Goal: Communication & Community: Answer question/provide support

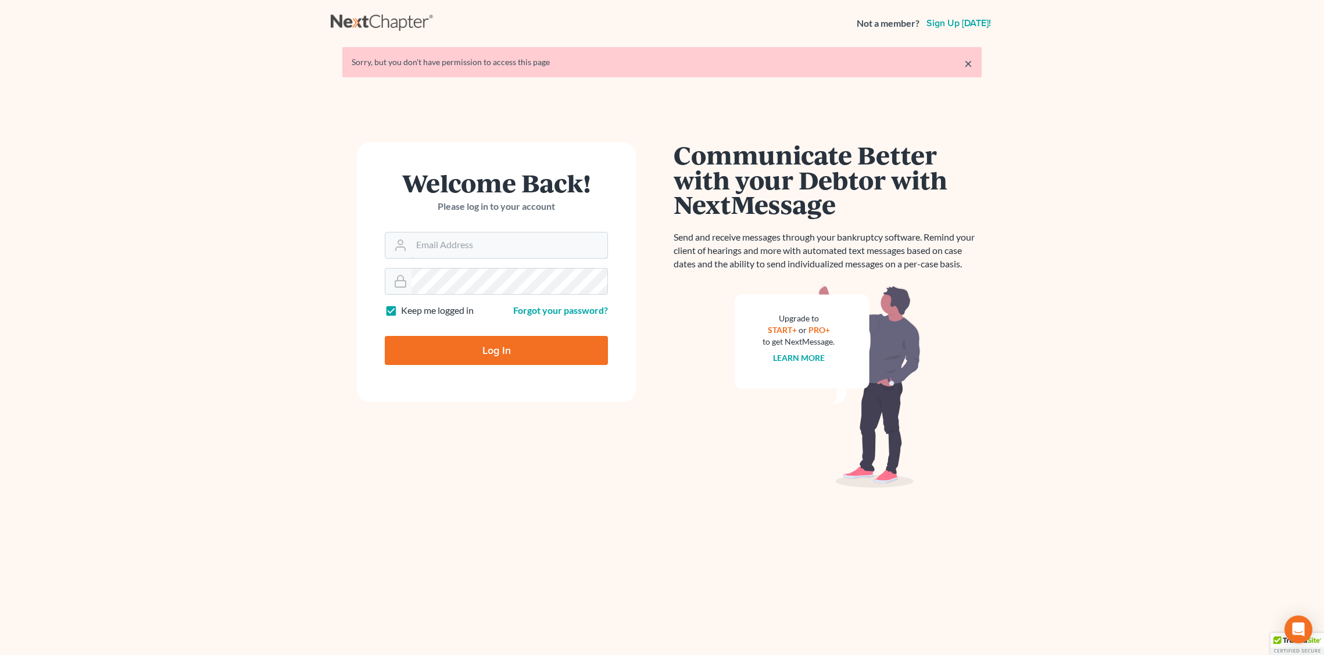
type input "[EMAIL_ADDRESS][DOMAIN_NAME]"
click at [498, 355] on input "Log In" at bounding box center [496, 350] width 223 height 29
type input "Thinking..."
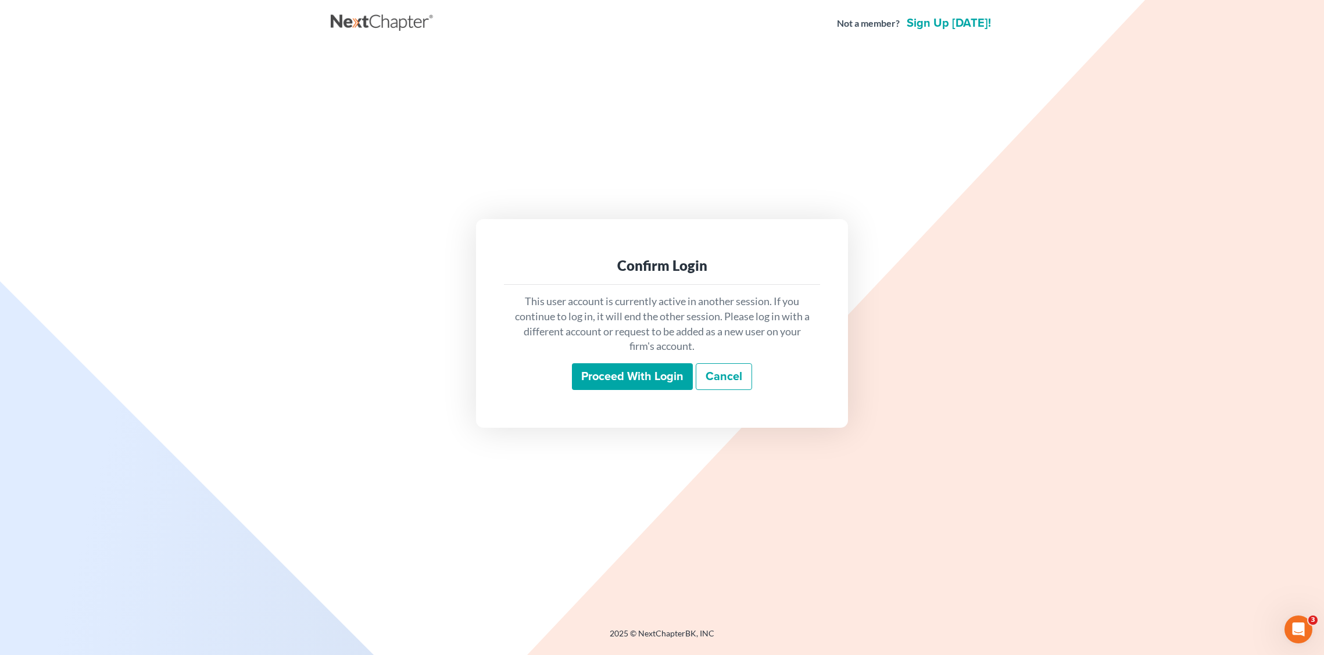
click at [619, 378] on input "Proceed with login" at bounding box center [632, 376] width 121 height 27
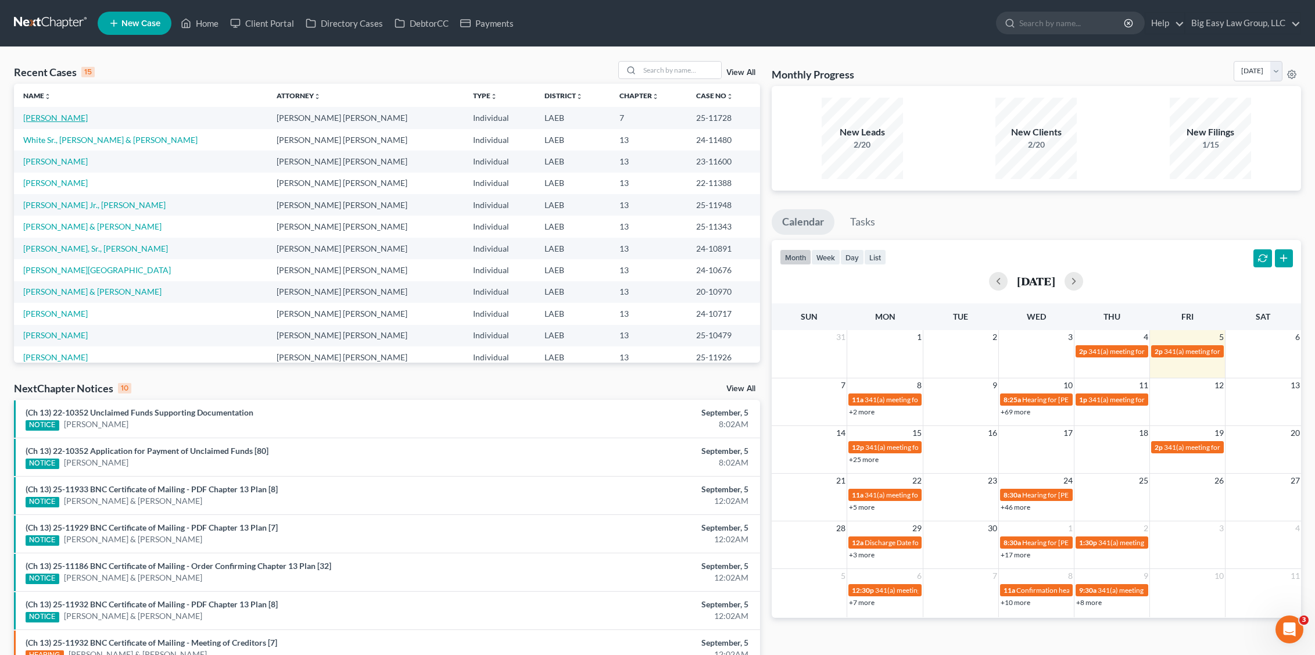
drag, startPoint x: 41, startPoint y: 118, endPoint x: 105, endPoint y: 146, distance: 70.0
click at [41, 118] on link "[PERSON_NAME]" at bounding box center [55, 118] width 65 height 10
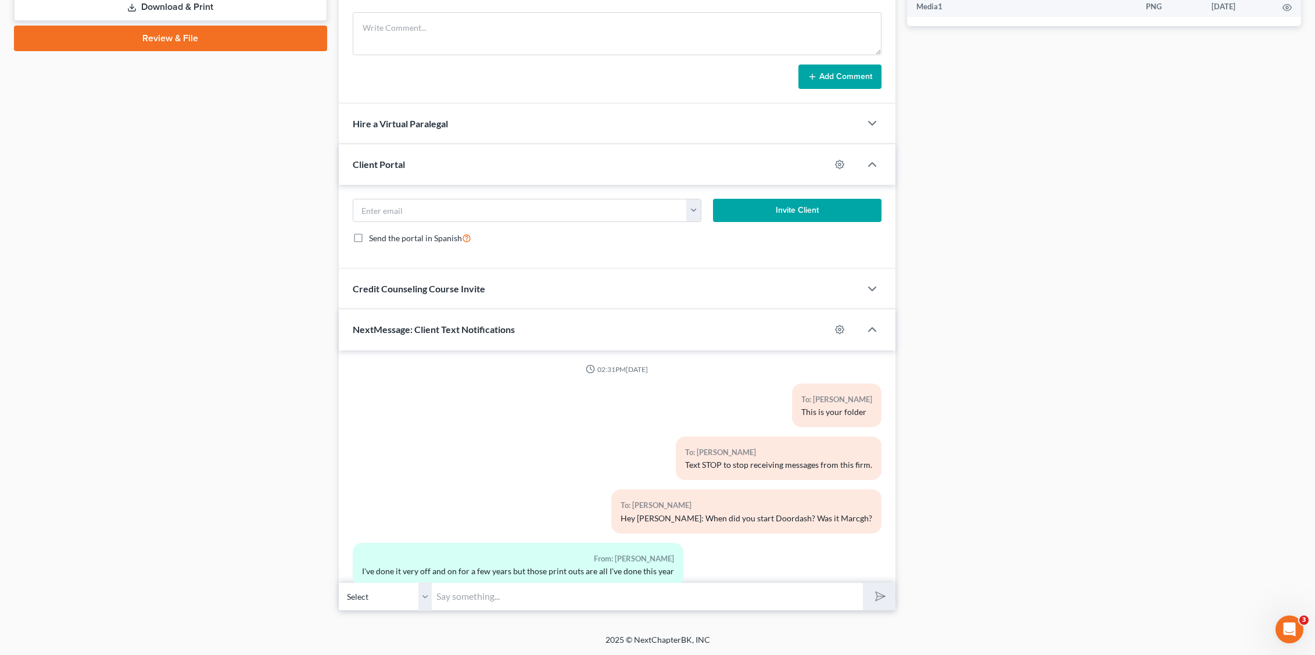
scroll to position [1226, 0]
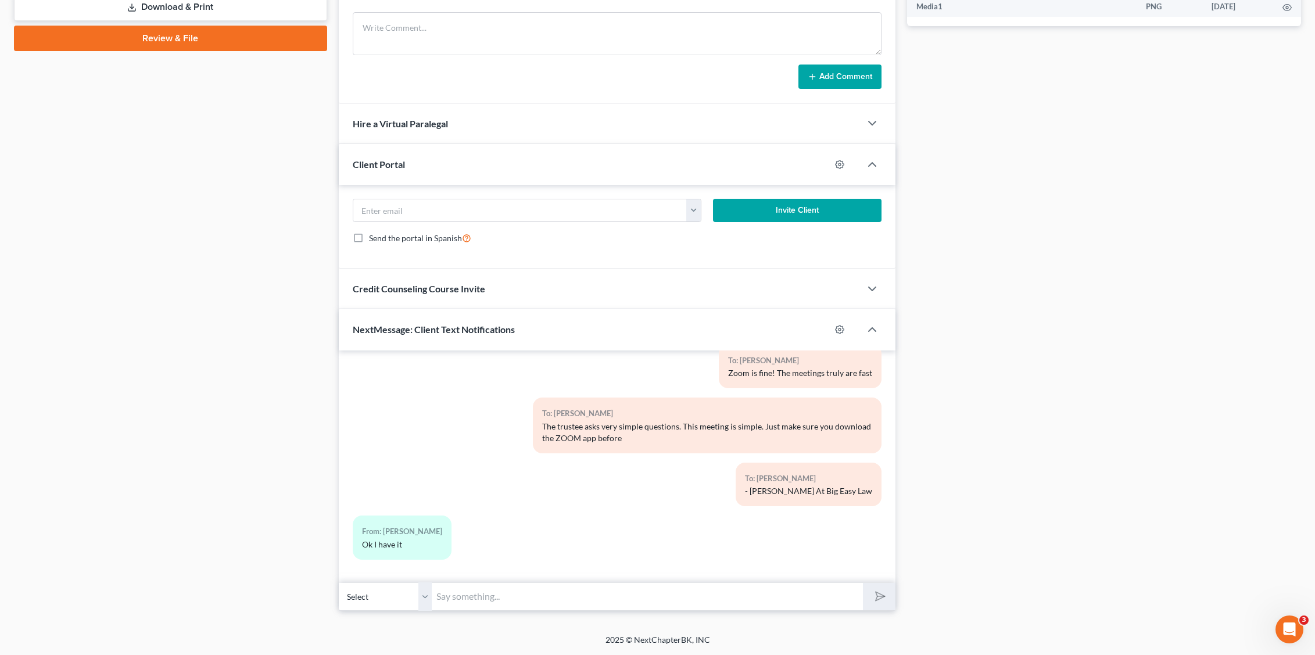
paste input "[DATE] 02:00 PM via Zoom - [PERSON_NAME][GEOGRAPHIC_DATA]: Meeting ID 924 029 5…"
type input "[DATE] 02:00 PM via Zoom - [PERSON_NAME][GEOGRAPHIC_DATA]: Meeting ID 924 029 5…"
click at [880, 592] on icon "submit" at bounding box center [878, 596] width 16 height 16
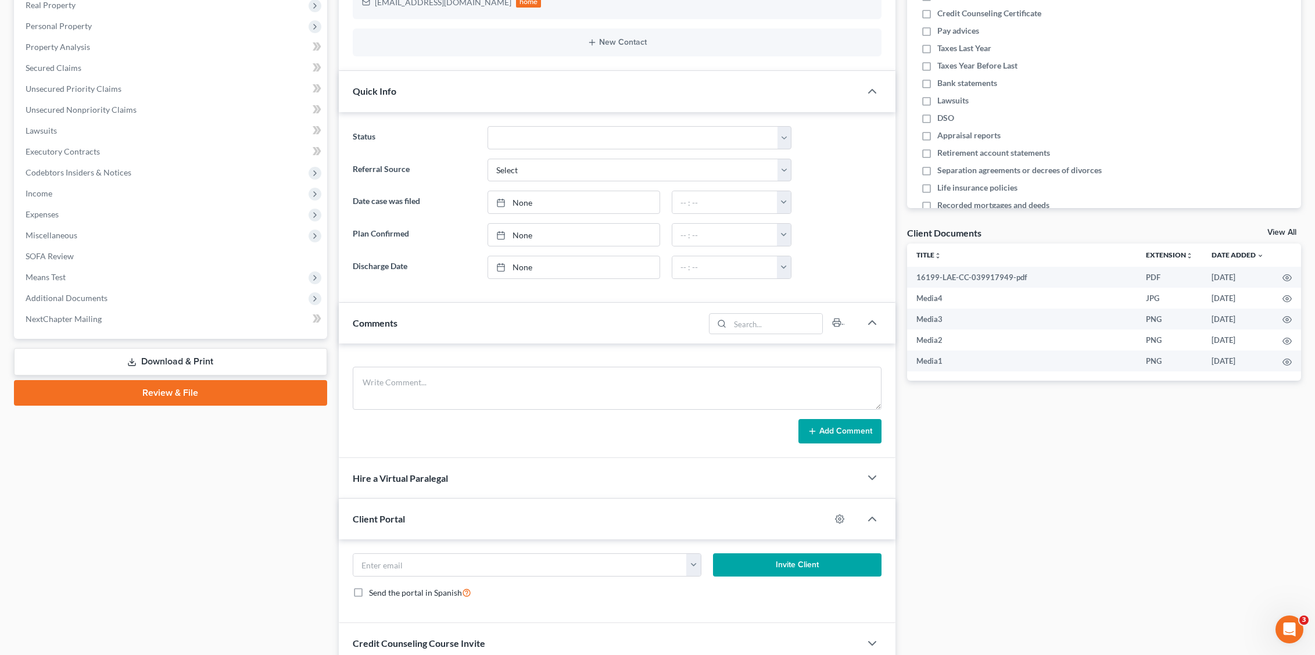
scroll to position [0, 0]
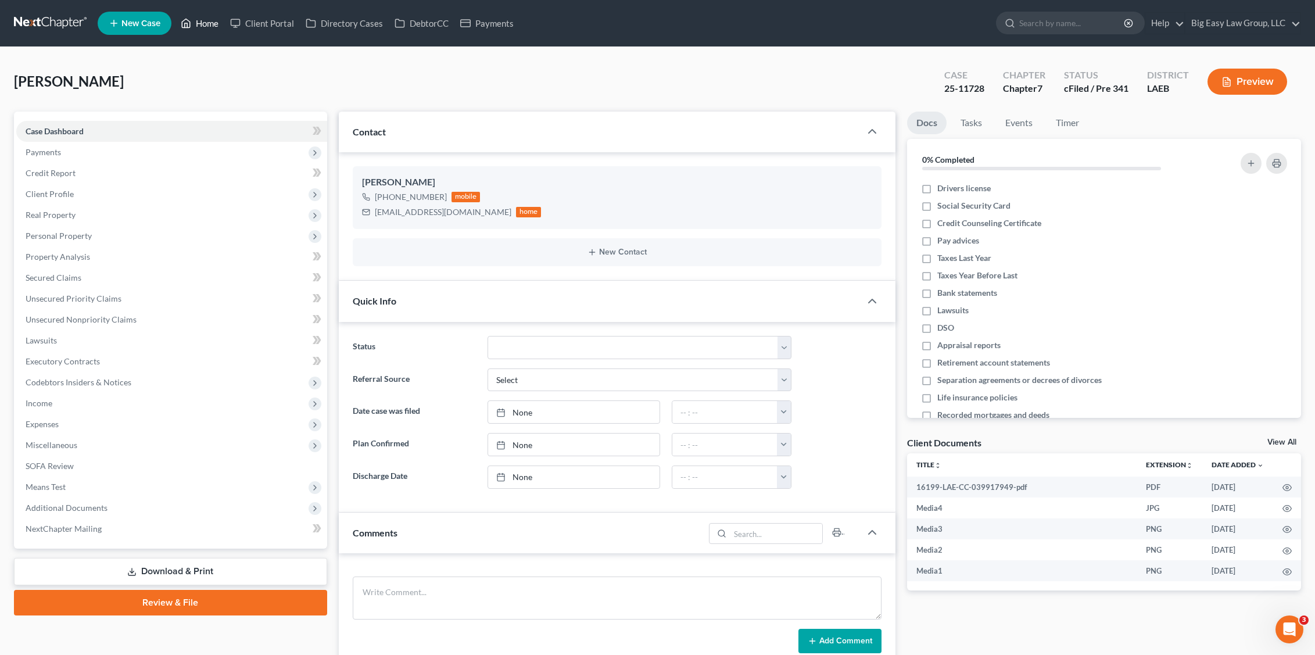
click at [208, 30] on link "Home" at bounding box center [199, 23] width 49 height 21
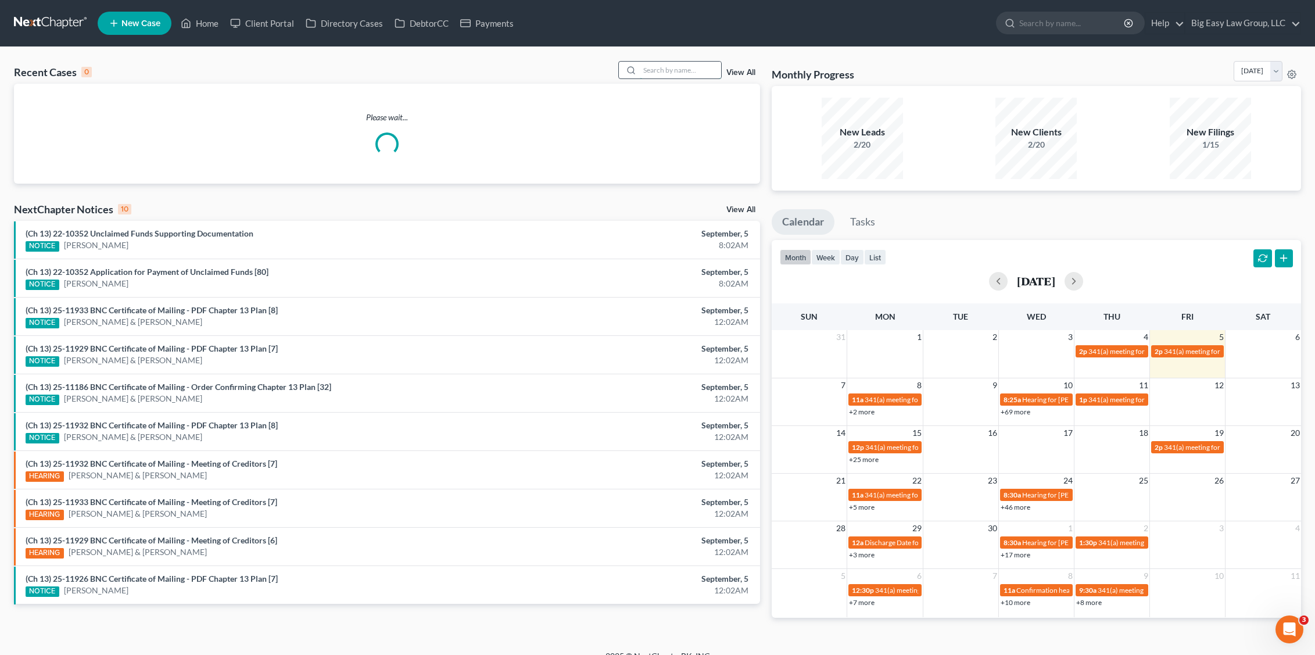
click at [674, 67] on input "search" at bounding box center [680, 70] width 81 height 17
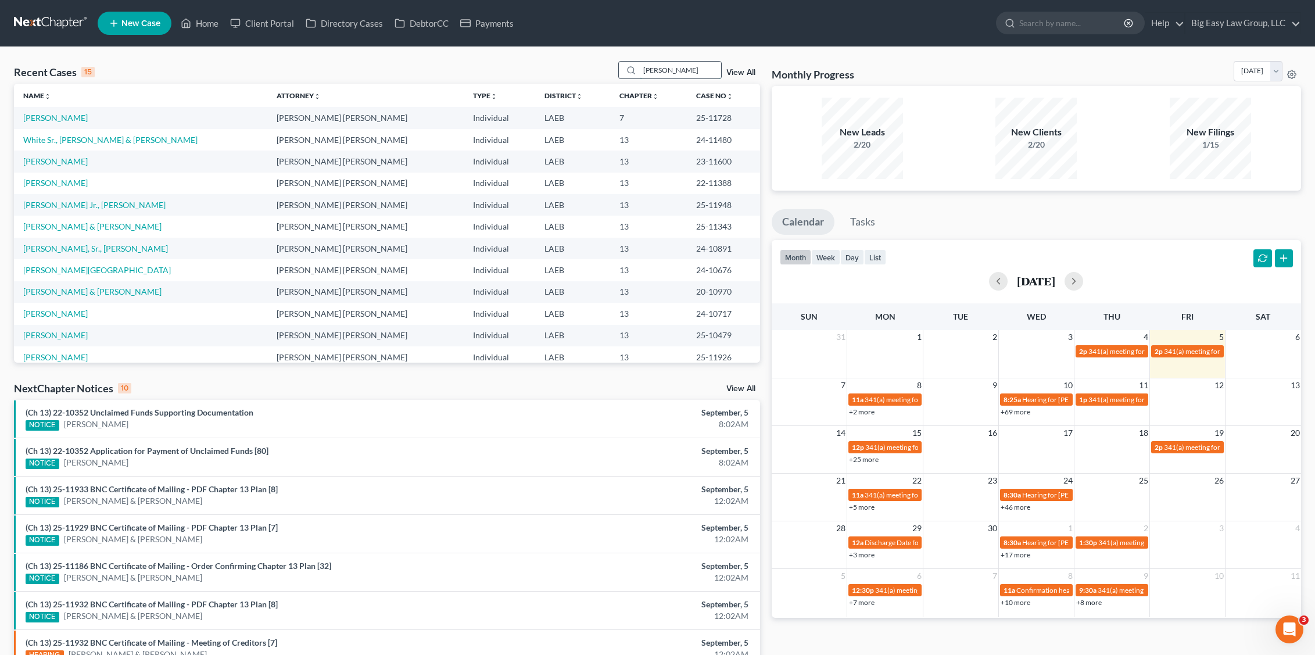
type input "estrada"
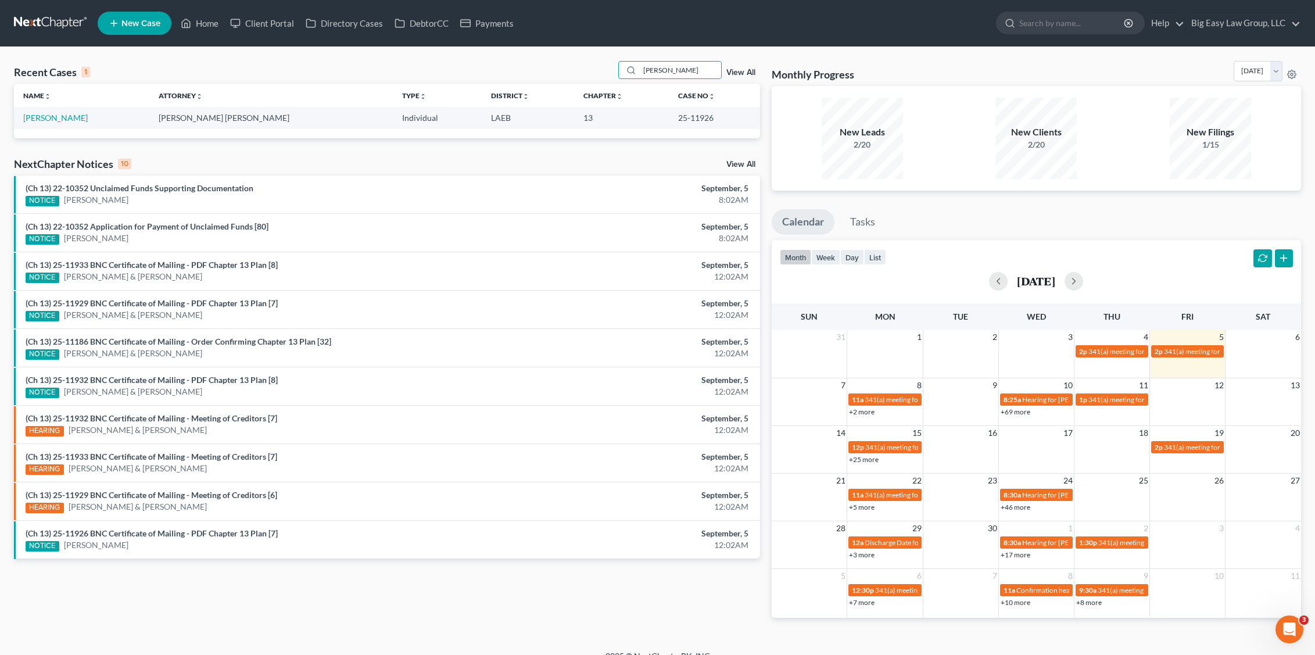
click at [58, 124] on td "[PERSON_NAME]" at bounding box center [81, 118] width 135 height 22
click at [62, 120] on link "[PERSON_NAME]" at bounding box center [55, 118] width 65 height 10
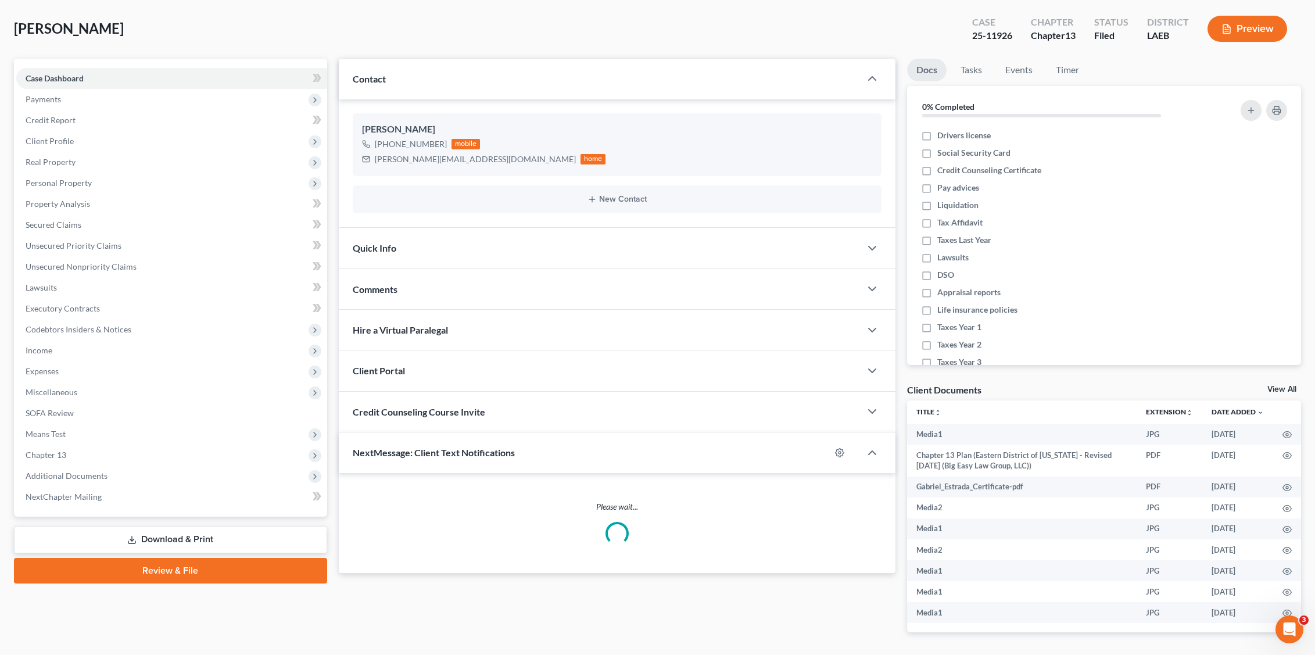
scroll to position [93, 0]
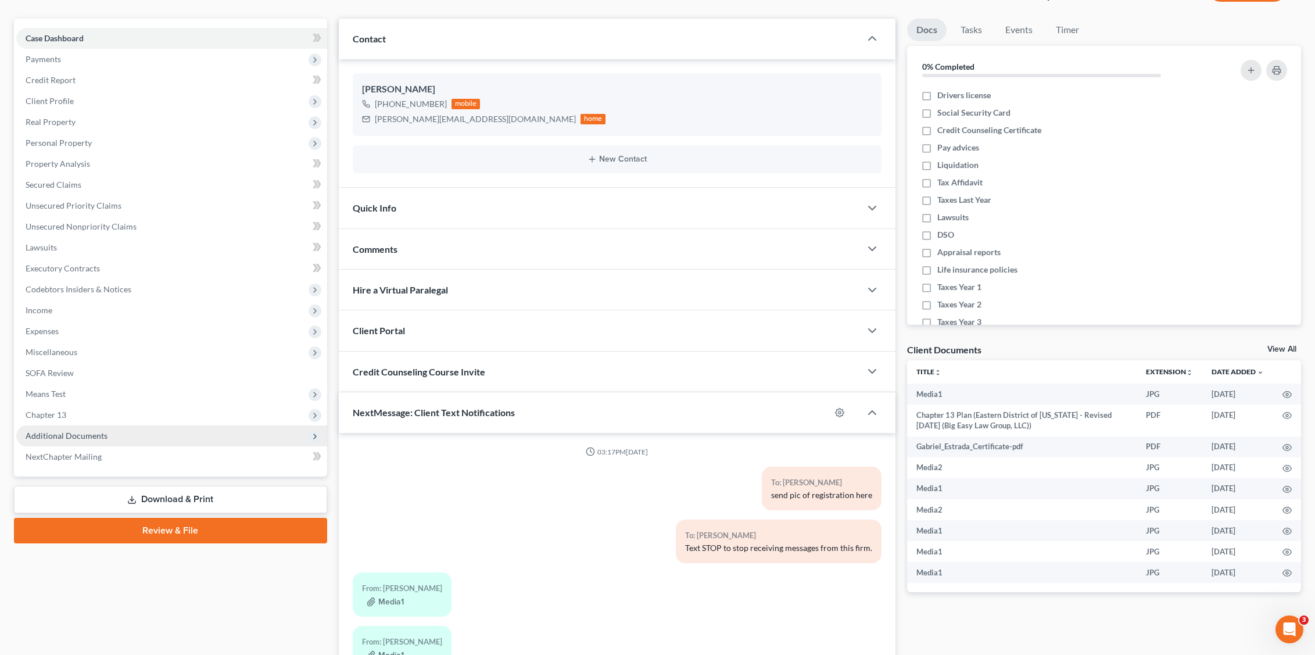
click at [90, 443] on span "Additional Documents" at bounding box center [171, 435] width 311 height 21
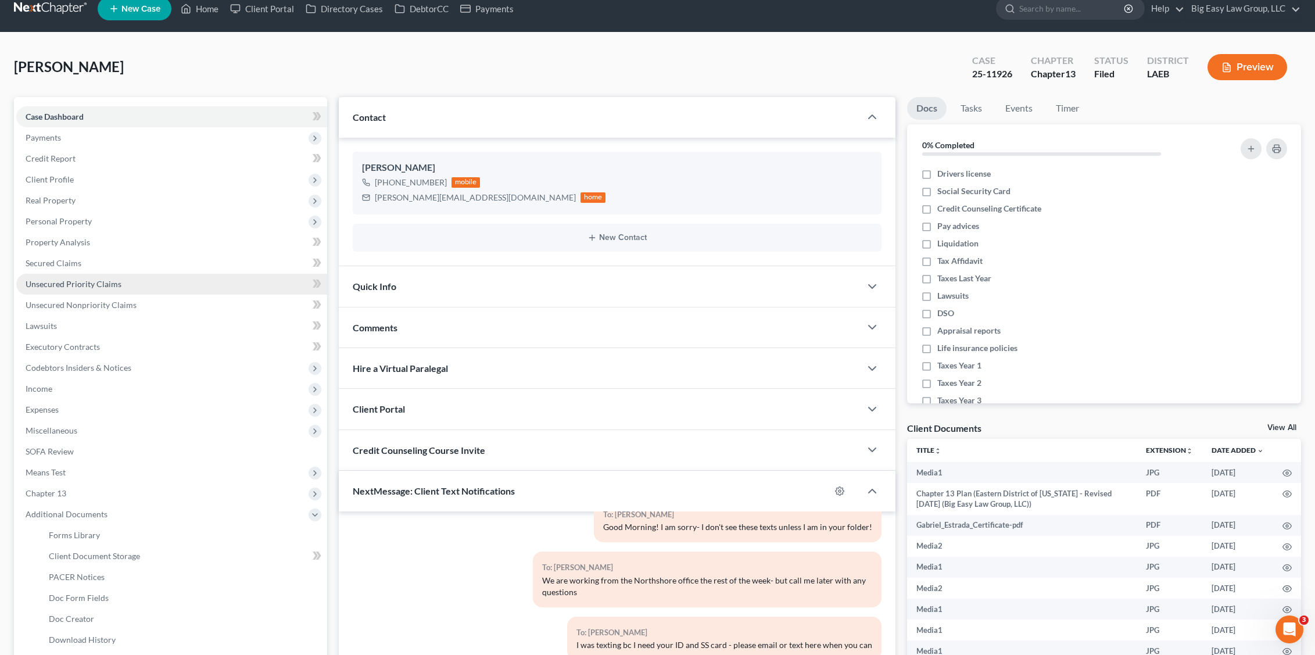
scroll to position [0, 0]
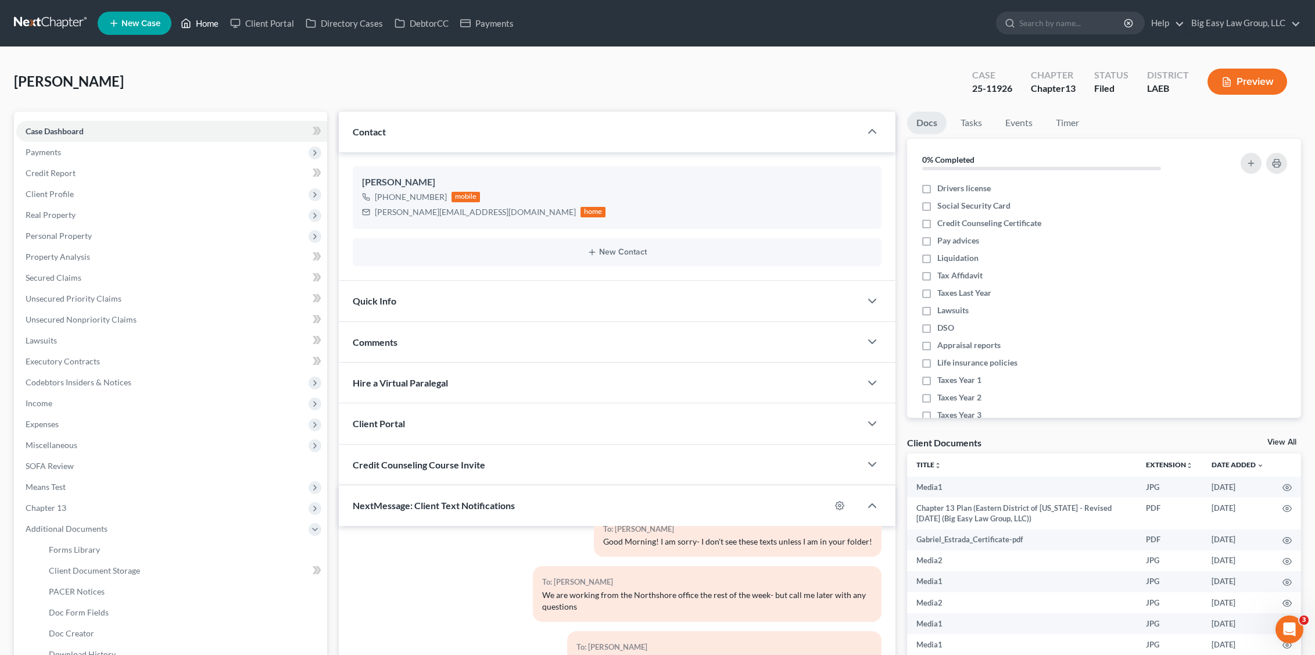
click at [211, 25] on link "Home" at bounding box center [199, 23] width 49 height 21
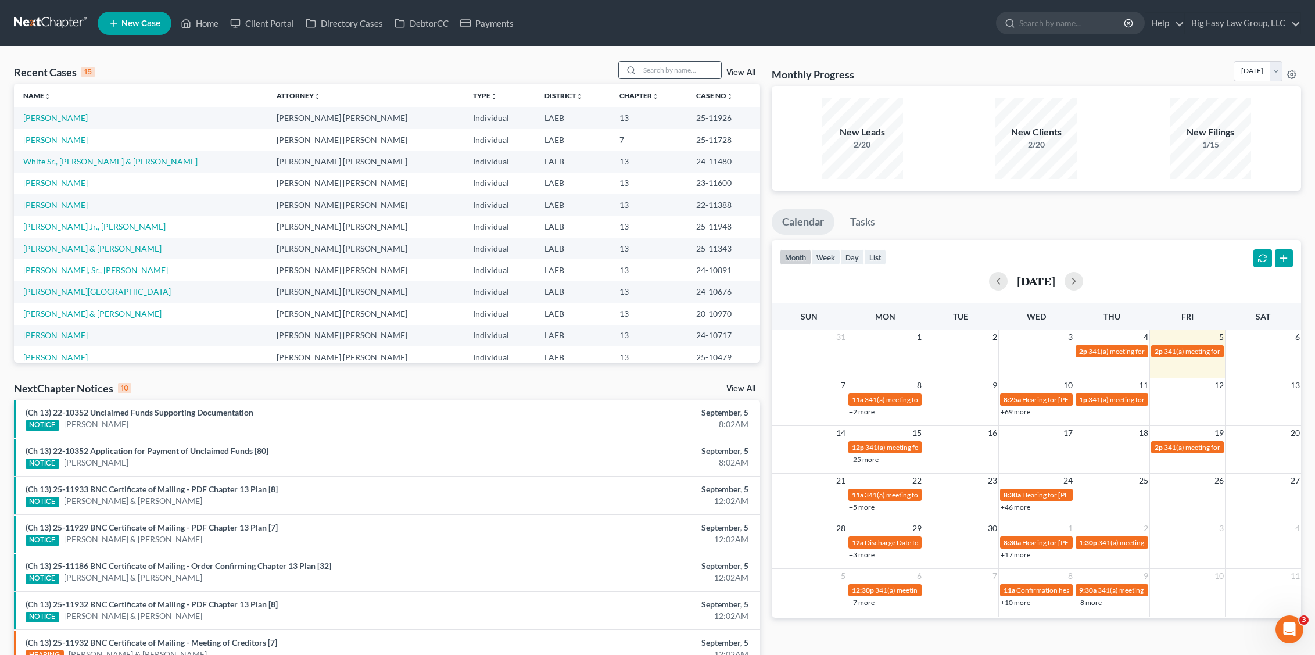
click at [677, 76] on input "search" at bounding box center [680, 70] width 81 height 17
type input "guidry"
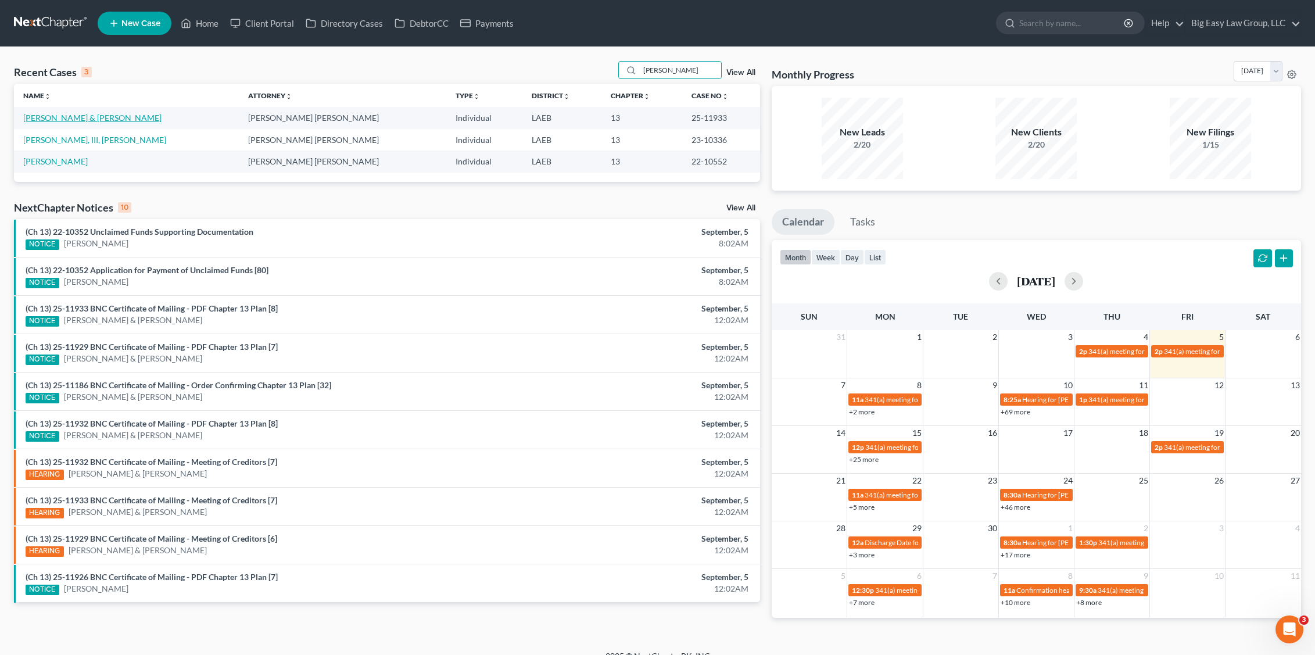
click at [66, 120] on link "[PERSON_NAME] & [PERSON_NAME]" at bounding box center [92, 118] width 138 height 10
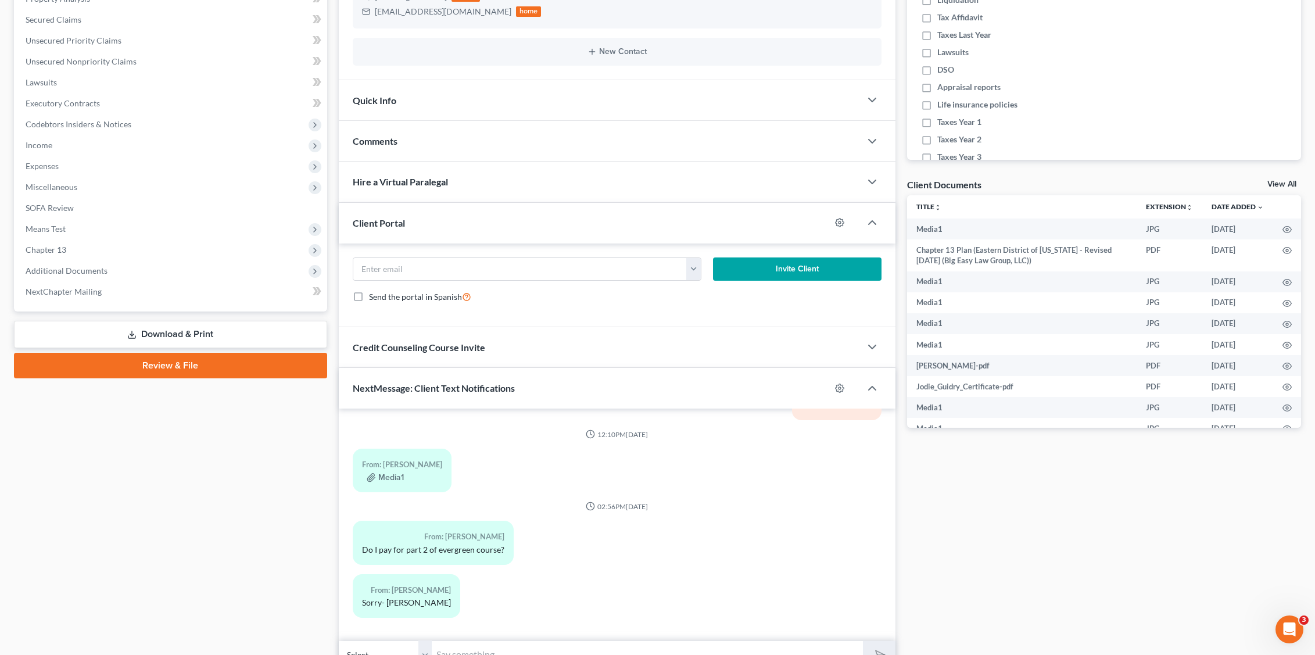
scroll to position [316, 0]
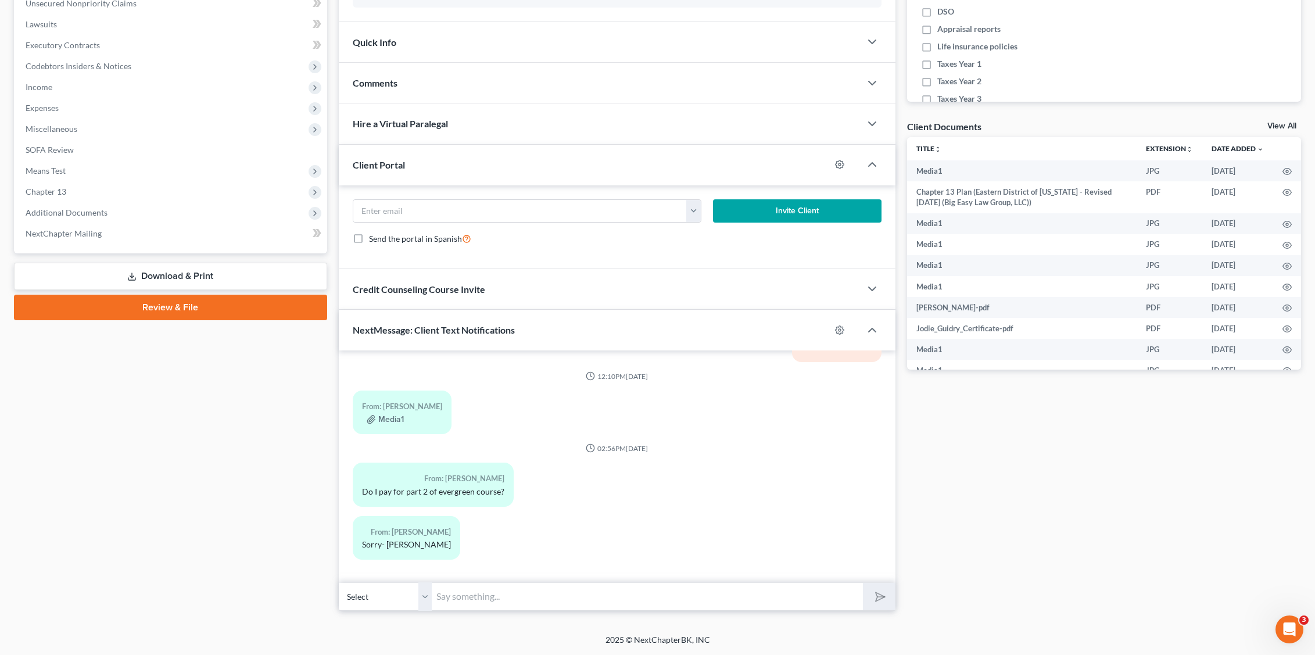
click at [664, 591] on input "text" at bounding box center [648, 596] width 432 height 28
type input "Not if you use the code abshier when signing up"
click at [863, 583] on button "submit" at bounding box center [879, 596] width 32 height 27
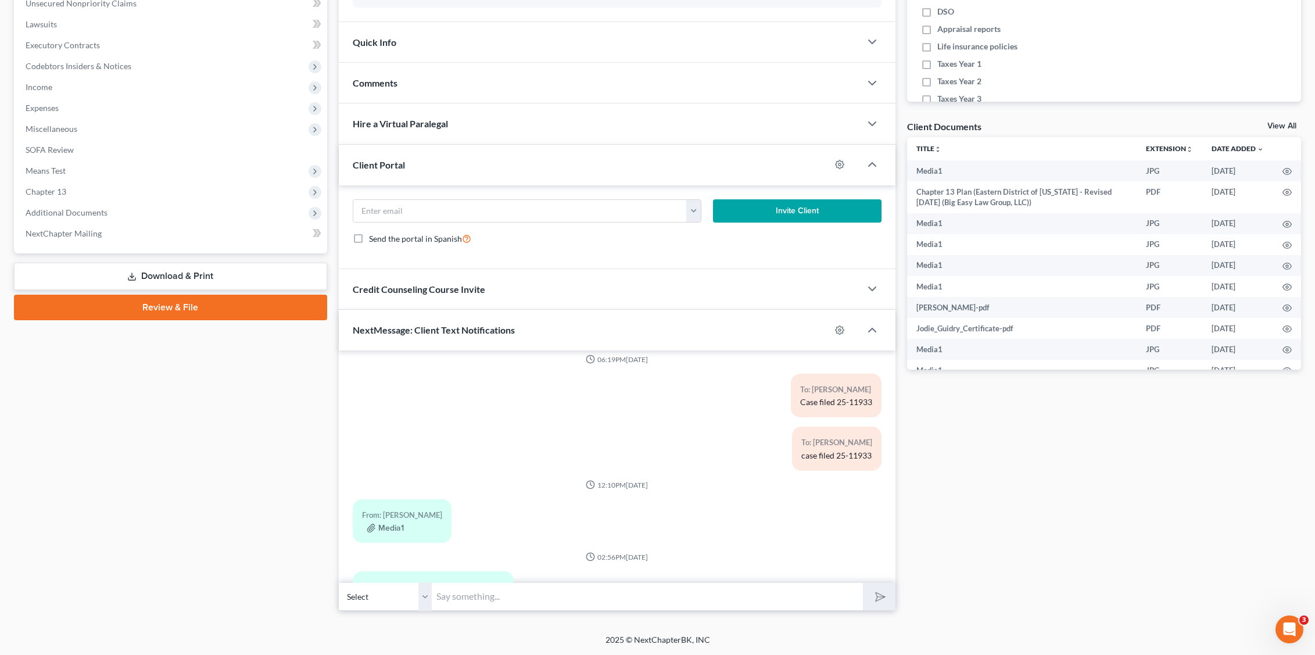
click at [389, 611] on div "Petition Navigation Case Dashboard Payments Invoices Payments Payments Credit R…" at bounding box center [657, 207] width 1287 height 825
click at [396, 595] on select "Select +1 (727) 244-2554 - Kenneth Guidry +1 (727) 644-1891 - Jodie Guidry" at bounding box center [385, 596] width 93 height 28
select select "1"
click at [339, 582] on select "Select +1 (727) 244-2554 - Kenneth Guidry +1 (727) 644-1891 - Jodie Guidry" at bounding box center [385, 596] width 93 height 28
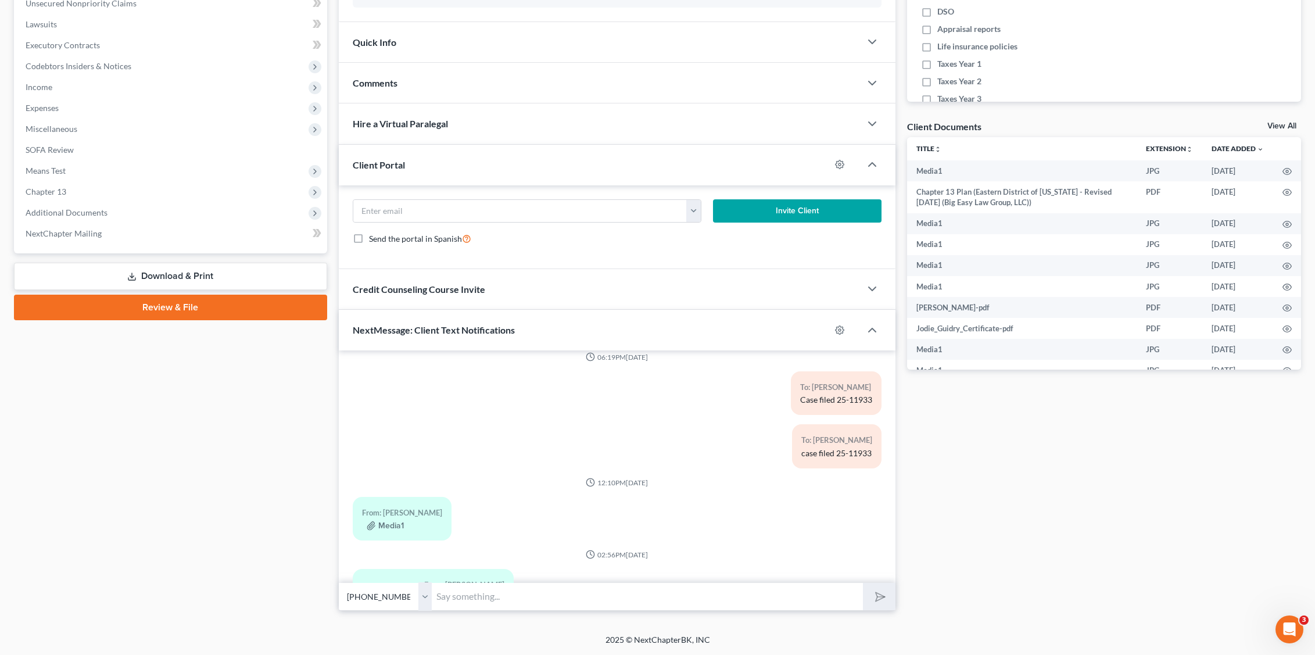
scroll to position [2402, 0]
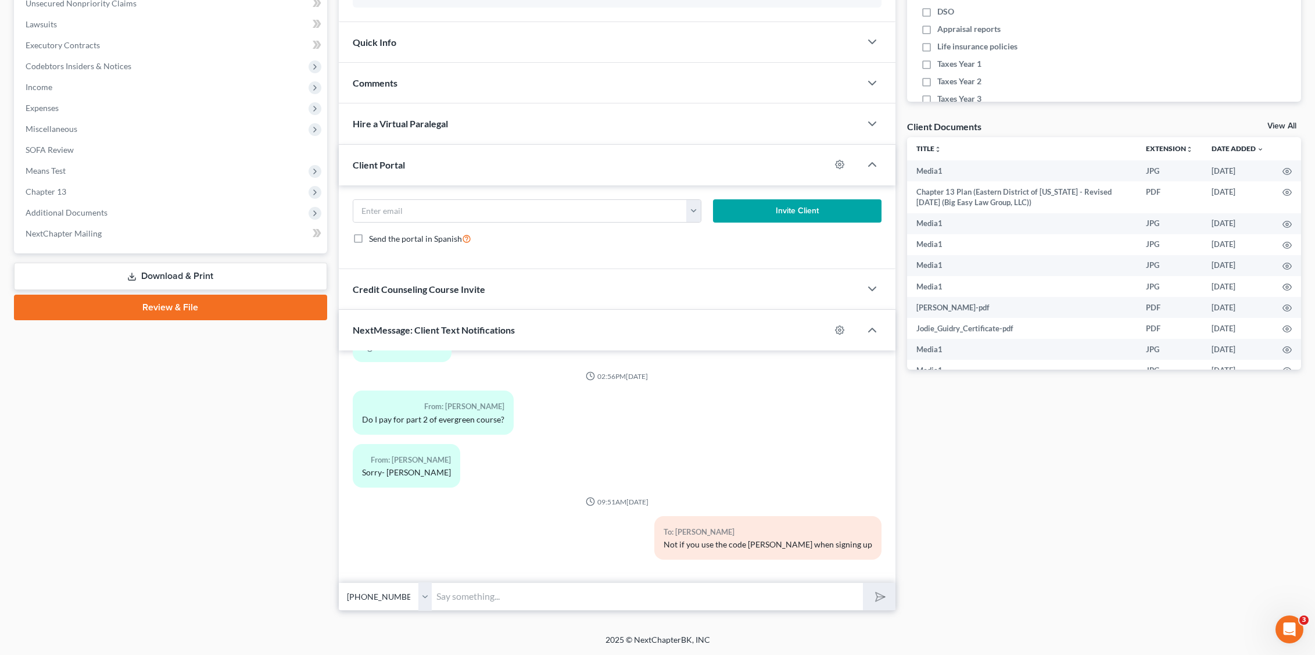
click at [559, 638] on div "2025 © NextChapterBK, INC" at bounding box center [658, 644] width 663 height 21
drag, startPoint x: 696, startPoint y: 545, endPoint x: 865, endPoint y: 547, distance: 168.6
click at [877, 544] on div "To: Kenneth Guidry Not if you use the code abshier when signing up" at bounding box center [707, 542] width 360 height 53
copy div "Not if you use the code abshier when signing up"
click at [756, 600] on input "text" at bounding box center [648, 596] width 432 height 28
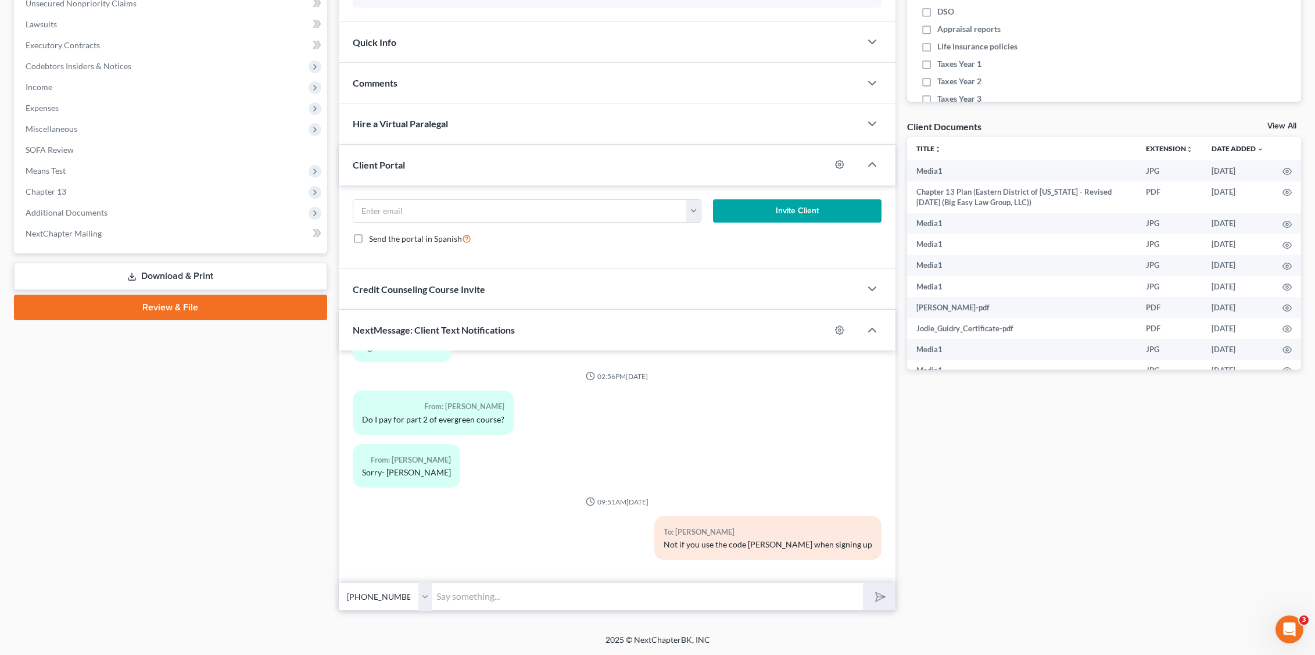
paste input "Not if you use the code abshier when signing up"
type input "Not if you use the code abshier when signing up"
click at [384, 609] on select "Select +1 (727) 244-2554 - Kenneth Guidry +1 (727) 644-1891 - Jodie Guidry" at bounding box center [385, 596] width 93 height 28
click at [339, 582] on select "Select +1 (727) 244-2554 - Kenneth Guidry +1 (727) 644-1891 - Jodie Guidry" at bounding box center [385, 596] width 93 height 28
click at [878, 589] on icon "submit" at bounding box center [878, 597] width 16 height 16
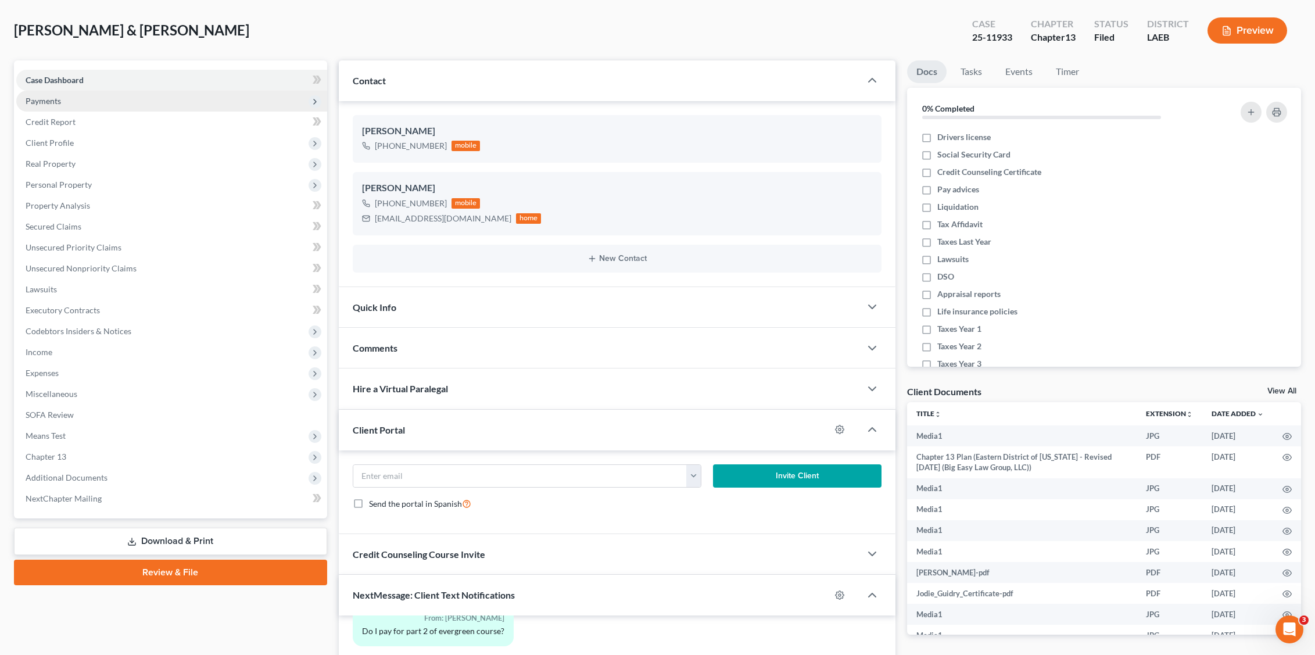
scroll to position [0, 0]
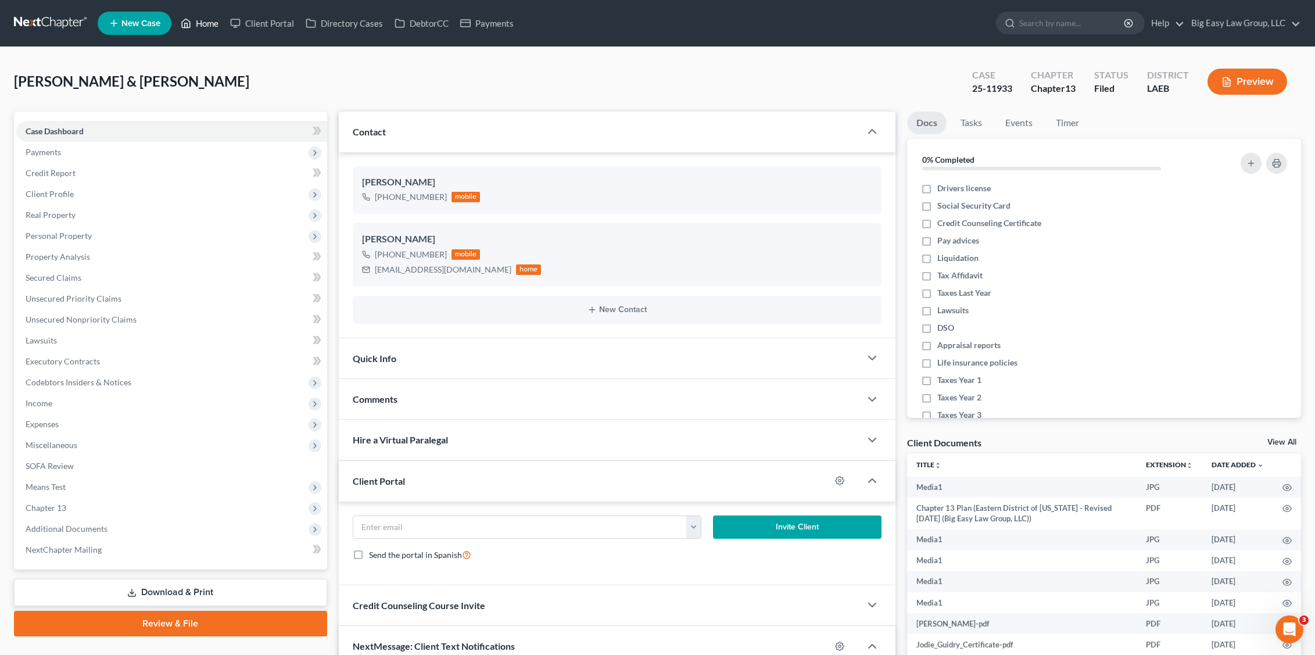
click at [207, 20] on link "Home" at bounding box center [199, 23] width 49 height 21
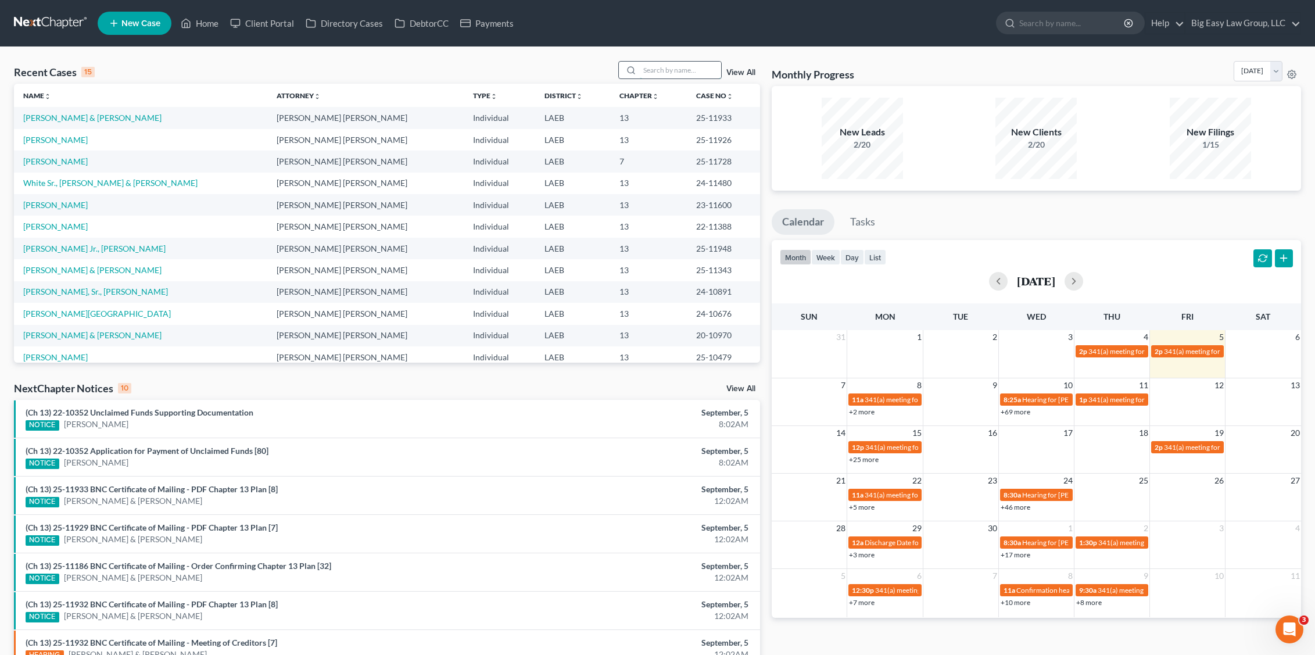
click at [657, 77] on input "search" at bounding box center [680, 70] width 81 height 17
type input "[PERSON_NAME]"
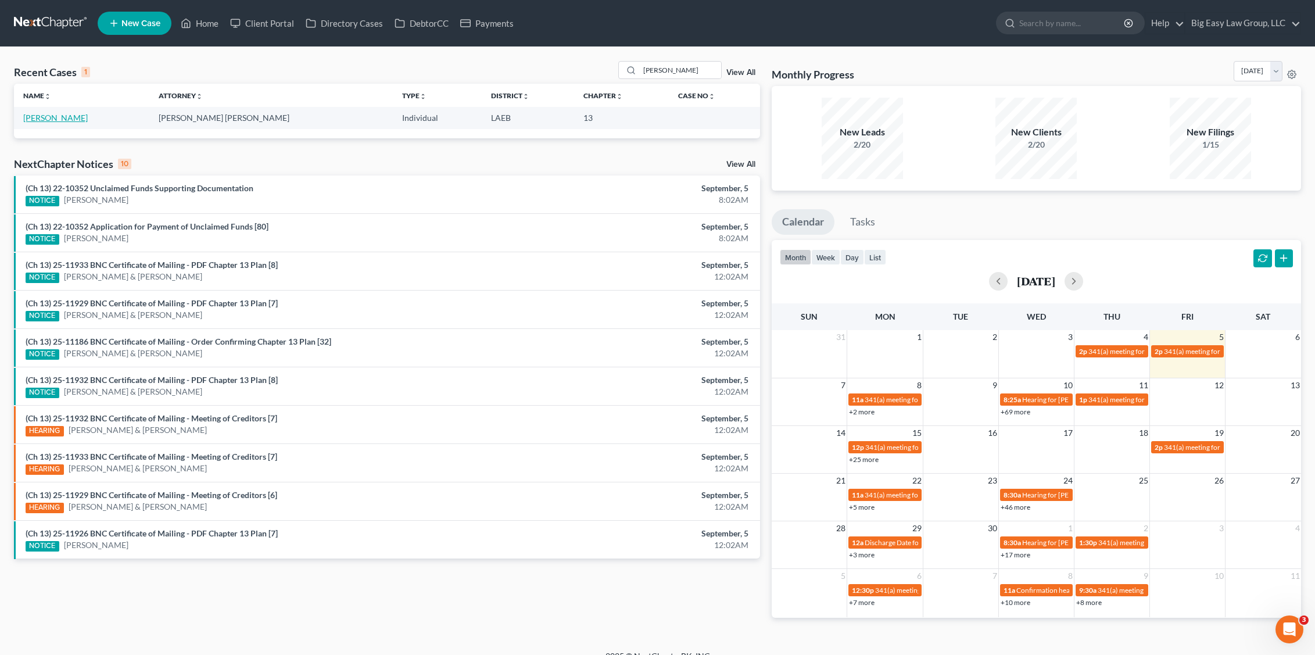
click at [58, 115] on link "[PERSON_NAME]" at bounding box center [55, 118] width 65 height 10
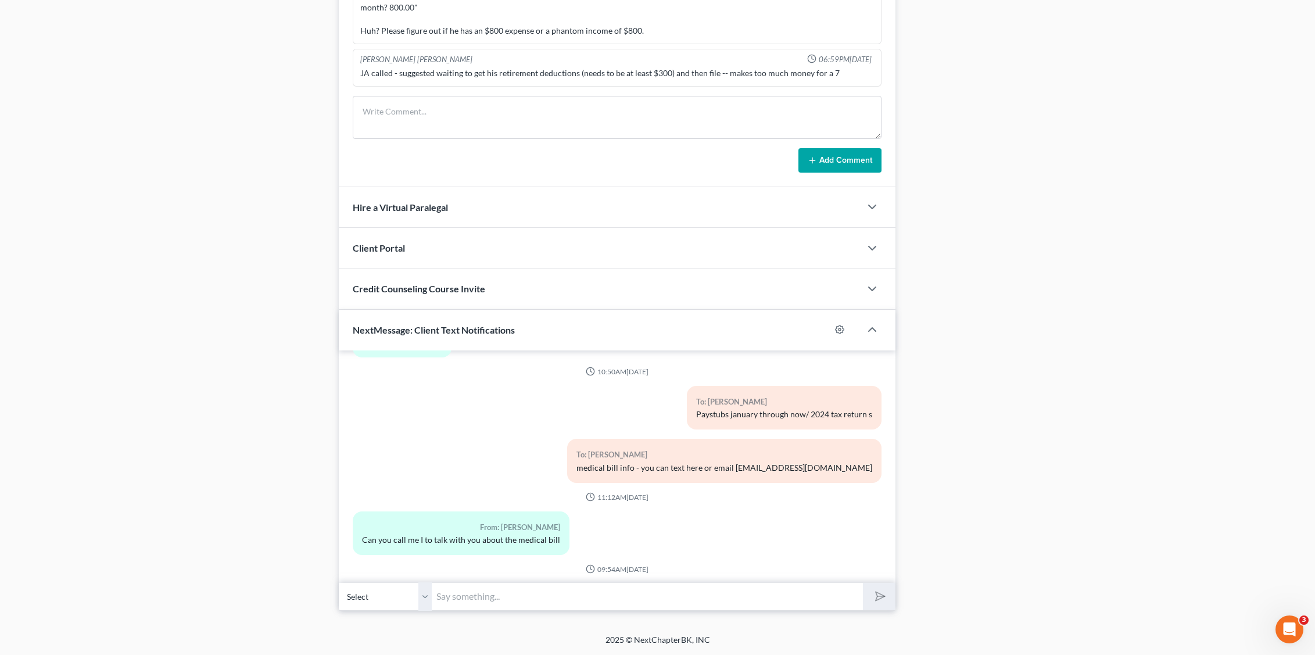
scroll to position [769, 0]
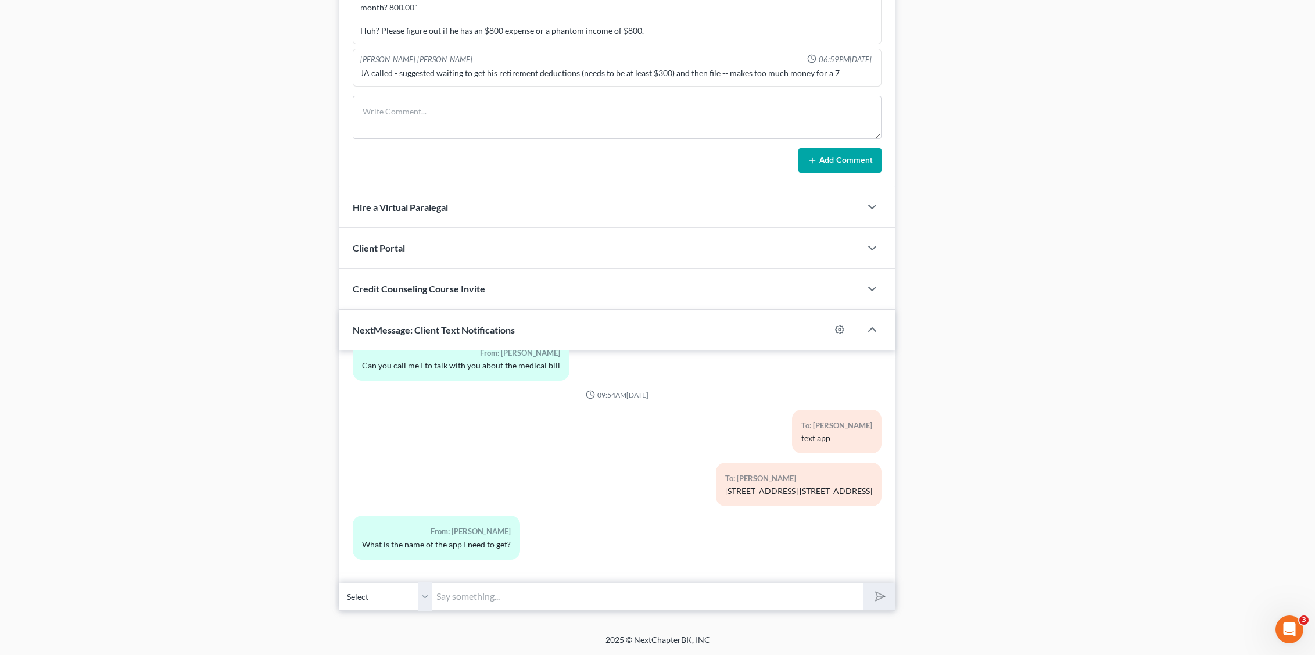
click at [574, 593] on input "text" at bounding box center [648, 596] width 432 height 28
type input "[PERSON_NAME]: I need you to send me your paystubs after 8/6"
click at [863, 583] on button "submit" at bounding box center [879, 596] width 32 height 27
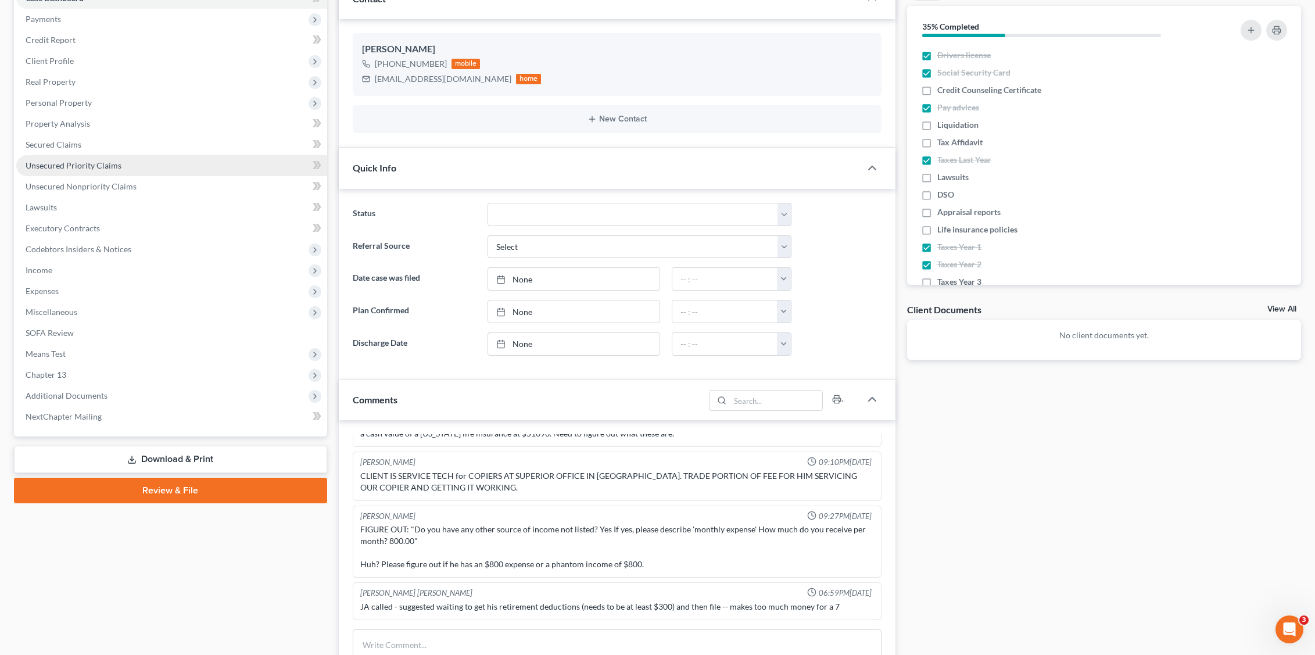
scroll to position [0, 0]
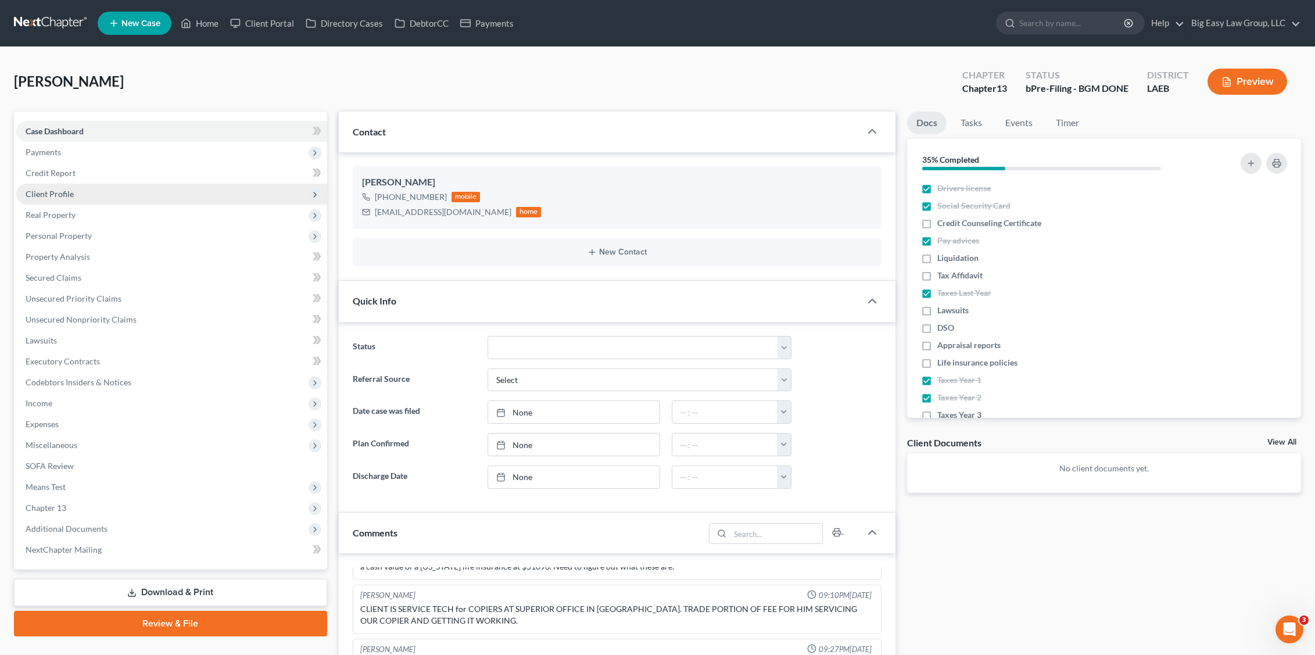
click at [62, 196] on span "Client Profile" at bounding box center [50, 194] width 48 height 10
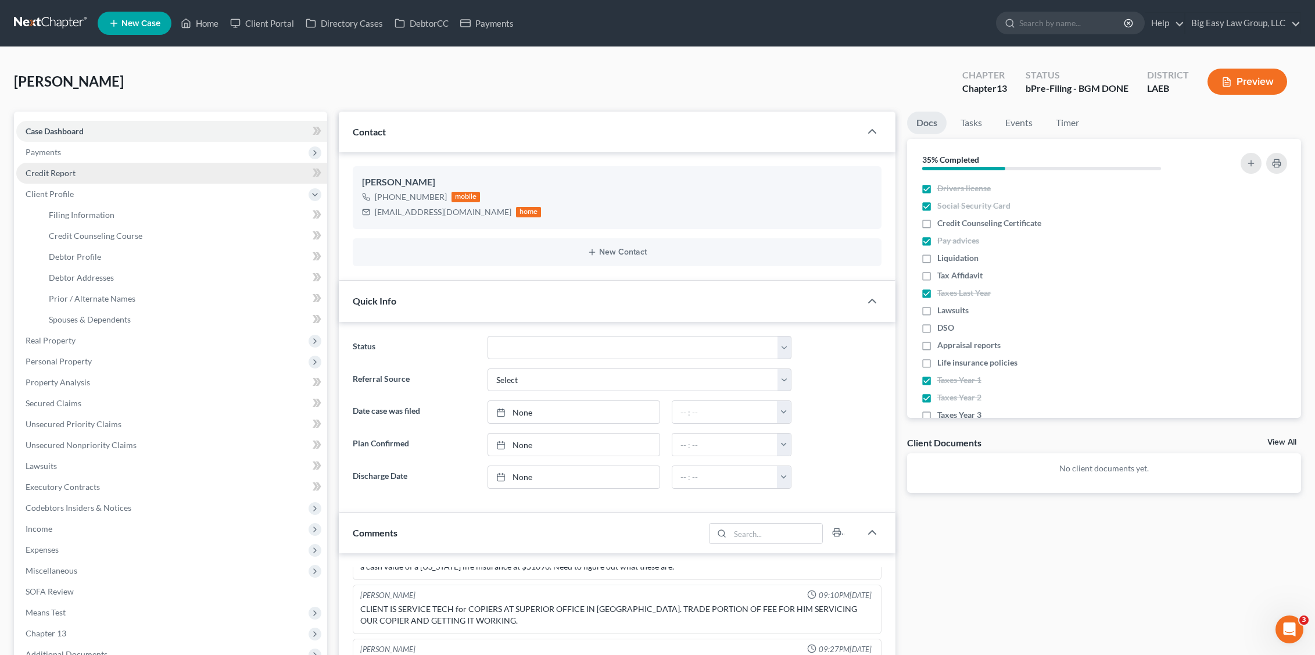
click at [66, 180] on link "Credit Report" at bounding box center [171, 173] width 311 height 21
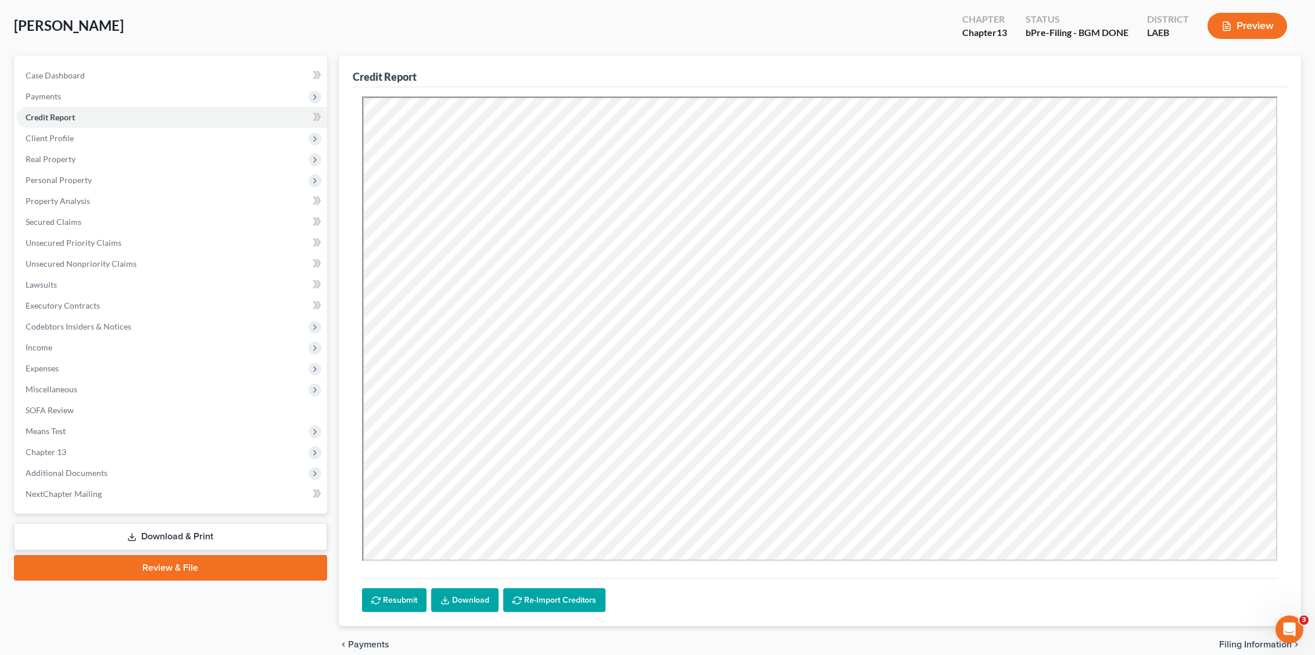
scroll to position [108, 0]
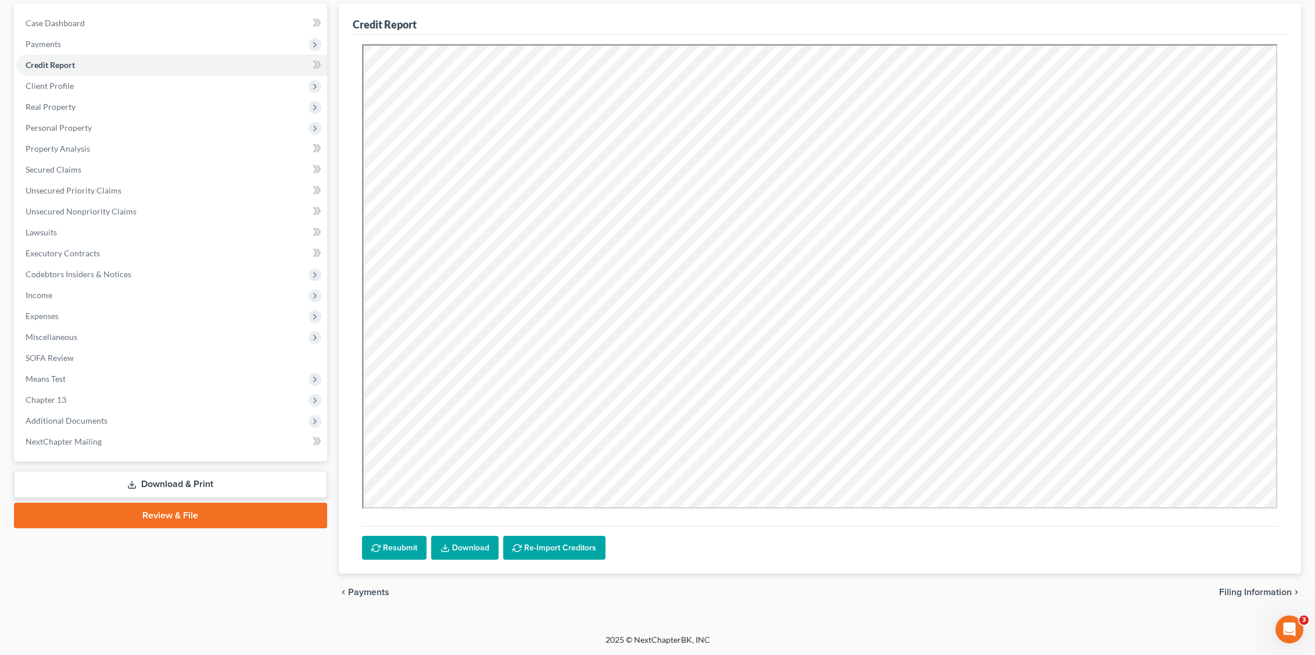
click at [395, 553] on button "Resubmit" at bounding box center [394, 548] width 65 height 24
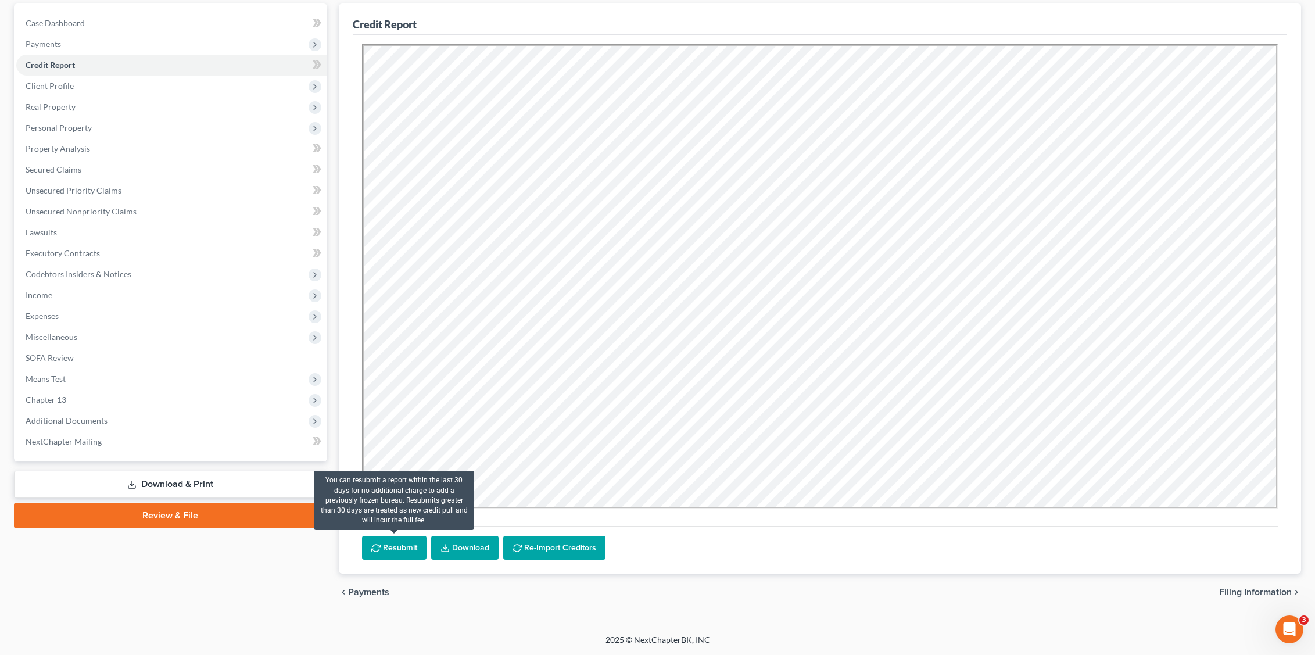
scroll to position [26, 0]
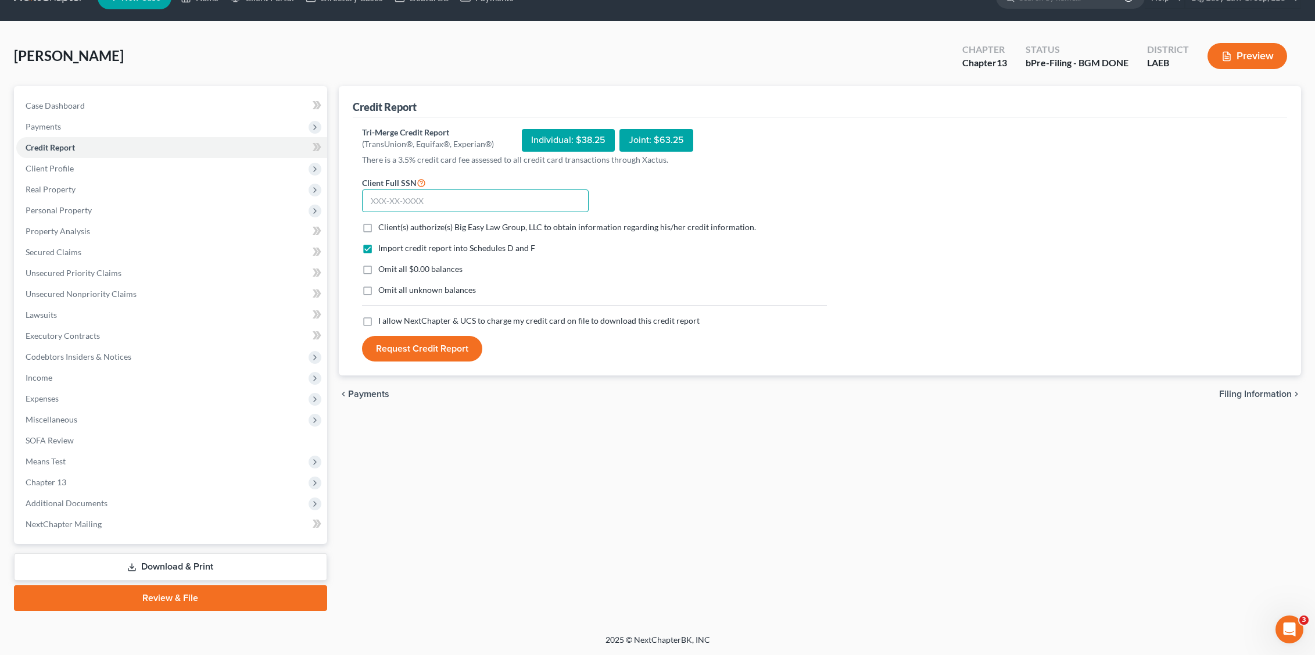
click at [419, 202] on input "text" at bounding box center [475, 200] width 227 height 23
click at [485, 194] on input "text" at bounding box center [475, 200] width 227 height 23
click at [503, 195] on input "435-06" at bounding box center [475, 200] width 227 height 23
type input "435-06-8018"
click at [378, 322] on label "I allow NextChapter & UCS to charge my credit card on file to download this cre…" at bounding box center [538, 321] width 321 height 12
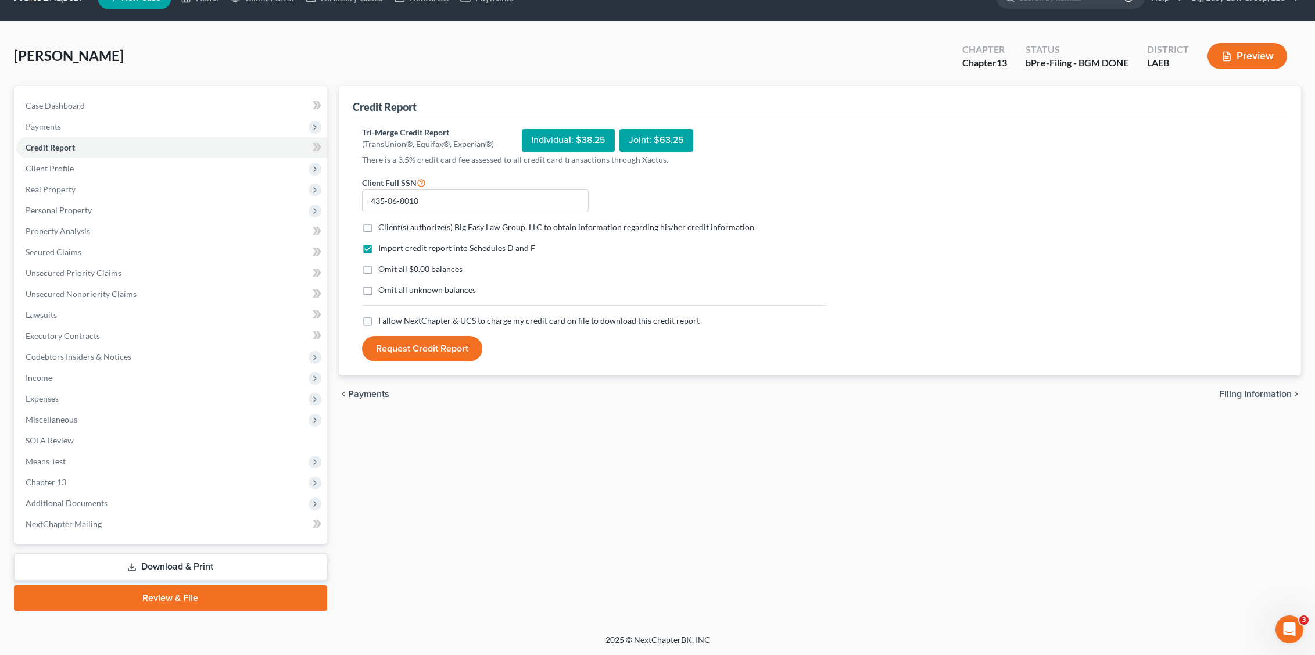
click at [383, 322] on input "I allow NextChapter & UCS to charge my credit card on file to download this cre…" at bounding box center [387, 319] width 8 height 8
checkbox input "true"
drag, startPoint x: 370, startPoint y: 269, endPoint x: 367, endPoint y: 256, distance: 12.4
click at [378, 269] on label "Omit all $0.00 balances" at bounding box center [420, 269] width 84 height 12
click at [383, 269] on input "Omit all $0.00 balances" at bounding box center [387, 267] width 8 height 8
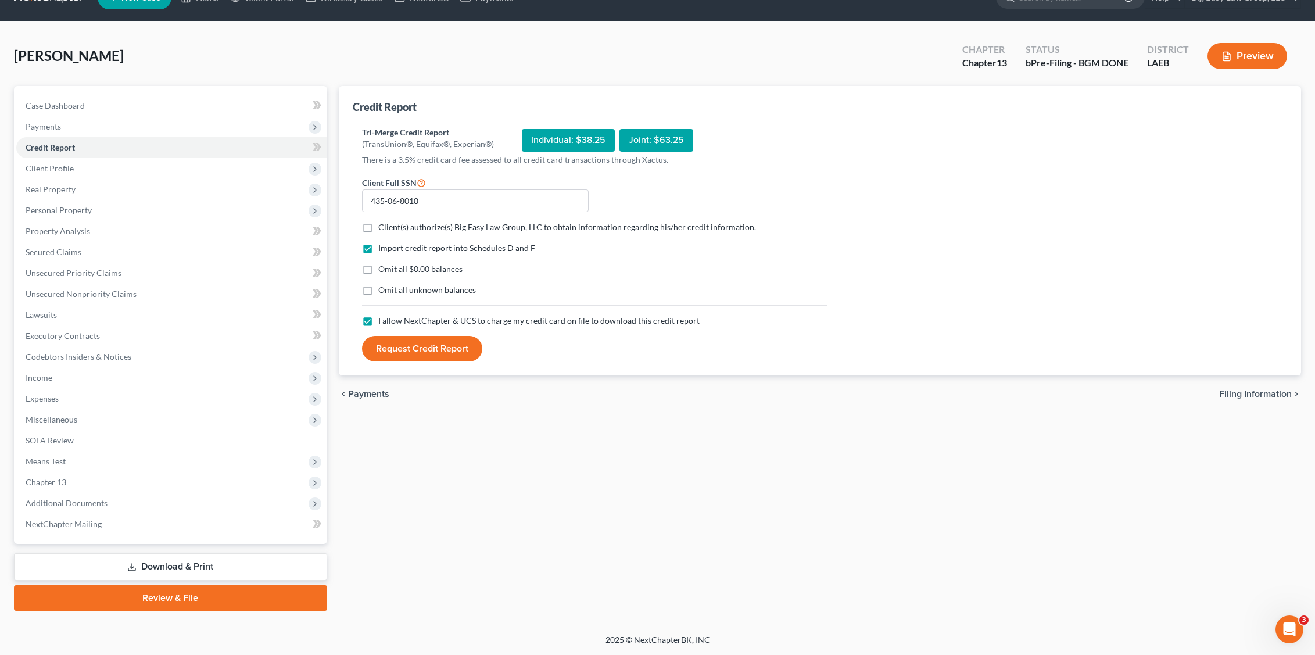
checkbox input "true"
click at [378, 230] on label "Client(s) authorize(s) Big Easy Law Group, LLC to obtain information regarding …" at bounding box center [567, 227] width 378 height 12
click at [383, 229] on input "Client(s) authorize(s) Big Easy Law Group, LLC to obtain information regarding …" at bounding box center [387, 225] width 8 height 8
checkbox input "true"
click at [411, 343] on button "Request Credit Report" at bounding box center [422, 349] width 120 height 26
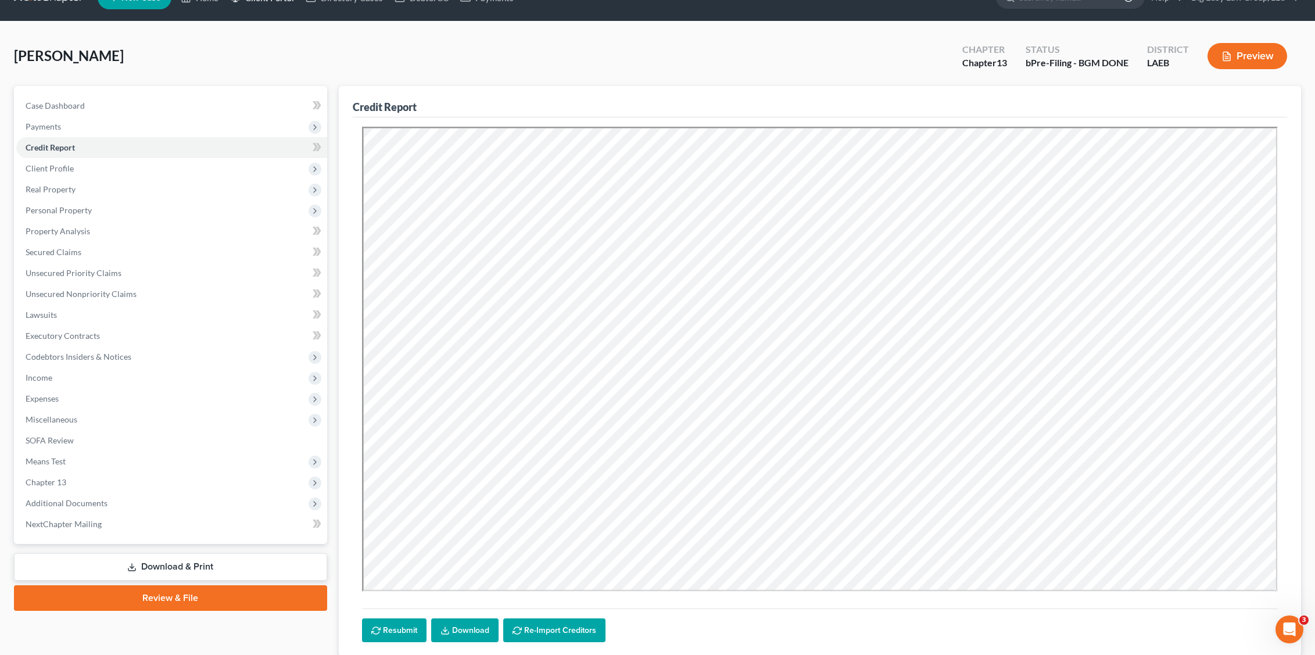
scroll to position [0, 0]
click at [46, 194] on span "Real Property" at bounding box center [51, 189] width 50 height 10
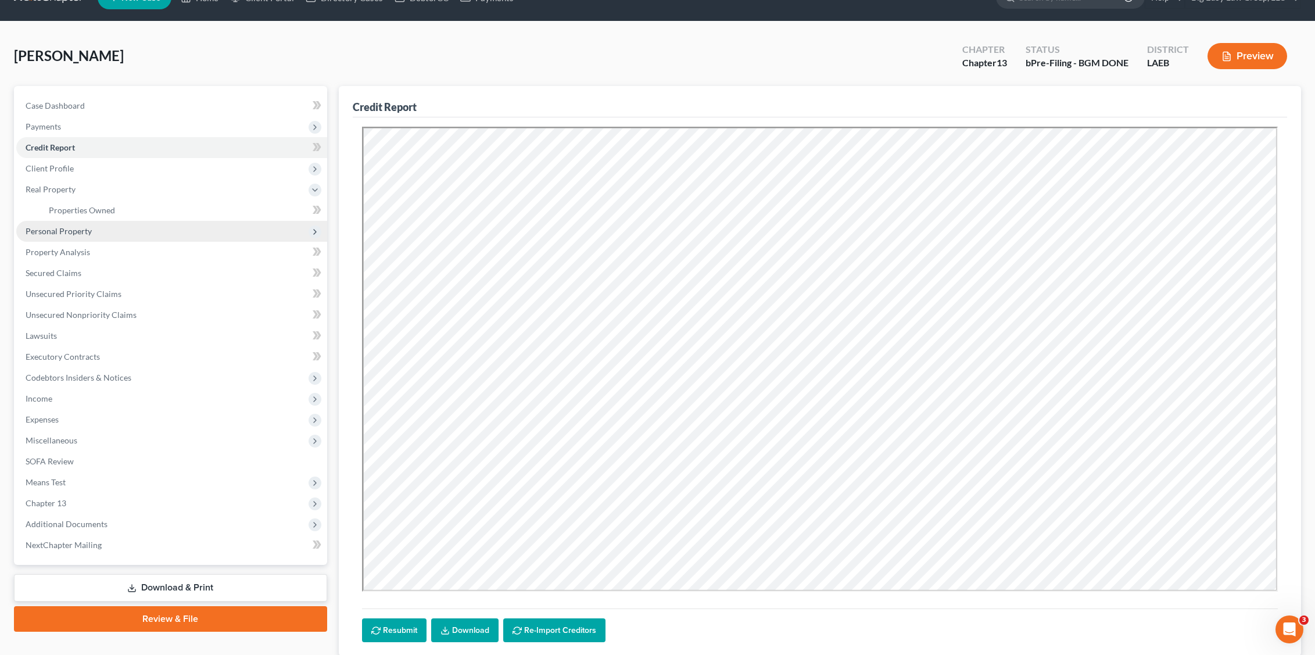
click at [61, 232] on span "Personal Property" at bounding box center [59, 231] width 66 height 10
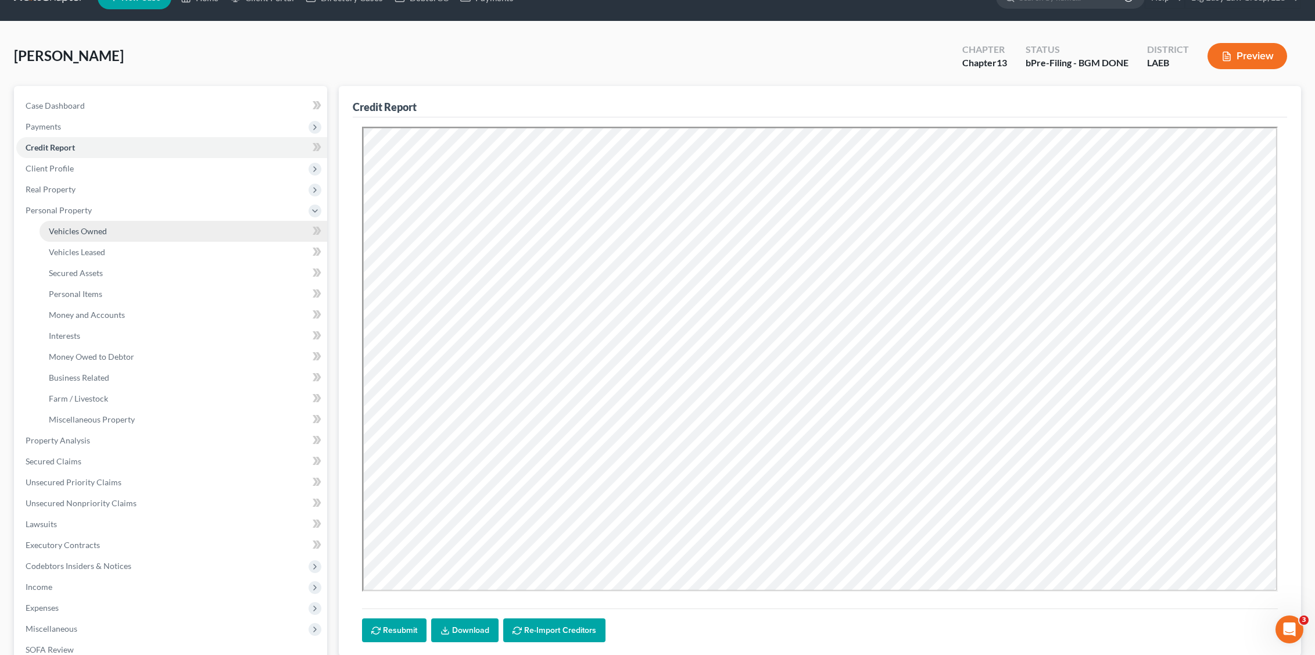
drag, startPoint x: 127, startPoint y: 230, endPoint x: 135, endPoint y: 230, distance: 7.6
click at [128, 231] on link "Vehicles Owned" at bounding box center [184, 231] width 288 height 21
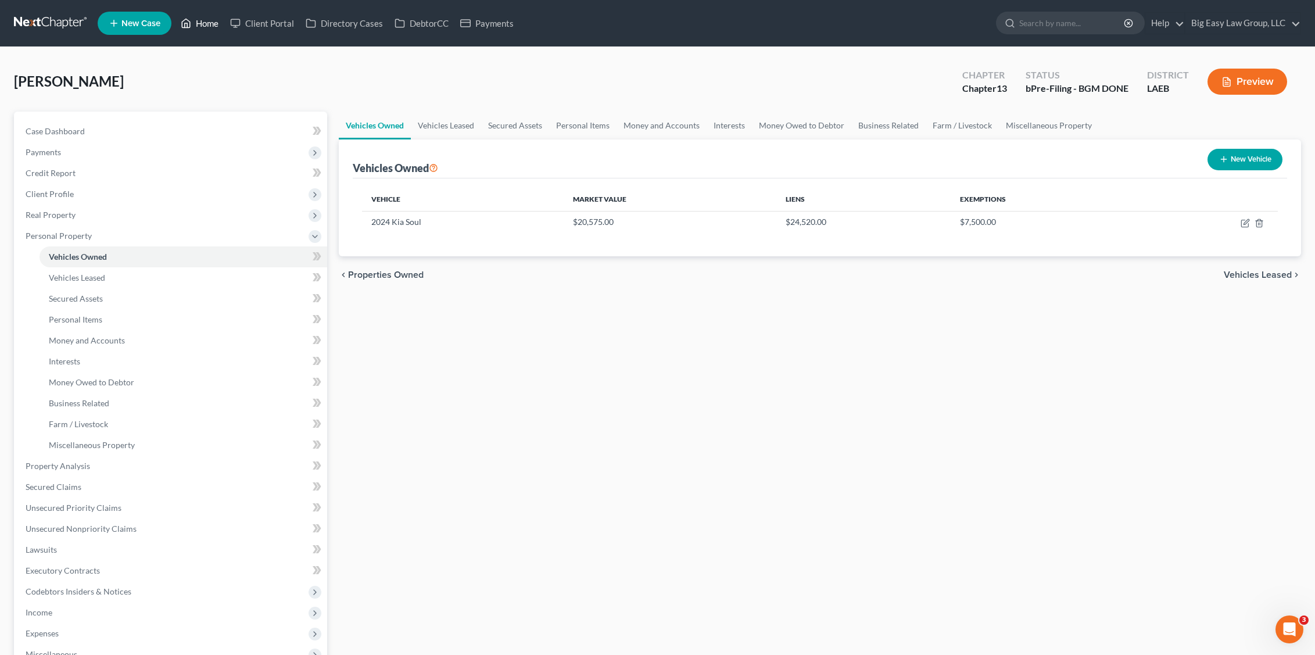
click at [188, 31] on link "Home" at bounding box center [199, 23] width 49 height 21
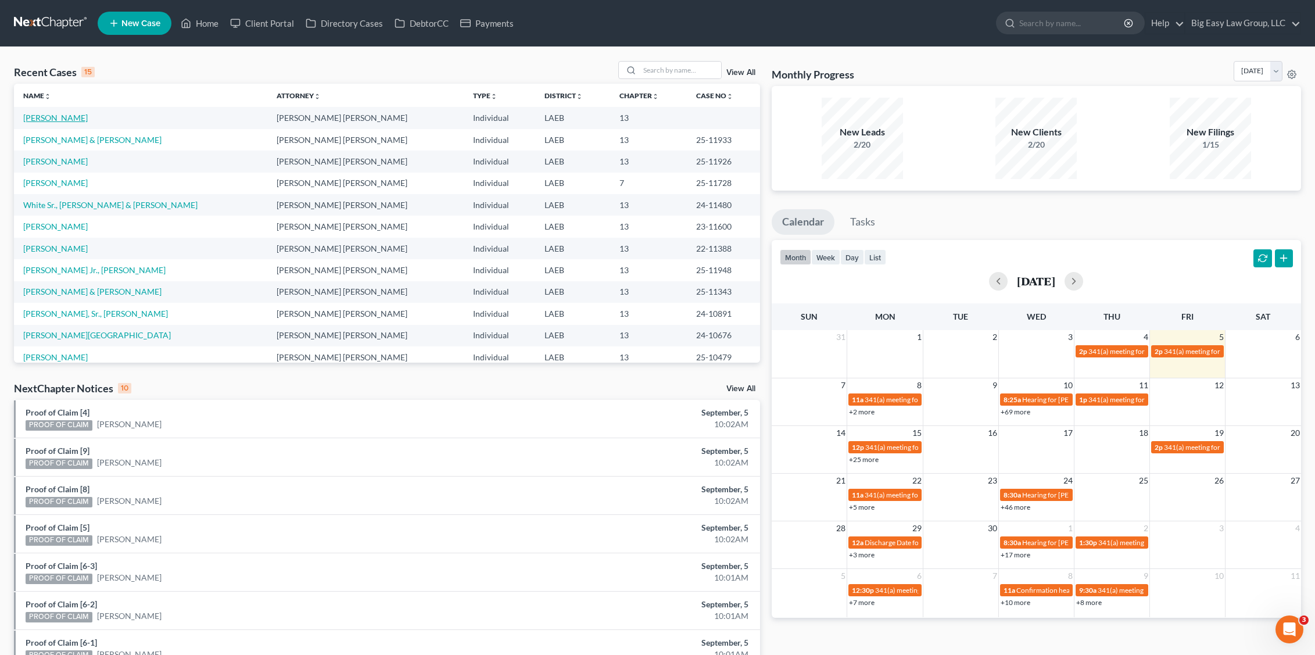
click at [68, 121] on link "[PERSON_NAME]" at bounding box center [55, 118] width 65 height 10
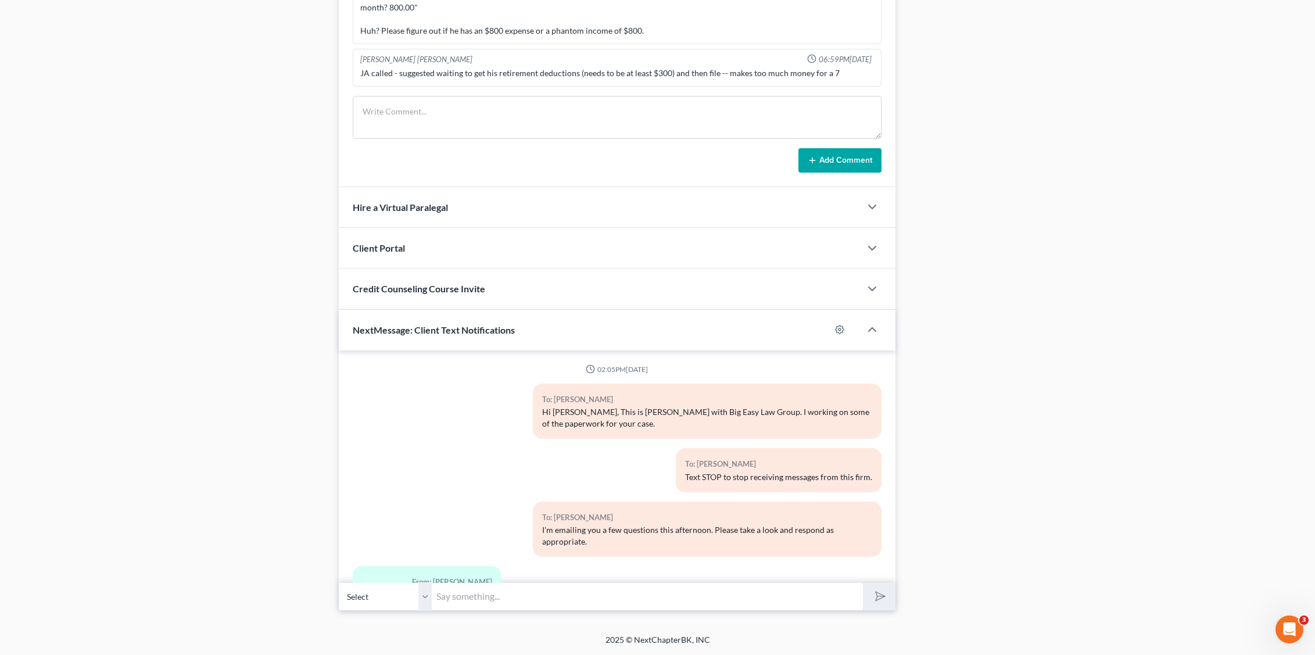
scroll to position [895, 0]
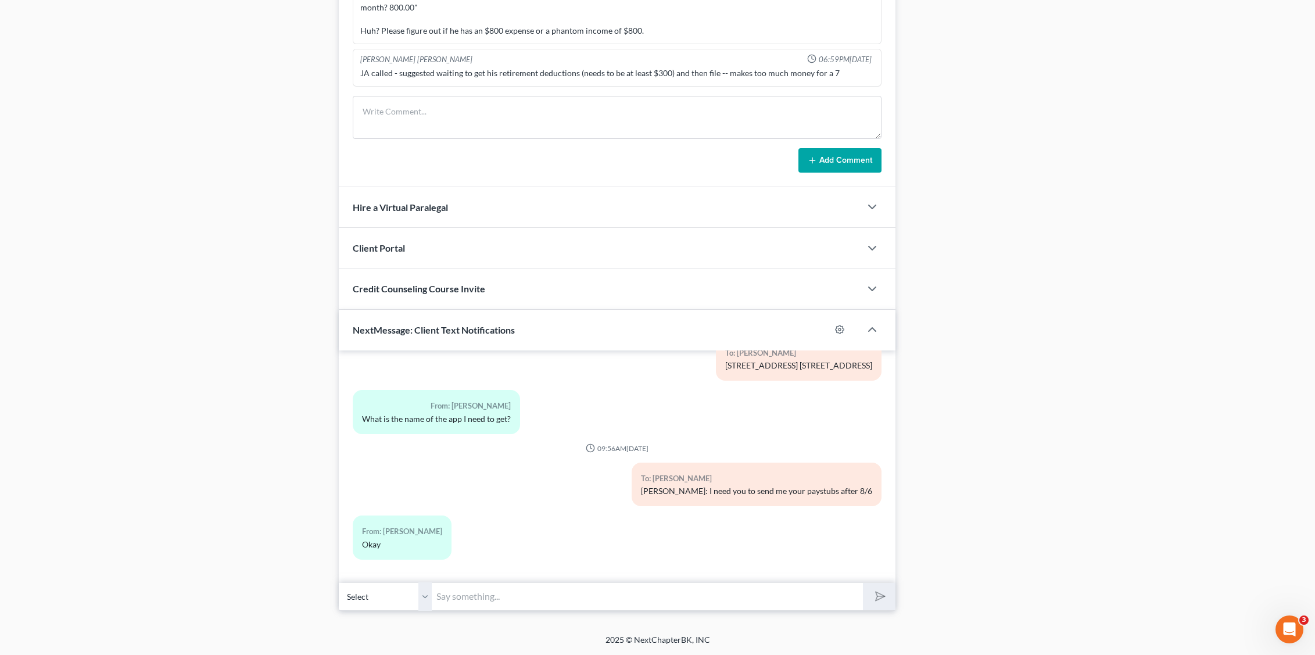
click at [575, 595] on input "text" at bounding box center [648, 596] width 432 height 28
type input "How many miles on Kia?"
click at [863, 583] on button "submit" at bounding box center [879, 596] width 32 height 27
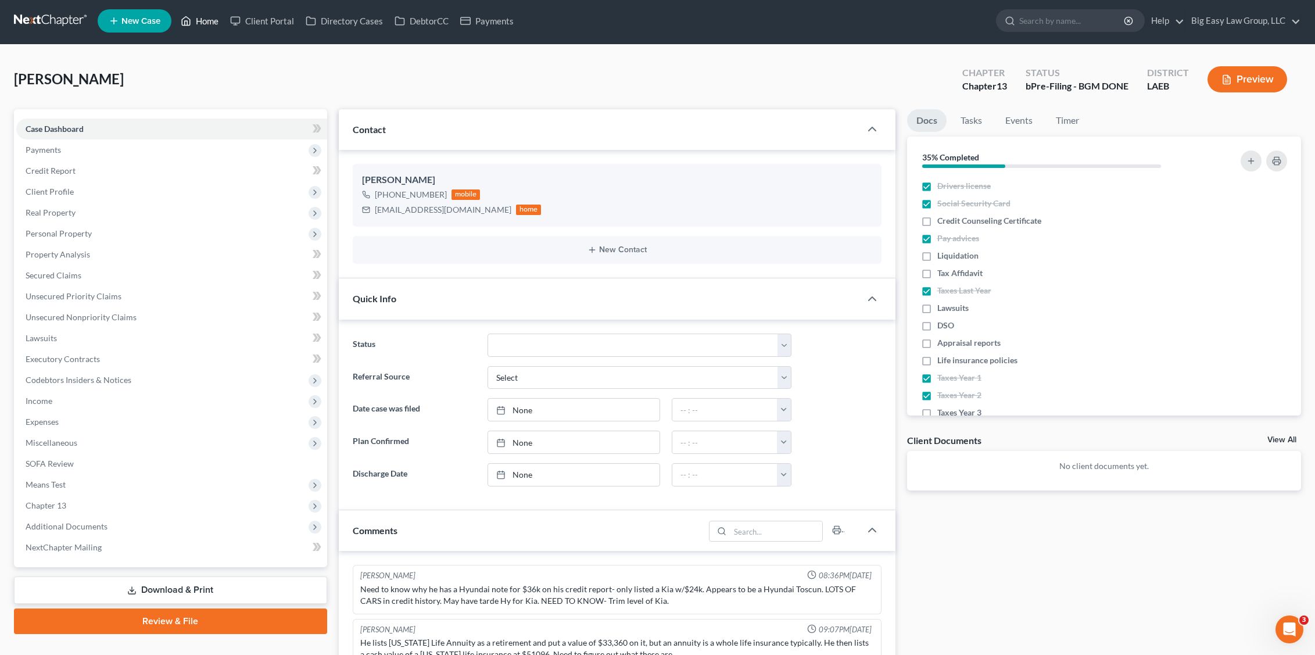
scroll to position [0, 0]
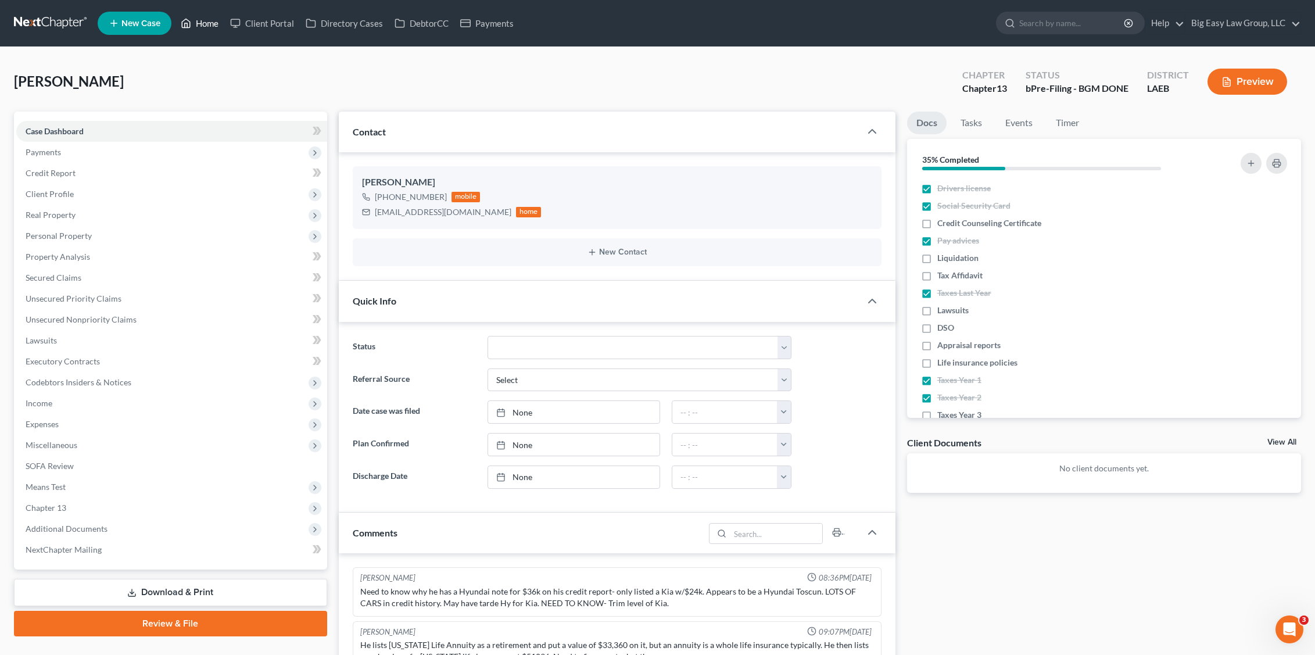
click at [196, 24] on link "Home" at bounding box center [199, 23] width 49 height 21
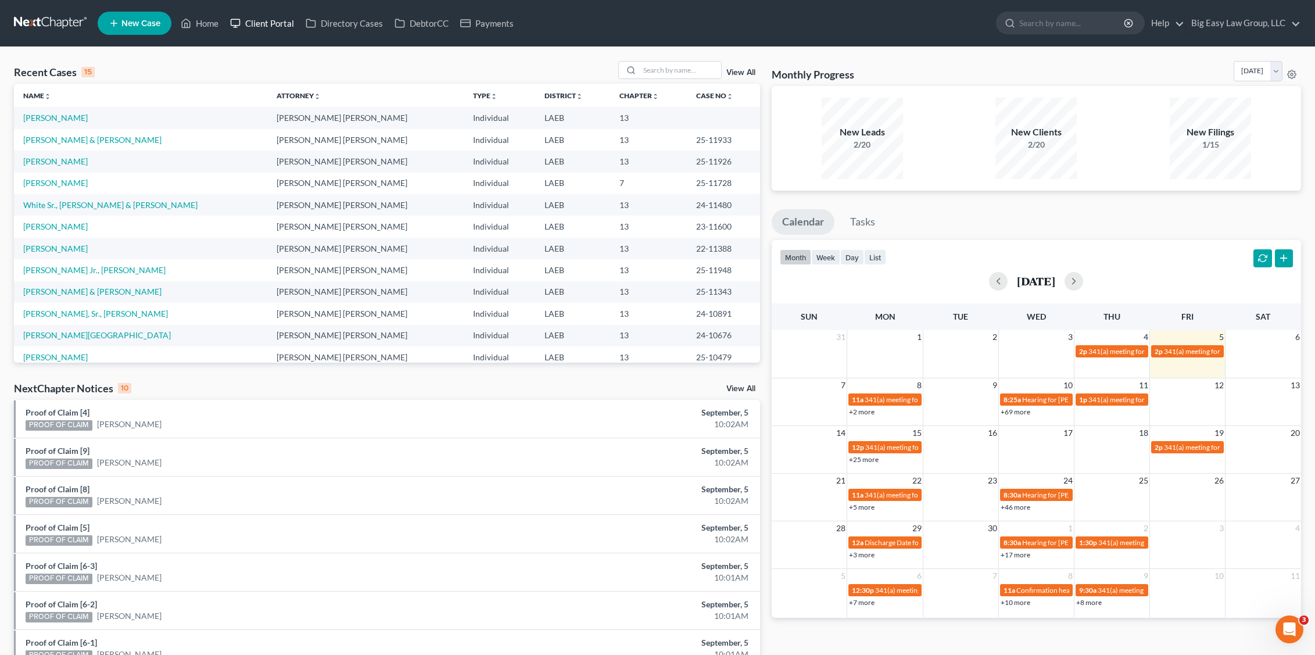
click at [225, 28] on link "Client Portal" at bounding box center [262, 23] width 76 height 21
click at [657, 74] on input "search" at bounding box center [680, 70] width 81 height 17
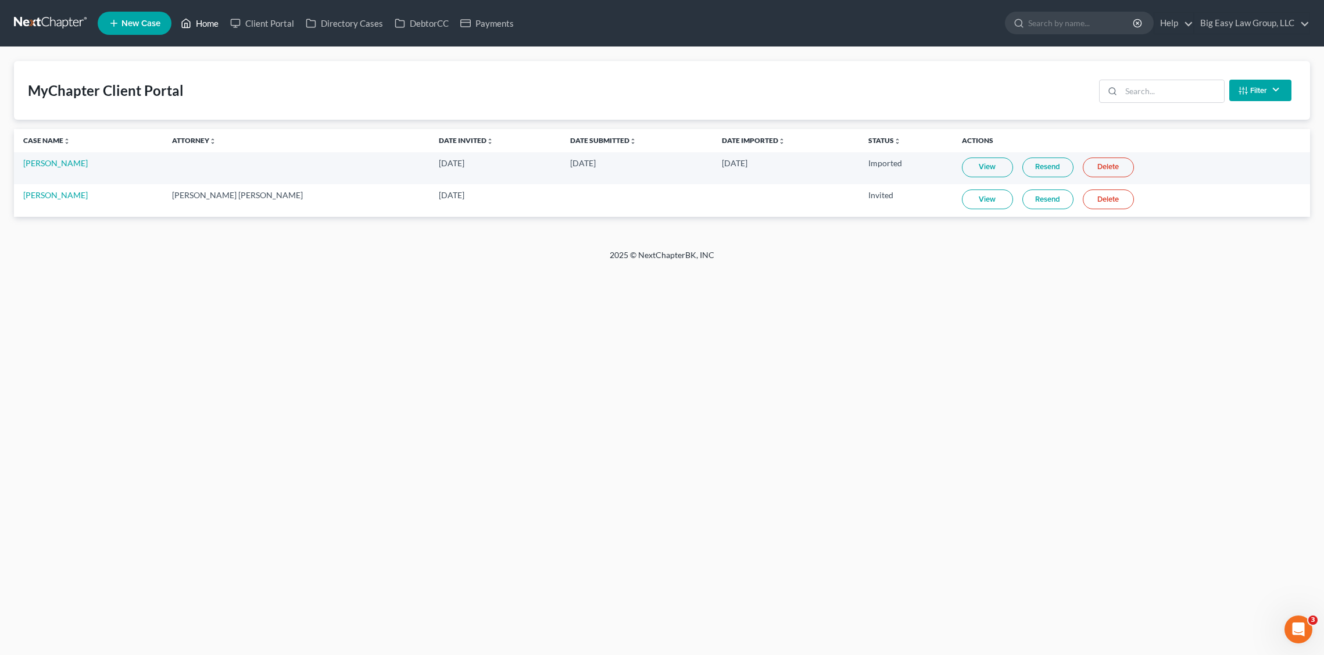
click at [207, 16] on link "Home" at bounding box center [199, 23] width 49 height 21
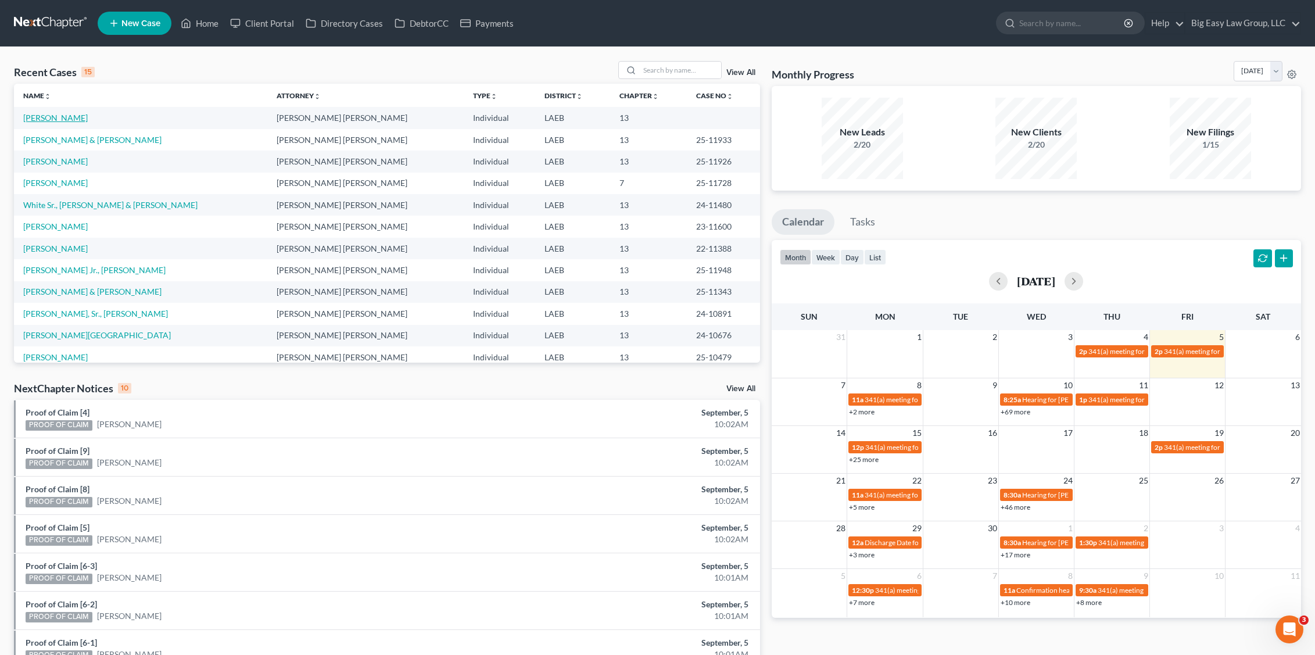
click at [49, 119] on link "[PERSON_NAME]" at bounding box center [55, 118] width 65 height 10
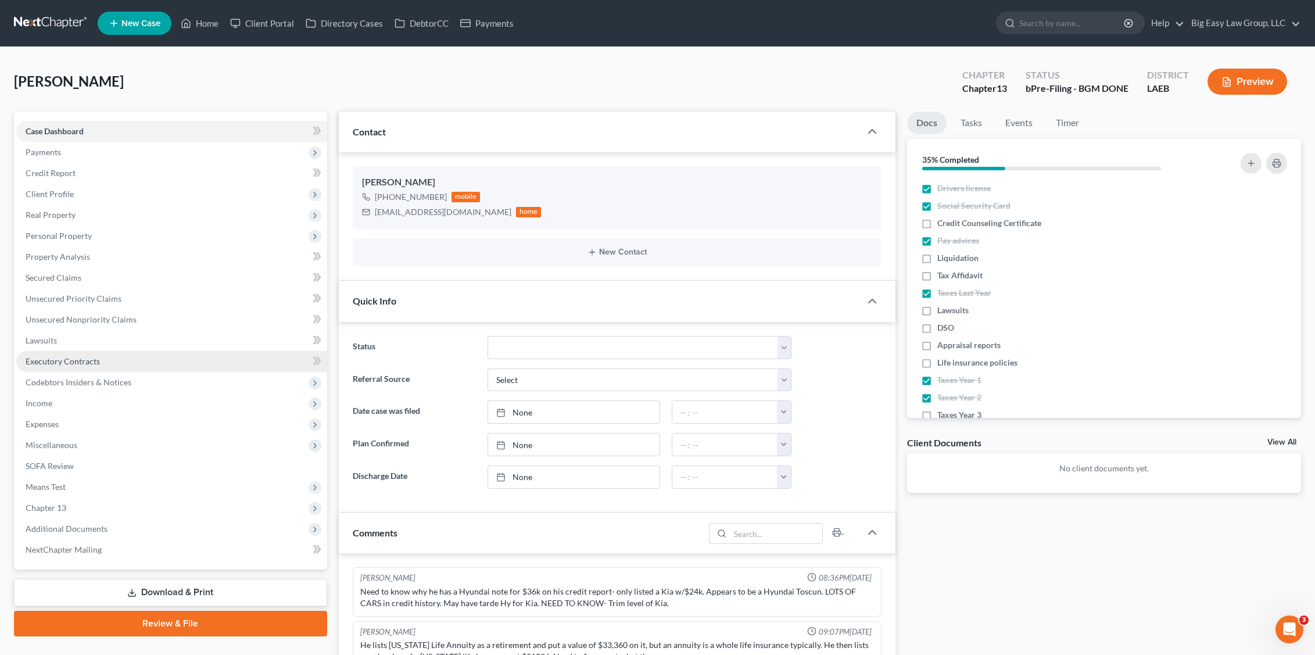
scroll to position [90, 0]
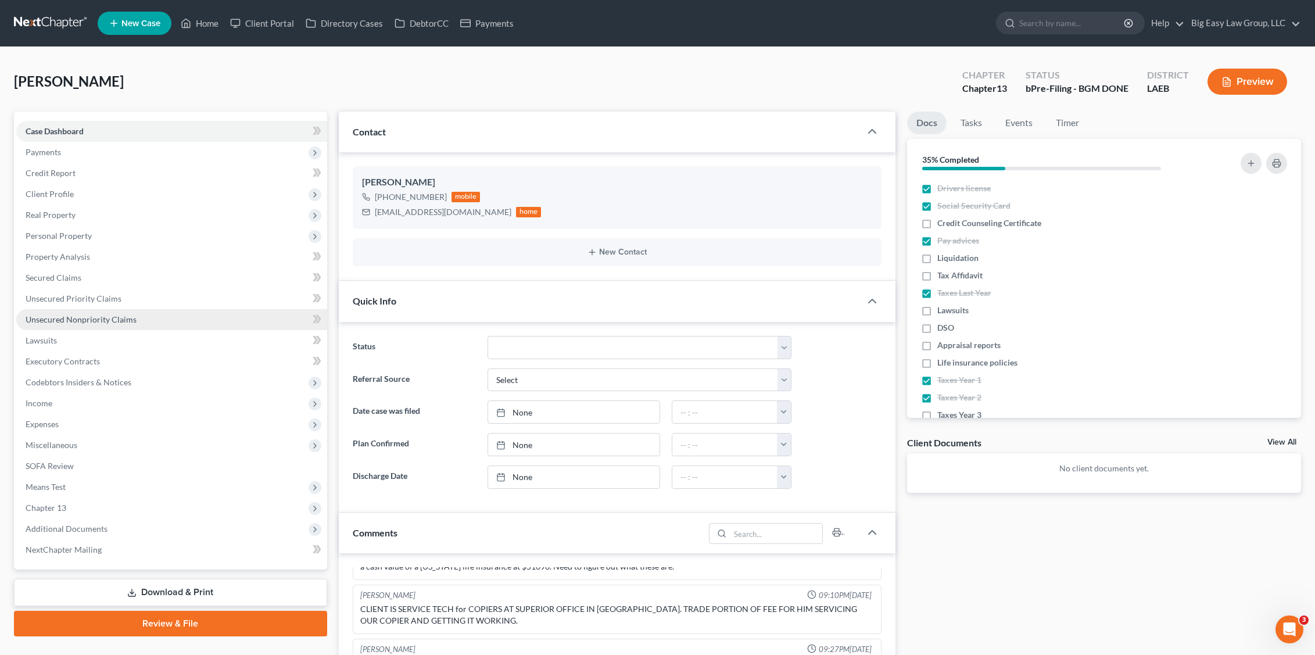
click at [91, 321] on span "Unsecured Nonpriority Claims" at bounding box center [81, 319] width 111 height 10
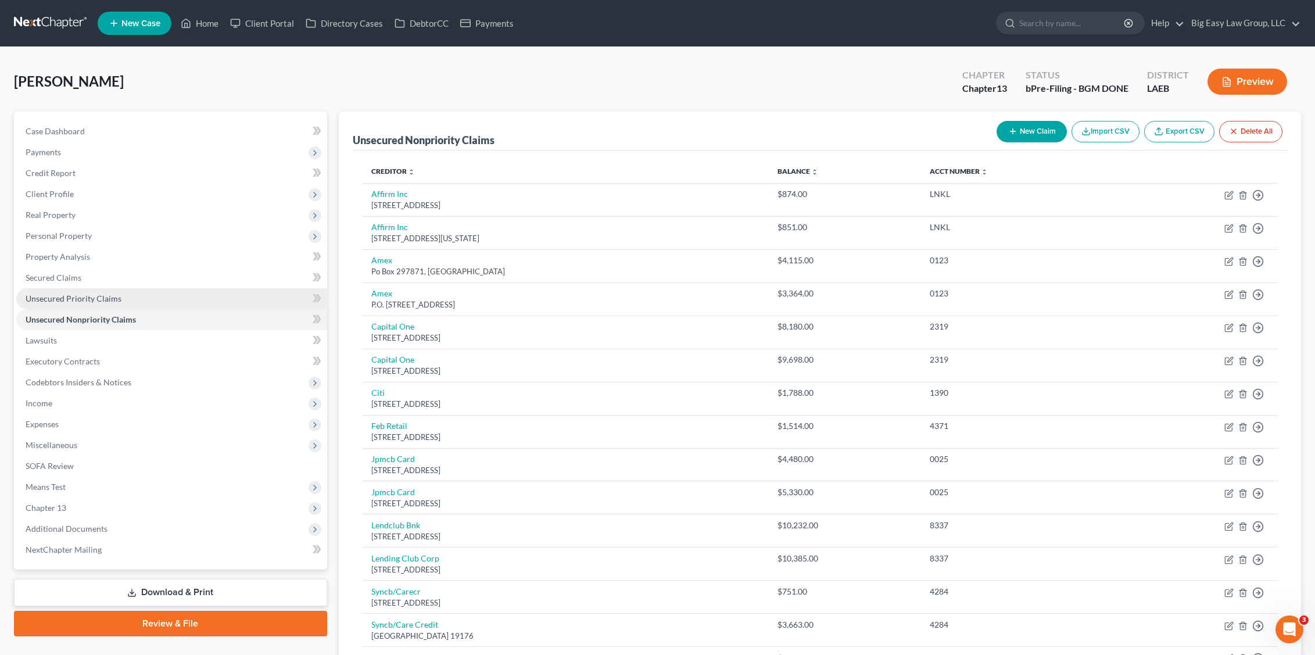
click at [108, 306] on link "Unsecured Priority Claims" at bounding box center [171, 298] width 311 height 21
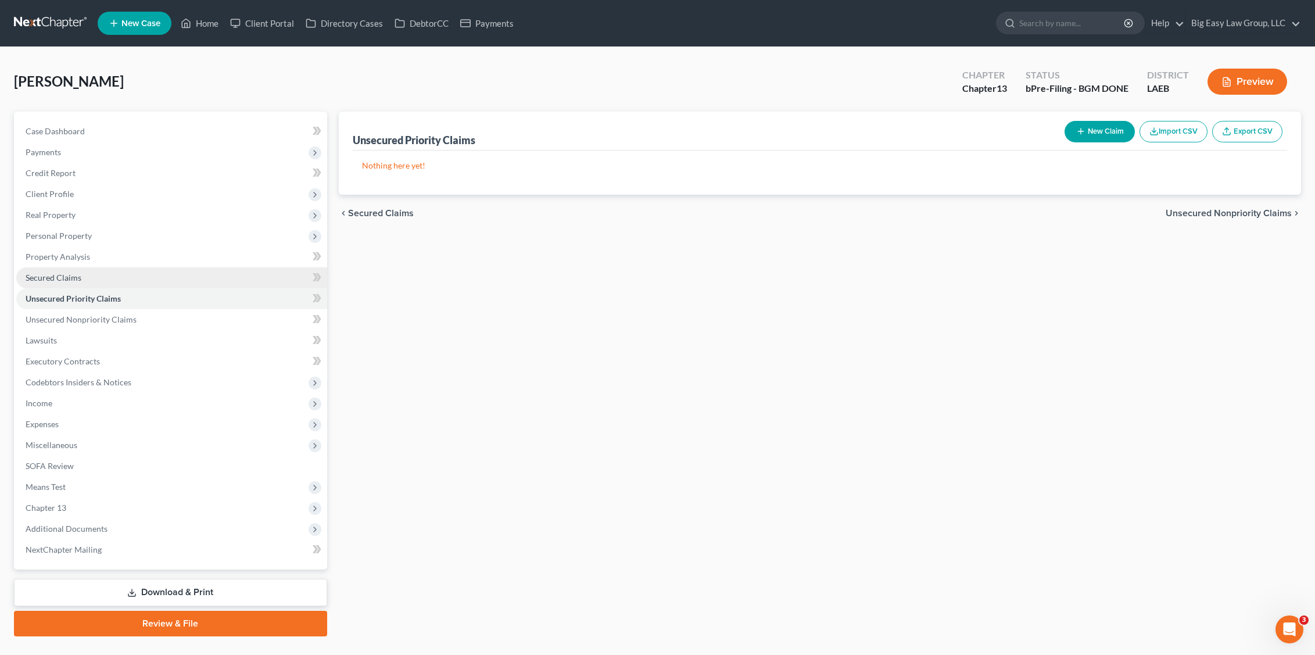
click at [109, 276] on link "Secured Claims" at bounding box center [171, 277] width 311 height 21
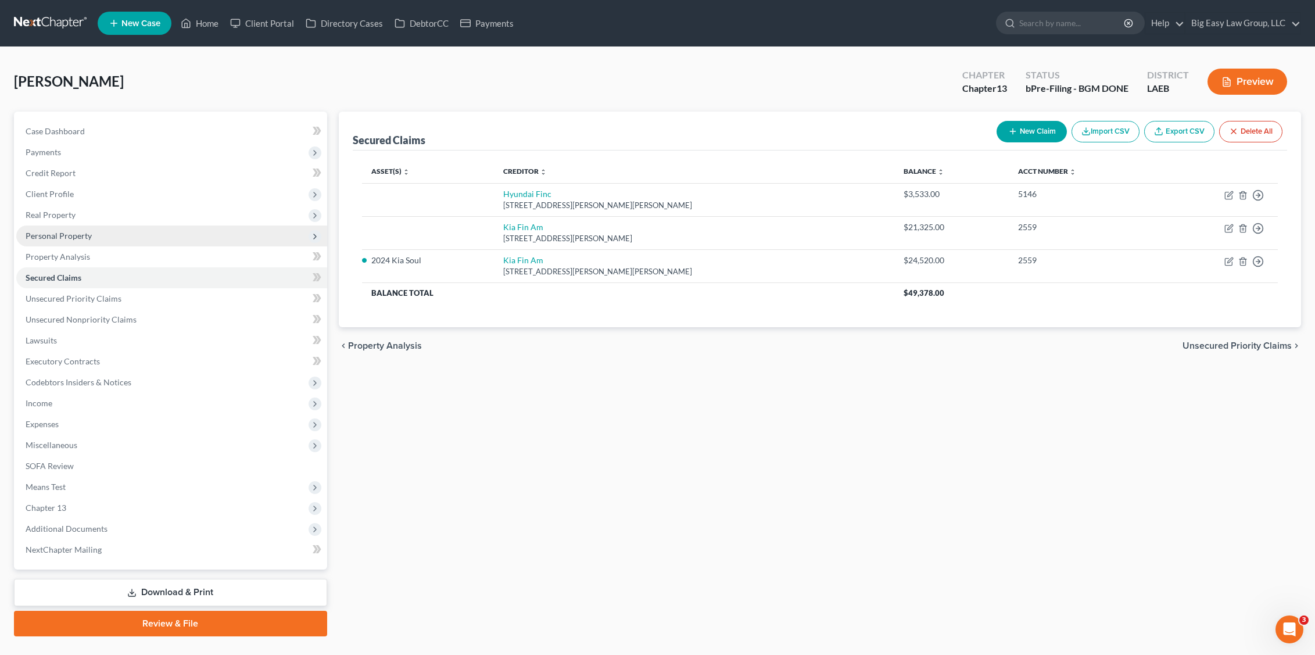
click at [72, 233] on span "Personal Property" at bounding box center [59, 236] width 66 height 10
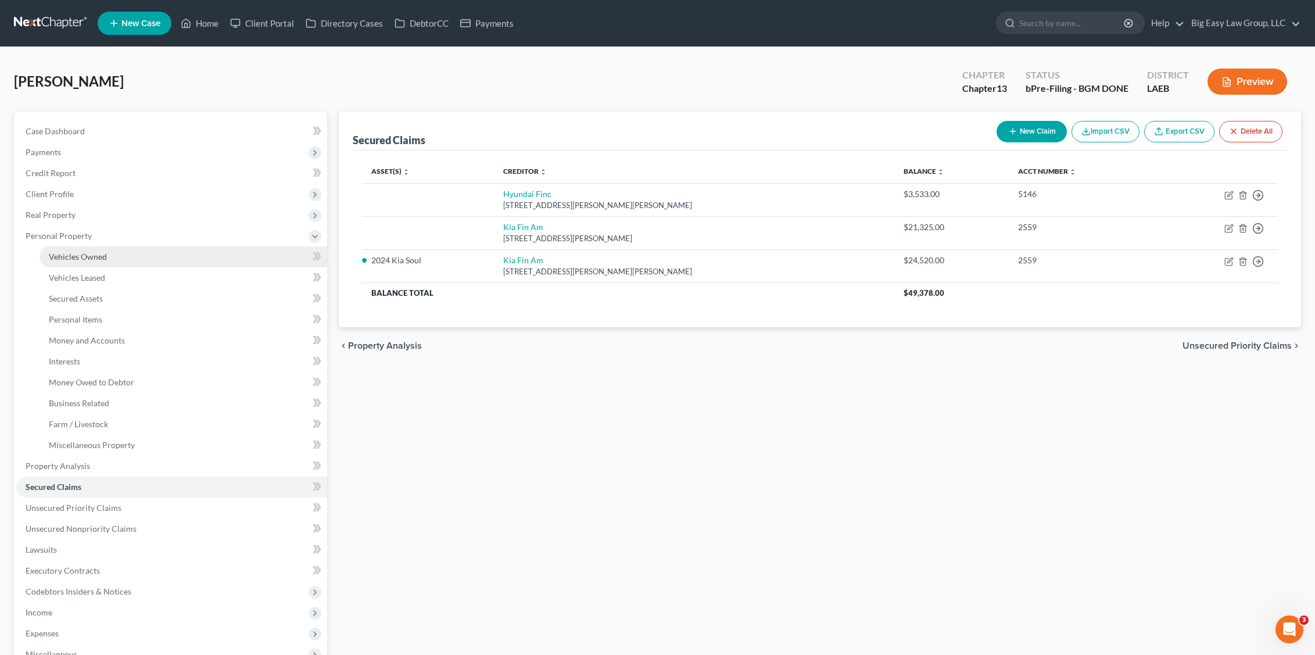
click at [101, 259] on span "Vehicles Owned" at bounding box center [78, 257] width 58 height 10
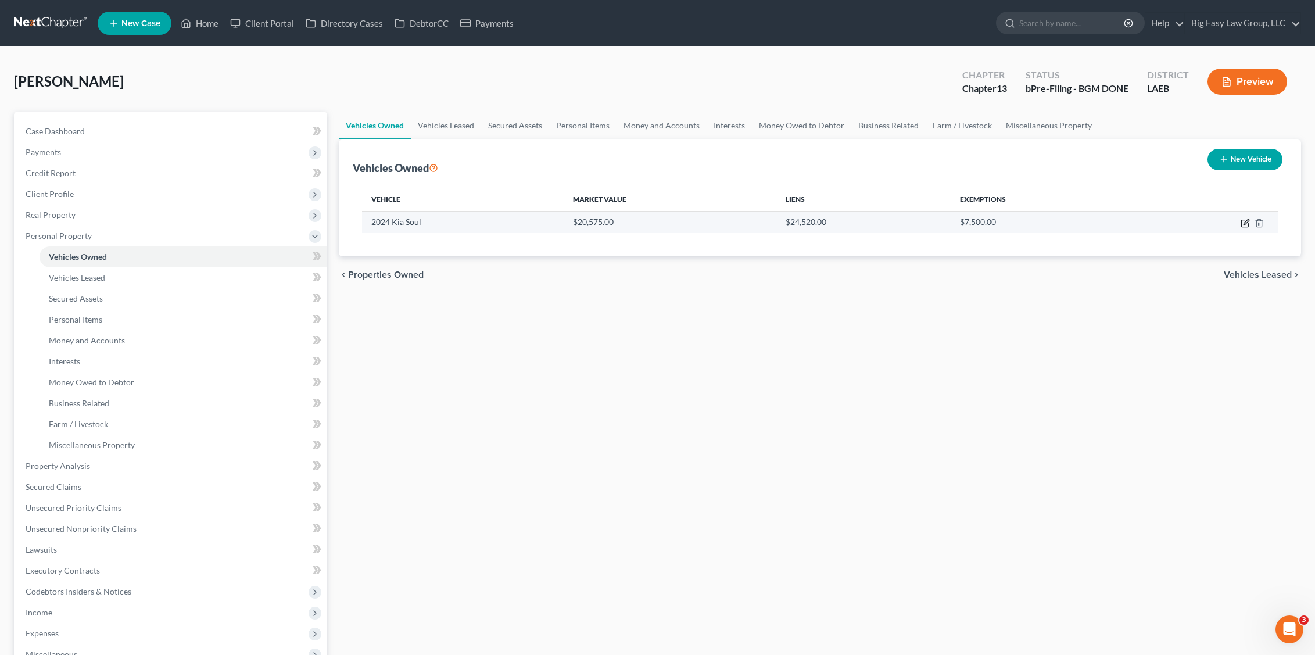
click at [1247, 224] on icon "button" at bounding box center [1245, 223] width 9 height 9
select select "0"
select select "2"
select select "0"
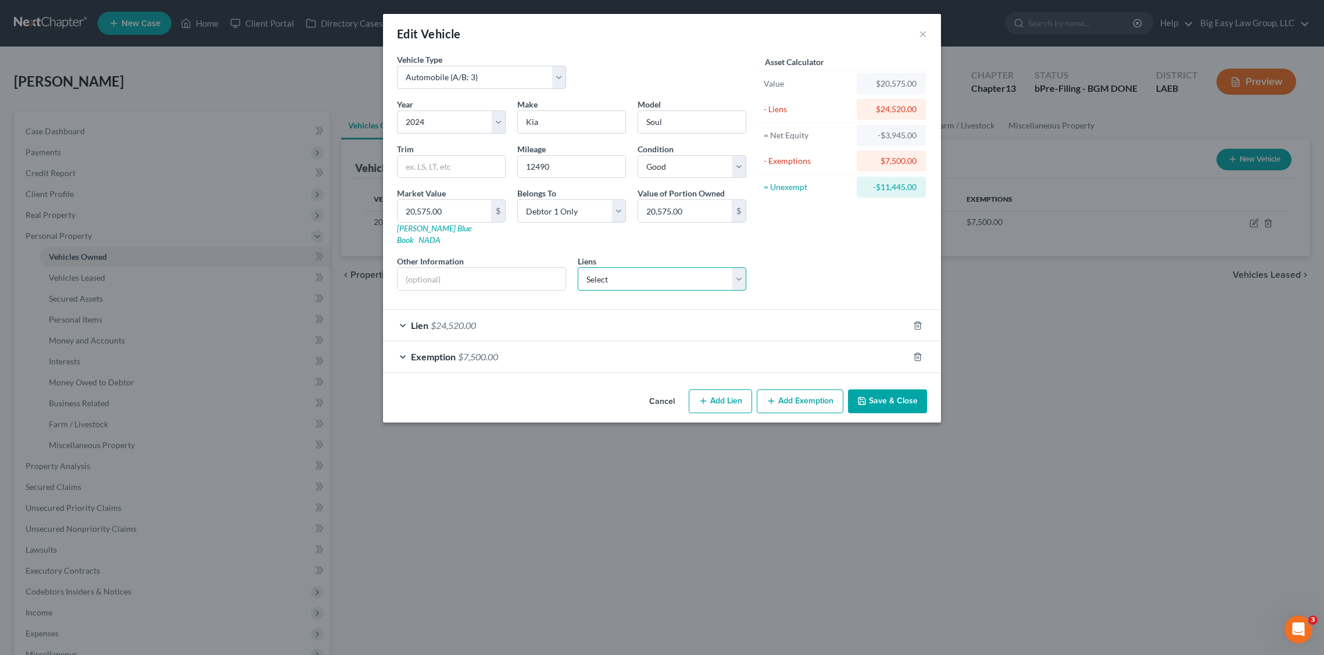
click at [674, 267] on select "Select Hyundai Finc - $3,533.00 Kia Fin Am - $21,325.00" at bounding box center [662, 278] width 169 height 23
select select "1"
click at [578, 267] on select "Select Hyundai Finc - $3,533.00 Kia Fin Am - $21,325.00" at bounding box center [662, 278] width 169 height 23
select select
select select "4"
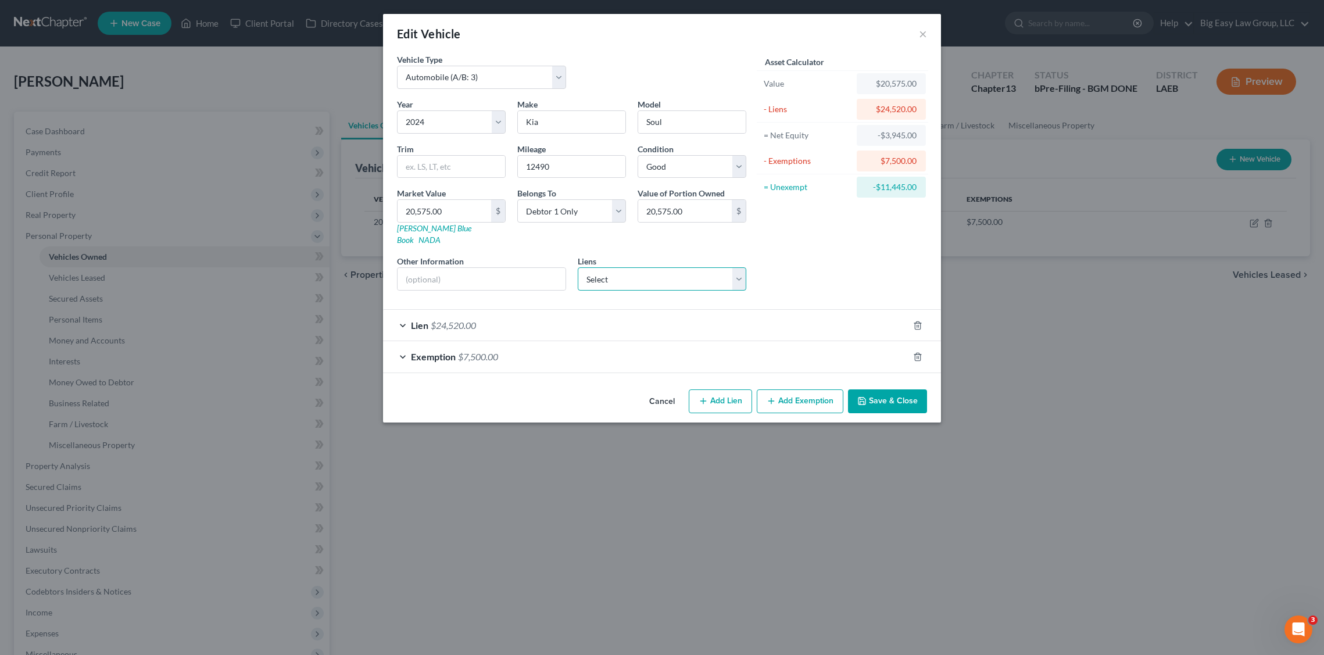
select select "0"
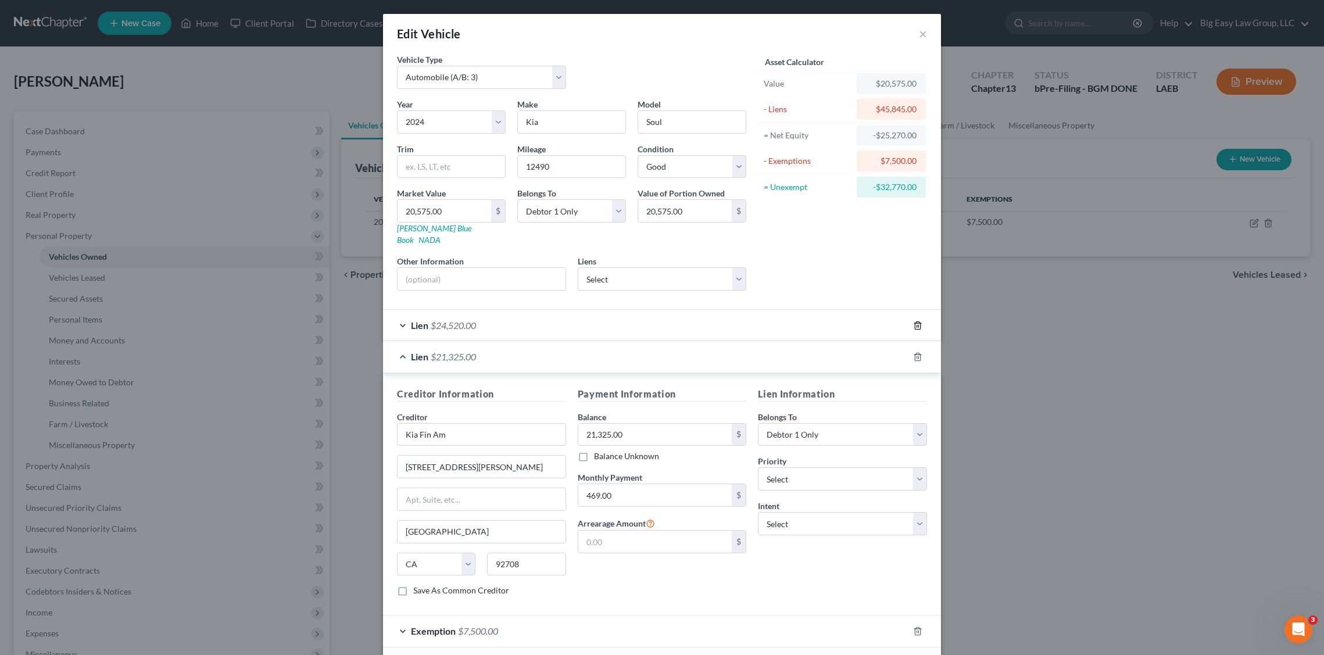
click at [914, 321] on icon "button" at bounding box center [917, 325] width 9 height 9
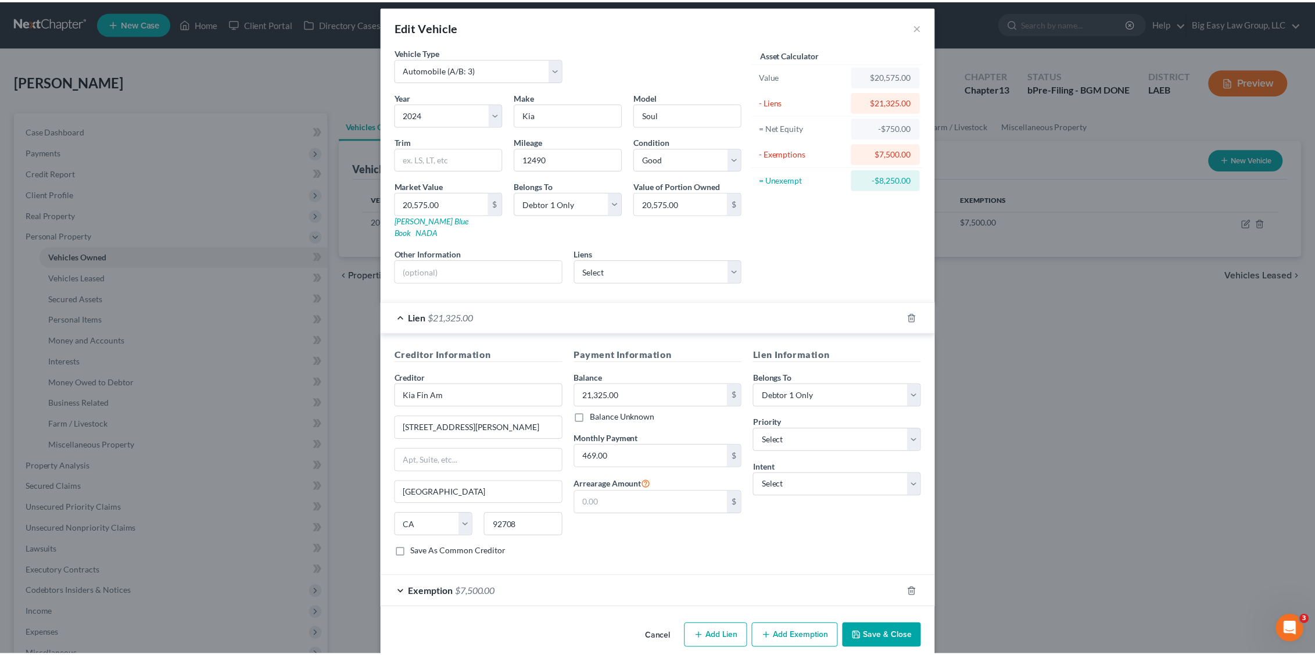
scroll to position [13, 0]
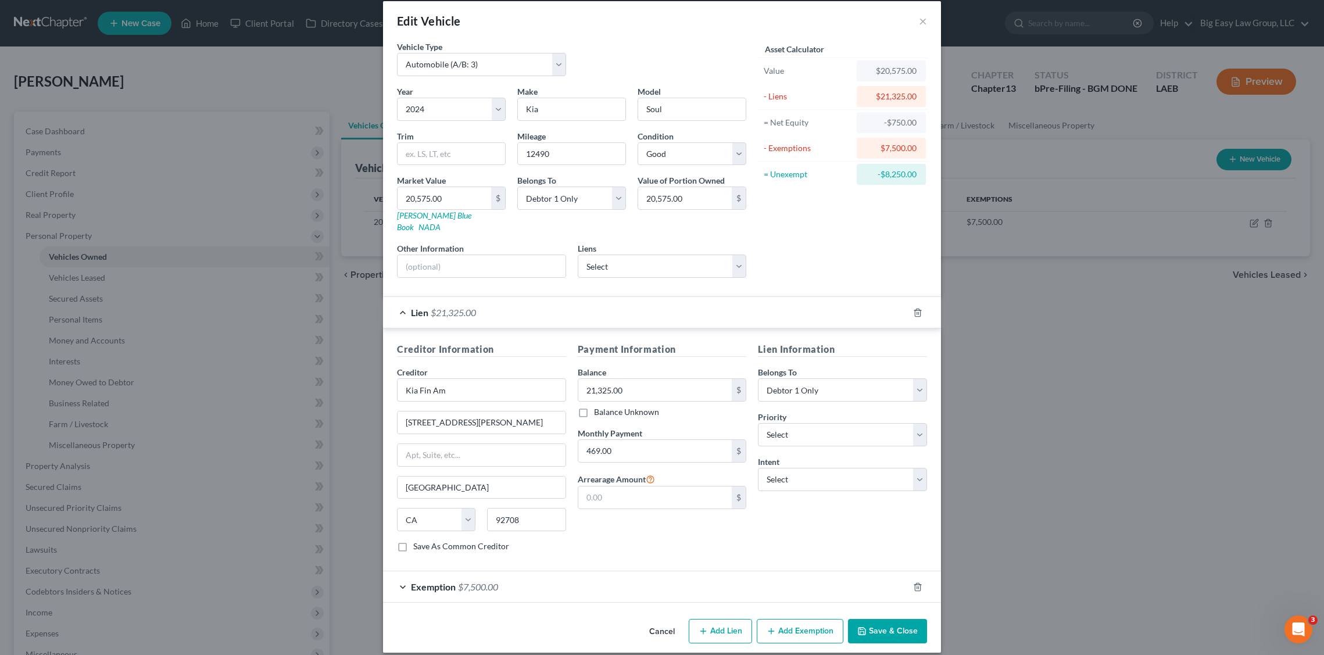
click at [812, 620] on button "Add Exemption" at bounding box center [800, 631] width 87 height 24
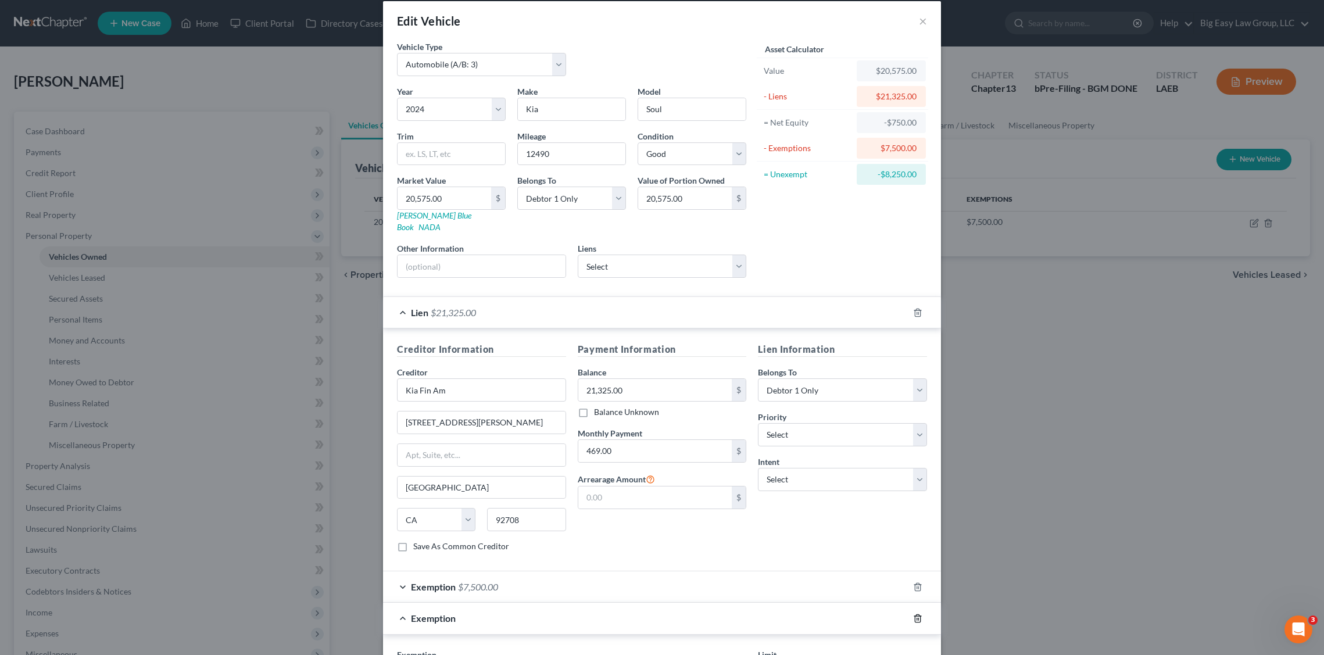
click at [914, 614] on icon "button" at bounding box center [917, 618] width 9 height 9
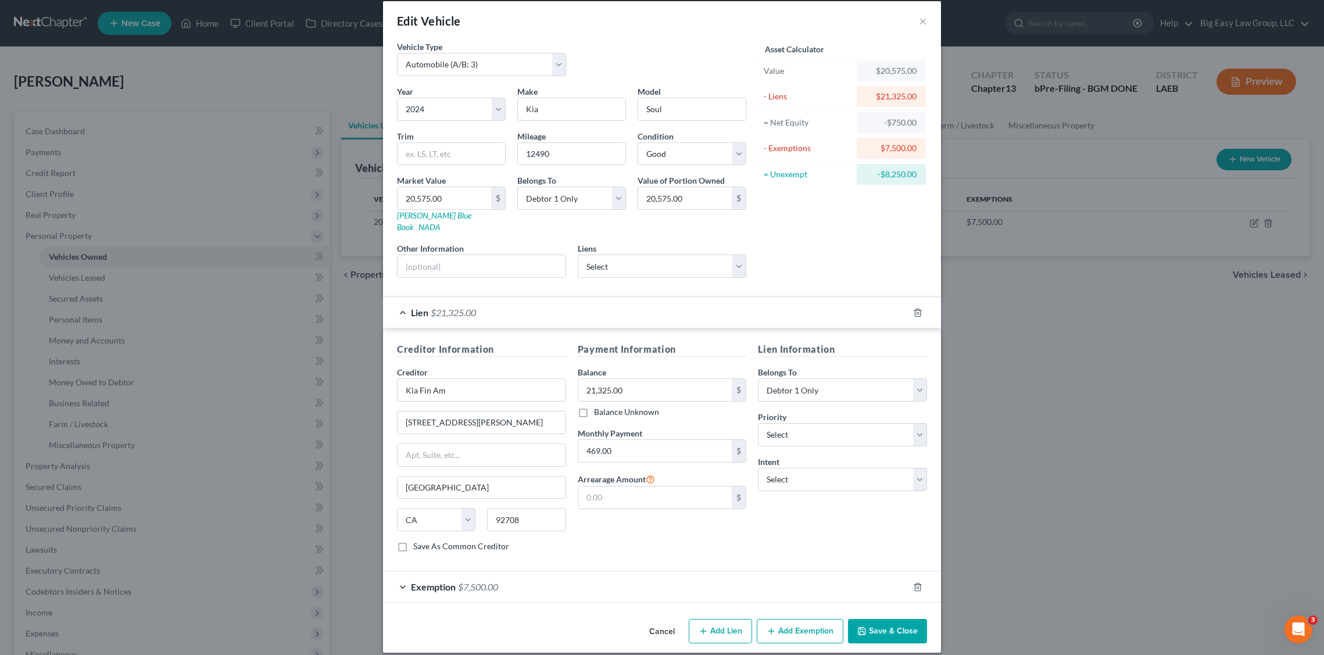
click at [908, 619] on button "Save & Close" at bounding box center [887, 631] width 79 height 24
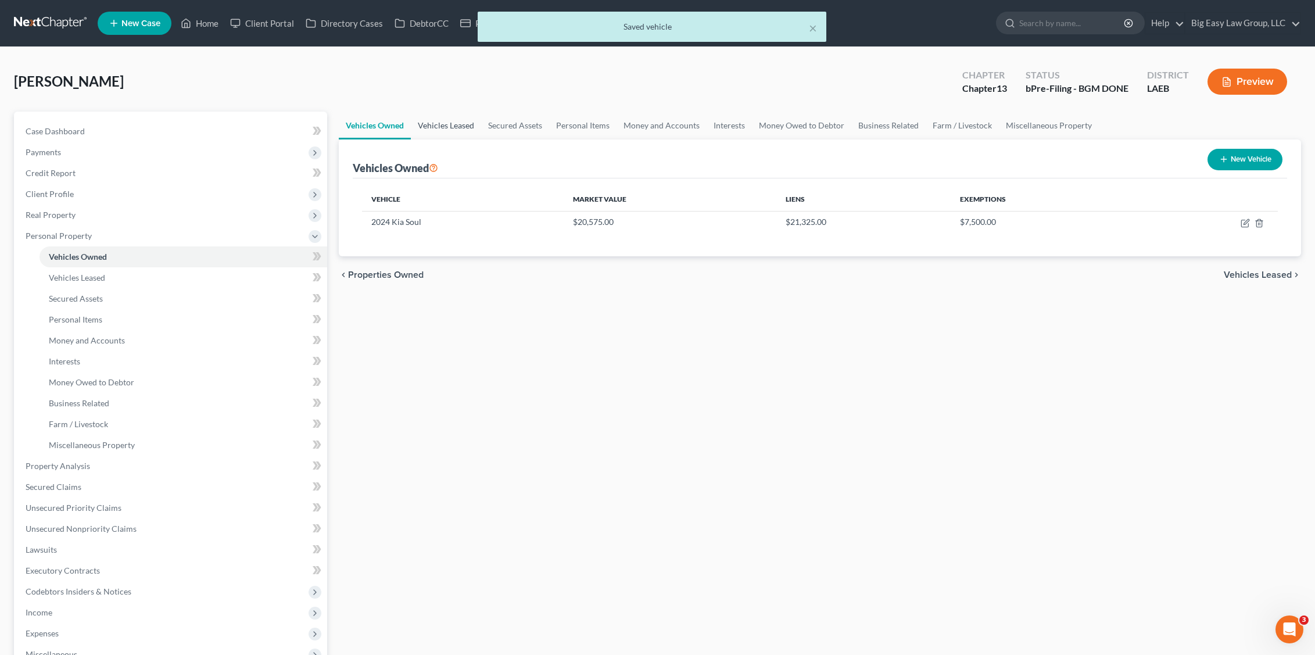
click at [442, 120] on link "Vehicles Leased" at bounding box center [446, 126] width 70 height 28
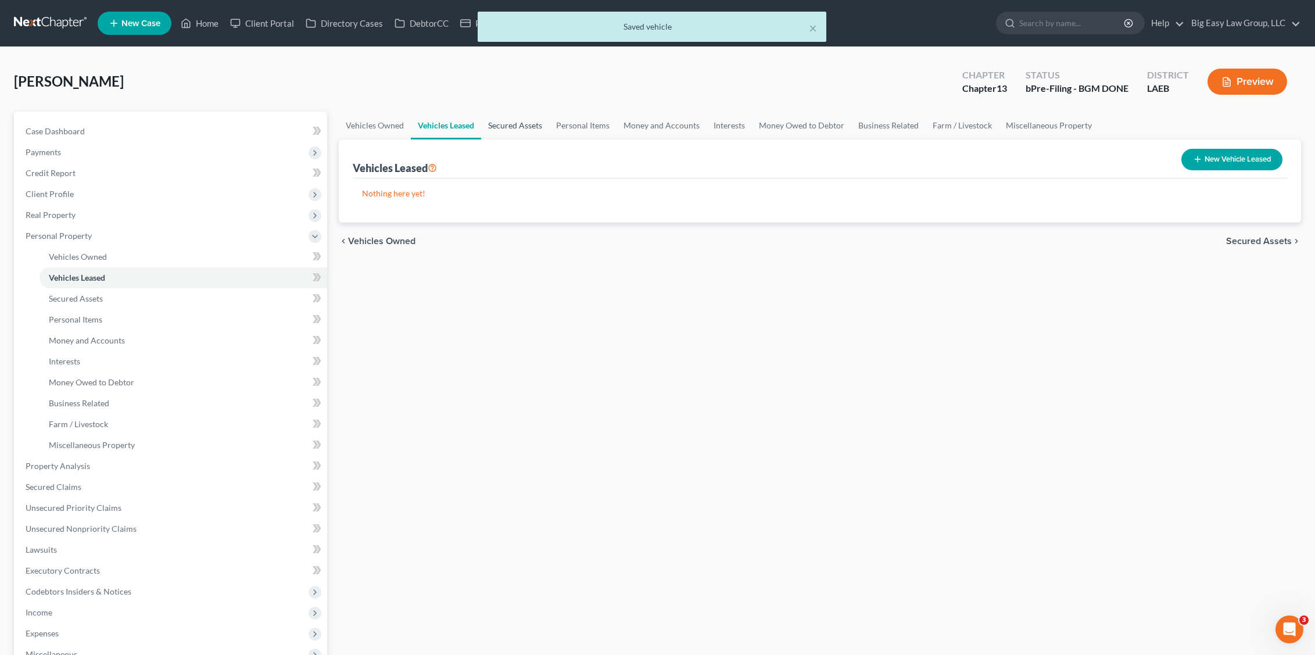
click at [522, 130] on link "Secured Assets" at bounding box center [515, 126] width 68 height 28
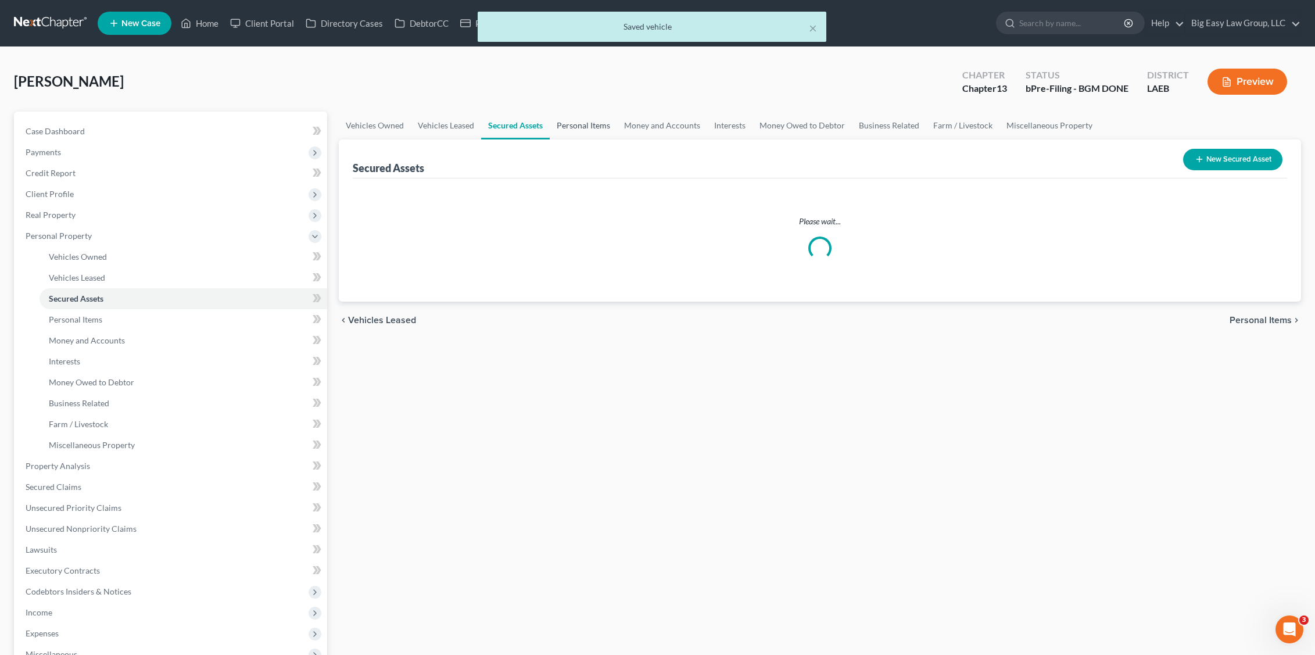
click at [573, 123] on link "Personal Items" at bounding box center [583, 126] width 67 height 28
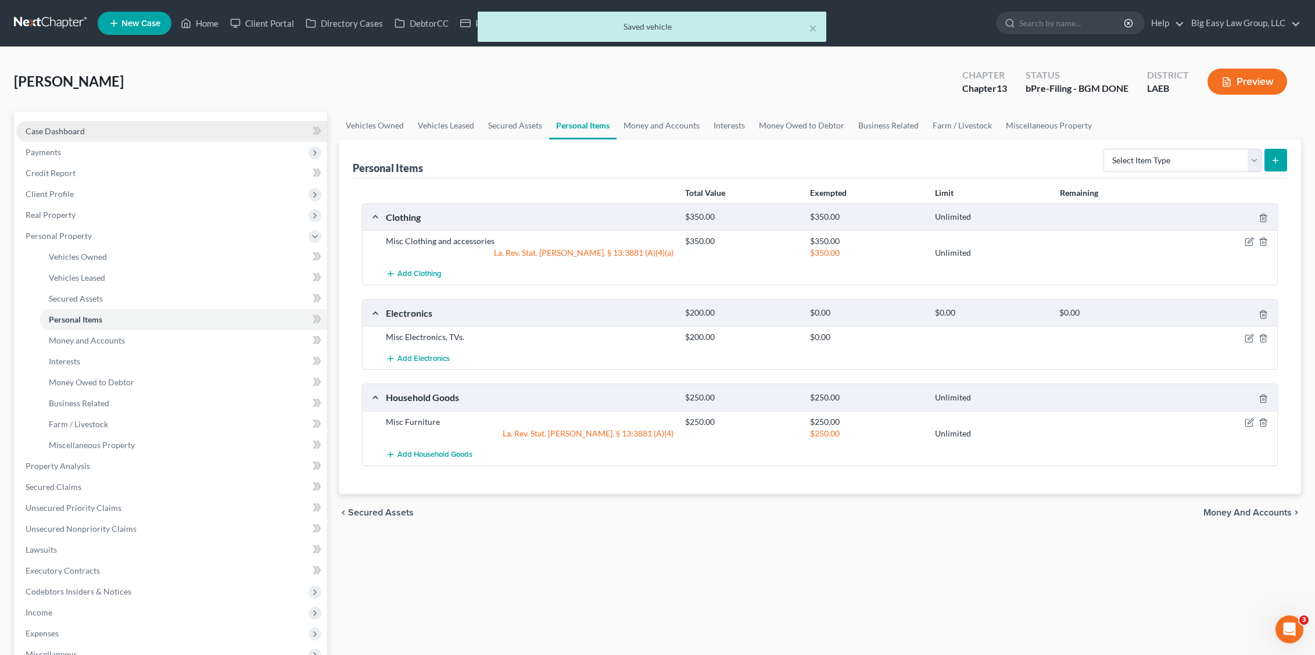
click at [73, 132] on span "Case Dashboard" at bounding box center [55, 131] width 59 height 10
select select "0"
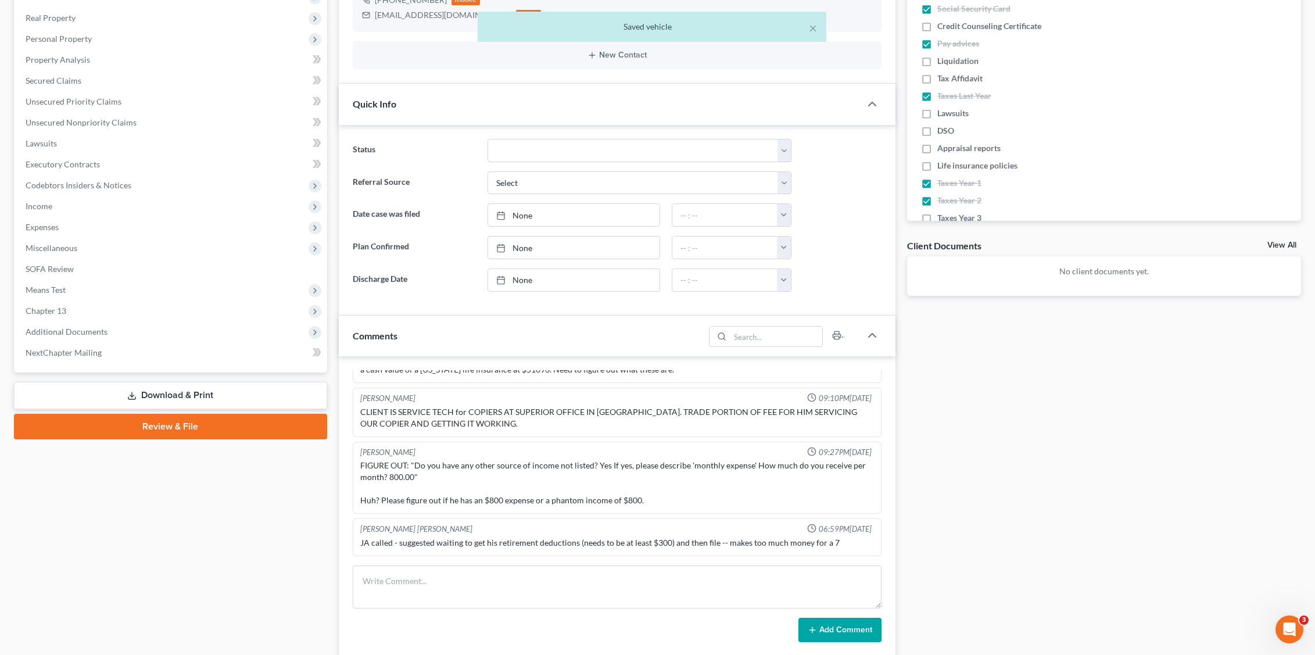
scroll to position [667, 0]
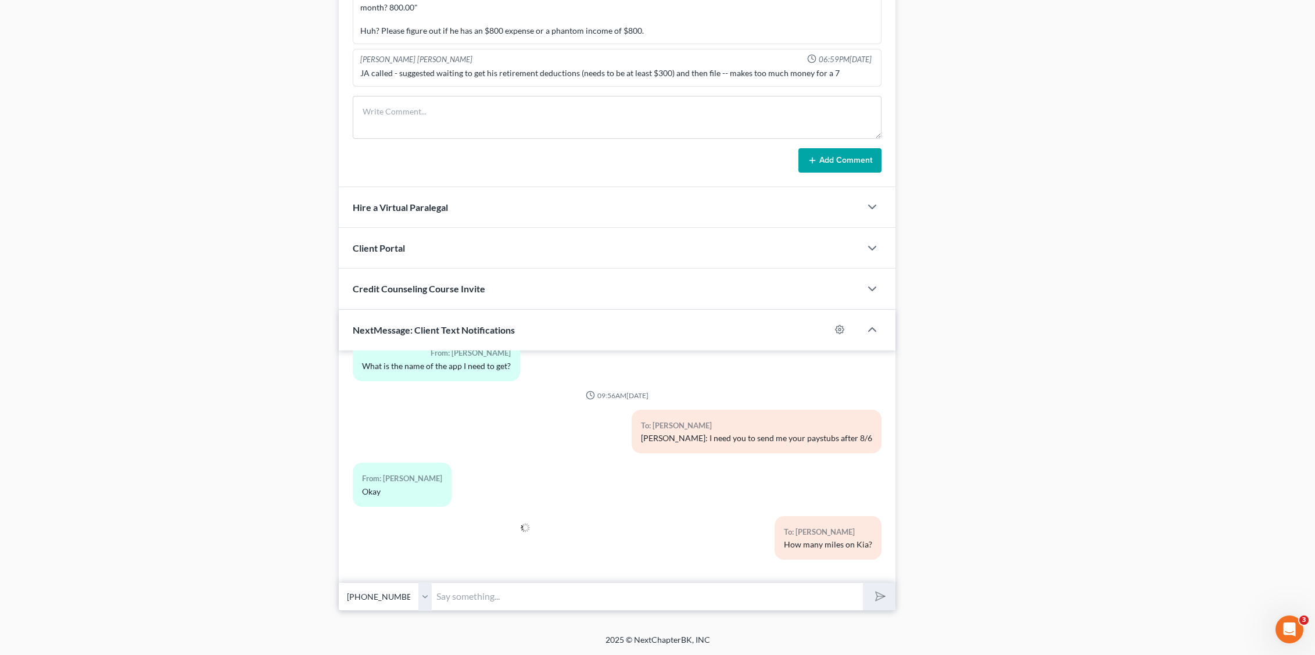
click at [548, 598] on input "text" at bounding box center [648, 596] width 432 height 28
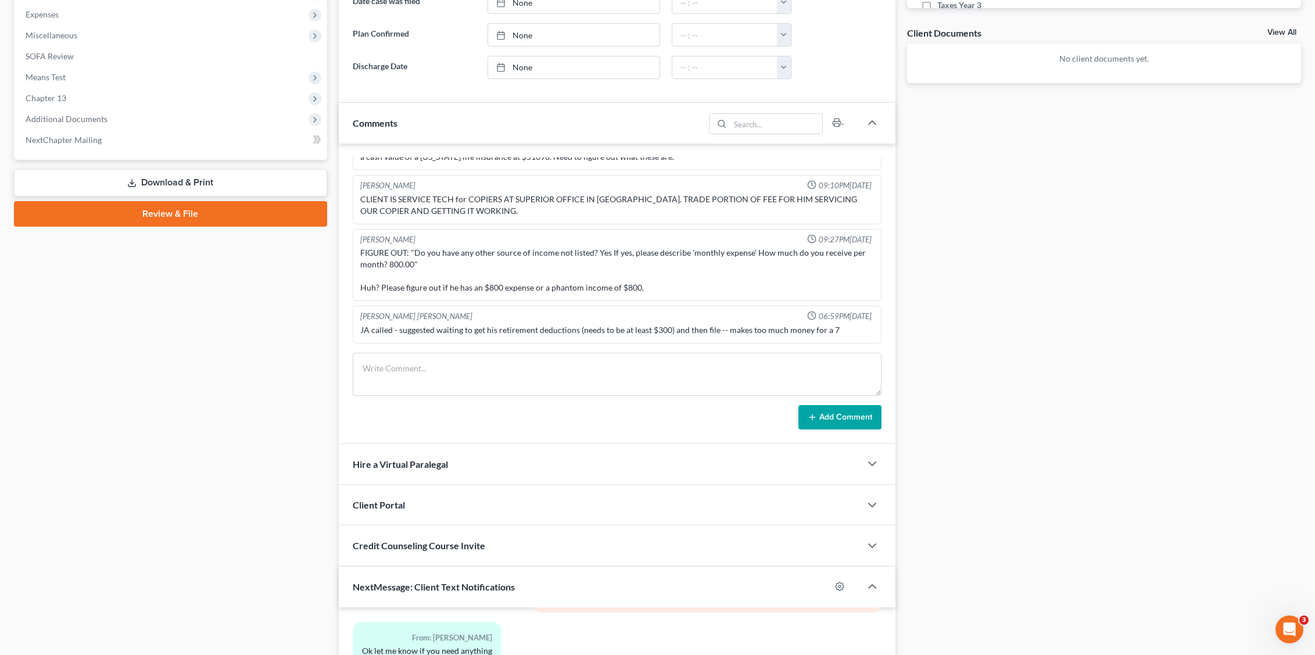
scroll to position [105, 0]
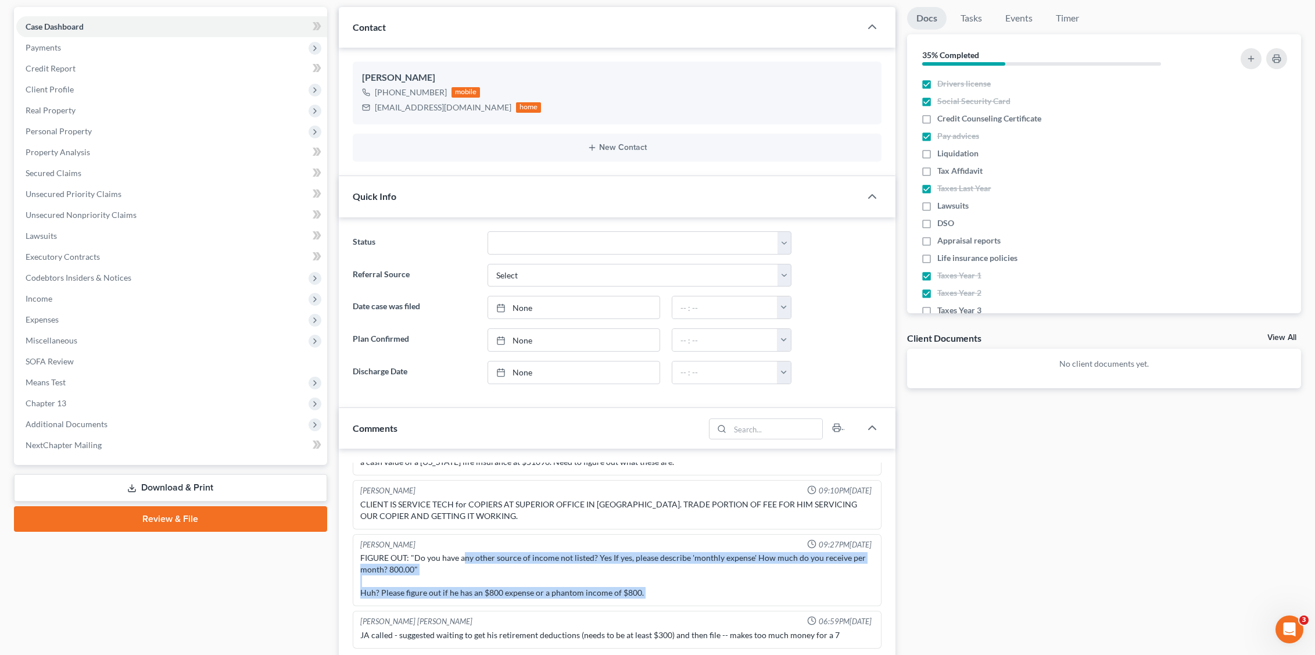
drag, startPoint x: 463, startPoint y: 559, endPoint x: 648, endPoint y: 578, distance: 186.4
click at [636, 617] on ng-include "Bryce Murray 08:36PM, 08/21/2024 Need to know why he has a Hyundai note for $36…" at bounding box center [617, 511] width 529 height 276
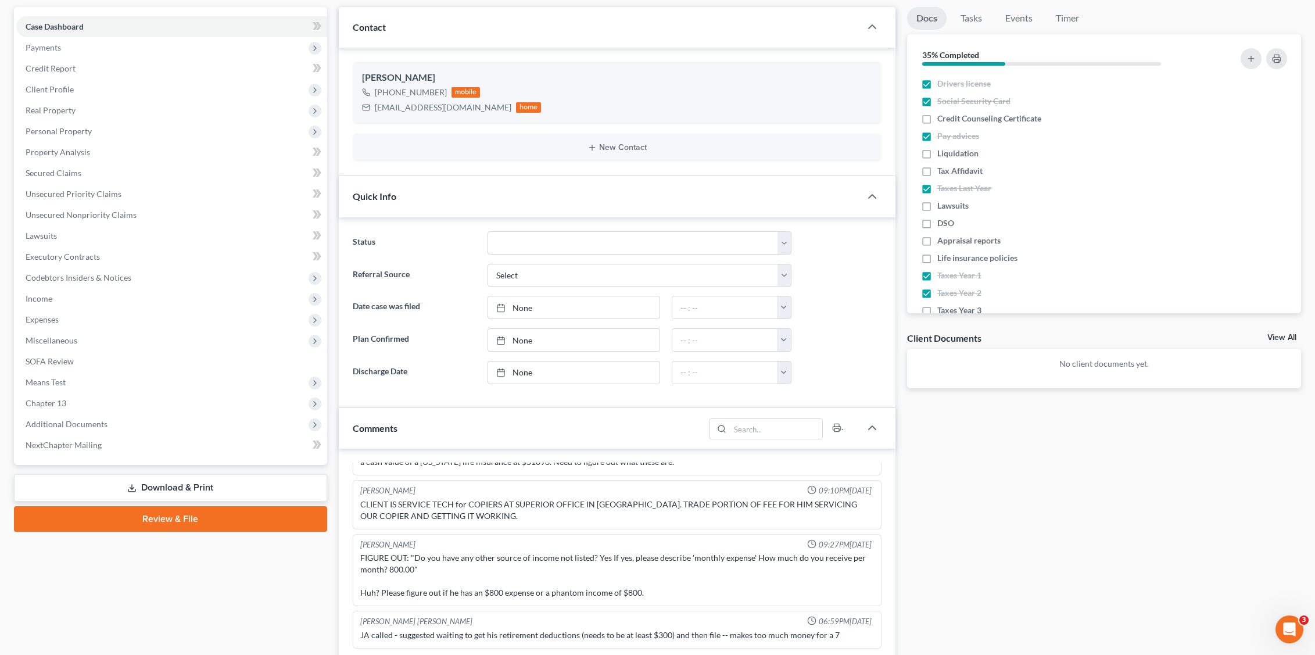
click at [652, 568] on div "FIGURE OUT: "Do you have any other source of income not listed? Yes If yes, ple…" at bounding box center [617, 575] width 514 height 46
drag, startPoint x: 662, startPoint y: 592, endPoint x: 539, endPoint y: 570, distance: 125.2
click at [541, 572] on div "FIGURE OUT: "Do you have any other source of income not listed? Yes If yes, ple…" at bounding box center [617, 575] width 514 height 46
click at [539, 570] on div "FIGURE OUT: "Do you have any other source of income not listed? Yes If yes, ple…" at bounding box center [617, 575] width 514 height 46
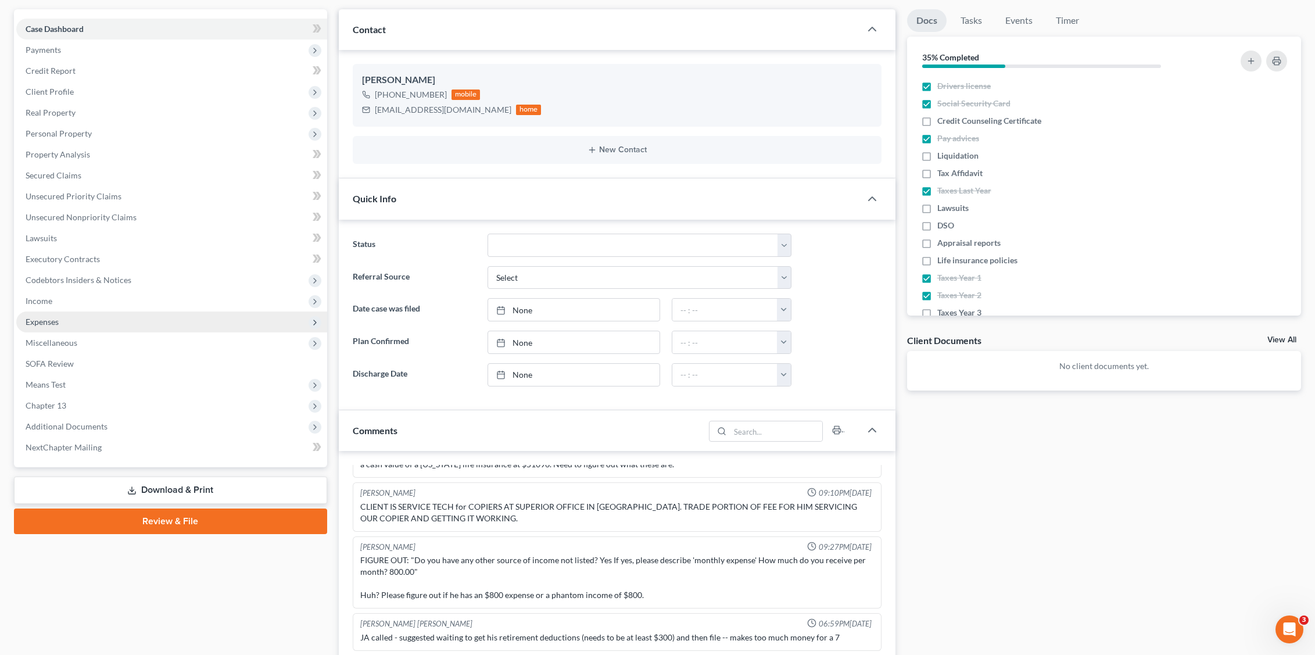
click at [70, 316] on span "Expenses" at bounding box center [171, 322] width 311 height 21
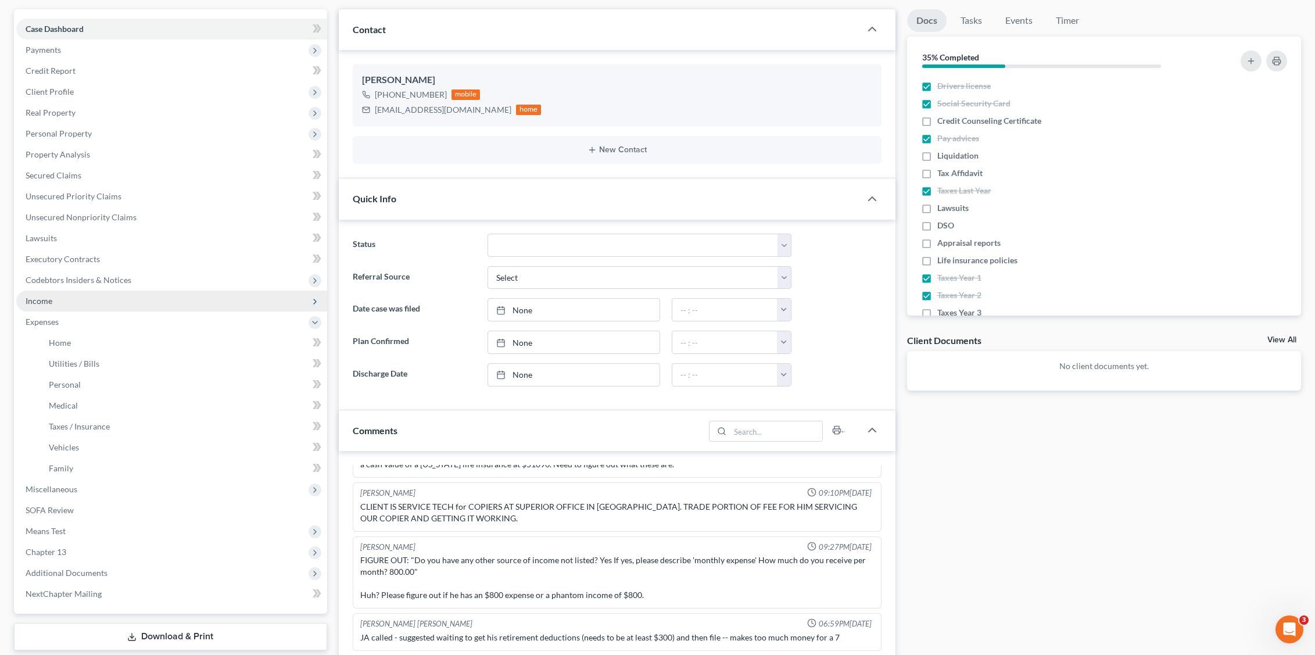
click at [74, 296] on span "Income" at bounding box center [171, 301] width 311 height 21
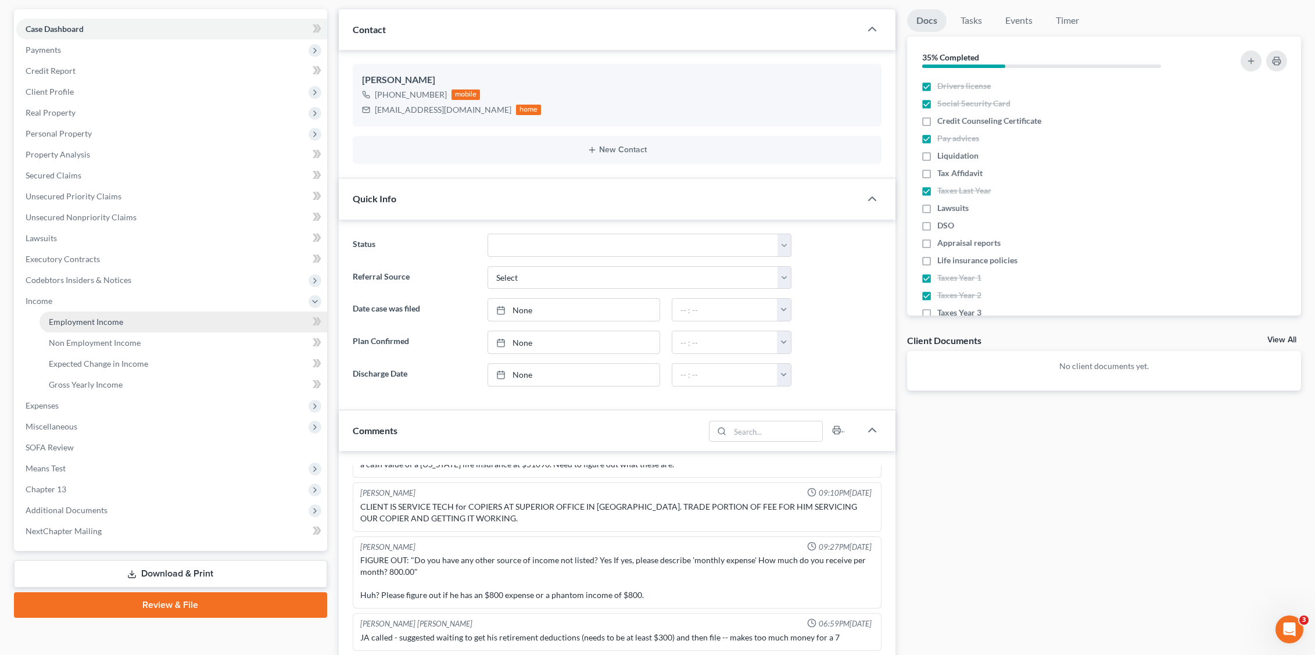
click at [99, 319] on span "Employment Income" at bounding box center [86, 322] width 74 height 10
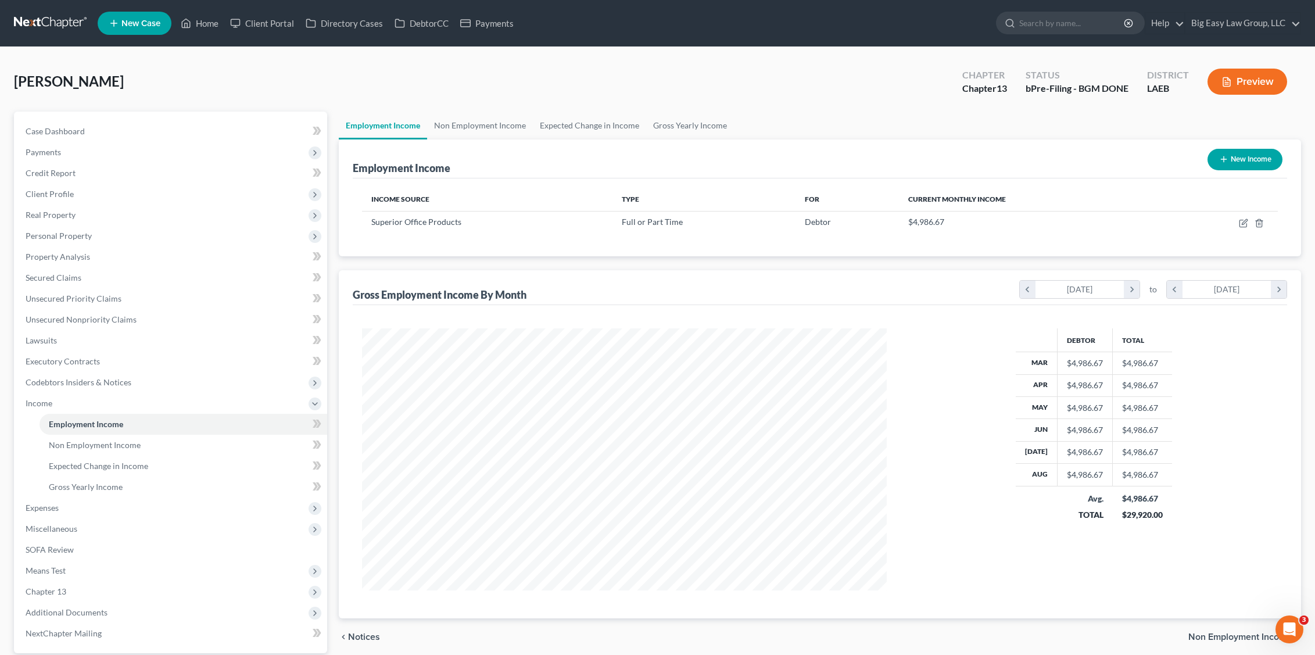
scroll to position [262, 548]
click at [109, 509] on span "Expenses" at bounding box center [171, 508] width 311 height 21
drag, startPoint x: 84, startPoint y: 448, endPoint x: 106, endPoint y: 445, distance: 22.3
click at [84, 448] on link "Home" at bounding box center [184, 445] width 288 height 21
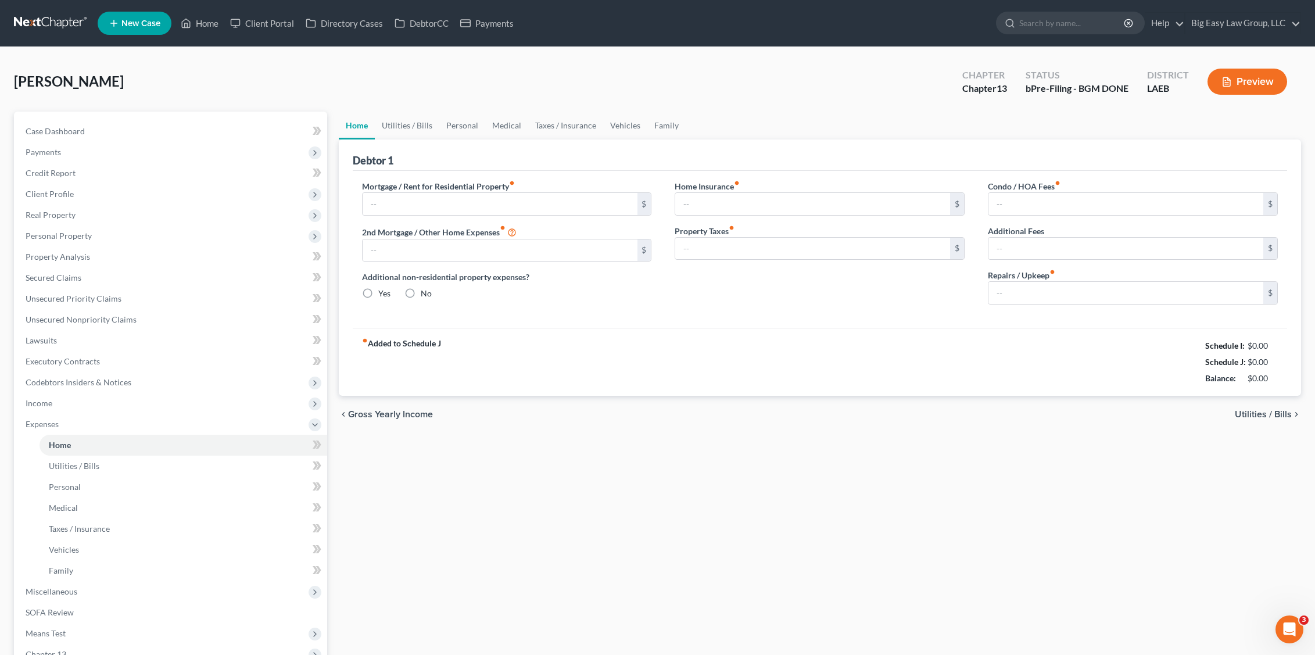
type input "1,035.00"
type input "0.00"
radio input "true"
type input "0.00"
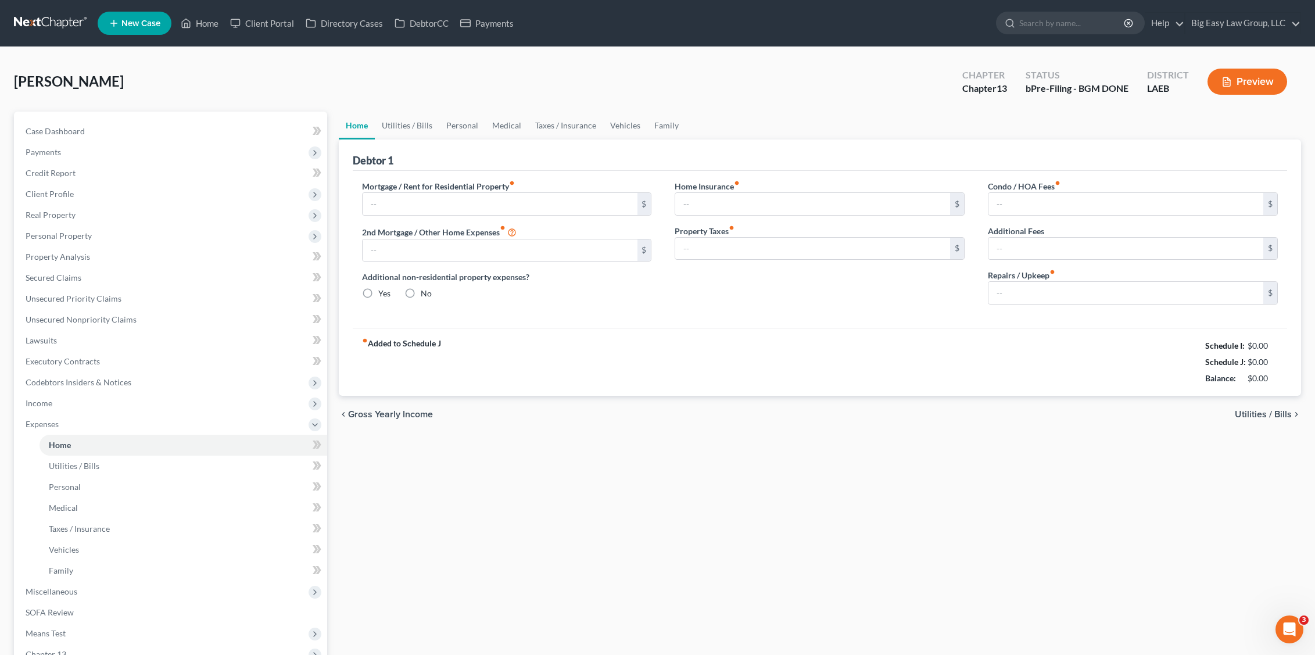
type input "0.00"
drag, startPoint x: 414, startPoint y: 126, endPoint x: 485, endPoint y: 130, distance: 71.6
click at [414, 126] on link "Utilities / Bills" at bounding box center [407, 126] width 65 height 28
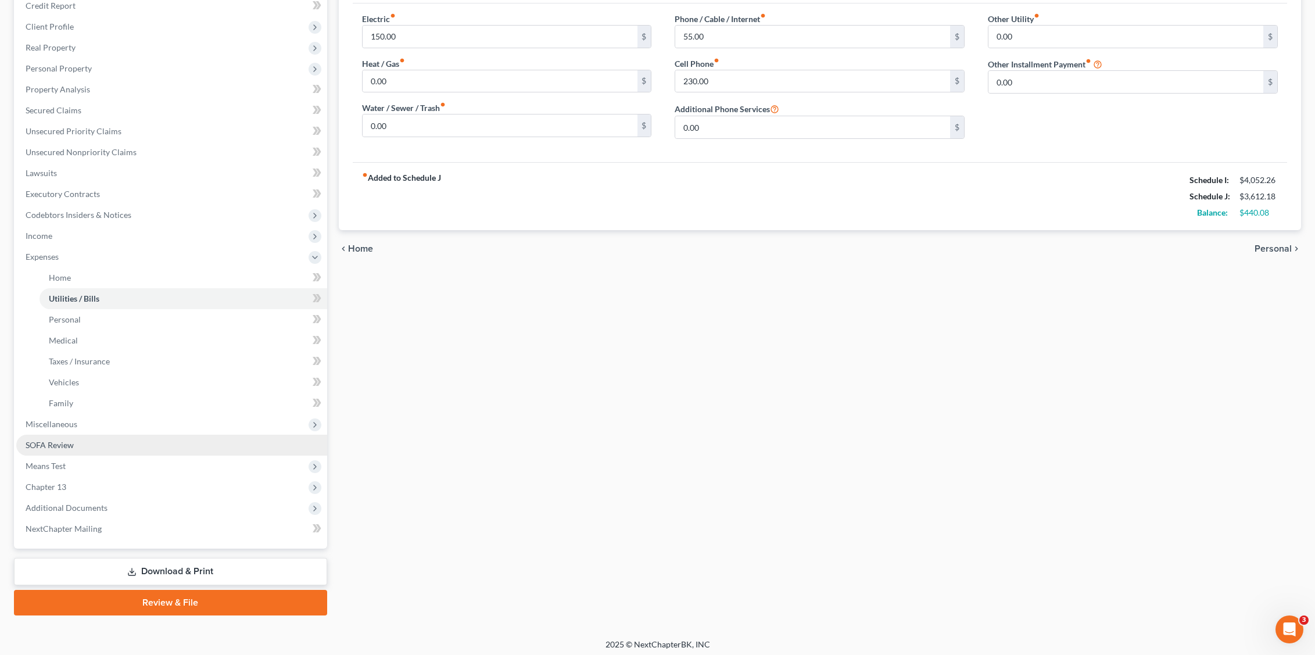
scroll to position [172, 0]
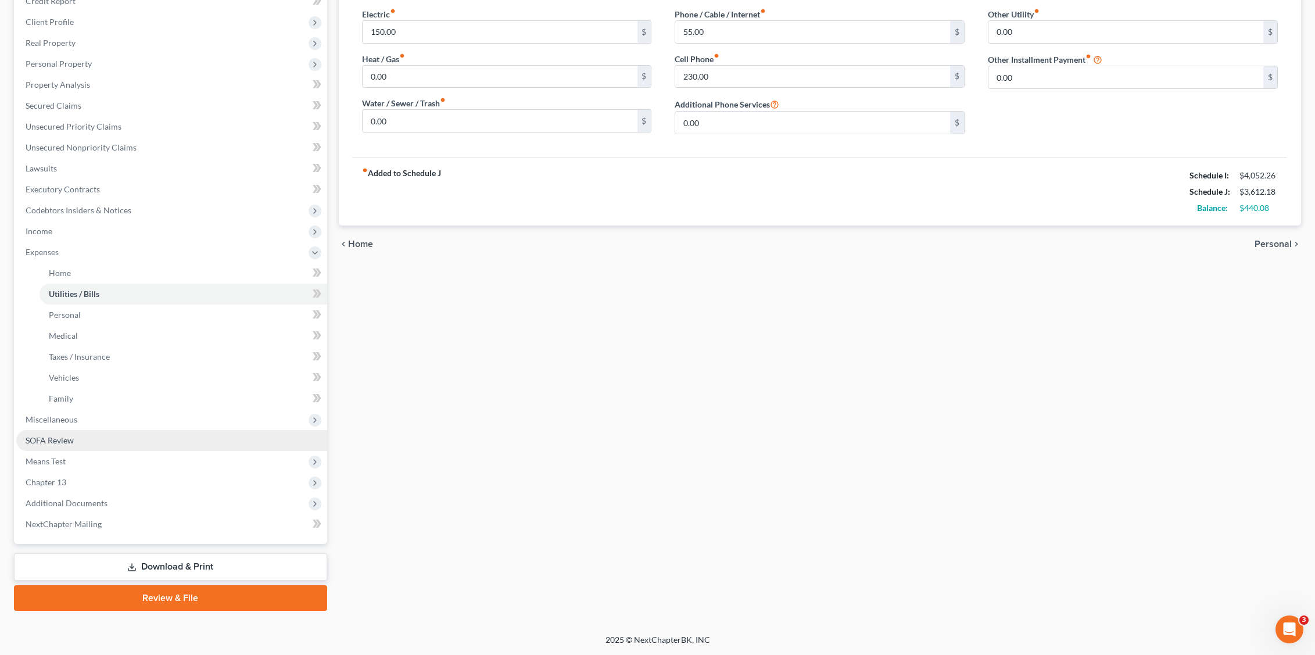
click at [105, 438] on link "SOFA Review" at bounding box center [171, 440] width 311 height 21
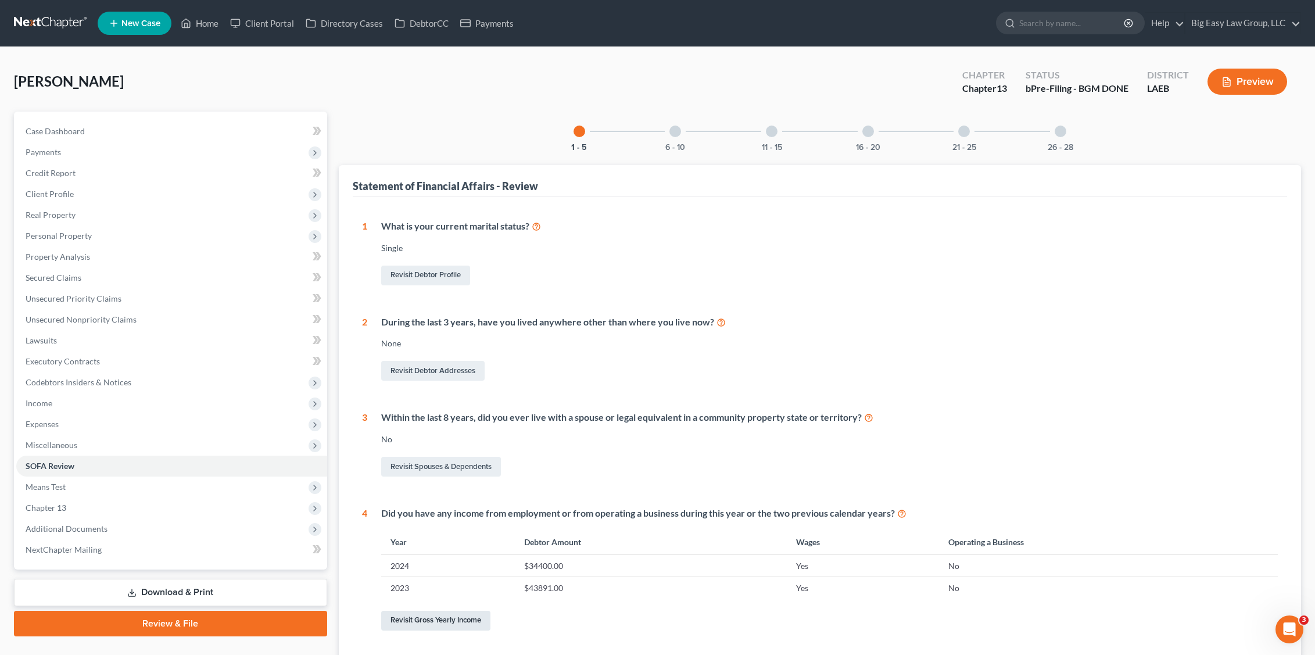
drag, startPoint x: 470, startPoint y: 618, endPoint x: 500, endPoint y: 587, distance: 43.6
click at [469, 618] on link "Revisit Gross Yearly Income" at bounding box center [435, 621] width 109 height 20
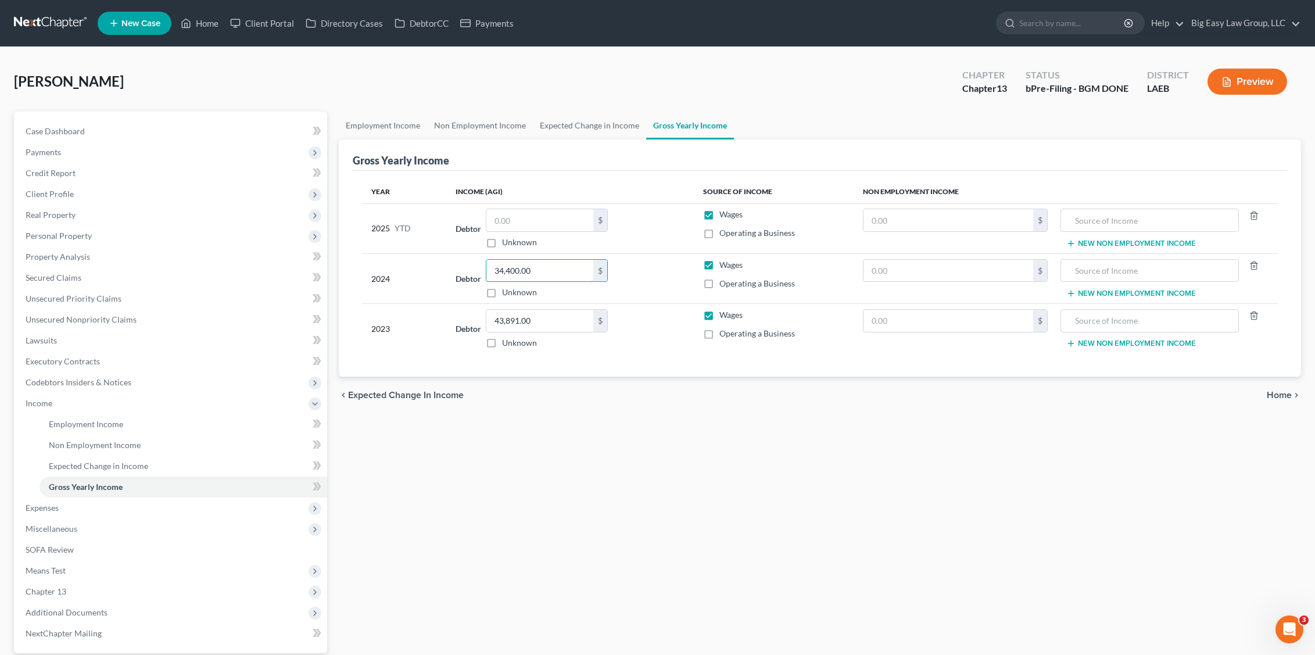
drag, startPoint x: 560, startPoint y: 273, endPoint x: 467, endPoint y: 256, distance: 93.8
click at [467, 256] on td "Debtor 34,400.00 $ Unknown Balance Undetermined 34,400.00 $ Unknown" at bounding box center [570, 278] width 248 height 50
drag, startPoint x: 541, startPoint y: 268, endPoint x: 476, endPoint y: 263, distance: 65.3
click at [475, 262] on div "Debtor 34,400.00 $ Unknown Balance Undetermined 34,400.00 $ Unknown" at bounding box center [570, 279] width 229 height 40
type input "61,447.00"
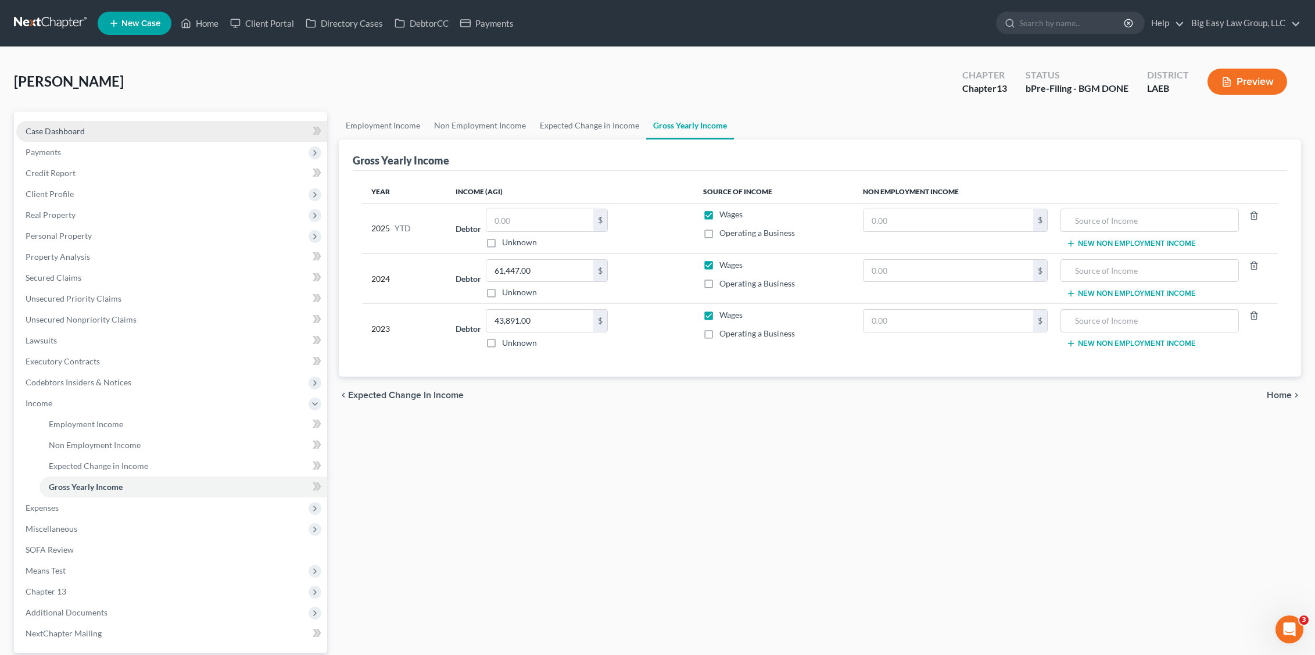
click at [58, 132] on span "Case Dashboard" at bounding box center [55, 131] width 59 height 10
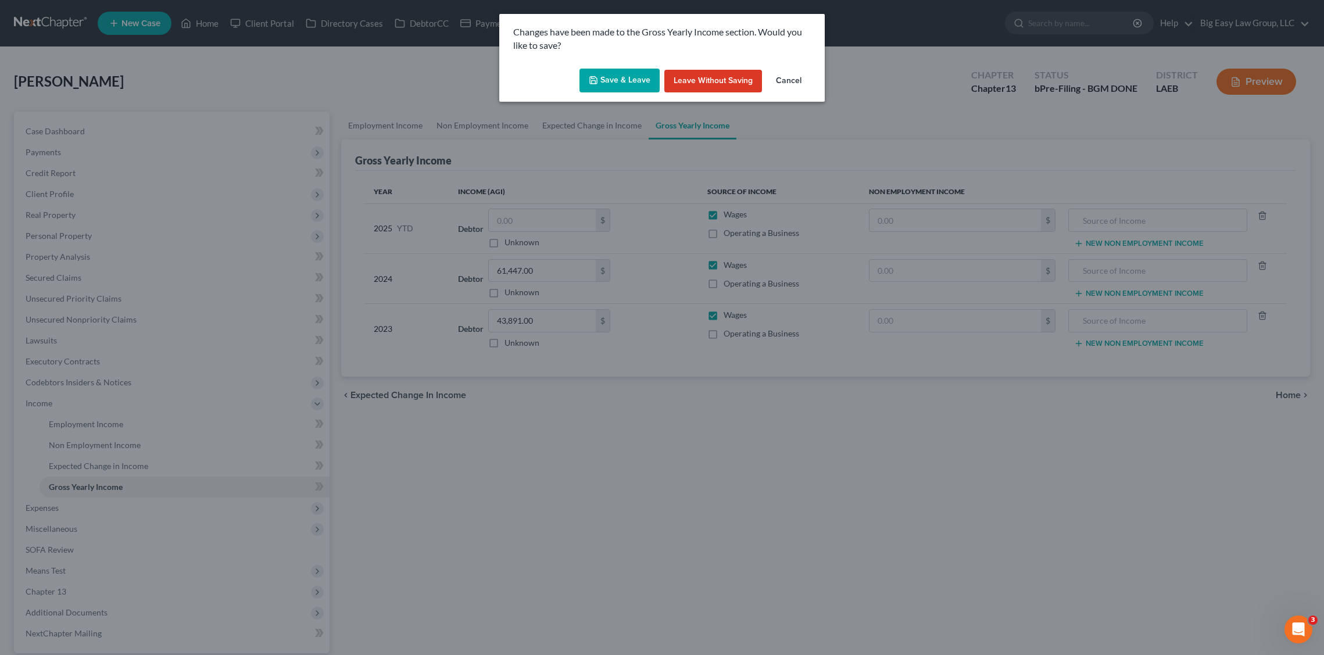
click at [699, 87] on button "Leave without Saving" at bounding box center [713, 81] width 98 height 23
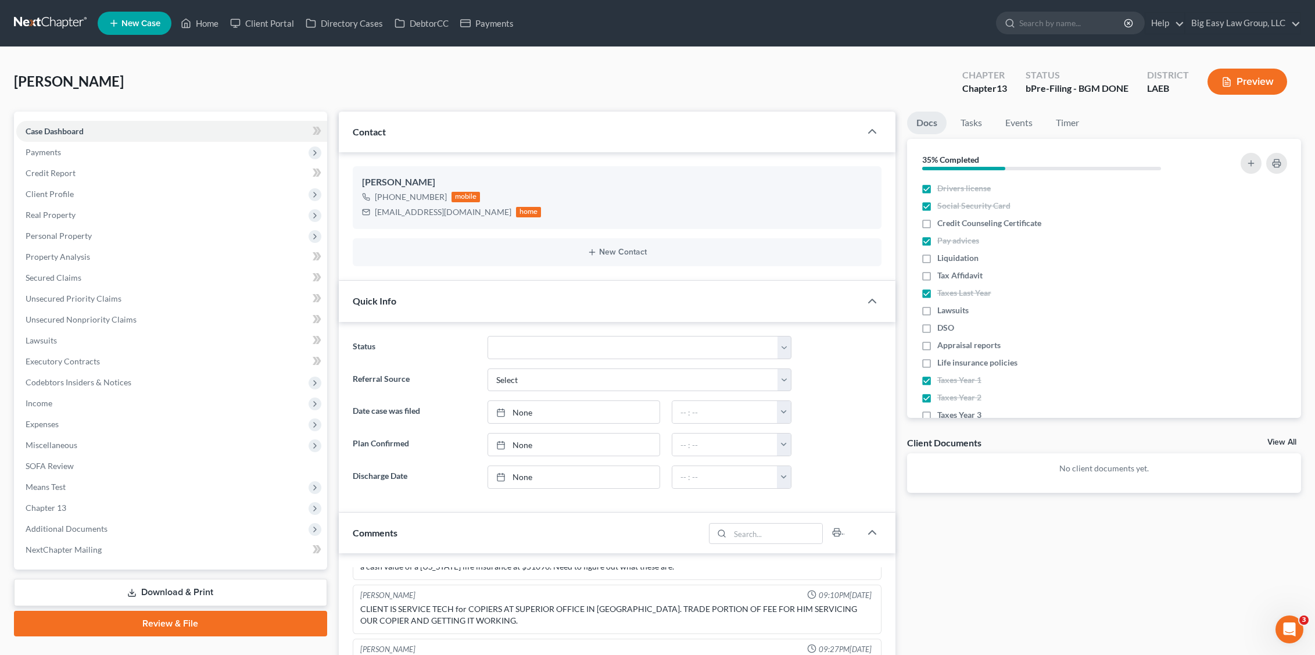
scroll to position [947, 0]
click at [69, 466] on span "SOFA Review" at bounding box center [50, 466] width 48 height 10
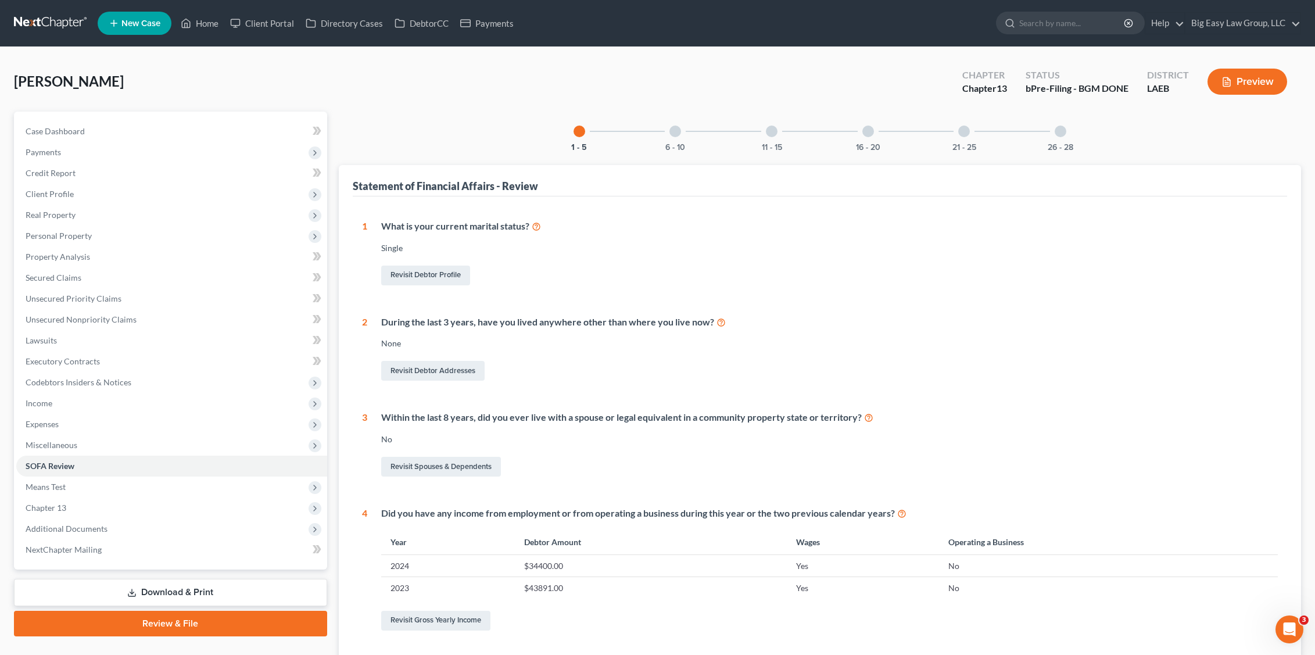
click at [454, 631] on div "Revisit Gross Yearly Income" at bounding box center [829, 621] width 897 height 24
click at [456, 618] on link "Revisit Gross Yearly Income" at bounding box center [435, 621] width 109 height 20
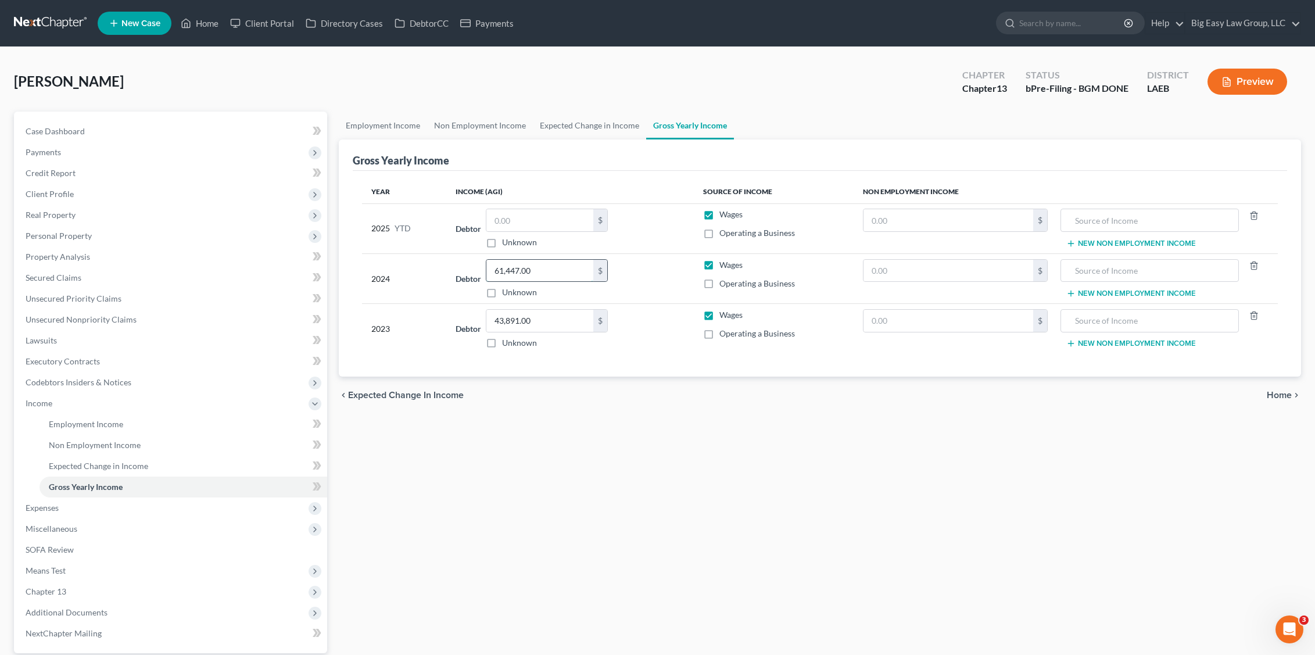
click at [550, 270] on input "61,447.00" at bounding box center [540, 271] width 107 height 22
click at [595, 231] on div "$" at bounding box center [600, 220] width 14 height 22
drag, startPoint x: 518, startPoint y: 201, endPoint x: 536, endPoint y: 223, distance: 28.5
click at [518, 201] on th "Income (AGI)" at bounding box center [570, 191] width 248 height 23
click at [536, 222] on input "text" at bounding box center [540, 220] width 107 height 22
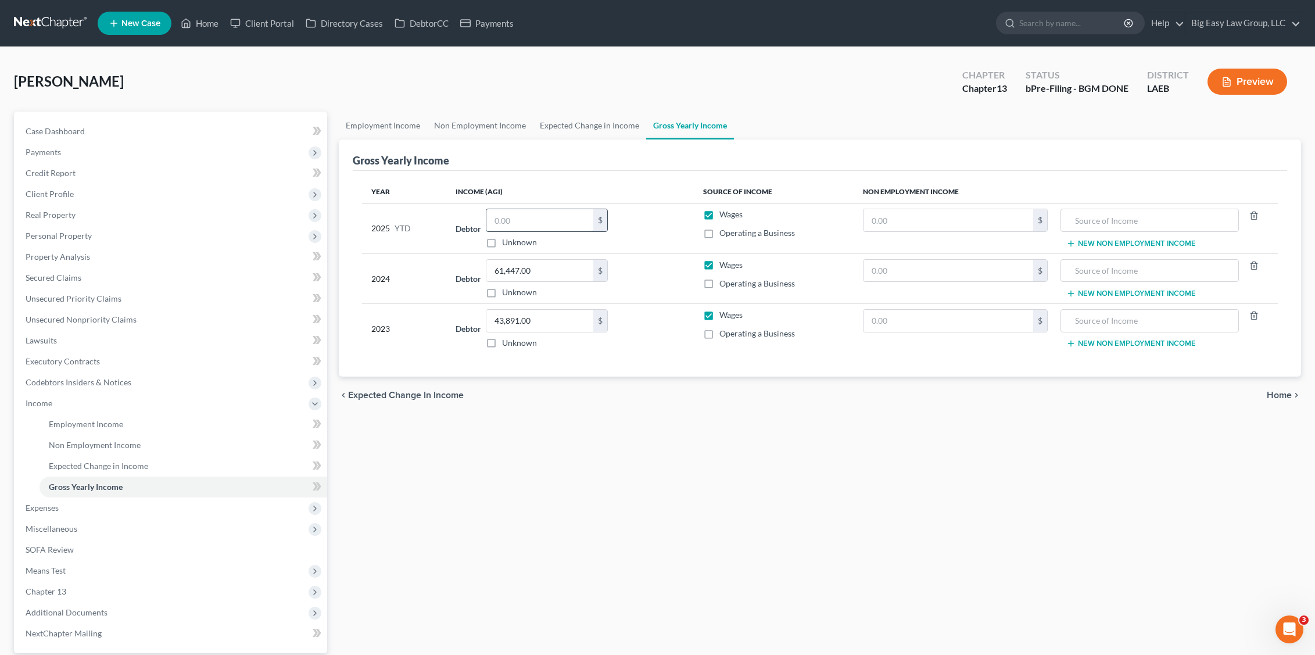
click at [541, 223] on input "text" at bounding box center [540, 220] width 107 height 22
type input "22,399.20"
drag, startPoint x: 387, startPoint y: 111, endPoint x: 392, endPoint y: 119, distance: 10.0
click at [387, 112] on link "Employment Income" at bounding box center [383, 126] width 88 height 28
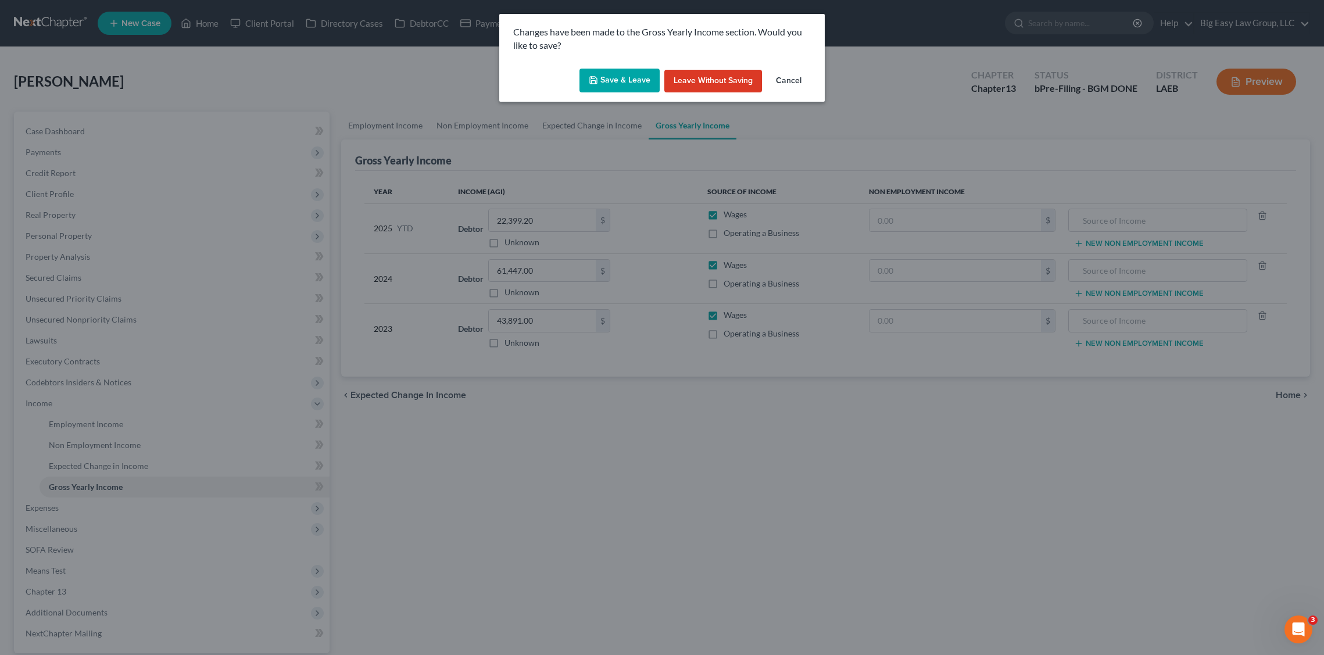
click at [398, 124] on div "Changes have been made to the Gross Yearly Income section. Would you like to sa…" at bounding box center [662, 327] width 1324 height 655
click at [621, 87] on button "Save & Leave" at bounding box center [620, 81] width 80 height 24
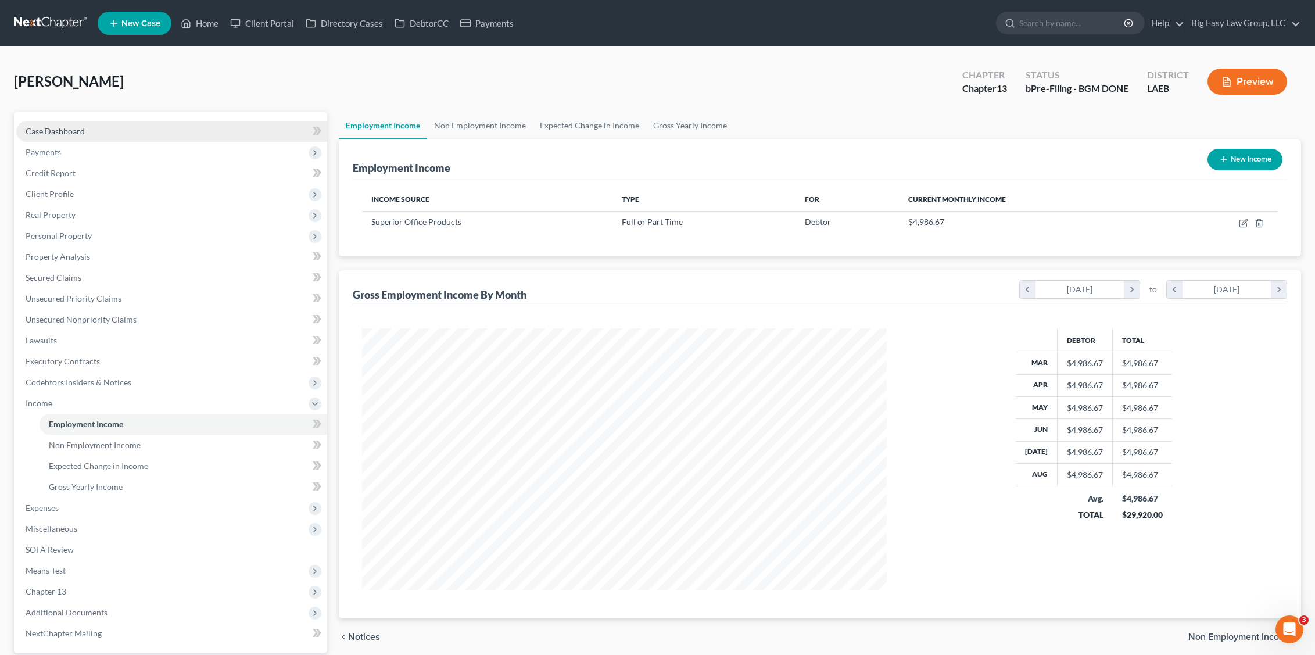
click at [92, 134] on link "Case Dashboard" at bounding box center [171, 131] width 311 height 21
select select "4"
select select "0"
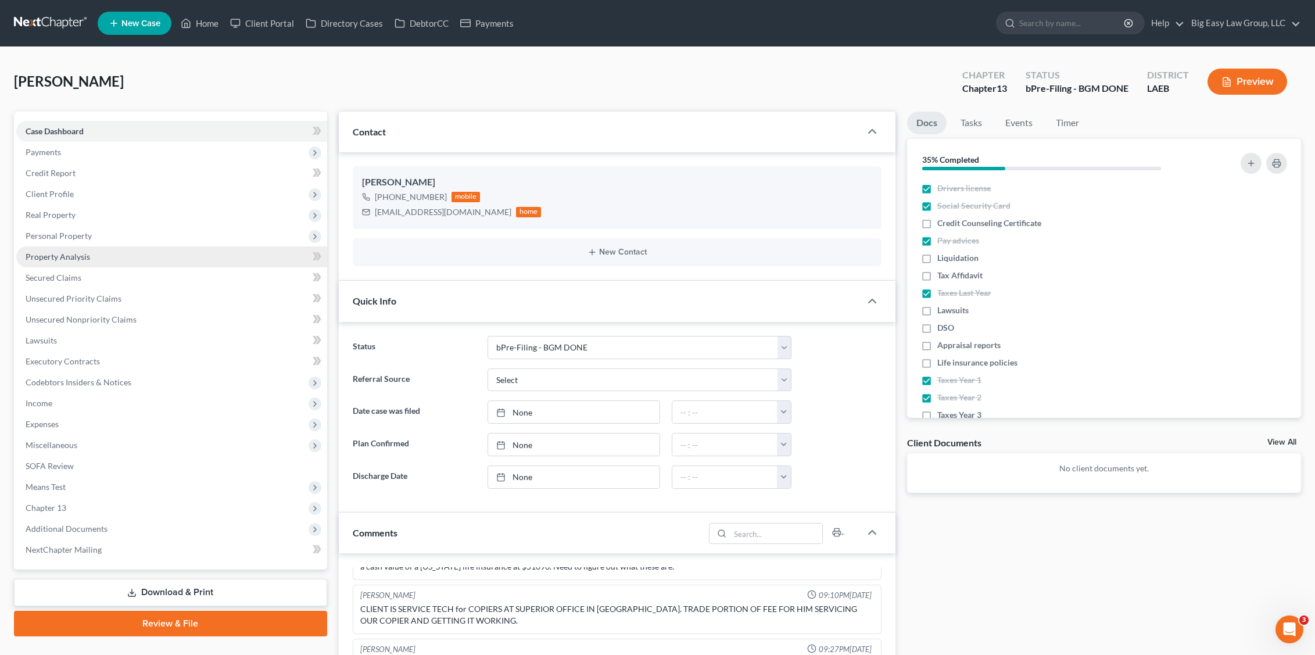
click at [81, 233] on span "Personal Property" at bounding box center [59, 236] width 66 height 10
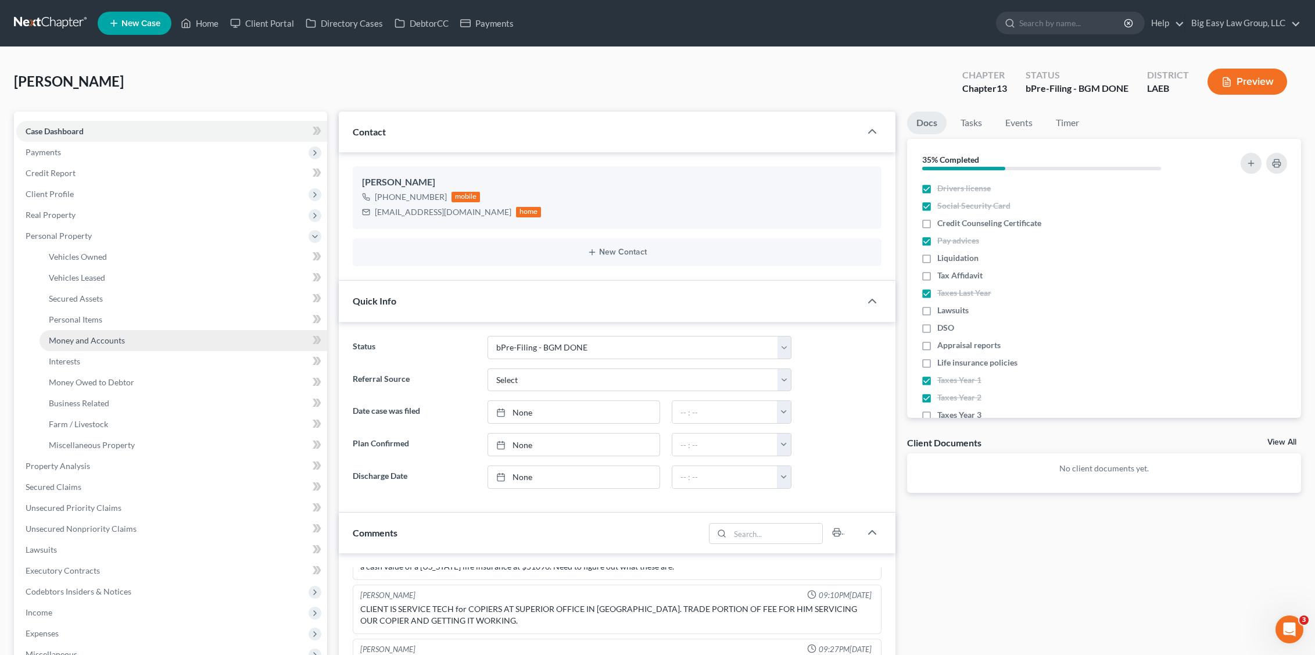
click at [103, 339] on span "Money and Accounts" at bounding box center [87, 340] width 76 height 10
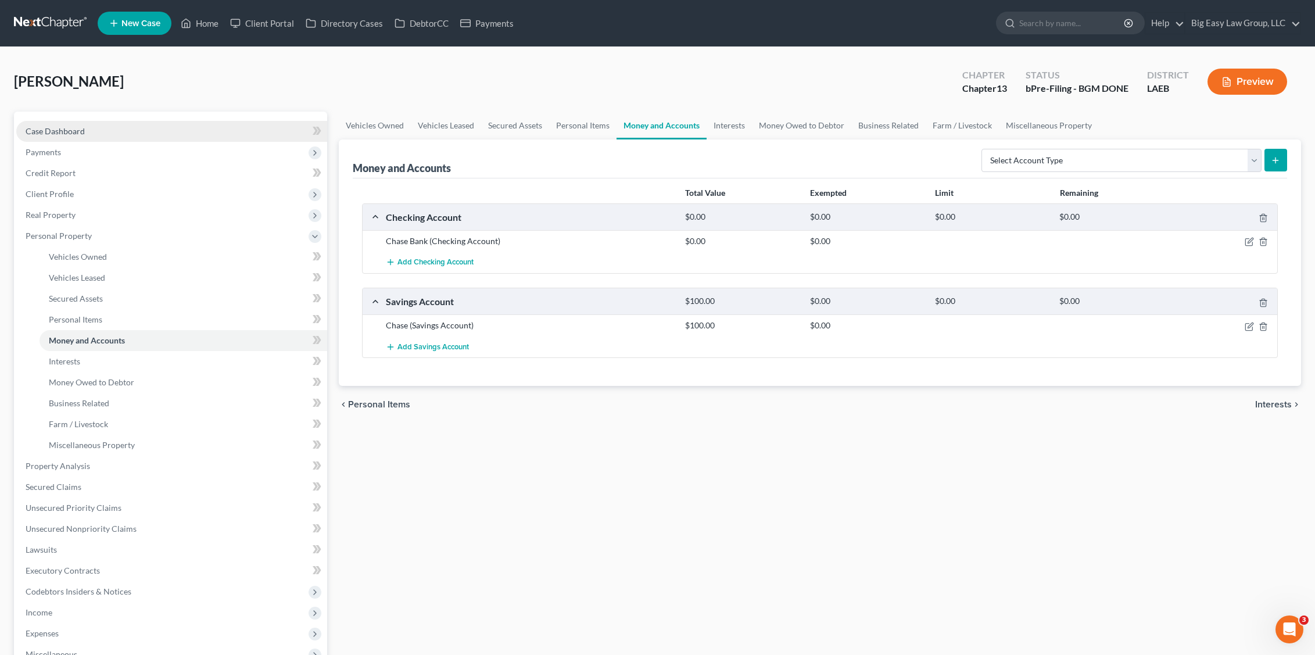
click at [59, 127] on span "Case Dashboard" at bounding box center [55, 131] width 59 height 10
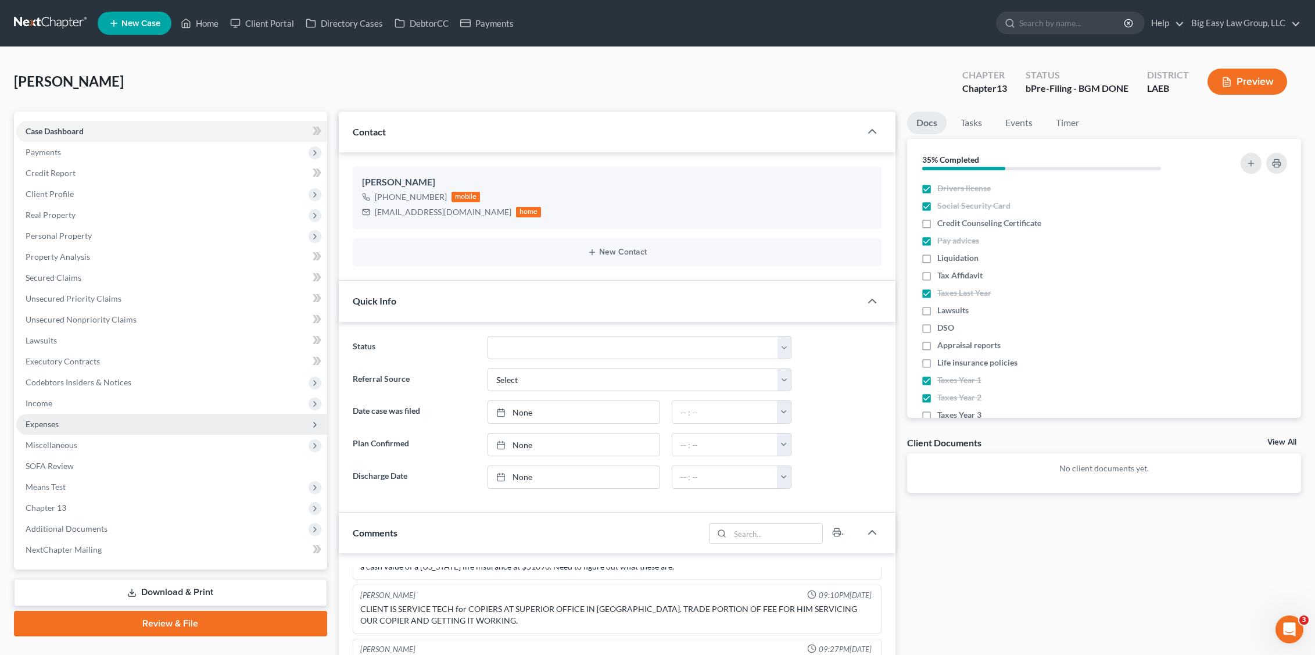
scroll to position [947, 0]
drag, startPoint x: 80, startPoint y: 417, endPoint x: 94, endPoint y: 446, distance: 32.2
click at [80, 417] on span "Expenses" at bounding box center [171, 424] width 311 height 21
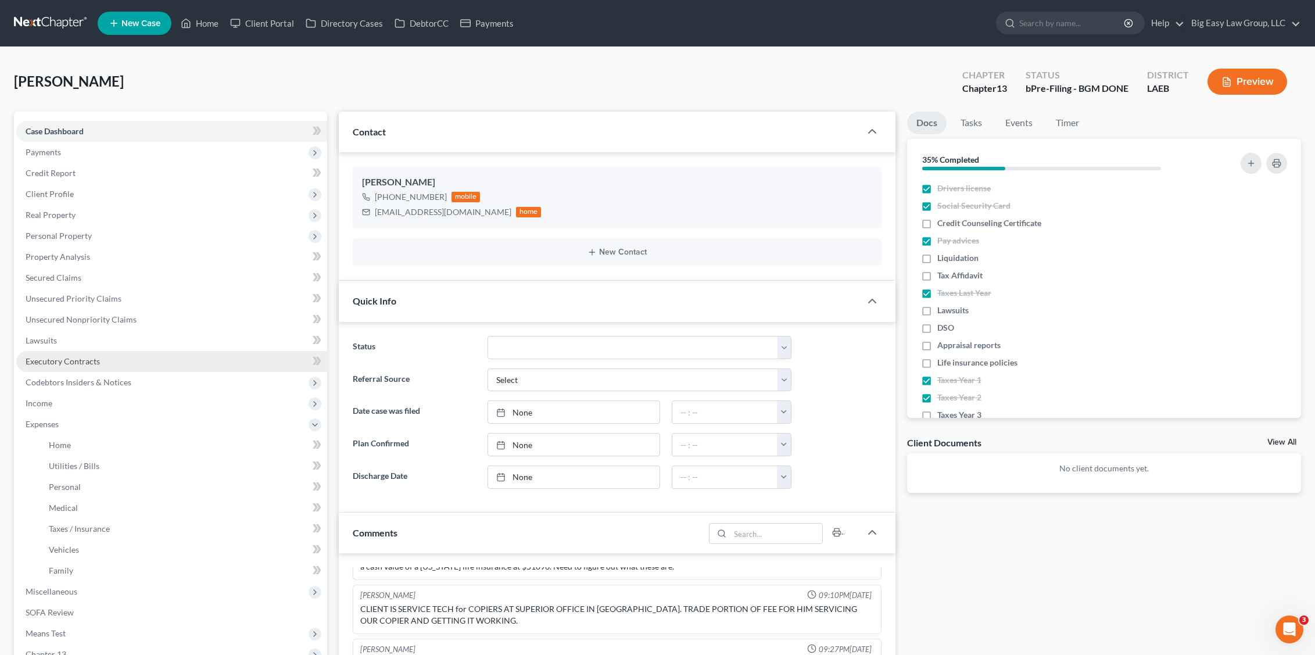
click at [85, 403] on span "Income" at bounding box center [171, 403] width 311 height 21
drag, startPoint x: 107, startPoint y: 417, endPoint x: 425, endPoint y: 364, distance: 322.3
click at [107, 417] on link "Employment Income" at bounding box center [184, 424] width 288 height 21
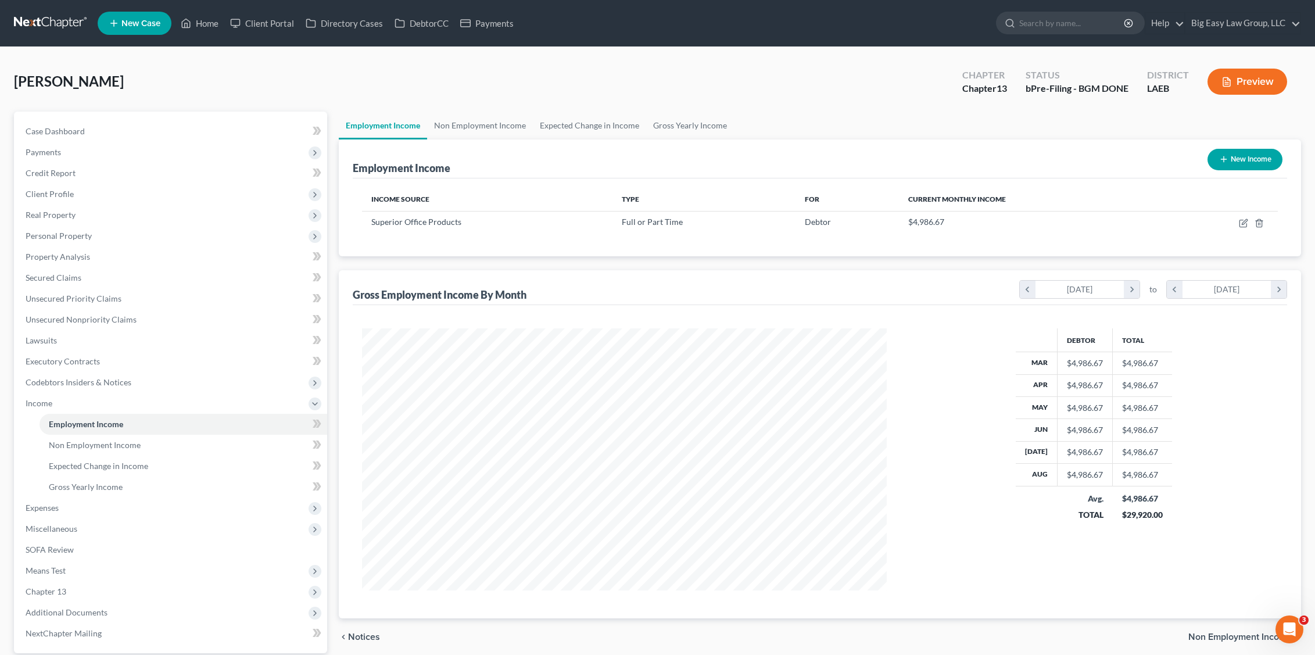
scroll to position [262, 548]
click at [85, 492] on link "Gross Yearly Income" at bounding box center [184, 487] width 288 height 21
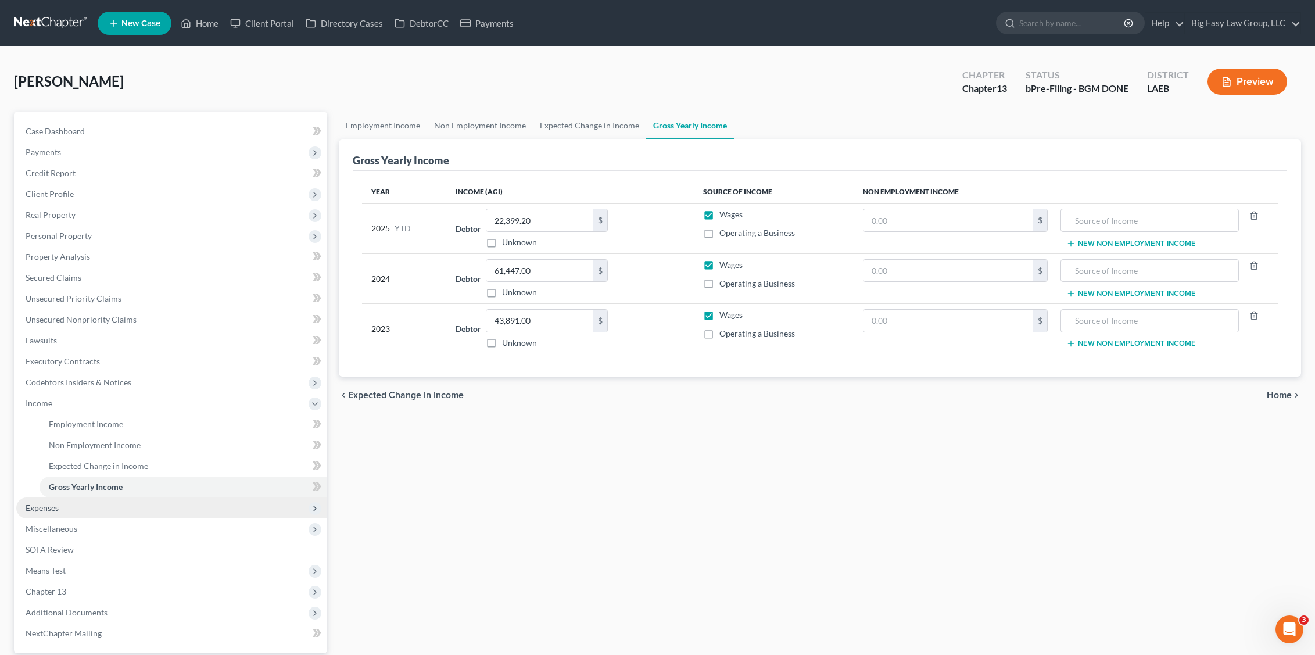
click at [79, 503] on span "Expenses" at bounding box center [171, 508] width 311 height 21
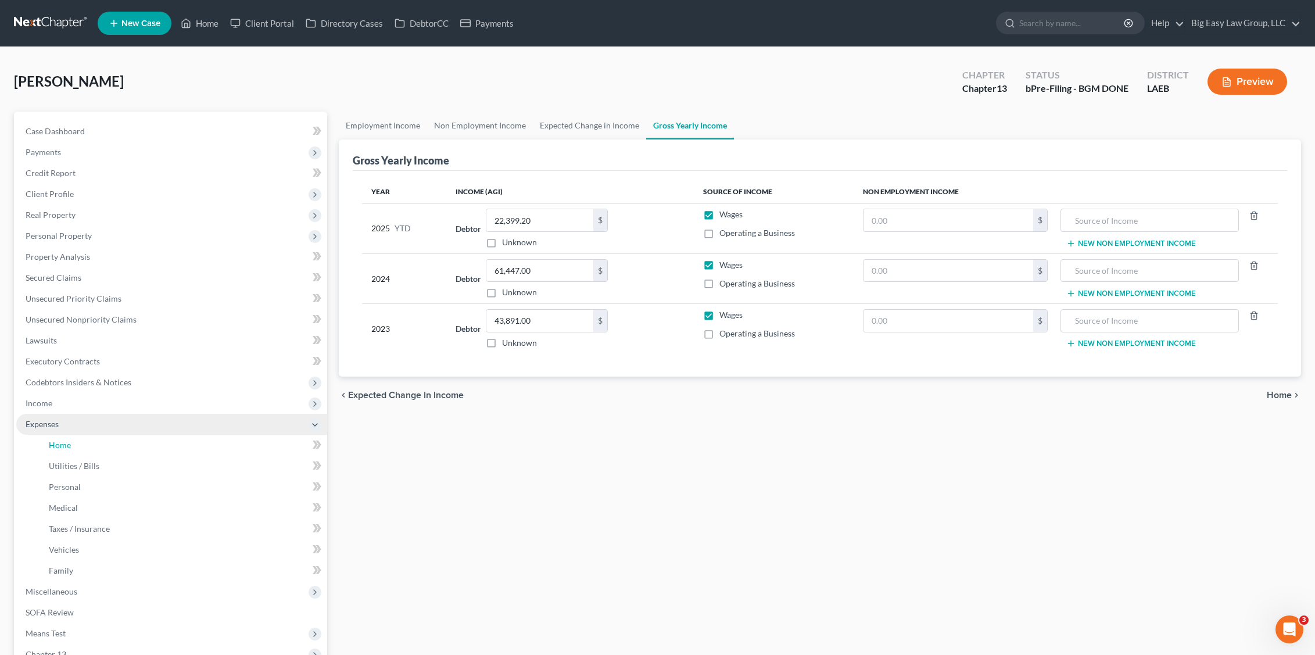
click at [124, 443] on link "Home" at bounding box center [184, 445] width 288 height 21
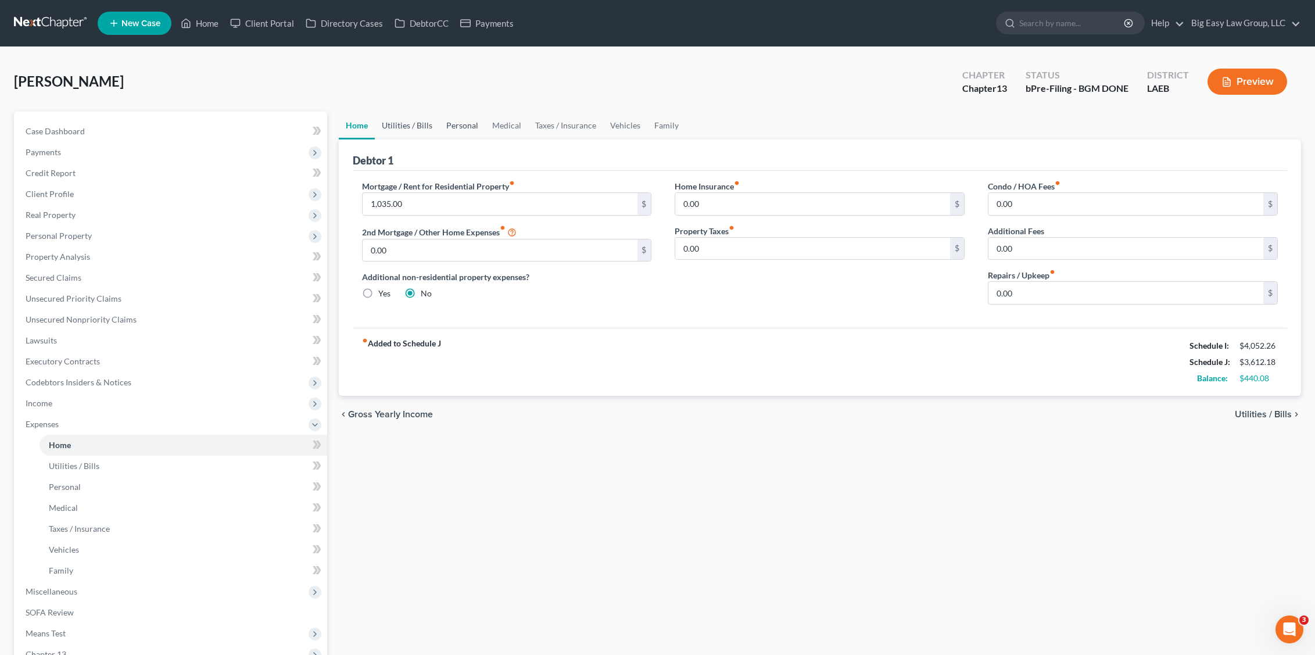
drag, startPoint x: 395, startPoint y: 121, endPoint x: 481, endPoint y: 121, distance: 86.0
click at [395, 121] on link "Utilities / Bills" at bounding box center [407, 126] width 65 height 28
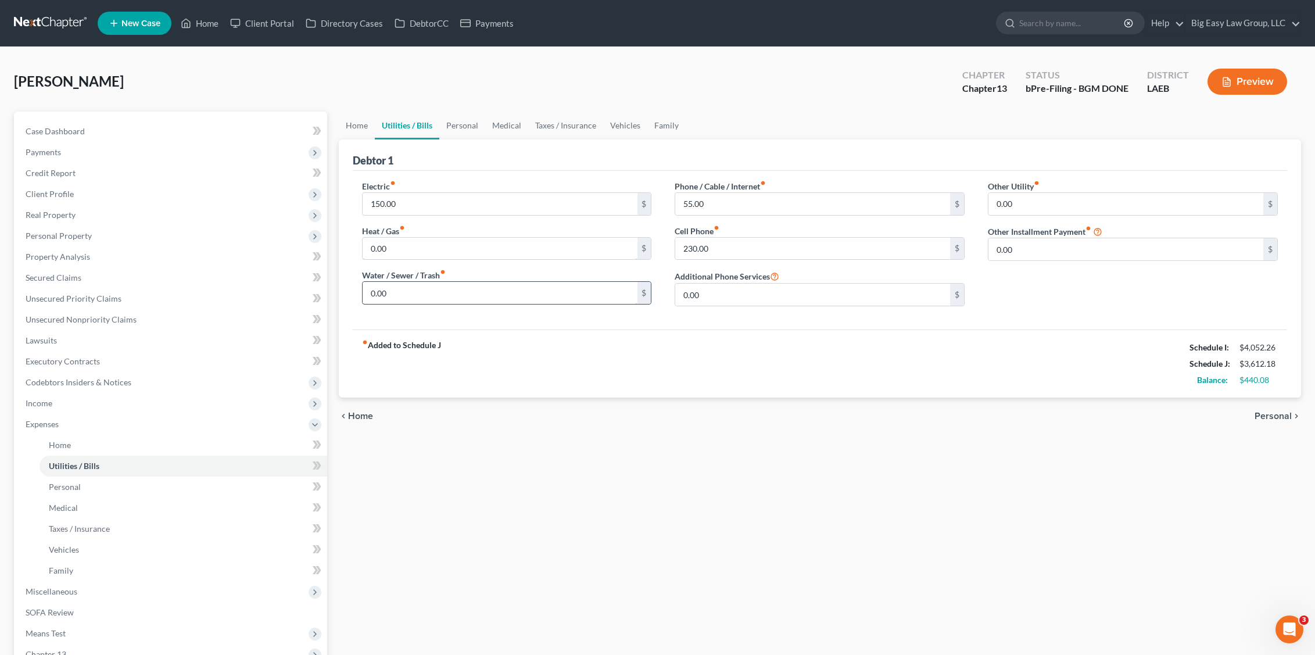
click at [445, 245] on input "0.00" at bounding box center [500, 249] width 275 height 22
click at [449, 295] on input "0.00" at bounding box center [500, 293] width 275 height 22
type input "50.00"
drag, startPoint x: 717, startPoint y: 213, endPoint x: 730, endPoint y: 232, distance: 23.4
click at [717, 213] on input "55.00" at bounding box center [812, 204] width 275 height 22
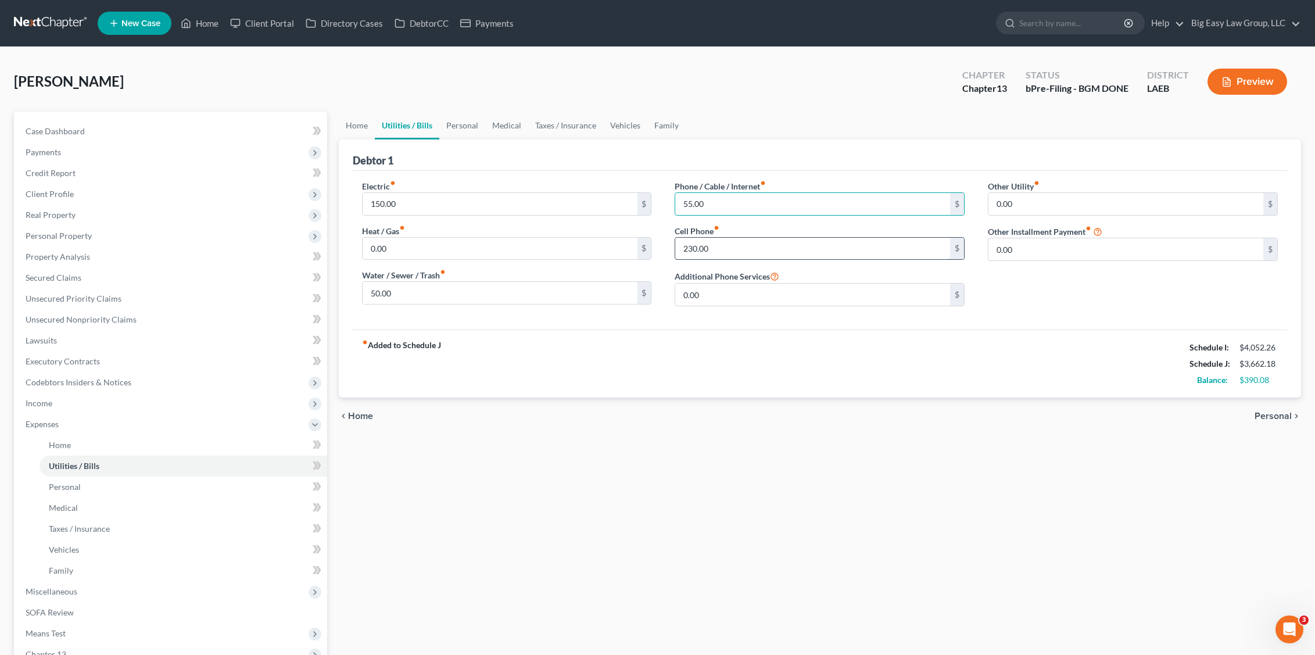
click at [738, 245] on input "230.00" at bounding box center [812, 249] width 275 height 22
drag, startPoint x: 467, startPoint y: 126, endPoint x: 509, endPoint y: 135, distance: 42.3
click at [467, 126] on link "Personal" at bounding box center [462, 126] width 46 height 28
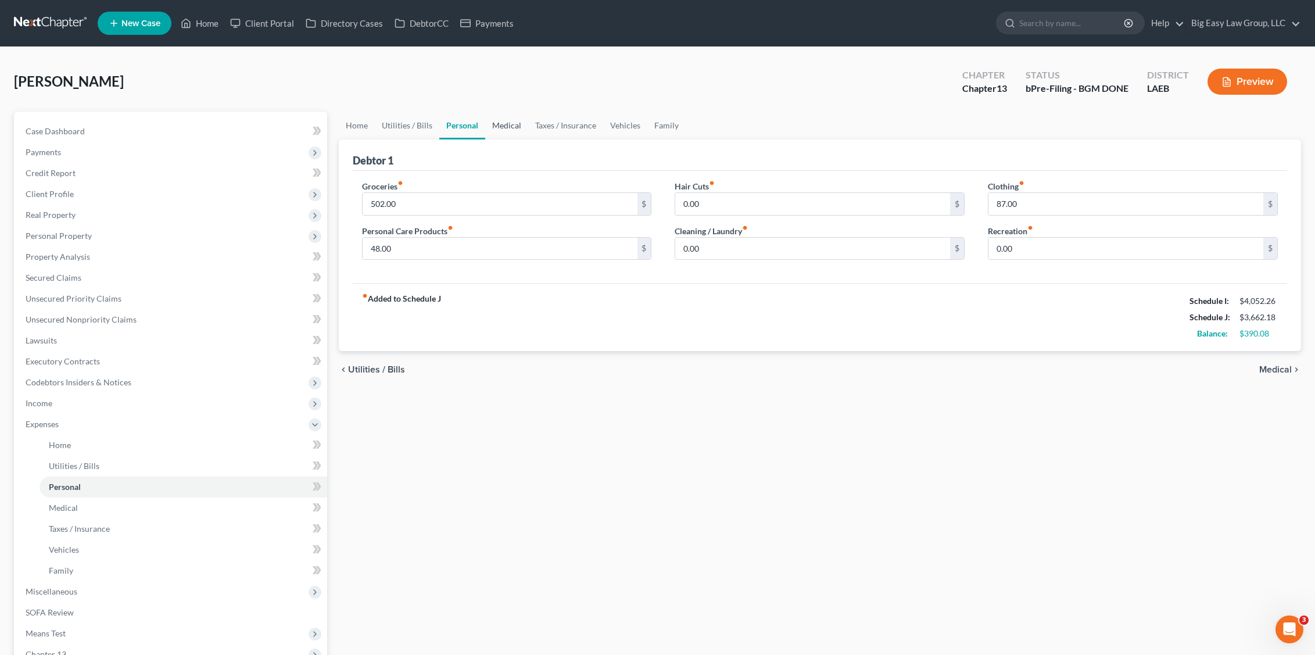
click at [516, 133] on link "Medical" at bounding box center [506, 126] width 43 height 28
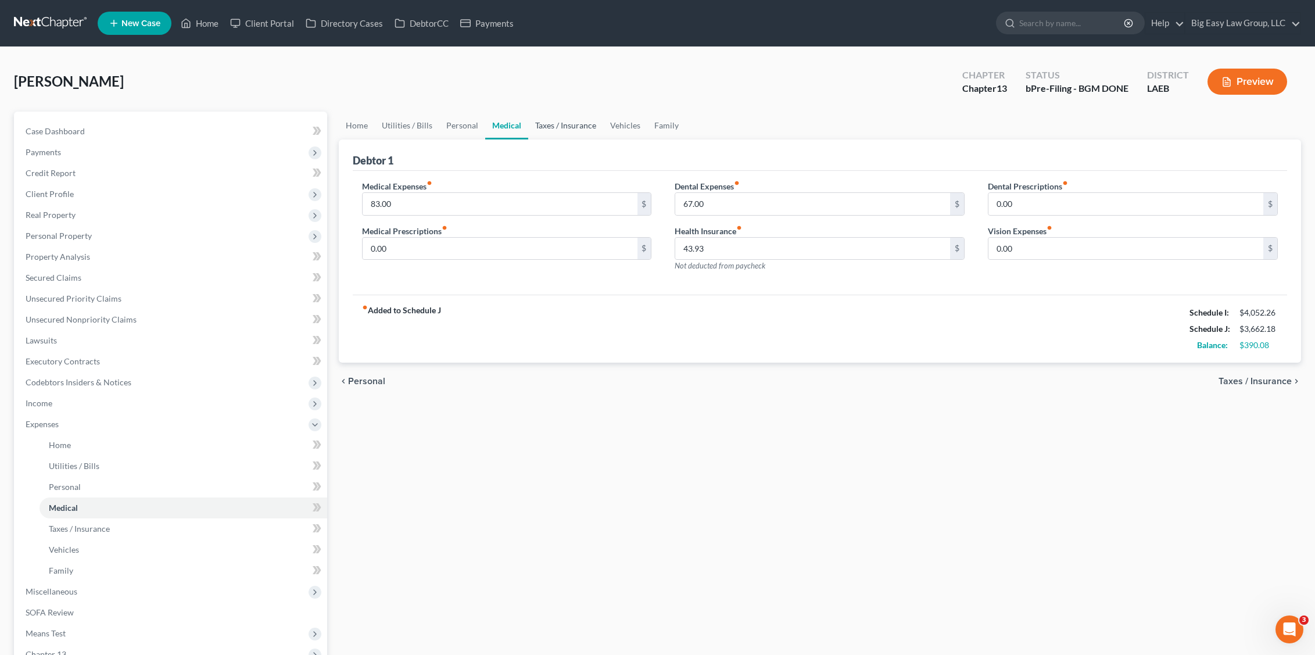
click at [561, 126] on link "Taxes / Insurance" at bounding box center [565, 126] width 75 height 28
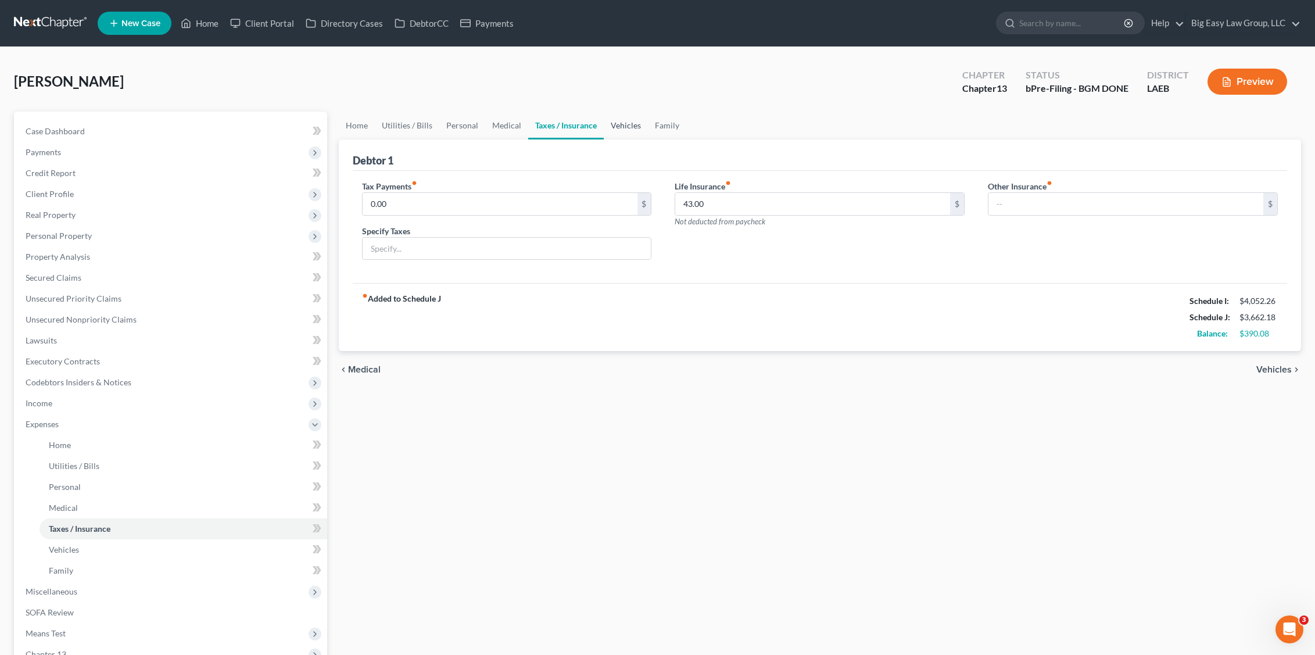
click at [607, 130] on link "Vehicles" at bounding box center [626, 126] width 44 height 28
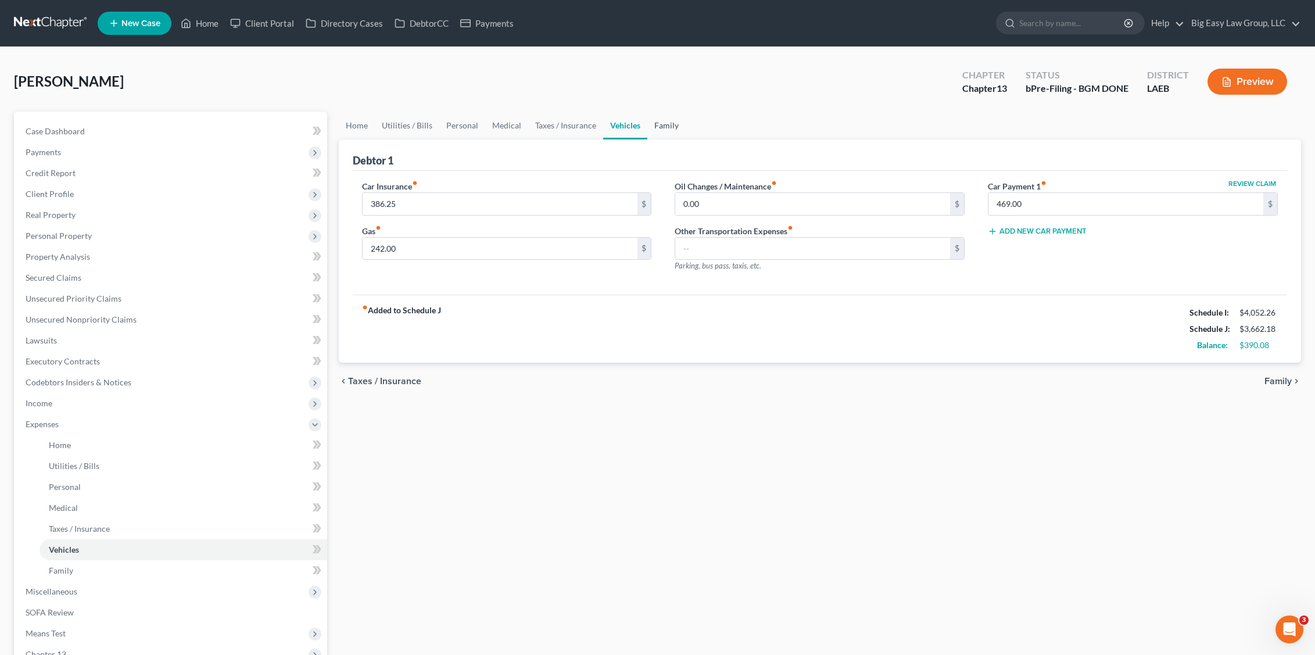
click at [669, 124] on link "Family" at bounding box center [667, 126] width 38 height 28
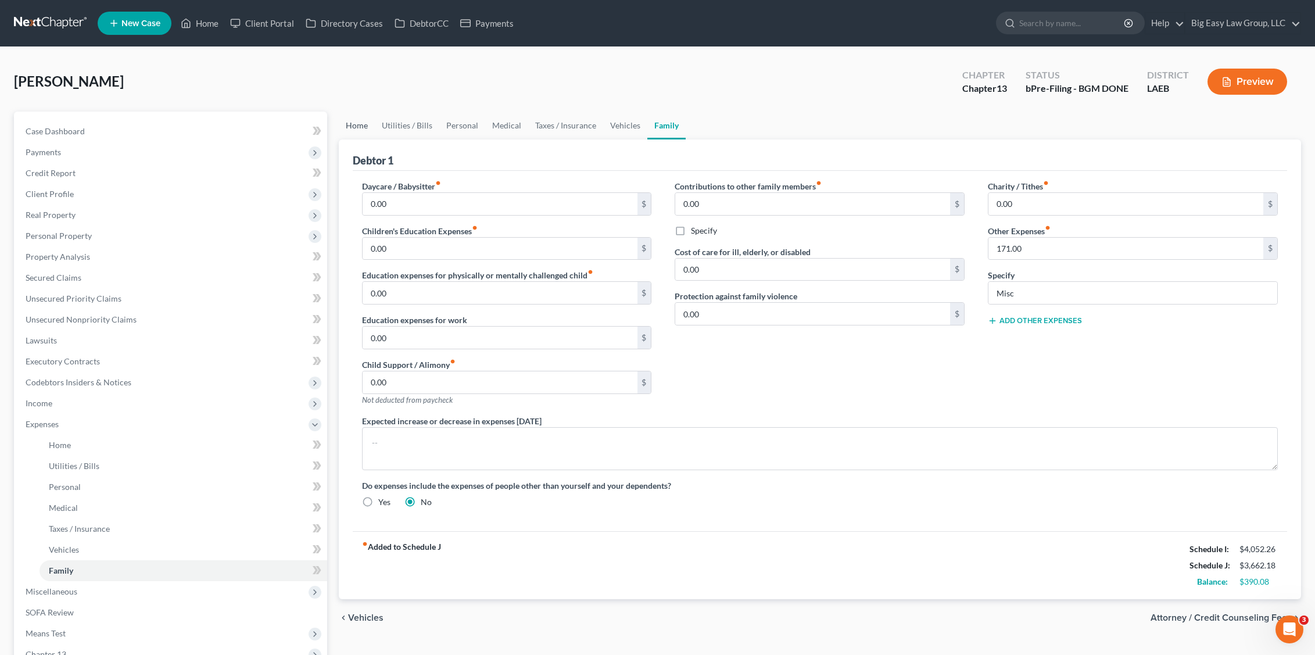
click at [360, 133] on link "Home" at bounding box center [357, 126] width 36 height 28
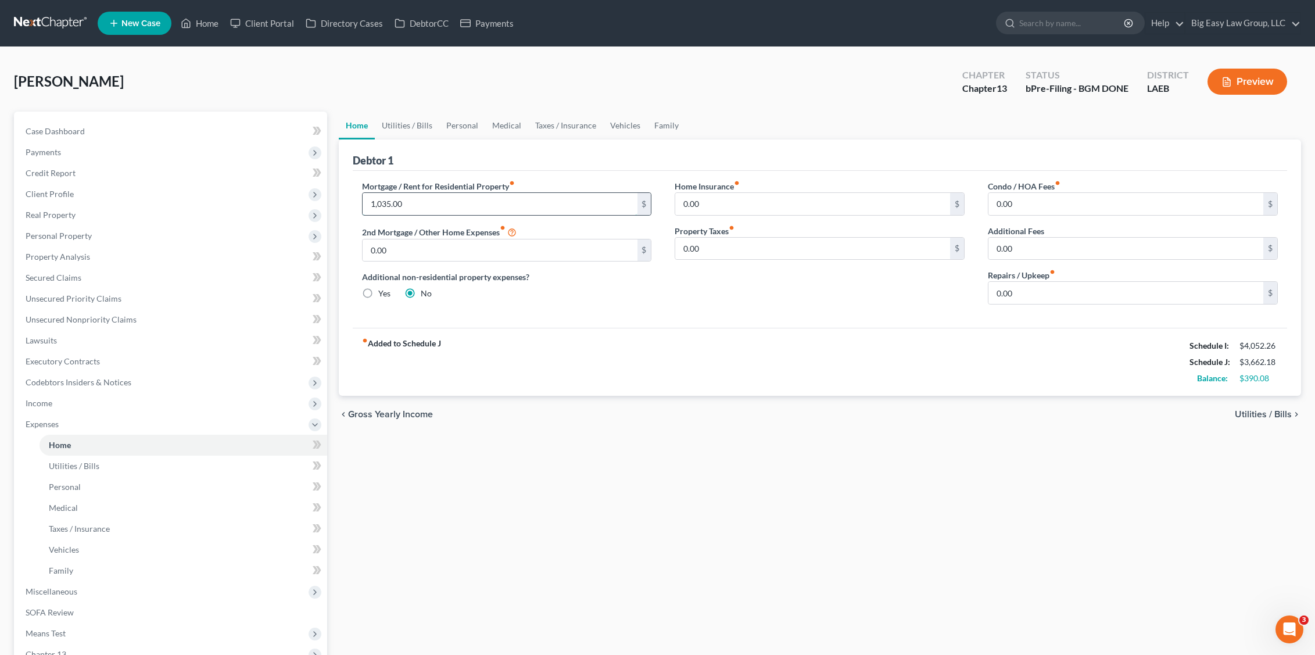
click at [424, 196] on input "1,035.00" at bounding box center [500, 204] width 275 height 22
drag, startPoint x: 759, startPoint y: 214, endPoint x: 613, endPoint y: 232, distance: 147.0
click at [759, 213] on input "0.00" at bounding box center [812, 204] width 275 height 22
click at [392, 133] on link "Utilities / Bills" at bounding box center [407, 126] width 65 height 28
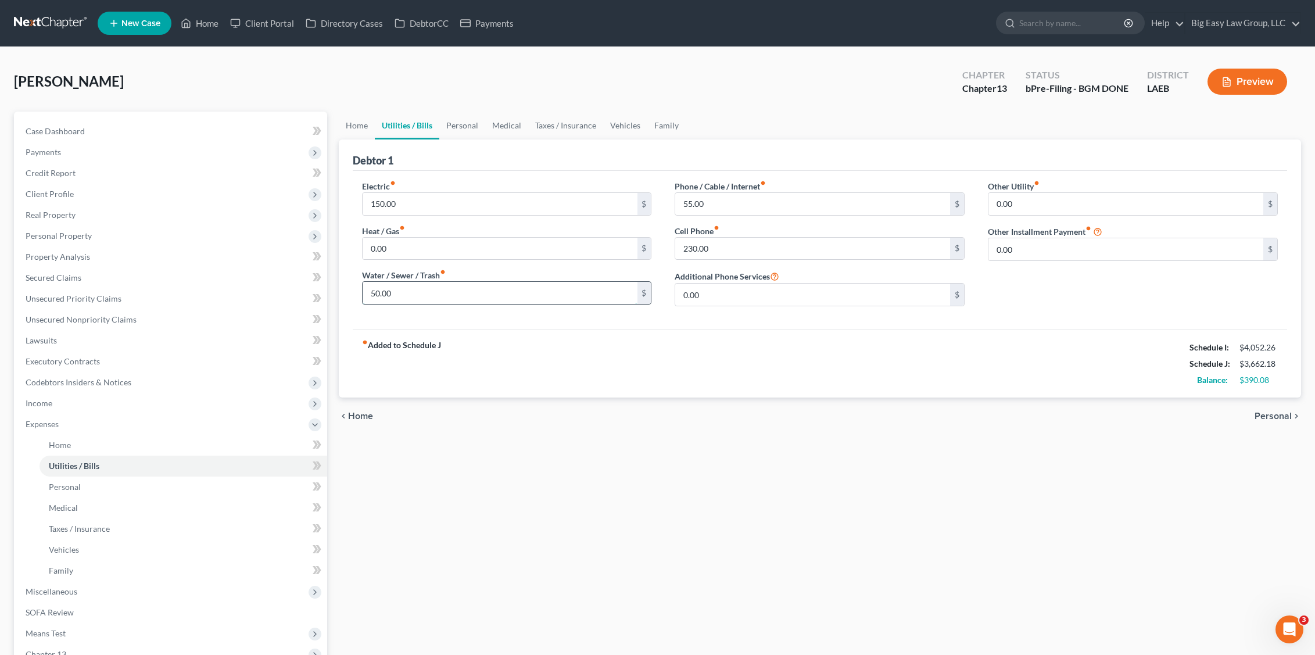
drag, startPoint x: 396, startPoint y: 294, endPoint x: 459, endPoint y: 302, distance: 62.7
click at [459, 302] on input "50.00" at bounding box center [500, 293] width 275 height 22
drag, startPoint x: 785, startPoint y: 185, endPoint x: 785, endPoint y: 196, distance: 11.0
click at [785, 187] on div "Phone / Cable / Internet fiber_manual_record 55.00 $" at bounding box center [820, 197] width 290 height 35
click at [785, 197] on input "55.00" at bounding box center [812, 204] width 275 height 22
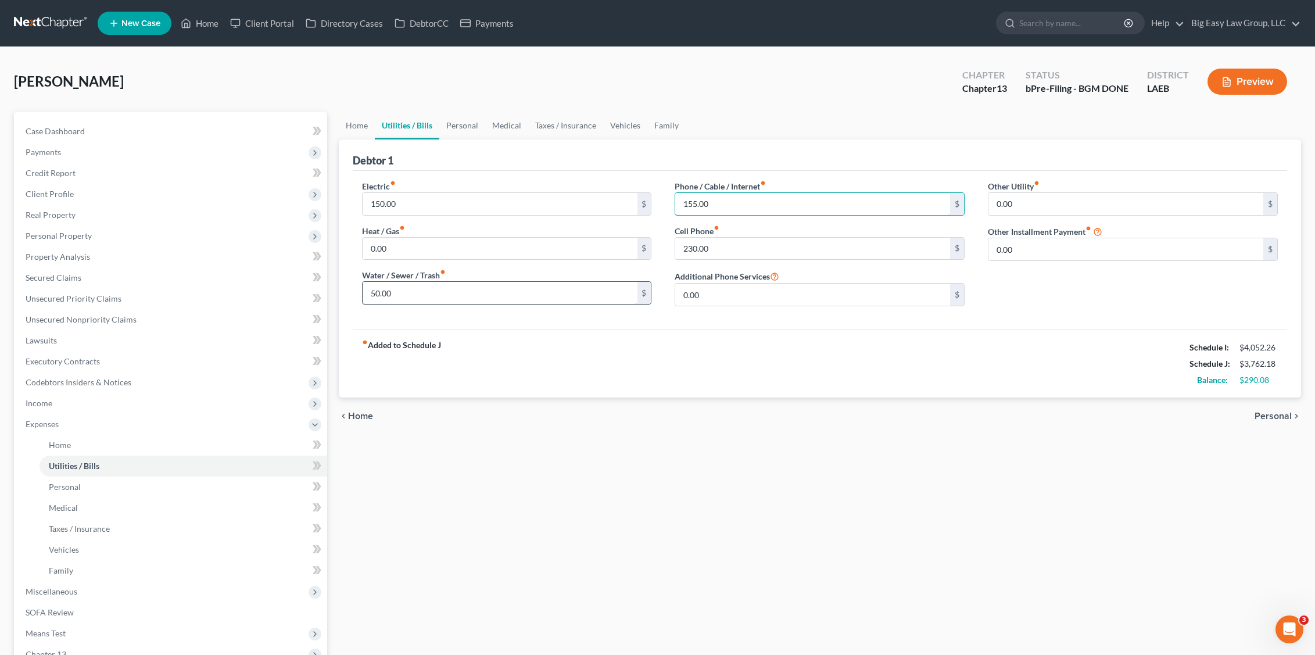
type input "155.00"
click at [420, 287] on input "50.00" at bounding box center [500, 293] width 275 height 22
click at [448, 257] on input "0.00" at bounding box center [500, 249] width 275 height 22
drag, startPoint x: 777, startPoint y: 238, endPoint x: 804, endPoint y: 243, distance: 27.8
click at [777, 238] on input "230.00" at bounding box center [812, 249] width 275 height 22
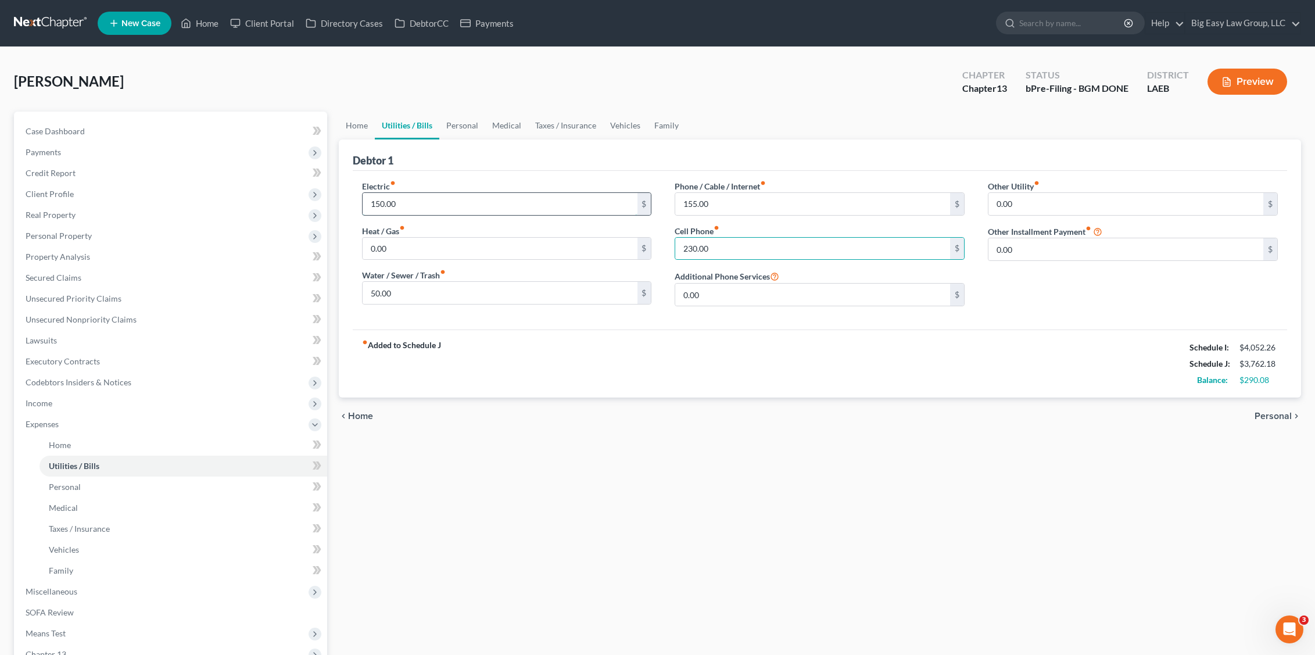
click at [425, 213] on input "150.00" at bounding box center [500, 204] width 275 height 22
click at [735, 209] on input "155.00" at bounding box center [812, 204] width 275 height 22
click at [495, 205] on input "150.00" at bounding box center [500, 204] width 275 height 22
type input "250.00"
click at [474, 126] on link "Personal" at bounding box center [462, 126] width 46 height 28
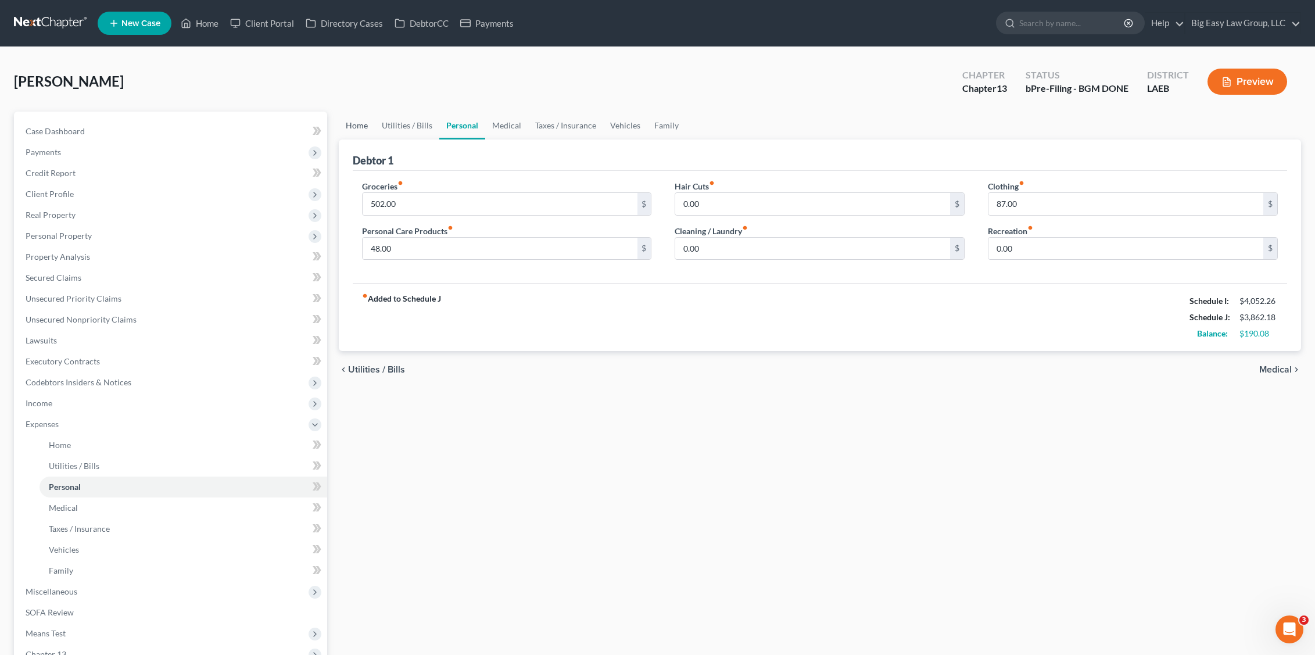
click at [349, 116] on link "Home" at bounding box center [357, 126] width 36 height 28
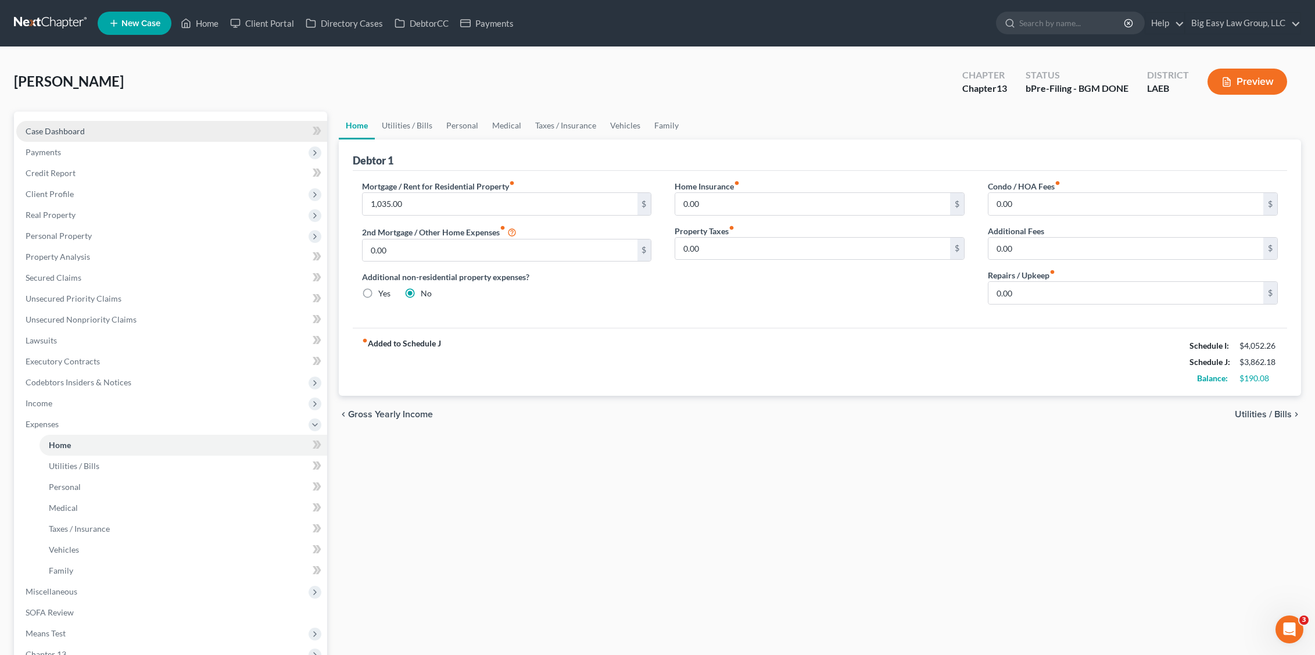
click at [48, 133] on span "Case Dashboard" at bounding box center [55, 131] width 59 height 10
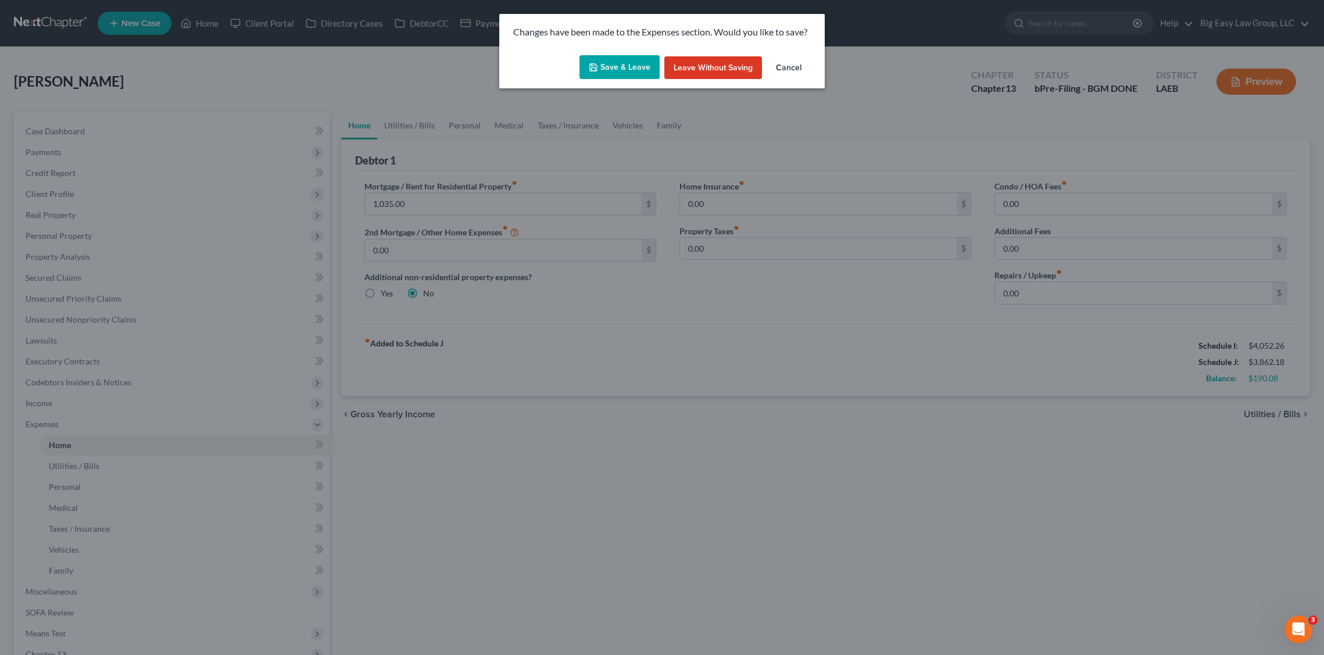
click at [598, 72] on button "Save & Leave" at bounding box center [620, 67] width 80 height 24
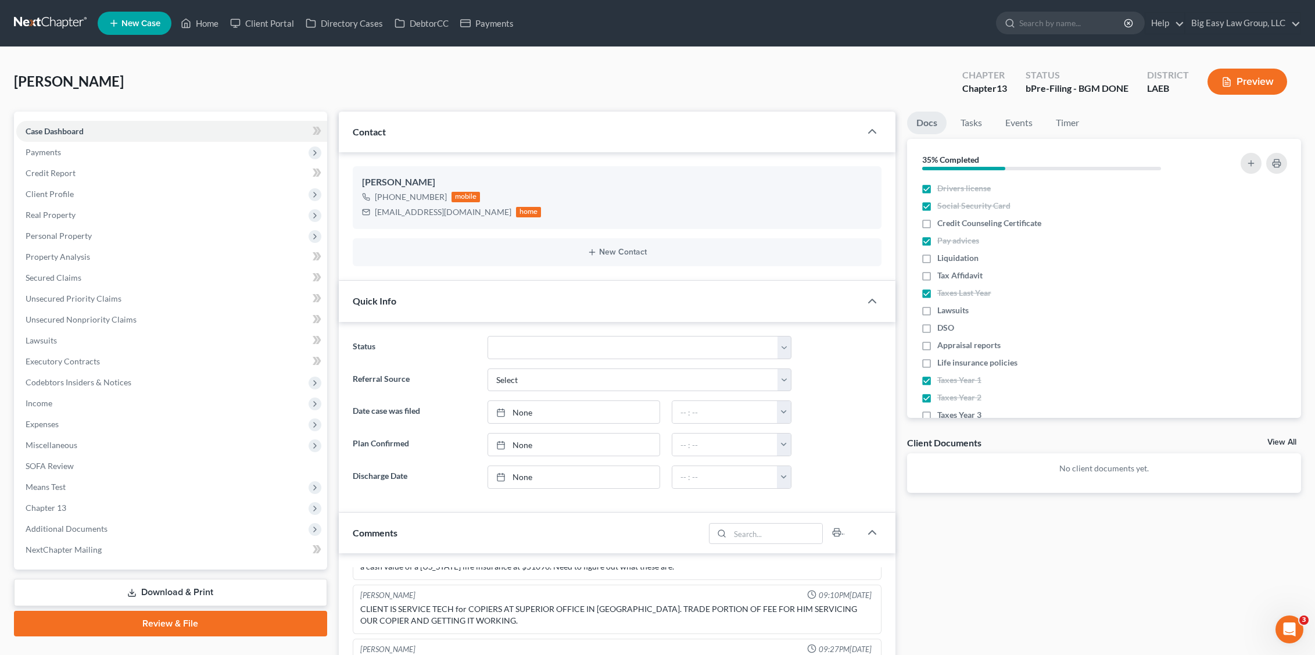
scroll to position [947, 0]
click at [201, 28] on link "Home" at bounding box center [199, 23] width 49 height 21
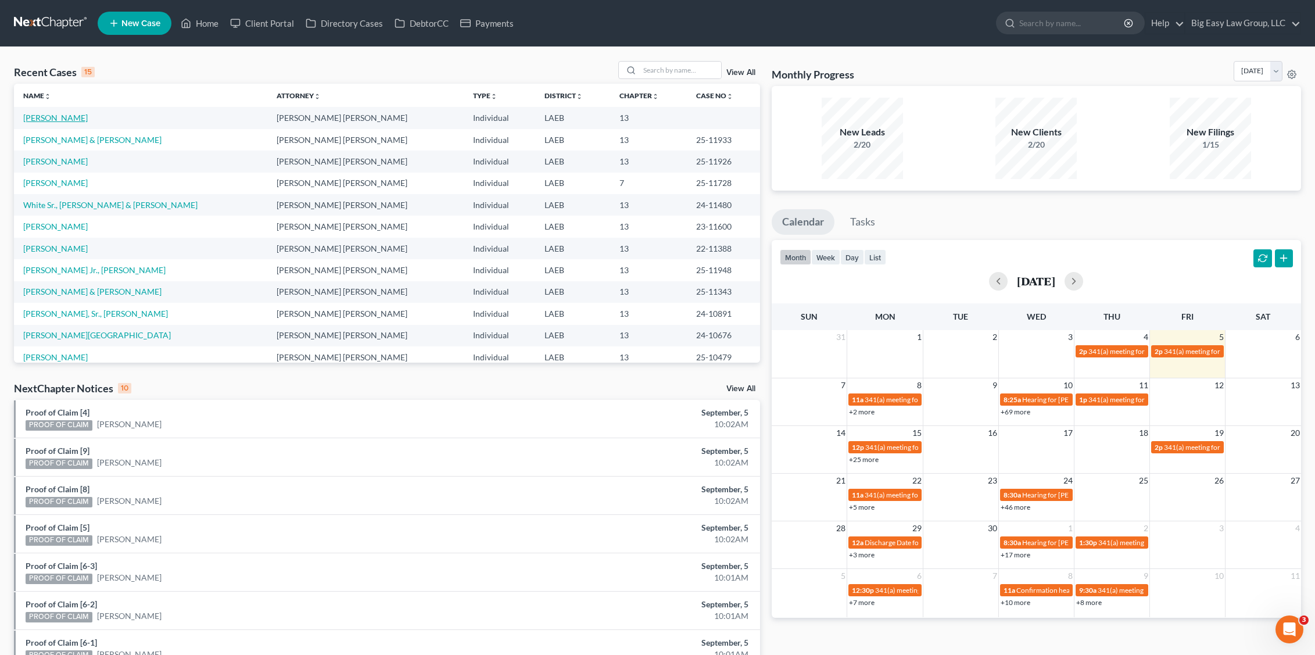
drag, startPoint x: 71, startPoint y: 118, endPoint x: 13, endPoint y: 113, distance: 58.3
click at [71, 117] on link "[PERSON_NAME]" at bounding box center [55, 118] width 65 height 10
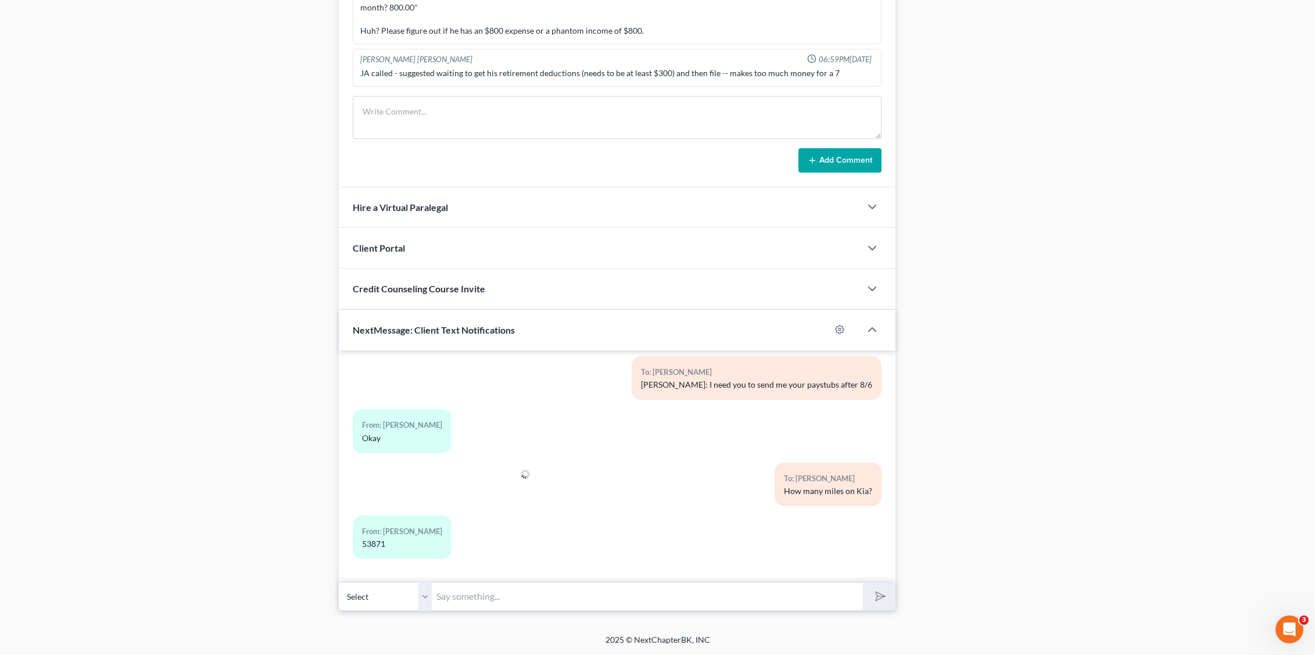
scroll to position [1000, 0]
click at [575, 603] on input "text" at bounding box center [648, 596] width 432 height 28
type input "kk- and if you have any medical bills- bring in"
click at [131, 137] on div "Case Dashboard Payments Invoices Payments Payments Credit Report Client Profile" at bounding box center [170, 28] width 325 height 1166
drag, startPoint x: 392, startPoint y: 541, endPoint x: 352, endPoint y: 542, distance: 40.1
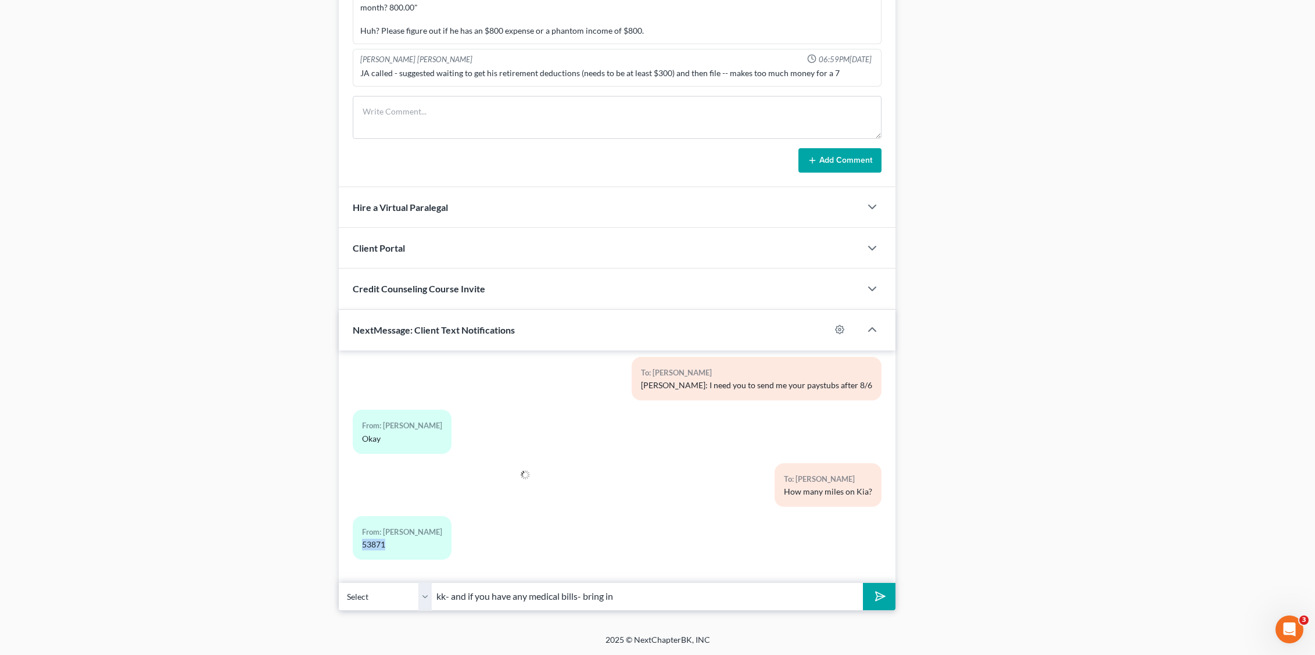
click at [352, 542] on div "From: Adam Rabalais 53871" at bounding box center [527, 542] width 360 height 53
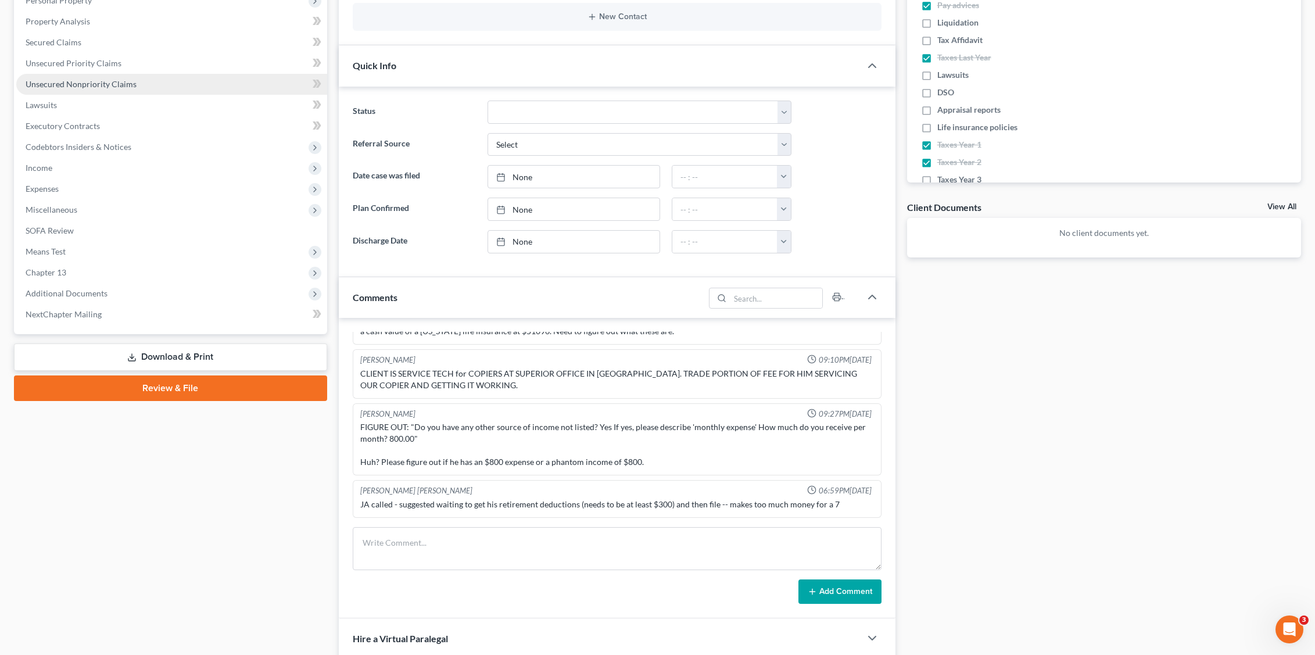
scroll to position [0, 0]
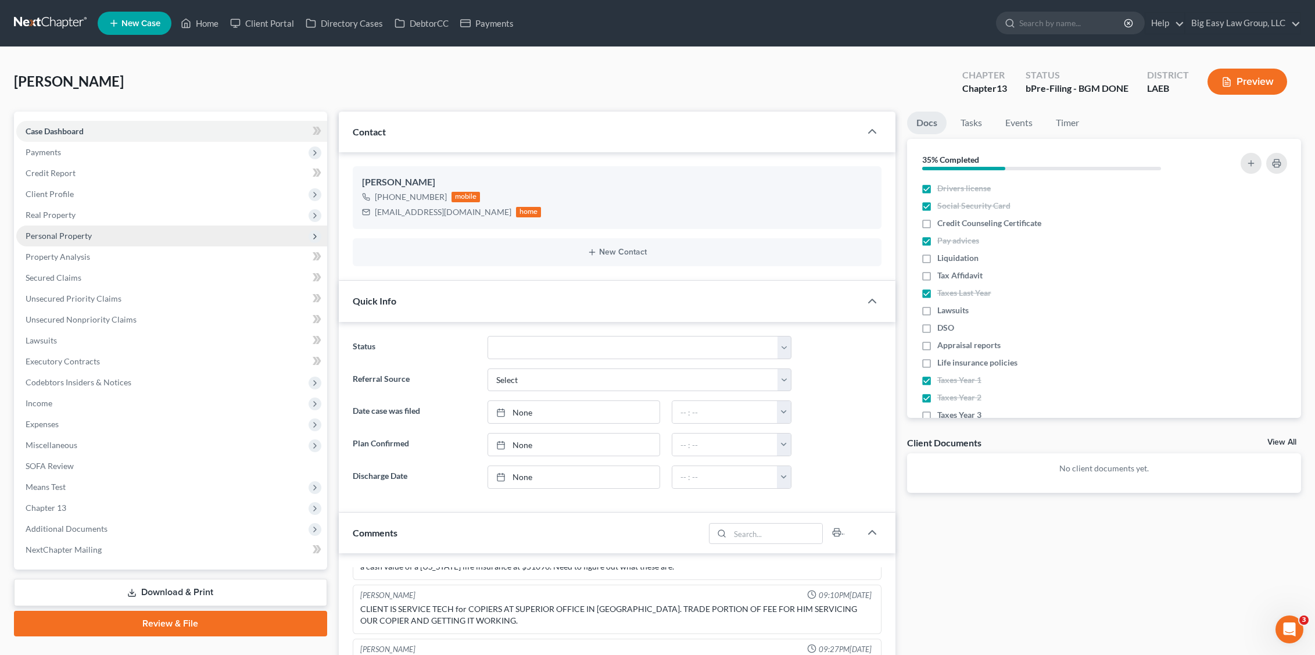
click at [77, 232] on span "Personal Property" at bounding box center [59, 236] width 66 height 10
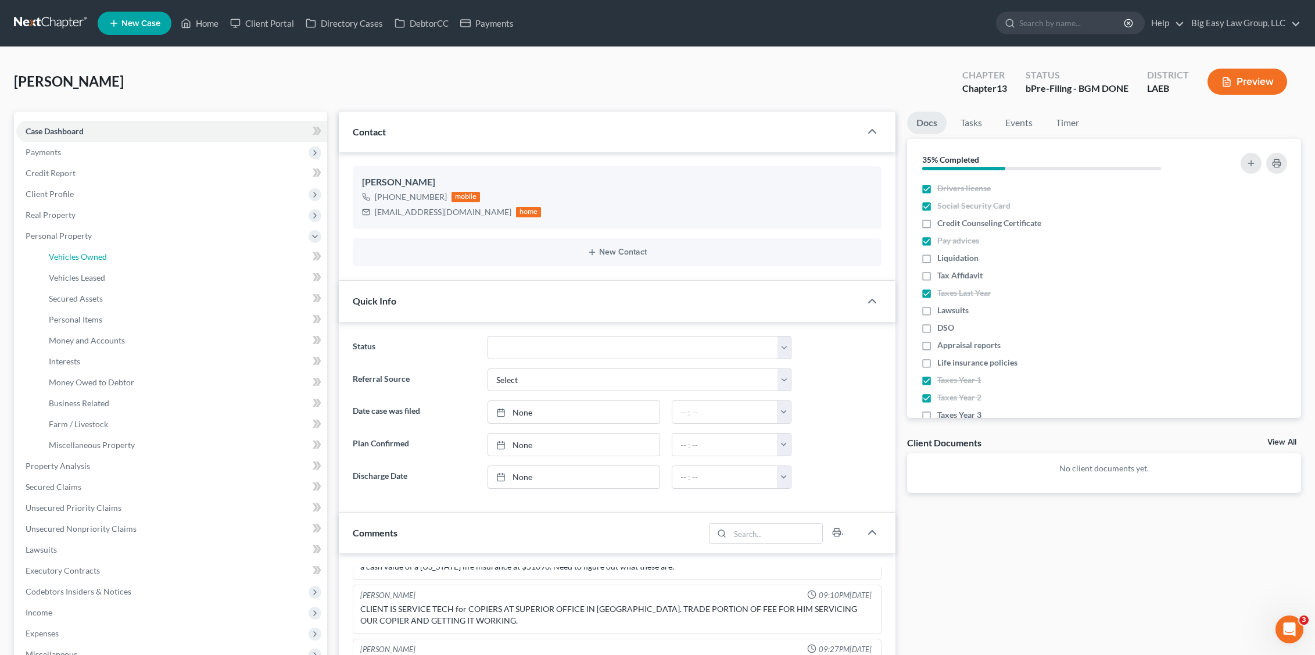
drag, startPoint x: 99, startPoint y: 254, endPoint x: 525, endPoint y: 232, distance: 426.6
click at [99, 254] on span "Vehicles Owned" at bounding box center [78, 257] width 58 height 10
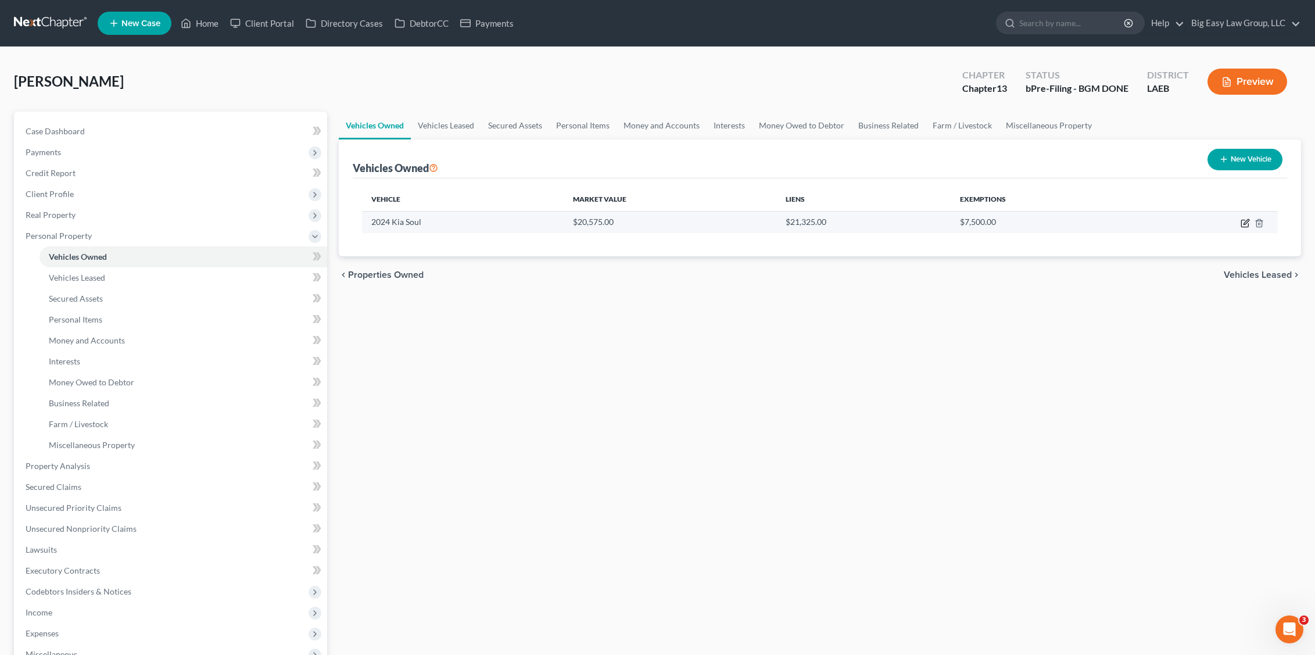
click at [1248, 221] on icon "button" at bounding box center [1246, 221] width 5 height 5
select select "0"
select select "2"
select select "0"
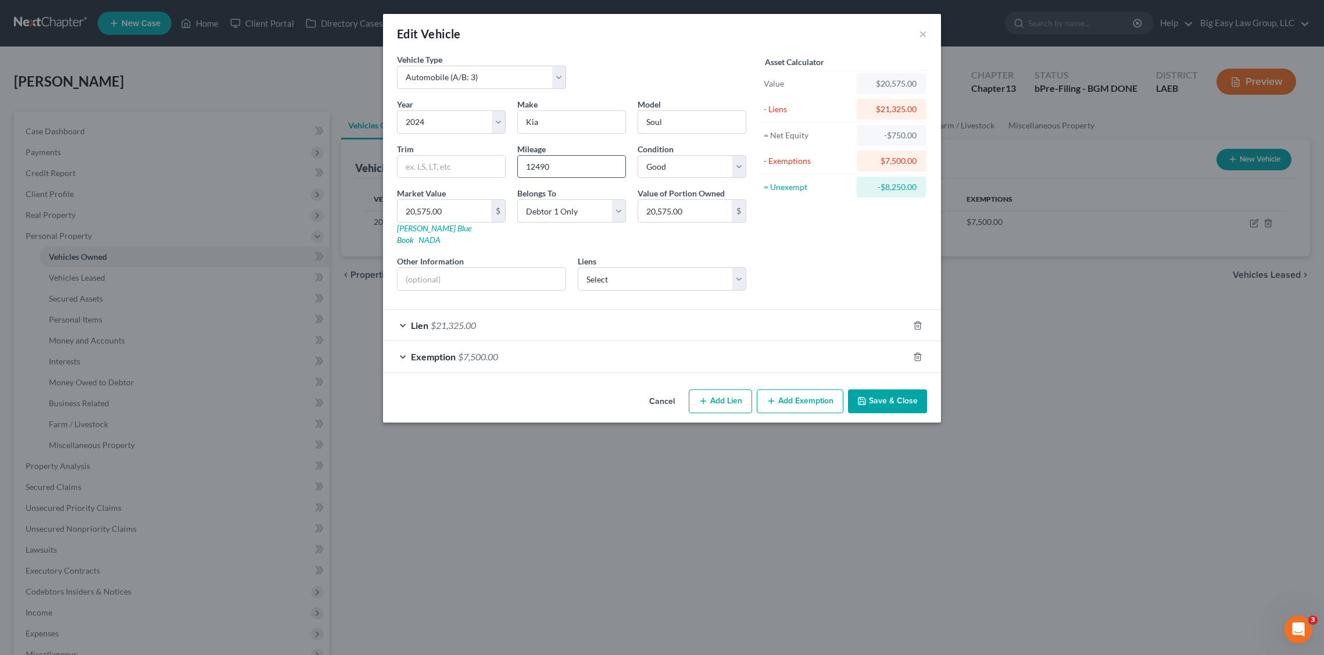
click at [584, 176] on input "12490" at bounding box center [572, 167] width 108 height 22
click at [712, 121] on input "Soul" at bounding box center [692, 122] width 108 height 22
drag, startPoint x: 603, startPoint y: 178, endPoint x: 563, endPoint y: 164, distance: 42.3
click at [526, 167] on div "Year Select 2026 2025 2024 2023 2022 2021 2020 2019 2018 2017 2016 2015 2014 20…" at bounding box center [571, 199] width 361 height 202
click at [563, 164] on input "12490" at bounding box center [572, 167] width 108 height 22
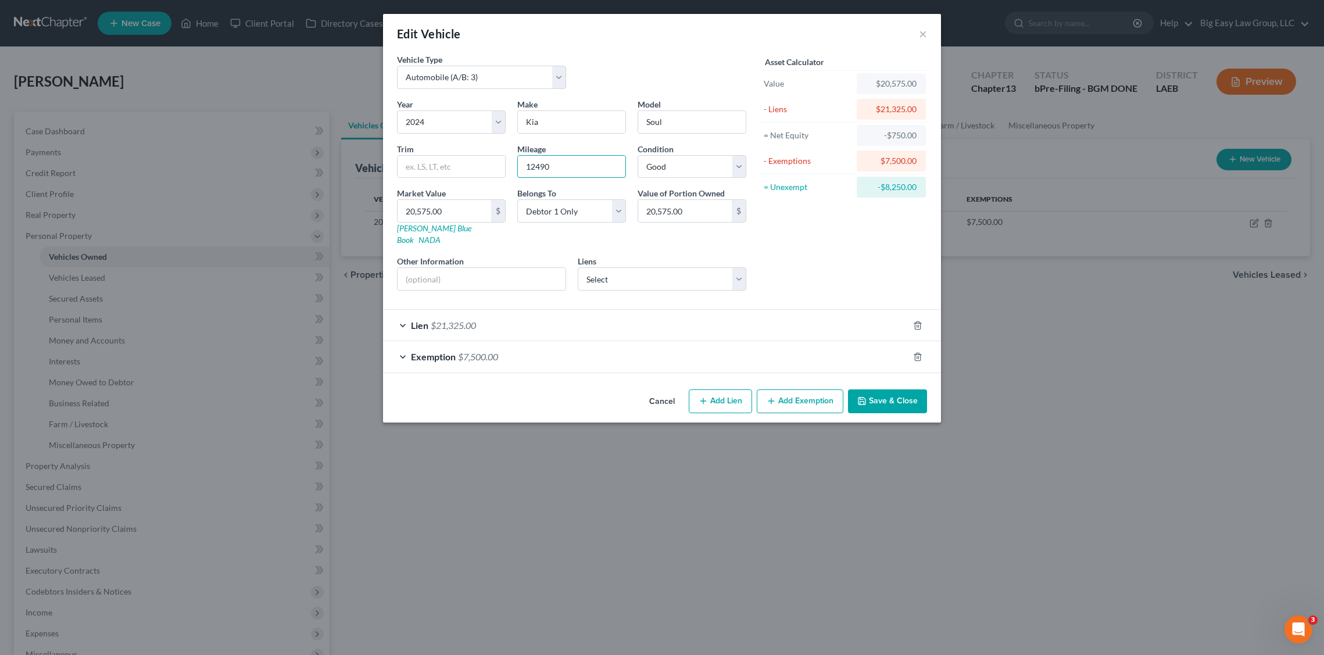
drag, startPoint x: 568, startPoint y: 162, endPoint x: 459, endPoint y: 137, distance: 111.7
click at [493, 146] on div "Year Select 2026 2025 2024 2023 2022 2021 2020 2019 2018 2017 2016 2015 2014 20…" at bounding box center [571, 199] width 361 height 202
type input "53871"
drag, startPoint x: 887, startPoint y: 400, endPoint x: 881, endPoint y: 396, distance: 7.9
click at [887, 400] on button "Save & Close" at bounding box center [887, 401] width 79 height 24
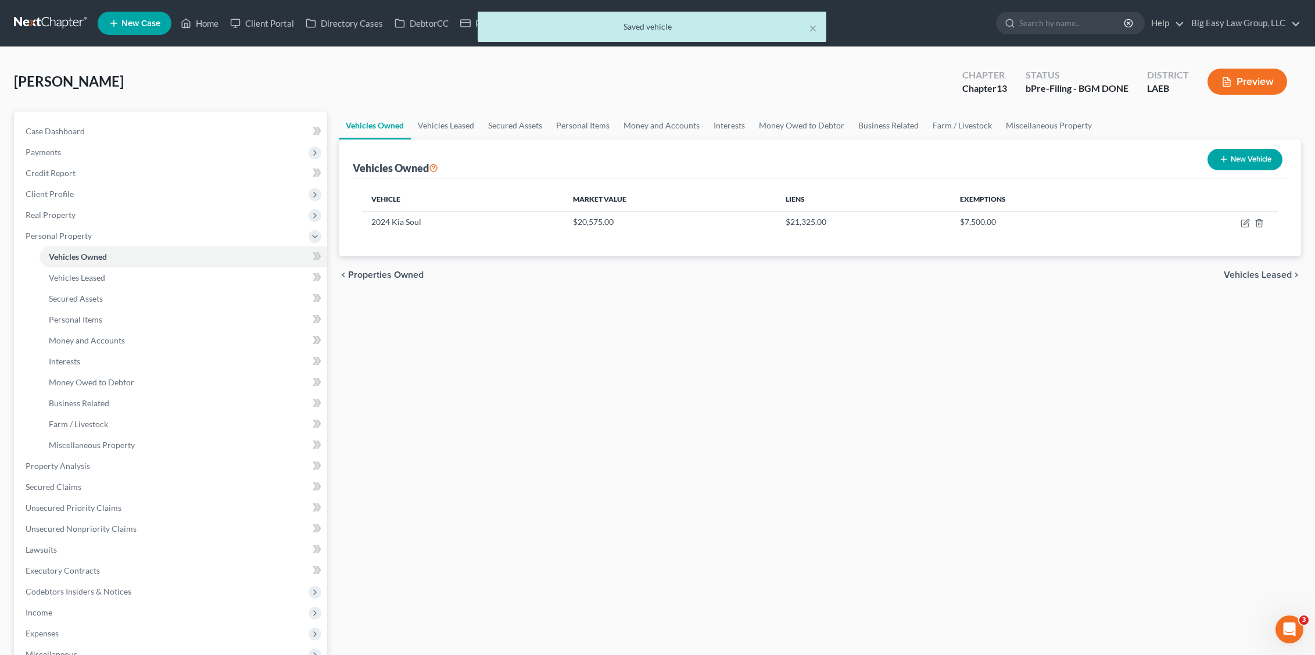
click at [181, 38] on div "× Saved vehicle" at bounding box center [651, 30] width 1315 height 36
click at [218, 27] on div "× Saved vehicle" at bounding box center [651, 30] width 1315 height 36
click at [209, 26] on div "× Saved vehicle" at bounding box center [651, 30] width 1315 height 36
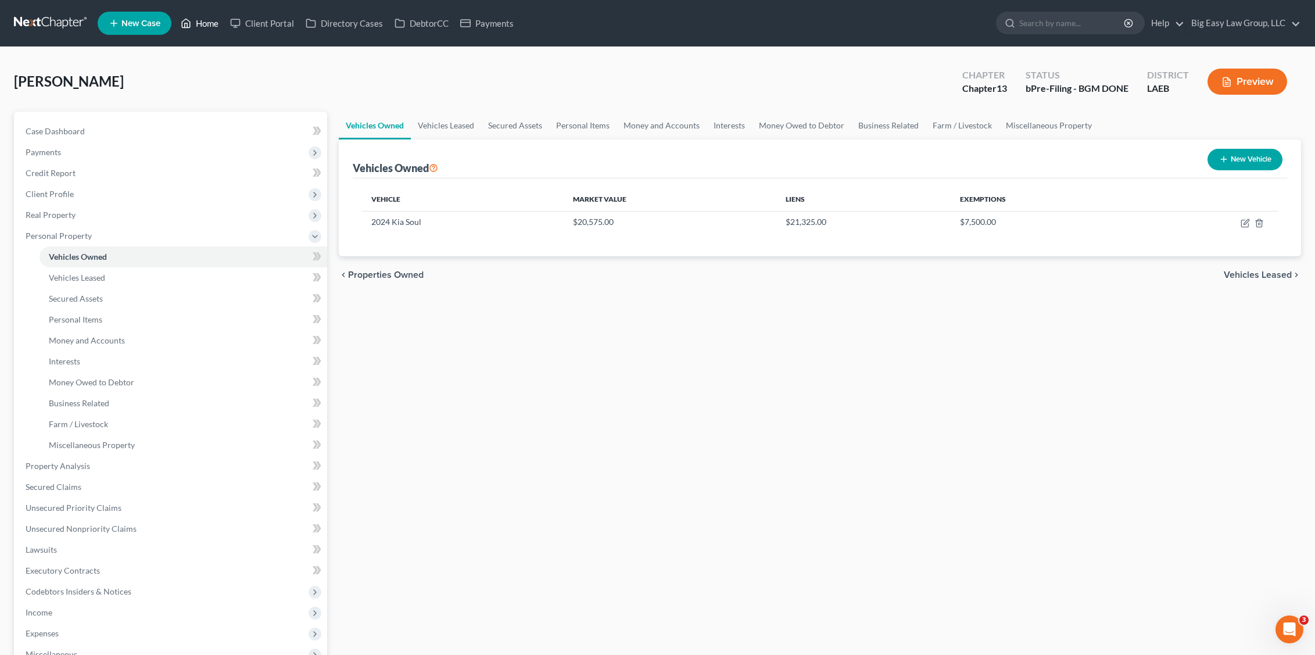
drag, startPoint x: 208, startPoint y: 13, endPoint x: 219, endPoint y: 12, distance: 11.1
click at [208, 13] on link "Home" at bounding box center [199, 23] width 49 height 21
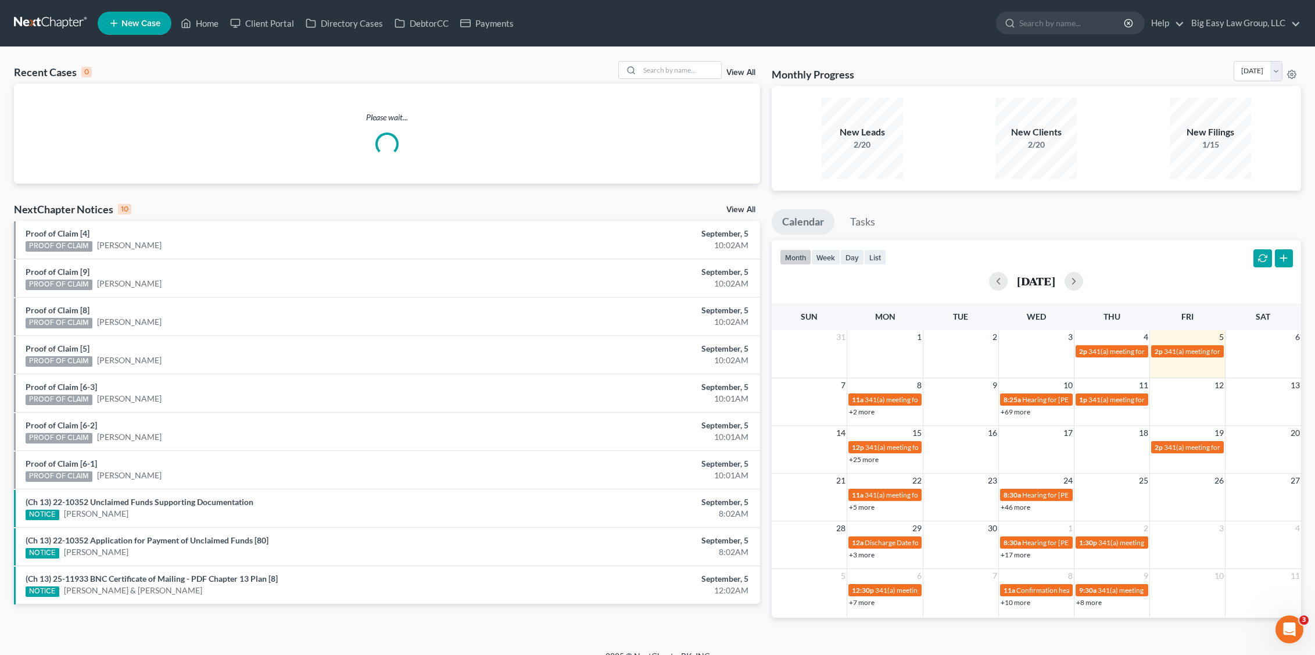
click at [698, 80] on div "Recent Cases 0 View All" at bounding box center [387, 72] width 746 height 23
click at [714, 65] on input "search" at bounding box center [680, 70] width 81 height 17
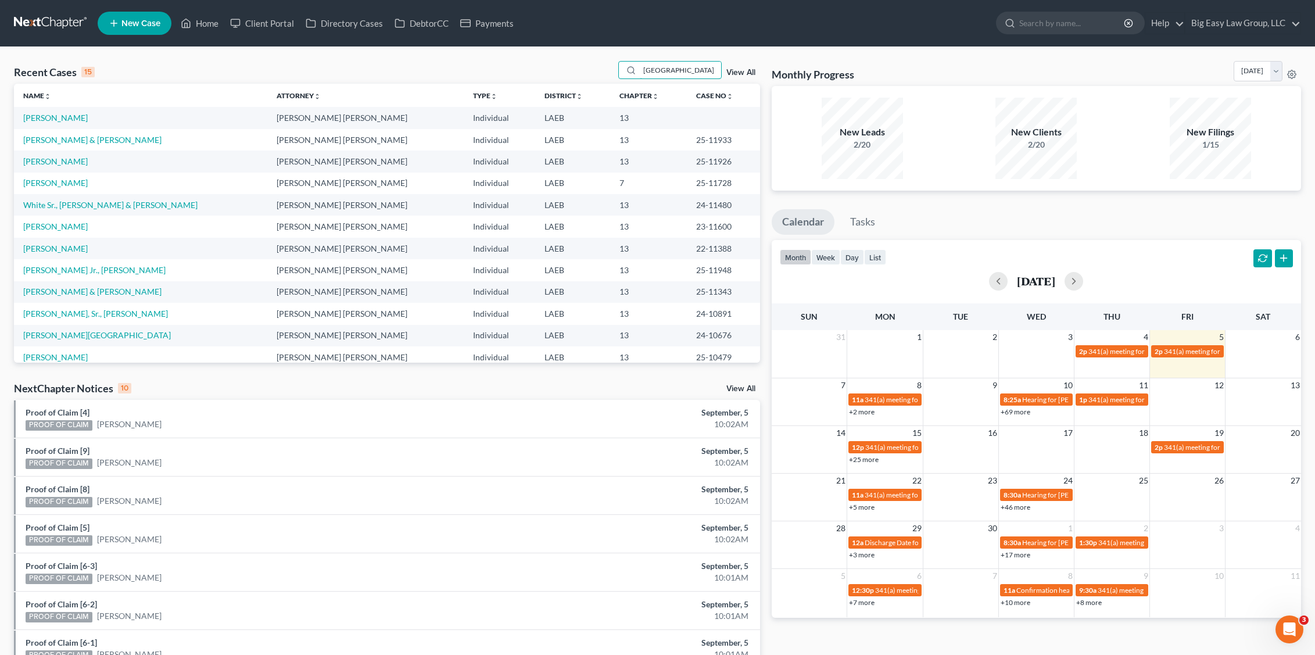
type input "wellington"
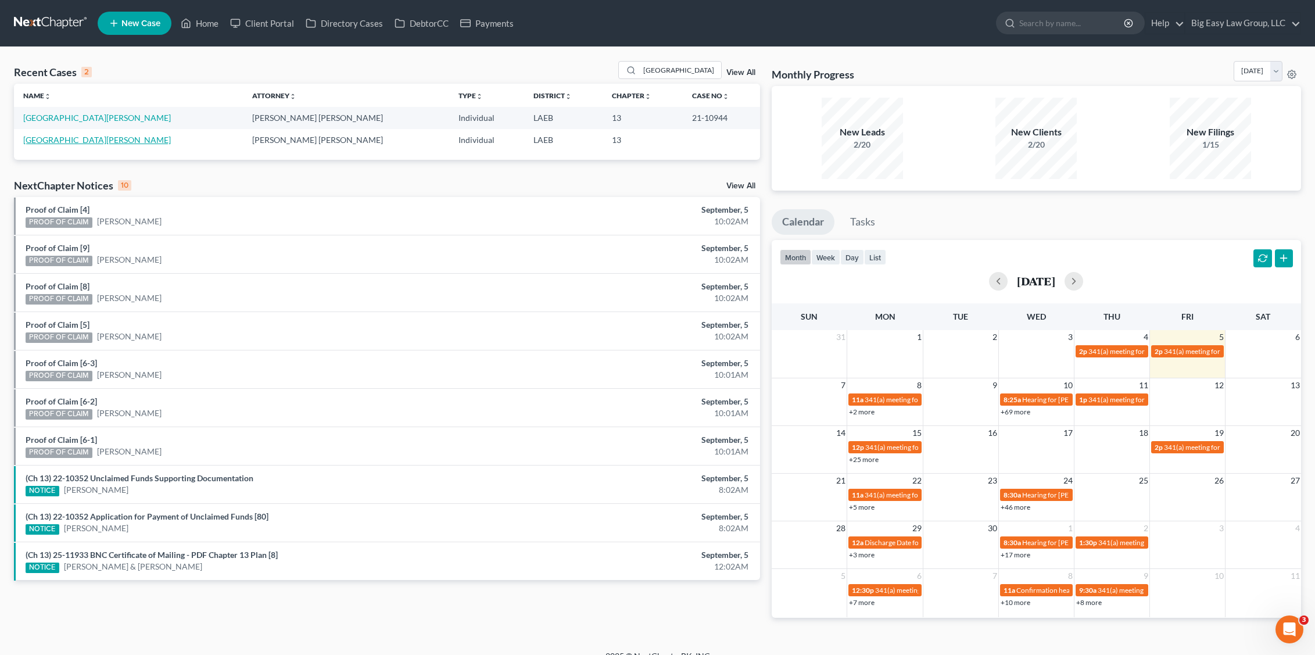
click at [67, 145] on td "[GEOGRAPHIC_DATA][PERSON_NAME]" at bounding box center [128, 140] width 229 height 22
click at [65, 141] on link "[GEOGRAPHIC_DATA][PERSON_NAME]" at bounding box center [97, 140] width 148 height 10
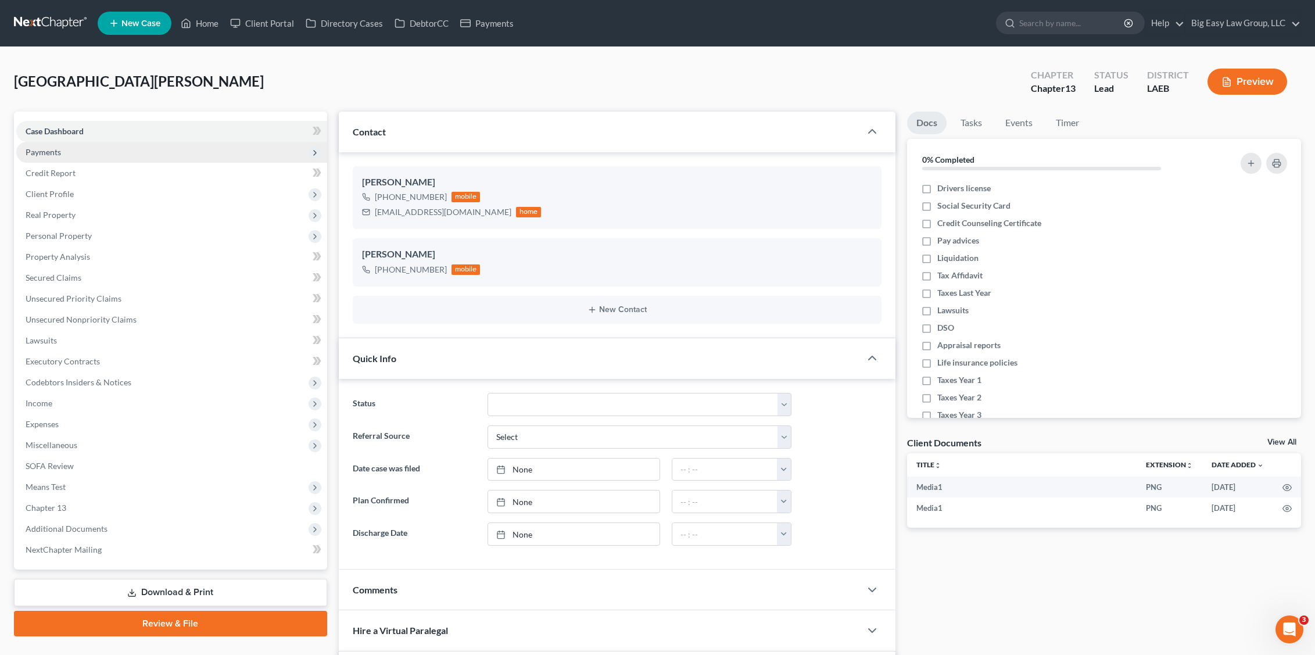
drag, startPoint x: 53, startPoint y: 151, endPoint x: 76, endPoint y: 155, distance: 23.1
click at [53, 151] on span "Payments" at bounding box center [43, 152] width 35 height 10
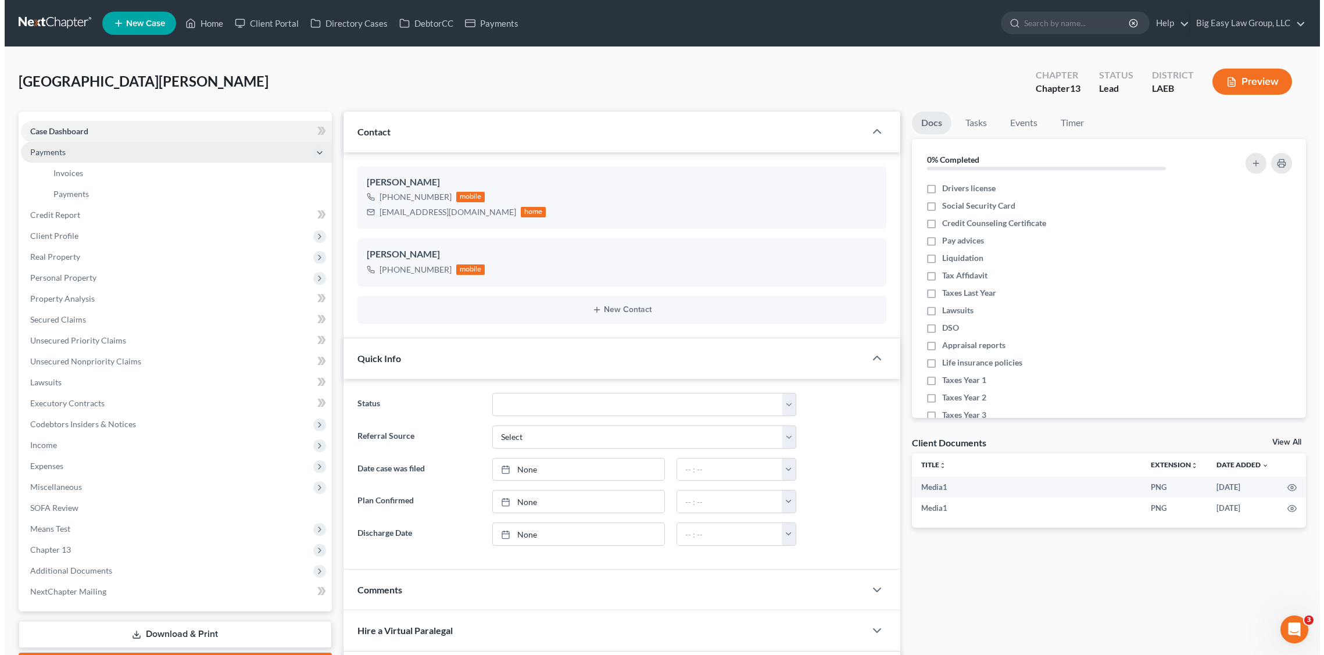
scroll to position [2222, 0]
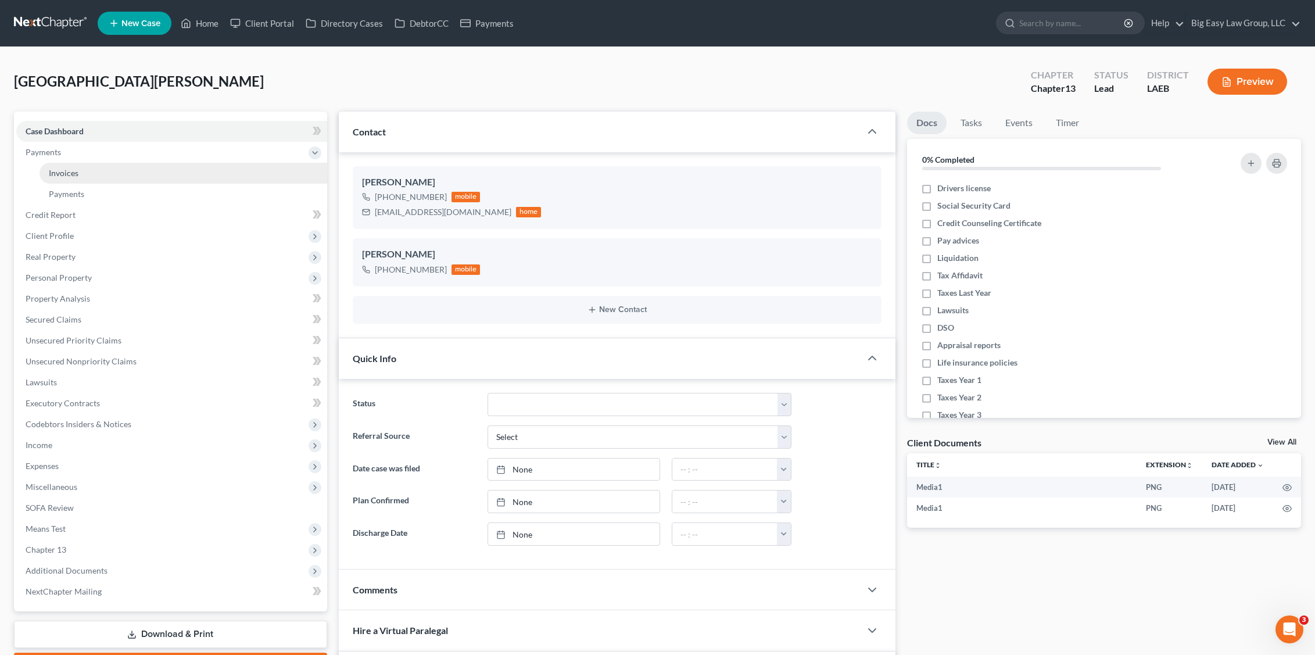
click at [75, 171] on span "Invoices" at bounding box center [64, 173] width 30 height 10
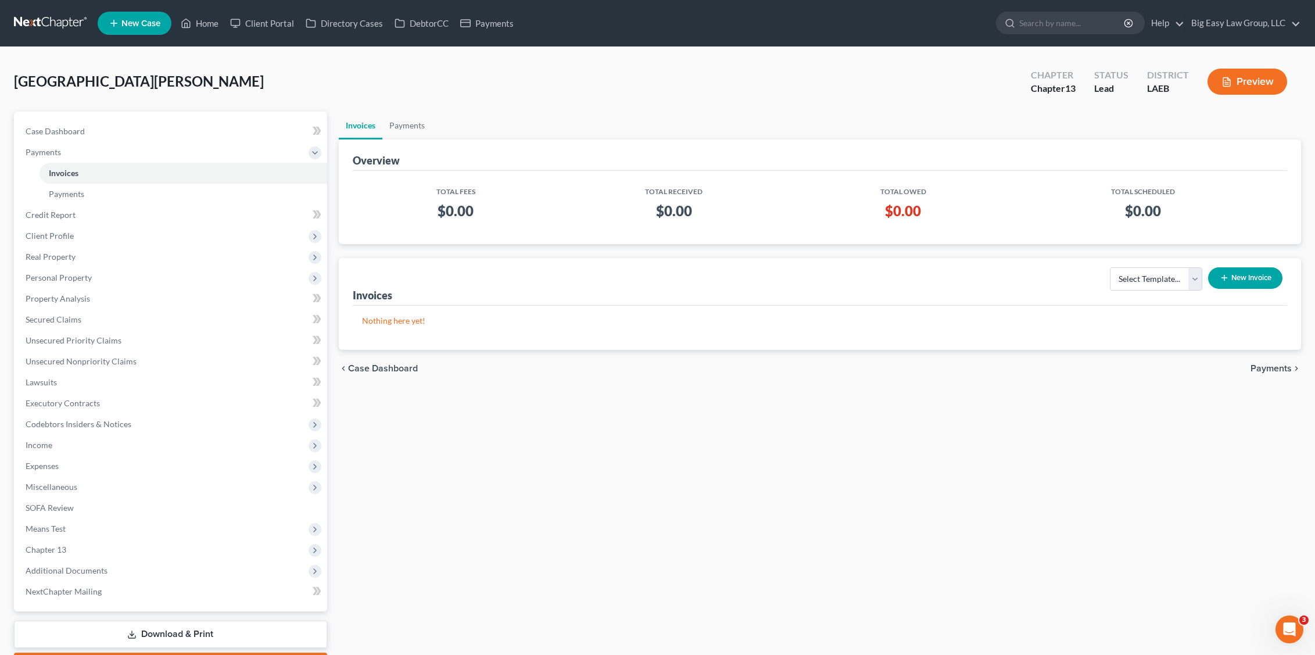
click at [1256, 283] on button "New Invoice" at bounding box center [1245, 278] width 74 height 22
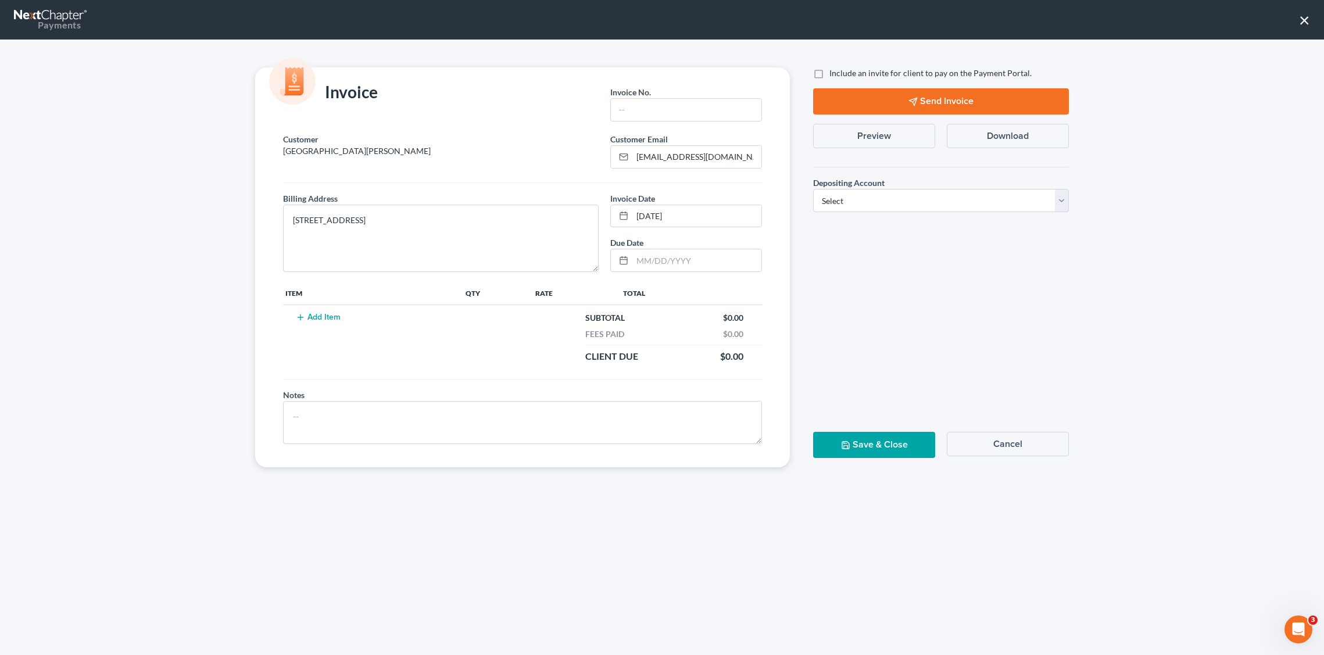
click at [342, 316] on button "Add Item" at bounding box center [317, 317] width 51 height 9
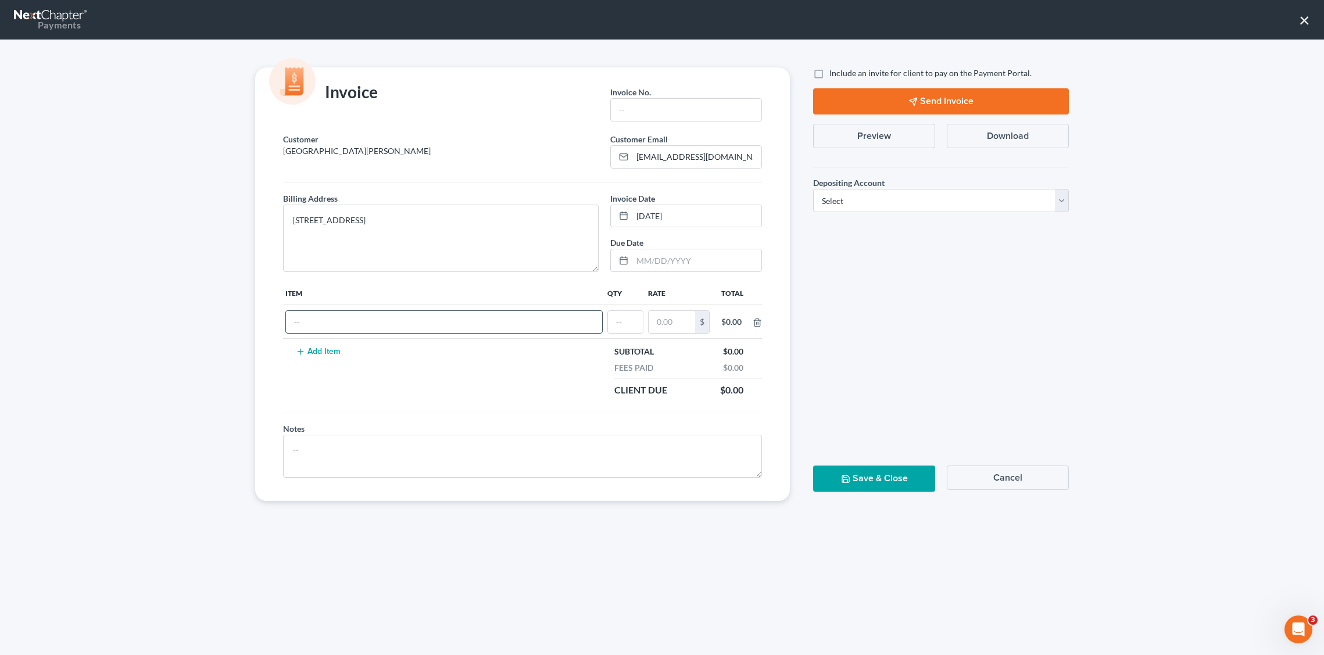
click at [337, 317] on input "text" at bounding box center [444, 322] width 316 height 22
type input "Chapter 13 filing fee"
type input "01"
type input "350"
click at [699, 113] on input "text" at bounding box center [686, 110] width 151 height 22
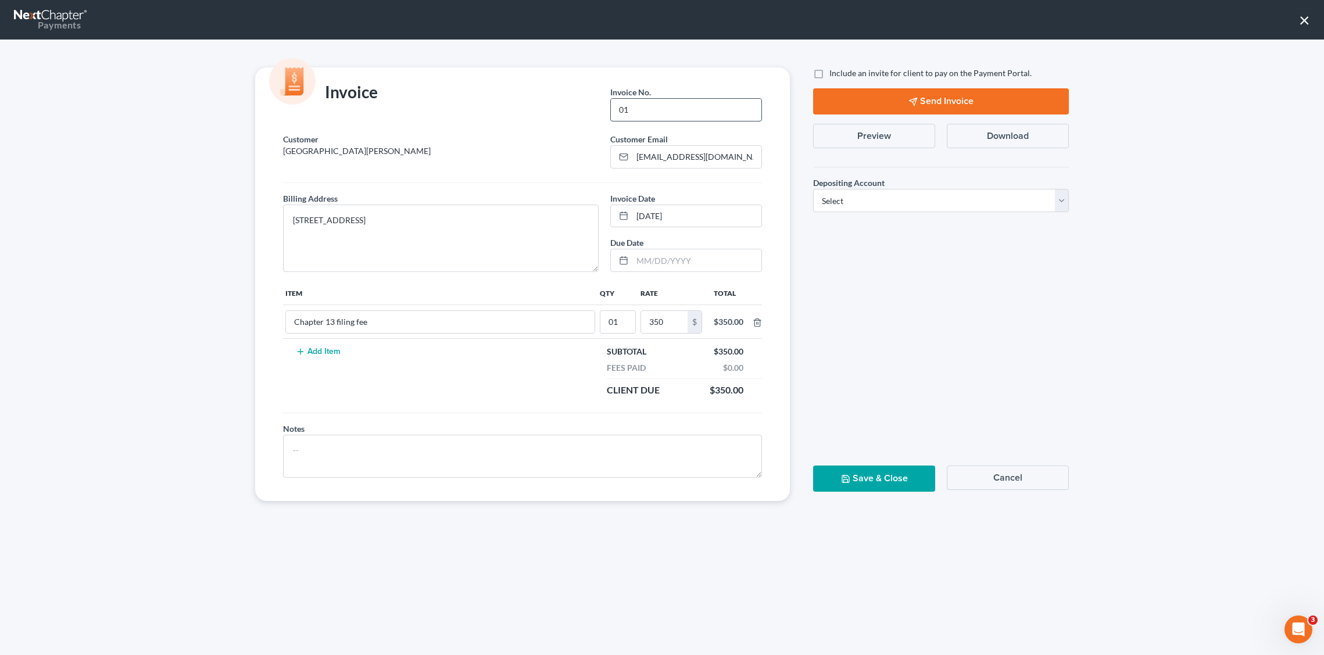
type input "01"
click at [863, 188] on label "Depositing Account *" at bounding box center [848, 183] width 71 height 12
click at [864, 201] on select "Select Operation Trust" at bounding box center [941, 200] width 256 height 23
click at [813, 189] on select "Select Operation Trust" at bounding box center [941, 200] width 256 height 23
click at [870, 189] on select "Select Operation Trust" at bounding box center [941, 200] width 256 height 23
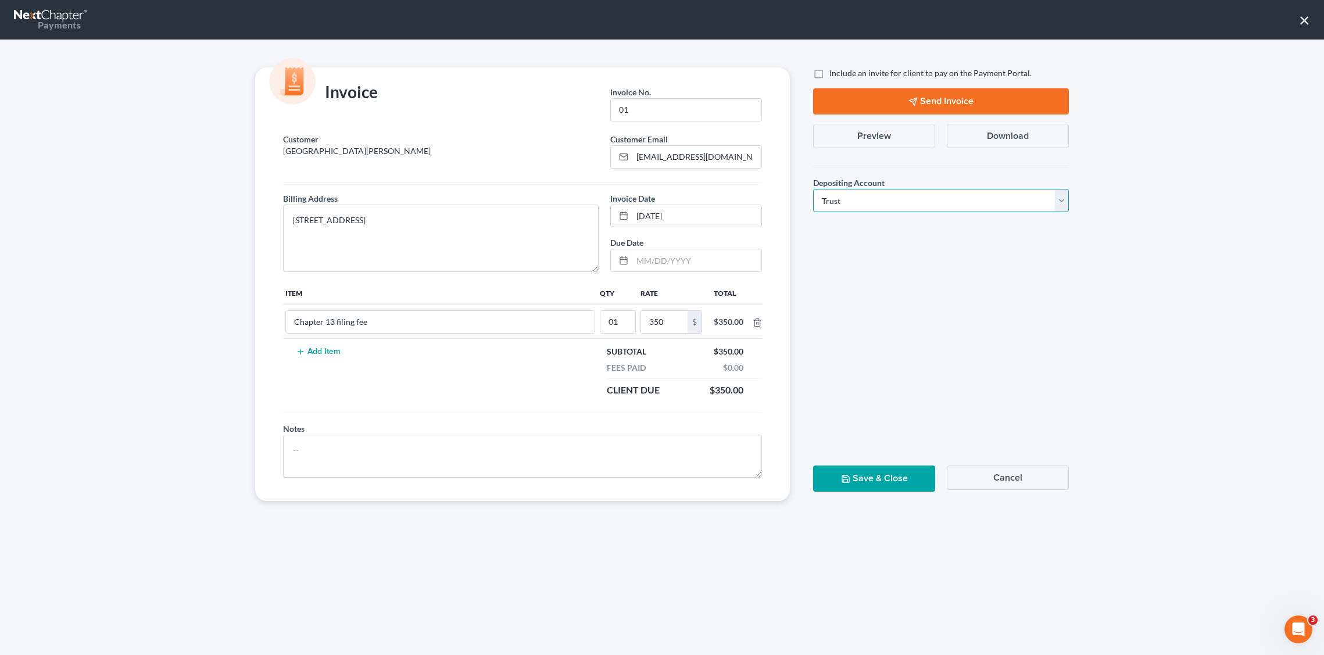
select select "0"
click at [813, 189] on select "Select Operation Trust" at bounding box center [941, 200] width 256 height 23
click at [878, 485] on button "Save & Close" at bounding box center [874, 479] width 122 height 26
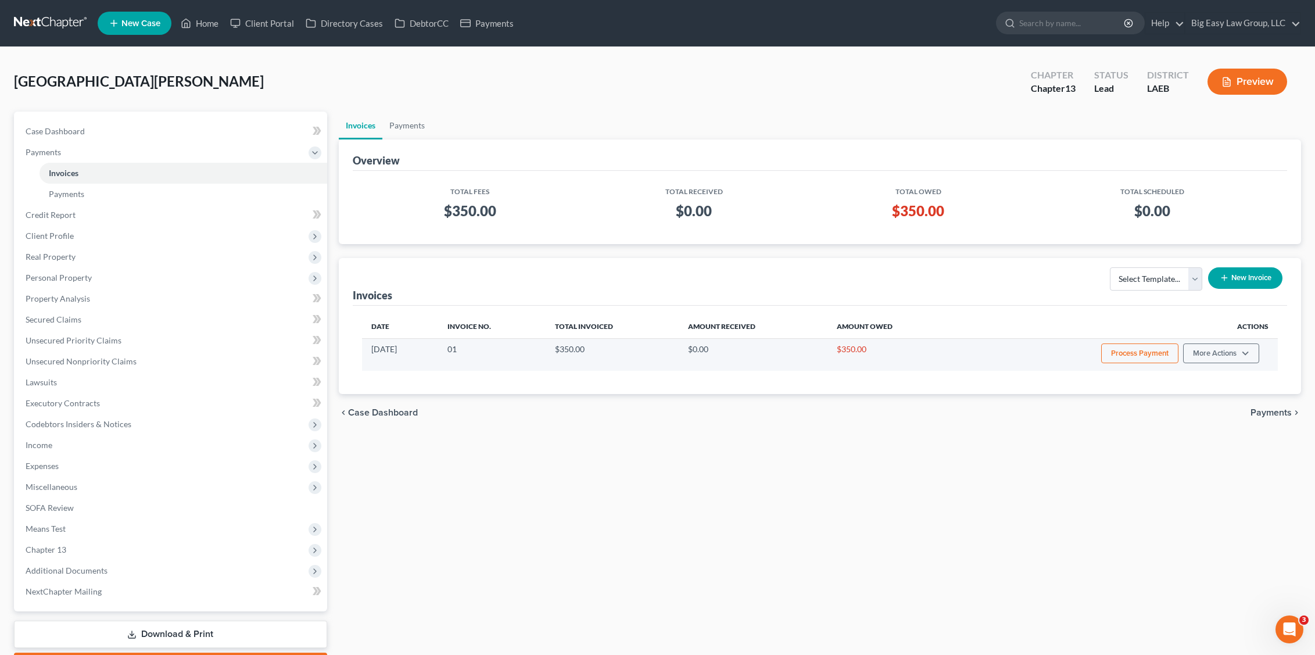
click at [1142, 352] on button "Process Payment" at bounding box center [1139, 354] width 77 height 20
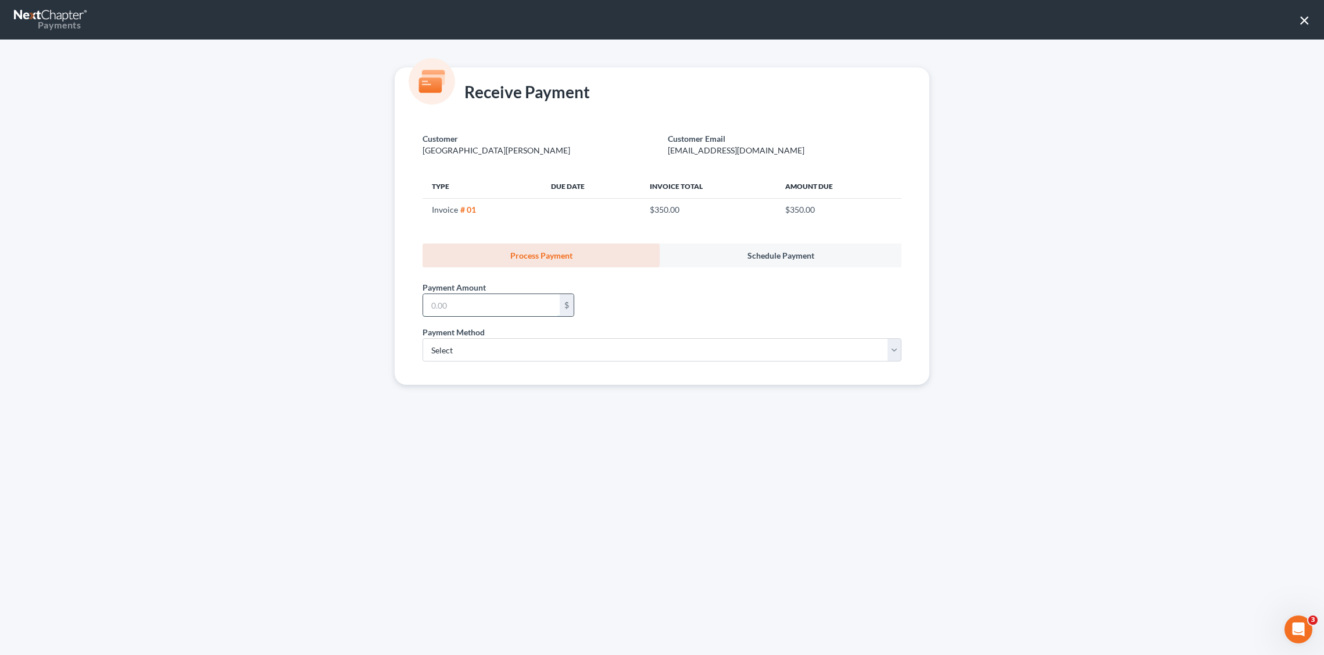
click at [502, 313] on input "text" at bounding box center [491, 305] width 137 height 22
type input "350.00"
click at [568, 360] on select "Select ACH Credit Card" at bounding box center [662, 349] width 479 height 23
select select "1"
click at [423, 338] on select "Select ACH Credit Card" at bounding box center [662, 349] width 479 height 23
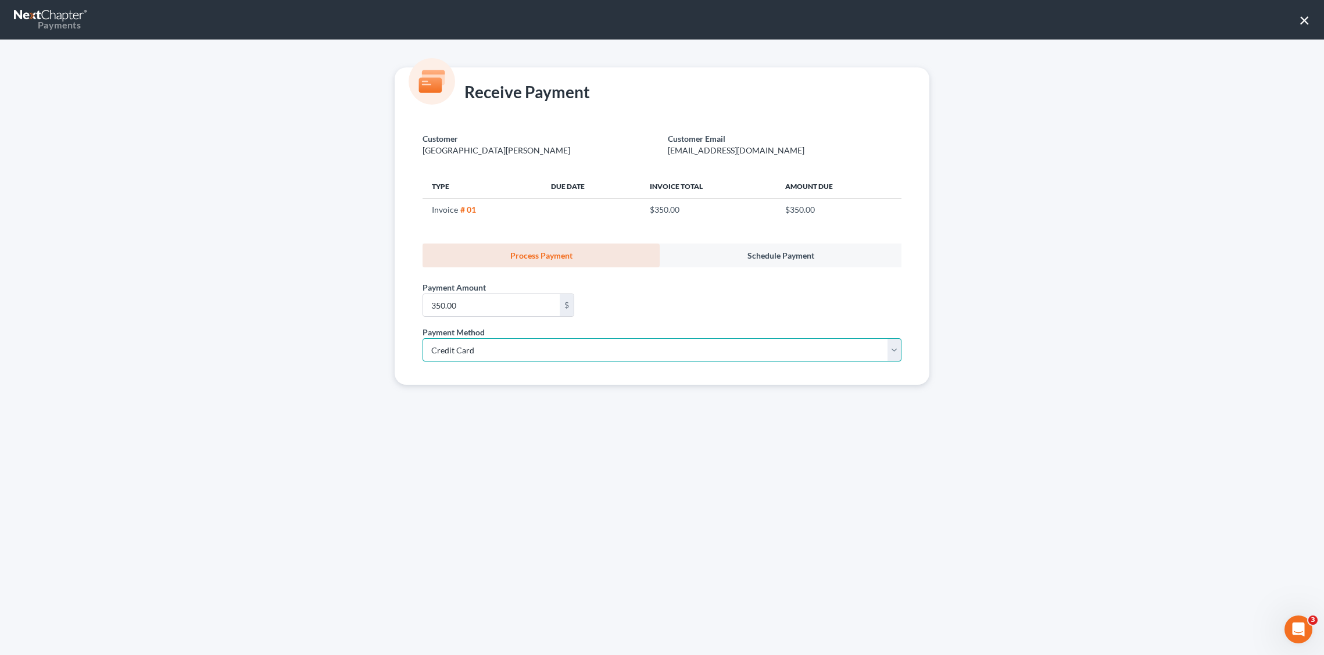
select select "19"
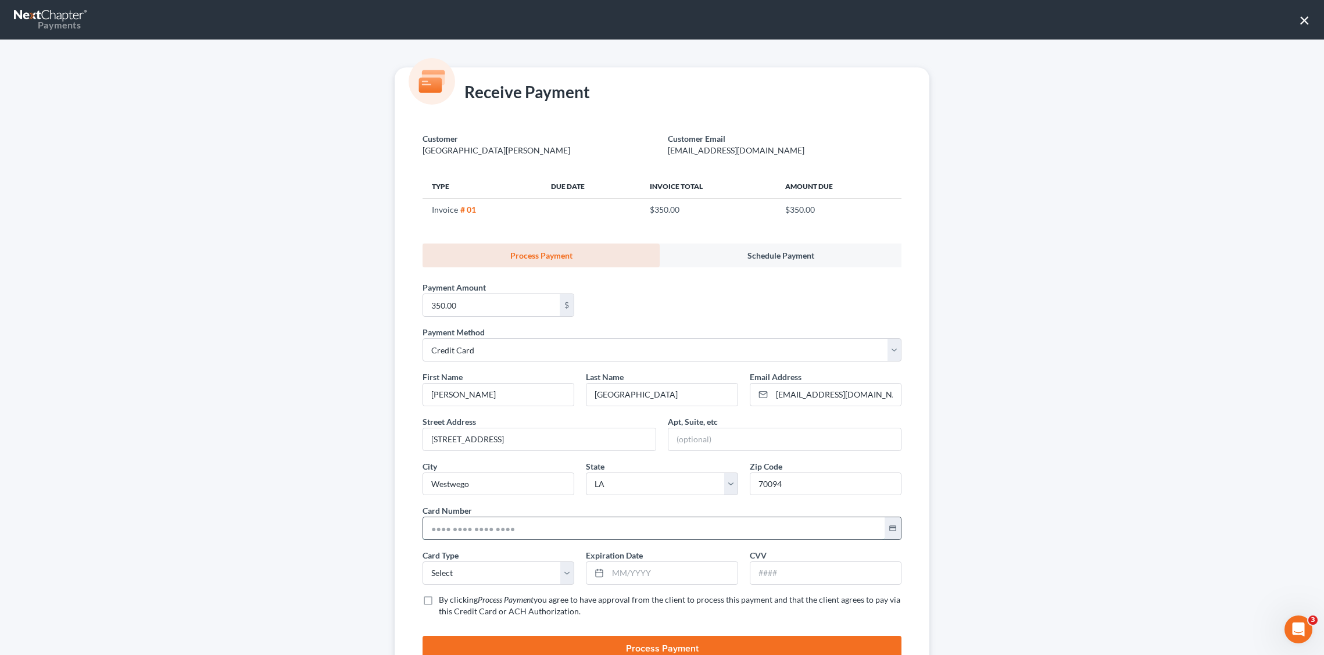
drag, startPoint x: 450, startPoint y: 528, endPoint x: 489, endPoint y: 585, distance: 68.5
click at [470, 552] on div "First Name * Christopher Last Name * Wellington Email Address * sweetccw@yahoo.…" at bounding box center [662, 499] width 491 height 256
click at [430, 518] on input "text" at bounding box center [654, 528] width 462 height 22
type input "4000 2231 0824 3478"
click at [629, 595] on span "you agree to have approval from the client to process this payment and that the…" at bounding box center [670, 606] width 462 height 22
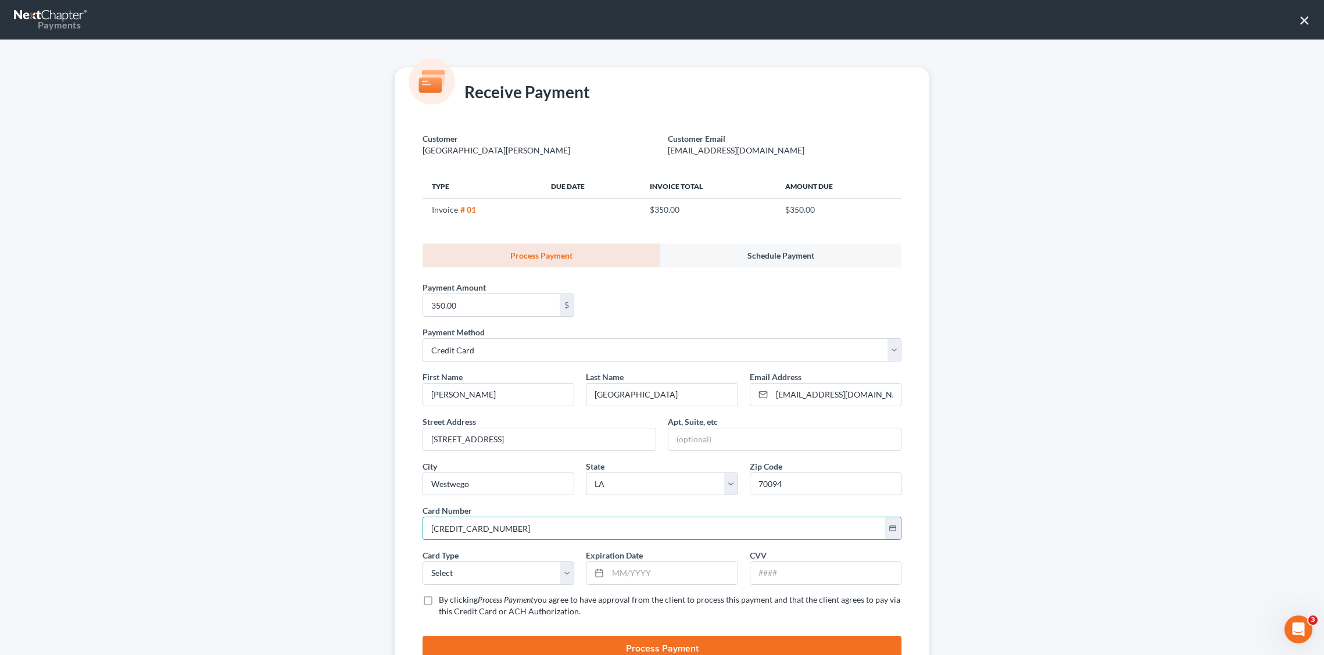
click at [451, 595] on input "By clicking Process Payment you agree to have approval from the client to proce…" at bounding box center [447, 598] width 8 height 8
checkbox input "true"
click at [632, 581] on input "text" at bounding box center [672, 573] width 129 height 22
click at [704, 572] on input "05" at bounding box center [672, 573] width 129 height 22
type input "05/2028"
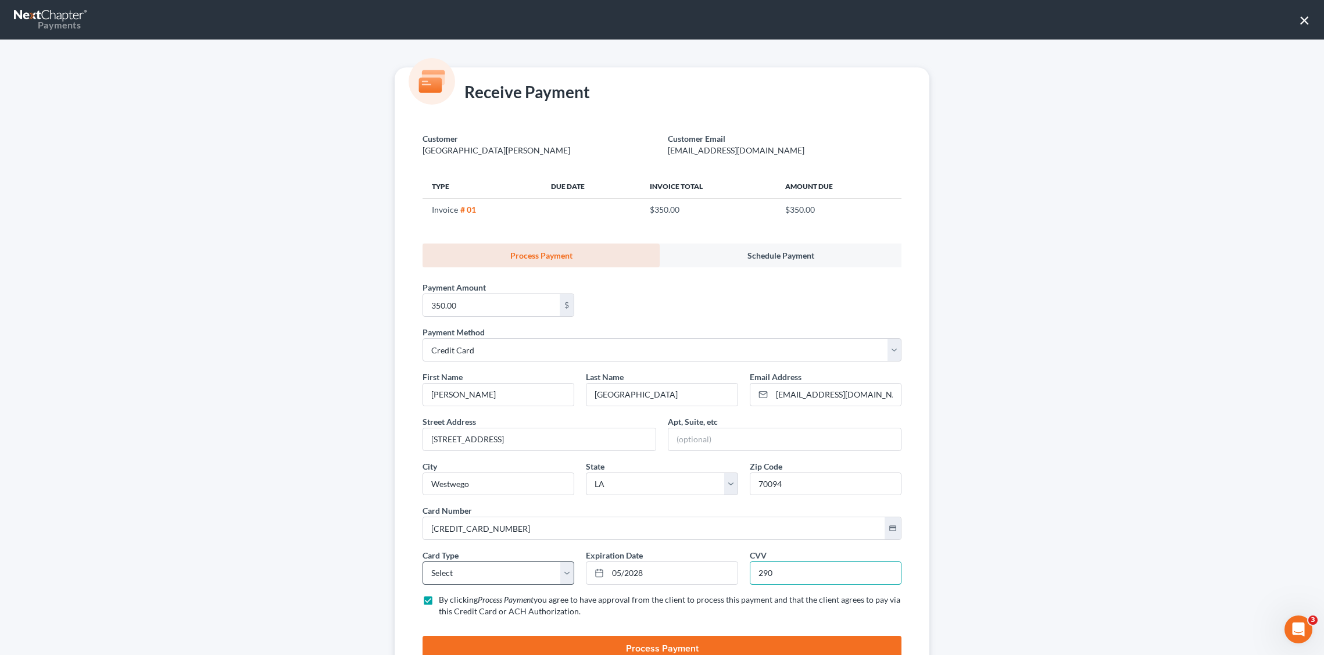
type input "290"
click at [470, 565] on select "Select Visa MasterCard Discover American Express" at bounding box center [499, 572] width 152 height 23
select select "0"
click at [423, 561] on select "Select Visa MasterCard Discover American Express" at bounding box center [499, 572] width 152 height 23
click at [534, 639] on button "Process Payment" at bounding box center [662, 649] width 479 height 26
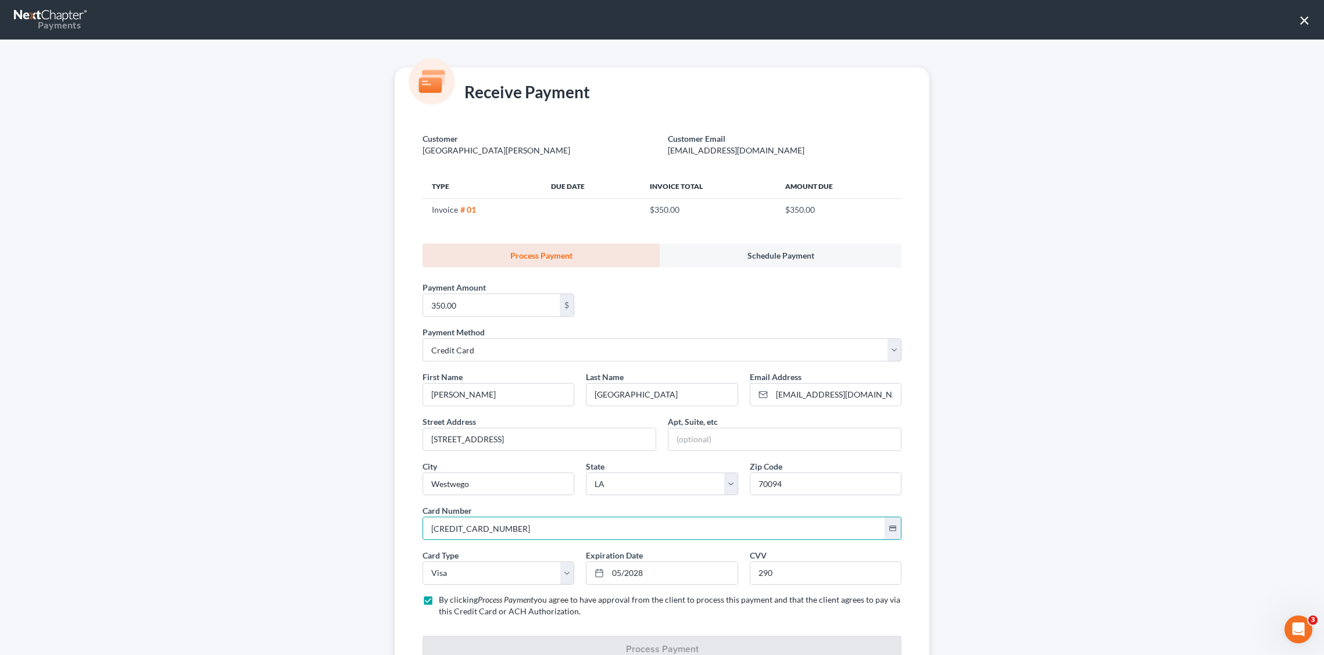
drag, startPoint x: 533, startPoint y: 528, endPoint x: 410, endPoint y: 510, distance: 124.5
click at [410, 510] on div "Customer Wellington, Christopher Customer Email sweetccw@yahoo.com Type Due Dat…" at bounding box center [662, 398] width 535 height 558
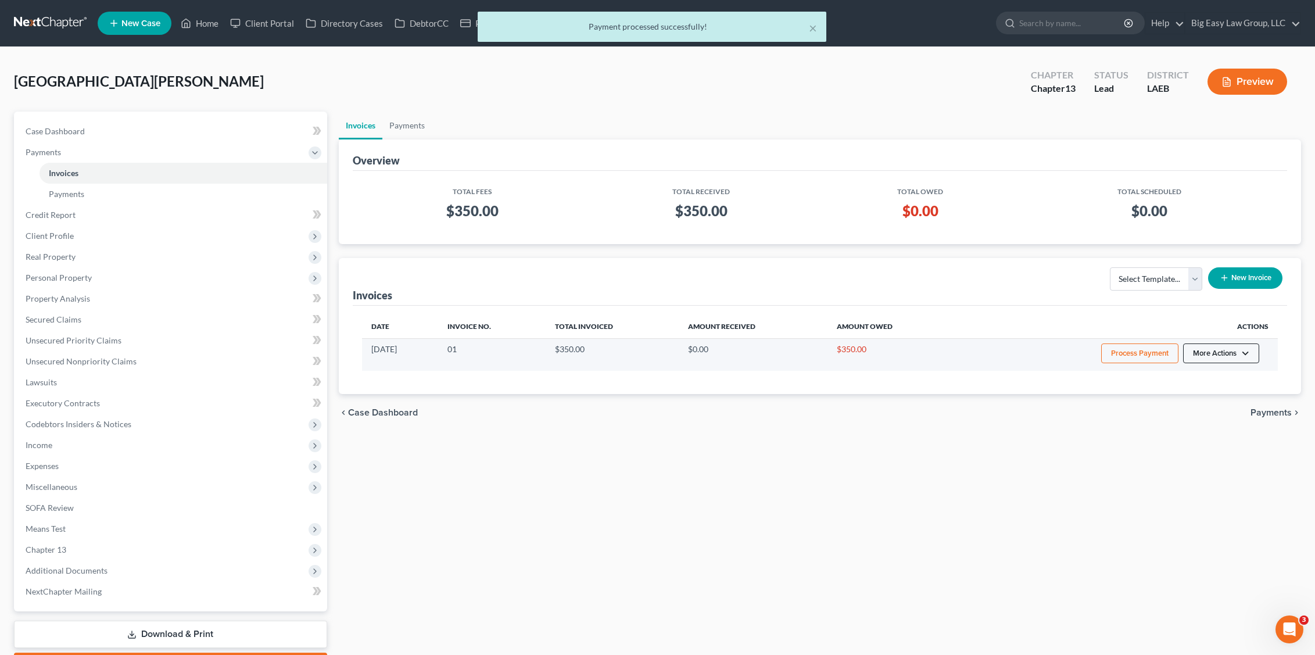
click at [1215, 352] on button "More Actions" at bounding box center [1221, 354] width 76 height 20
click at [1255, 384] on link "View/Edit" at bounding box center [1237, 378] width 136 height 20
select select "0"
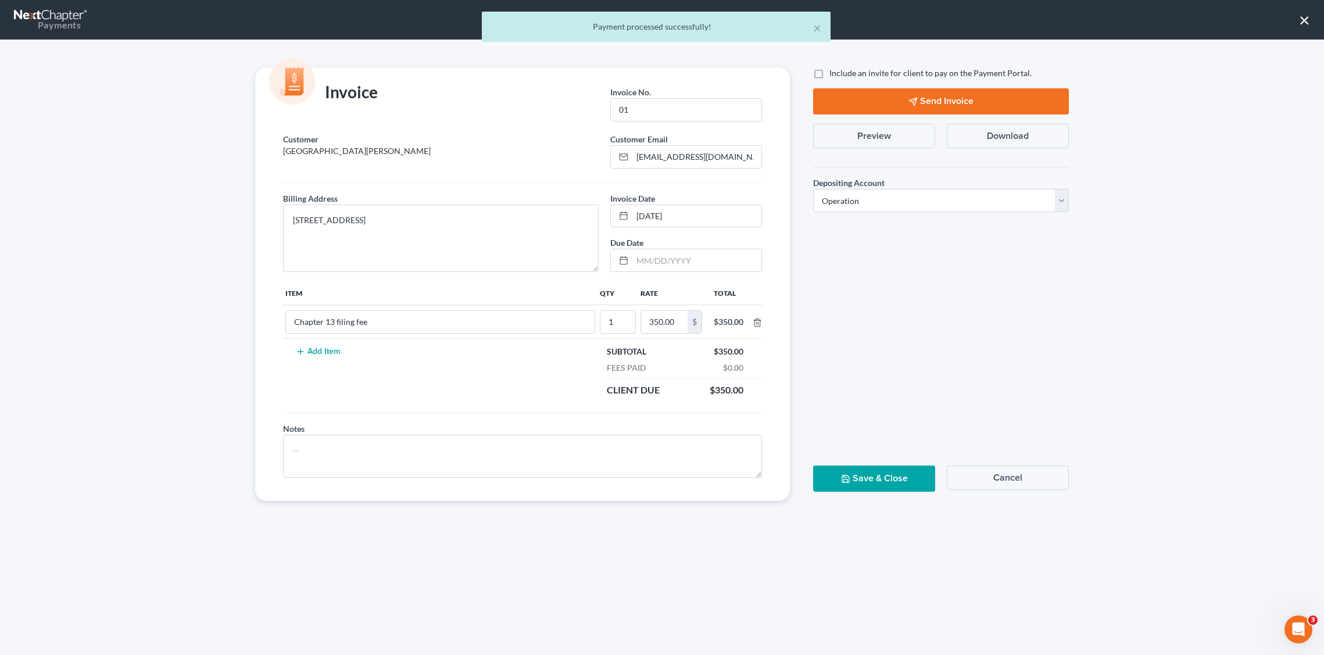
drag, startPoint x: 1011, startPoint y: 140, endPoint x: 1018, endPoint y: 145, distance: 8.3
click at [1012, 141] on button "Download" at bounding box center [1008, 136] width 122 height 24
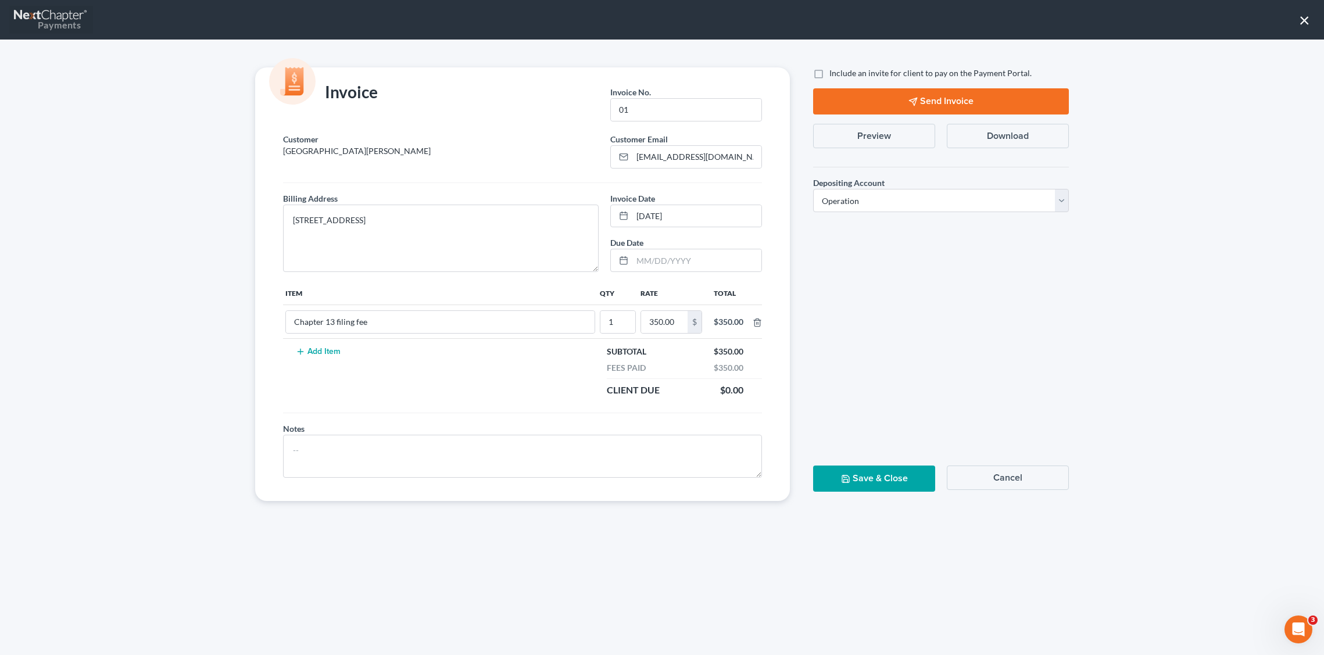
click at [56, 16] on link "Payments" at bounding box center [51, 20] width 74 height 28
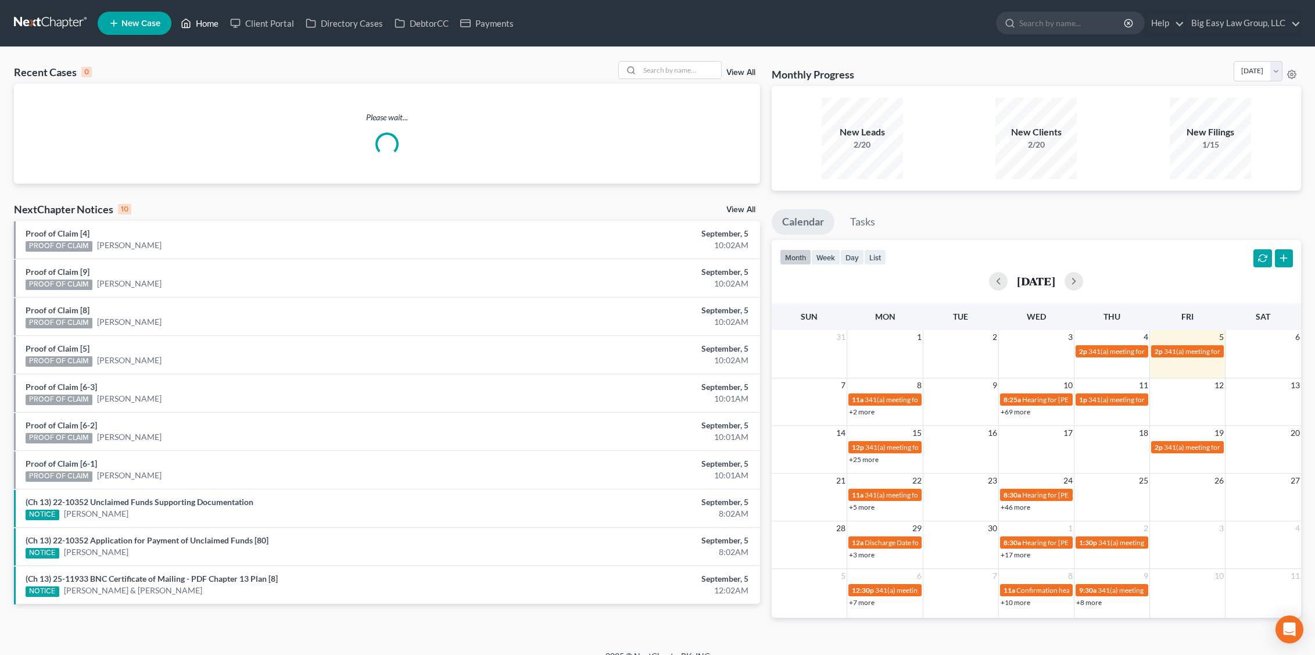
click at [216, 26] on link "Home" at bounding box center [199, 23] width 49 height 21
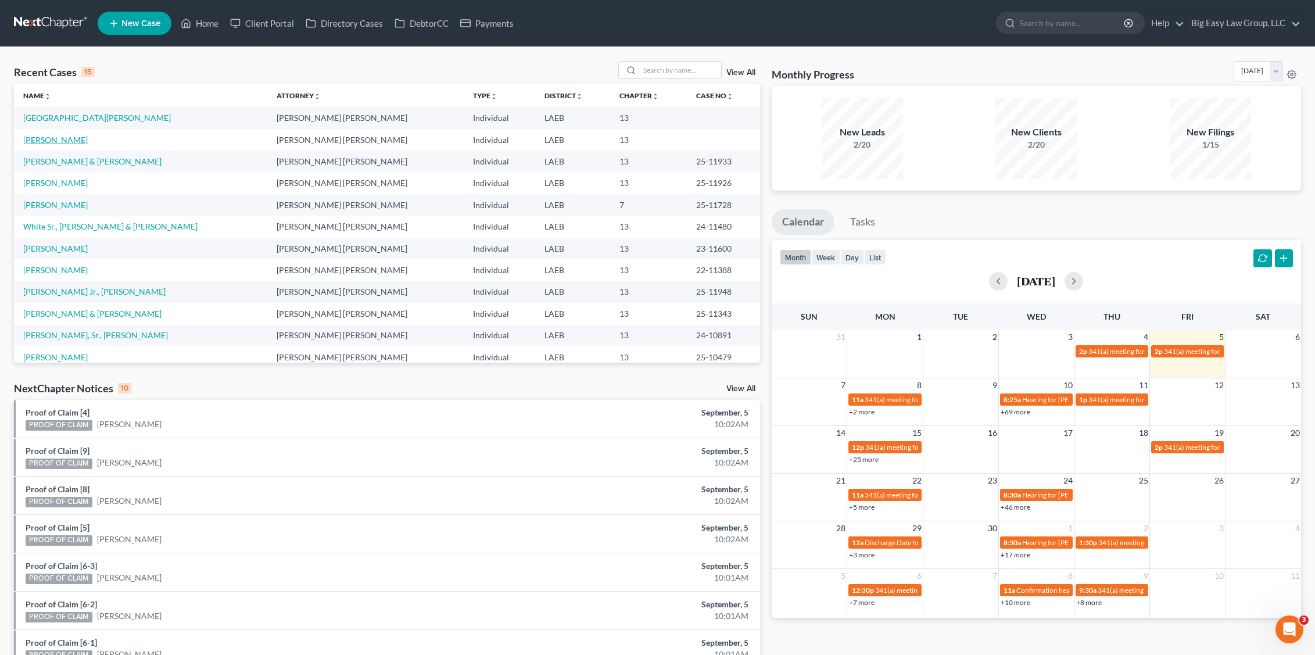
click at [53, 145] on td "[PERSON_NAME]" at bounding box center [140, 140] width 253 height 22
click at [61, 139] on link "[PERSON_NAME]" at bounding box center [55, 140] width 65 height 10
click at [59, 138] on link "[PERSON_NAME]" at bounding box center [55, 140] width 65 height 10
click at [49, 138] on link "[PERSON_NAME]" at bounding box center [55, 140] width 65 height 10
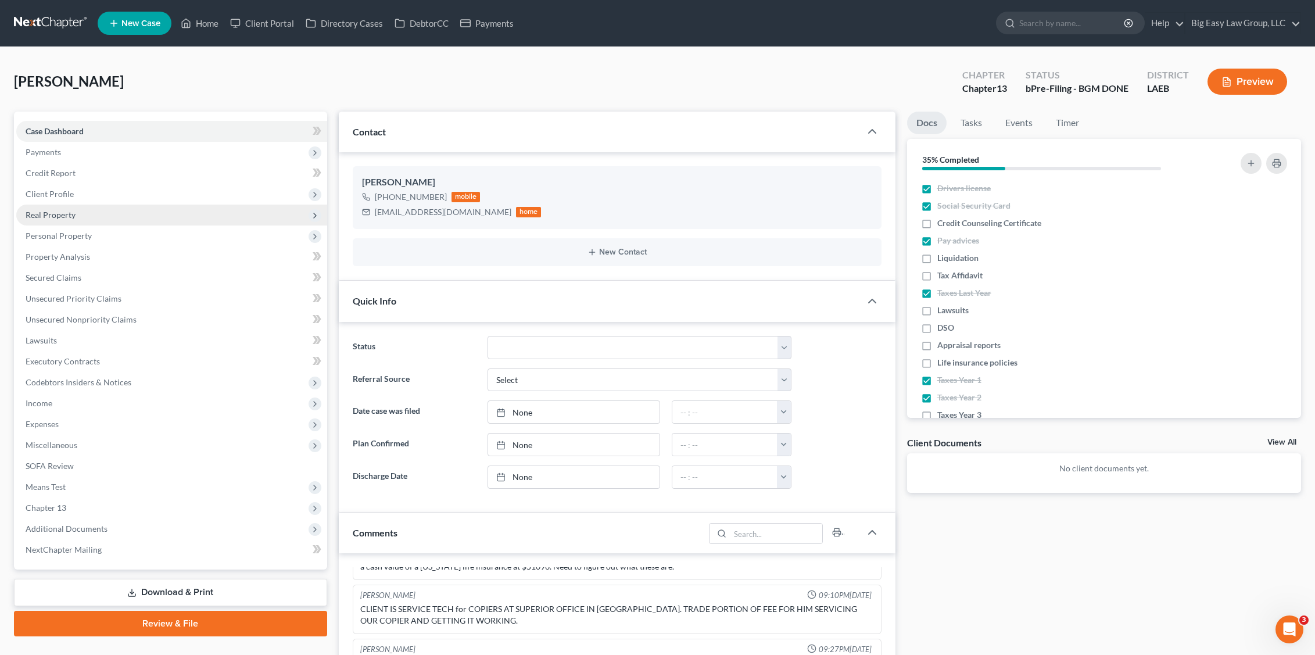
scroll to position [1001, 0]
click at [103, 223] on span "Real Property" at bounding box center [171, 215] width 311 height 21
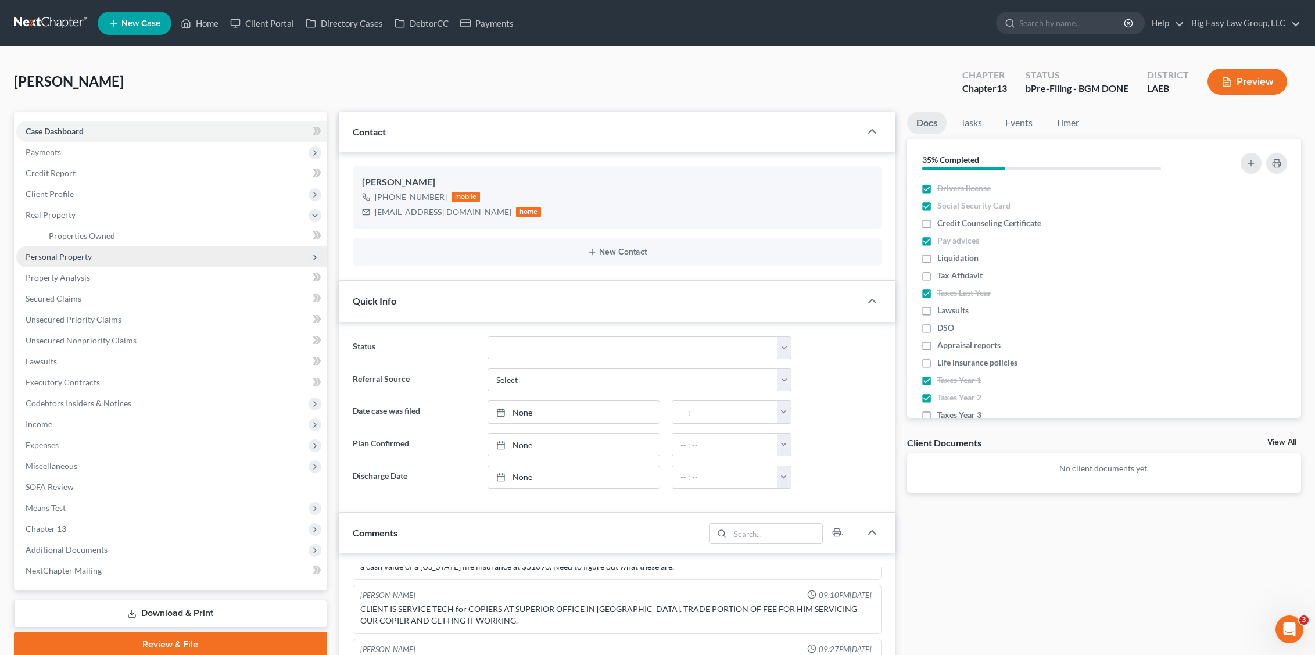
click at [106, 252] on span "Personal Property" at bounding box center [171, 256] width 311 height 21
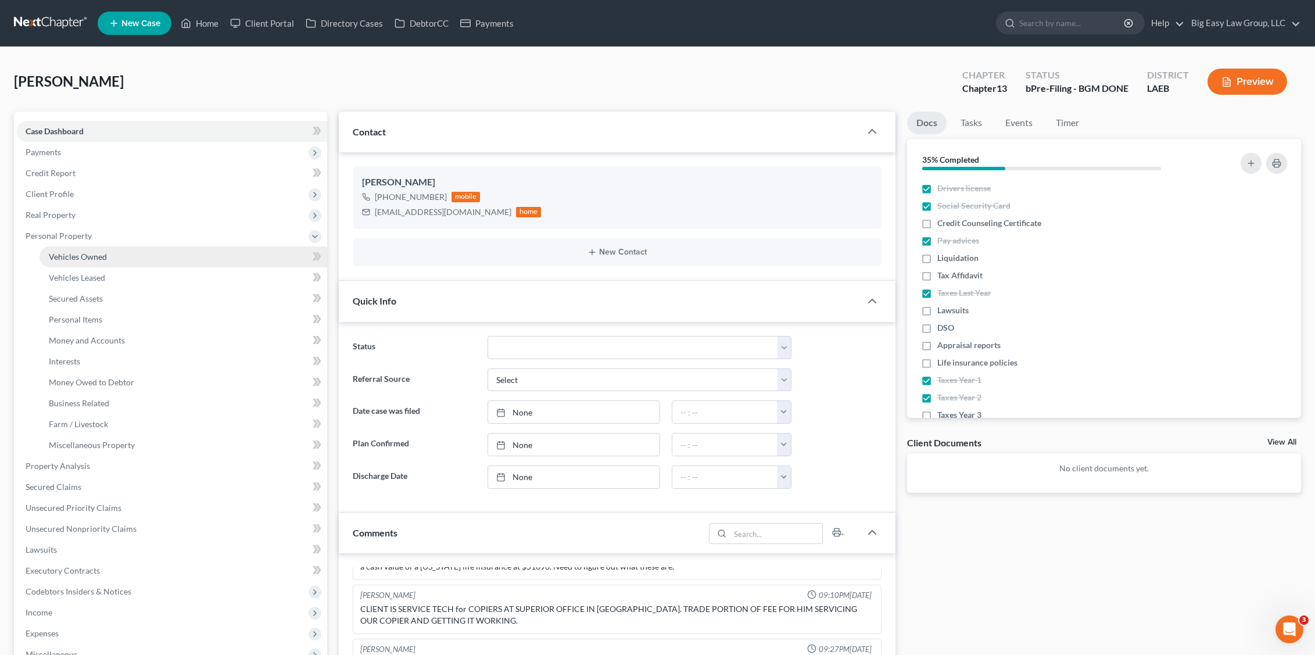
drag, startPoint x: 140, startPoint y: 257, endPoint x: 119, endPoint y: 284, distance: 34.3
click at [140, 257] on link "Vehicles Owned" at bounding box center [184, 256] width 288 height 21
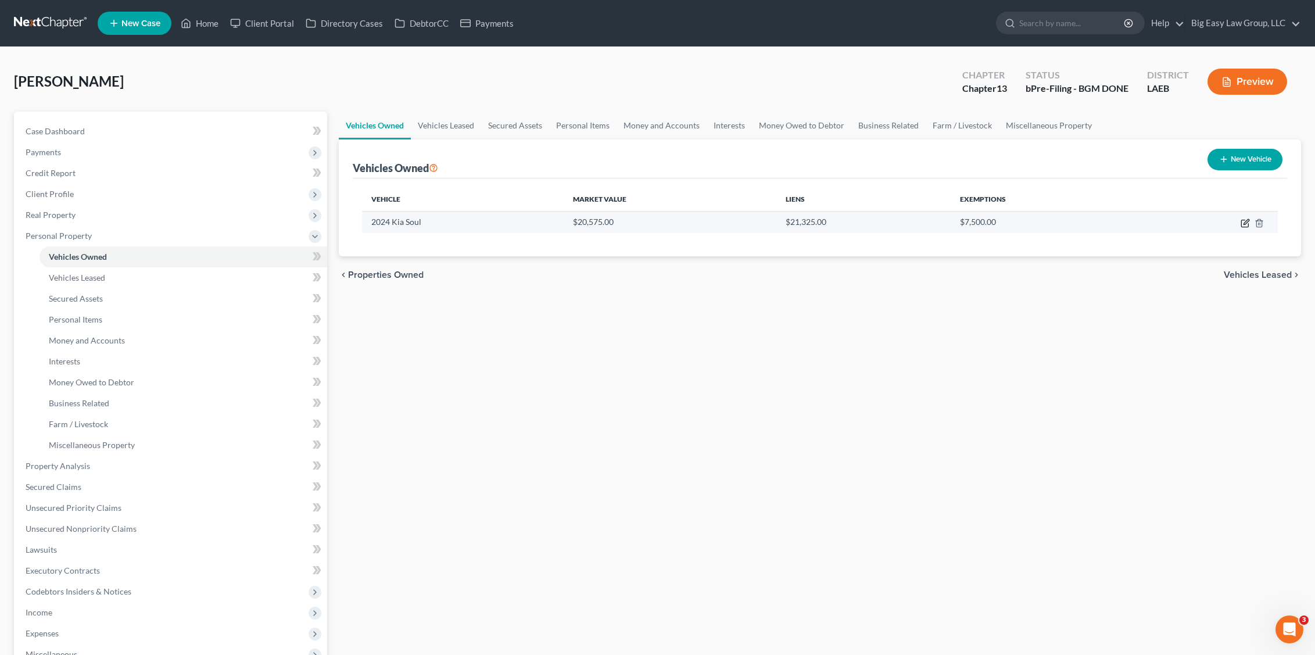
click at [1243, 221] on icon "button" at bounding box center [1245, 223] width 9 height 9
select select "0"
select select "2"
select select "0"
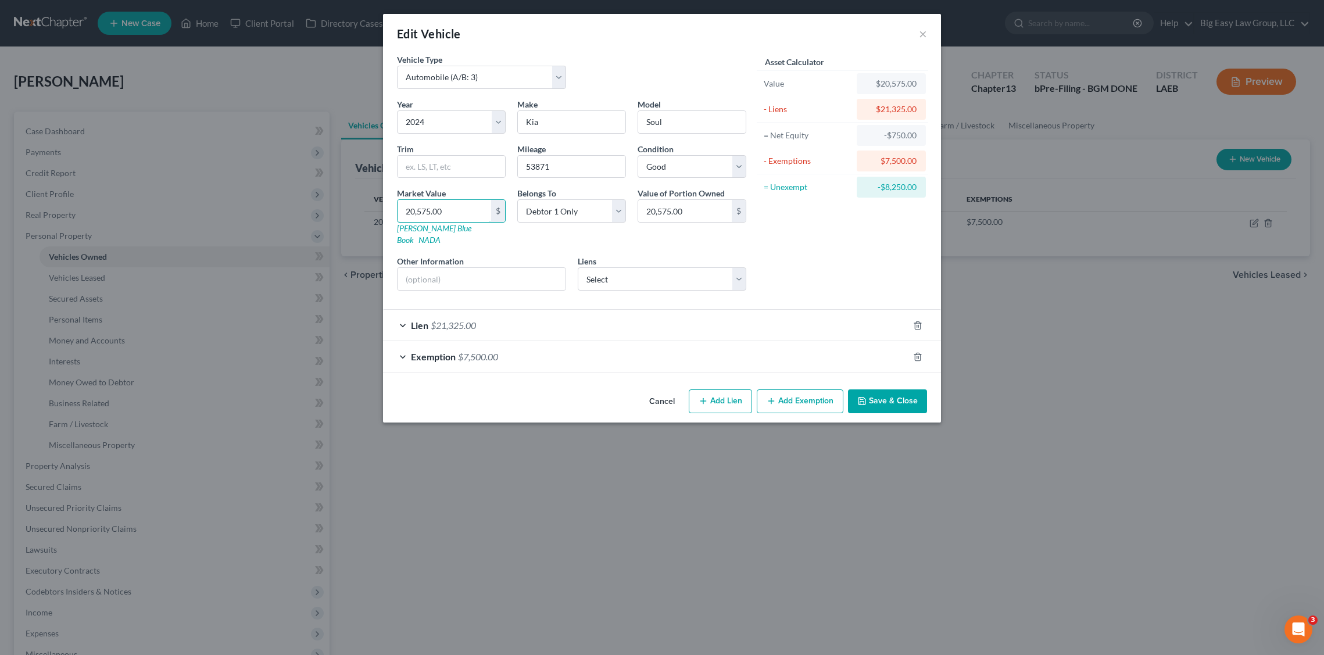
drag, startPoint x: 456, startPoint y: 212, endPoint x: 349, endPoint y: 206, distance: 107.1
click at [349, 206] on div "Edit Vehicle × Vehicle Type Select Automobile (A/B: 3) Truck (A/B: 3) Trailer (…" at bounding box center [662, 327] width 1324 height 655
drag, startPoint x: 464, startPoint y: 213, endPoint x: 388, endPoint y: 199, distance: 77.3
click at [388, 199] on div "Vehicle Type Select Automobile (A/B: 3) Truck (A/B: 3) Trailer (A/B: 4) Watercr…" at bounding box center [662, 218] width 558 height 331
type input "1"
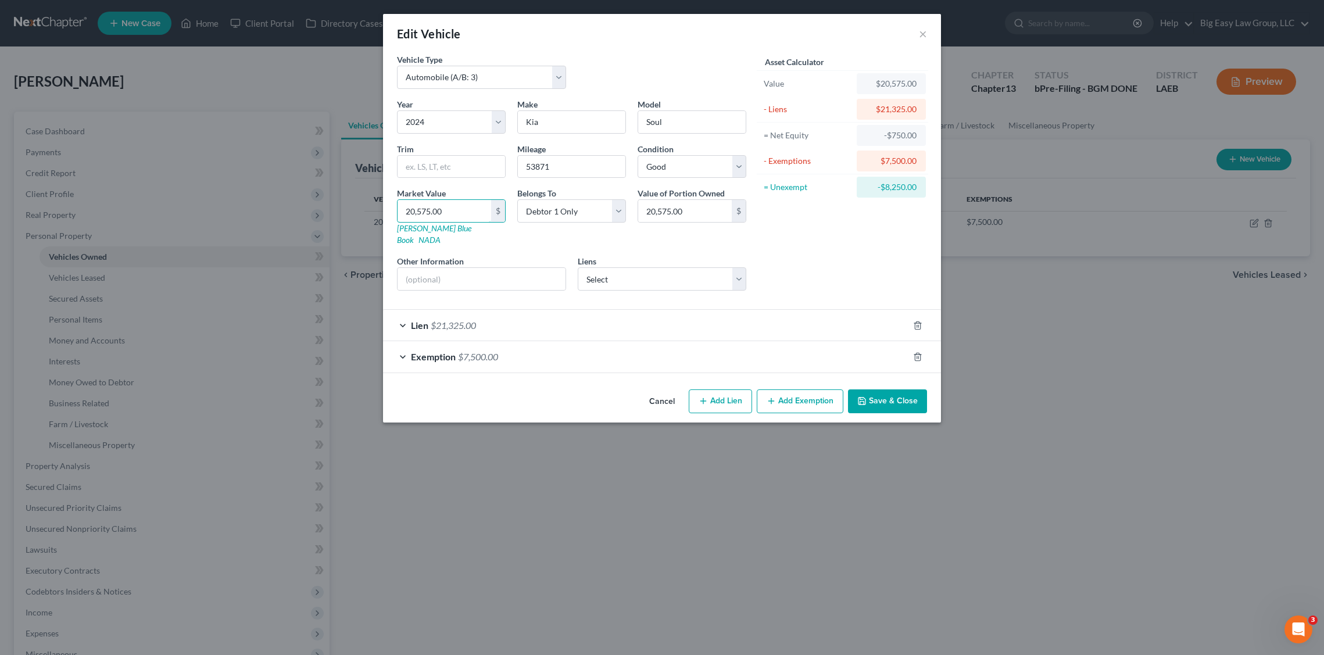
type input "1.00"
type input "19"
type input "19.00"
type input "194"
type input "194.00"
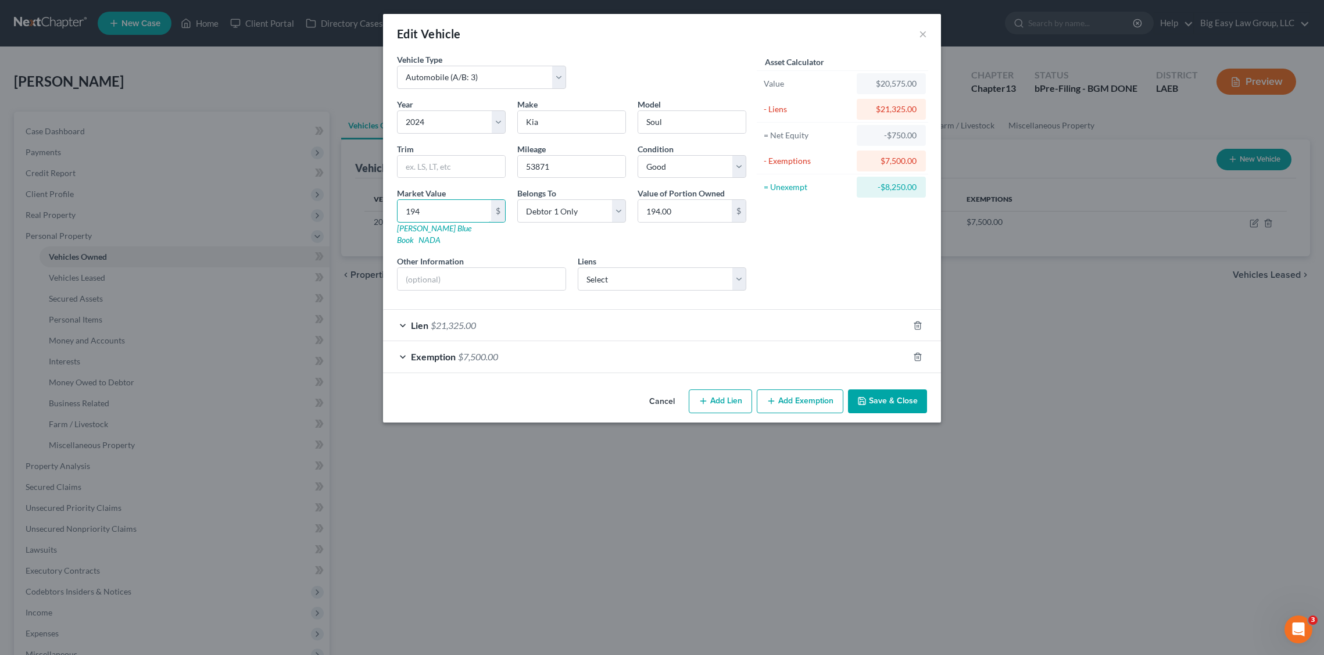
type input "1940"
type input "1,940.00"
type input "1,9400"
type input "19,400.00"
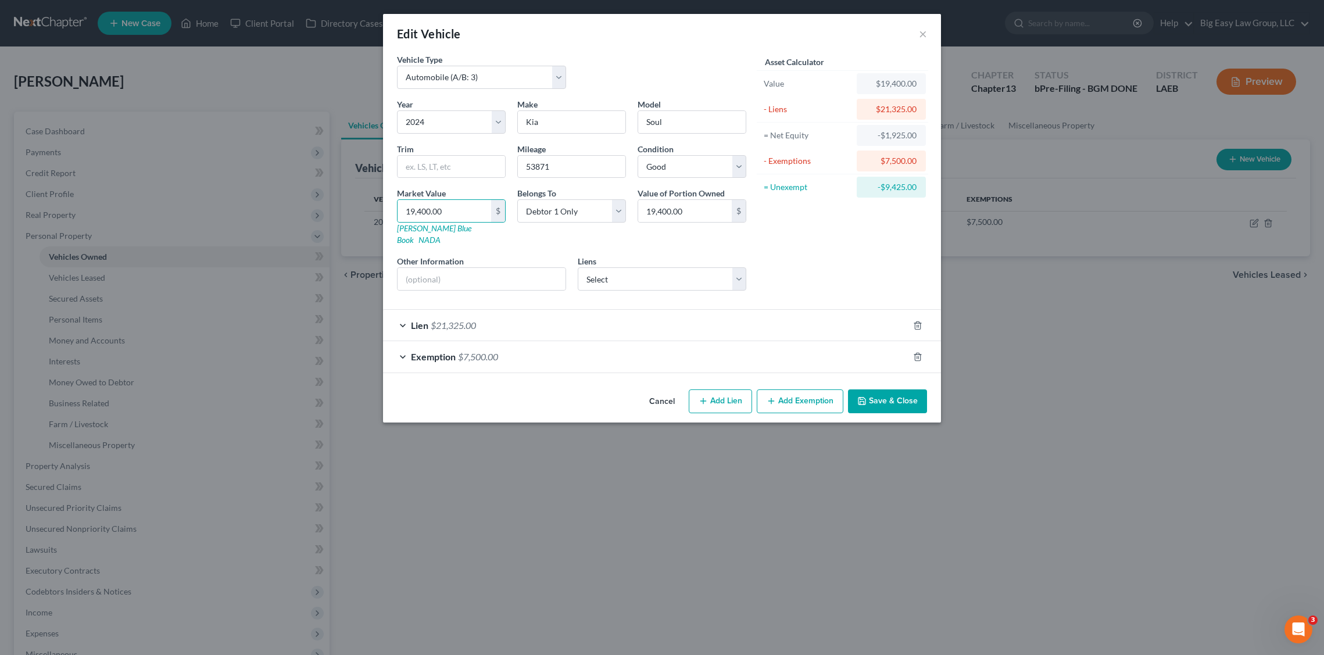
drag, startPoint x: 879, startPoint y: 382, endPoint x: 864, endPoint y: 381, distance: 15.2
click at [878, 389] on button "Save & Close" at bounding box center [887, 401] width 79 height 24
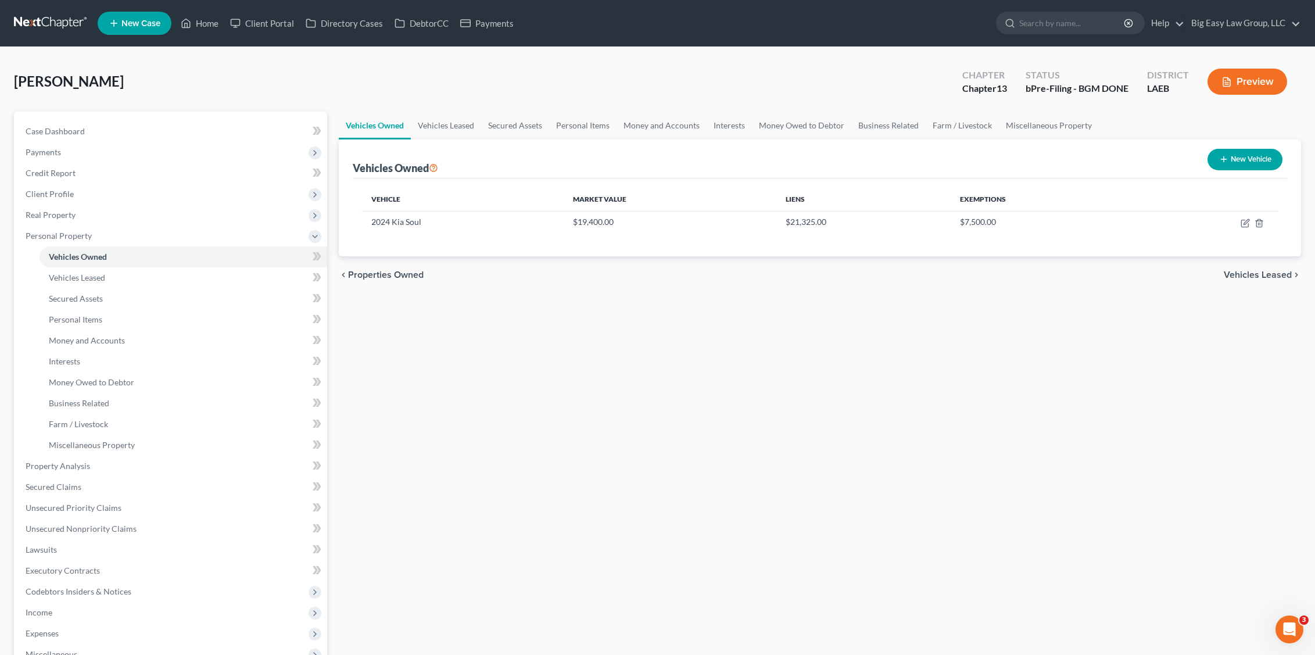
click at [45, 109] on div "Rabalais, Adam Upgraded Chapter Chapter 13 Status bPre-Filing - BGM DONE Distri…" at bounding box center [657, 86] width 1287 height 51
click at [46, 120] on div "Case Dashboard Payments Invoices Payments Payments Credit Report Client Profile…" at bounding box center [170, 445] width 313 height 667
click at [48, 121] on link "Case Dashboard" at bounding box center [171, 131] width 311 height 21
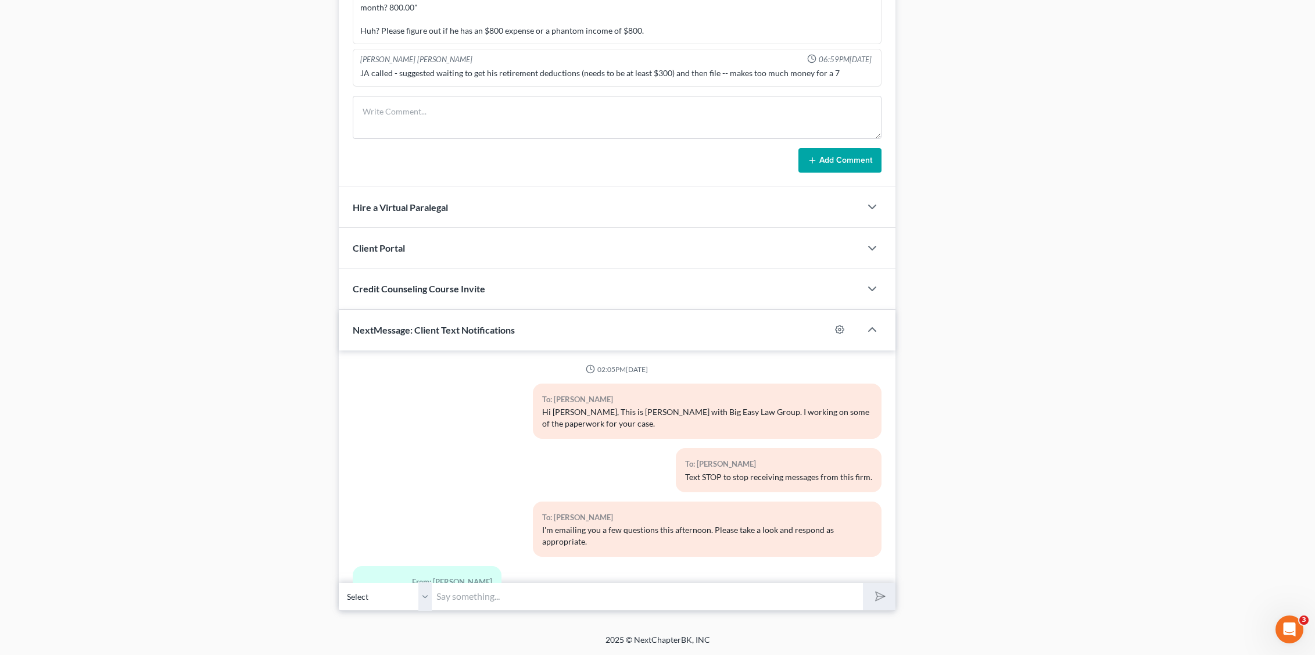
scroll to position [1000, 0]
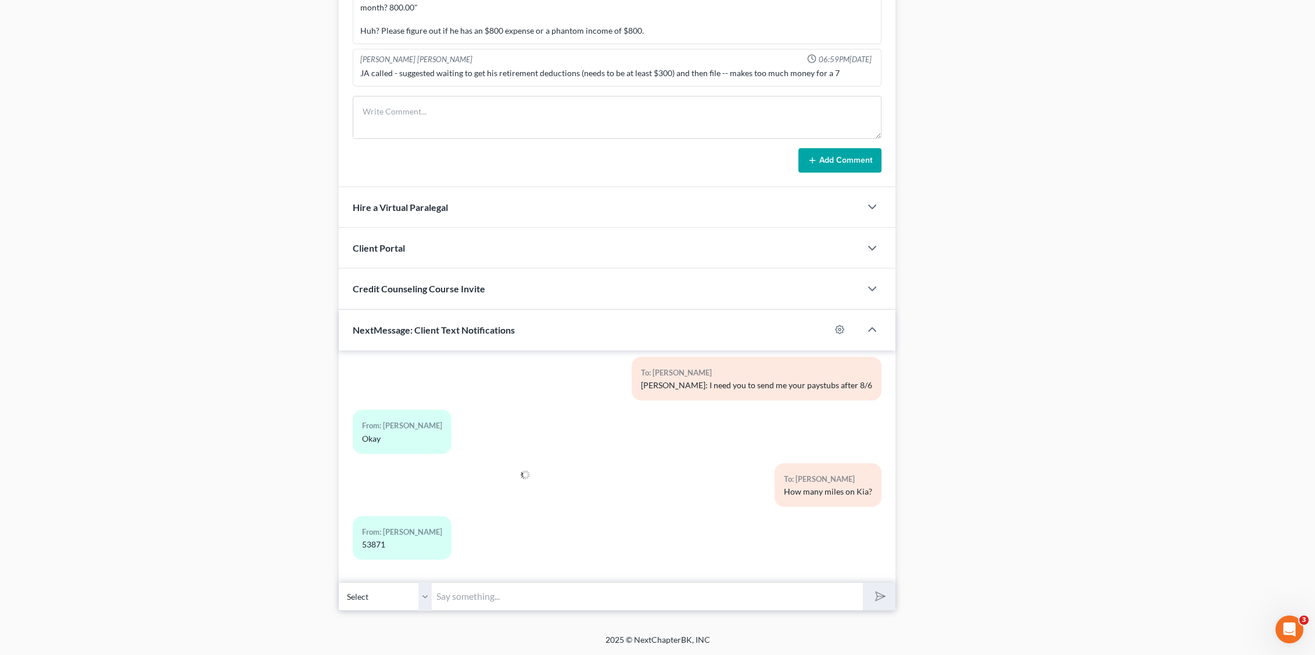
click at [562, 599] on input "text" at bounding box center [648, 596] width 432 height 28
type input "B"
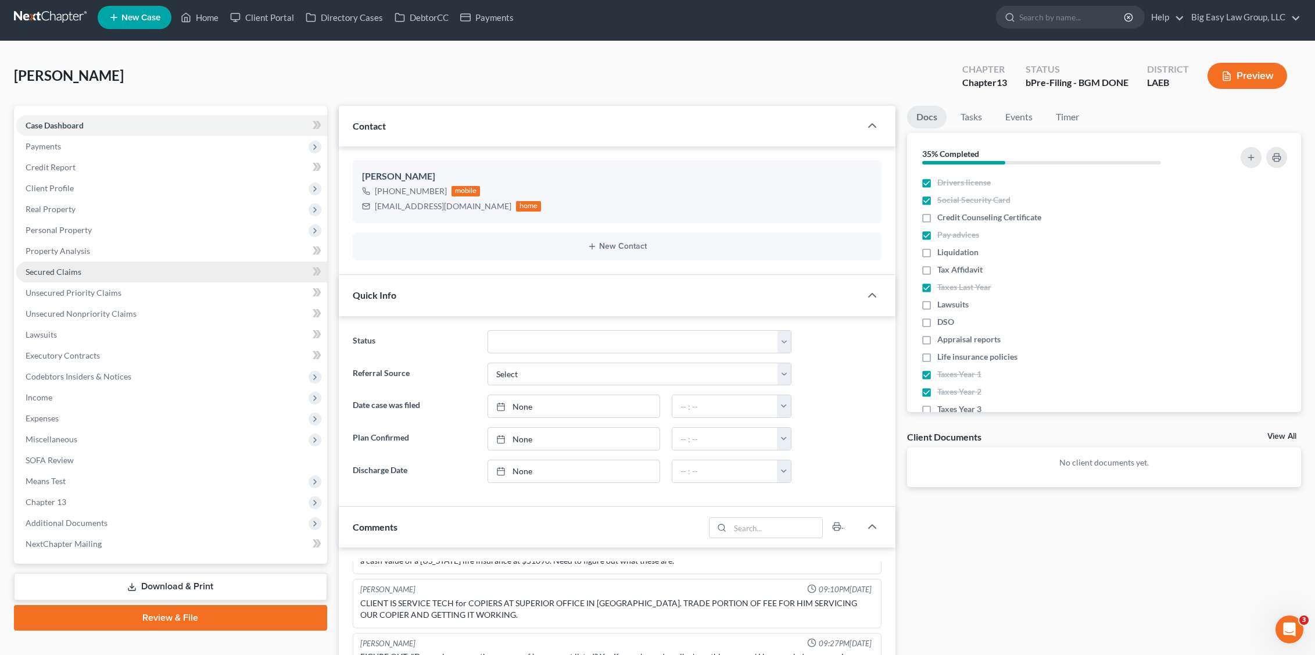
scroll to position [0, 0]
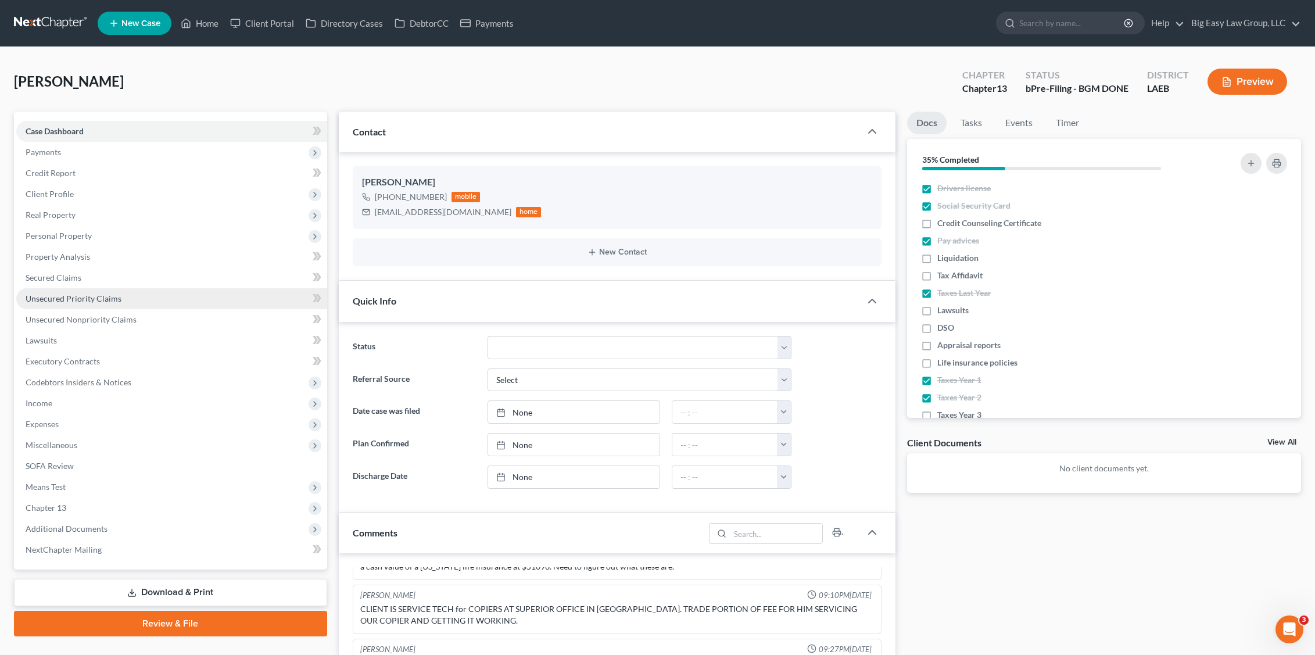
click at [163, 307] on link "Unsecured Priority Claims" at bounding box center [171, 298] width 311 height 21
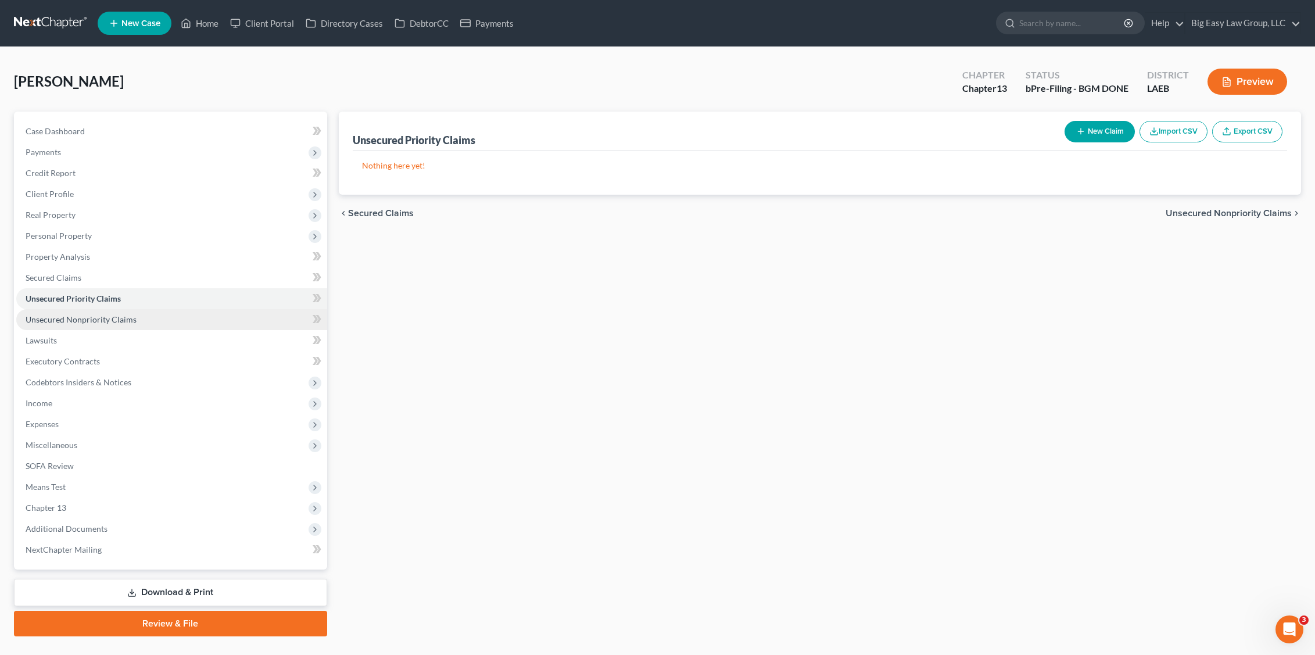
click at [142, 325] on link "Unsecured Nonpriority Claims" at bounding box center [171, 319] width 311 height 21
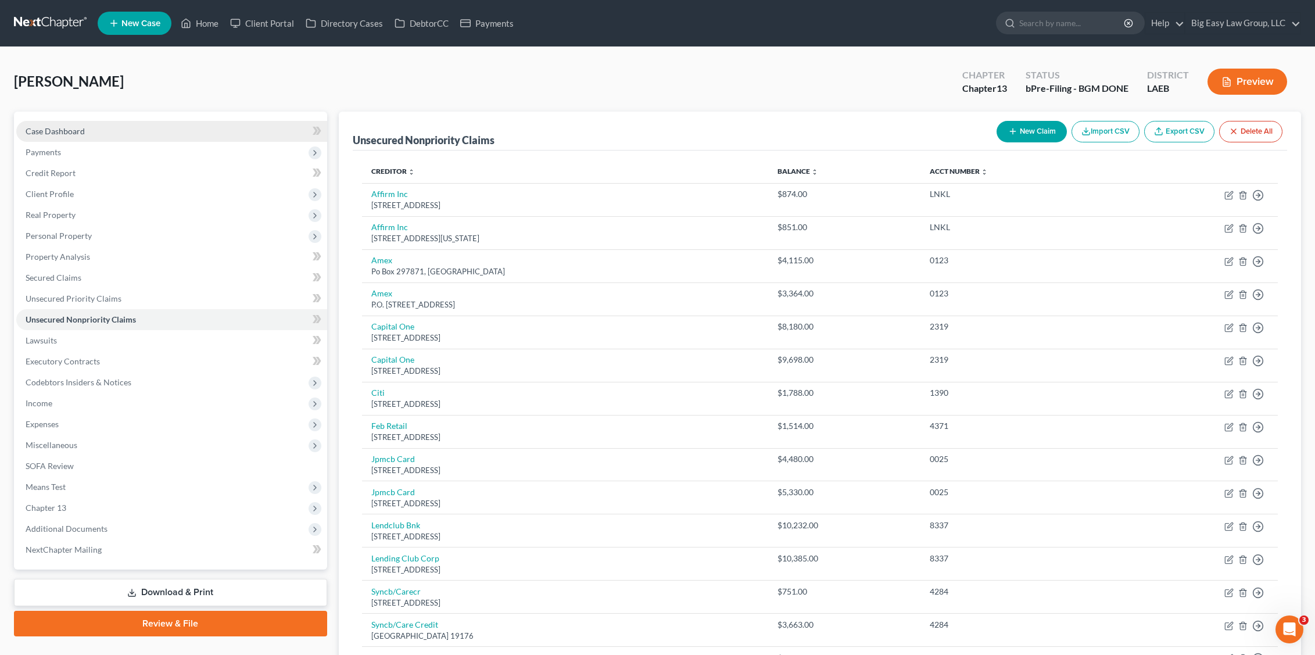
click at [81, 135] on span "Case Dashboard" at bounding box center [55, 131] width 59 height 10
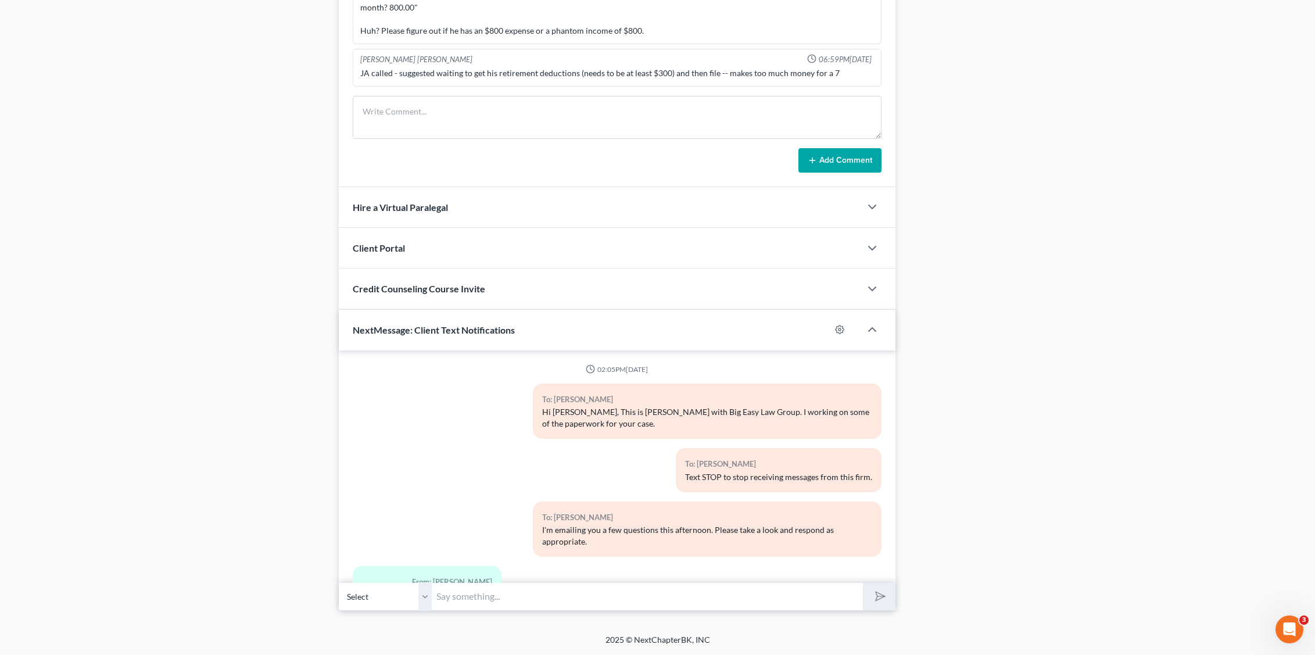
scroll to position [1000, 0]
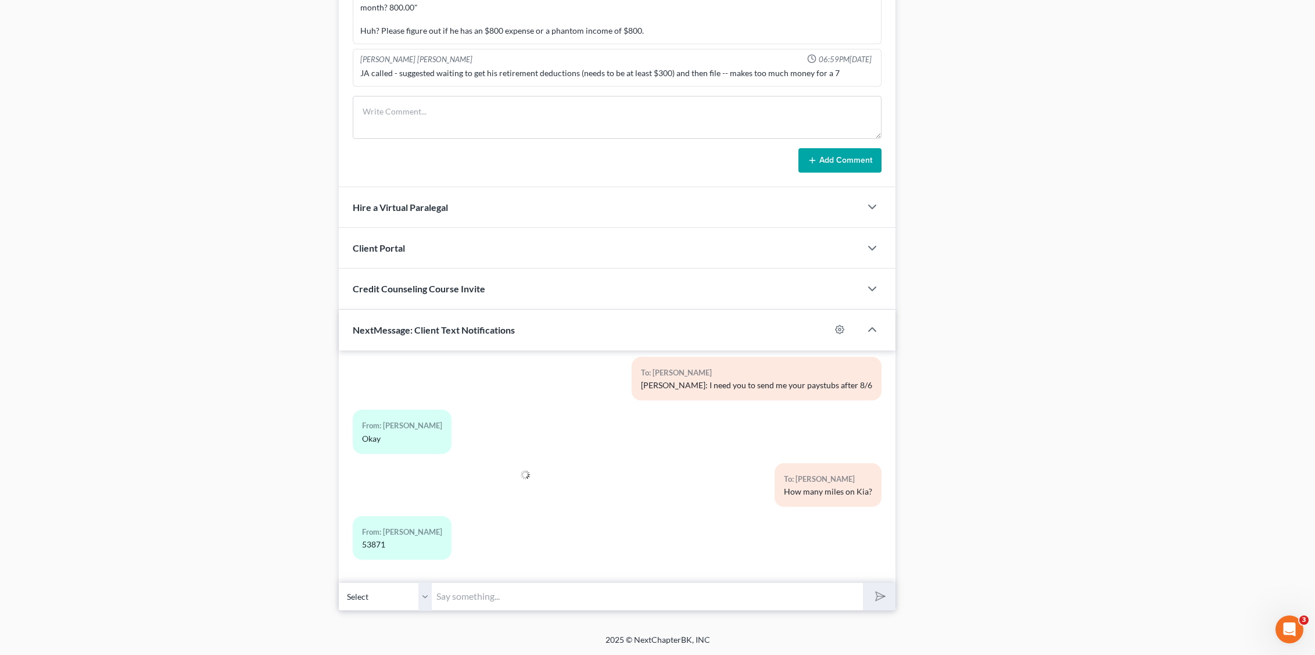
click at [608, 586] on input "text" at bounding box center [648, 596] width 432 height 28
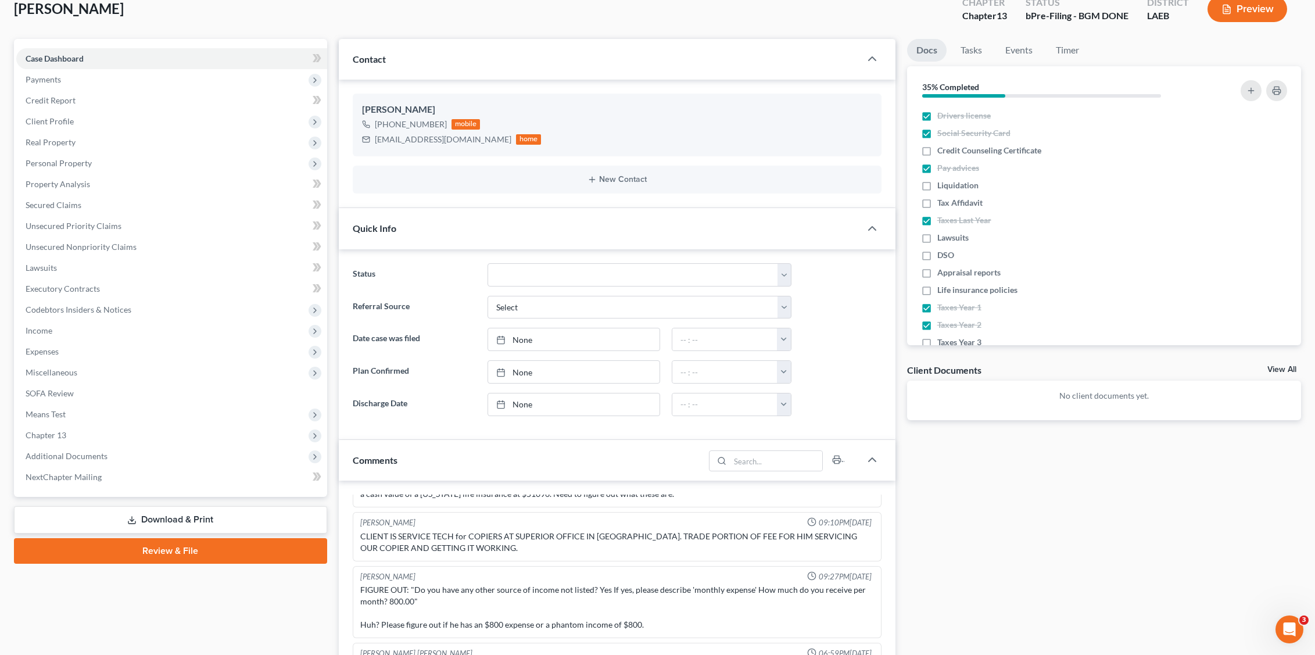
scroll to position [0, 0]
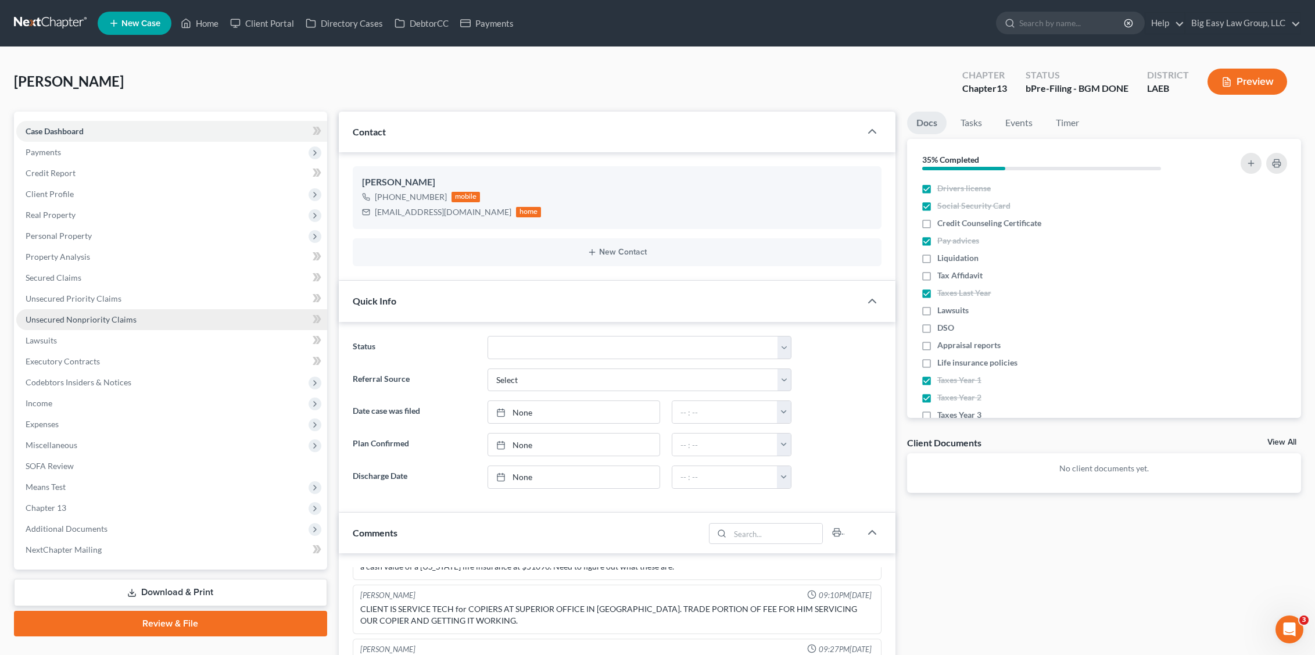
type input "If you have any miscellaneous medical bills bring those!"
click at [124, 316] on span "Unsecured Nonpriority Claims" at bounding box center [81, 319] width 111 height 10
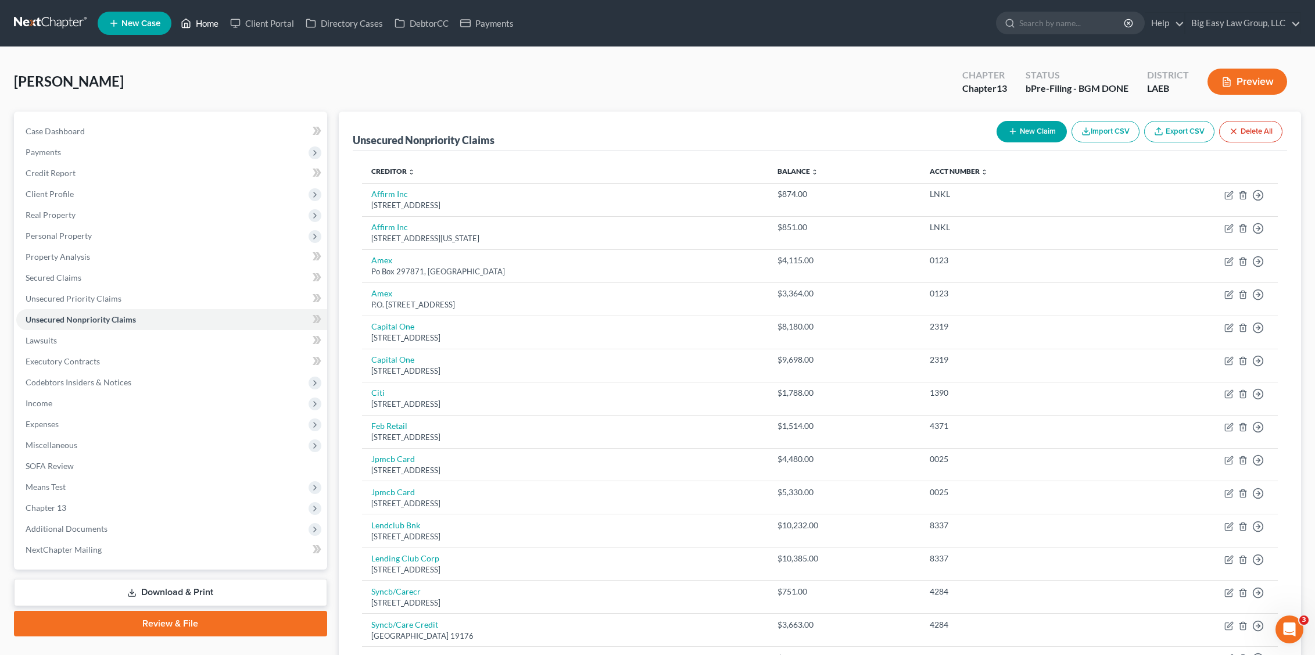
click at [189, 24] on icon at bounding box center [186, 23] width 10 height 14
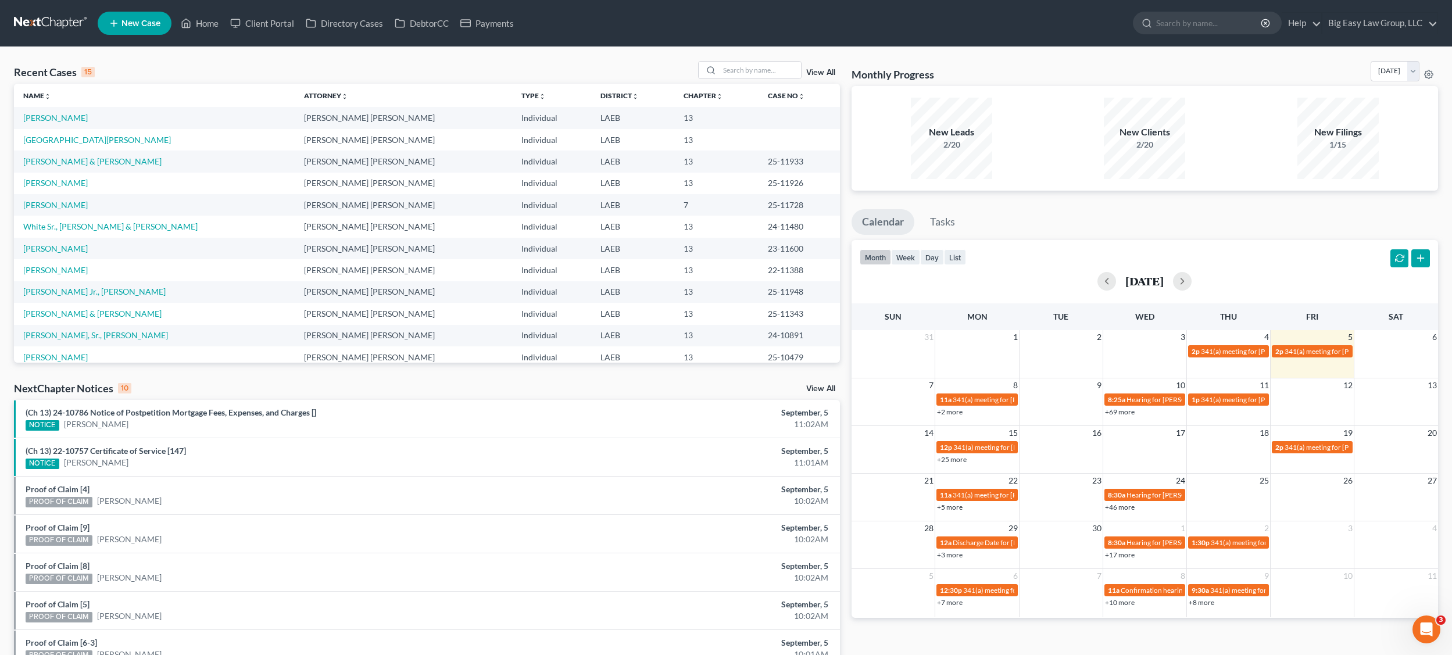
click at [108, 94] on th "Name unfold_more expand_more expand_less" at bounding box center [154, 95] width 281 height 23
click at [739, 70] on input "search" at bounding box center [760, 70] width 81 height 17
type input "vinet"
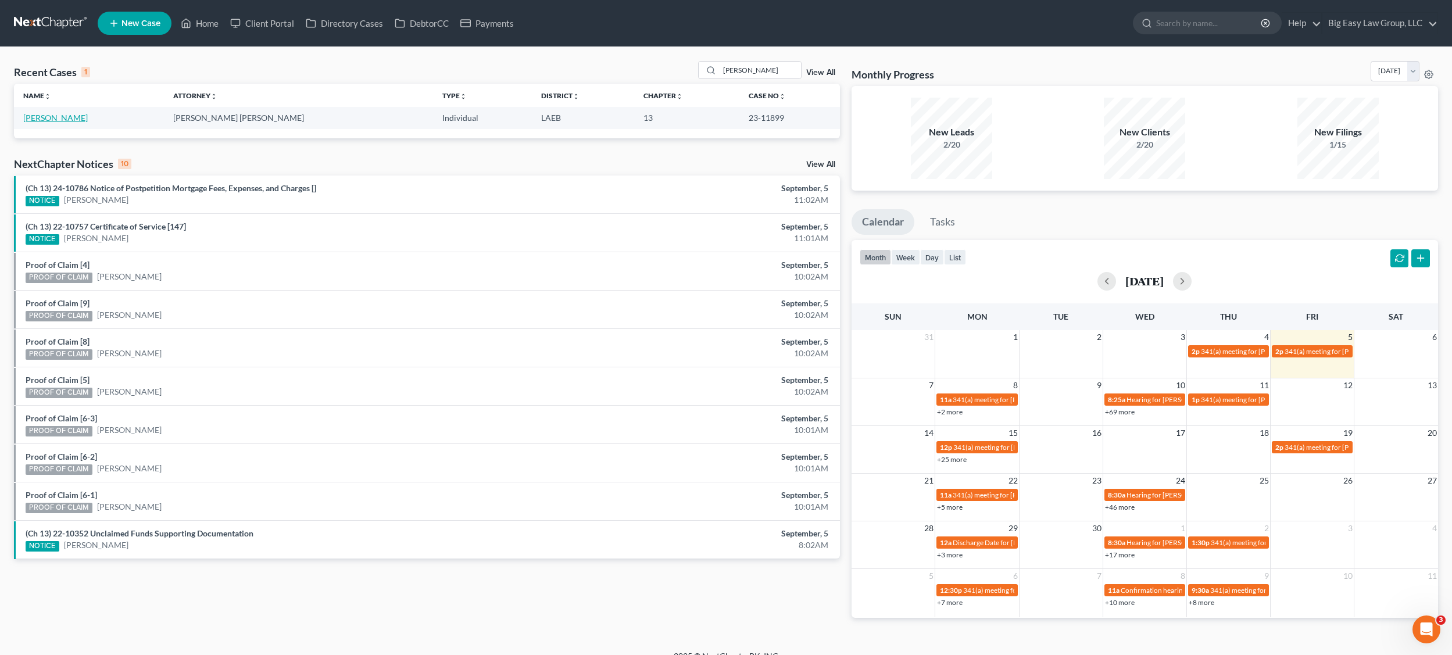
click at [37, 119] on link "[PERSON_NAME]" at bounding box center [55, 118] width 65 height 10
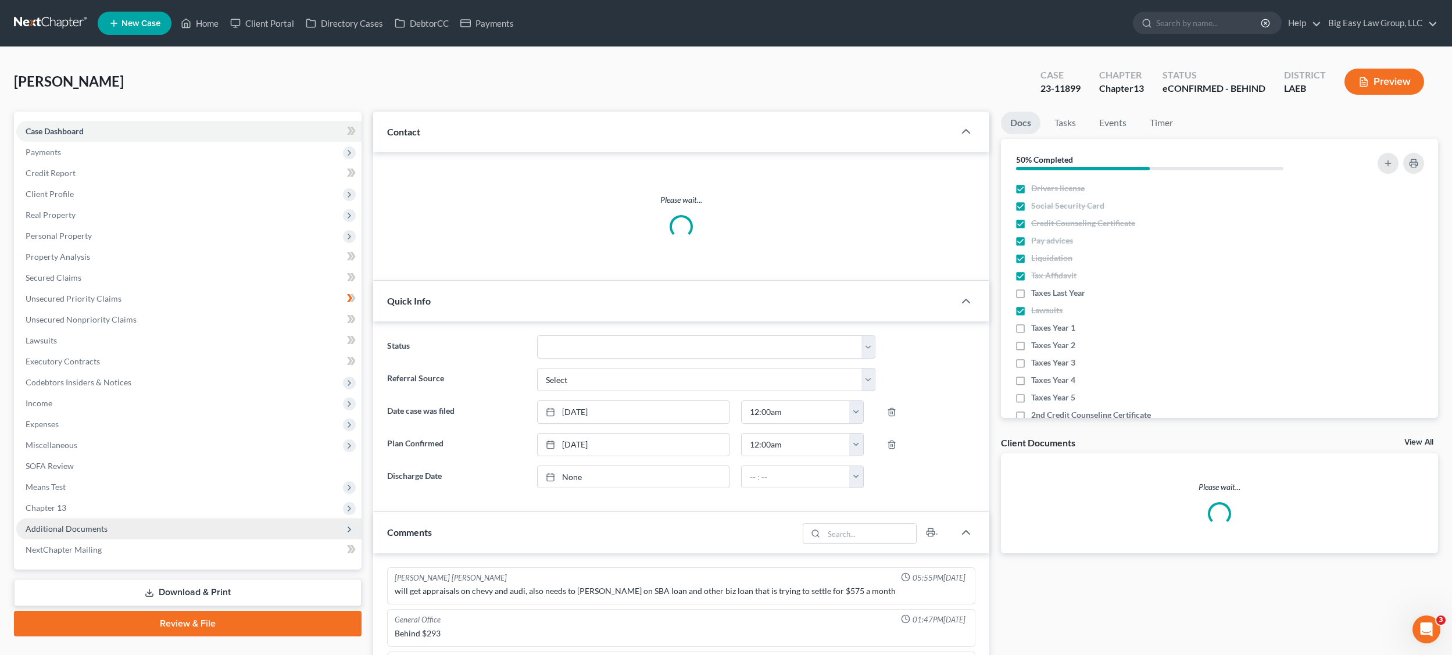
click at [94, 537] on span "Additional Documents" at bounding box center [188, 528] width 345 height 21
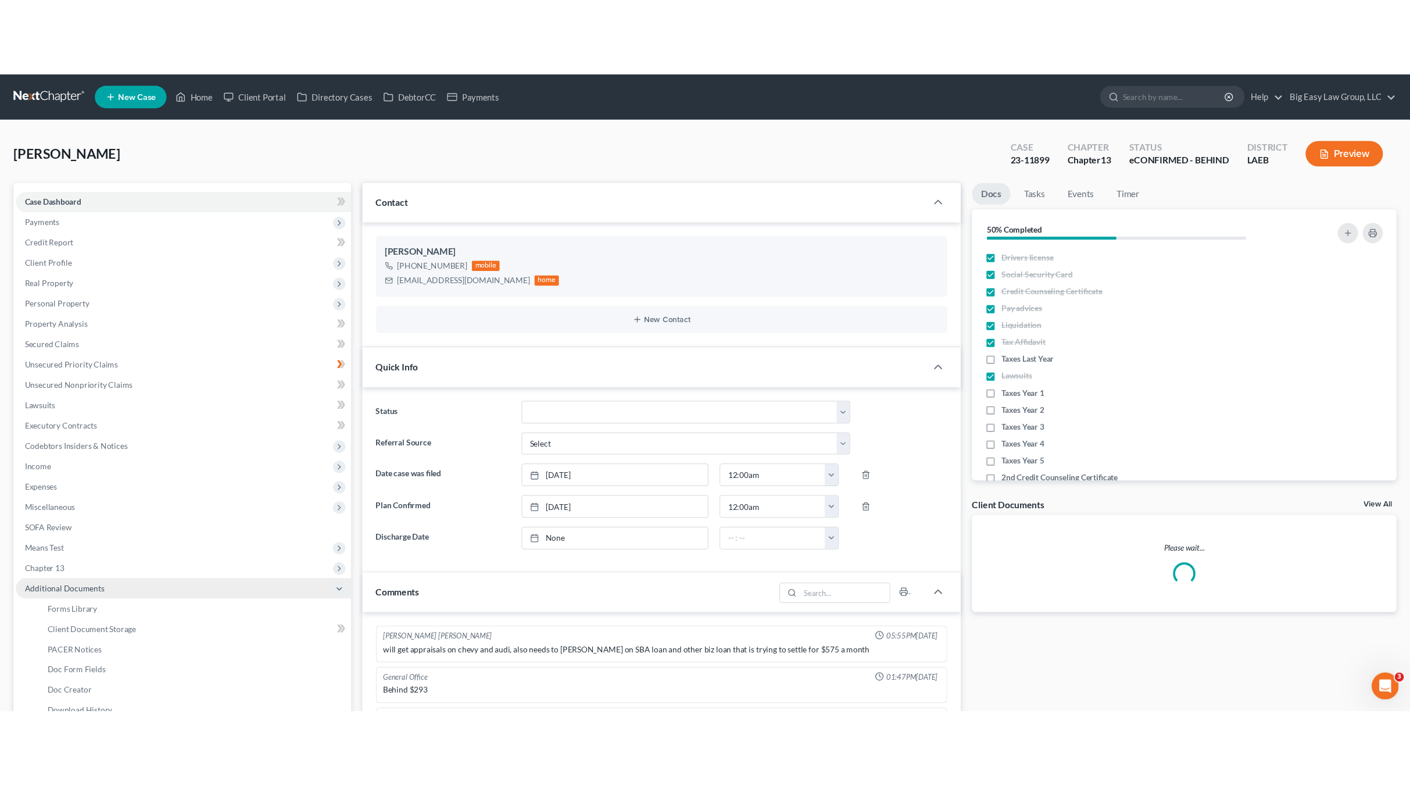
scroll to position [20, 0]
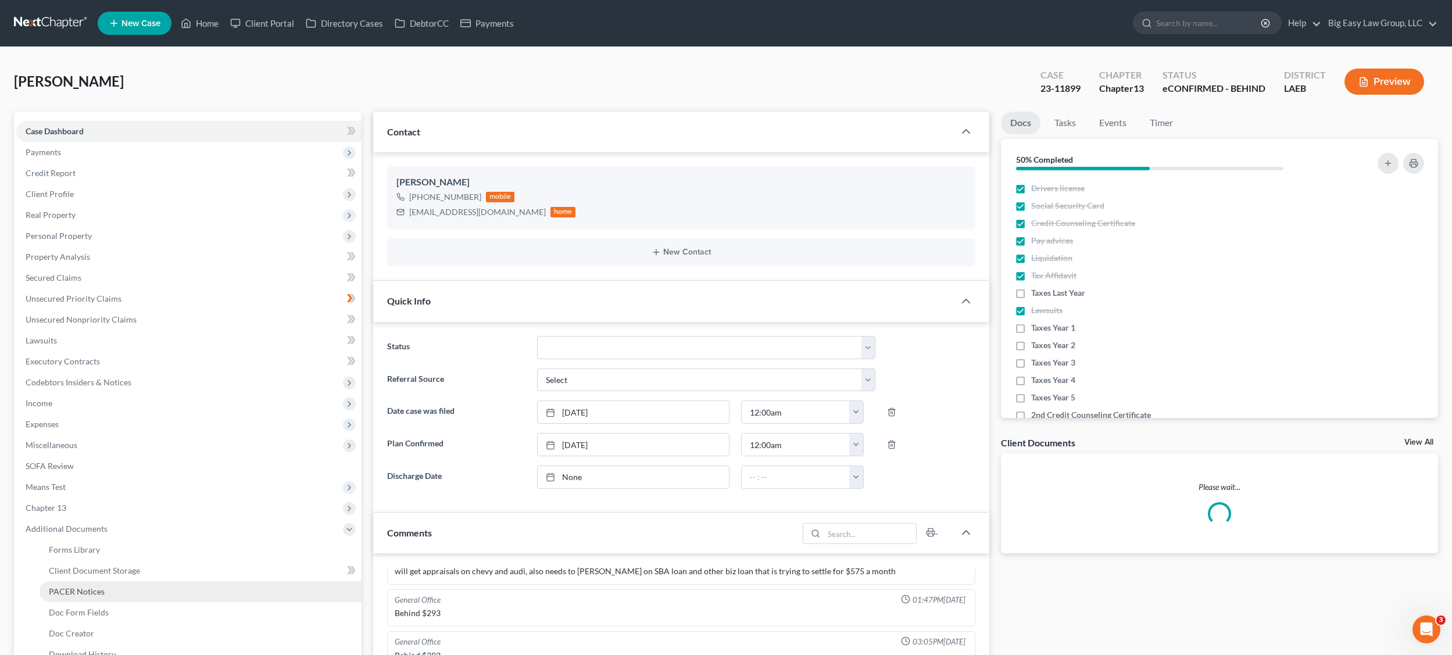
click at [112, 589] on link "PACER Notices" at bounding box center [201, 591] width 322 height 21
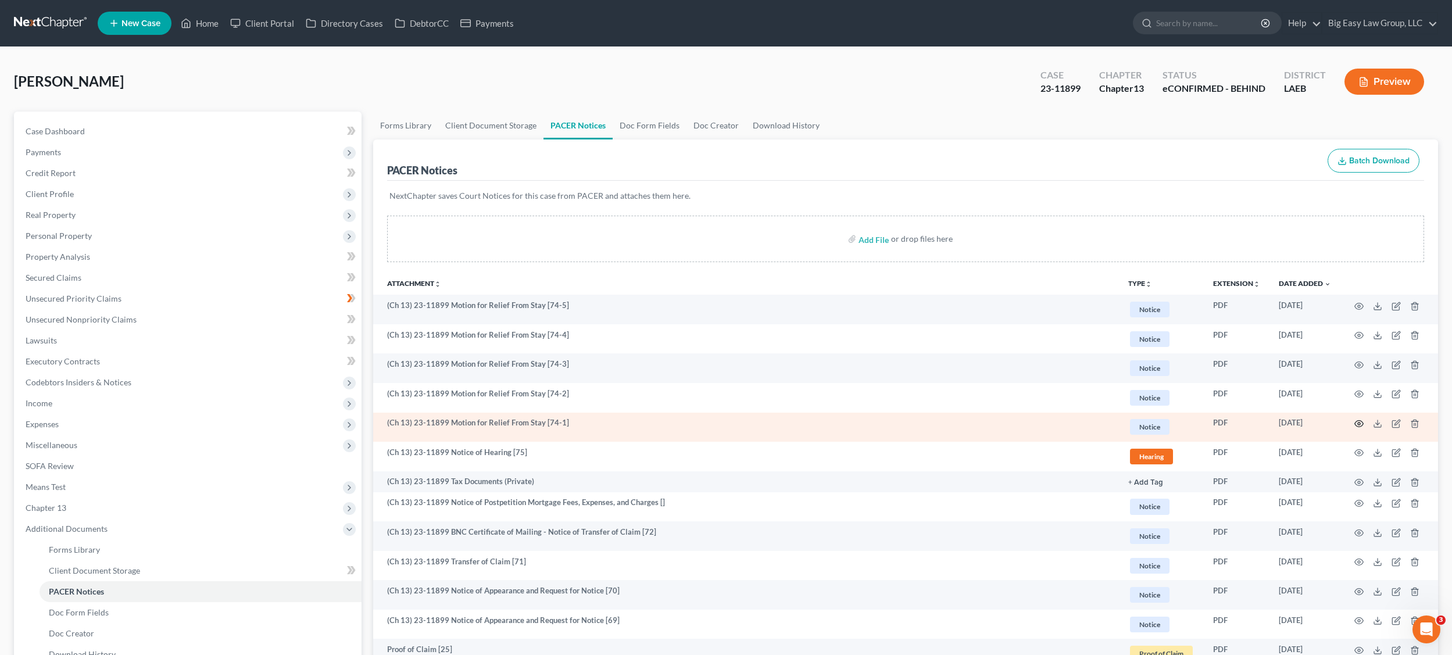
click at [1324, 423] on icon "button" at bounding box center [1358, 423] width 9 height 9
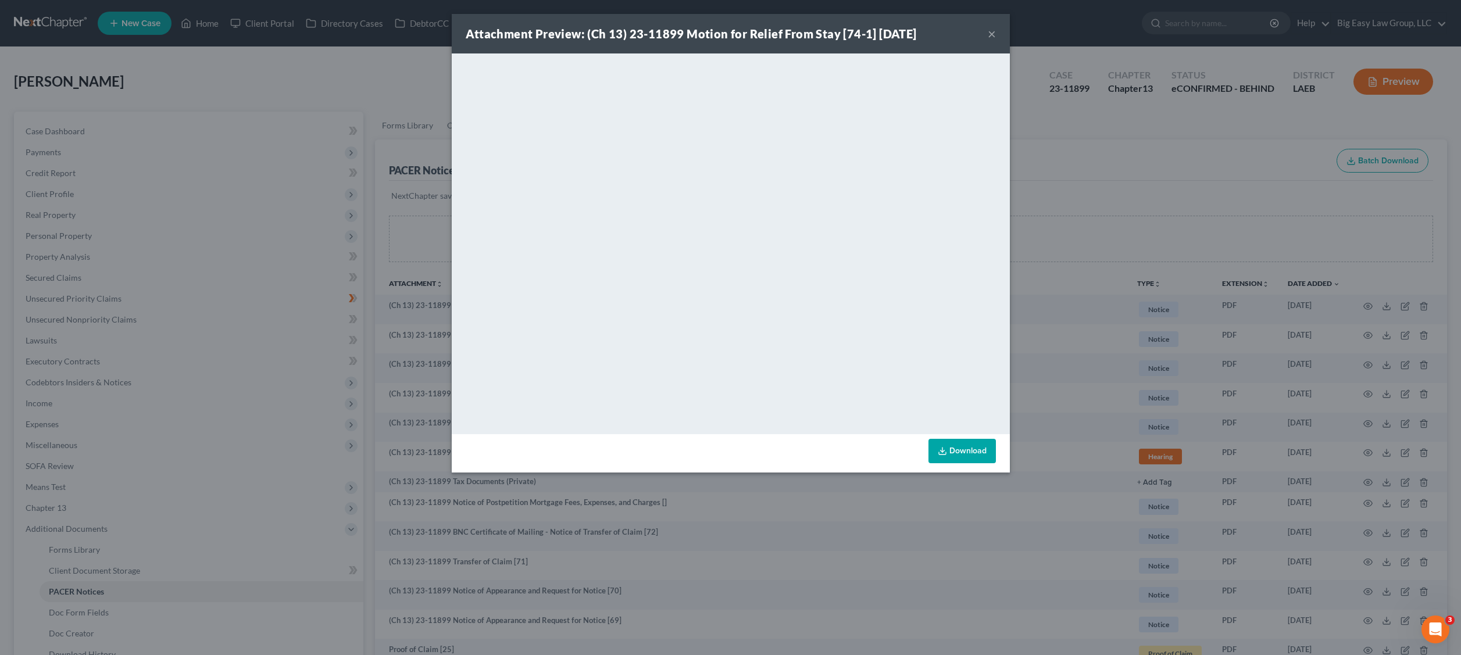
click at [990, 34] on button "×" at bounding box center [992, 34] width 8 height 14
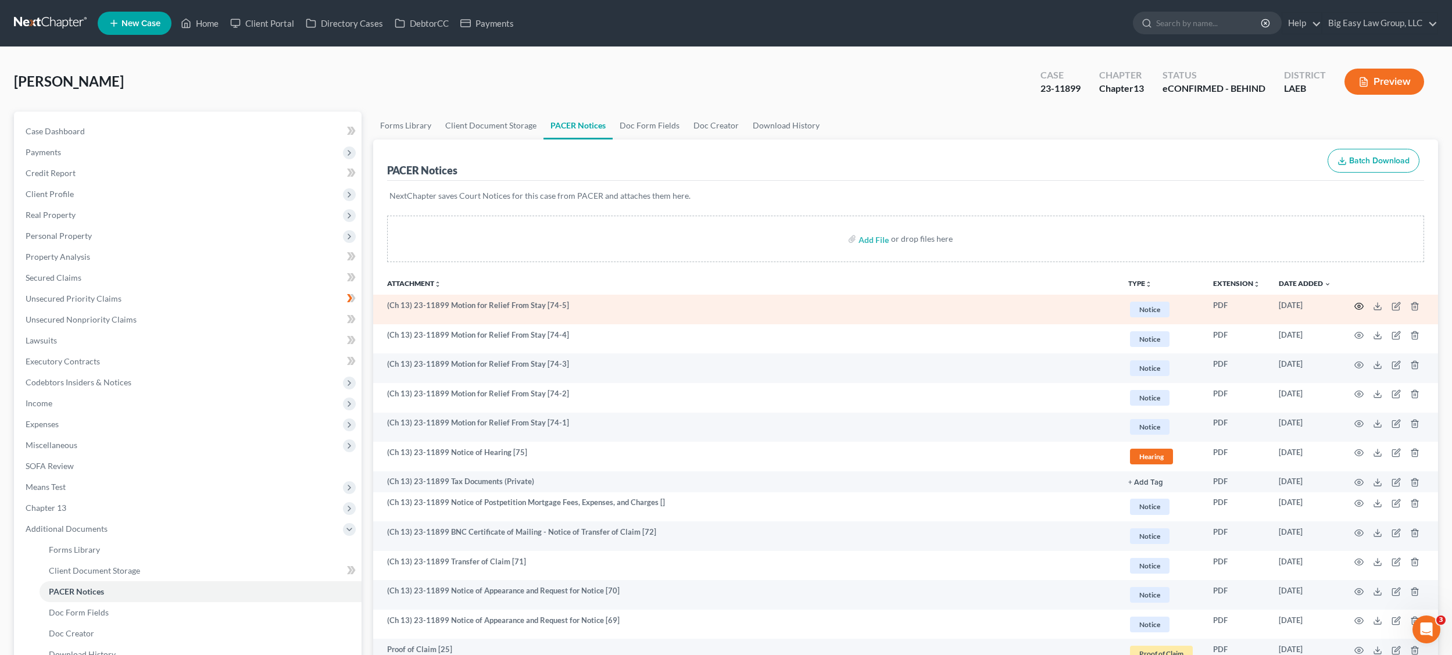
click at [1324, 310] on icon "button" at bounding box center [1358, 306] width 9 height 9
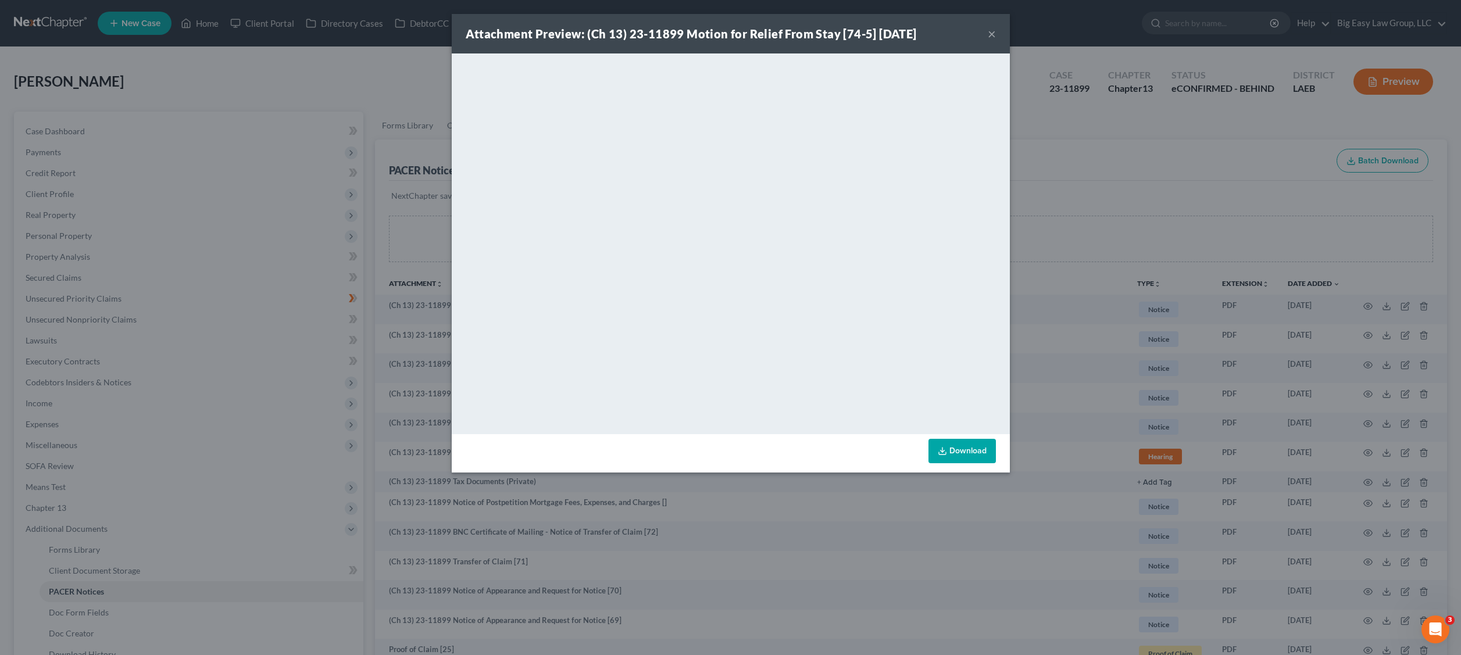
click at [1049, 239] on div "Attachment Preview: (Ch 13) 23-11899 Motion for Relief From Stay [74-5] 08/19/2…" at bounding box center [730, 327] width 1461 height 655
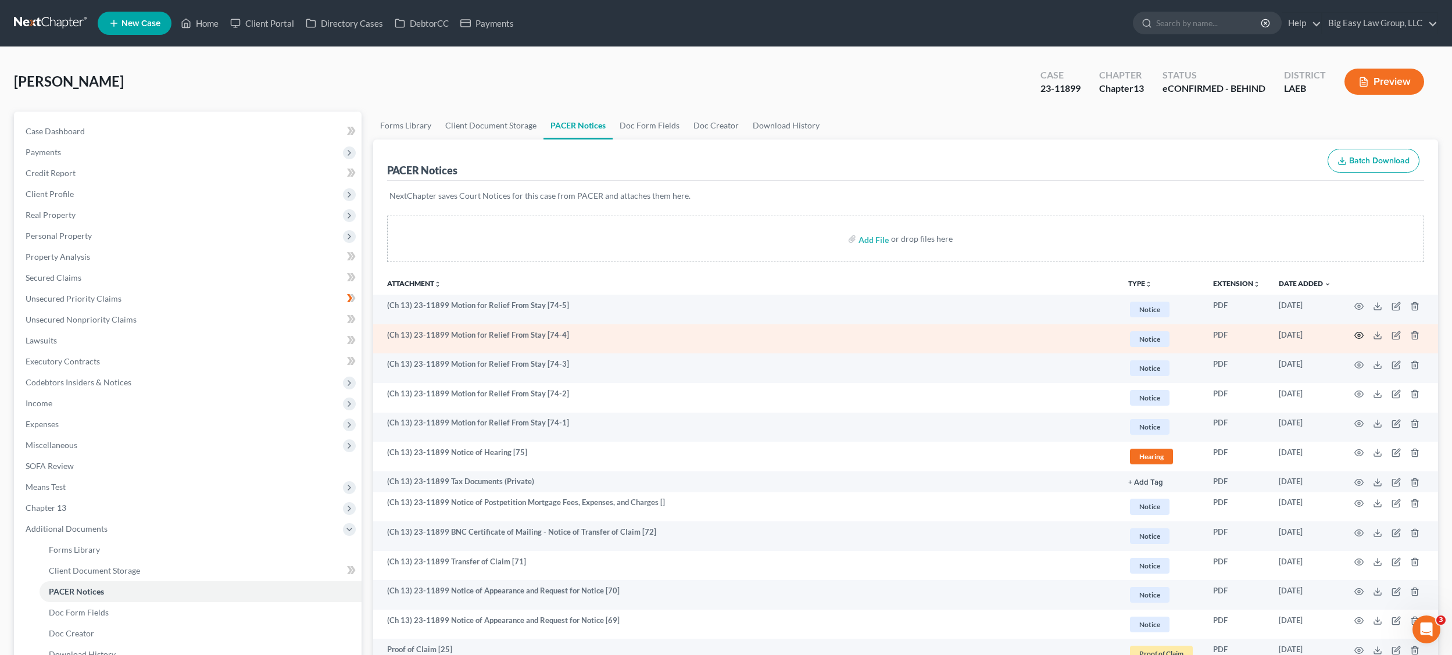
click at [1324, 335] on icon "button" at bounding box center [1358, 335] width 9 height 9
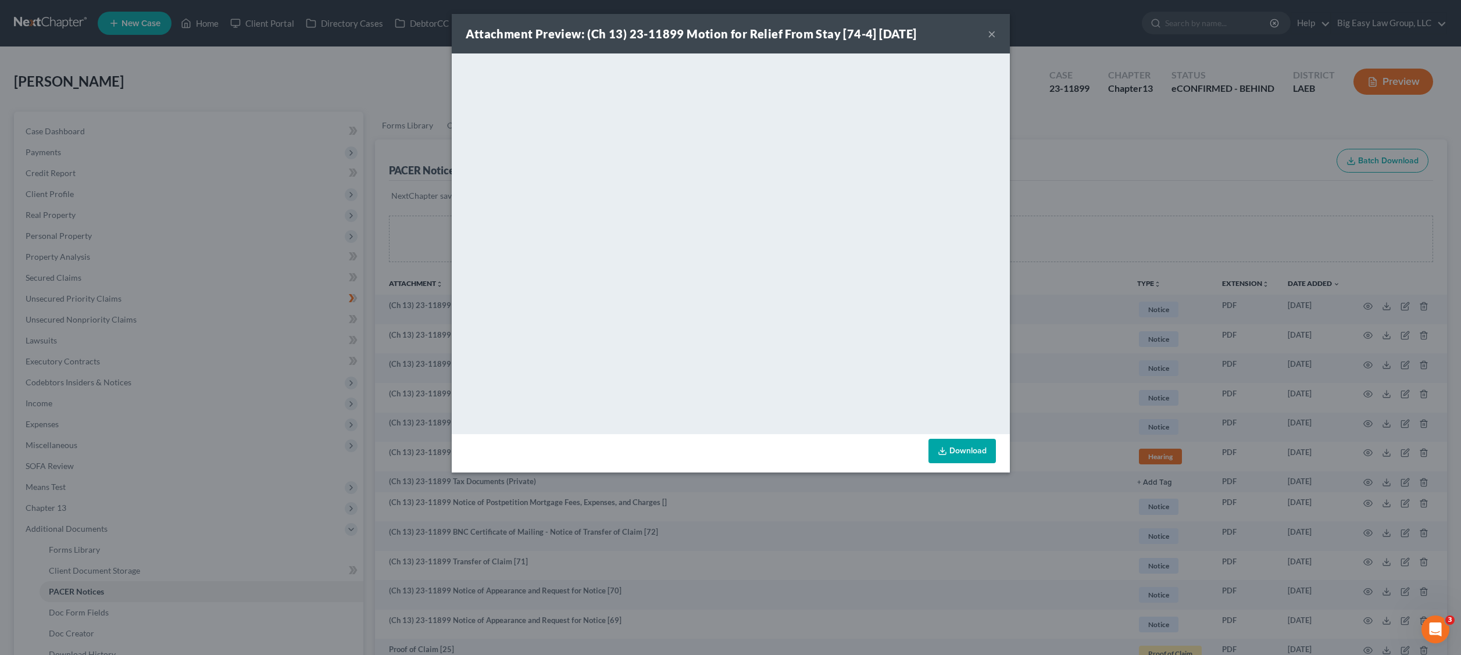
drag, startPoint x: 1120, startPoint y: 268, endPoint x: 1149, endPoint y: 282, distance: 32.5
click at [1121, 268] on div "Attachment Preview: (Ch 13) 23-11899 Motion for Relief From Stay [74-4] 08/19/2…" at bounding box center [730, 327] width 1461 height 655
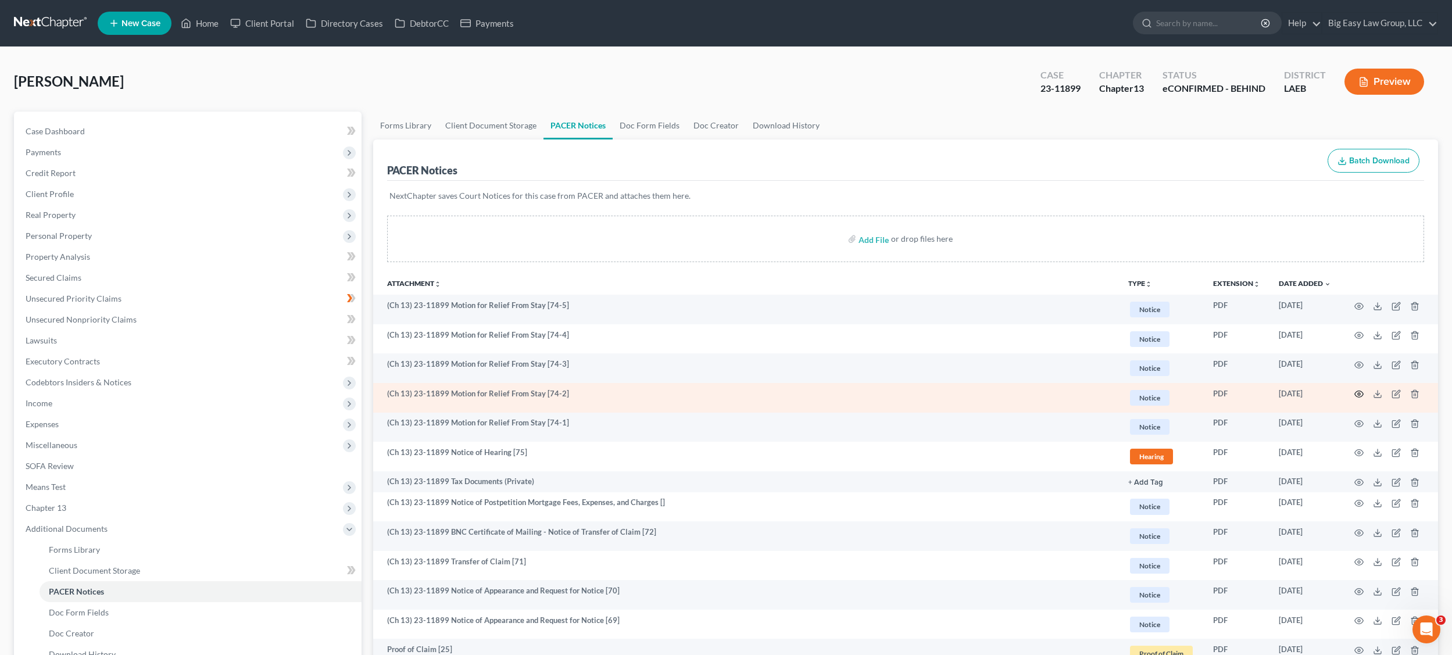
click at [1324, 394] on icon "button" at bounding box center [1358, 393] width 9 height 9
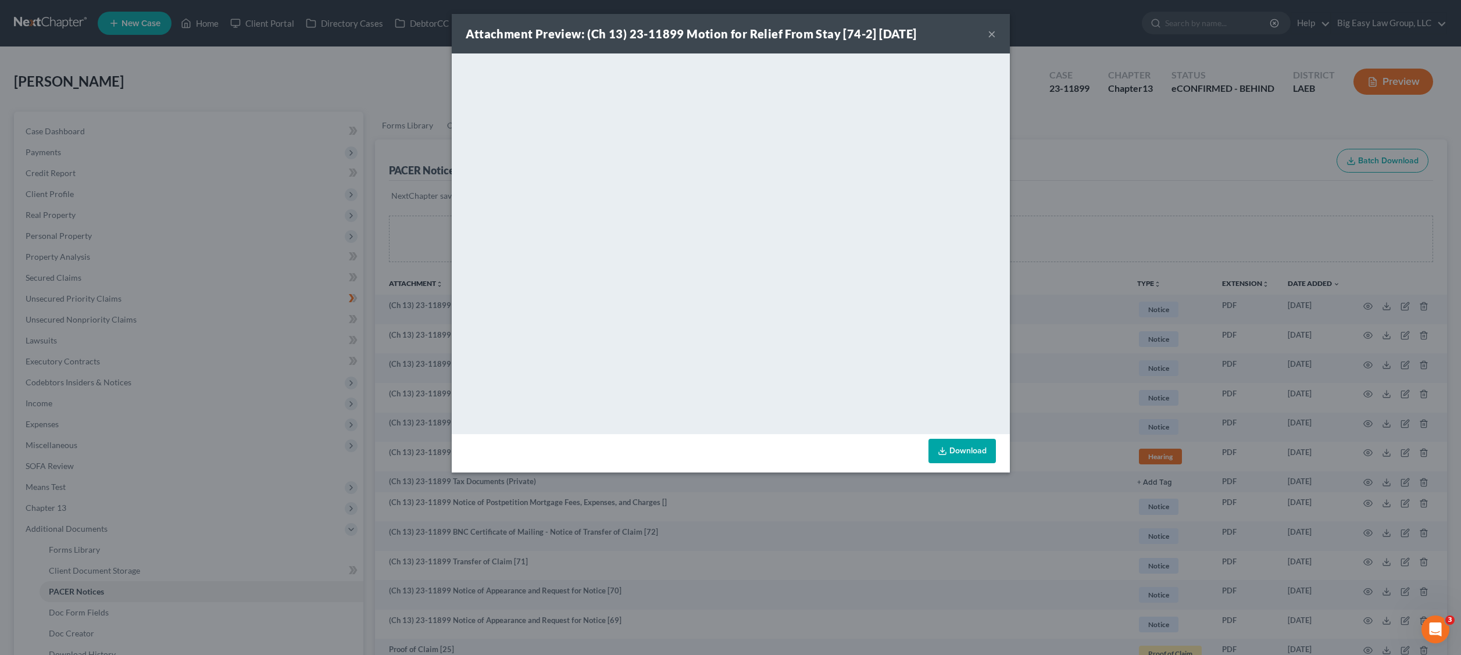
click at [1049, 266] on div "Attachment Preview: (Ch 13) 23-11899 Motion for Relief From Stay [74-2] 08/19/2…" at bounding box center [730, 327] width 1461 height 655
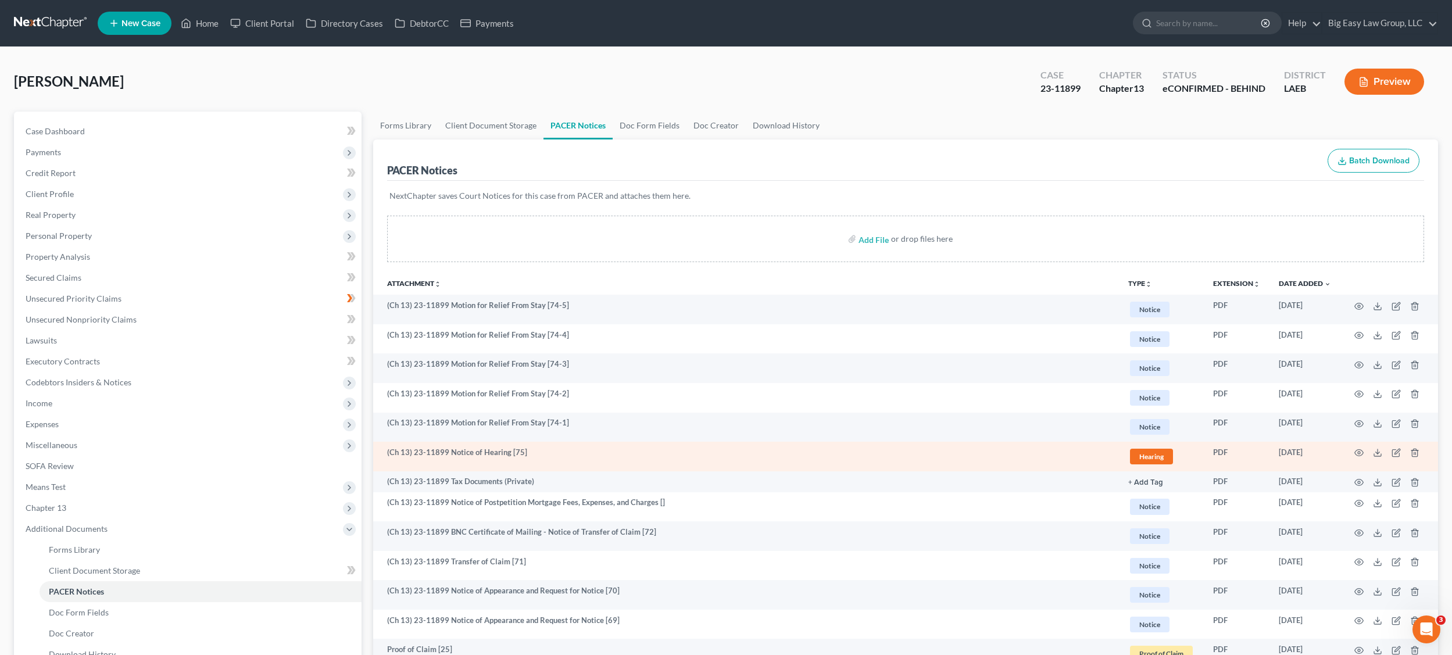
click at [1324, 445] on td at bounding box center [1389, 457] width 98 height 30
click at [1324, 450] on icon "button" at bounding box center [1359, 453] width 9 height 6
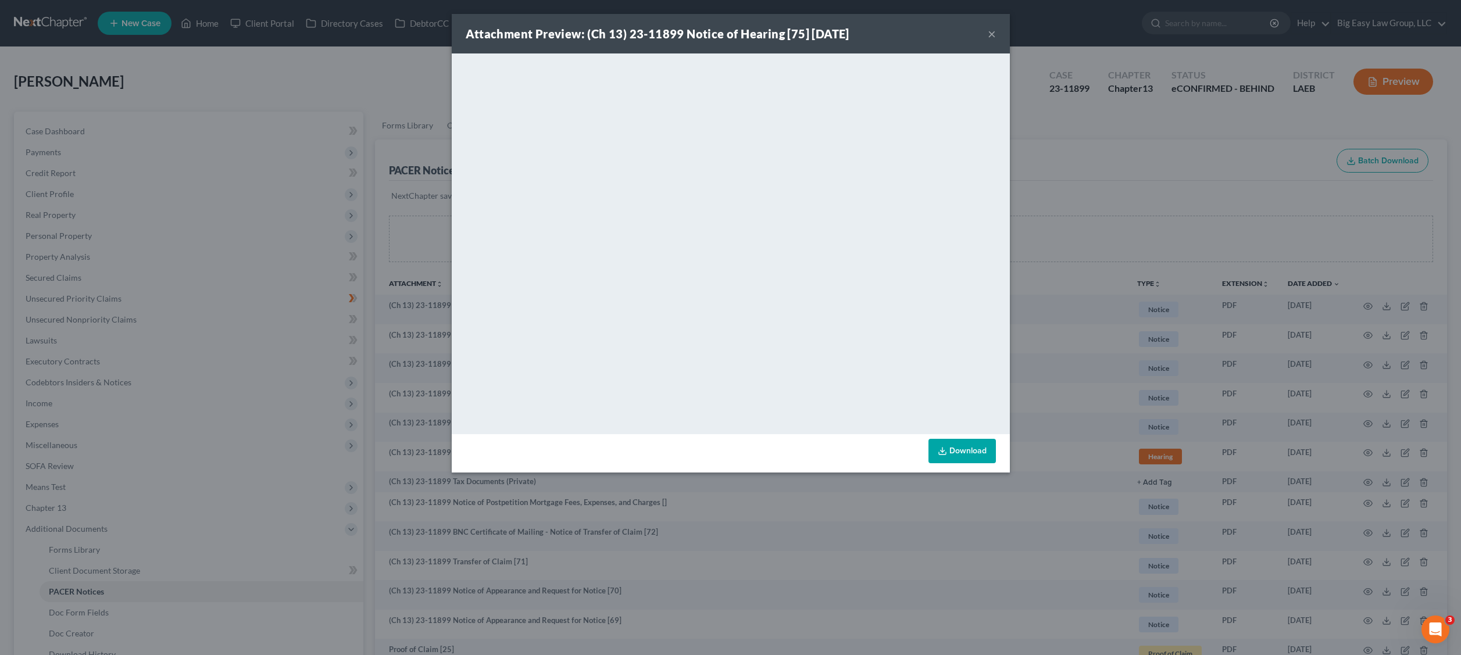
click at [281, 96] on div "Attachment Preview: (Ch 13) 23-11899 Notice of Hearing [75] 08/19/2025 × <objec…" at bounding box center [730, 327] width 1461 height 655
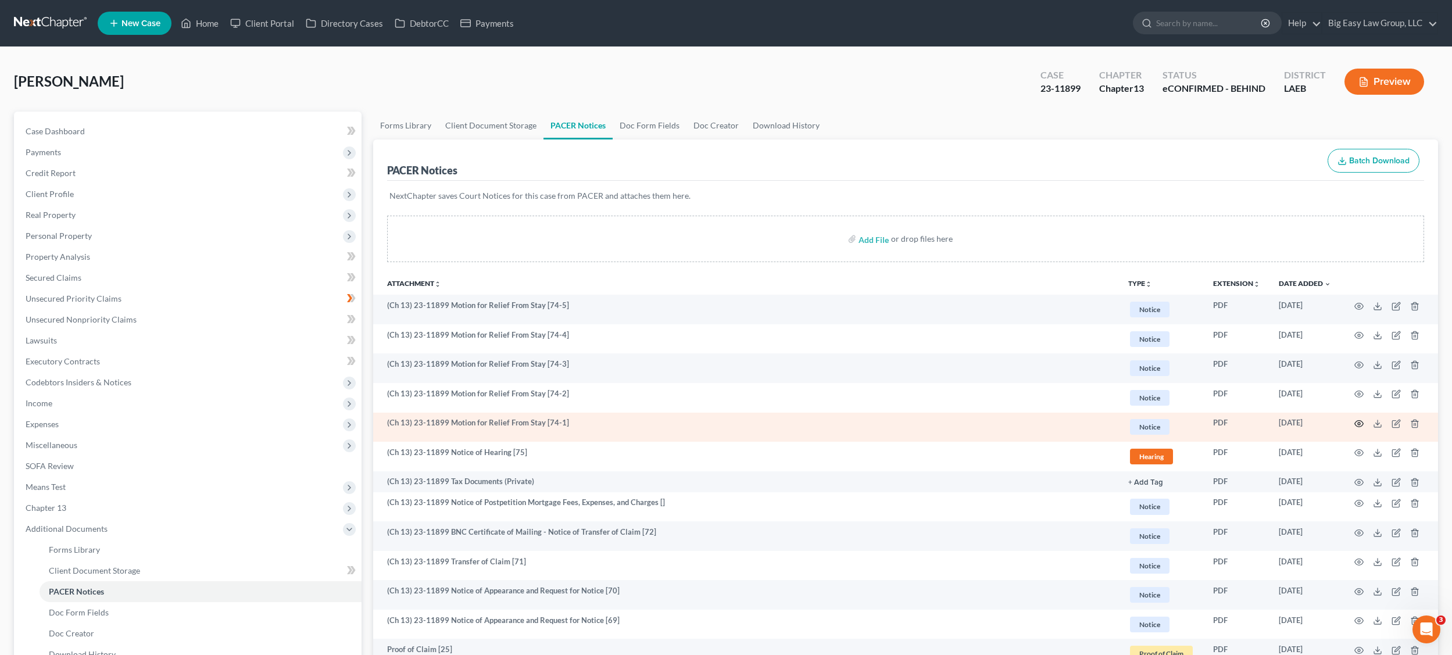
click at [1324, 422] on icon "button" at bounding box center [1359, 424] width 9 height 6
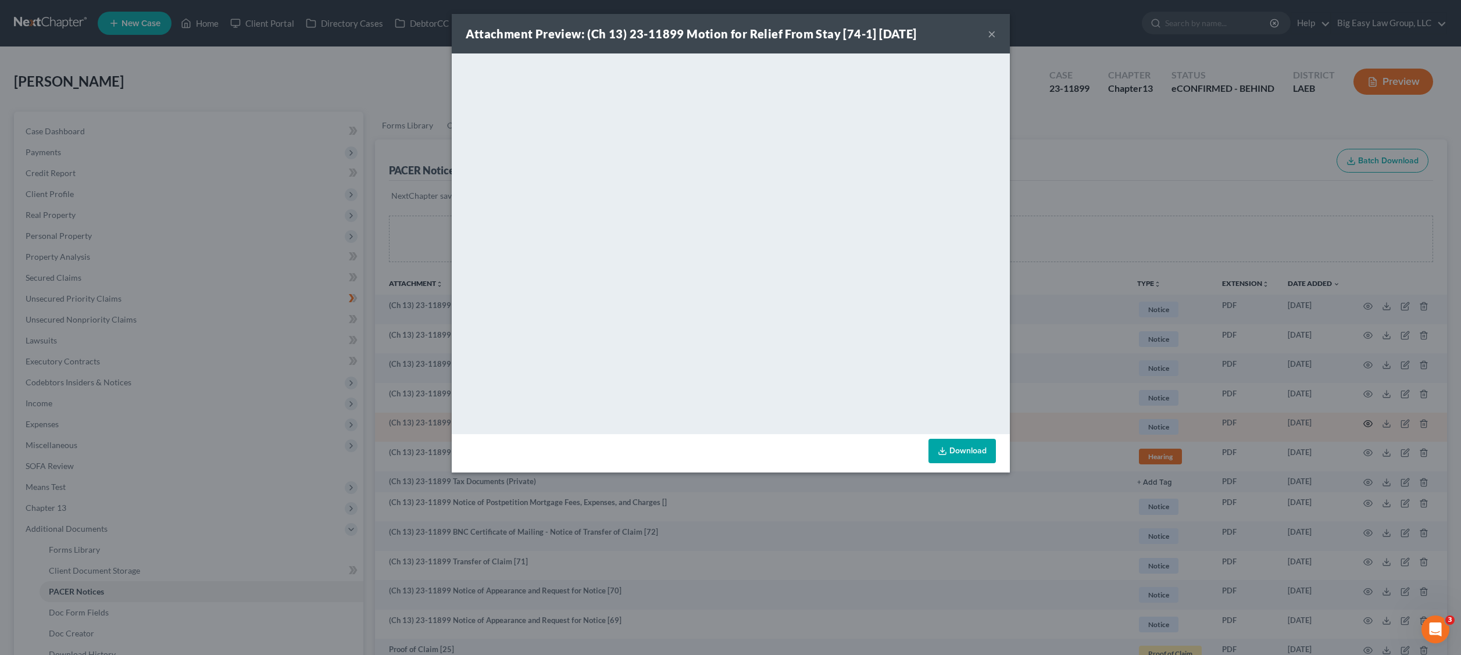
click at [1324, 420] on div "Attachment Preview: (Ch 13) 23-11899 Motion for Relief From Stay [74-1] 08/19/2…" at bounding box center [730, 327] width 1461 height 655
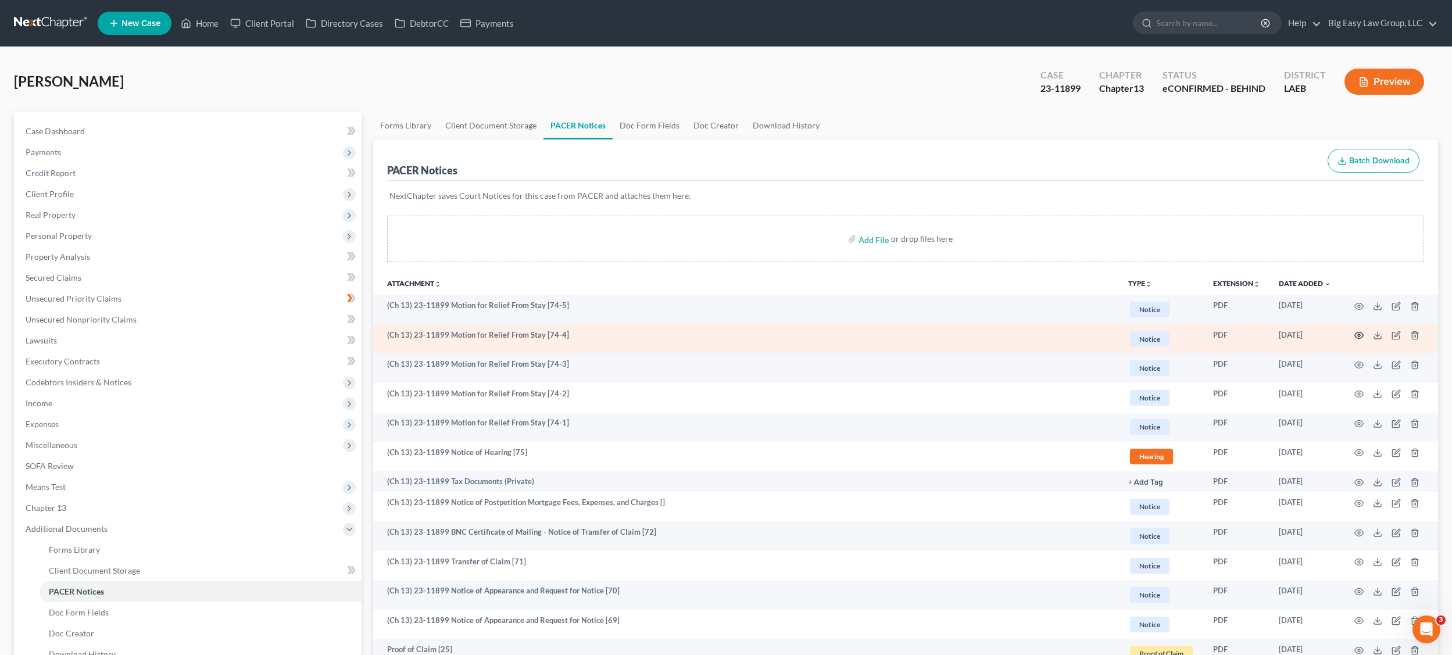
click at [1324, 335] on icon "button" at bounding box center [1359, 335] width 9 height 6
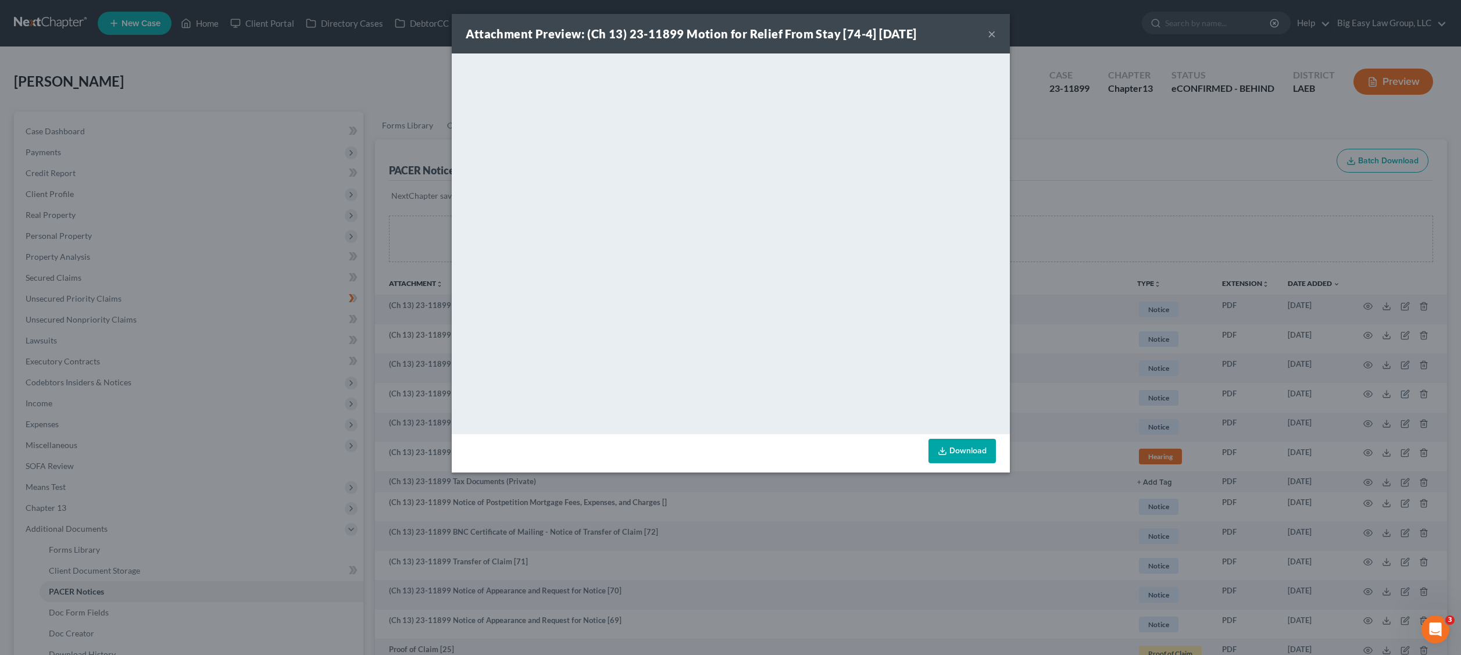
click at [1049, 230] on div "Attachment Preview: (Ch 13) 23-11899 Motion for Relief From Stay [74-4] 08/19/2…" at bounding box center [730, 327] width 1461 height 655
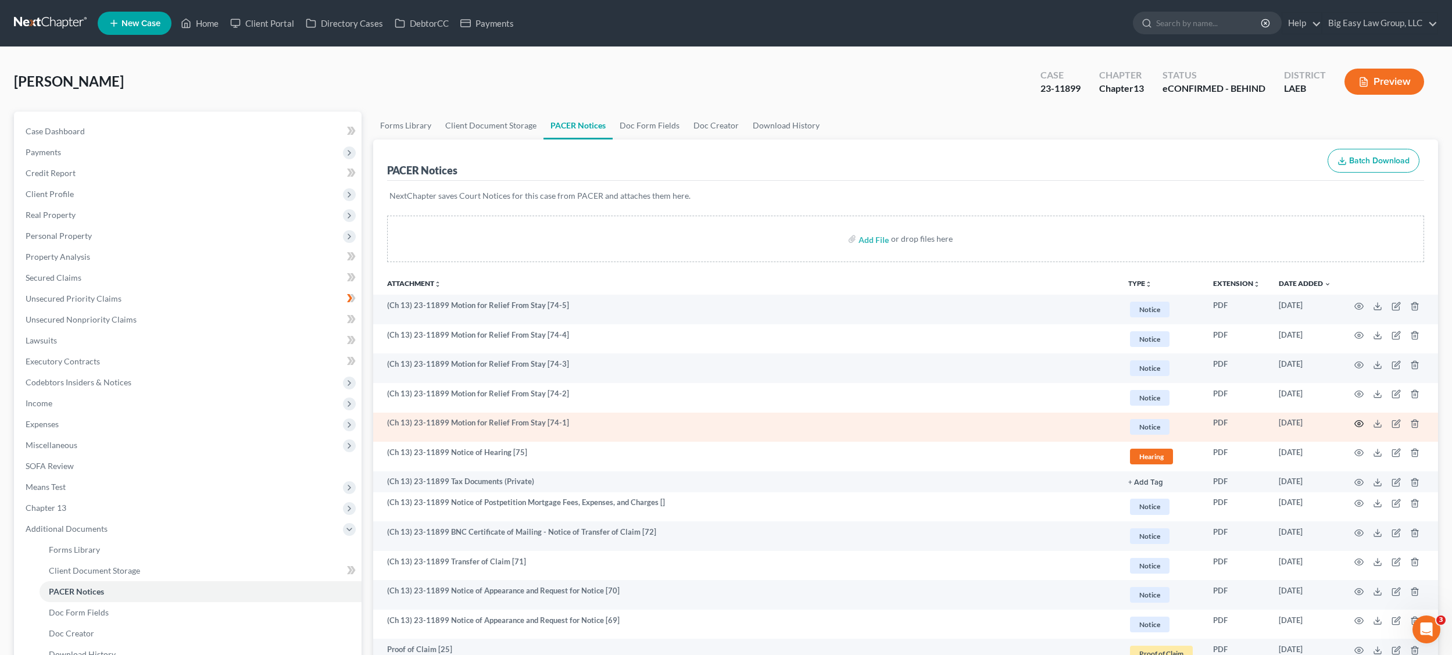
click at [1324, 426] on icon "button" at bounding box center [1359, 424] width 9 height 6
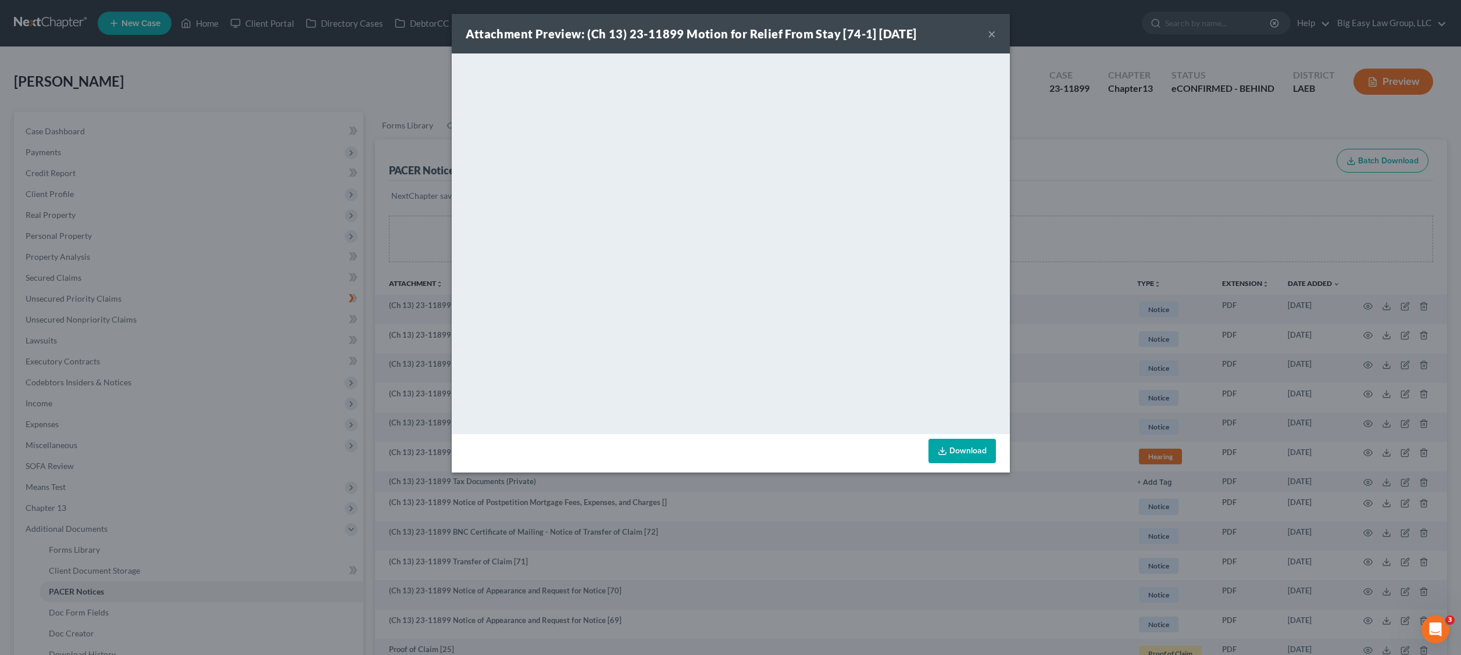
click at [228, 83] on div "Attachment Preview: (Ch 13) 23-11899 Motion for Relief From Stay [74-1] 08/19/2…" at bounding box center [730, 327] width 1461 height 655
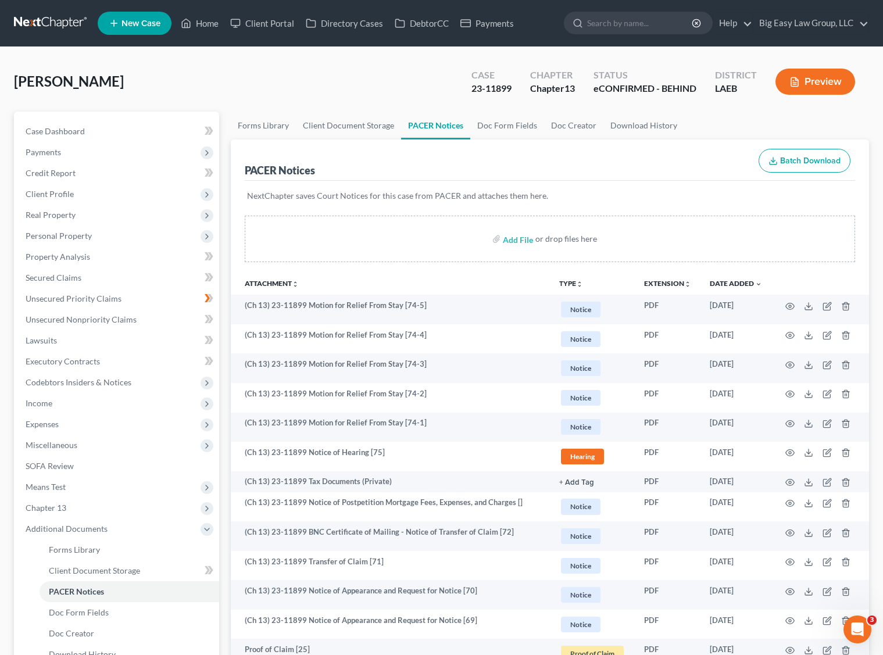
drag, startPoint x: 258, startPoint y: 87, endPoint x: 228, endPoint y: 67, distance: 36.4
click at [256, 87] on div "Vinet, Todd Upgraded Case 23-11899 Chapter Chapter 13 Status eCONFIRMED - BEHIN…" at bounding box center [441, 86] width 855 height 51
click at [205, 20] on link "Home" at bounding box center [199, 23] width 49 height 21
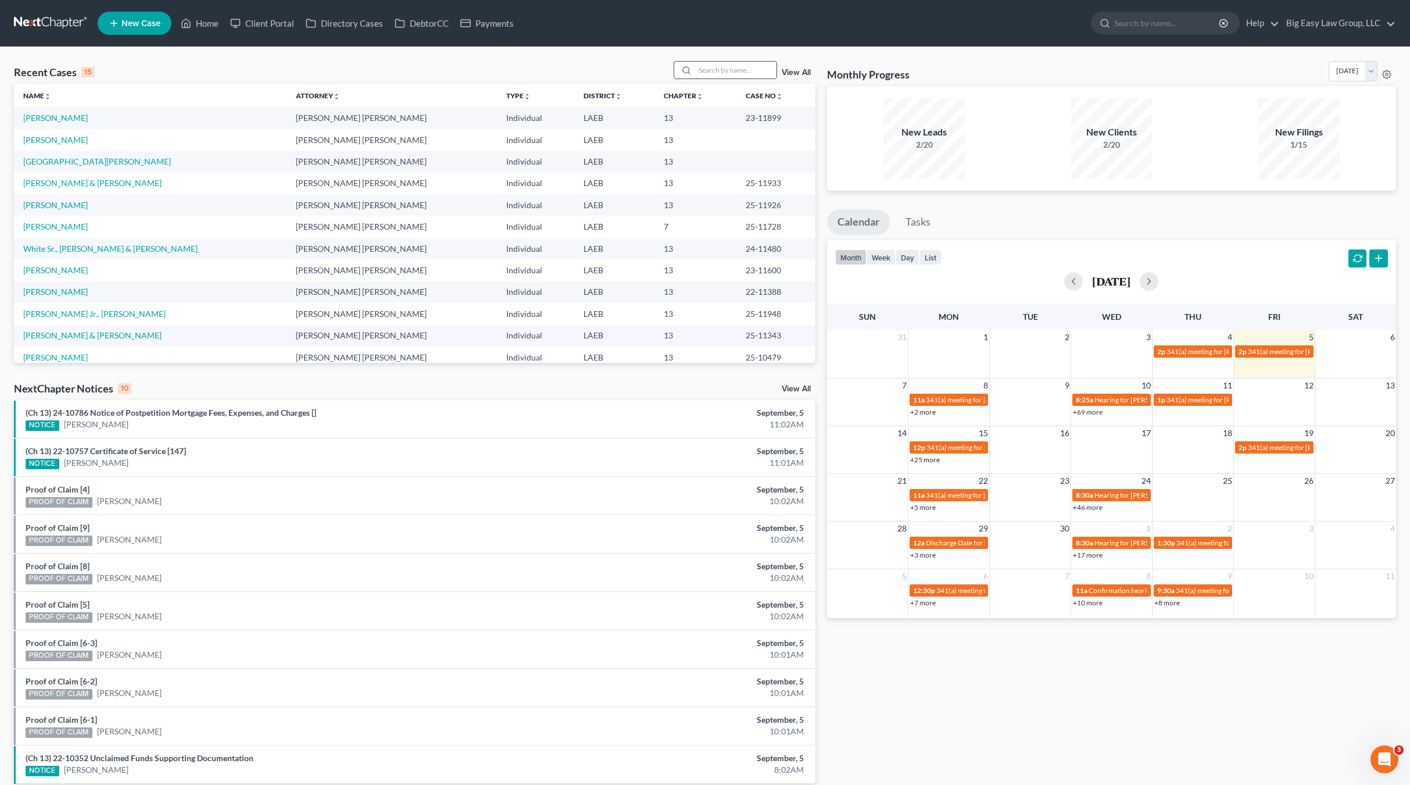
click at [721, 67] on input "search" at bounding box center [735, 70] width 81 height 17
click at [745, 79] on div at bounding box center [725, 70] width 103 height 18
click at [739, 72] on input "search" at bounding box center [735, 70] width 81 height 17
type input "thornton"
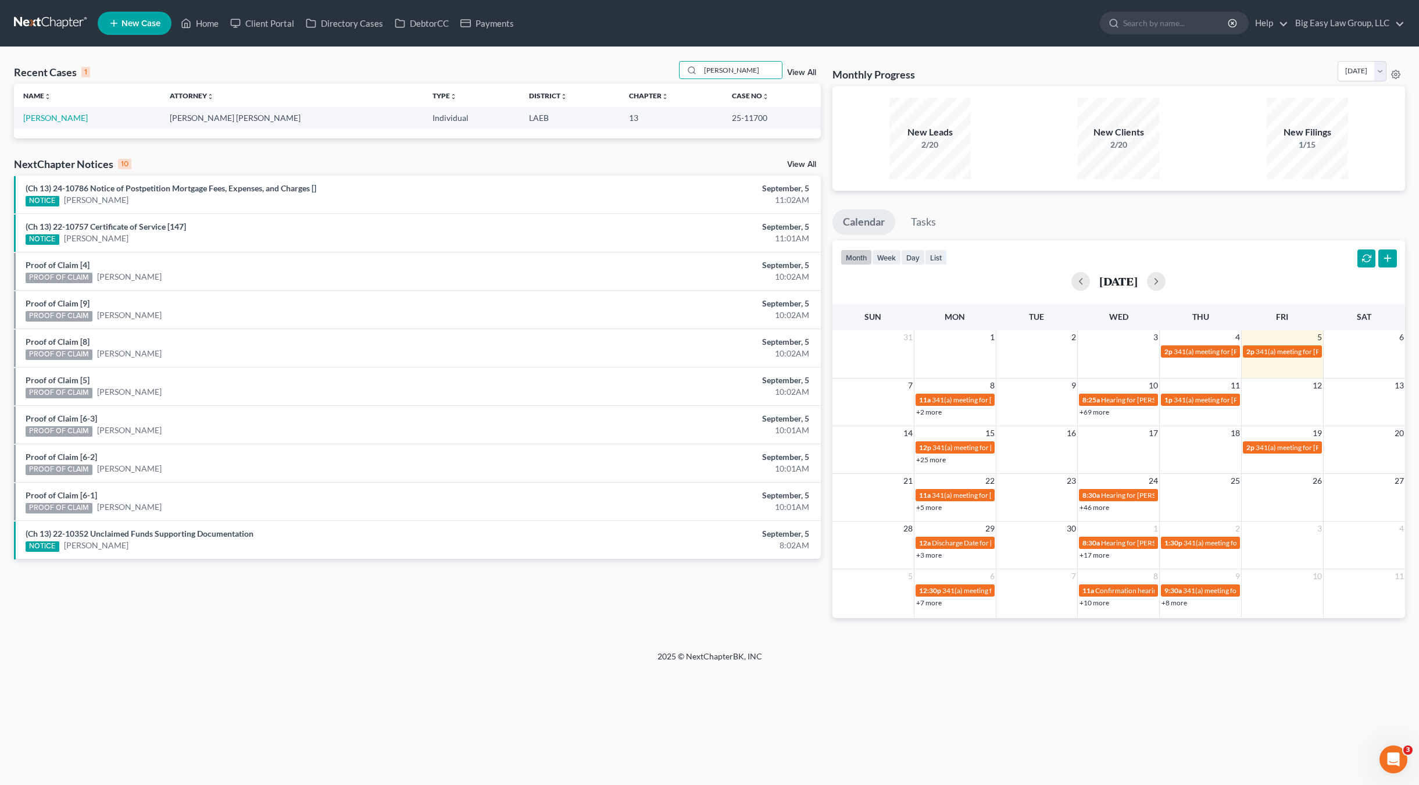
click at [66, 126] on td "[PERSON_NAME]" at bounding box center [87, 118] width 146 height 22
drag, startPoint x: 70, startPoint y: 116, endPoint x: 454, endPoint y: 82, distance: 385.1
click at [70, 116] on link "[PERSON_NAME]" at bounding box center [55, 118] width 65 height 10
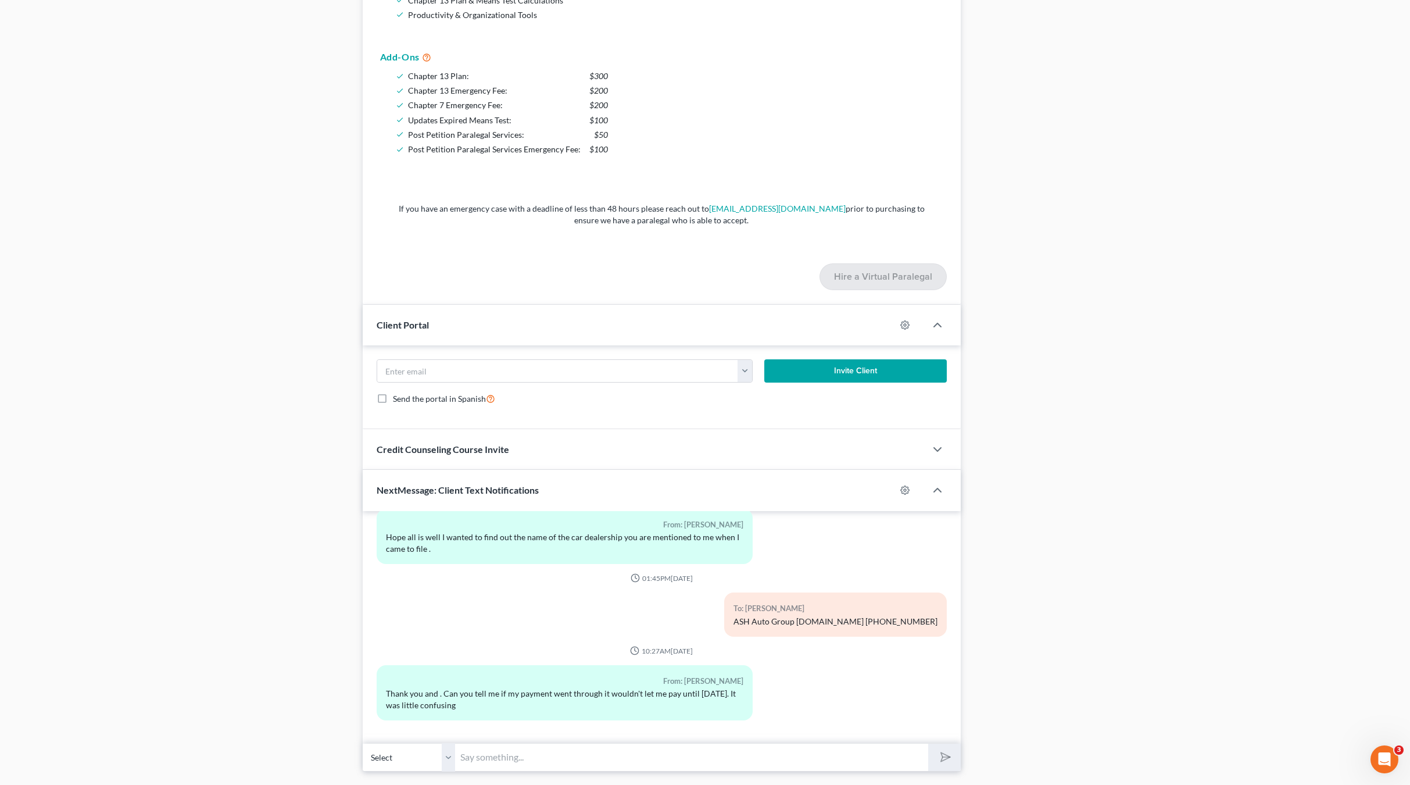
scroll to position [1048, 0]
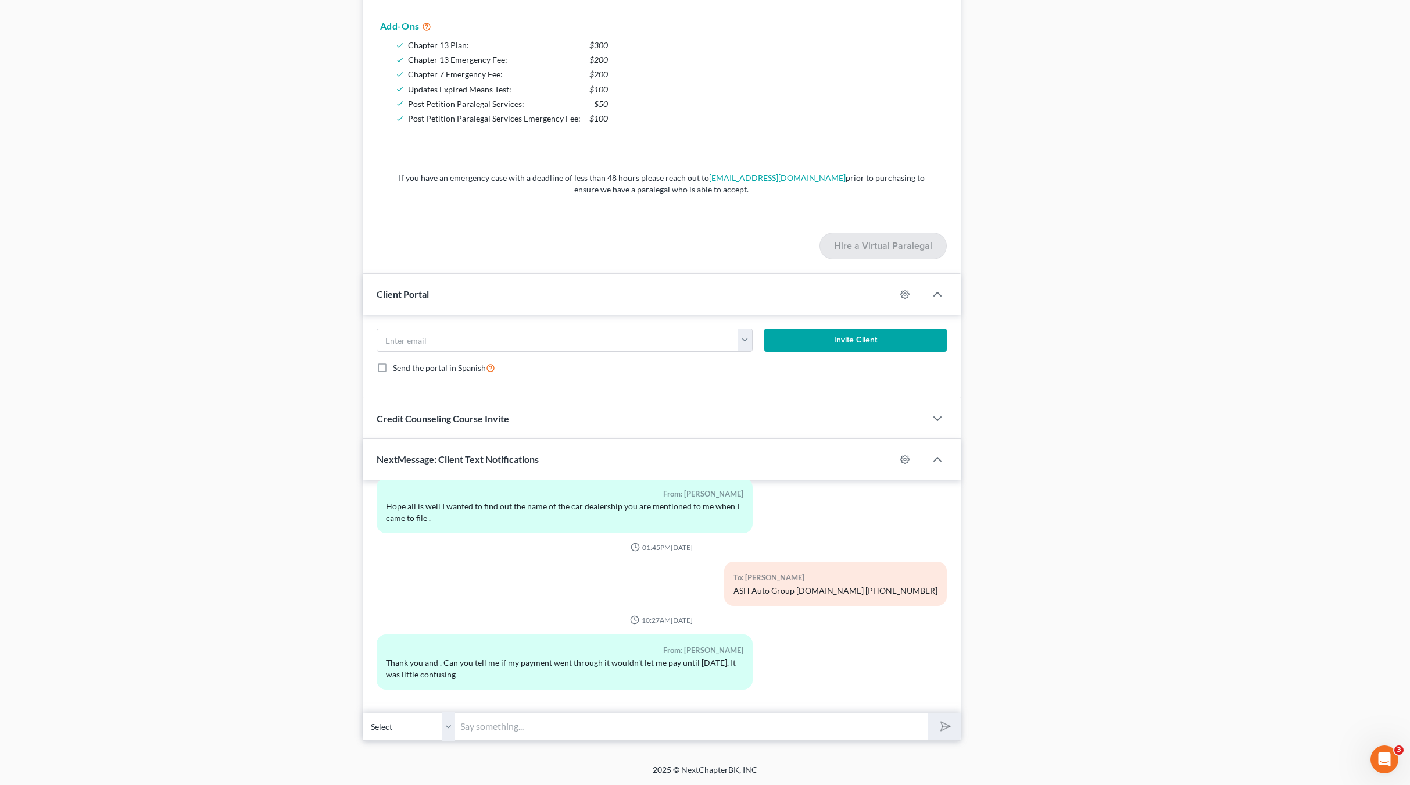
click at [507, 654] on input "text" at bounding box center [692, 726] width 473 height 28
type input "It shows you have it scheduled for October- please go in and change to Sept"
click at [928, 654] on button "submit" at bounding box center [944, 726] width 32 height 27
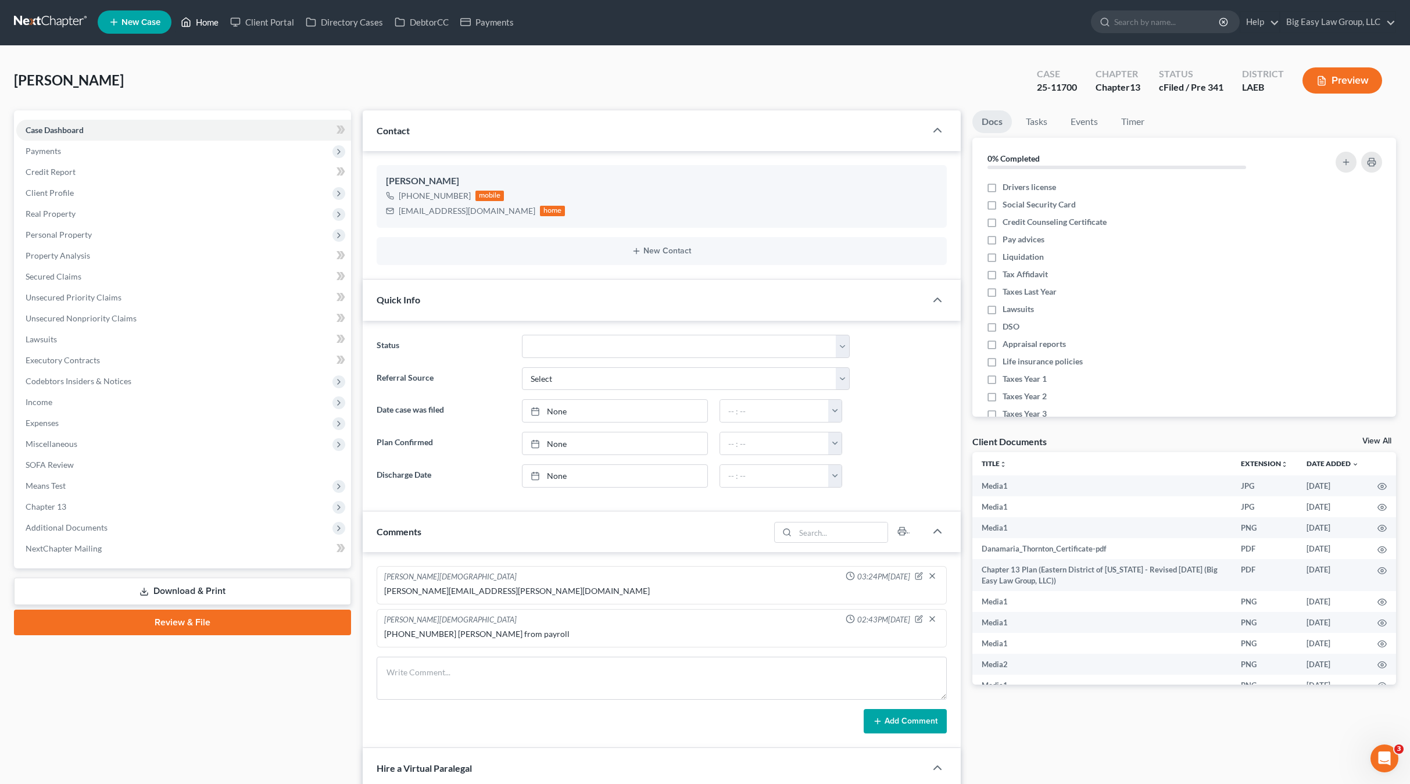
scroll to position [0, 0]
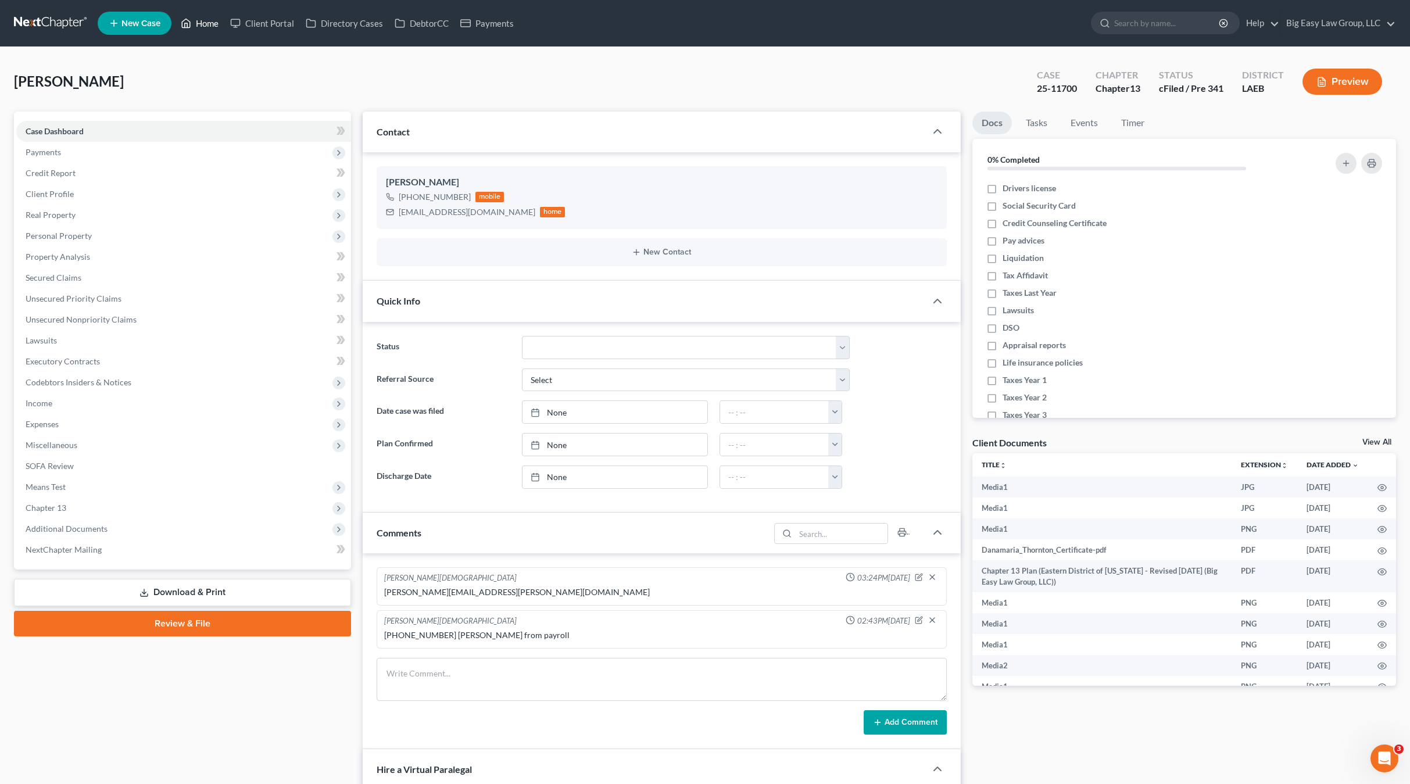
click at [189, 18] on icon at bounding box center [186, 23] width 10 height 14
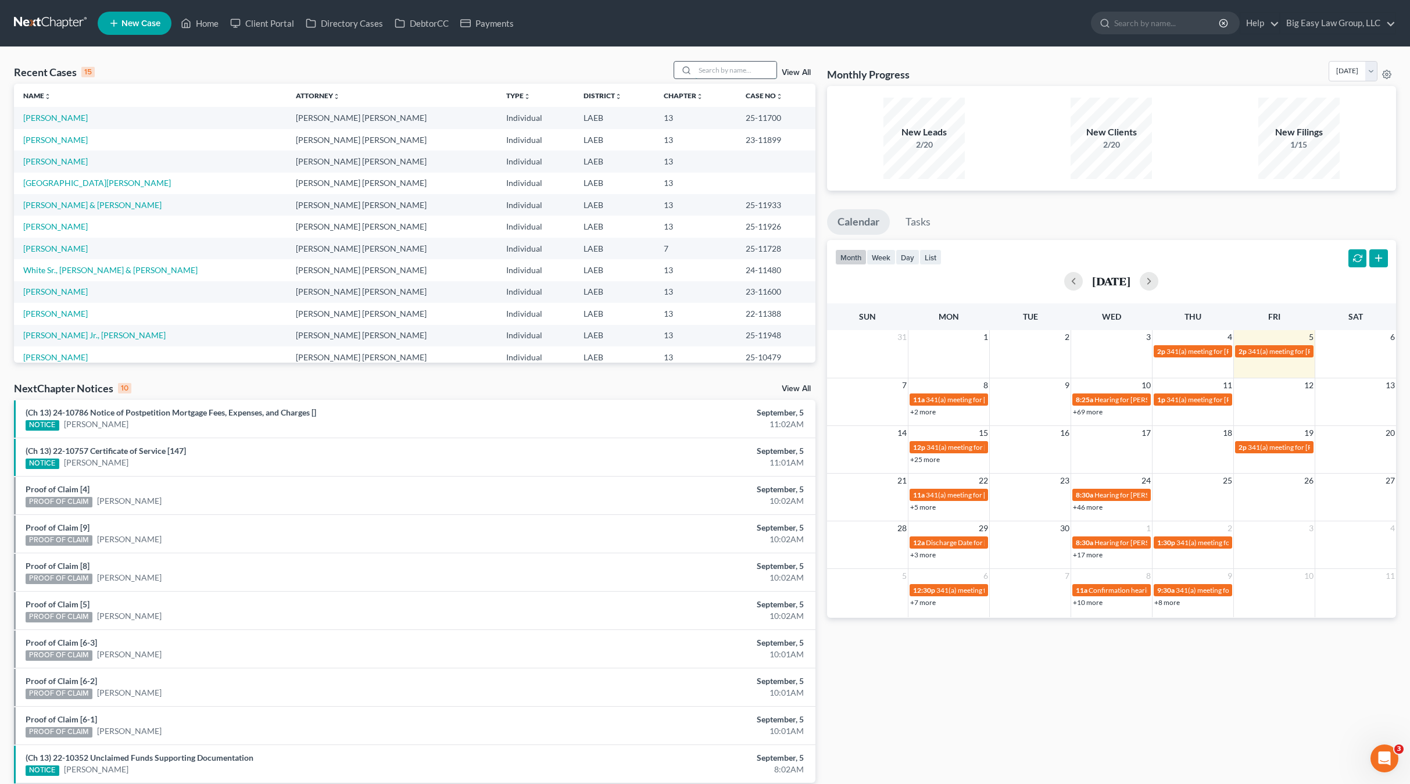
click at [729, 68] on input "search" at bounding box center [735, 70] width 81 height 17
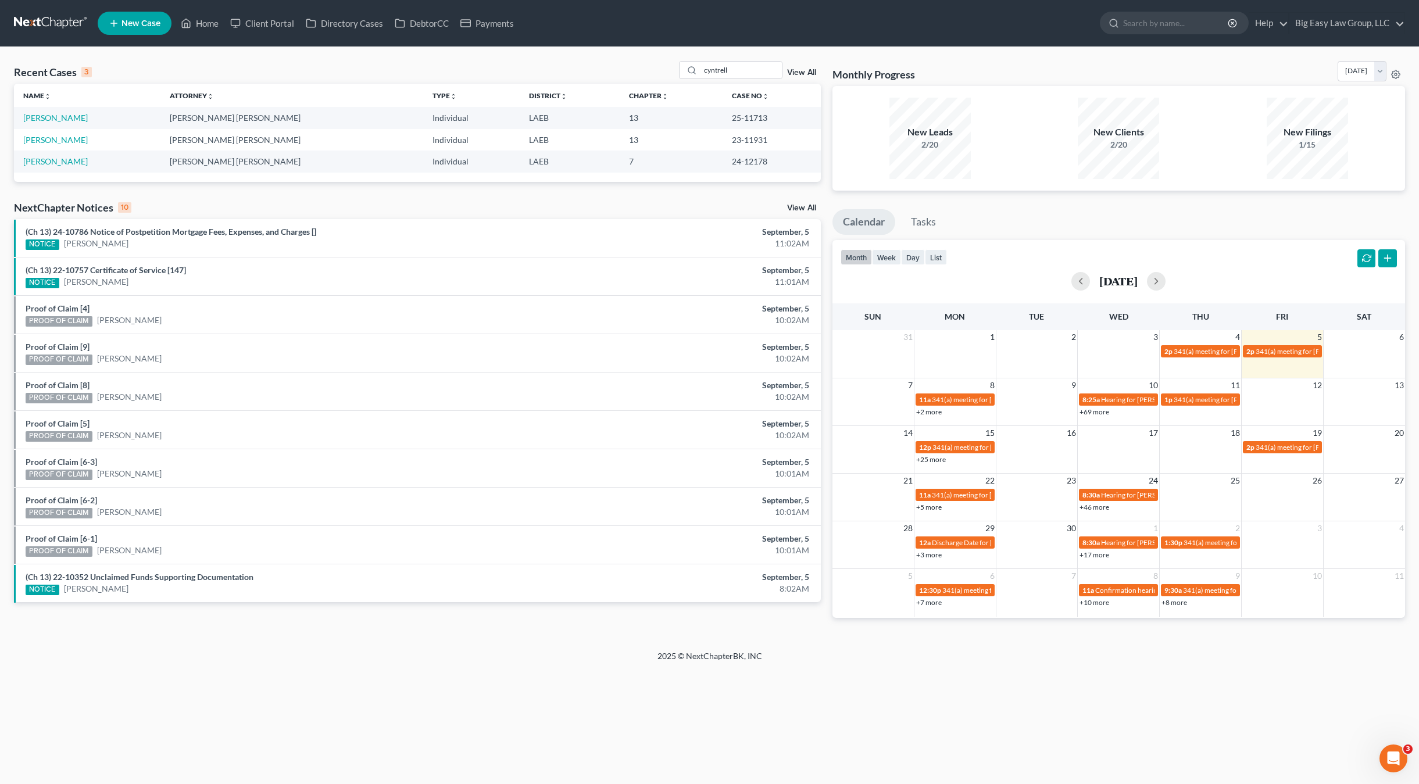
click at [209, 34] on ul "New Case Home Client Portal Directory Cases DebtorCC Payments - No Result - See…" at bounding box center [751, 23] width 1307 height 30
click at [208, 34] on ul "New Case Home Client Portal Directory Cases DebtorCC Payments - No Result - See…" at bounding box center [751, 23] width 1307 height 30
click at [205, 19] on link "Home" at bounding box center [199, 23] width 49 height 21
click at [726, 69] on input "cyntrell" at bounding box center [740, 70] width 81 height 17
click at [197, 24] on link "Home" at bounding box center [199, 23] width 49 height 21
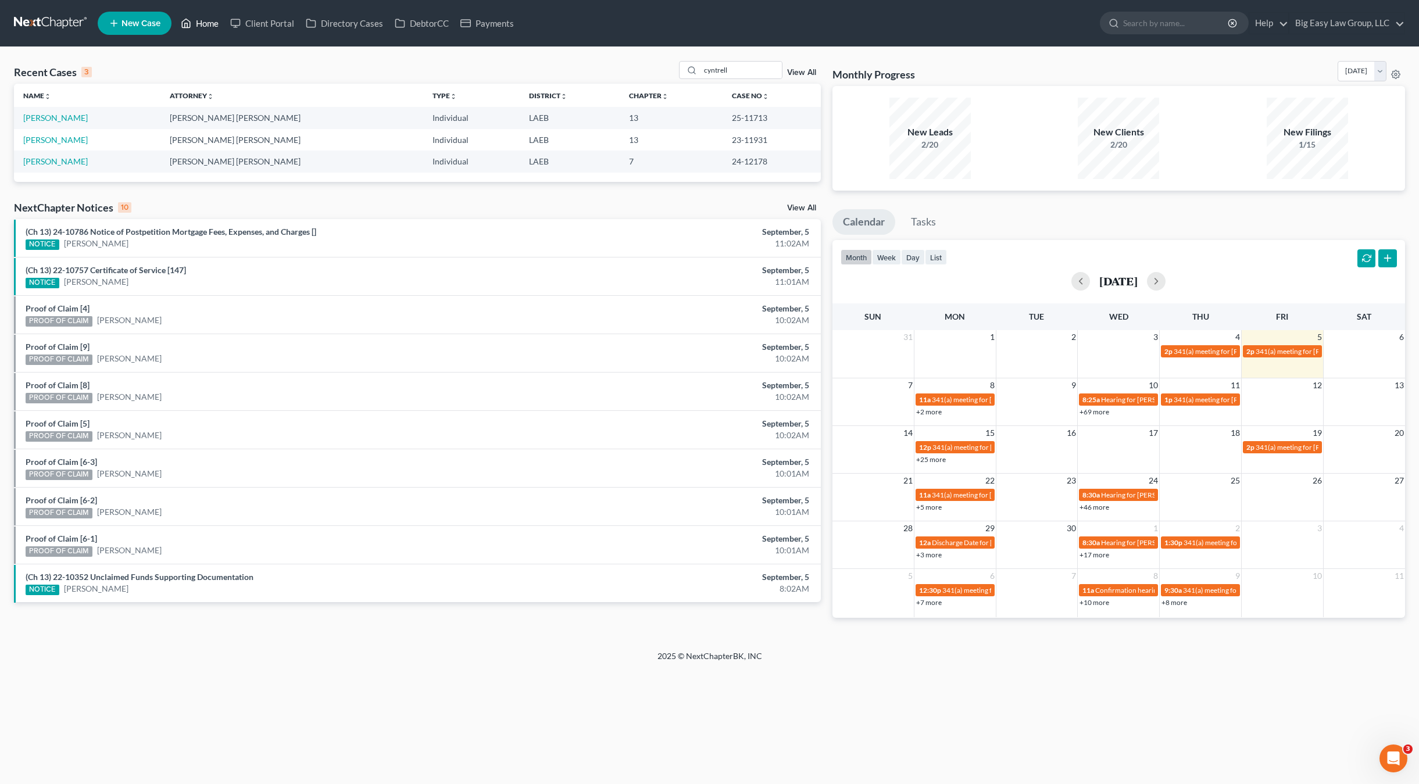
drag, startPoint x: 221, startPoint y: 28, endPoint x: 223, endPoint y: 37, distance: 8.9
click at [221, 28] on link "Home" at bounding box center [199, 23] width 49 height 21
click at [198, 28] on link "Home" at bounding box center [199, 23] width 49 height 21
drag, startPoint x: 728, startPoint y: 70, endPoint x: 675, endPoint y: 60, distance: 53.9
click at [675, 59] on div "Recent Cases 3 cyntrell View All Name unfold_more expand_more expand_less Attor…" at bounding box center [709, 348] width 1419 height 603
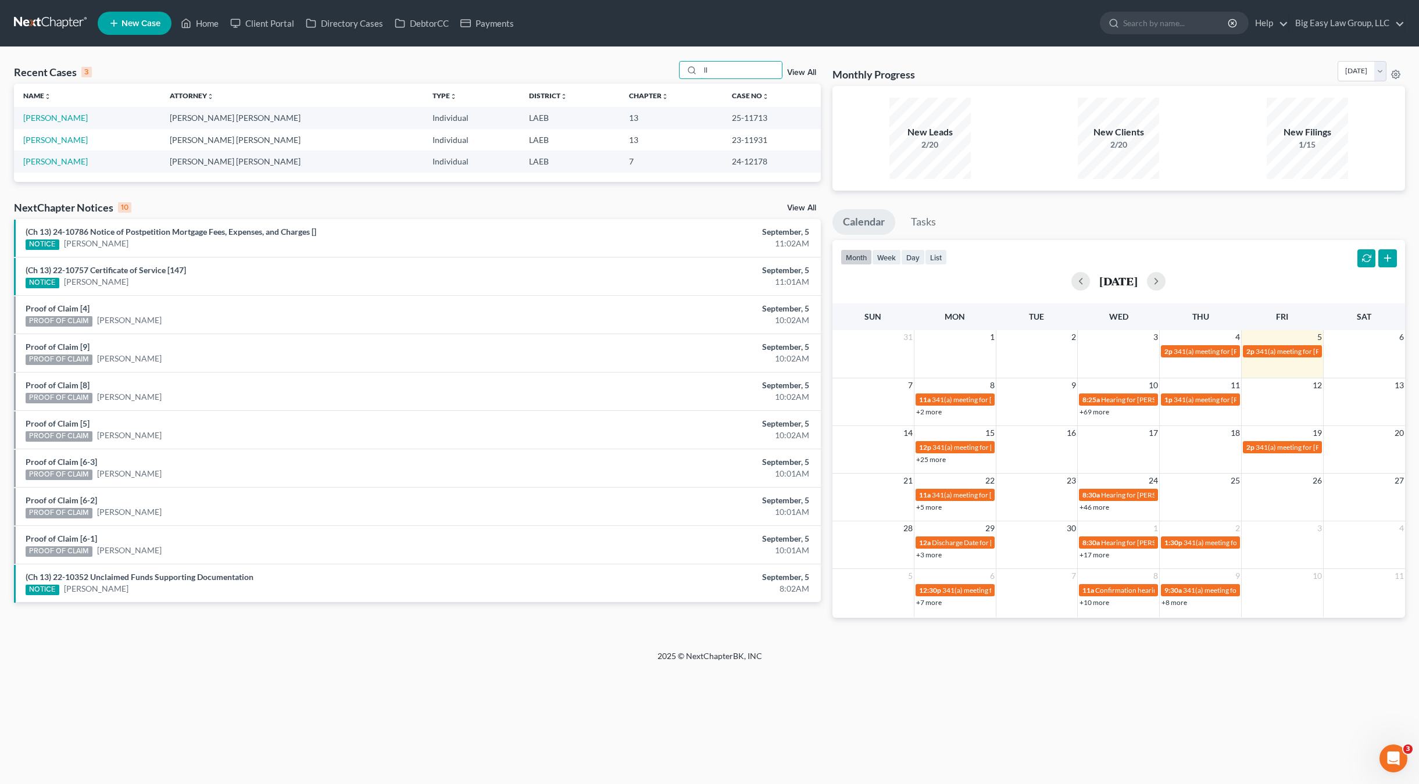
type input "l"
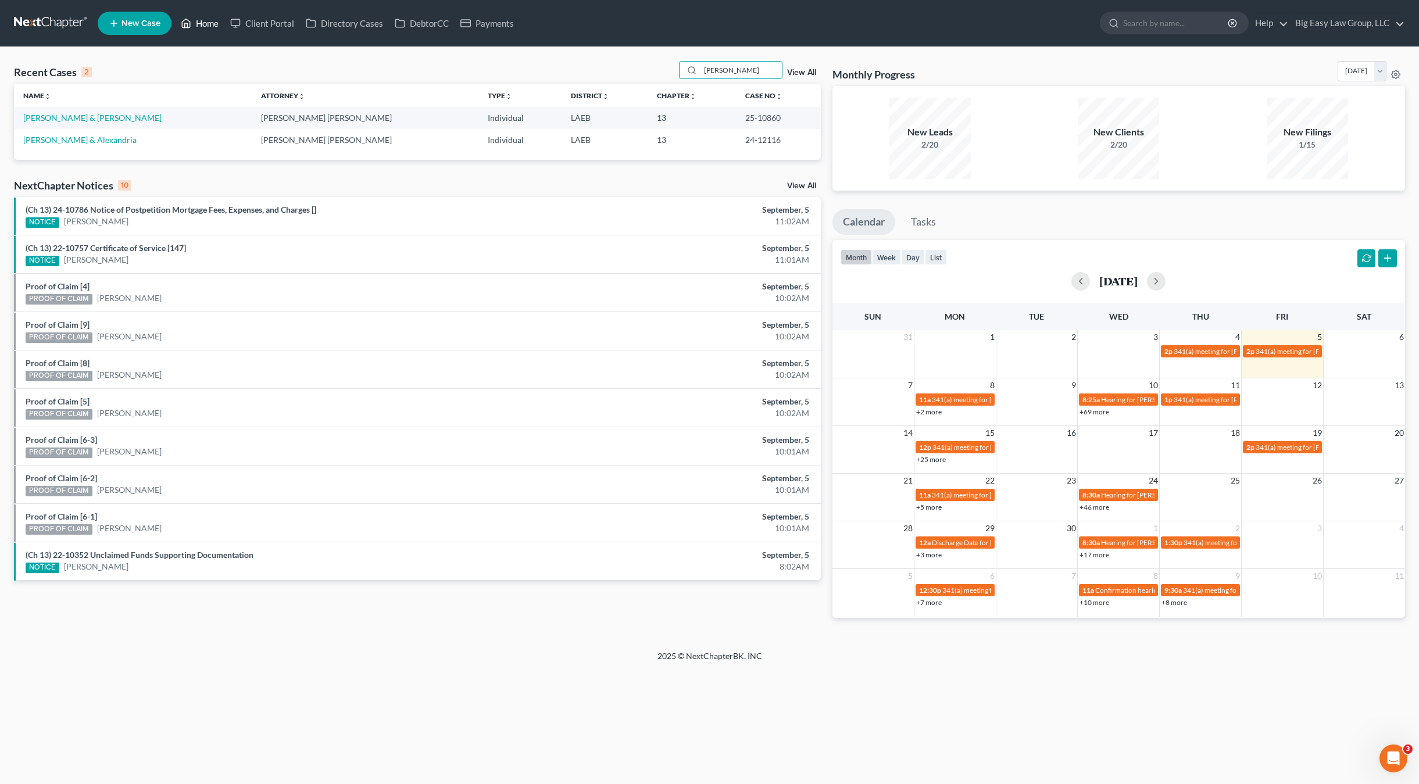
click at [218, 27] on link "Home" at bounding box center [199, 23] width 49 height 21
drag, startPoint x: 771, startPoint y: 67, endPoint x: 663, endPoint y: 46, distance: 110.6
click at [670, 48] on div "Recent Cases 2 webre View All Name unfold_more expand_more expand_less Attorney…" at bounding box center [709, 348] width 1419 height 603
type input "[PERSON_NAME]"
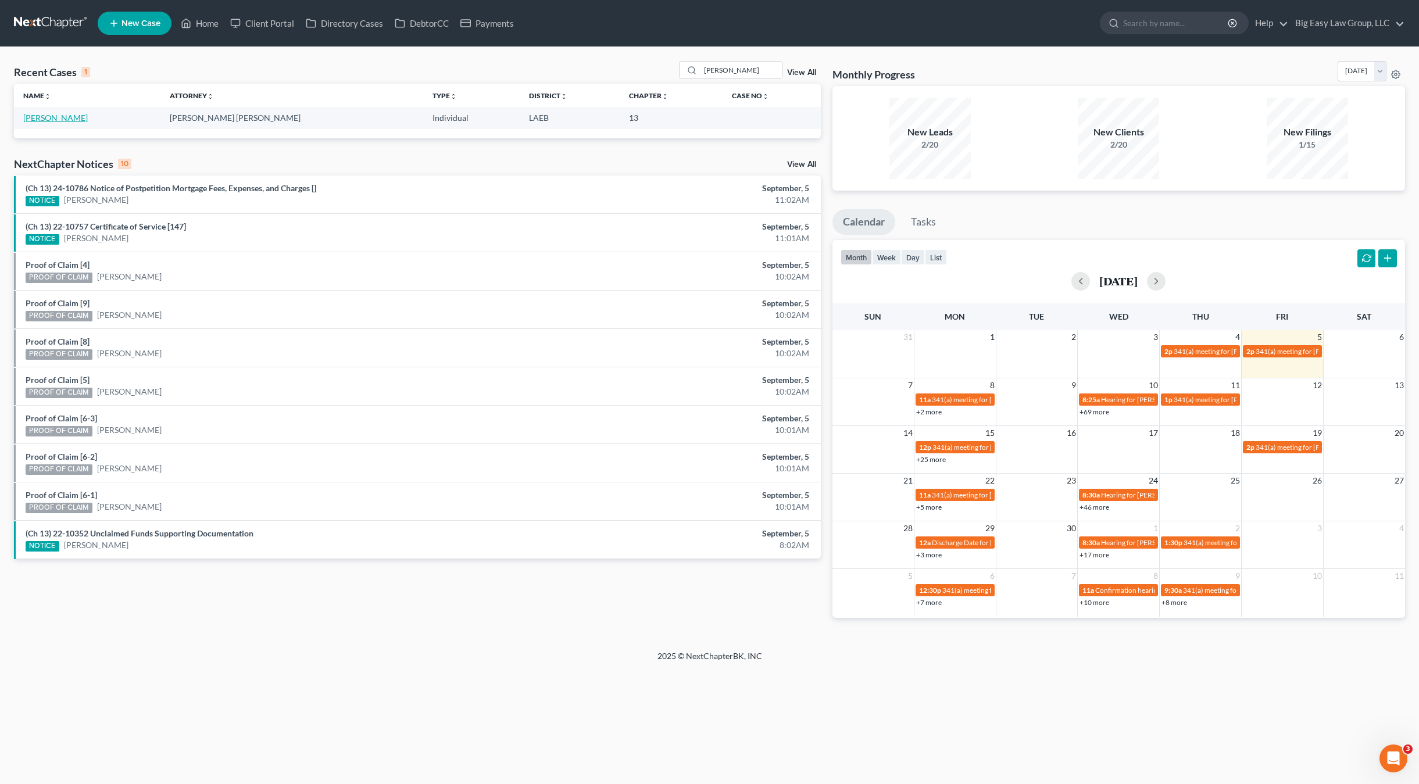
click at [55, 116] on link "[PERSON_NAME]" at bounding box center [55, 118] width 65 height 10
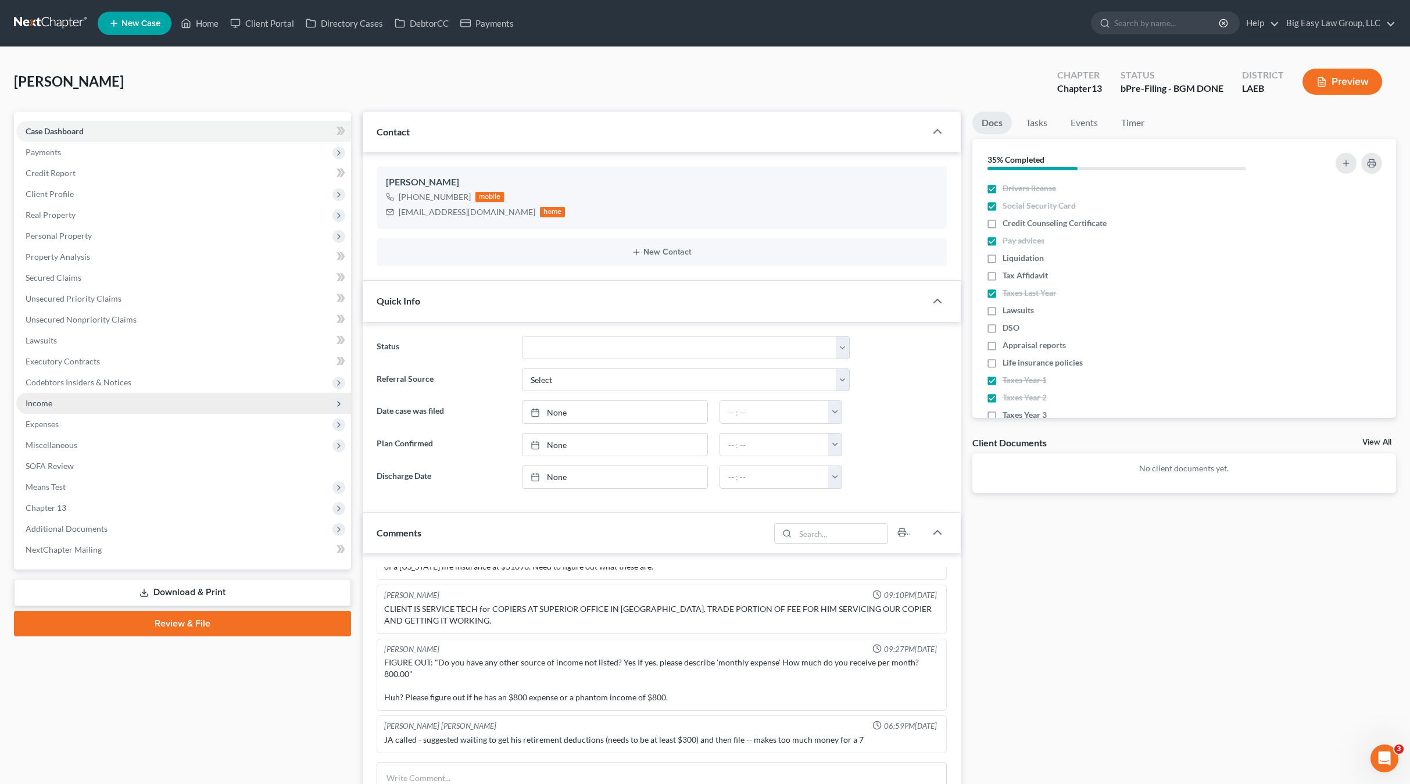
click at [109, 393] on span "Income" at bounding box center [183, 403] width 335 height 21
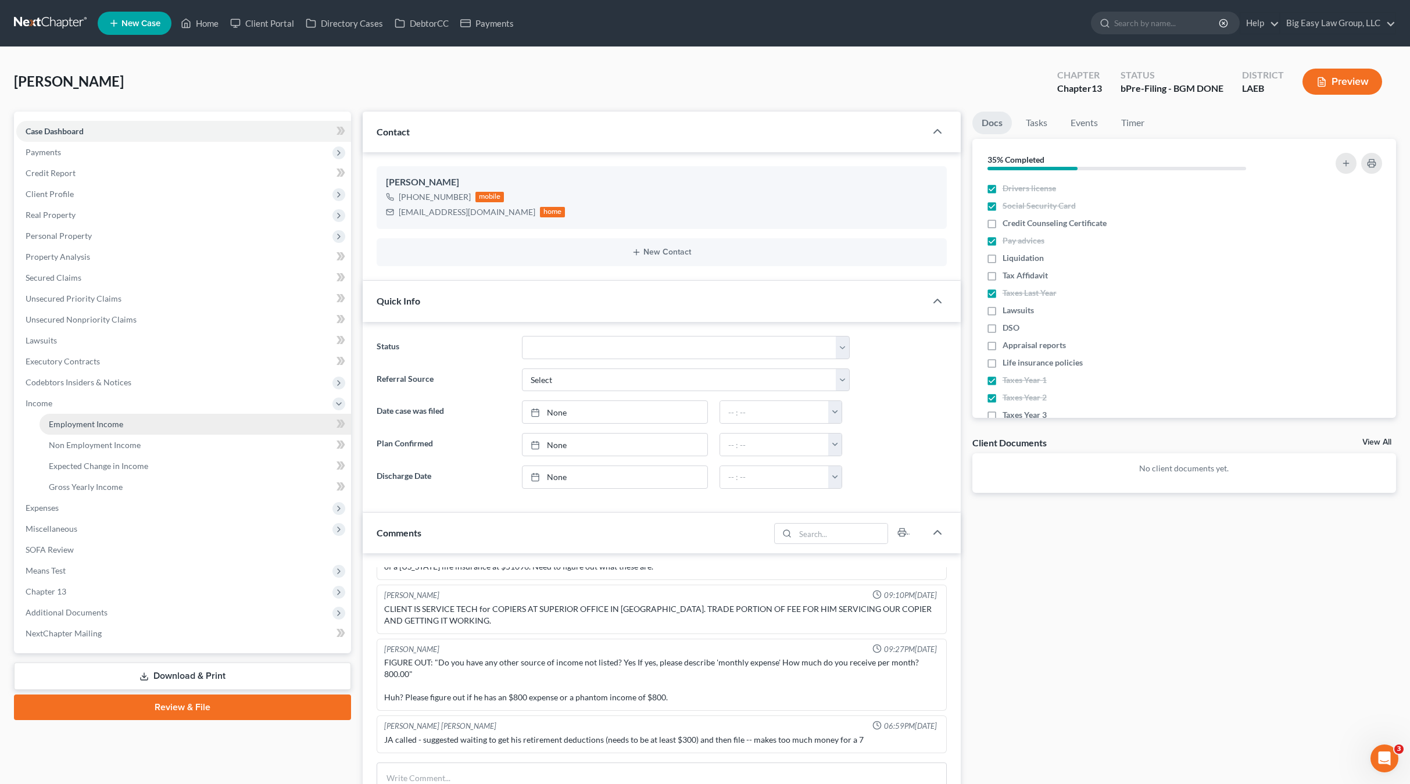
click at [113, 429] on link "Employment Income" at bounding box center [196, 424] width 312 height 21
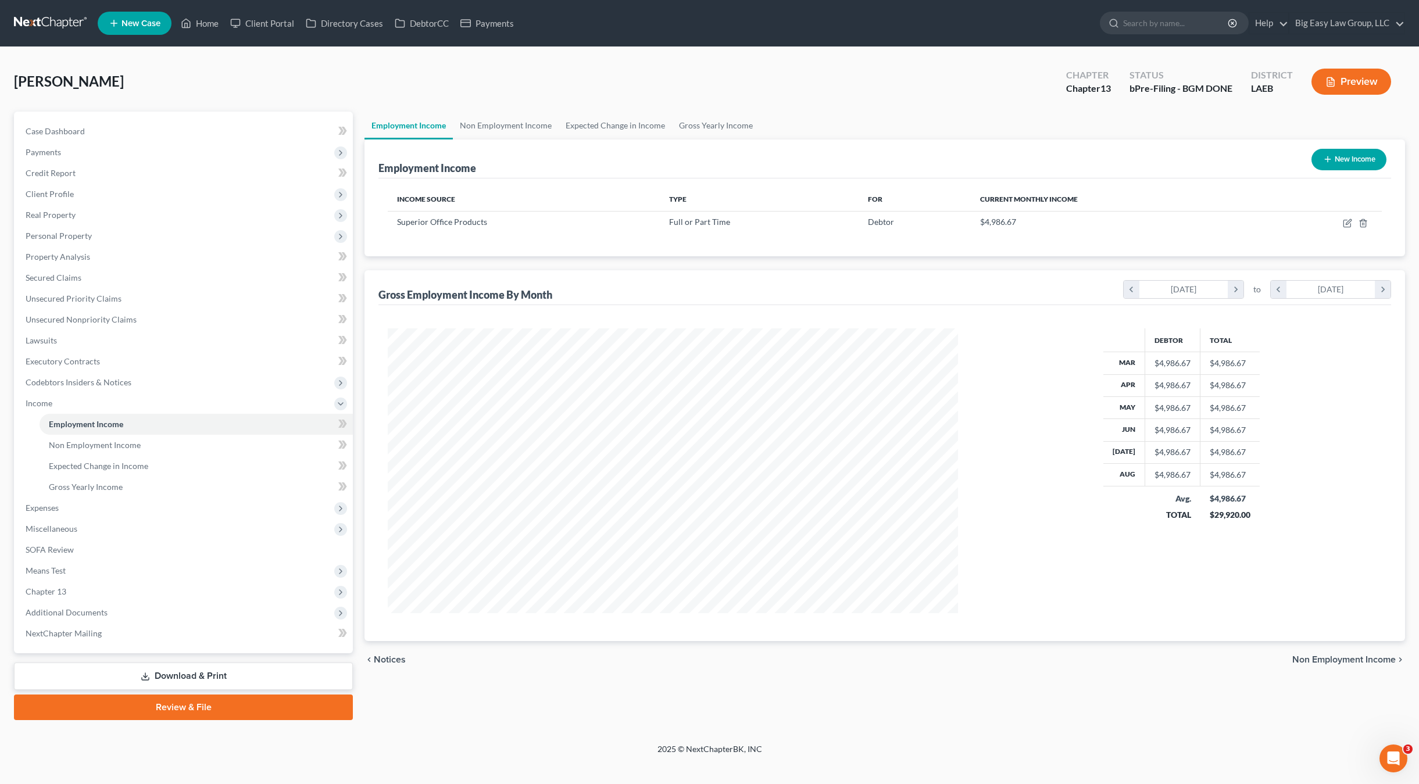
scroll to position [285, 593]
click at [1324, 219] on icon "button" at bounding box center [1347, 223] width 9 height 9
select select "0"
select select "19"
select select "2"
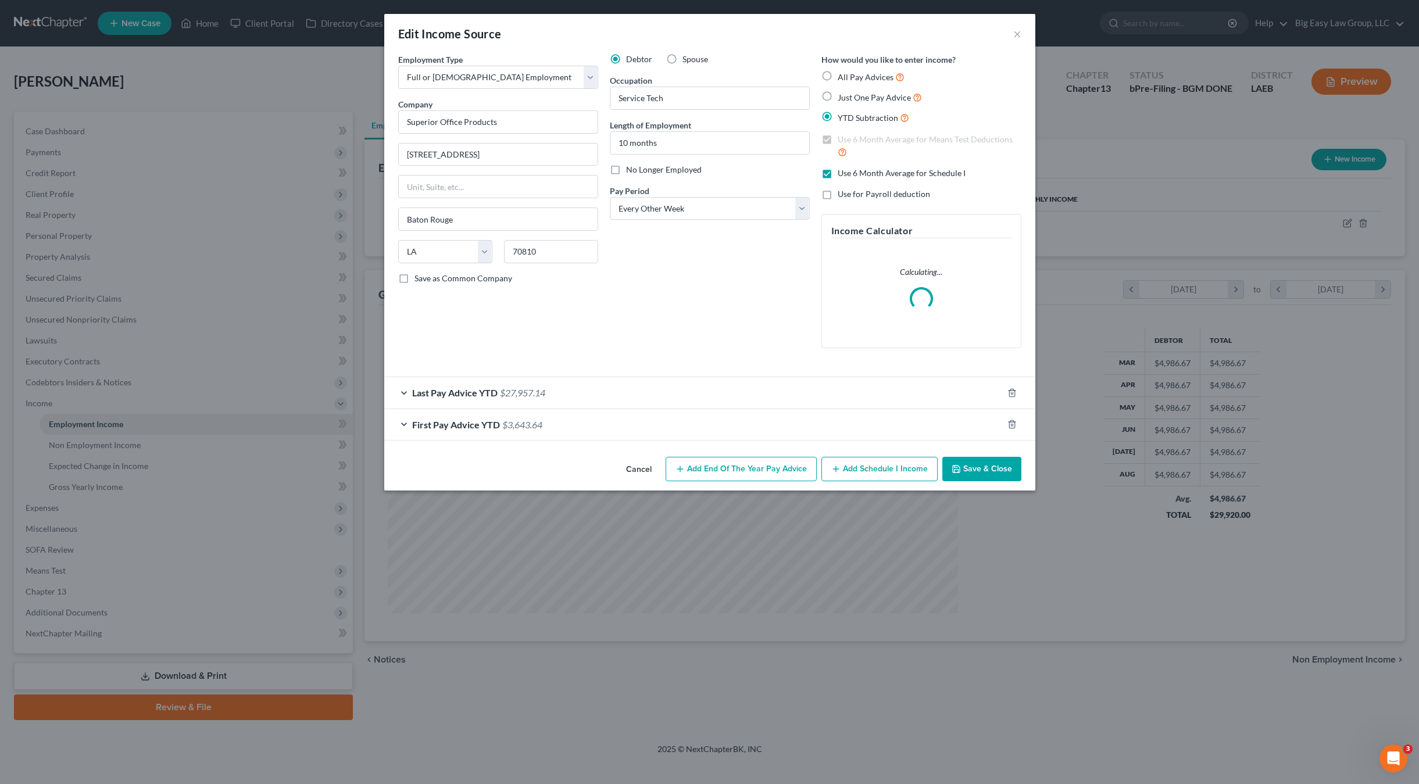
click at [559, 400] on div "Last Pay Advice YTD $27,957.14" at bounding box center [693, 392] width 618 height 31
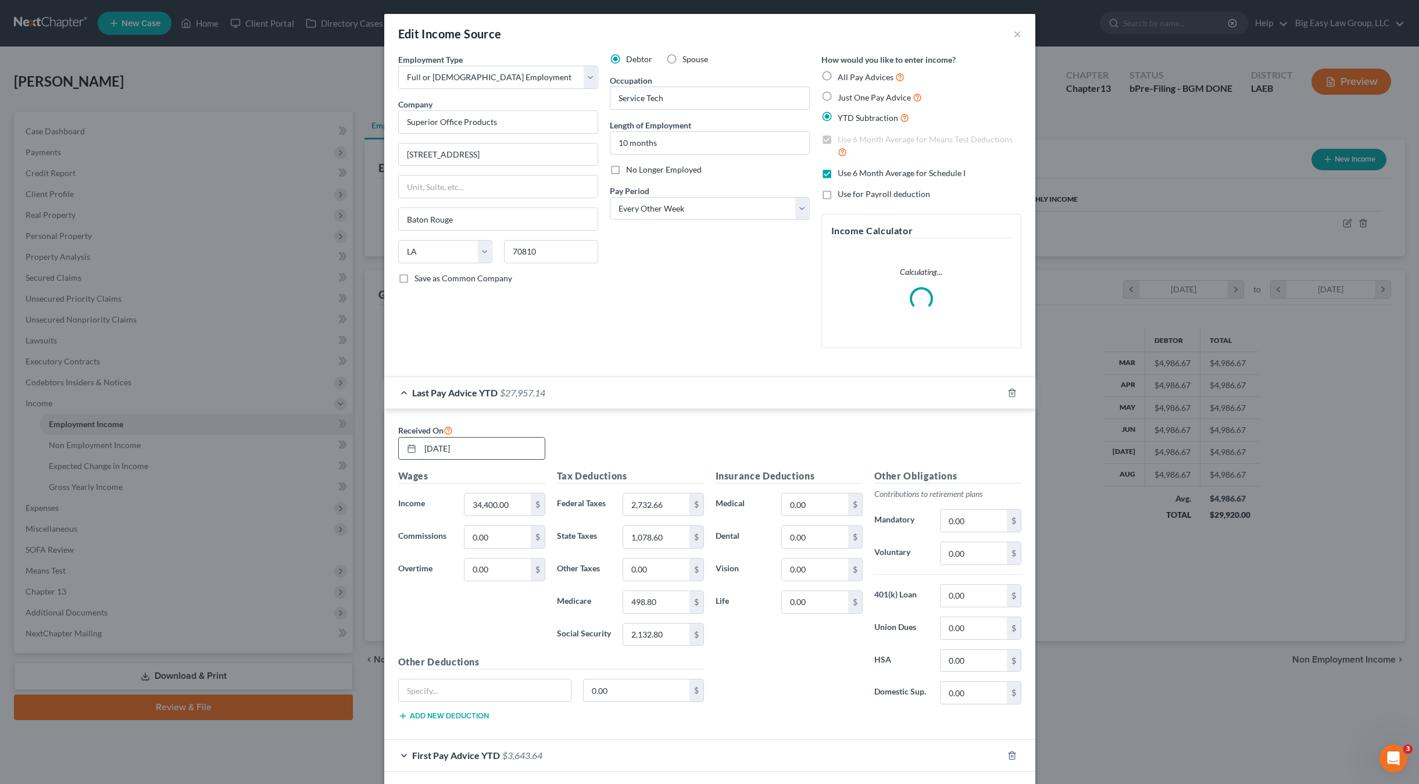
drag, startPoint x: 483, startPoint y: 459, endPoint x: 496, endPoint y: 453, distance: 14.6
click at [483, 458] on input "07/19/2024" at bounding box center [482, 449] width 124 height 22
drag, startPoint x: 403, startPoint y: 446, endPoint x: 358, endPoint y: 431, distance: 47.2
click at [385, 441] on div "Received On 07/19/2024 Wages Income * 34,400.00 $ Commissions 0.00 $ Overtime 0…" at bounding box center [709, 574] width 651 height 331
type input "0"
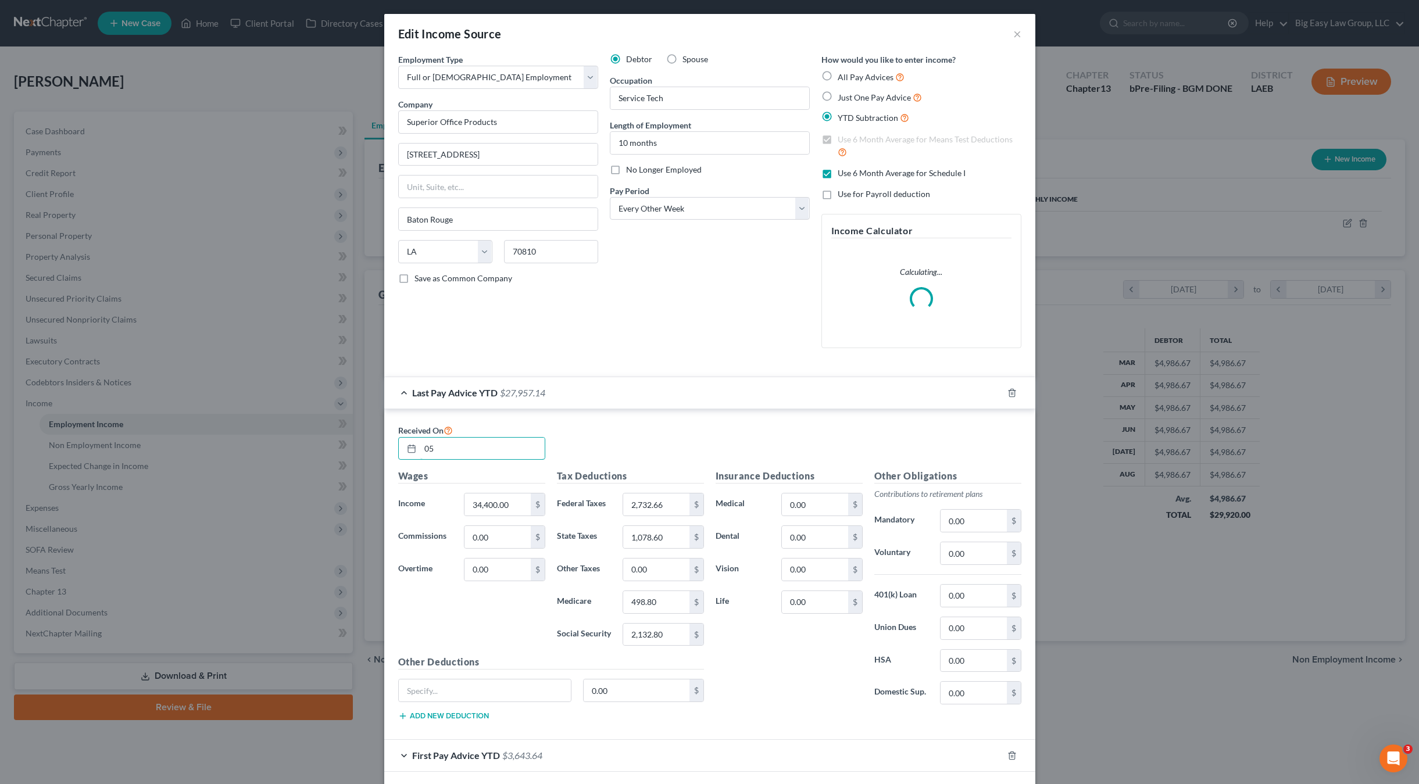
type input "0"
type input "08/27/2025"
click at [535, 519] on div "Wages Income * 34,400.00 $ Commissions 0.00 $ Overtime 0.00 $" at bounding box center [471, 562] width 159 height 186
click at [516, 510] on input "34,400.00" at bounding box center [497, 504] width 66 height 22
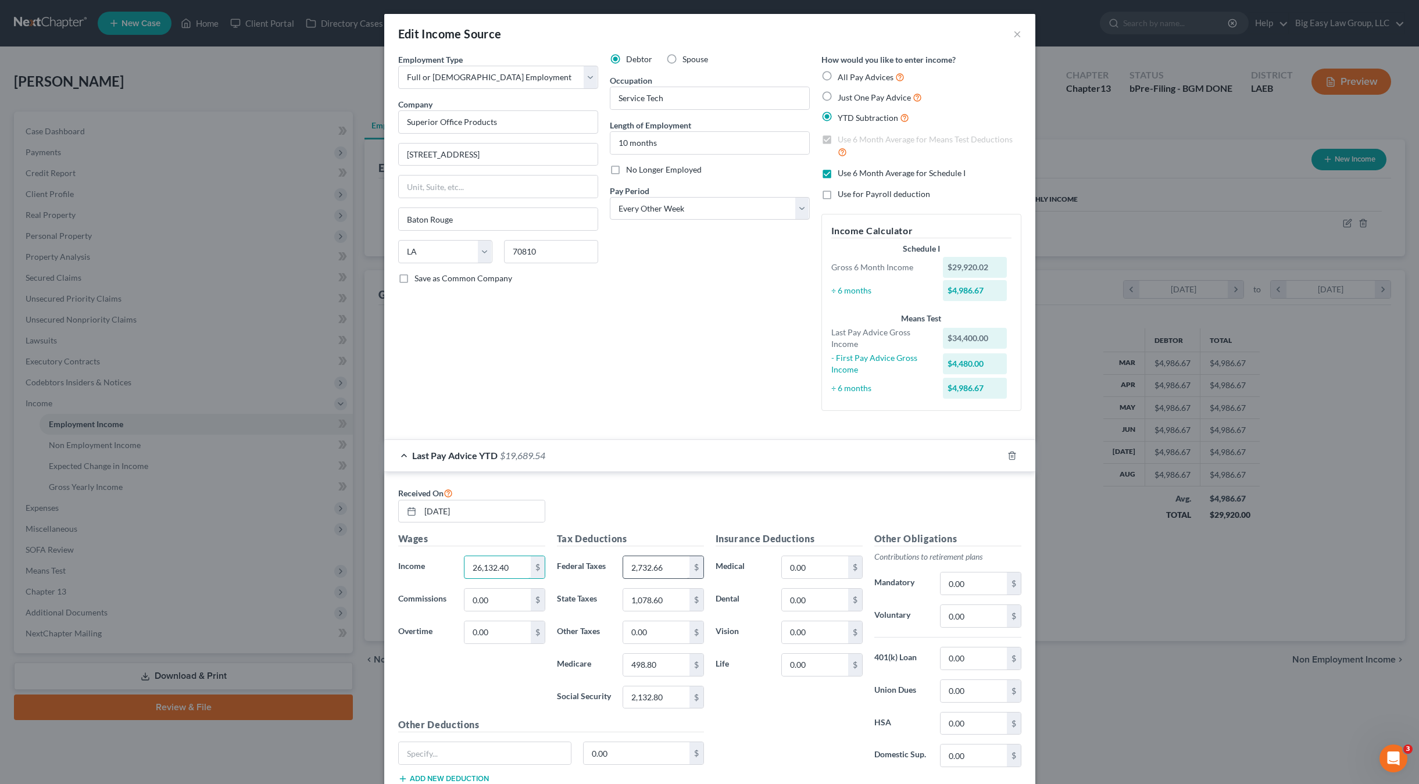
type input "26,132.40"
click at [675, 572] on input "2,732.66" at bounding box center [656, 567] width 66 height 22
type input "2,634.62"
click at [677, 595] on input "1,078.60" at bounding box center [656, 600] width 66 height 22
type input "906.29"
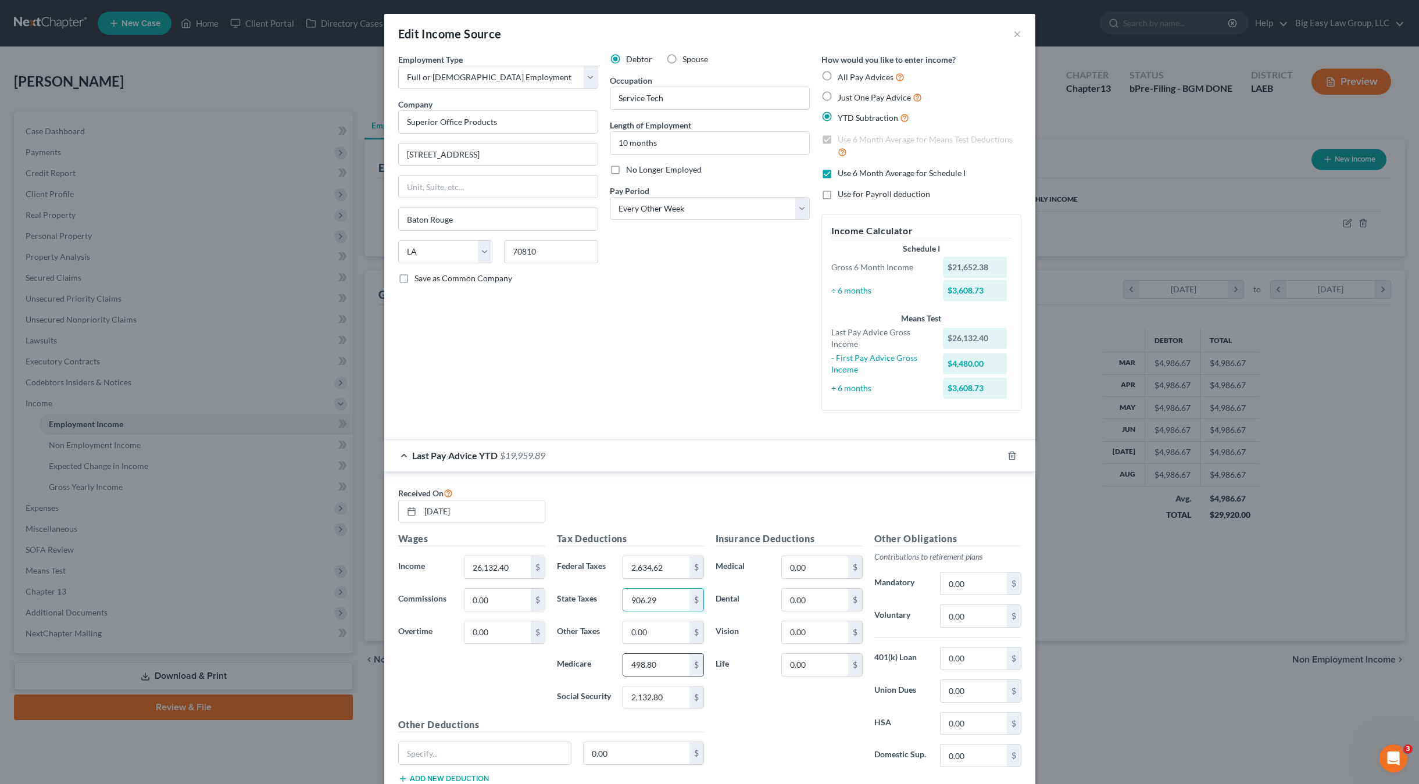
click at [689, 654] on div "$" at bounding box center [696, 665] width 14 height 22
click at [682, 654] on input "498.80" at bounding box center [656, 665] width 66 height 22
type input "7"
type input "378.92"
click at [670, 654] on input "2,132.80" at bounding box center [656, 697] width 66 height 22
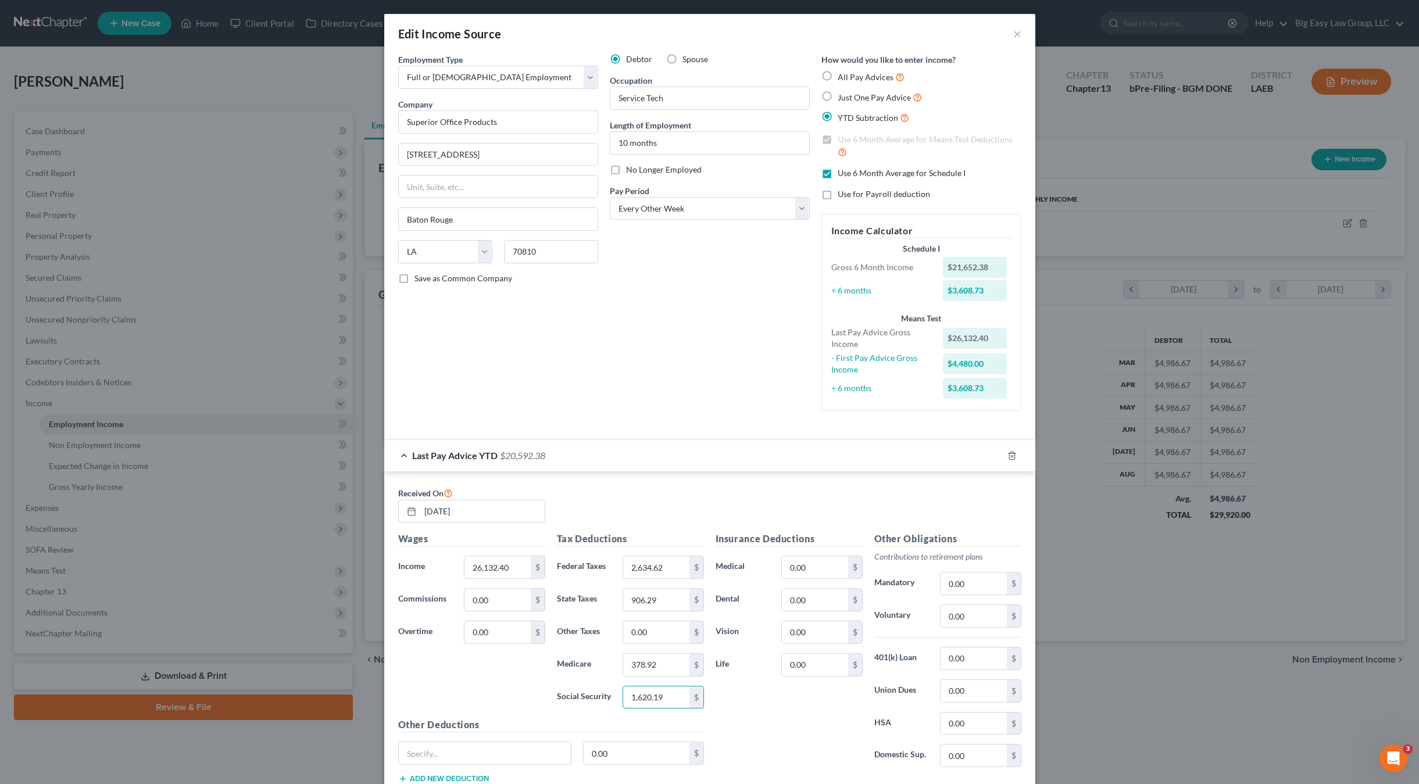
type input "1,620.19"
click at [934, 653] on div "0.00 $" at bounding box center [980, 658] width 92 height 23
drag, startPoint x: 962, startPoint y: 631, endPoint x: 982, endPoint y: 617, distance: 24.7
click at [963, 631] on div "Other Obligations Contributions to retirement plans Mandatory 0.00 $ Voluntary …" at bounding box center [947, 654] width 159 height 245
drag, startPoint x: 983, startPoint y: 616, endPoint x: 924, endPoint y: 613, distance: 59.9
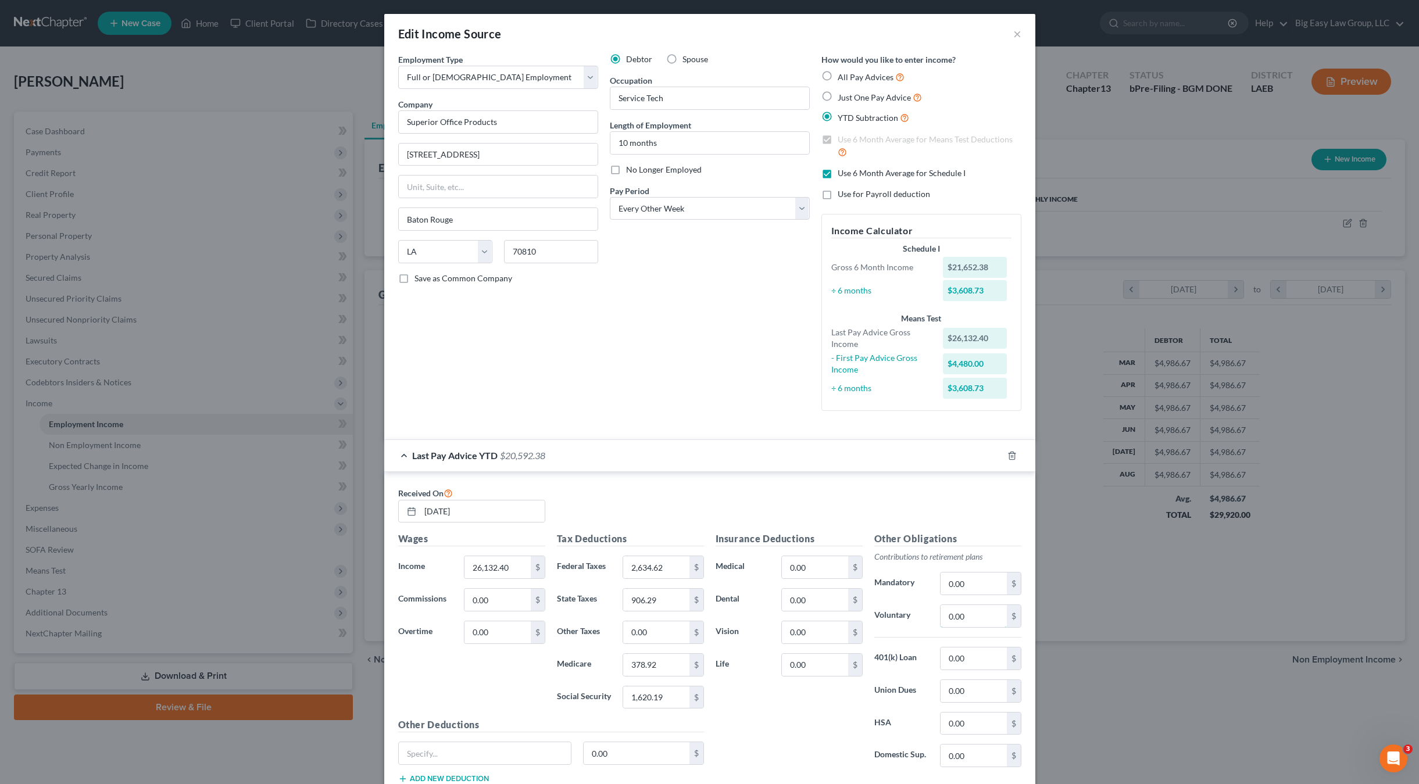
click at [934, 611] on div "0.00 $" at bounding box center [980, 615] width 92 height 23
type input "0"
type input "1"
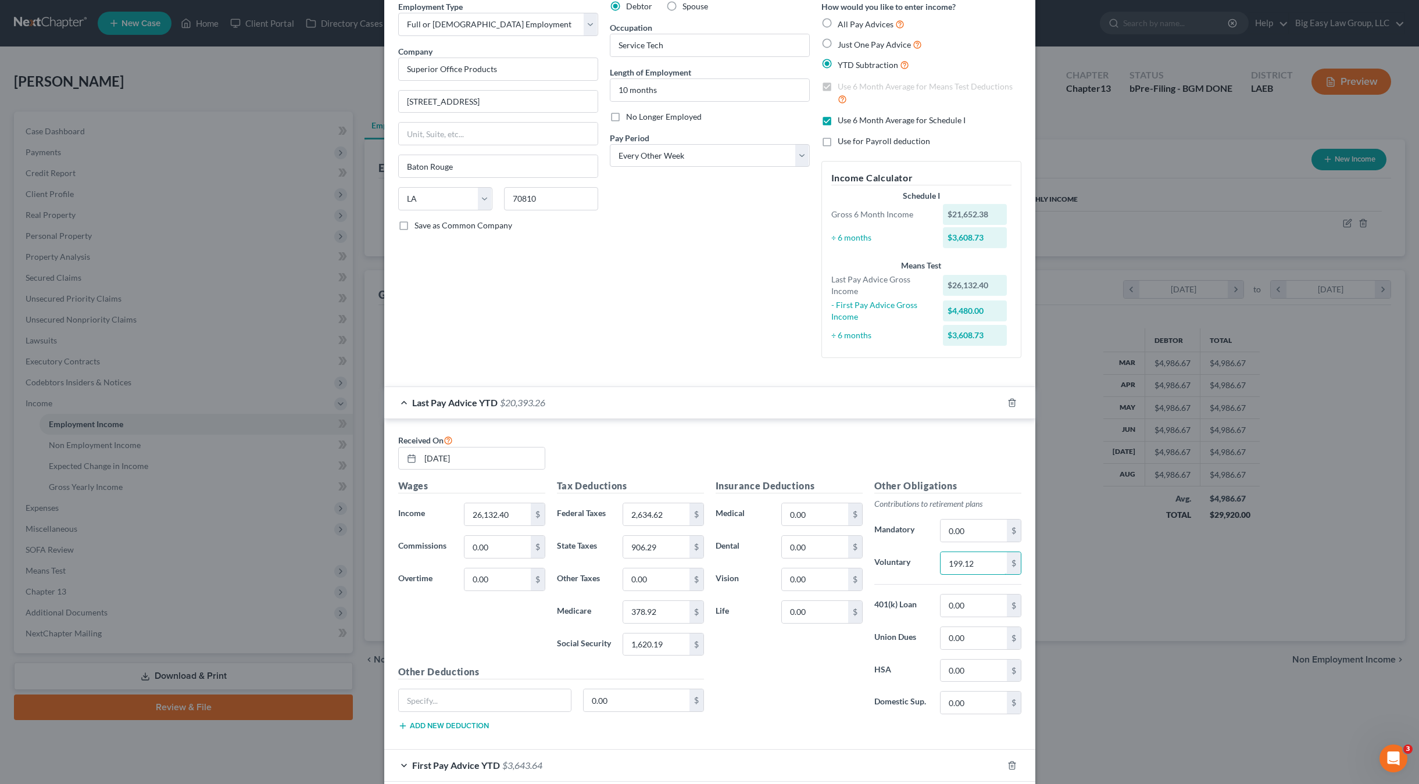
scroll to position [114, 0]
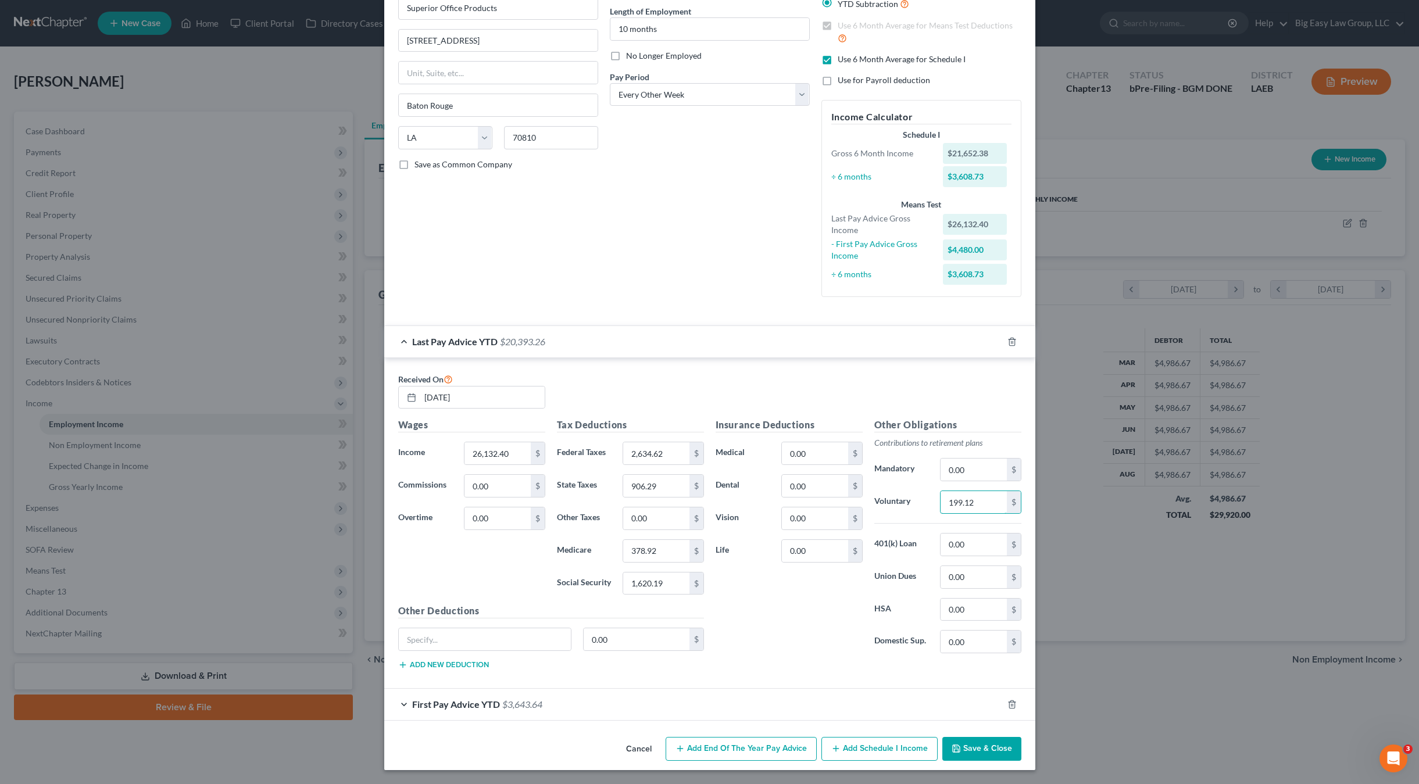
type input "199.12"
click at [485, 654] on span "First Pay Advice YTD" at bounding box center [456, 704] width 88 height 11
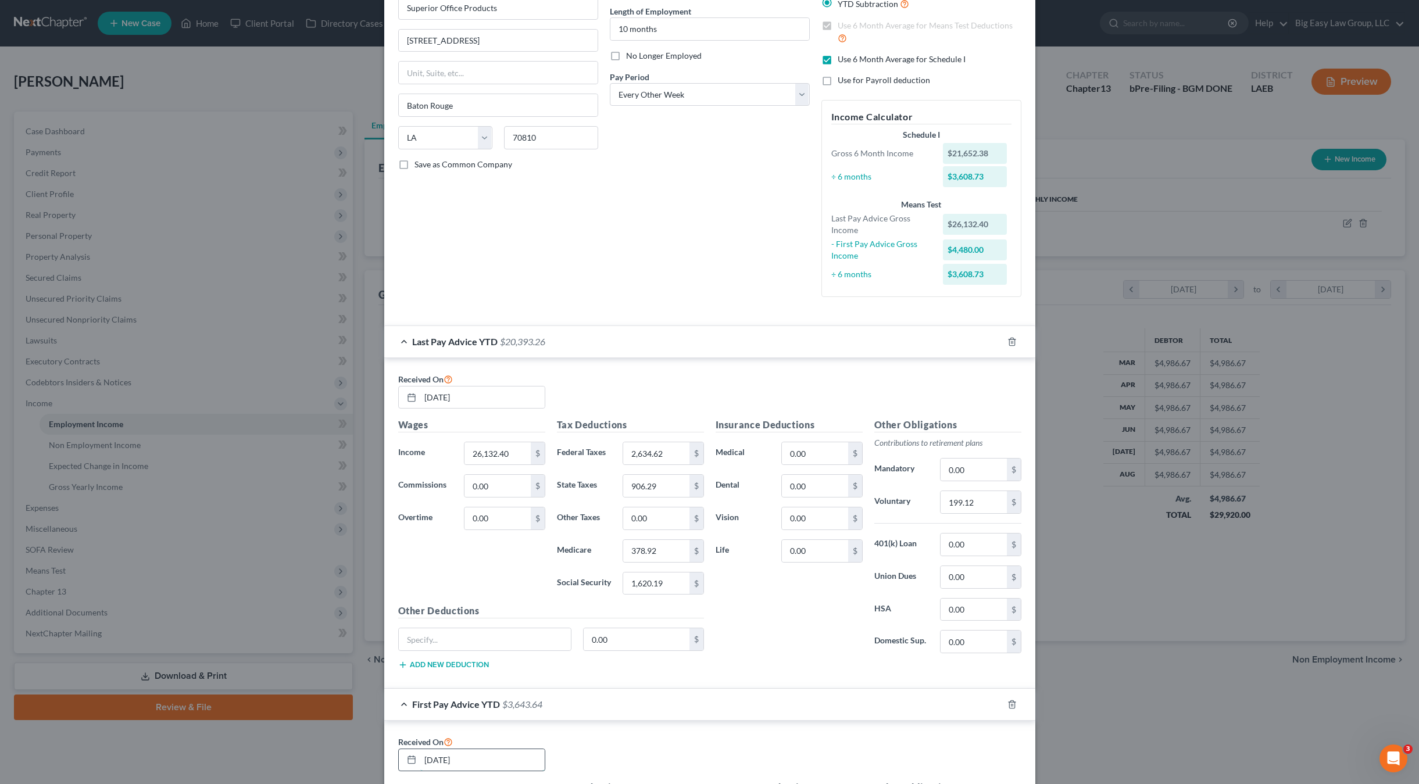
drag, startPoint x: 496, startPoint y: 755, endPoint x: 510, endPoint y: 764, distance: 16.5
click at [496, 654] on input "01/19/2024" at bounding box center [482, 760] width 124 height 22
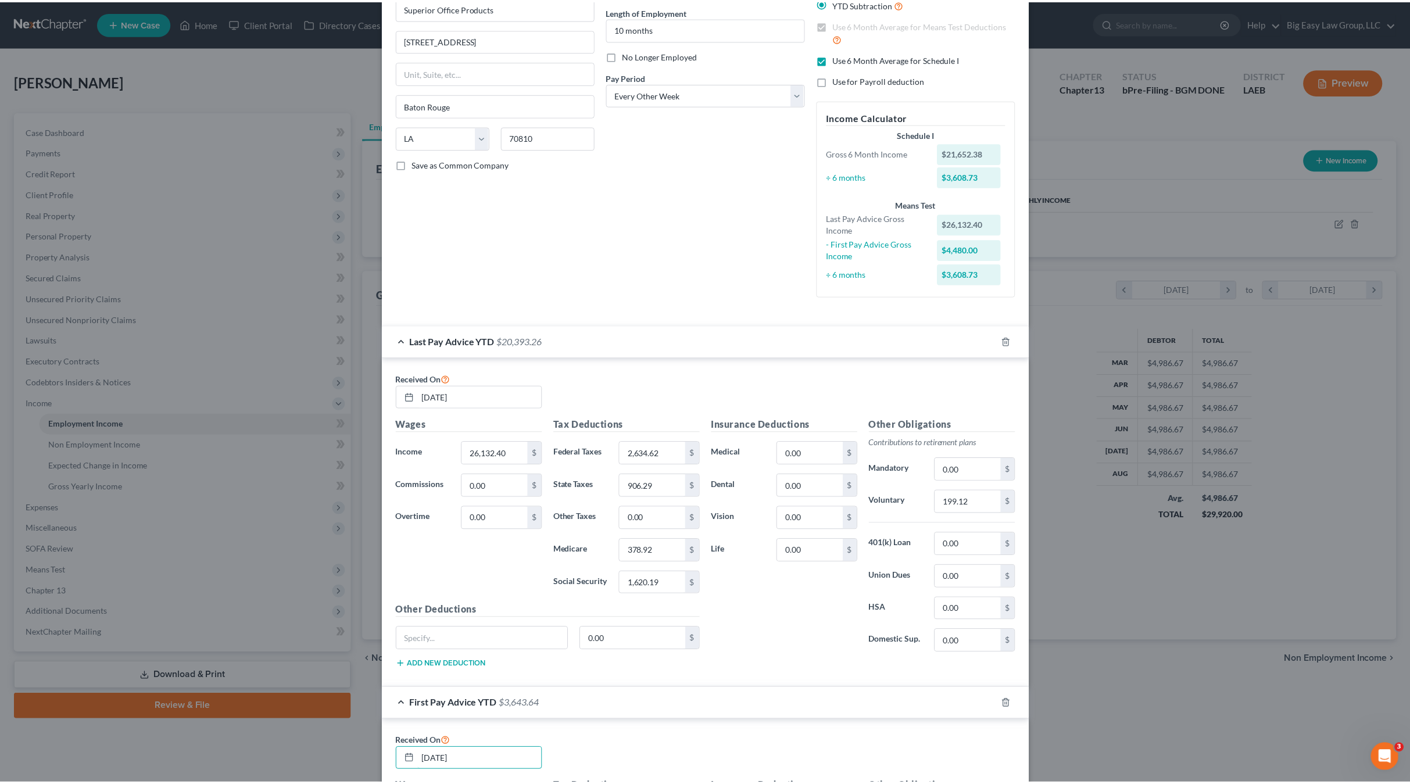
scroll to position [445, 0]
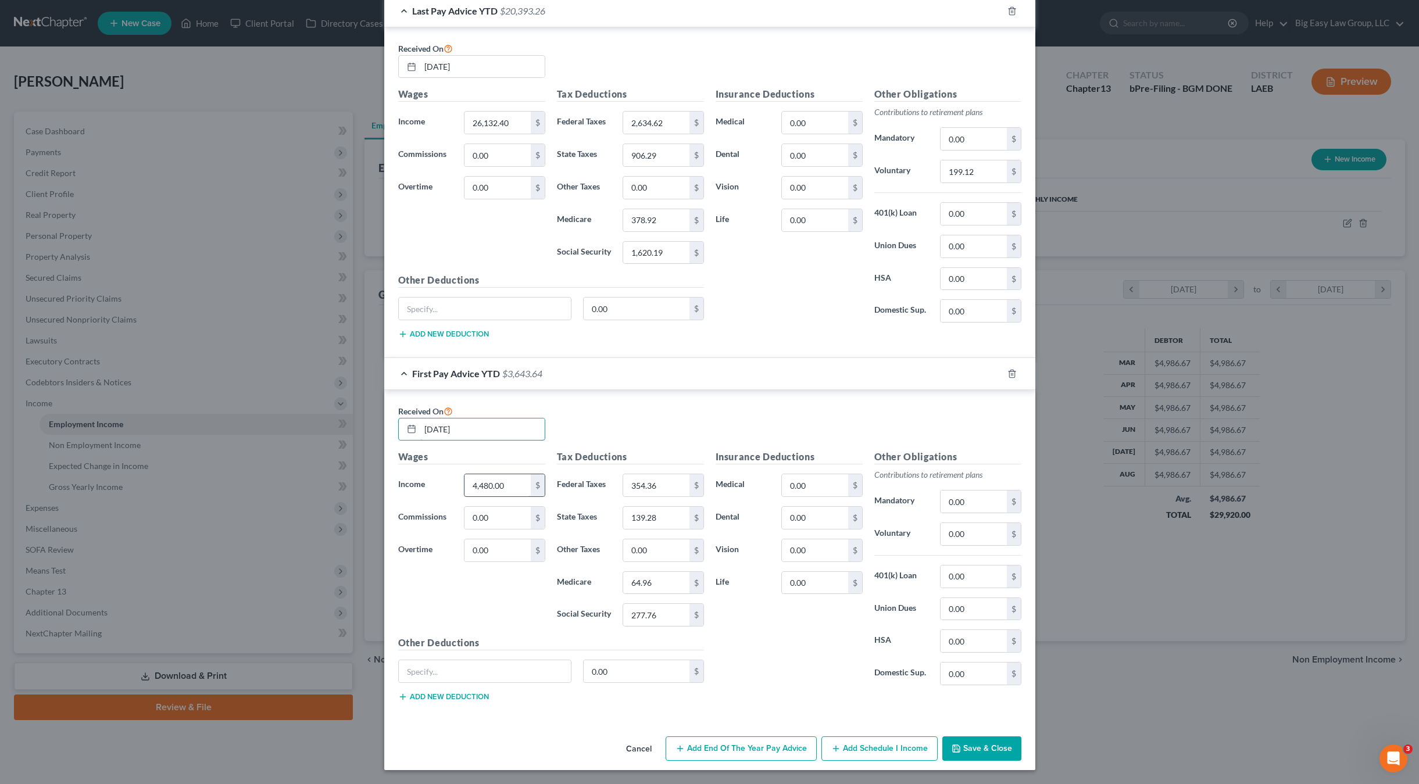
type input "02/28/2025"
click at [503, 489] on input "4,480.00" at bounding box center [497, 485] width 66 height 22
type input "4,977.60"
click at [648, 488] on input "354.36" at bounding box center [656, 485] width 66 height 22
click at [662, 479] on input "354.36" at bounding box center [656, 485] width 66 height 22
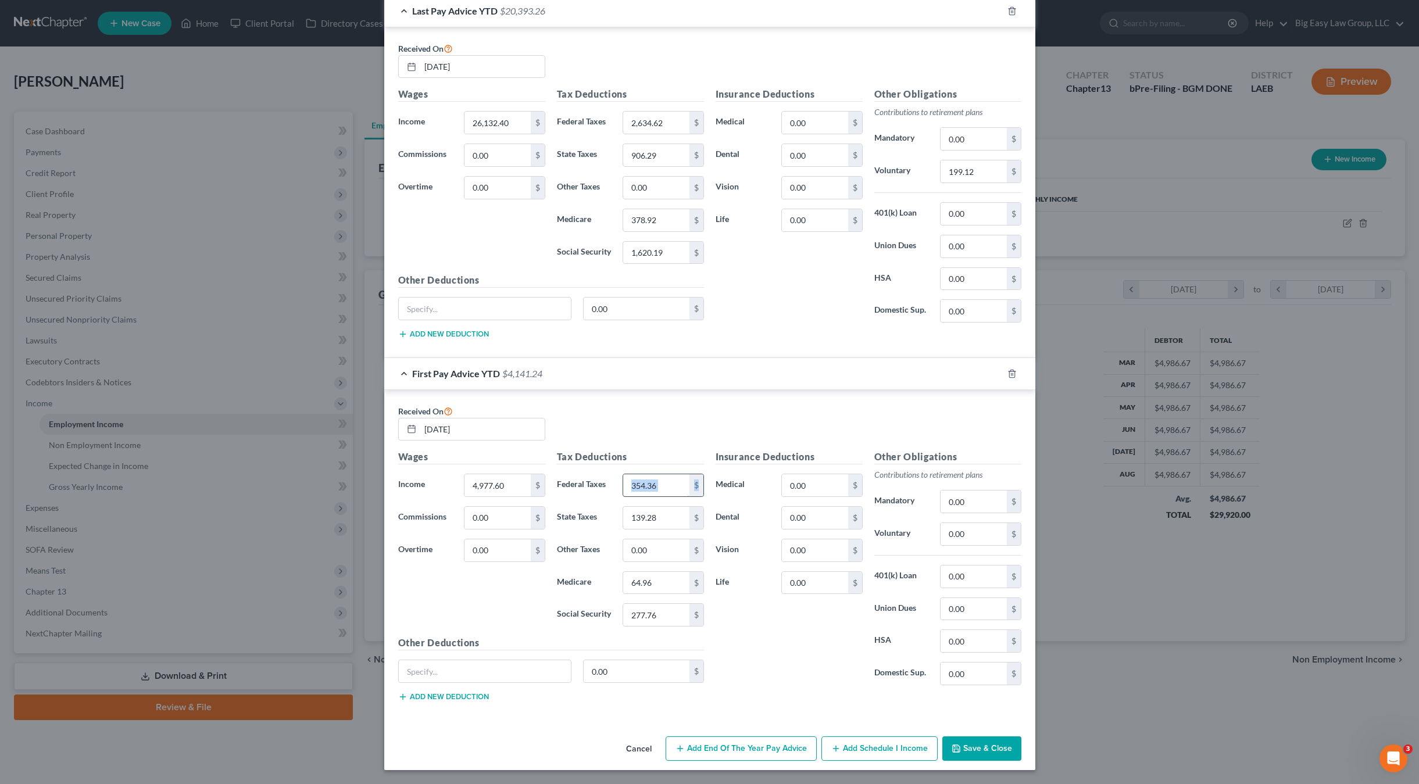
drag, startPoint x: 651, startPoint y: 486, endPoint x: 642, endPoint y: 484, distance: 9.6
click at [641, 483] on div "354.36 $" at bounding box center [663, 485] width 81 height 23
click at [662, 486] on input "354.36" at bounding box center [656, 485] width 66 height 22
drag, startPoint x: 642, startPoint y: 484, endPoint x: 609, endPoint y: 481, distance: 33.3
click at [610, 481] on div "Federal Taxes 354.36 $" at bounding box center [630, 485] width 159 height 23
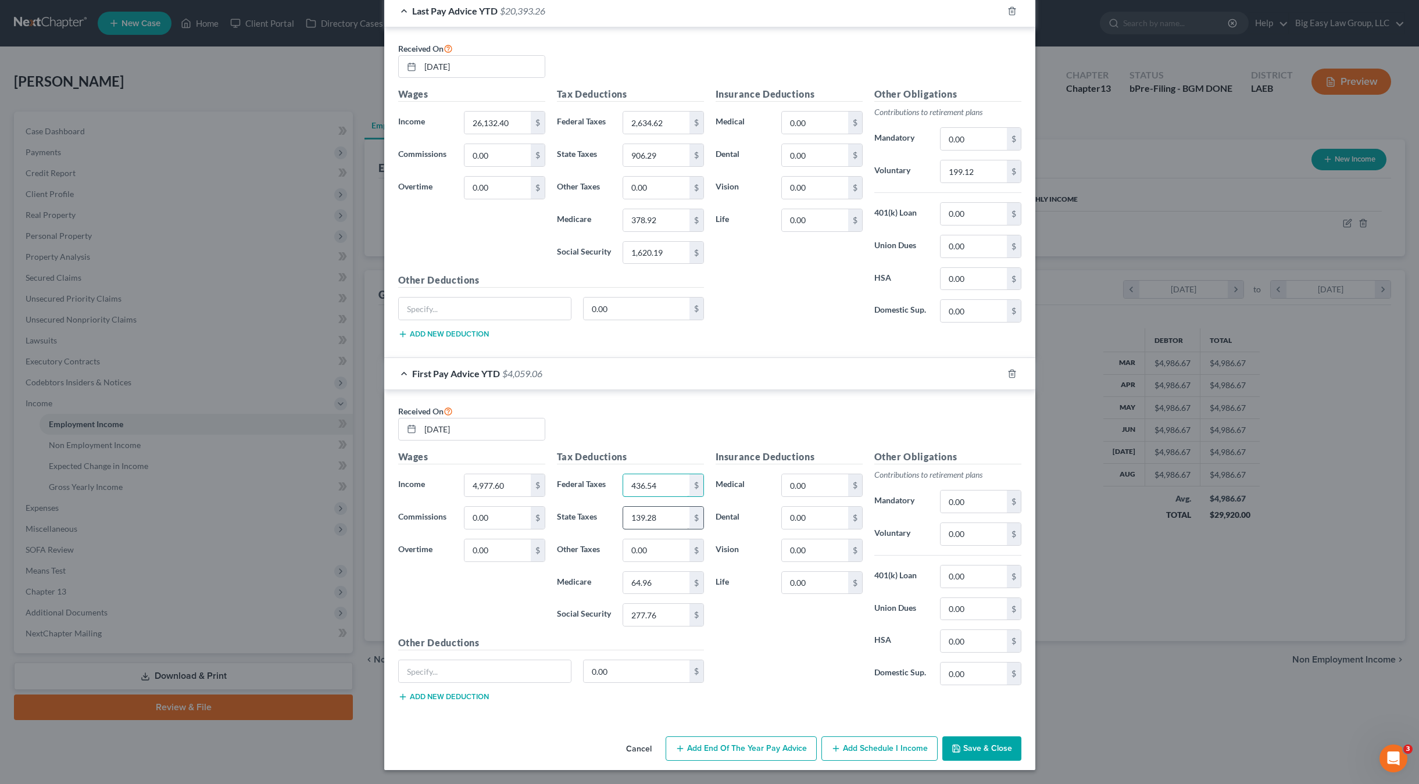
type input "436.54"
drag, startPoint x: 664, startPoint y: 511, endPoint x: 673, endPoint y: 530, distance: 20.5
click at [673, 529] on div "139.28 $" at bounding box center [663, 517] width 81 height 23
type input "124.10"
drag, startPoint x: 659, startPoint y: 578, endPoint x: 675, endPoint y: 588, distance: 18.7
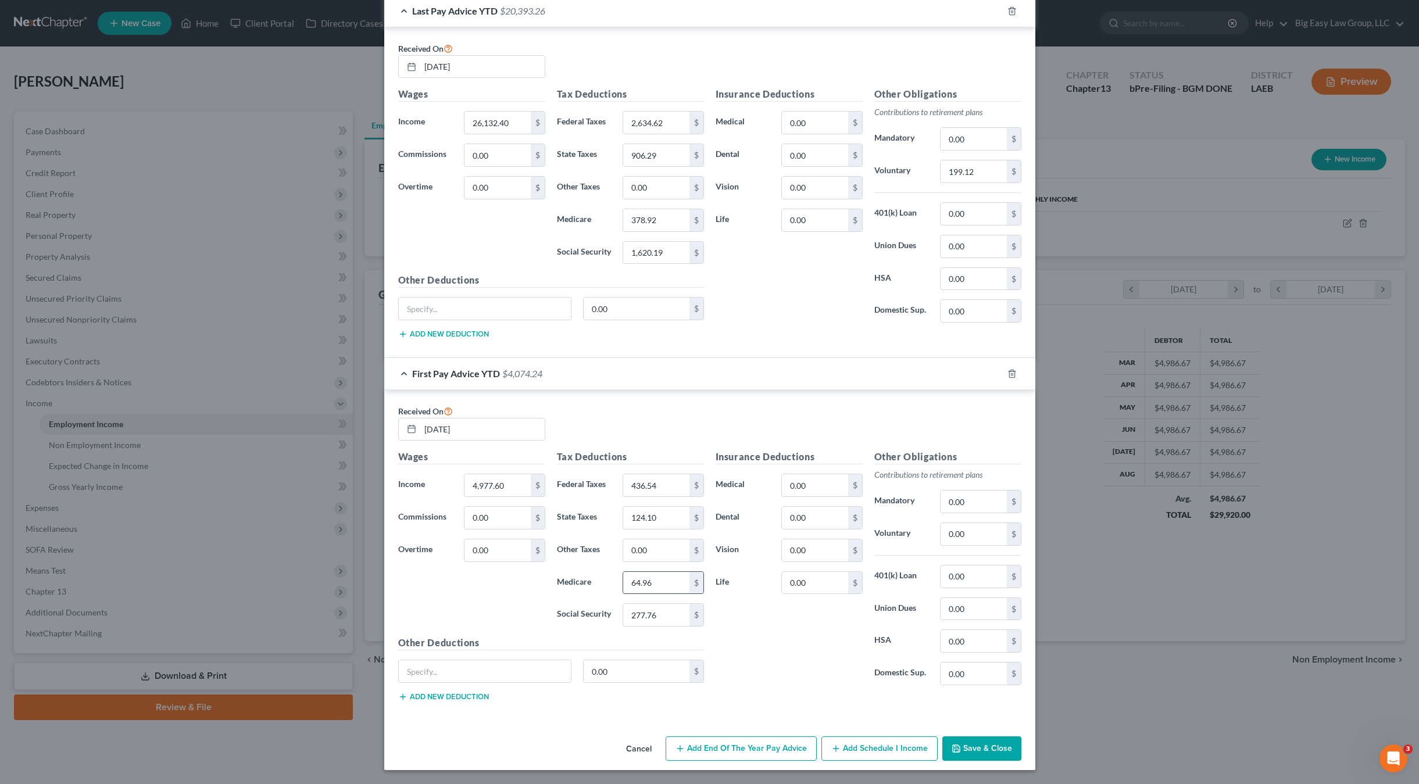
click at [675, 588] on input "64.96" at bounding box center [656, 583] width 66 height 22
click at [675, 587] on input "64.96" at bounding box center [656, 583] width 66 height 22
drag, startPoint x: 685, startPoint y: 587, endPoint x: 582, endPoint y: 565, distance: 105.2
click at [583, 565] on div "Tax Deductions Federal Taxes 436.54 $ State Taxes 124.10 $ Other Taxes 0.00 $ M…" at bounding box center [630, 543] width 159 height 186
click at [675, 584] on input "64.96" at bounding box center [656, 583] width 66 height 22
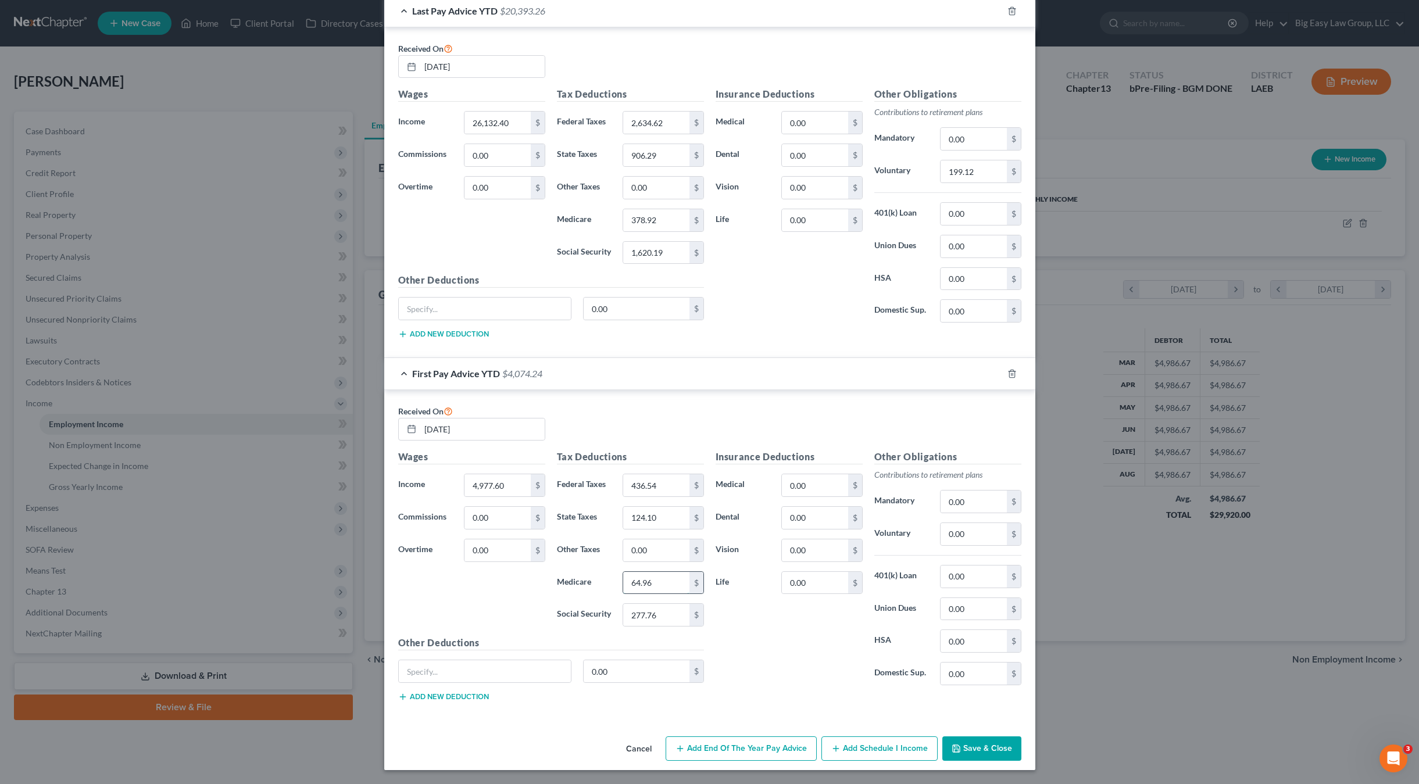
drag, startPoint x: 636, startPoint y: 577, endPoint x: 622, endPoint y: 575, distance: 14.7
click at [623, 574] on input "64.96" at bounding box center [656, 583] width 66 height 22
type input "72.18"
click at [650, 617] on input "277.76" at bounding box center [656, 615] width 66 height 22
drag, startPoint x: 660, startPoint y: 618, endPoint x: 582, endPoint y: 591, distance: 83.1
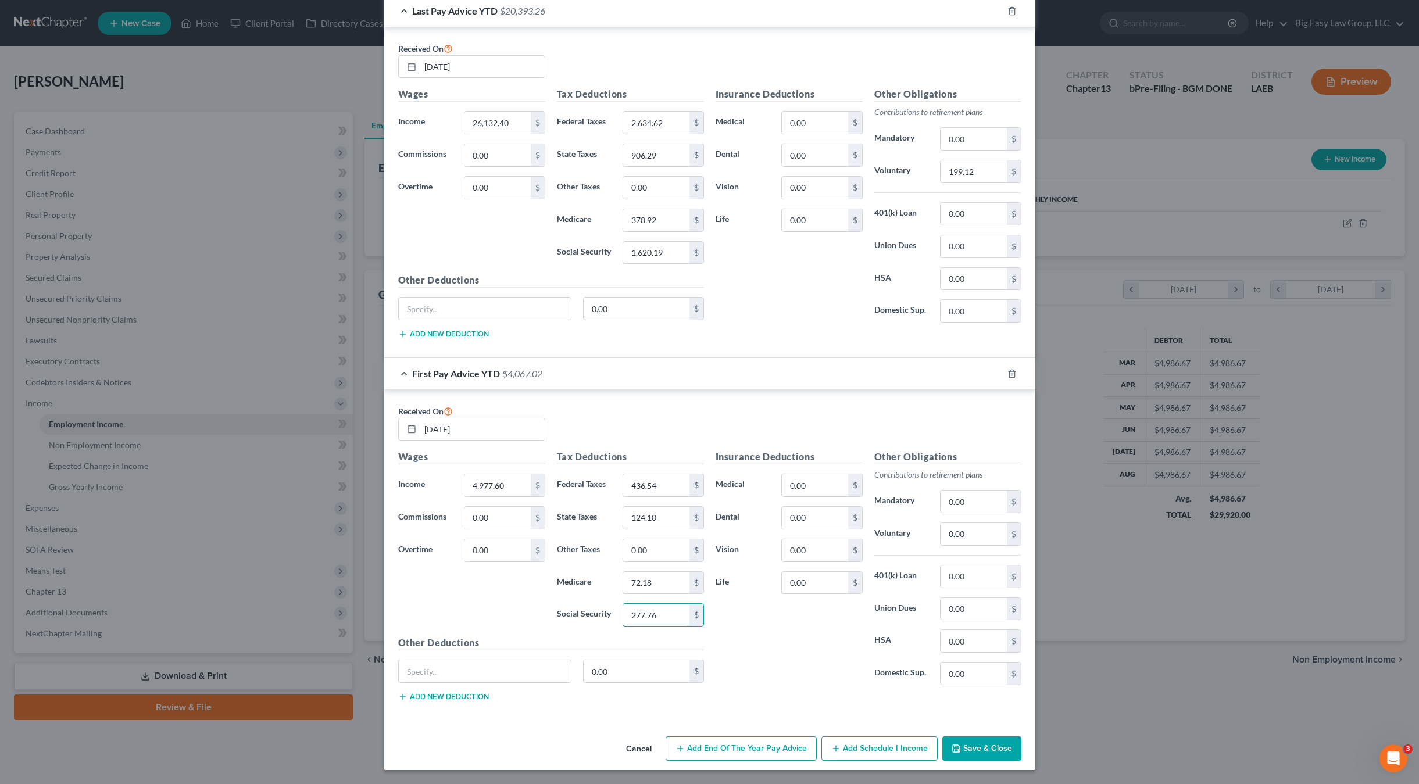
click at [582, 591] on div "Tax Deductions Federal Taxes 436.54 $ State Taxes 124.10 $ Other Taxes 0.00 $ M…" at bounding box center [630, 543] width 159 height 186
type input "308.62"
click at [978, 654] on button "Save & Close" at bounding box center [981, 748] width 79 height 24
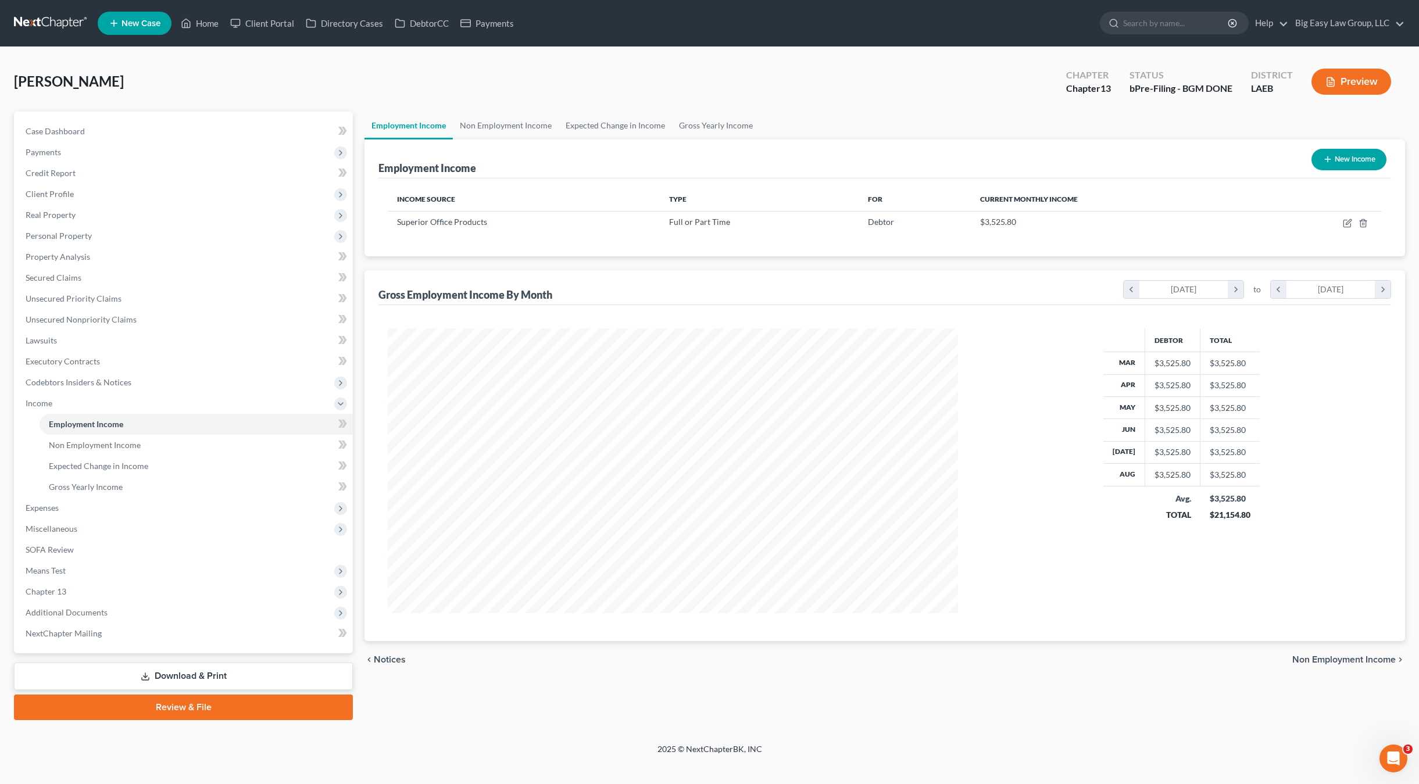
click at [185, 85] on div "Rabalais, Adam Upgraded Chapter Chapter 13 Status bPre-Filing - BGM DONE Distri…" at bounding box center [709, 86] width 1391 height 51
click at [209, 24] on link "Home" at bounding box center [199, 23] width 49 height 21
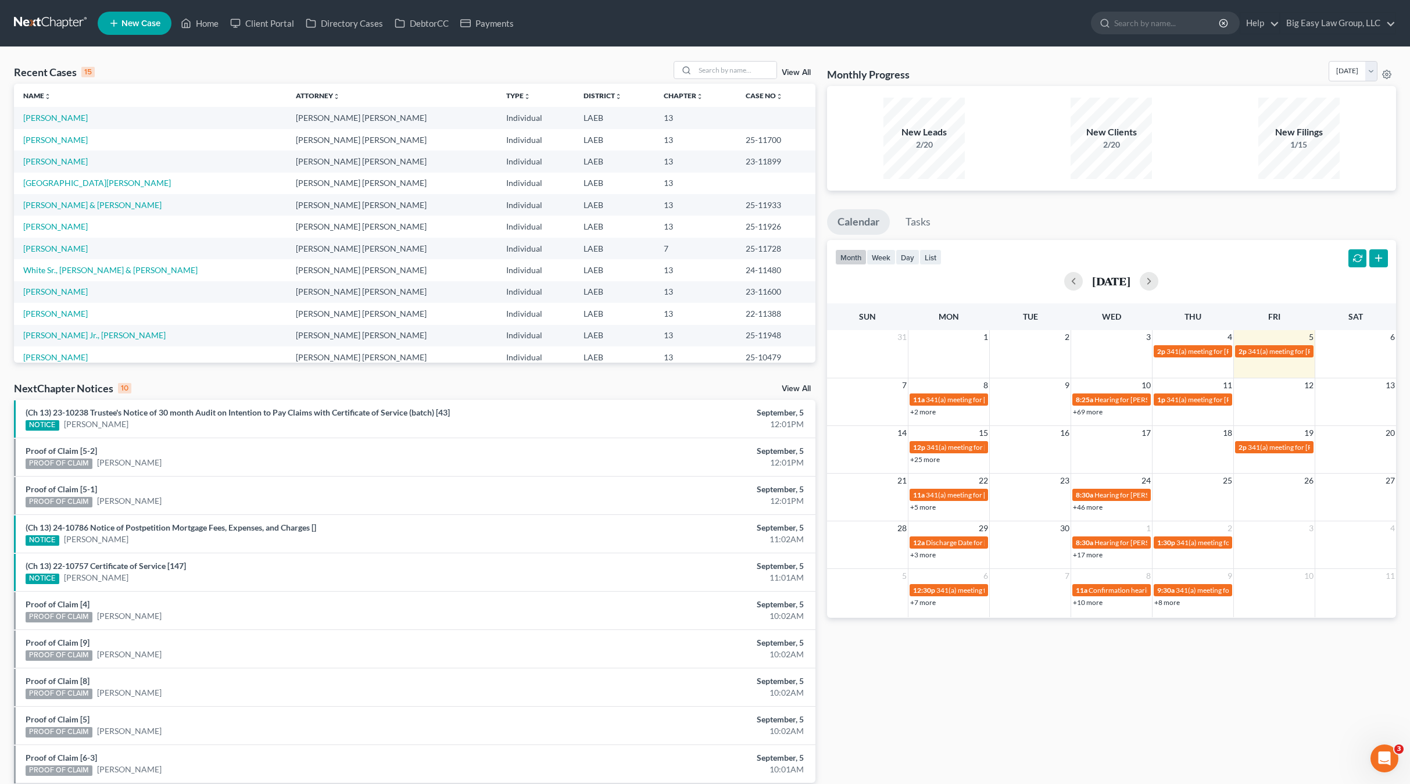
click at [217, 38] on nav "Home New Case Client Portal Directory Cases DebtorCC Payments Big Easy Law Grou…" at bounding box center [705, 23] width 1410 height 46
click at [214, 26] on link "Home" at bounding box center [199, 23] width 49 height 21
click at [203, 92] on th "Name unfold_more expand_more expand_less" at bounding box center [150, 95] width 273 height 23
click at [206, 27] on link "Home" at bounding box center [199, 23] width 49 height 21
click at [742, 73] on input "search" at bounding box center [735, 70] width 81 height 17
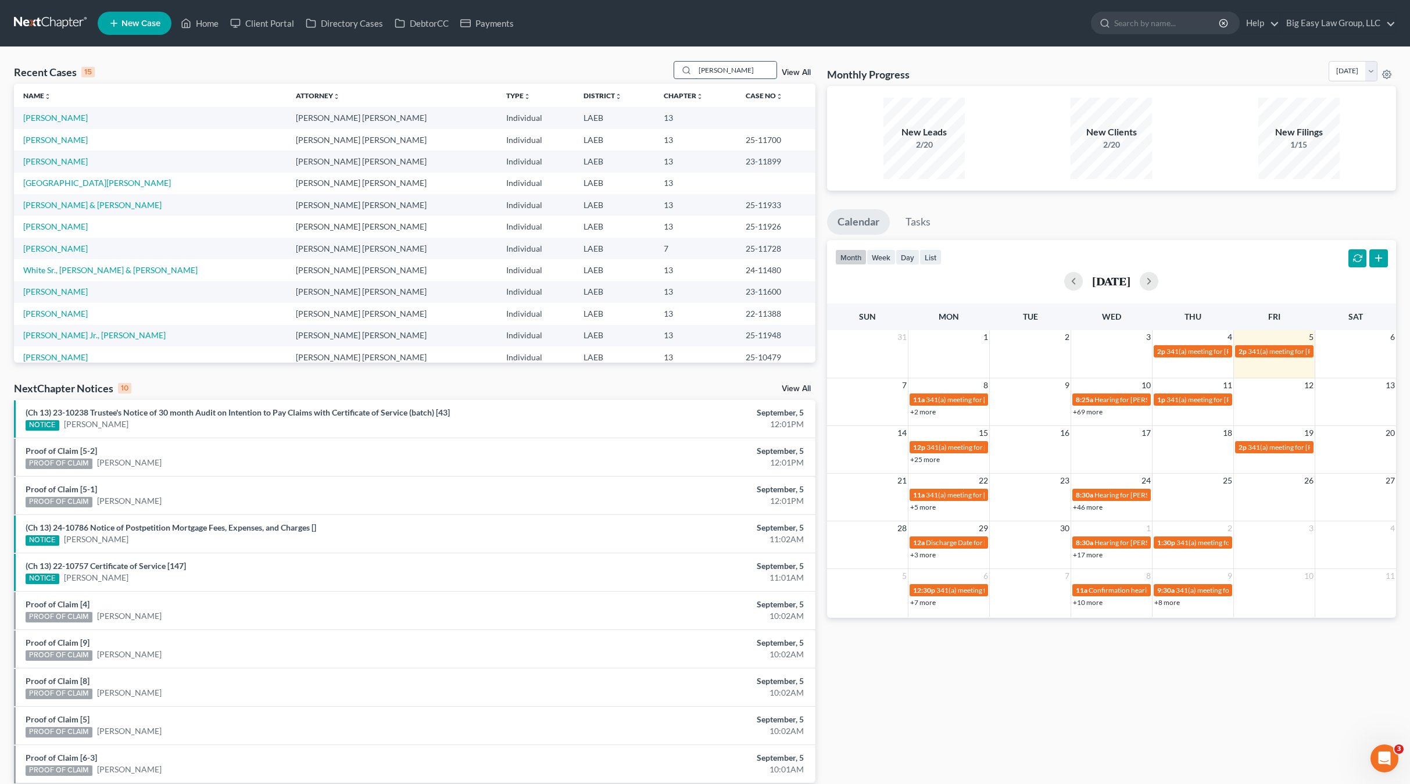
type input "[PERSON_NAME]"
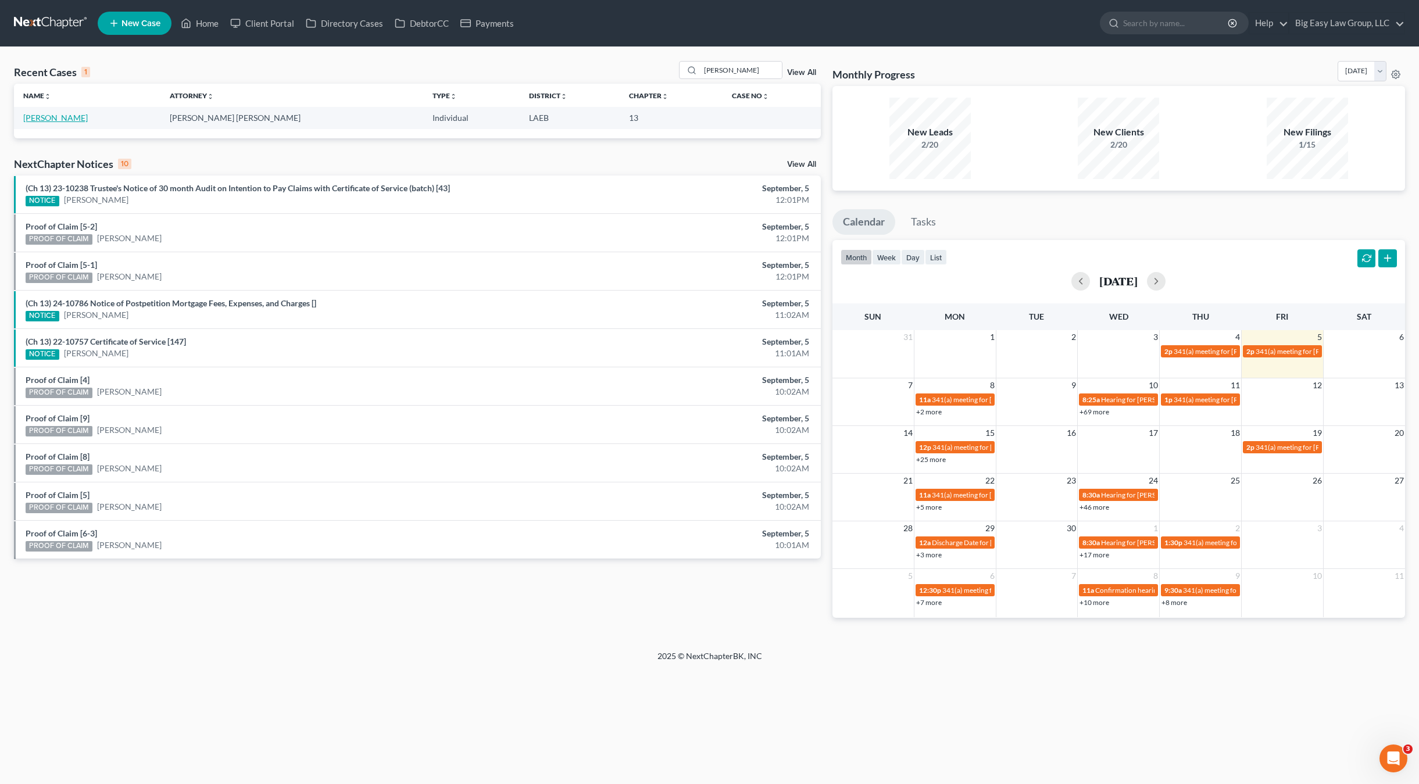
click at [48, 114] on link "[PERSON_NAME]" at bounding box center [55, 118] width 65 height 10
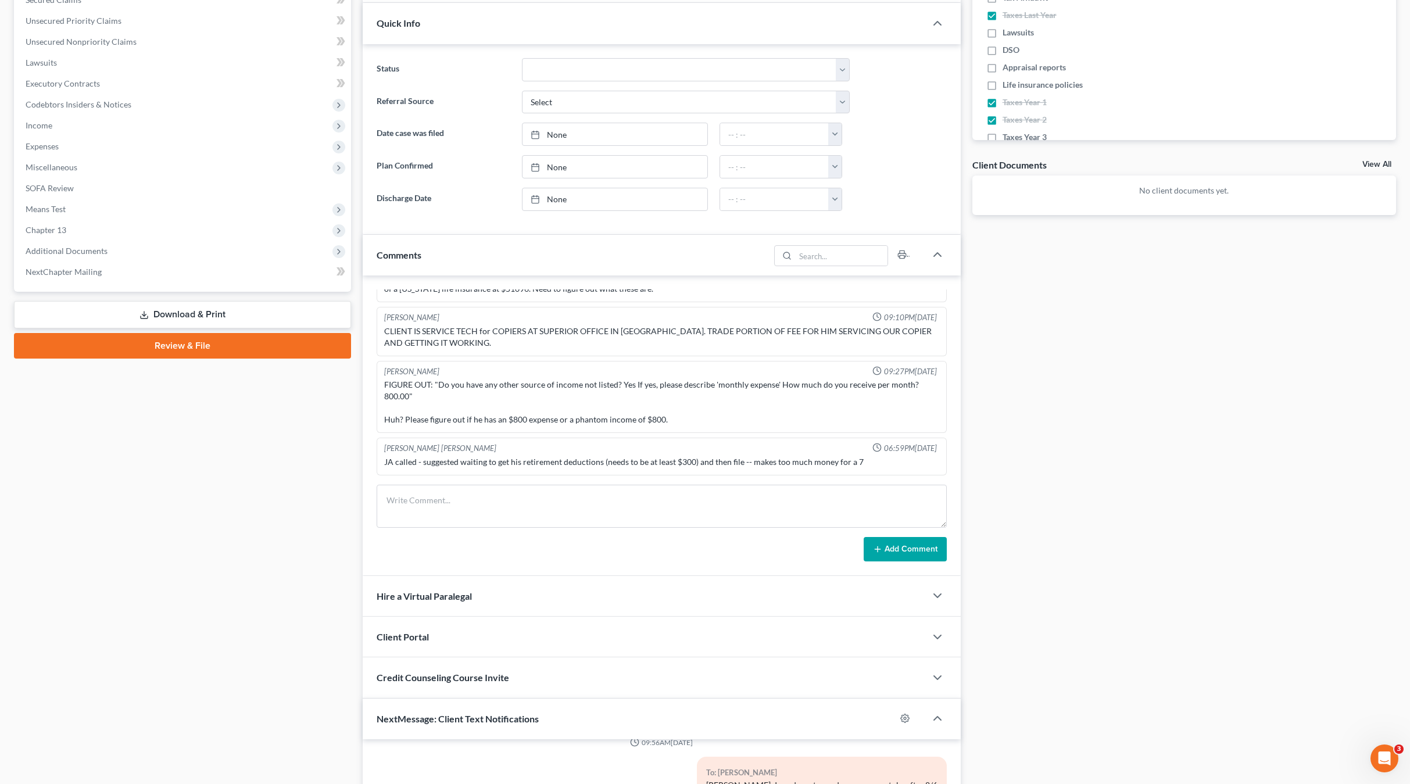
scroll to position [10, 0]
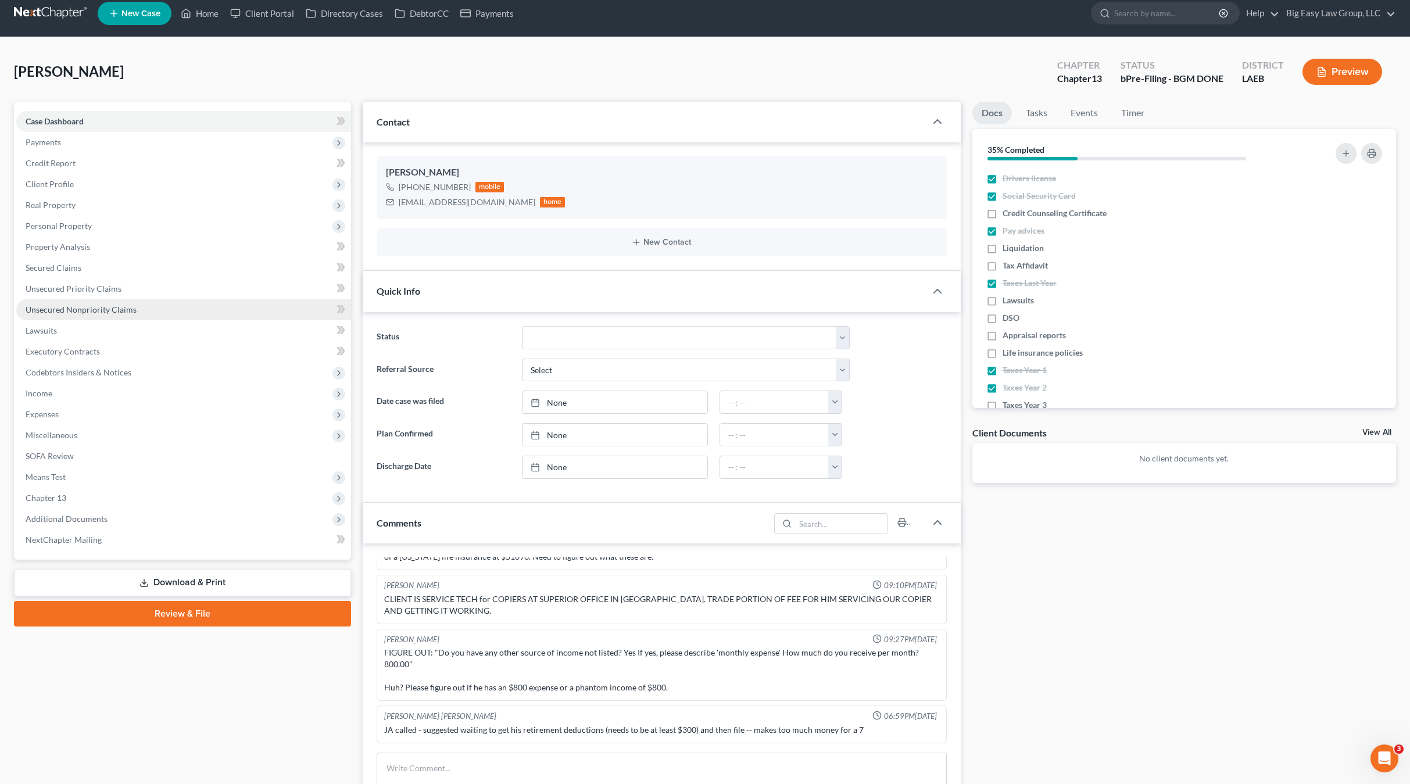
click at [126, 303] on link "Unsecured Nonpriority Claims" at bounding box center [183, 309] width 335 height 21
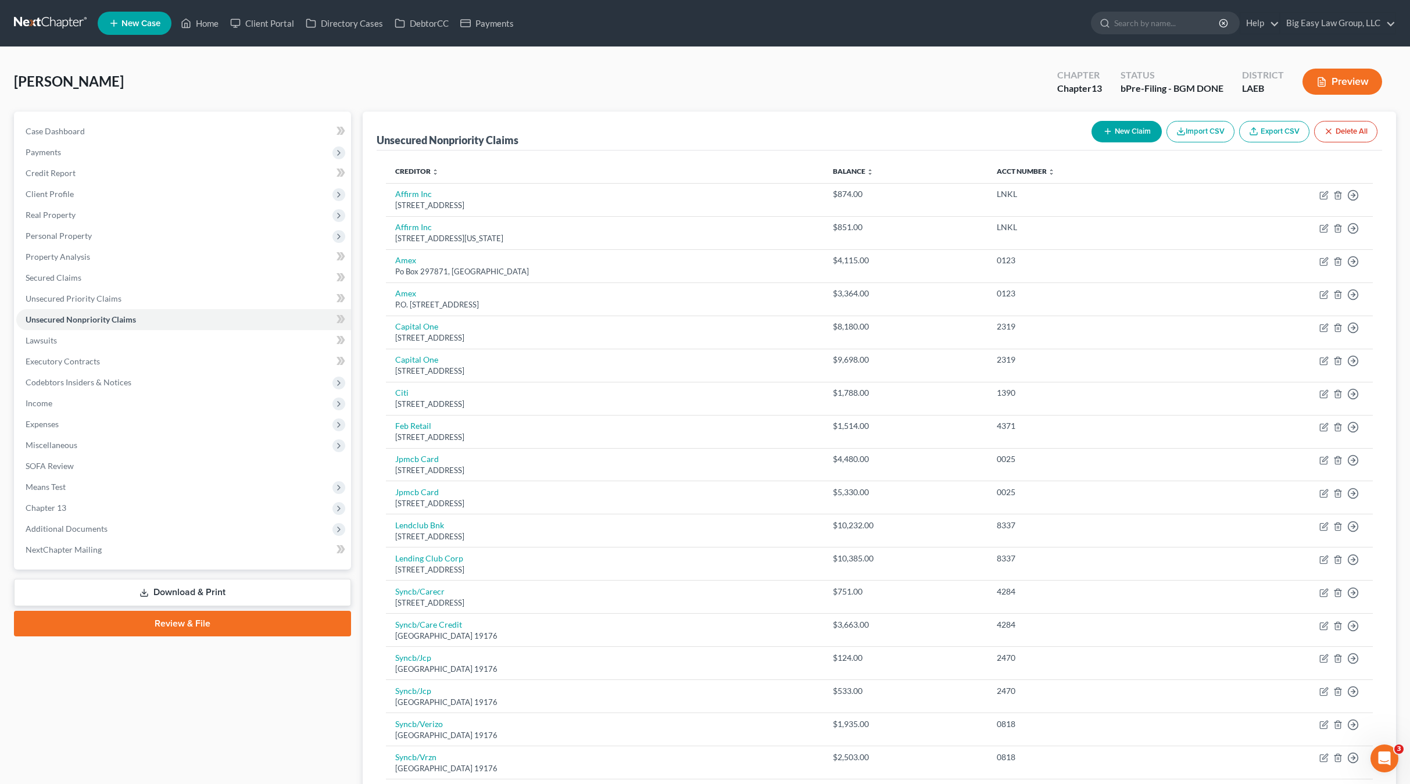
click at [1146, 127] on button "New Claim" at bounding box center [1127, 132] width 70 height 22
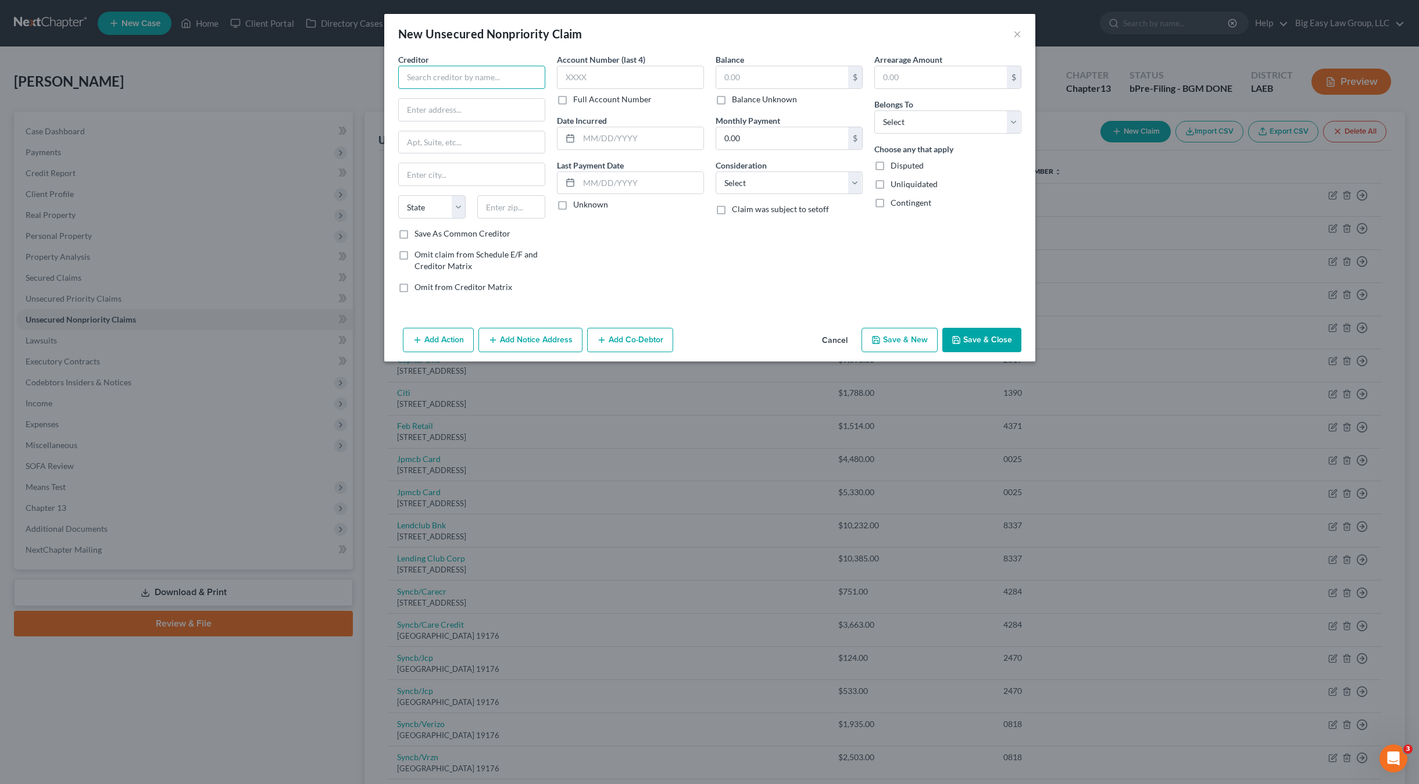
click at [496, 79] on input "text" at bounding box center [471, 77] width 147 height 23
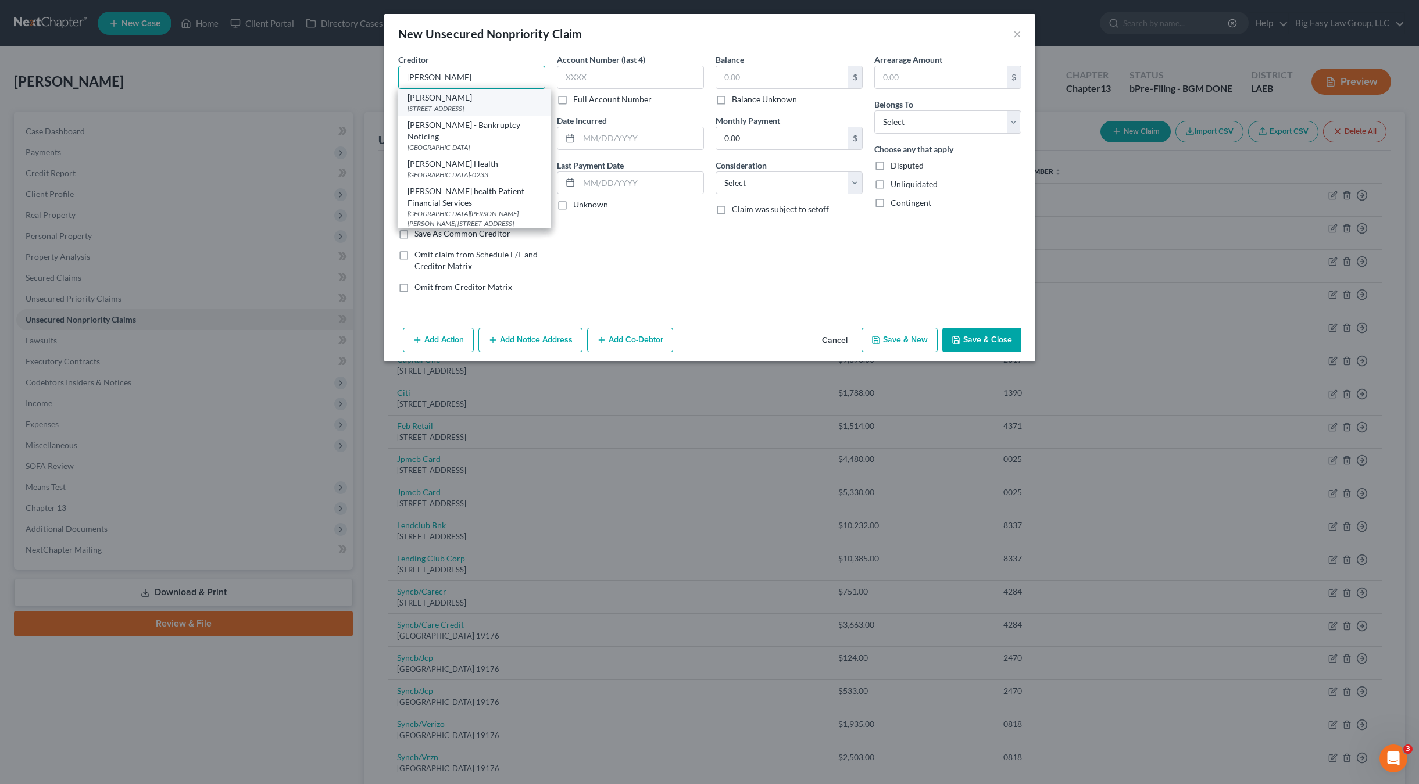
type input "[PERSON_NAME]"
drag, startPoint x: 466, startPoint y: 112, endPoint x: 693, endPoint y: 119, distance: 227.4
click at [466, 112] on div "[STREET_ADDRESS]" at bounding box center [474, 108] width 134 height 10
type input "[STREET_ADDRESS]"
type input "[GEOGRAPHIC_DATA]"
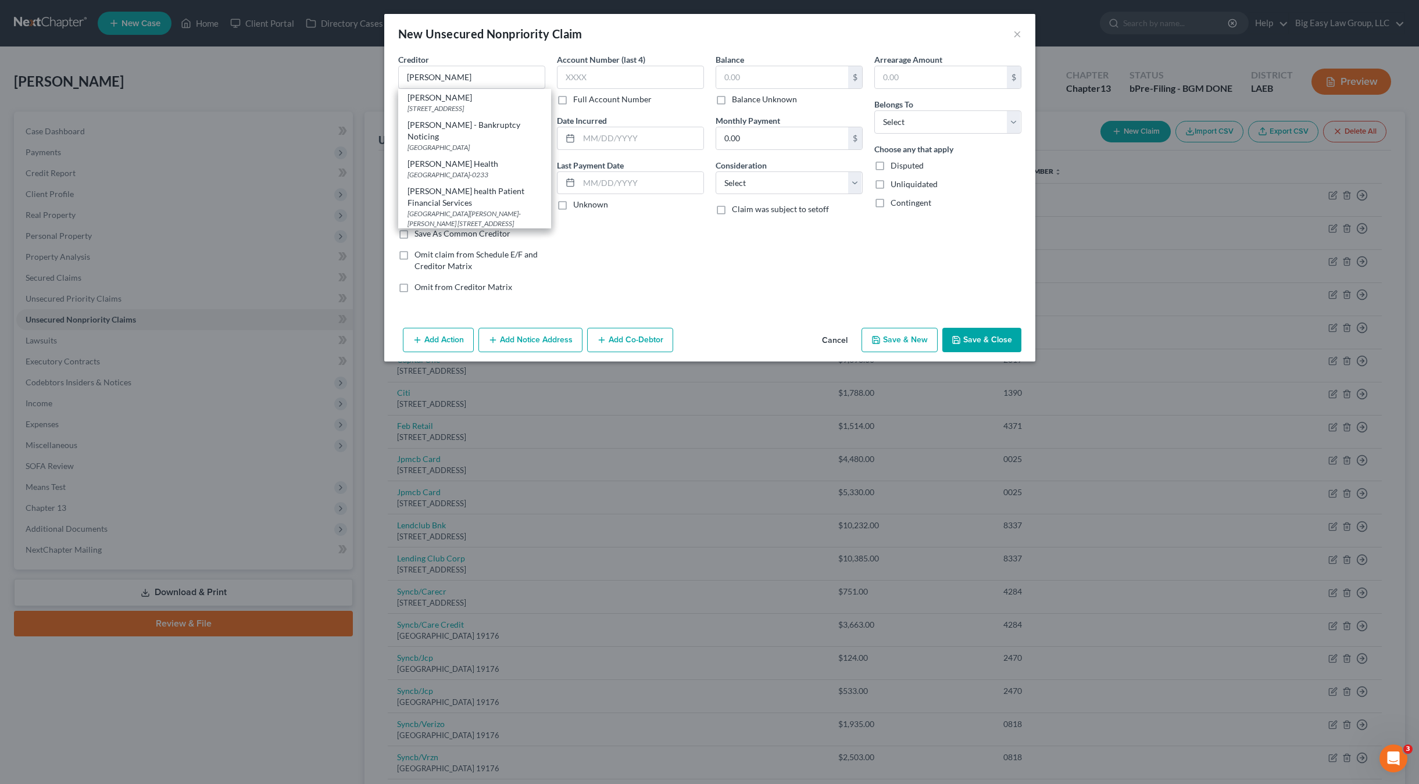
select select "19"
type input "70121"
click at [785, 74] on input "text" at bounding box center [782, 77] width 132 height 22
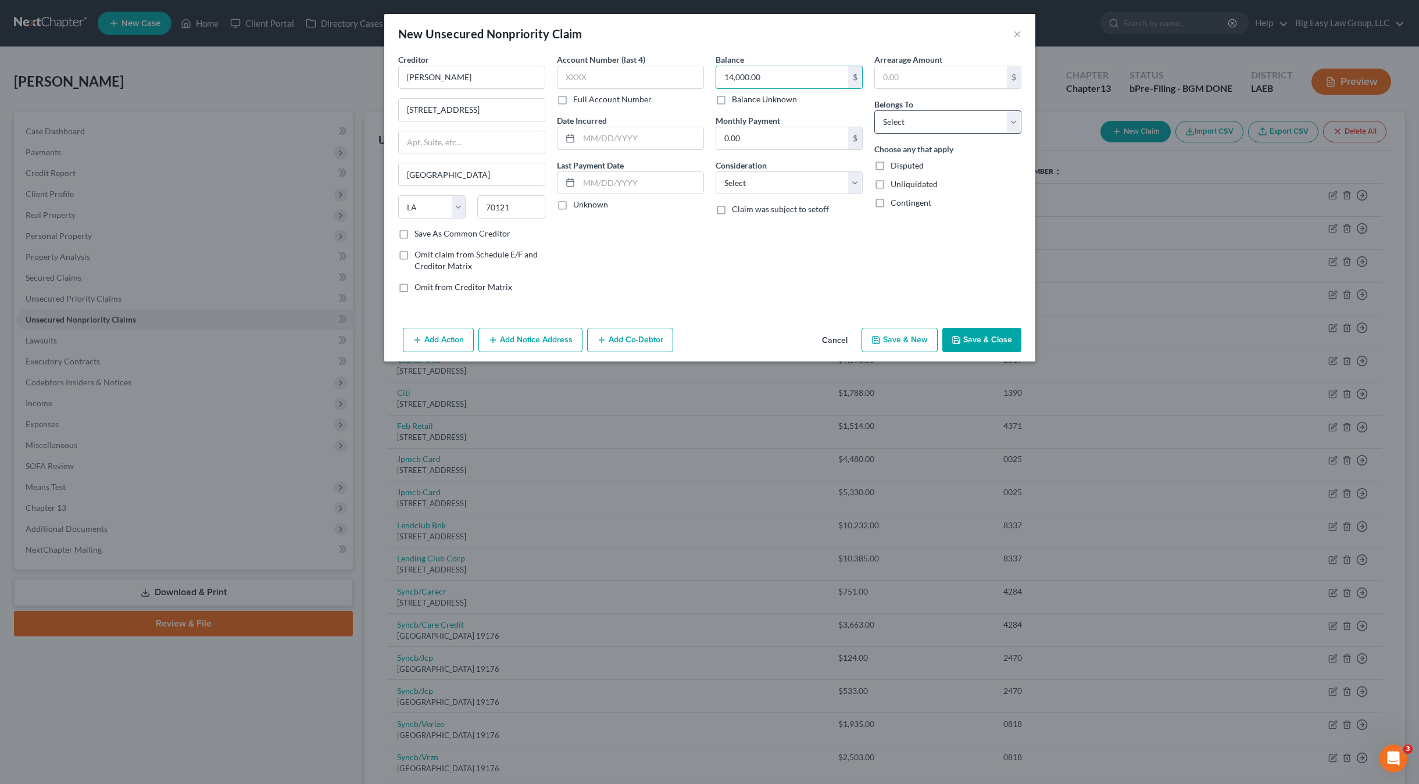
type input "14,000.00"
click at [963, 124] on select "Select Debtor 1 Only Debtor 2 Only Debtor 1 And Debtor 2 Only At Least One Of T…" at bounding box center [947, 121] width 147 height 23
select select "0"
click at [874, 110] on select "Select Debtor 1 Only Debtor 2 Only Debtor 1 And Debtor 2 Only At Least One Of T…" at bounding box center [947, 121] width 147 height 23
click at [995, 348] on button "Save & Close" at bounding box center [981, 340] width 79 height 24
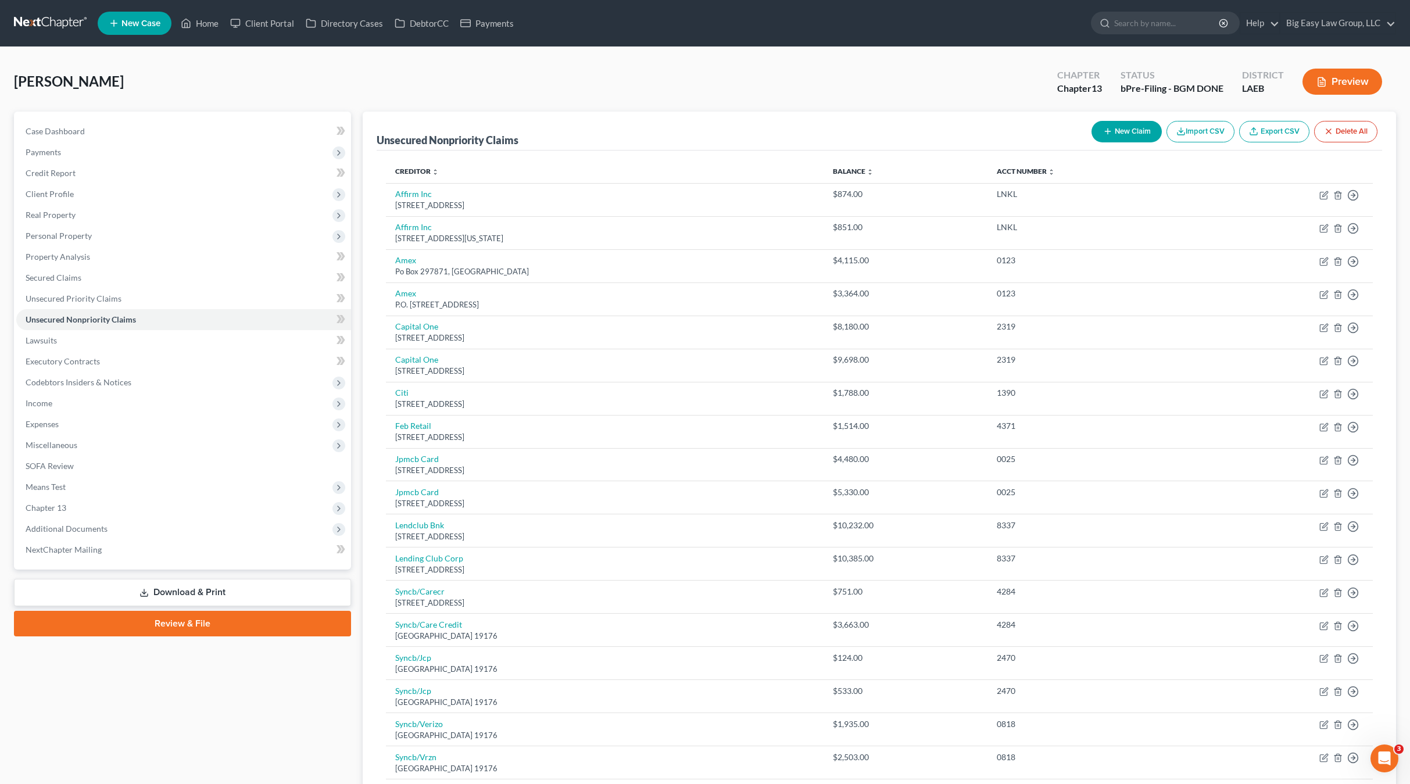
click at [1354, 84] on button "Preview" at bounding box center [1343, 82] width 80 height 26
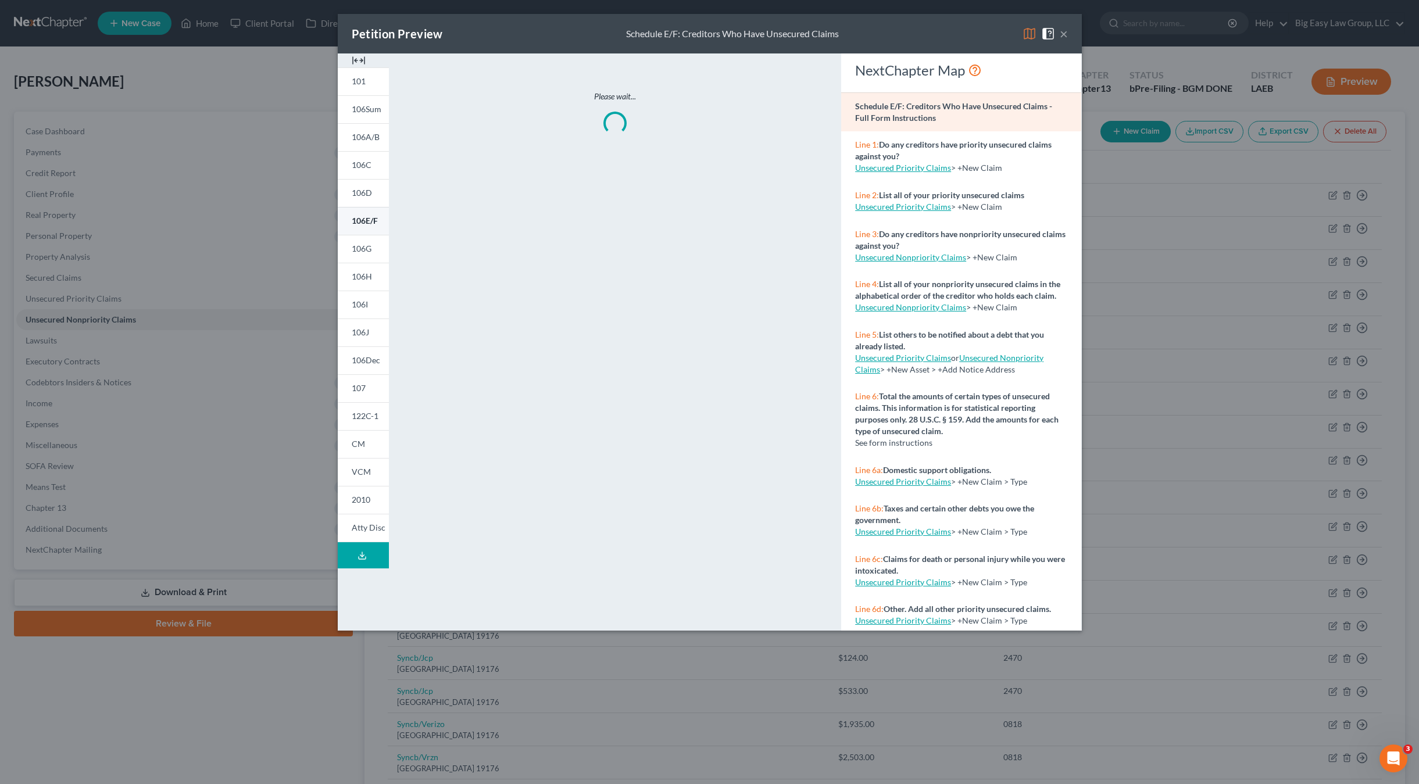
click at [362, 221] on span "106E/F" at bounding box center [365, 221] width 26 height 10
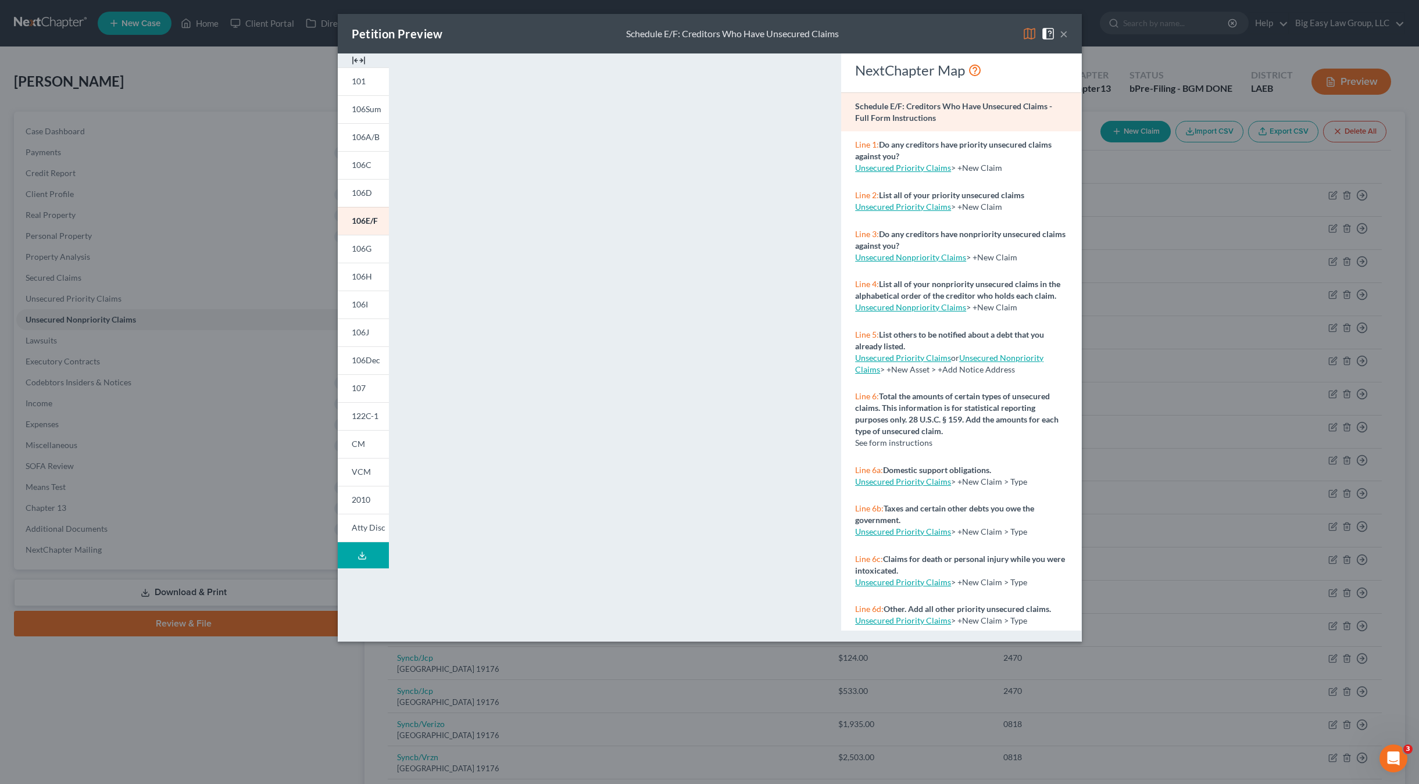
click at [1063, 37] on button "×" at bounding box center [1064, 34] width 8 height 14
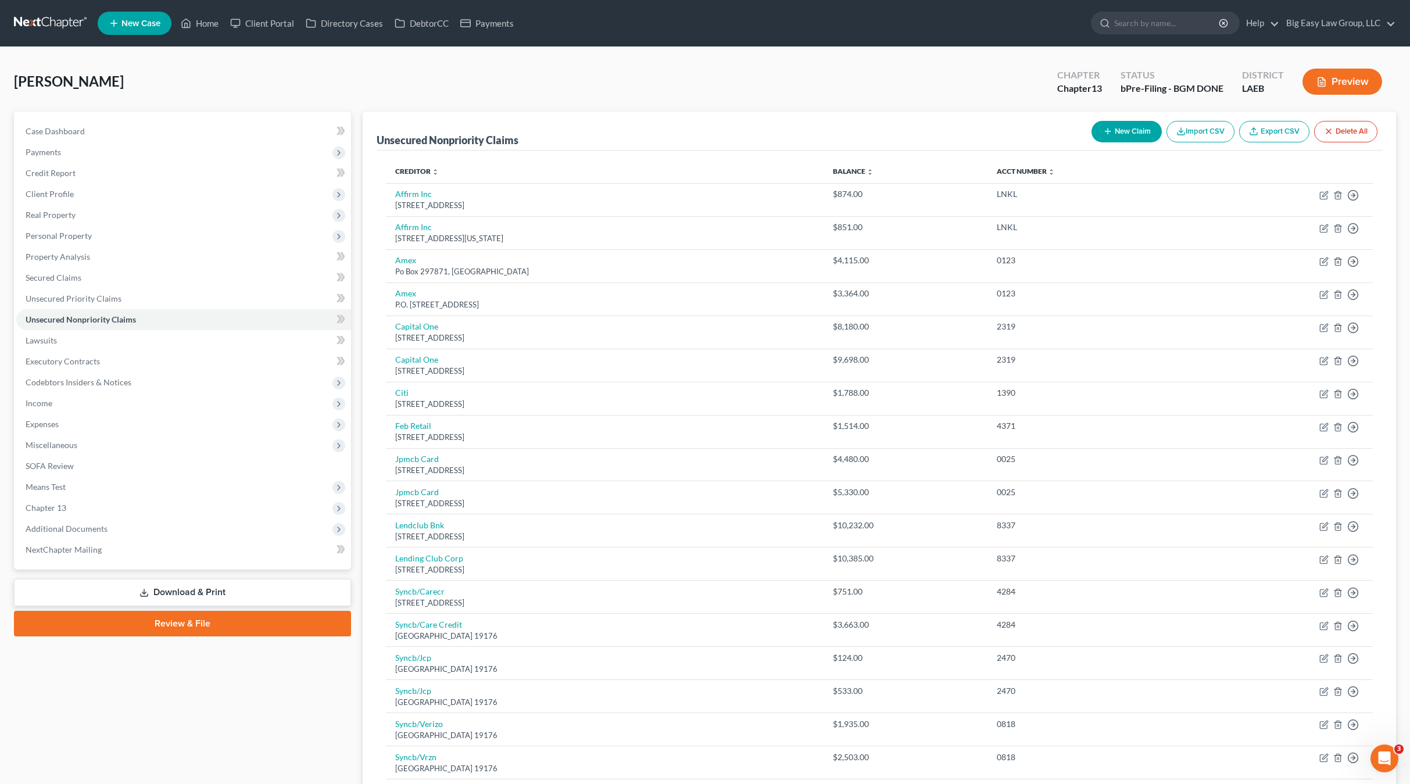
click at [1360, 94] on button "Preview" at bounding box center [1343, 82] width 80 height 26
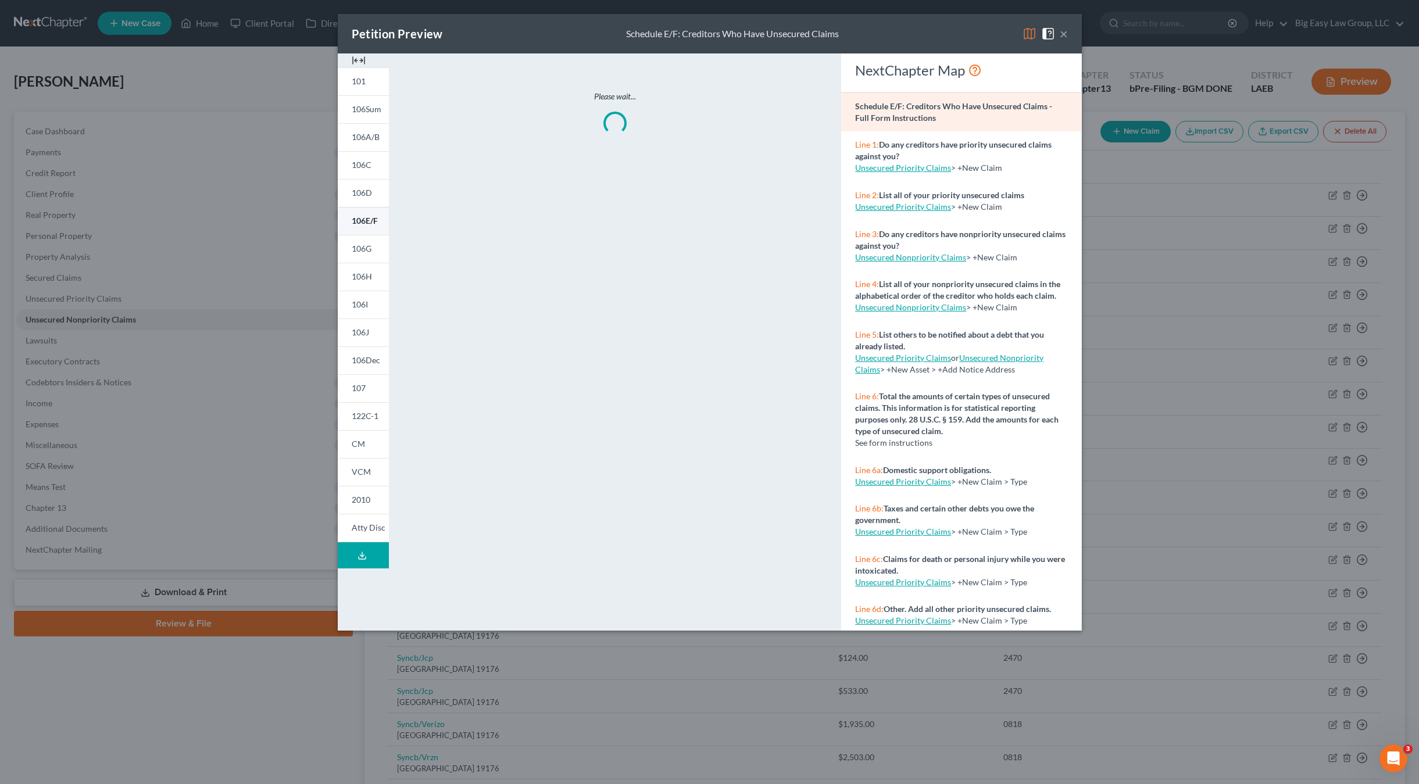
click at [363, 221] on span "106E/F" at bounding box center [365, 221] width 26 height 10
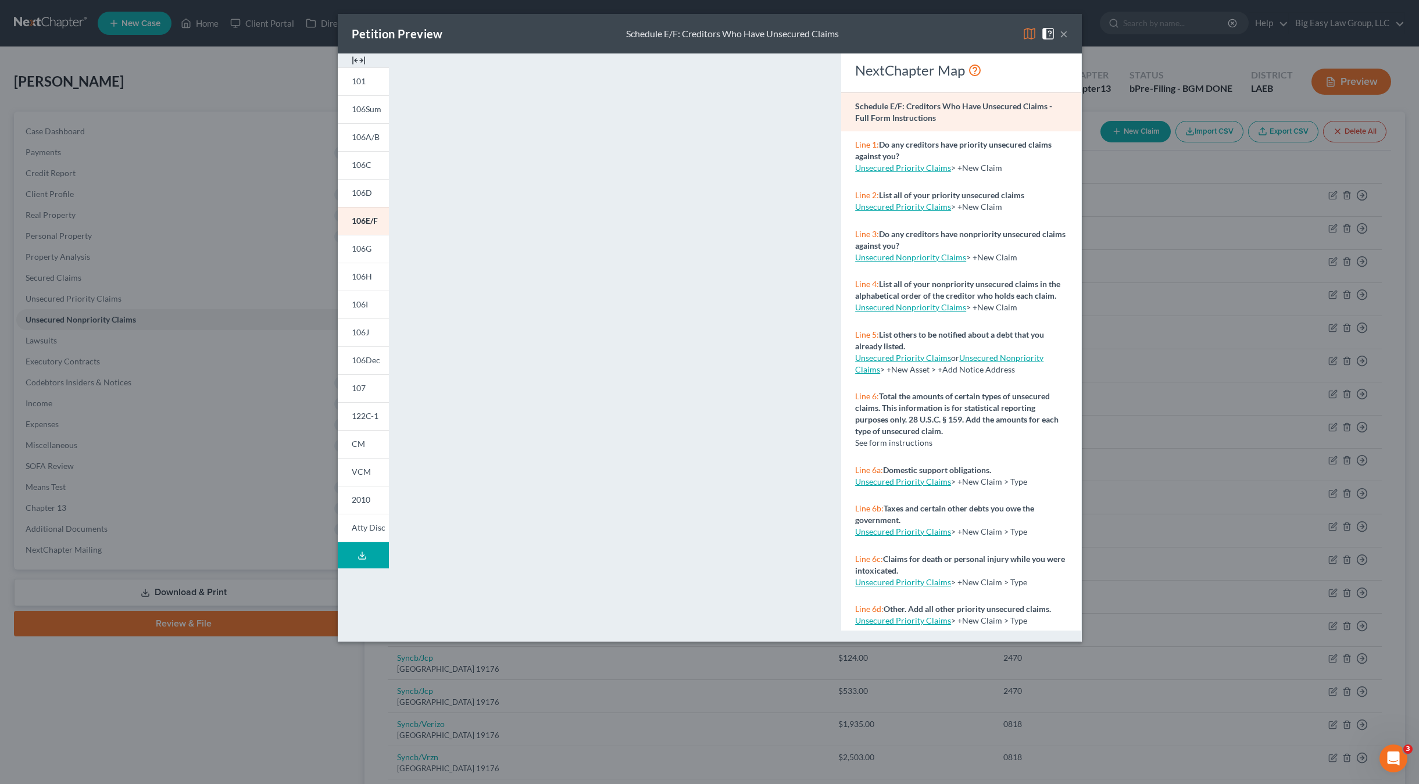
click at [1065, 34] on button "×" at bounding box center [1064, 34] width 8 height 14
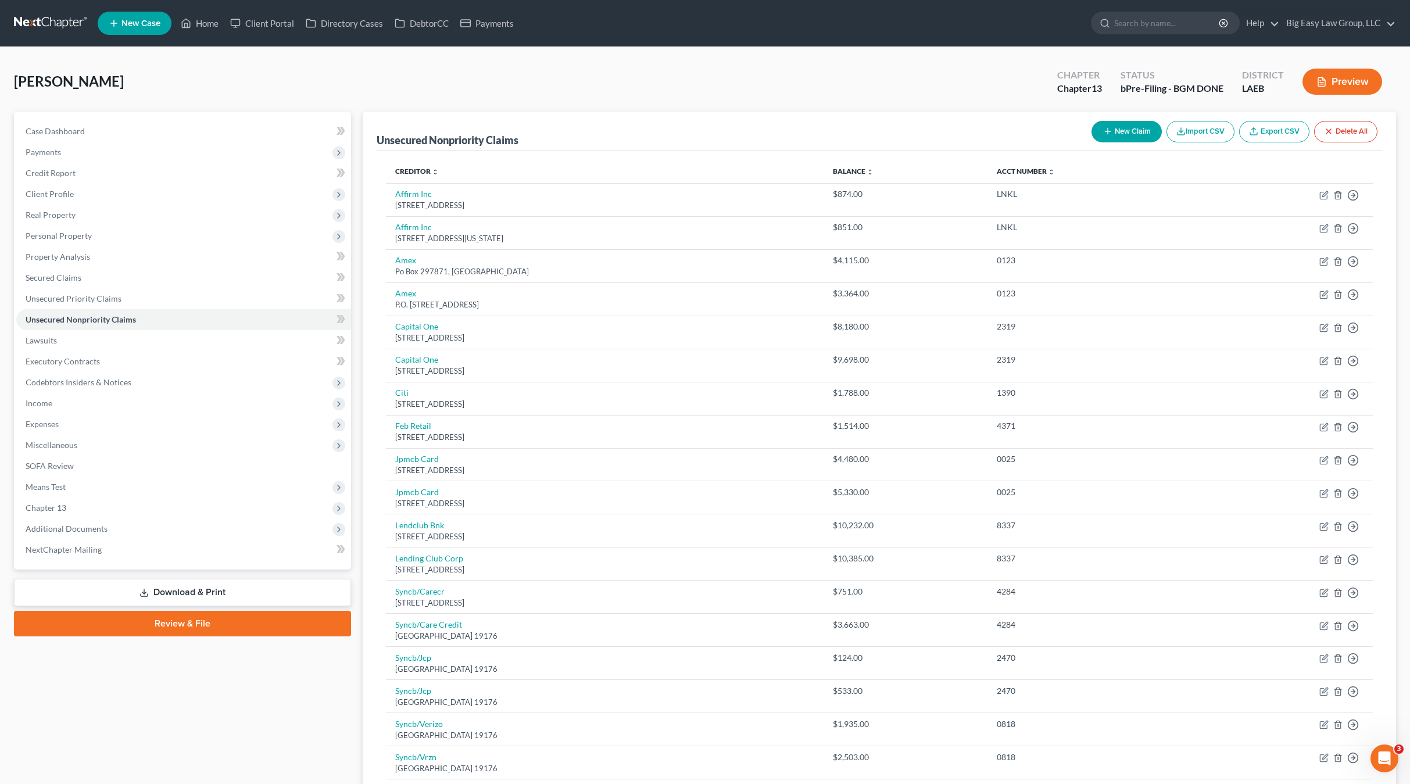
click at [199, 47] on div "[PERSON_NAME] Upgraded Chapter Chapter 13 Status bPre-Filing - BGM DONE Distric…" at bounding box center [705, 515] width 1410 height 936
click at [209, 23] on link "Home" at bounding box center [199, 23] width 49 height 21
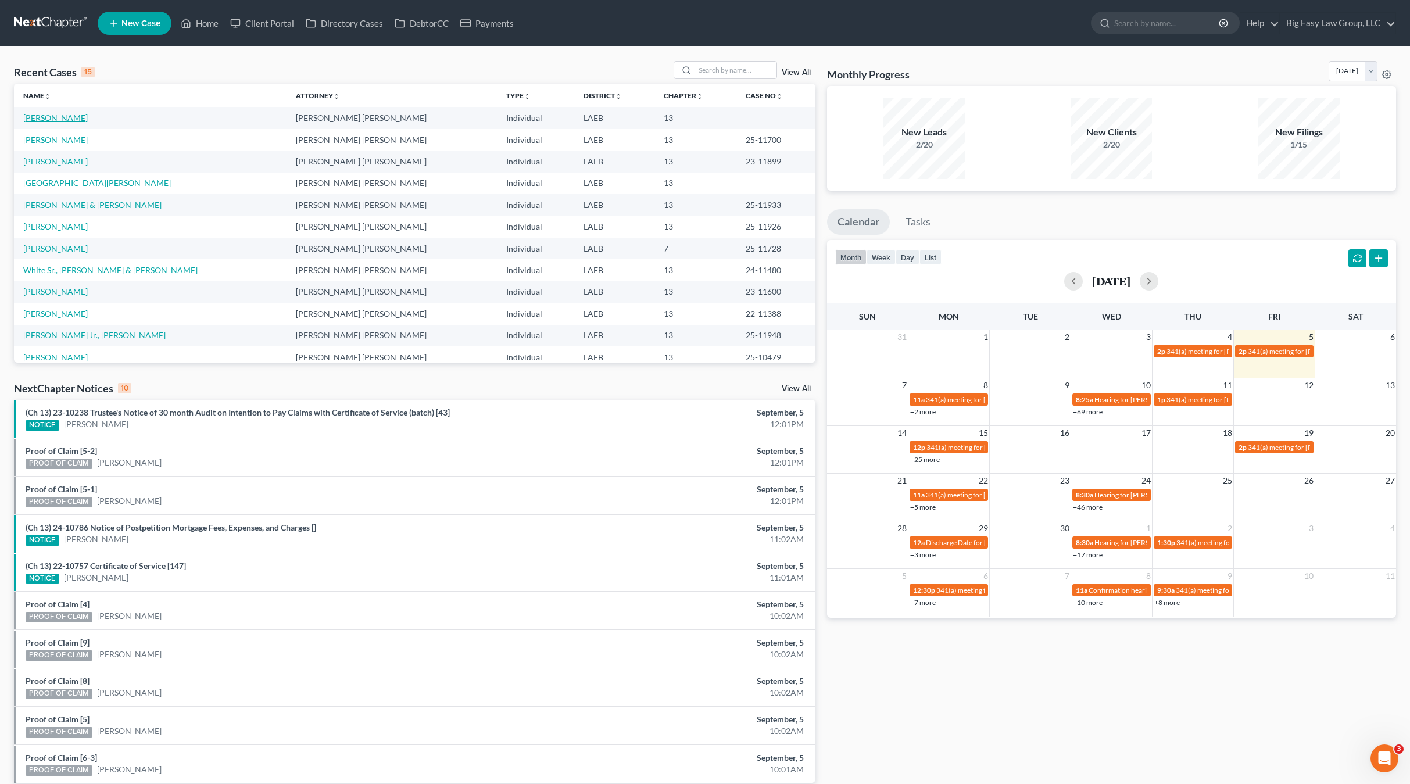
click at [69, 116] on link "[PERSON_NAME]" at bounding box center [55, 118] width 65 height 10
select select "0"
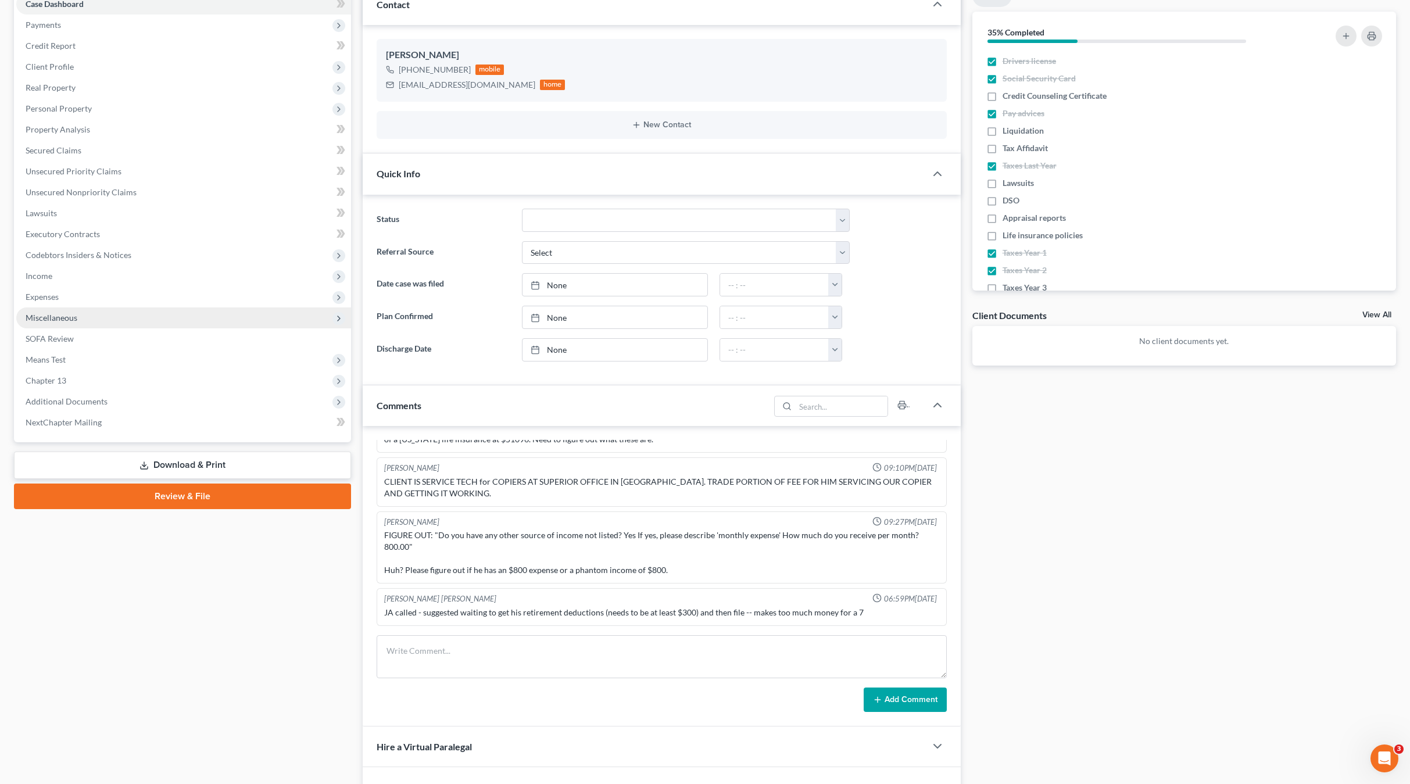
scroll to position [978, 0]
drag, startPoint x: 84, startPoint y: 184, endPoint x: 90, endPoint y: 181, distance: 6.3
click at [84, 184] on link "Unsecured Nonpriority Claims" at bounding box center [183, 192] width 335 height 21
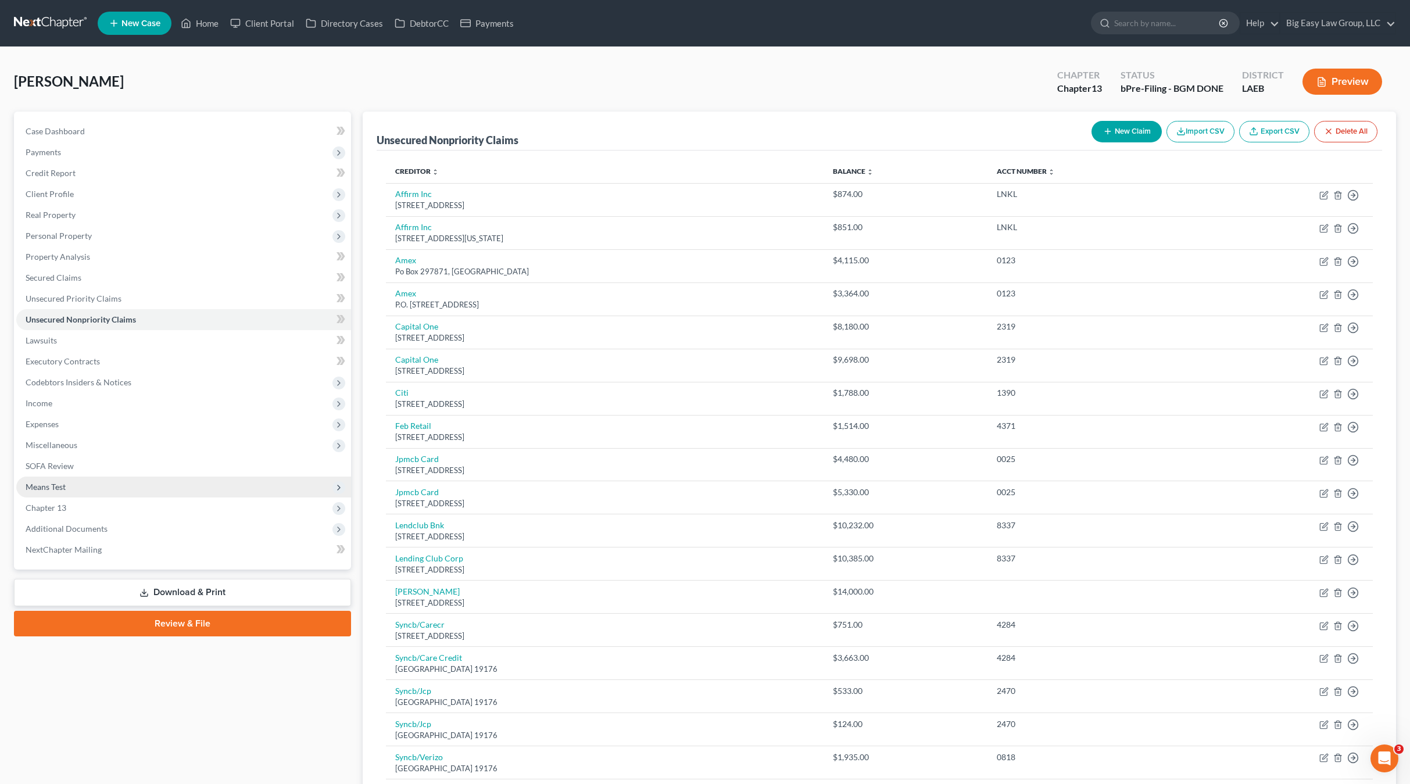
click at [84, 496] on span "Means Test" at bounding box center [183, 487] width 335 height 21
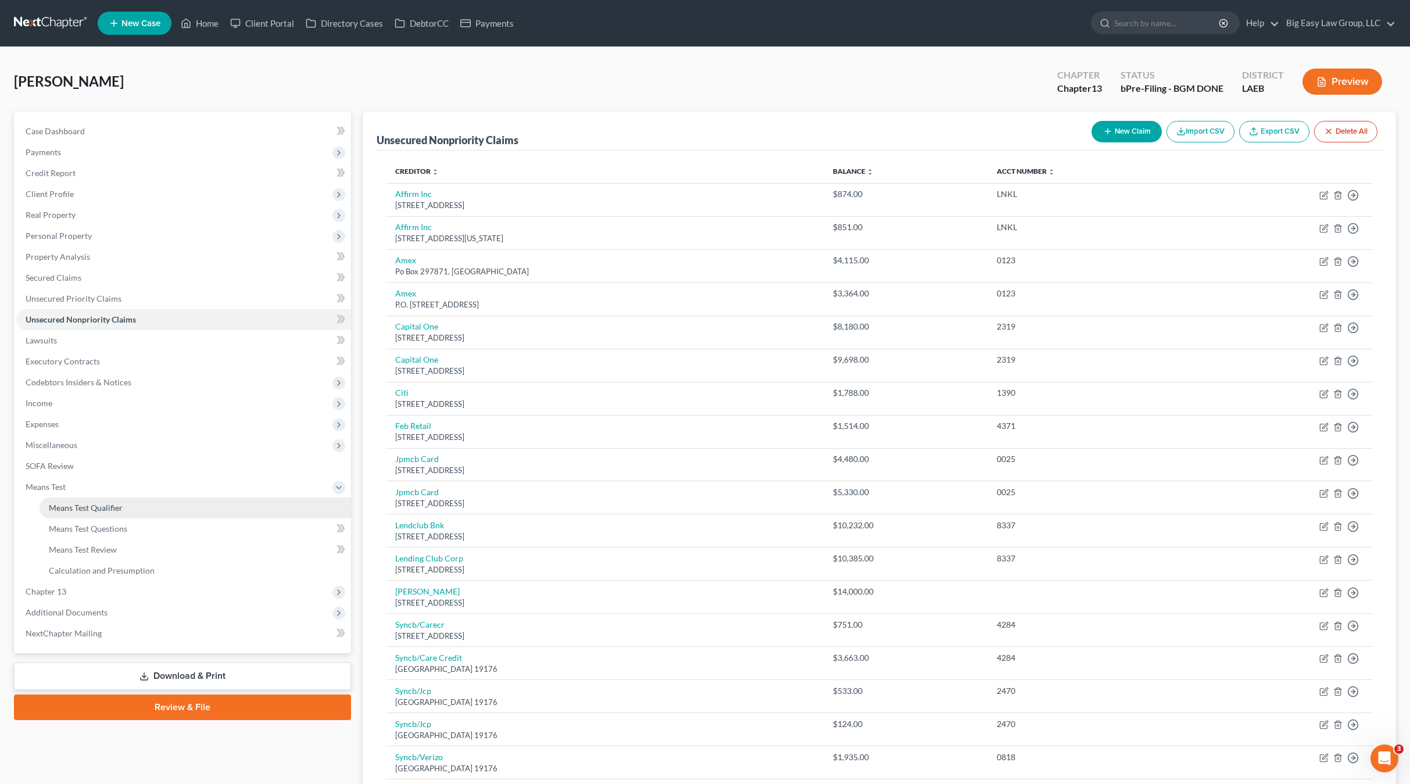
click at [103, 511] on span "Means Test Qualifier" at bounding box center [86, 508] width 74 height 10
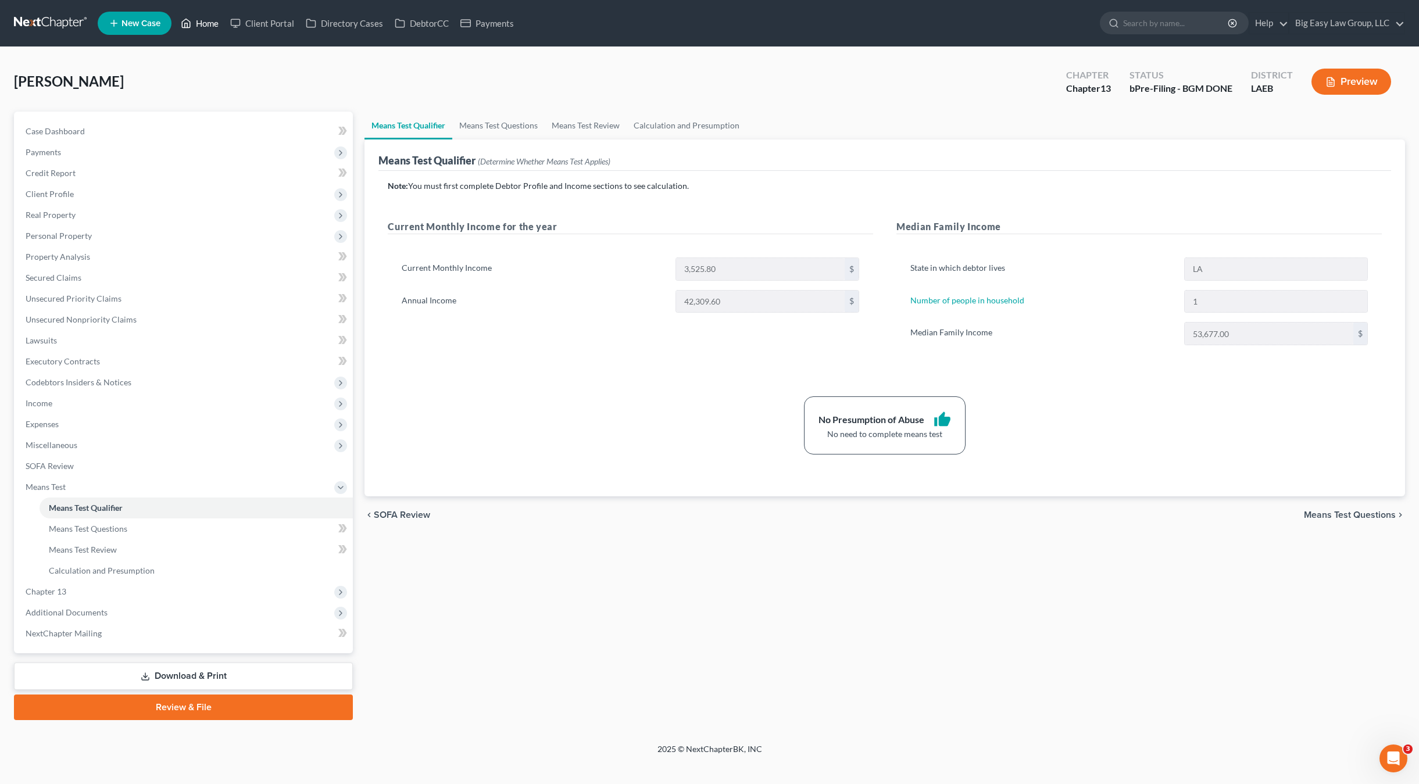
click at [204, 18] on link "Home" at bounding box center [199, 23] width 49 height 21
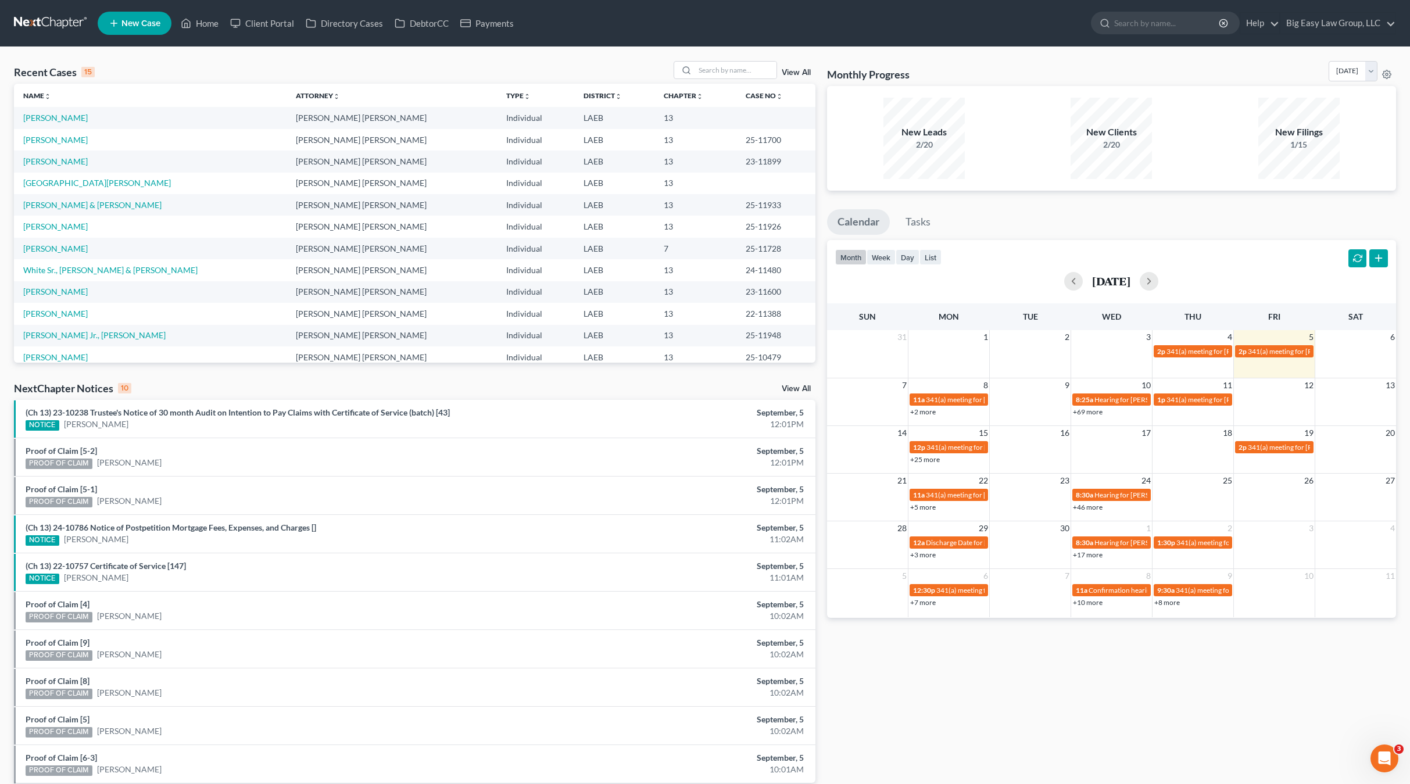
click at [59, 124] on td "[PERSON_NAME]" at bounding box center [150, 118] width 273 height 22
click at [63, 118] on link "[PERSON_NAME]" at bounding box center [55, 118] width 65 height 10
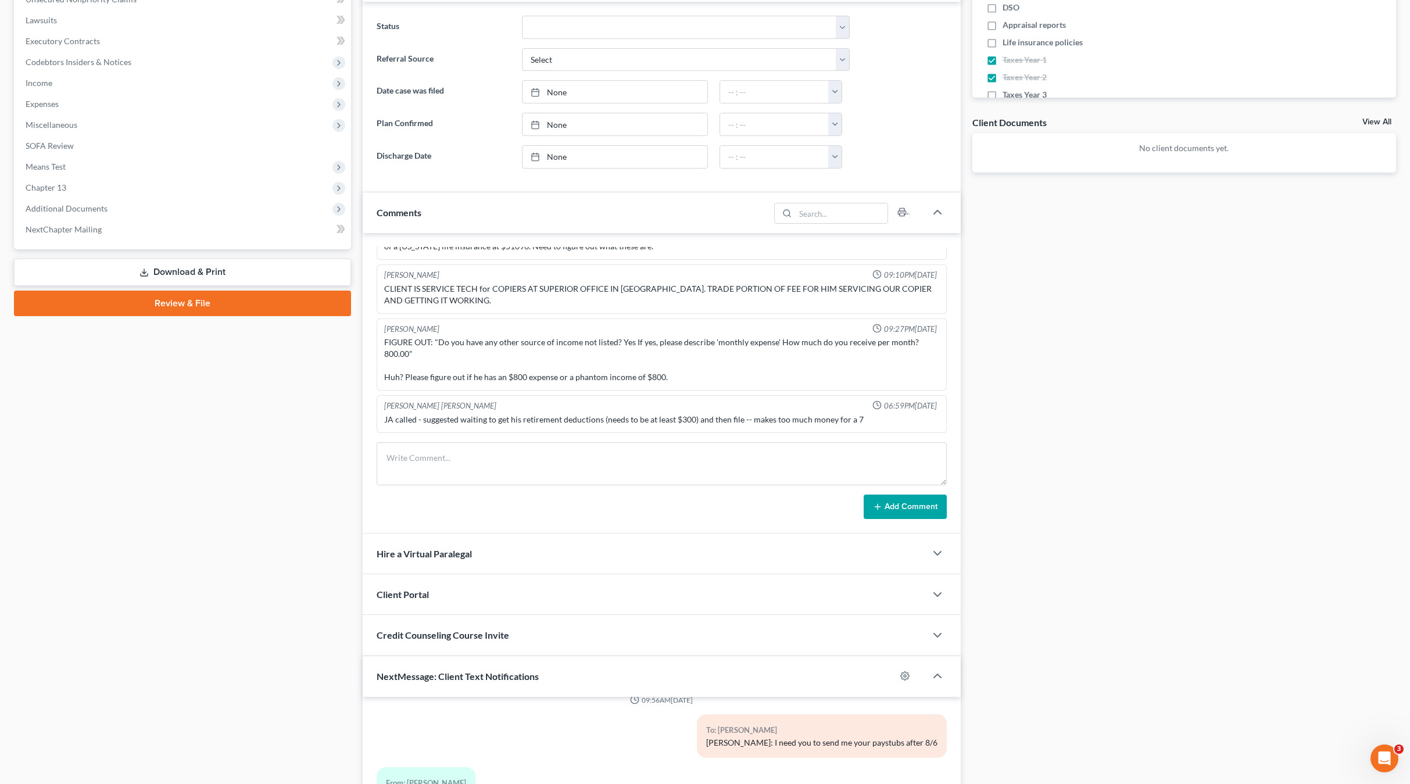
scroll to position [287, 0]
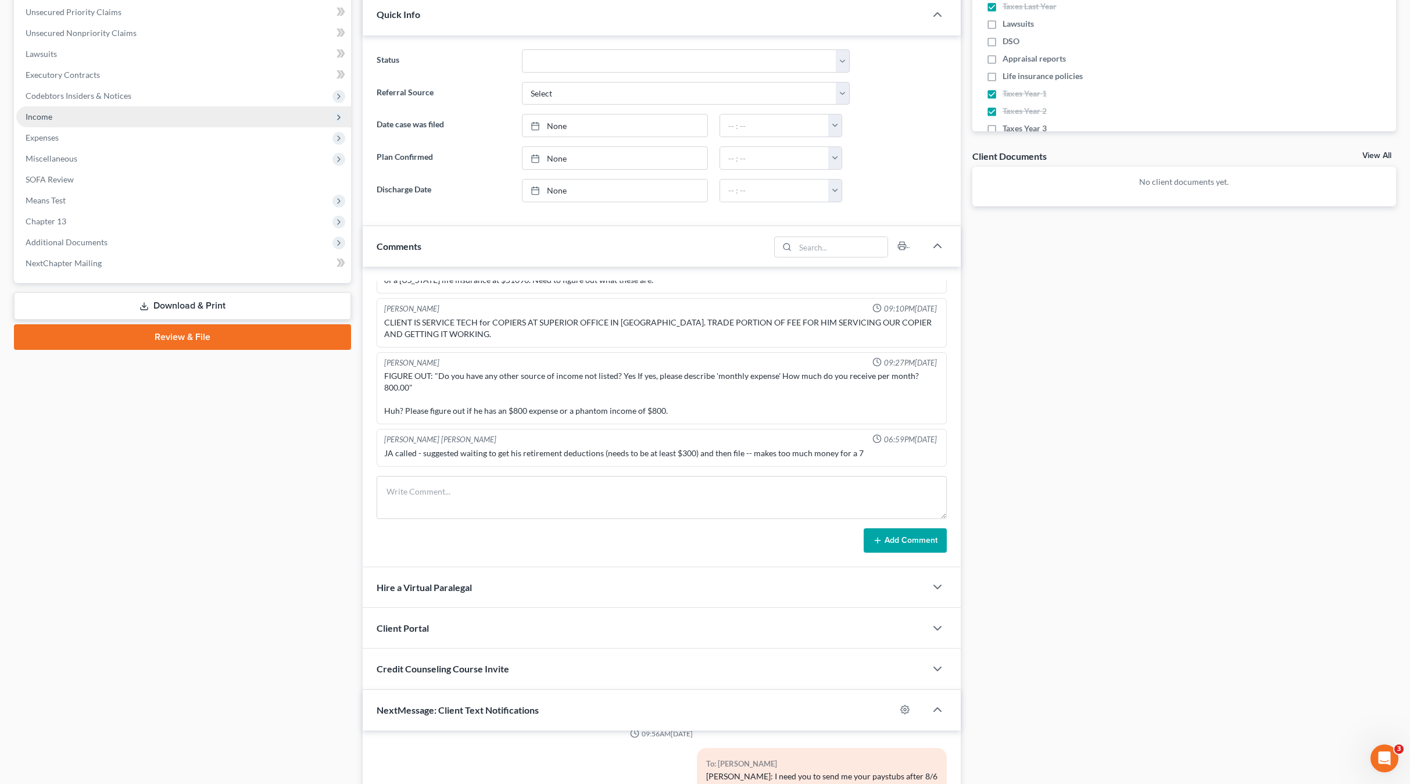
click at [56, 117] on span "Income" at bounding box center [183, 116] width 335 height 21
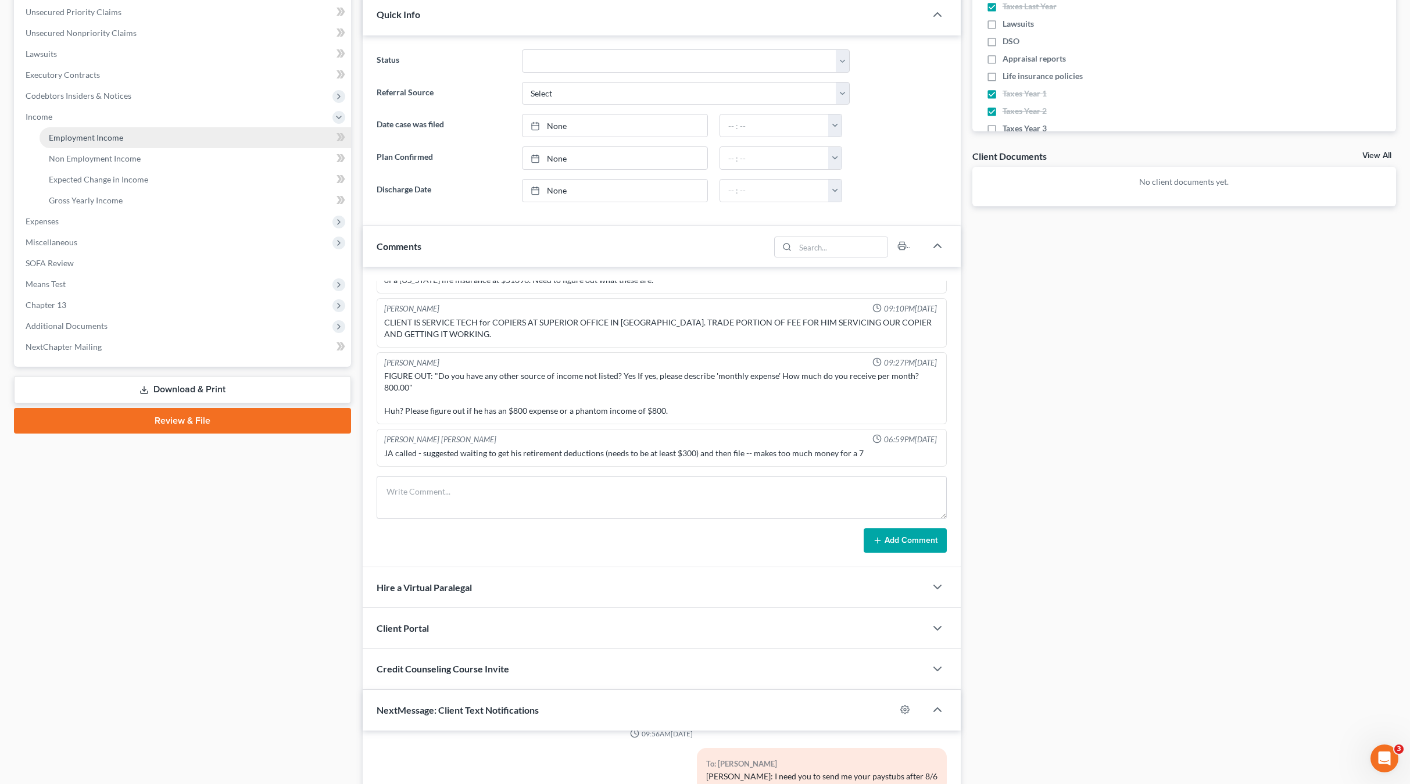
click at [85, 130] on link "Employment Income" at bounding box center [196, 137] width 312 height 21
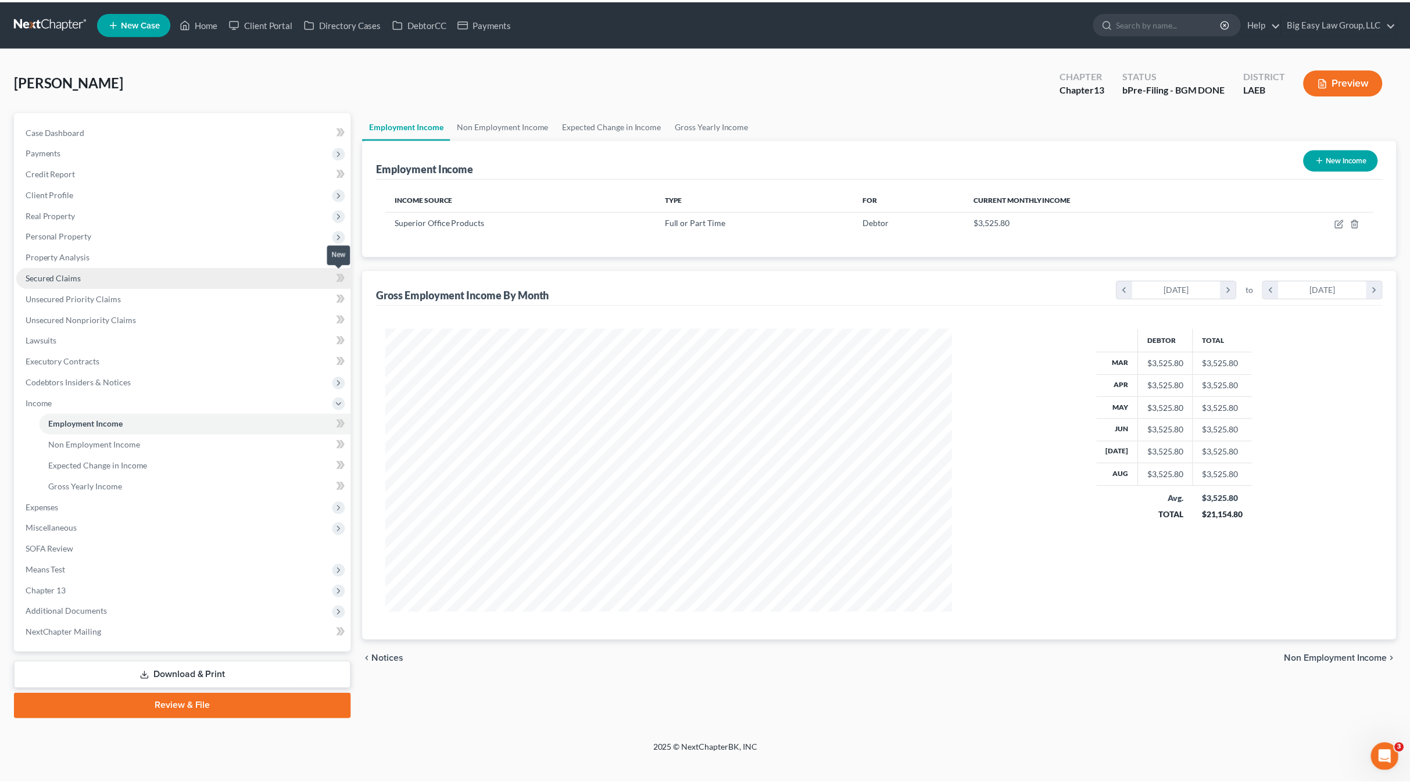
scroll to position [285, 593]
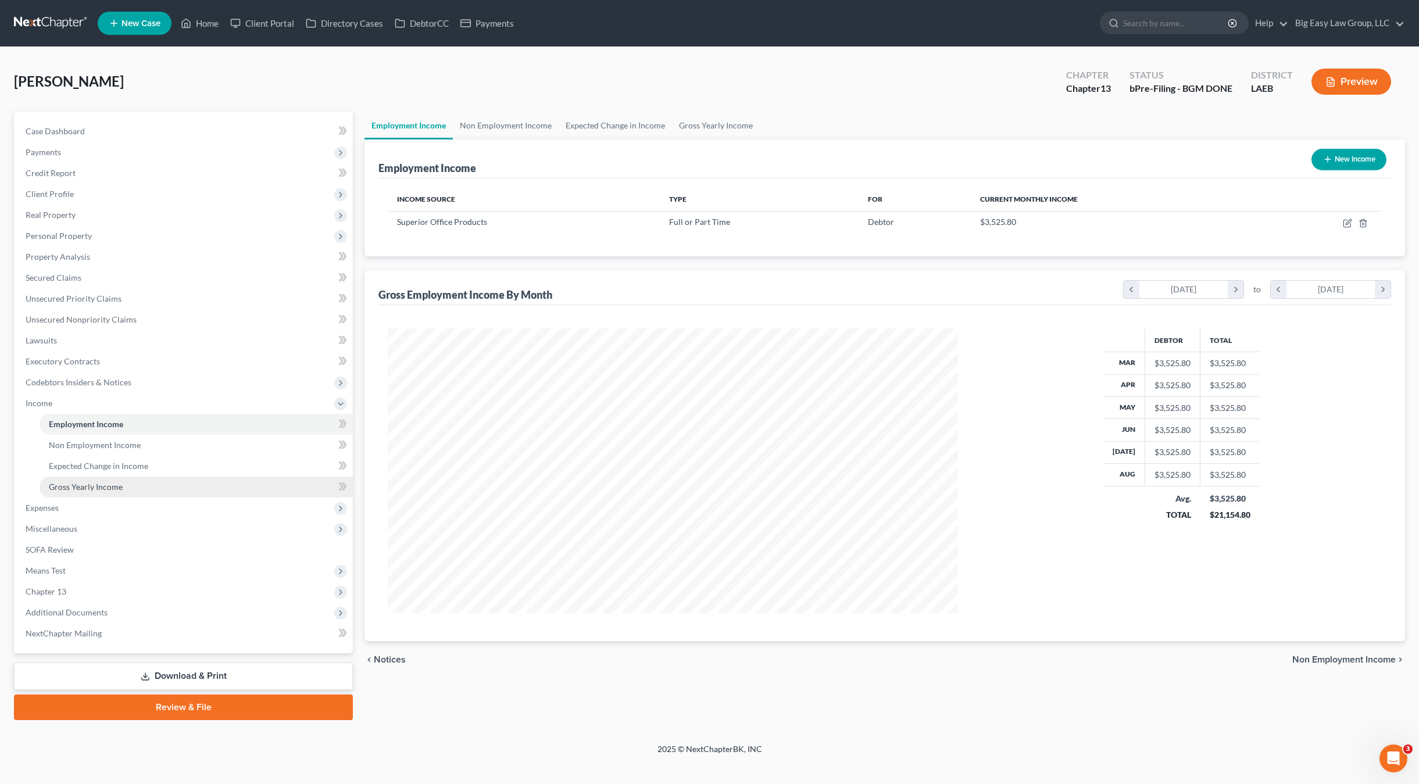
click at [58, 496] on link "Gross Yearly Income" at bounding box center [196, 487] width 313 height 21
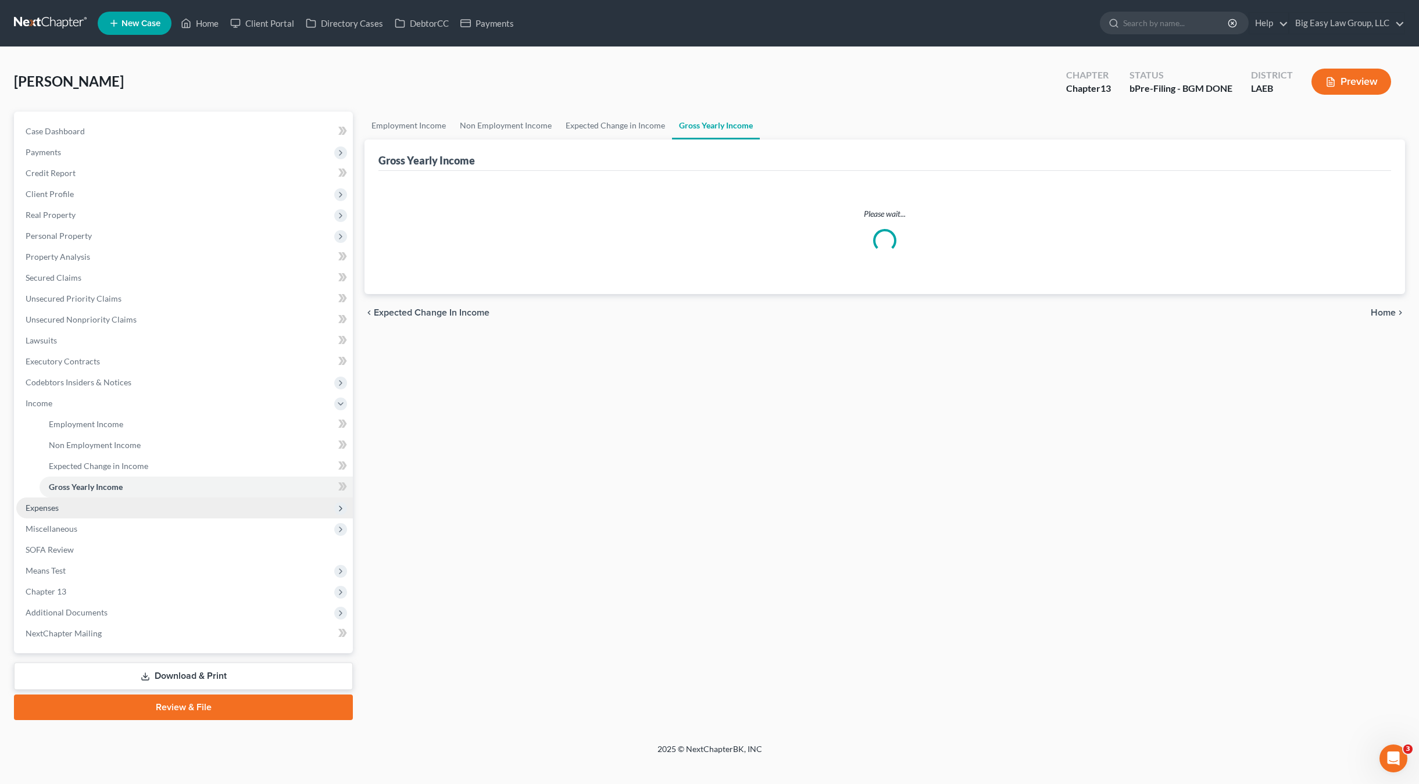
click at [65, 509] on span "Expenses" at bounding box center [184, 508] width 337 height 21
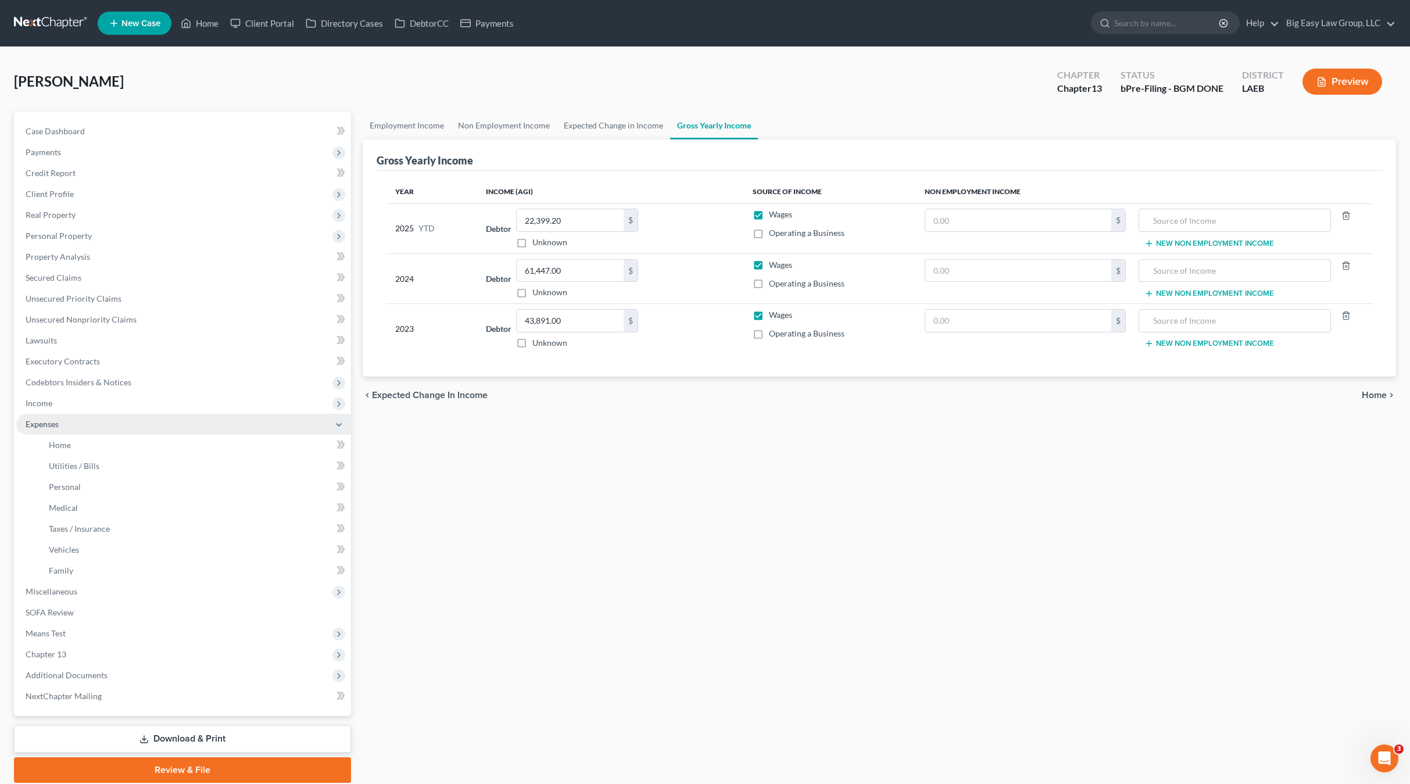
drag, startPoint x: 82, startPoint y: 428, endPoint x: 89, endPoint y: 426, distance: 7.4
click at [82, 428] on span "Expenses" at bounding box center [183, 424] width 335 height 21
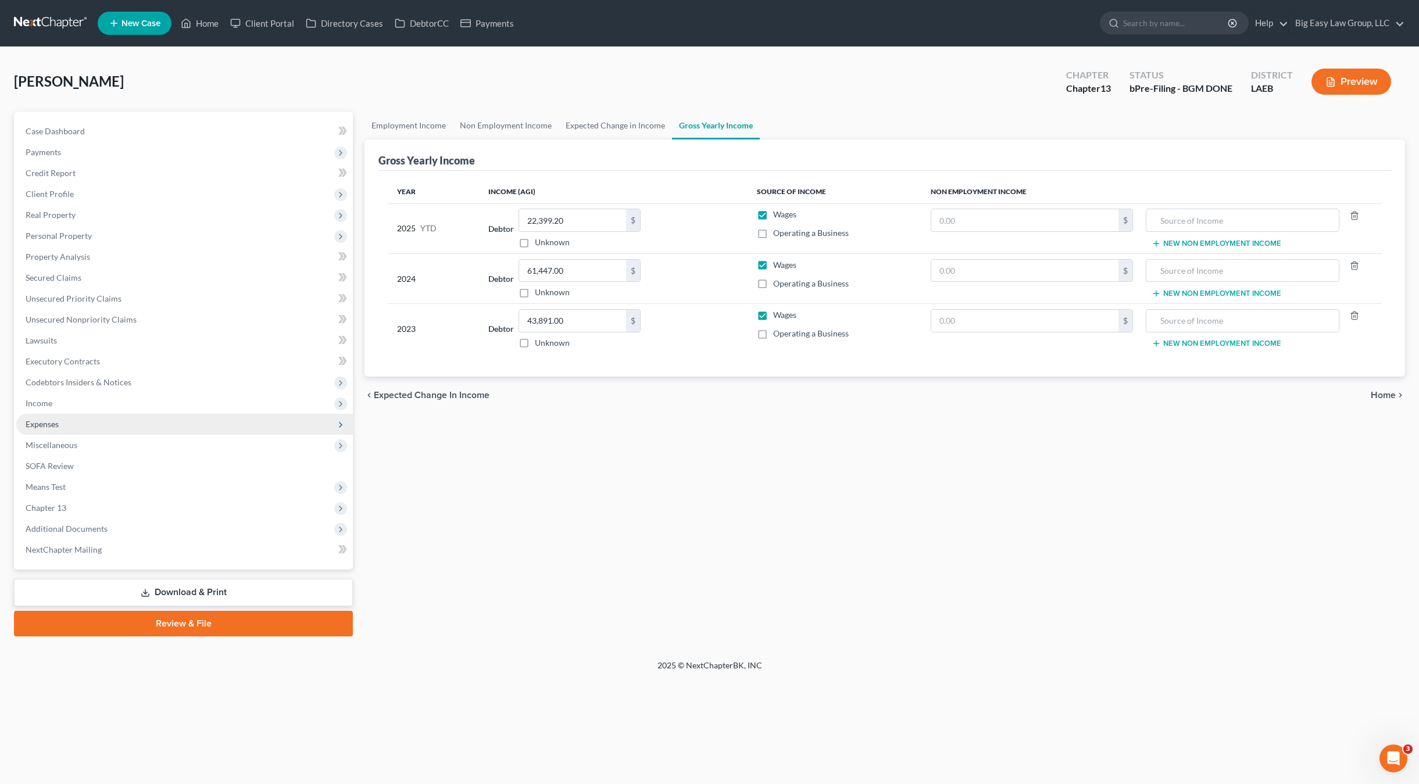
click at [87, 429] on span "Expenses" at bounding box center [184, 424] width 337 height 21
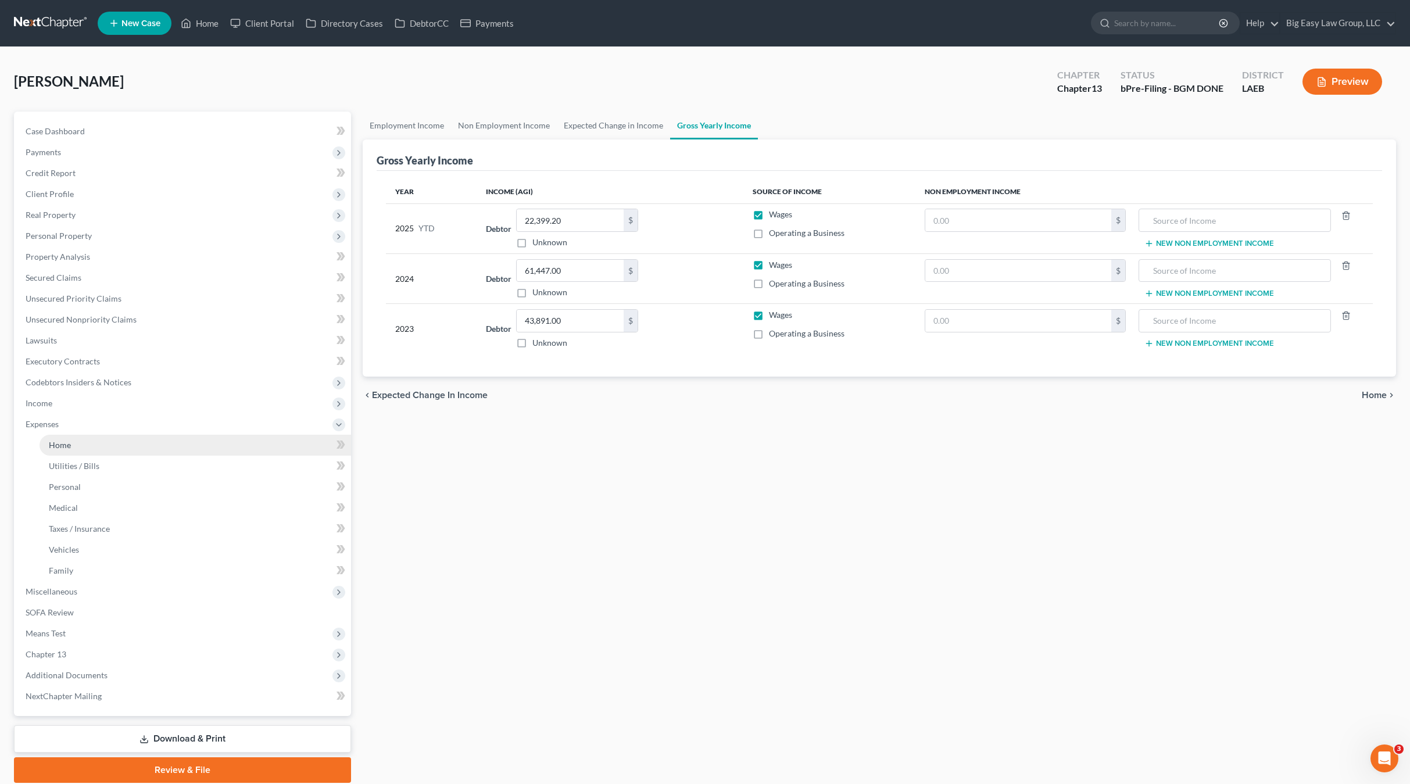
click at [85, 442] on link "Home" at bounding box center [196, 445] width 312 height 21
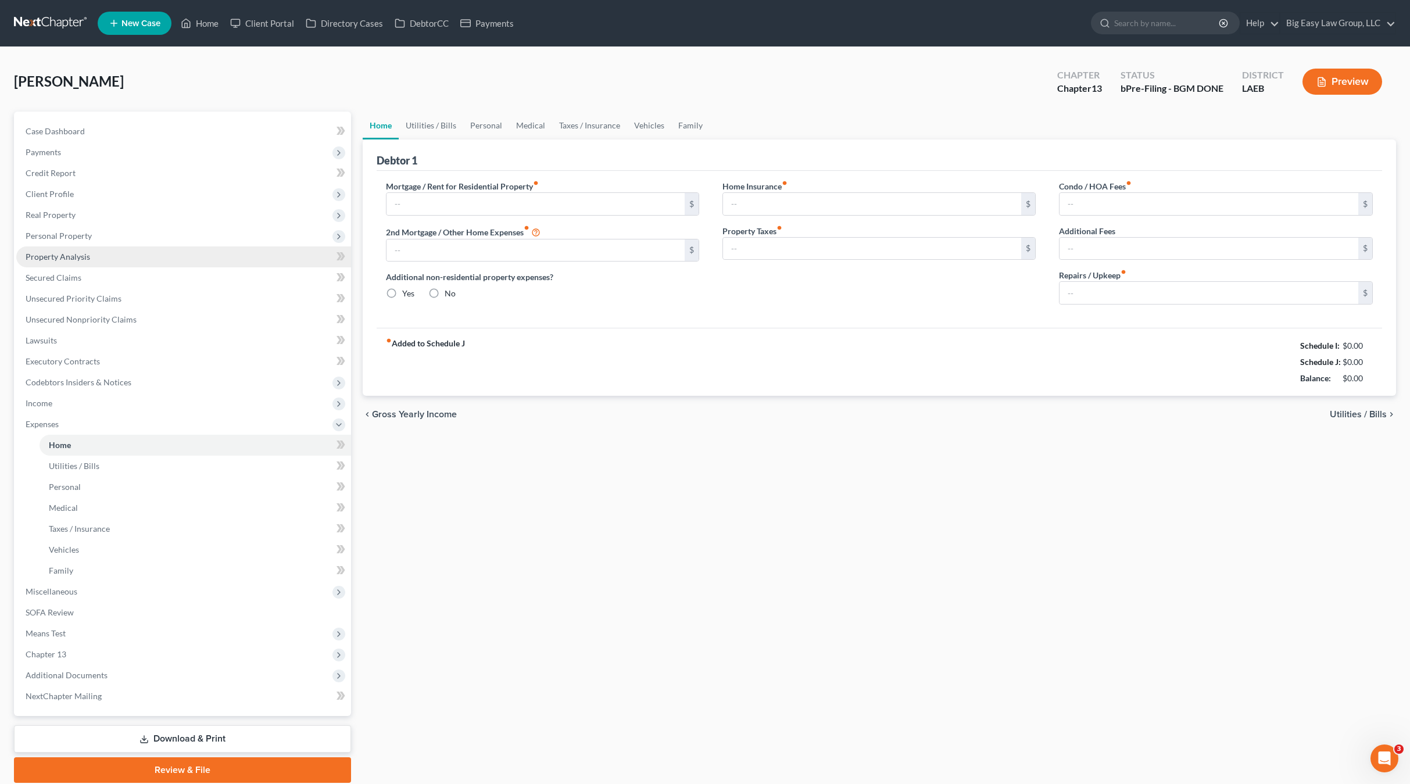
type input "1,035.00"
type input "0.00"
radio input "true"
type input "0.00"
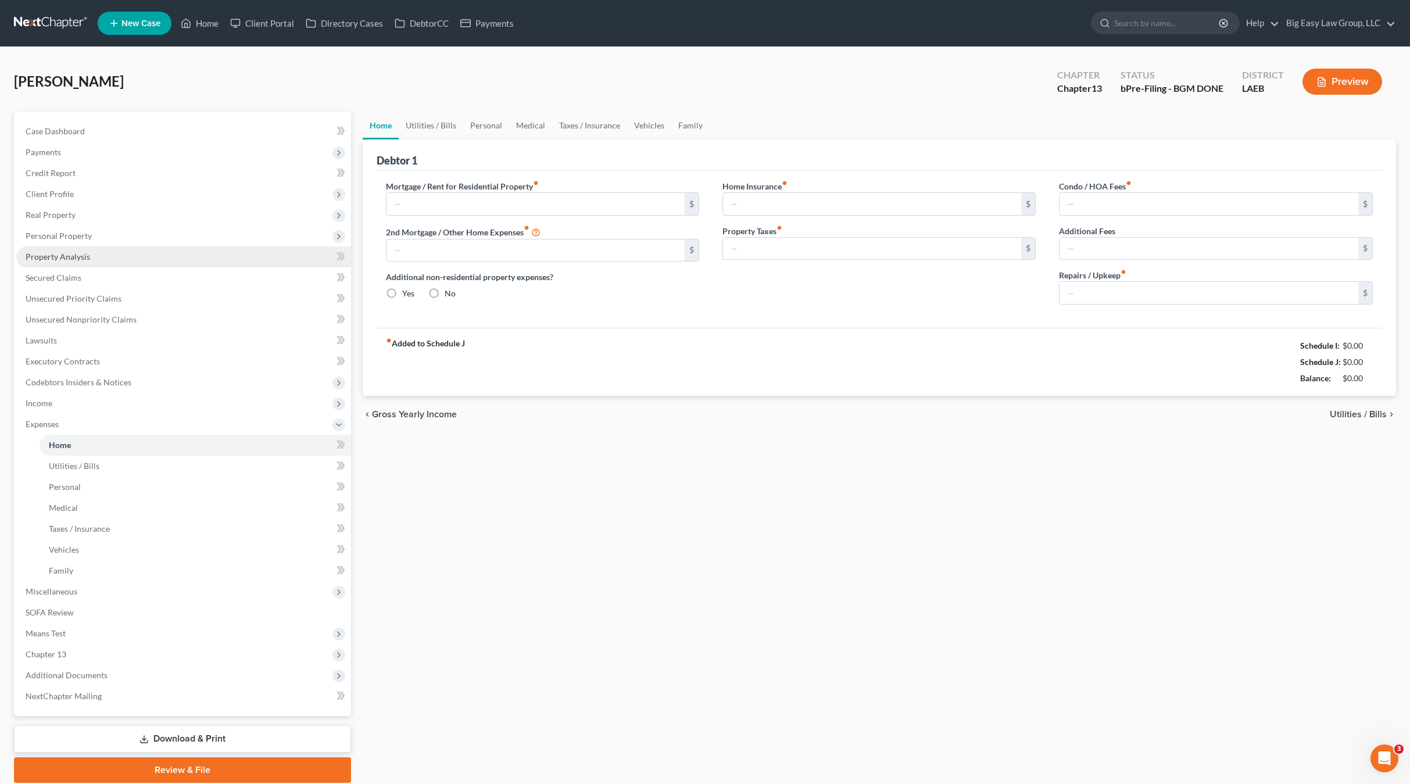
type input "0.00"
click at [416, 134] on link "Utilities / Bills" at bounding box center [431, 126] width 65 height 28
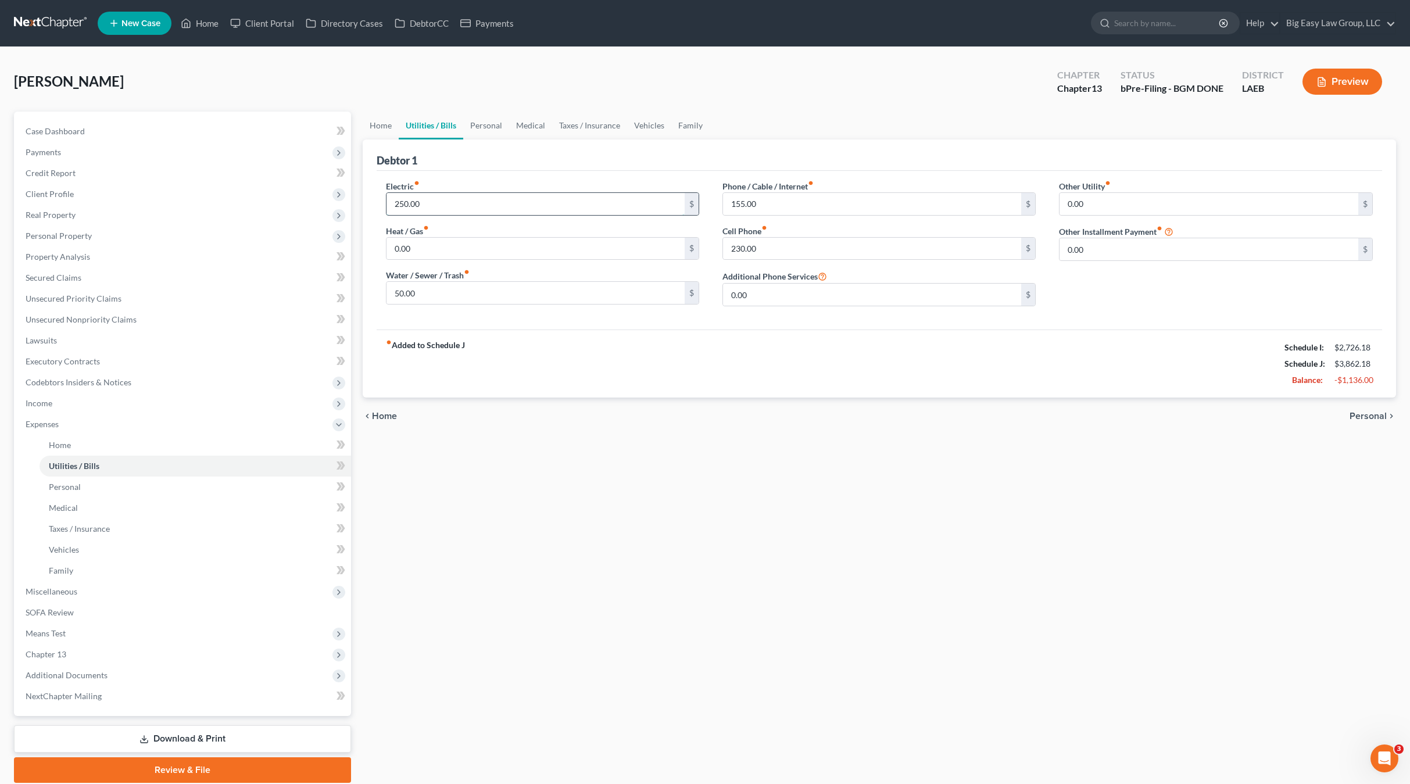
click at [491, 209] on input "250.00" at bounding box center [536, 204] width 299 height 22
drag, startPoint x: 835, startPoint y: 208, endPoint x: 853, endPoint y: 218, distance: 20.6
click at [835, 208] on input "155.00" at bounding box center [872, 204] width 299 height 22
drag, startPoint x: 194, startPoint y: 29, endPoint x: 85, endPoint y: 65, distance: 114.5
click at [194, 29] on link "Home" at bounding box center [199, 23] width 49 height 21
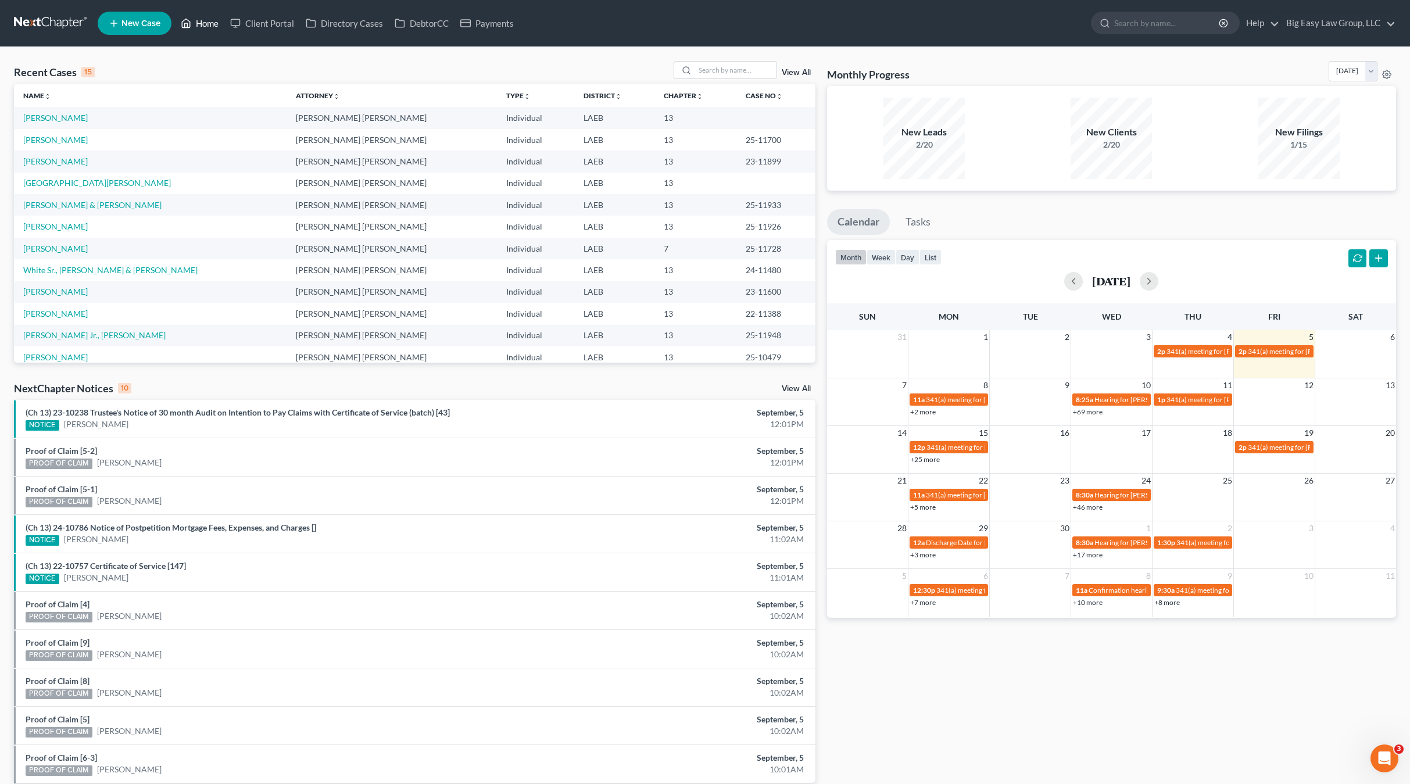
click at [187, 30] on icon at bounding box center [186, 23] width 10 height 14
click at [62, 116] on link "[PERSON_NAME]" at bounding box center [55, 118] width 65 height 10
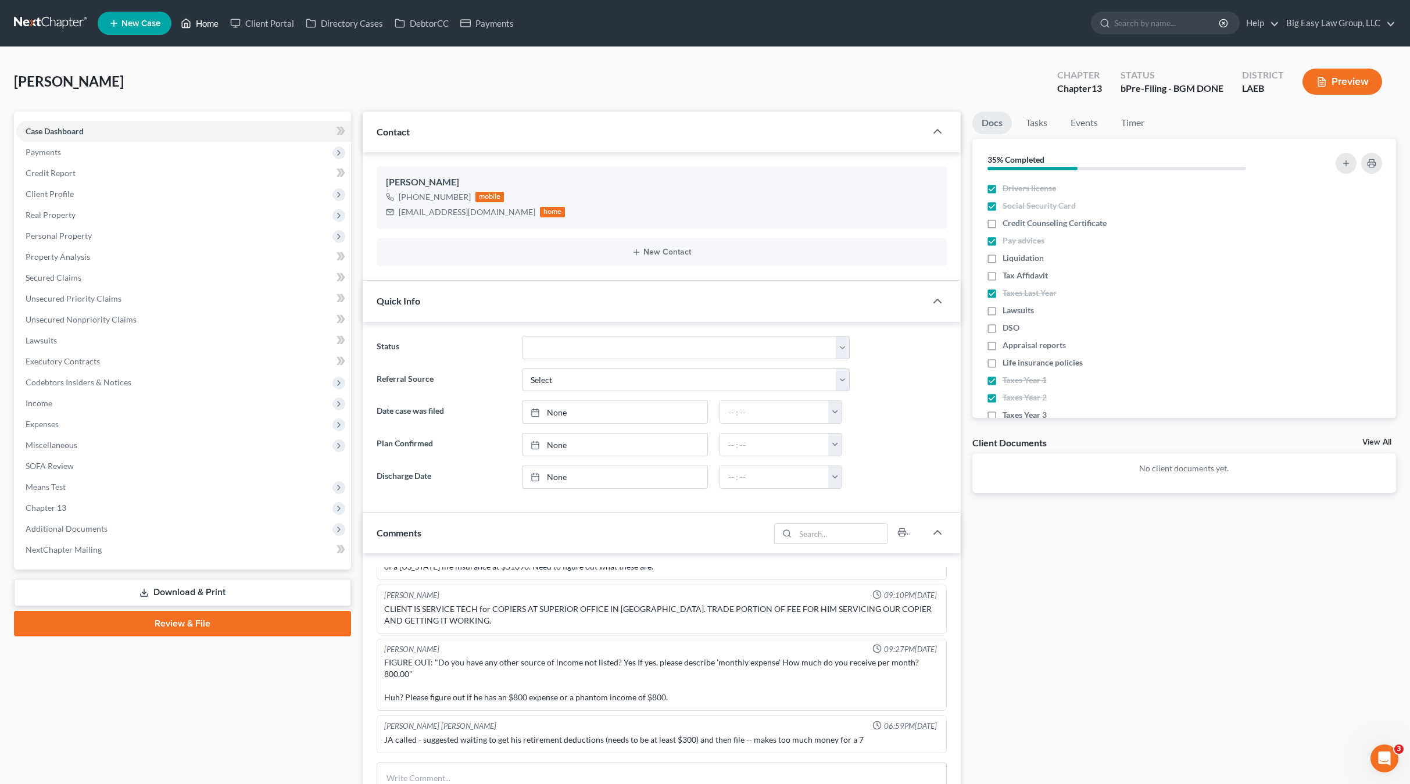
click at [216, 24] on link "Home" at bounding box center [199, 23] width 49 height 21
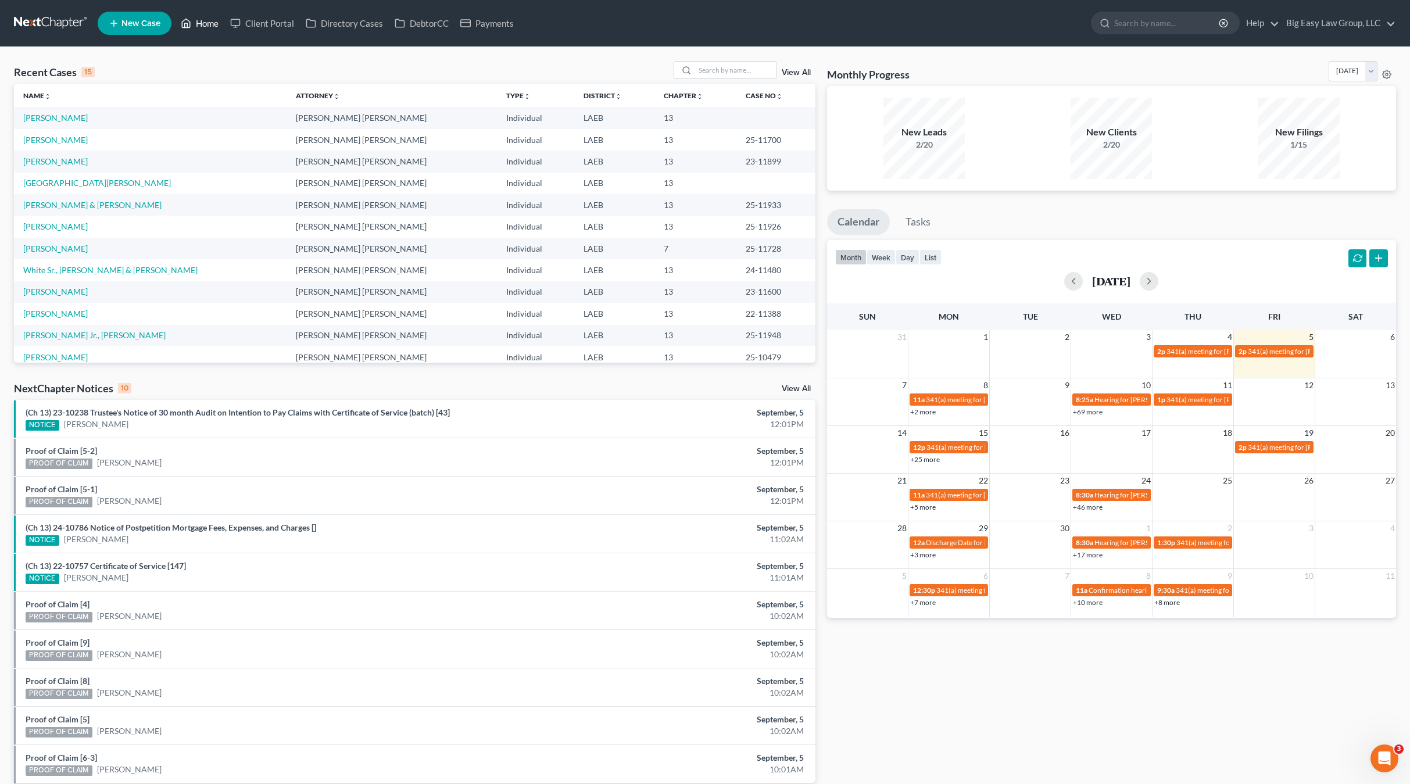
drag, startPoint x: 191, startPoint y: 30, endPoint x: 164, endPoint y: 36, distance: 27.4
click at [191, 30] on link "Home" at bounding box center [199, 23] width 49 height 21
drag, startPoint x: 192, startPoint y: 27, endPoint x: 167, endPoint y: 37, distance: 26.3
click at [192, 28] on link "Home" at bounding box center [199, 23] width 49 height 21
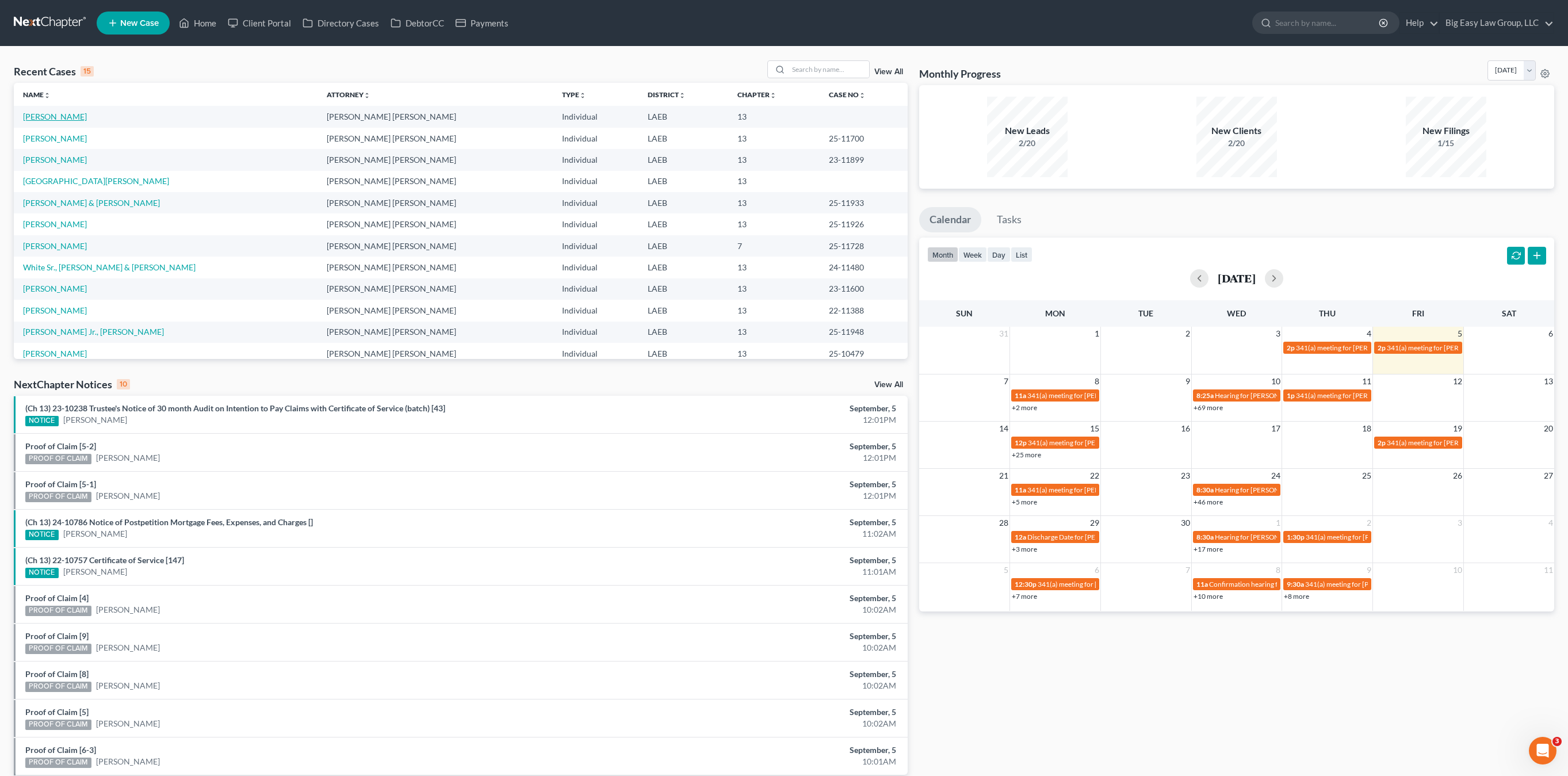
click at [40, 110] on td "[PERSON_NAME]" at bounding box center [165, 117] width 304 height 22
click at [48, 116] on link "[PERSON_NAME]" at bounding box center [54, 117] width 64 height 10
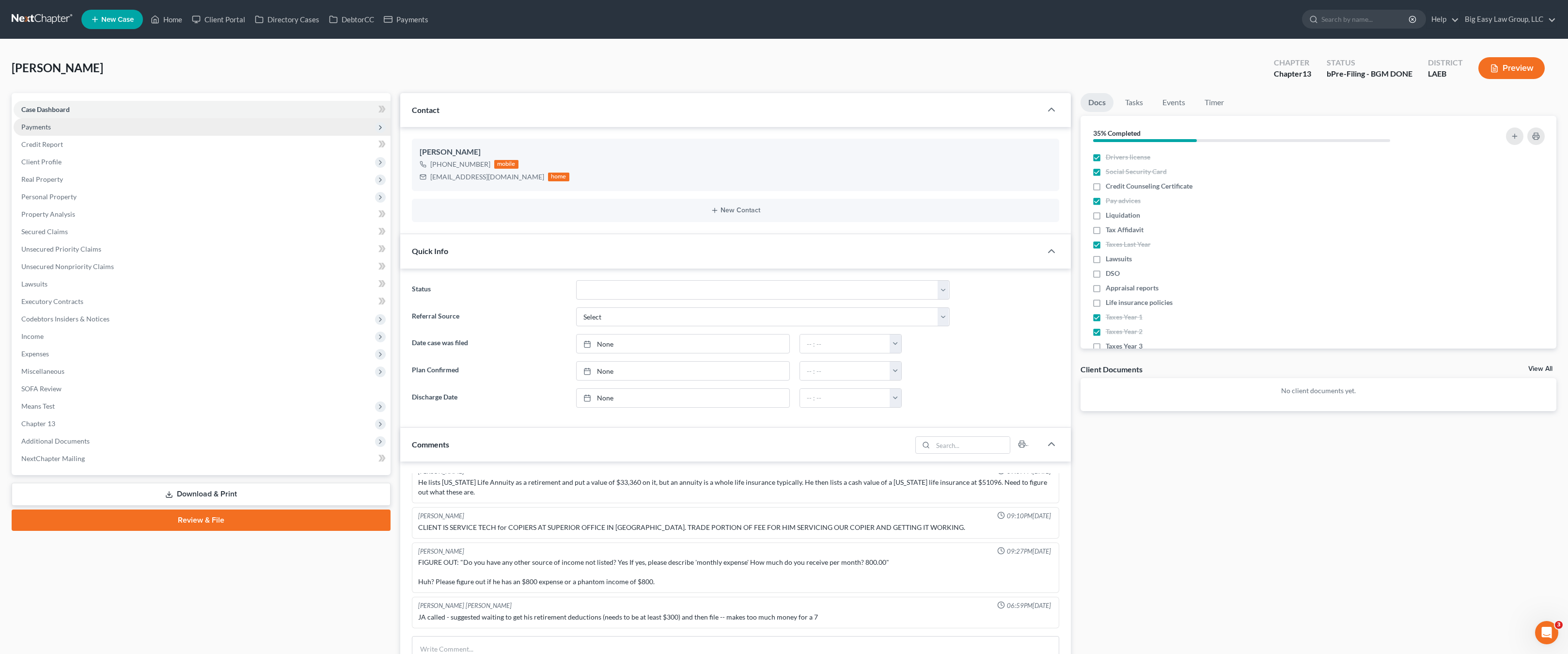
click at [43, 126] on span "Payments" at bounding box center [36, 127] width 29 height 8
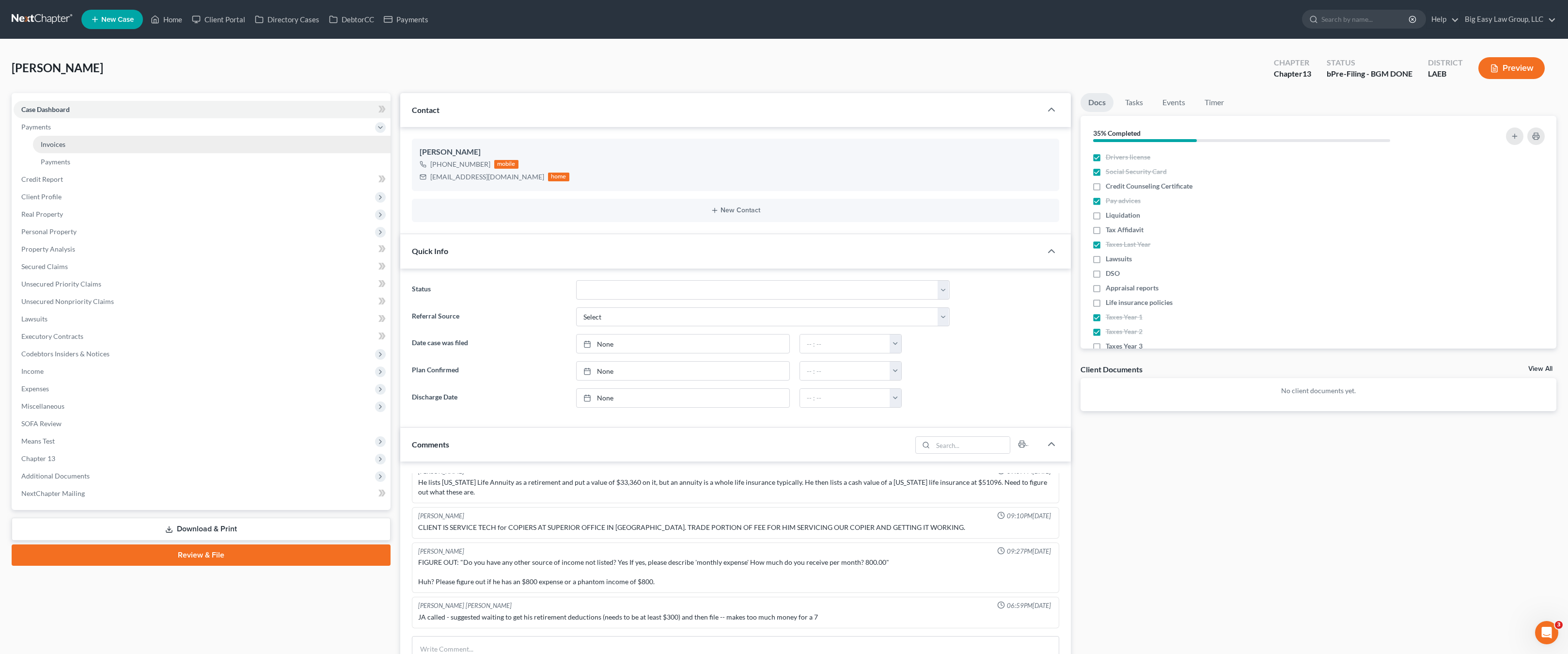
click at [88, 142] on link "Invoices" at bounding box center [212, 144] width 358 height 18
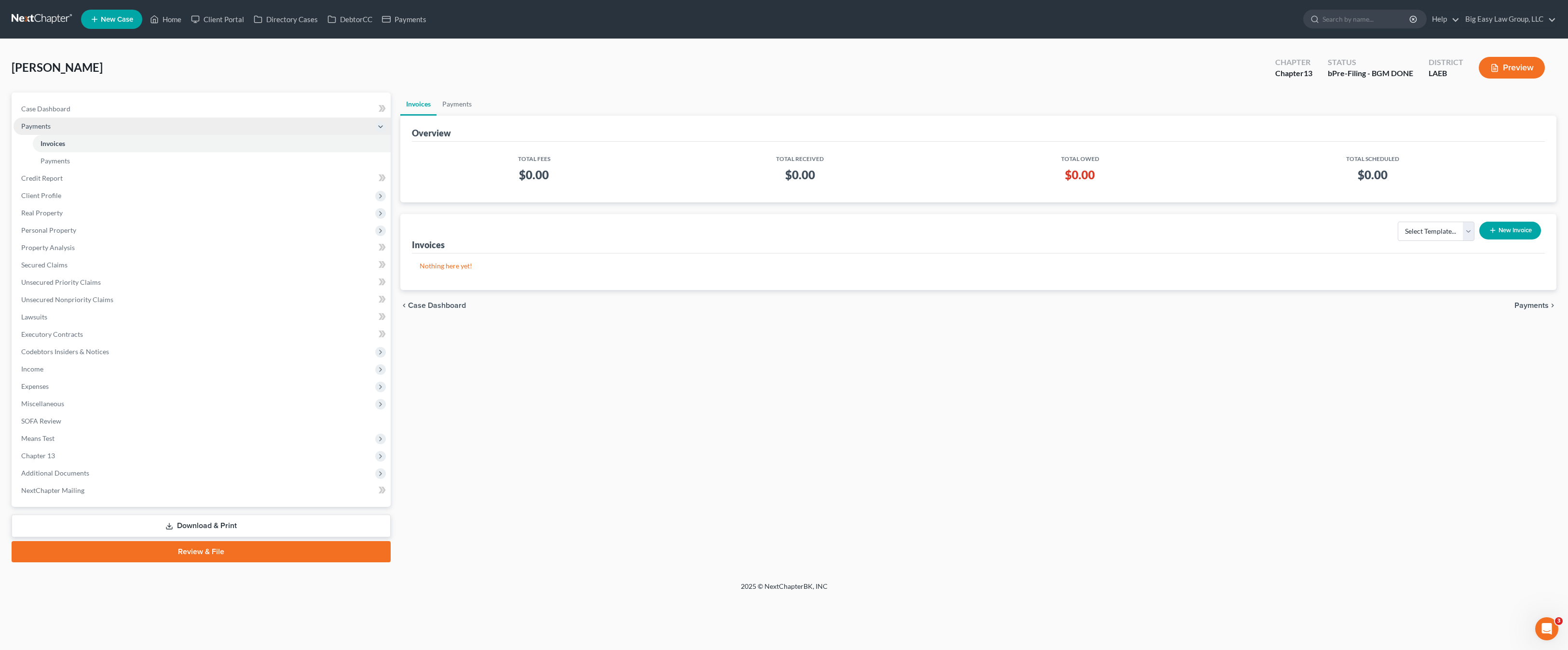
click at [66, 121] on span "Payments" at bounding box center [202, 126] width 377 height 17
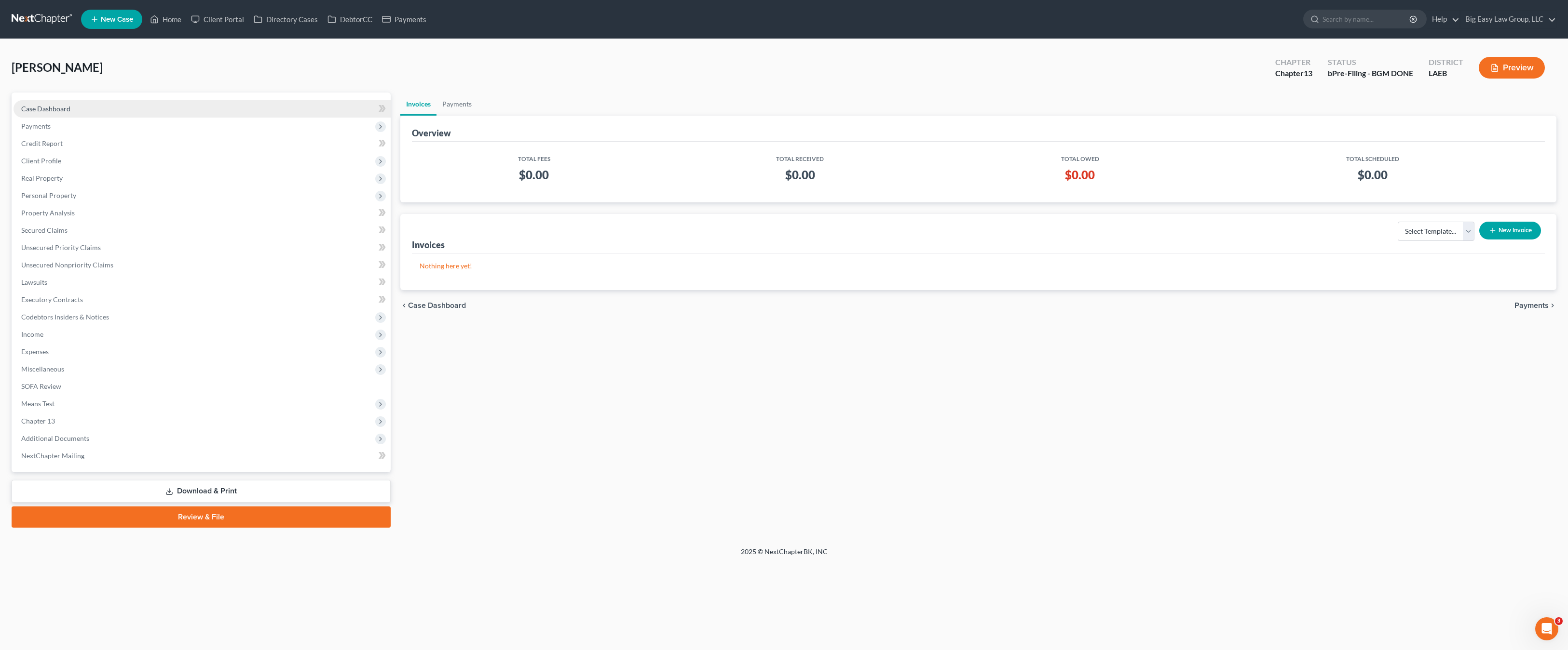
click at [75, 104] on link "Case Dashboard" at bounding box center [202, 109] width 377 height 17
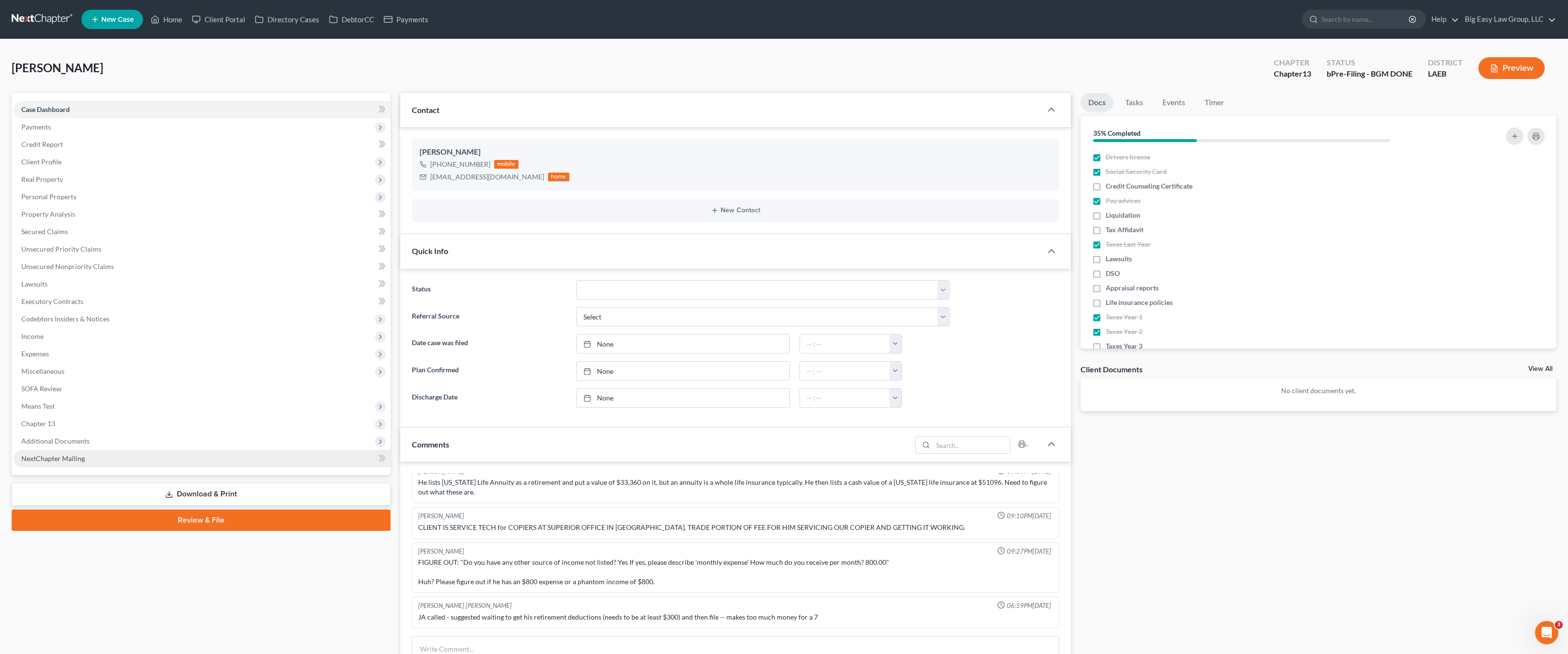
scroll to position [796, 0]
drag, startPoint x: 82, startPoint y: 436, endPoint x: 77, endPoint y: 420, distance: 16.8
click at [82, 436] on span "Additional Documents" at bounding box center [202, 440] width 377 height 18
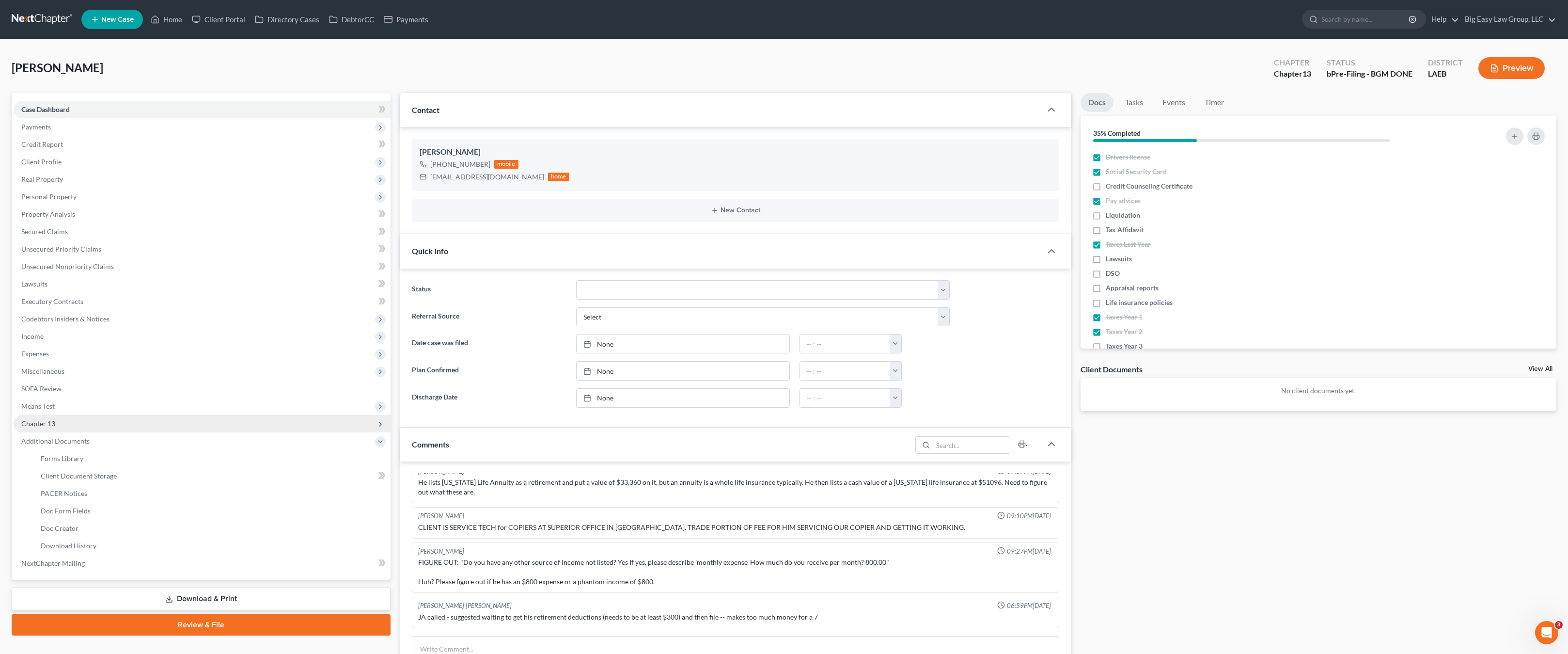
click at [77, 420] on span "Chapter 13" at bounding box center [202, 424] width 377 height 18
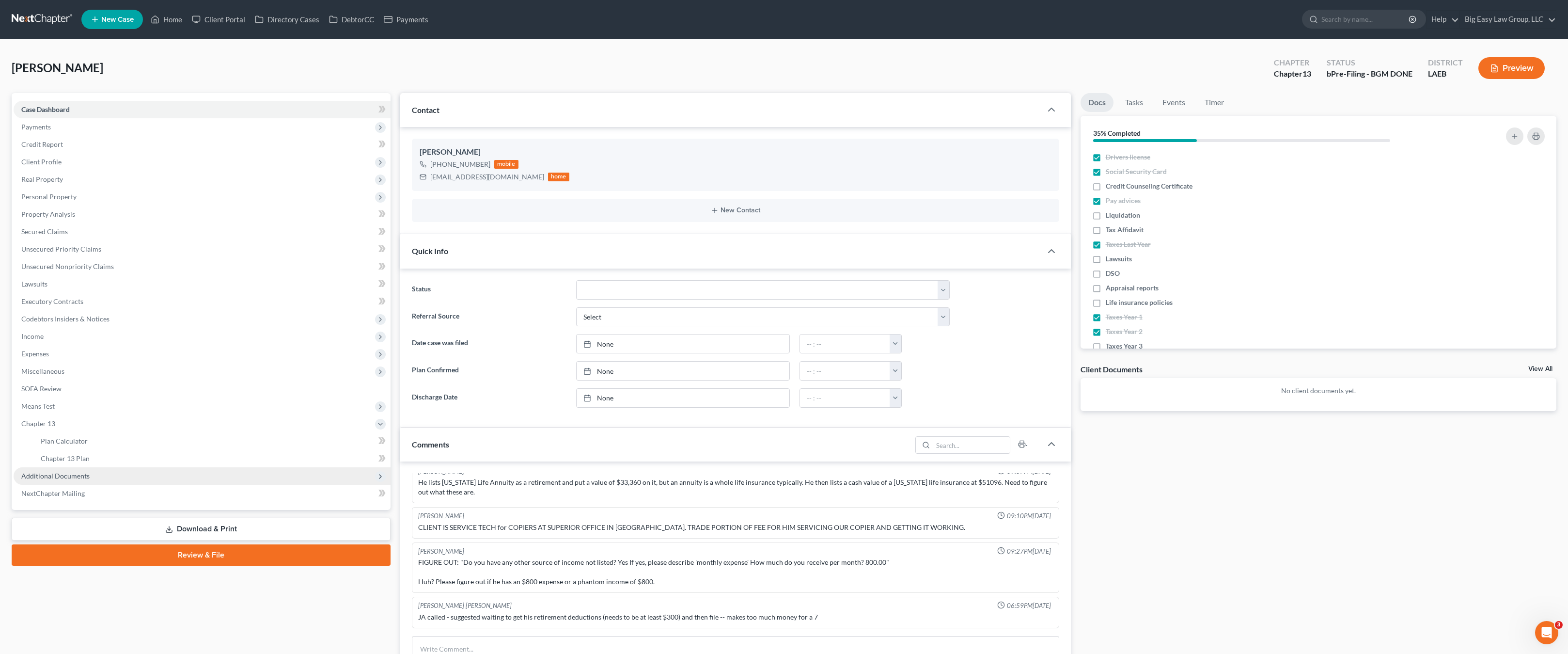
click at [76, 472] on span "Additional Documents" at bounding box center [56, 476] width 68 height 8
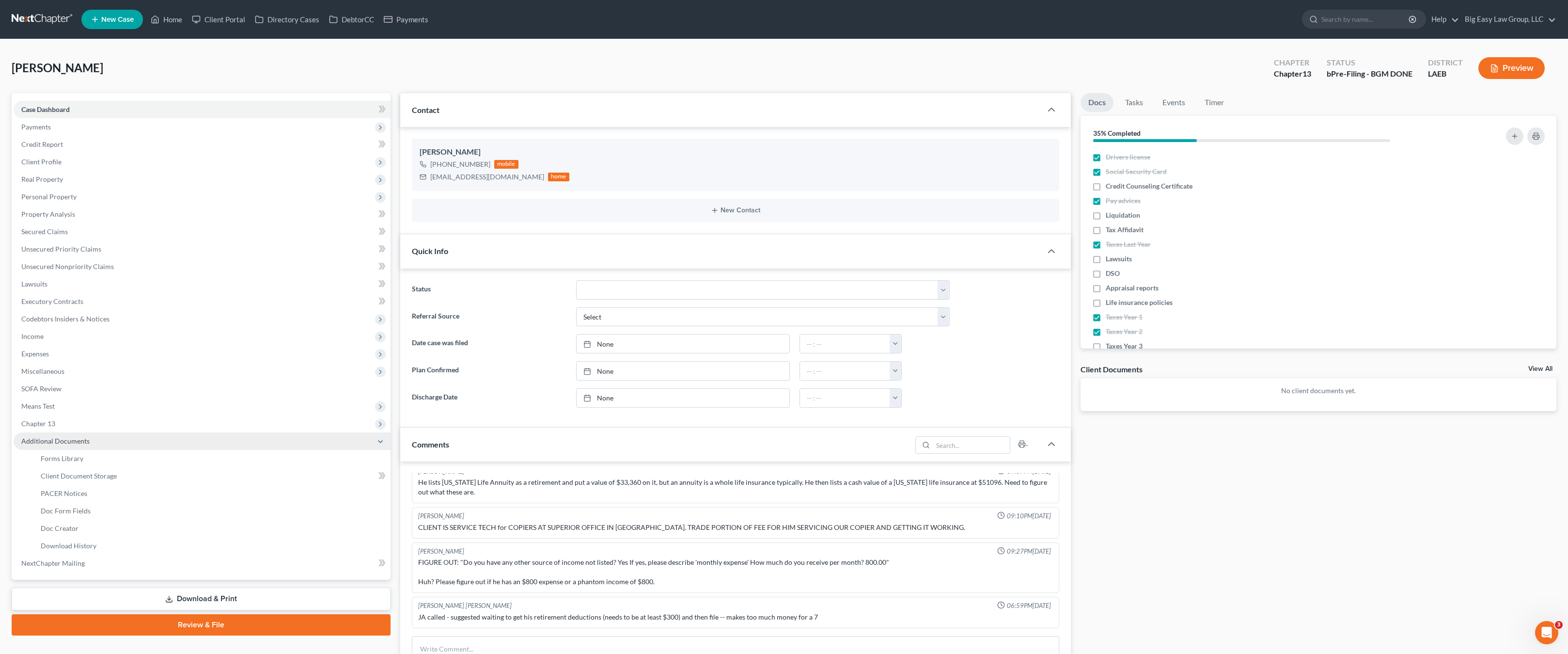
click at [91, 444] on span "Additional Documents" at bounding box center [202, 440] width 377 height 18
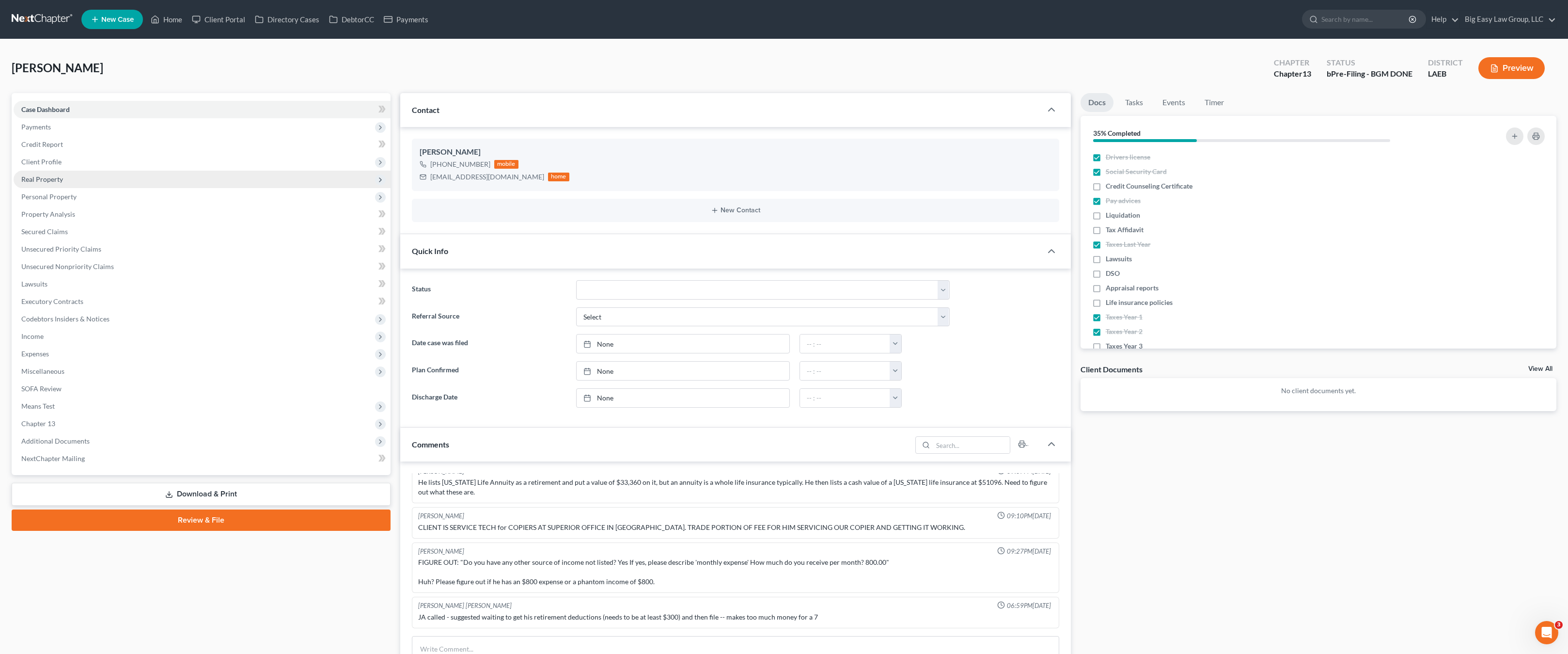
click at [37, 184] on span "Real Property" at bounding box center [202, 179] width 377 height 18
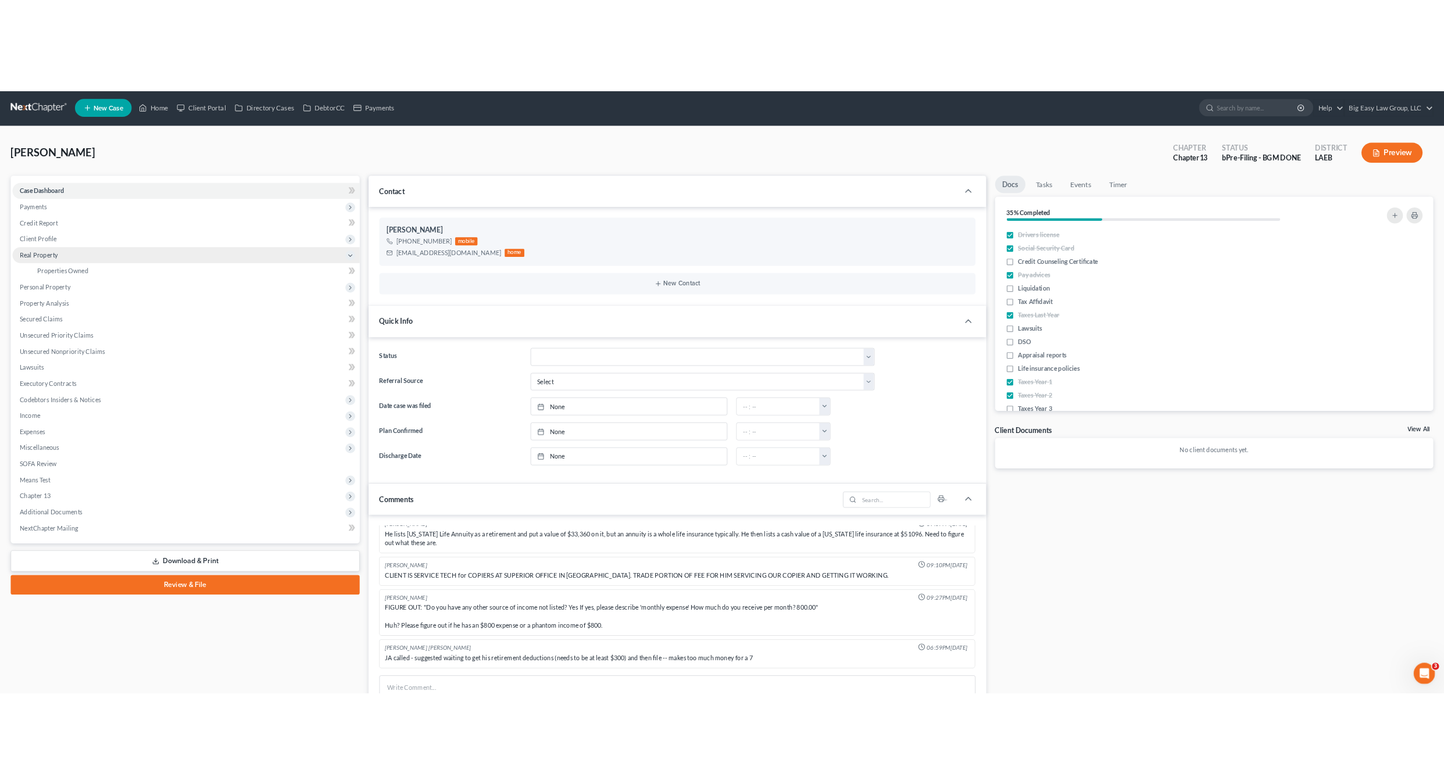
scroll to position [0, 0]
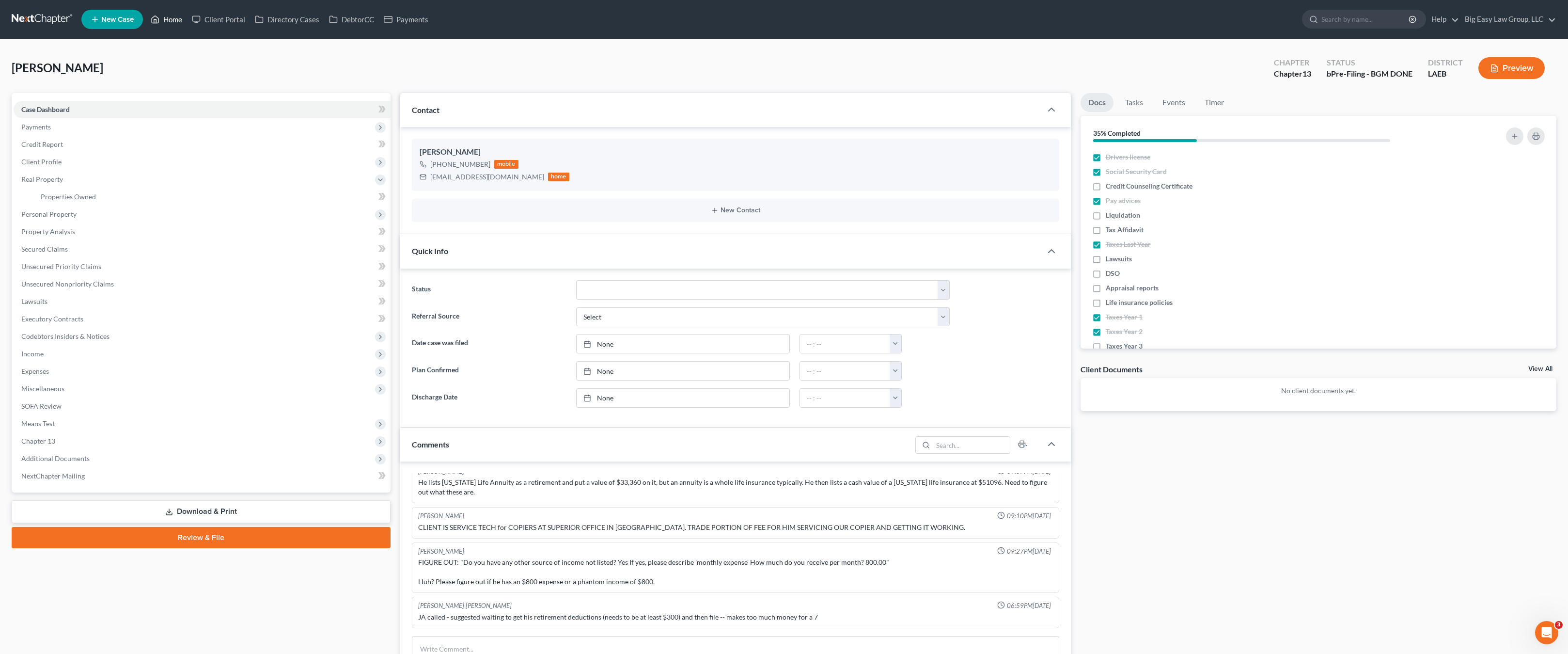
click at [176, 13] on link "Home" at bounding box center [166, 19] width 41 height 18
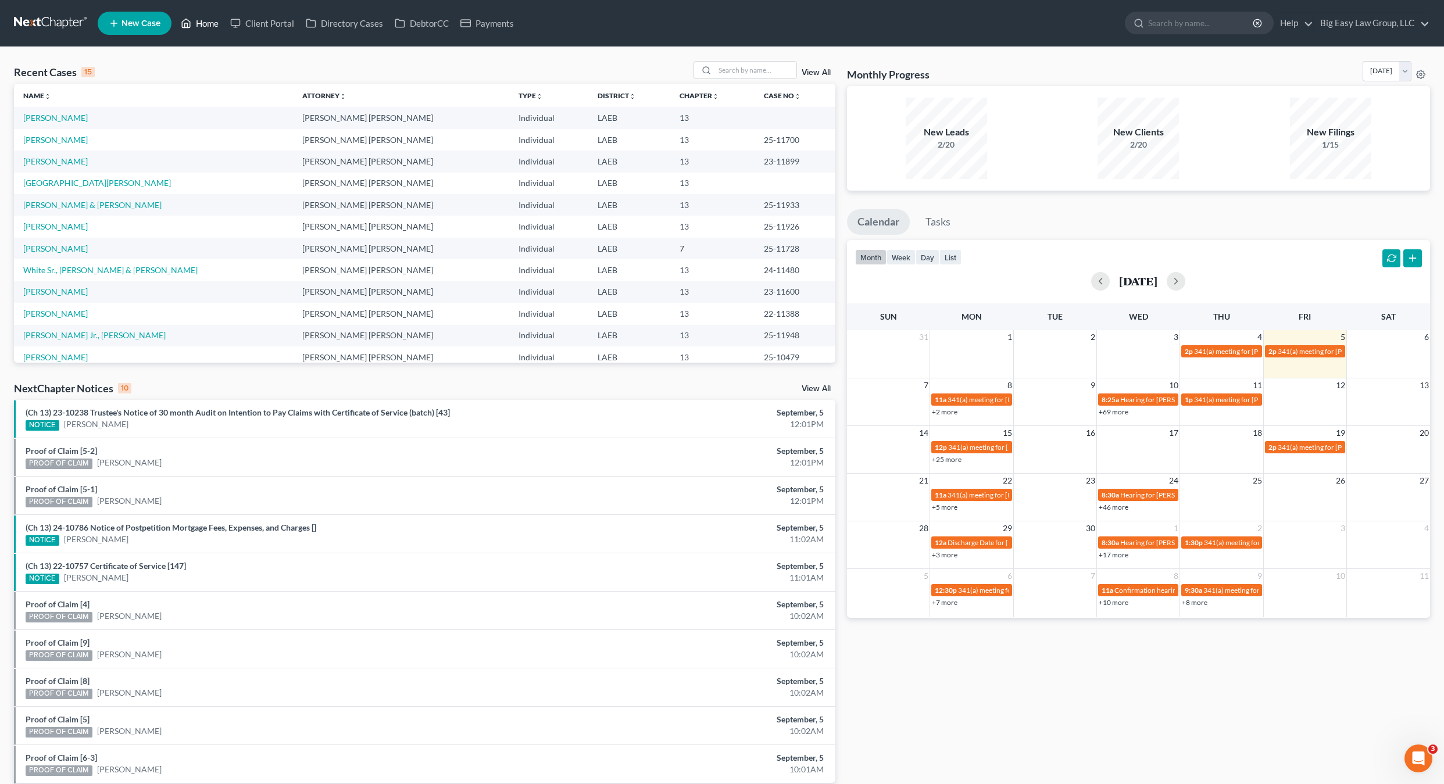
click at [198, 20] on link "Home" at bounding box center [199, 23] width 49 height 21
click at [196, 26] on link "Home" at bounding box center [199, 23] width 49 height 21
drag, startPoint x: 202, startPoint y: 77, endPoint x: 208, endPoint y: 21, distance: 56.7
click at [202, 73] on div "Recent Cases 15 View All" at bounding box center [424, 72] width 821 height 23
click at [209, 19] on link "Home" at bounding box center [199, 23] width 49 height 21
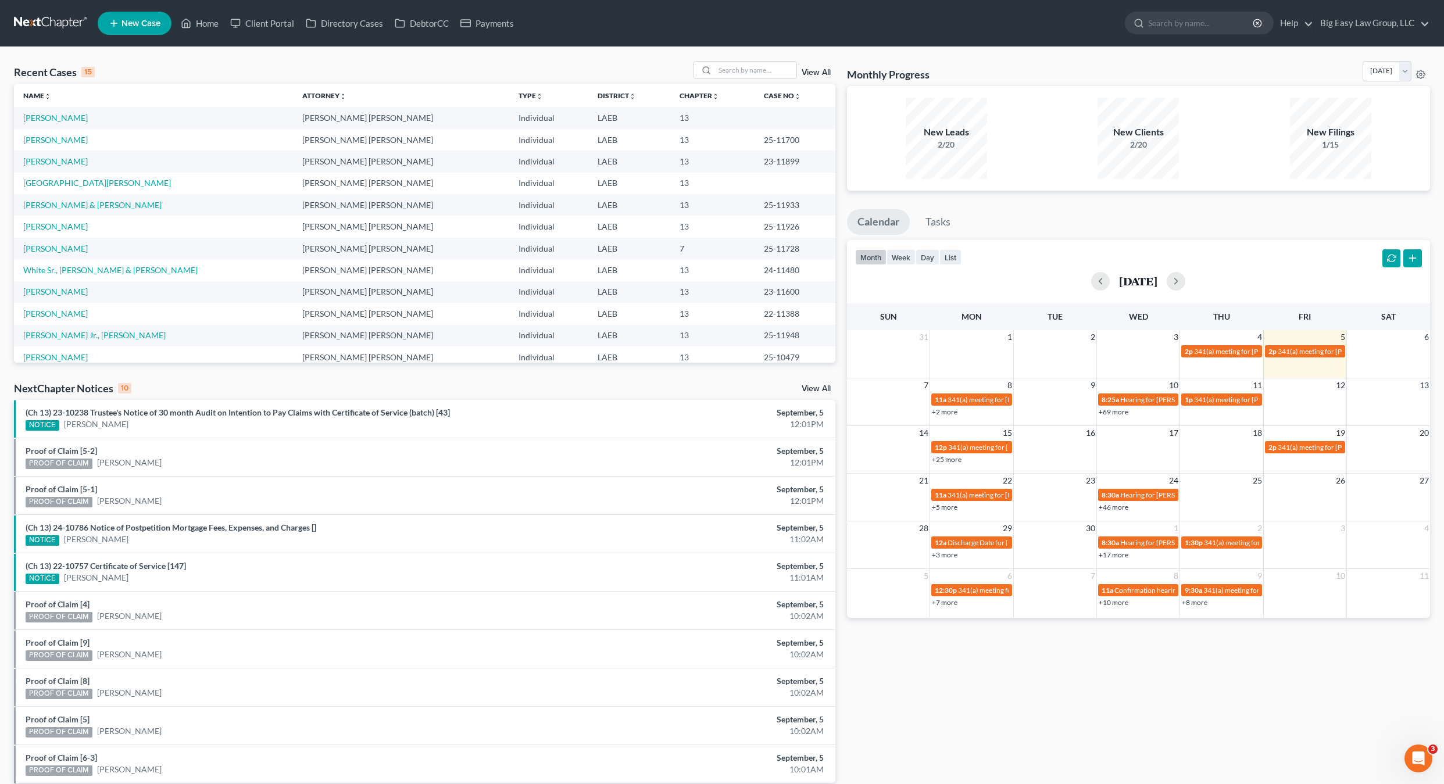
click at [59, 124] on td "[PERSON_NAME]" at bounding box center [153, 118] width 279 height 22
click at [60, 120] on link "[PERSON_NAME]" at bounding box center [55, 118] width 65 height 10
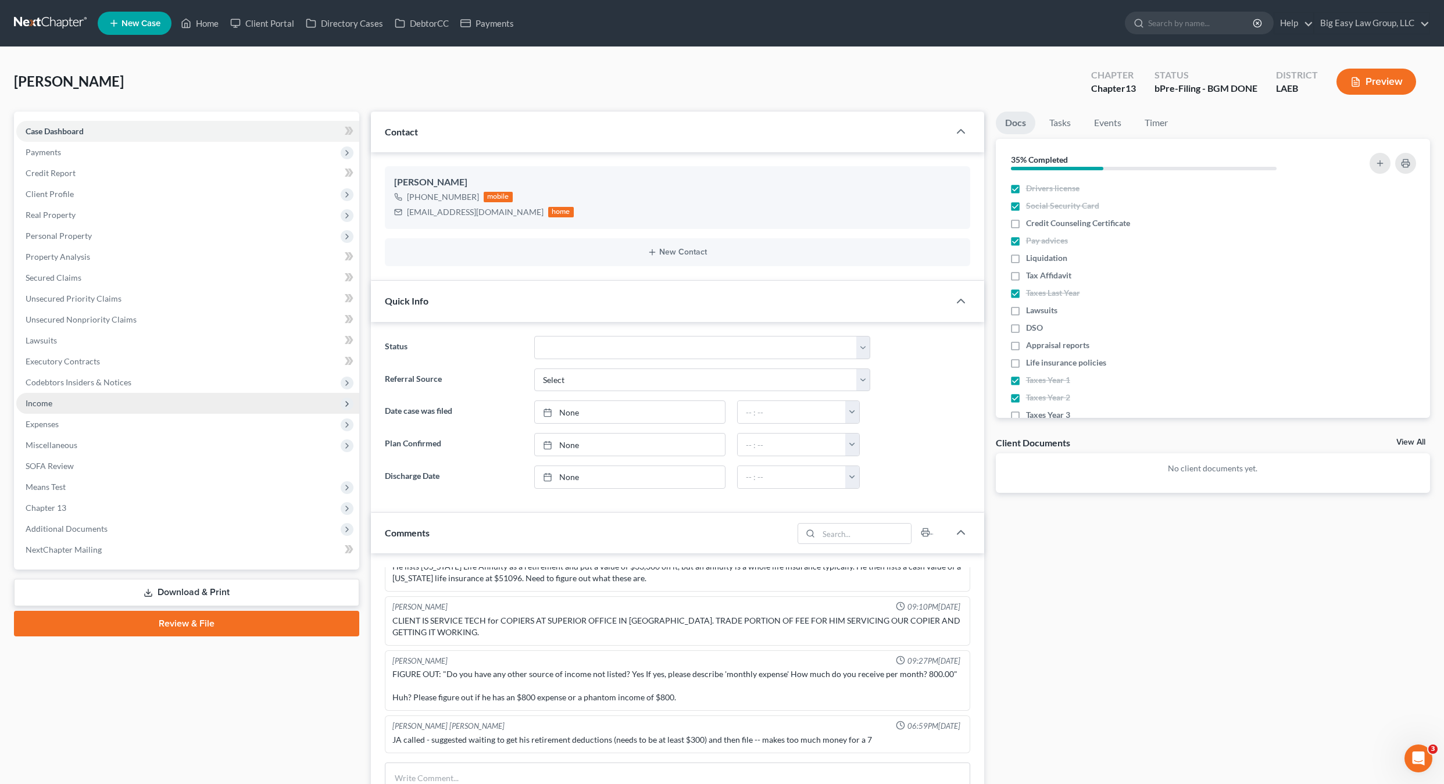
scroll to position [966, 0]
click at [59, 423] on span "Expenses" at bounding box center [42, 424] width 33 height 10
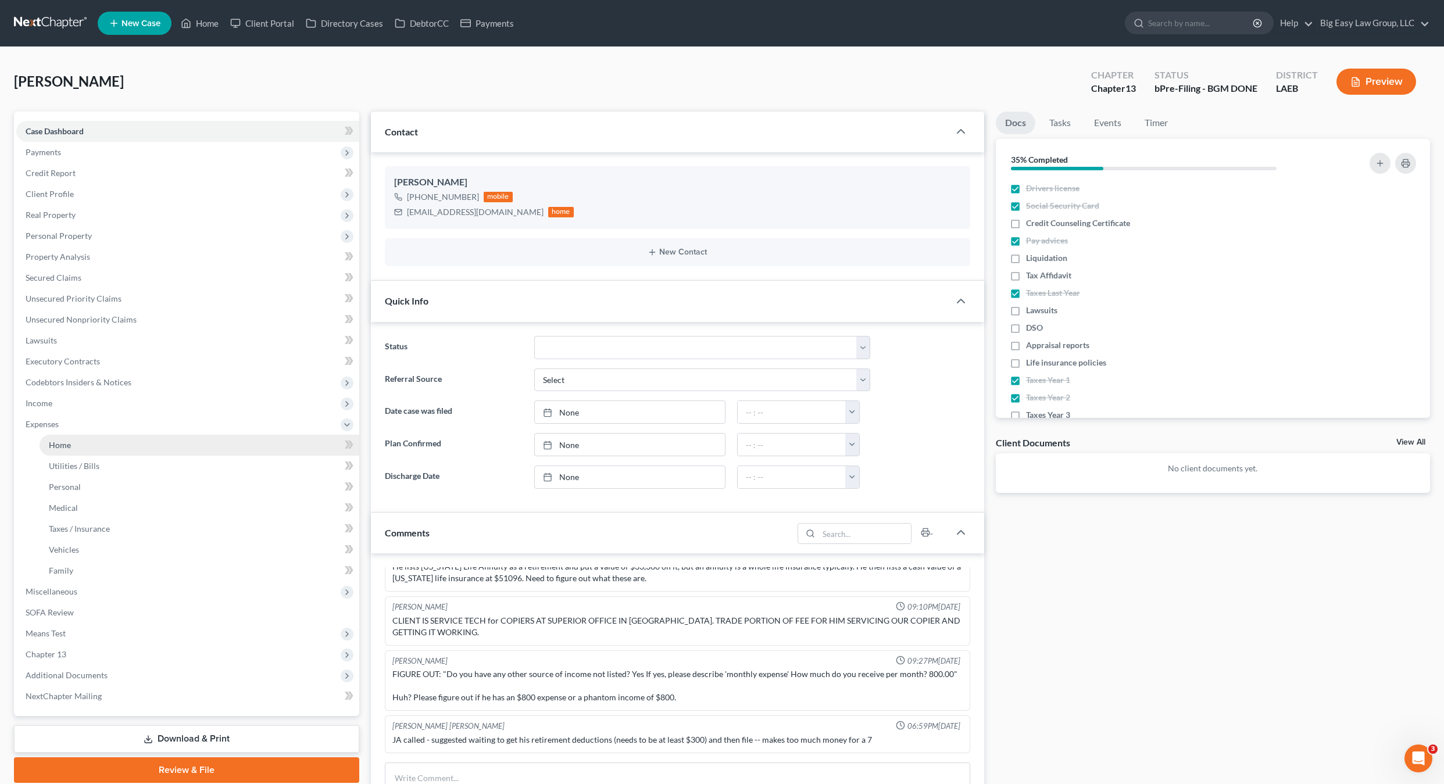
click at [95, 453] on link "Home" at bounding box center [200, 445] width 320 height 21
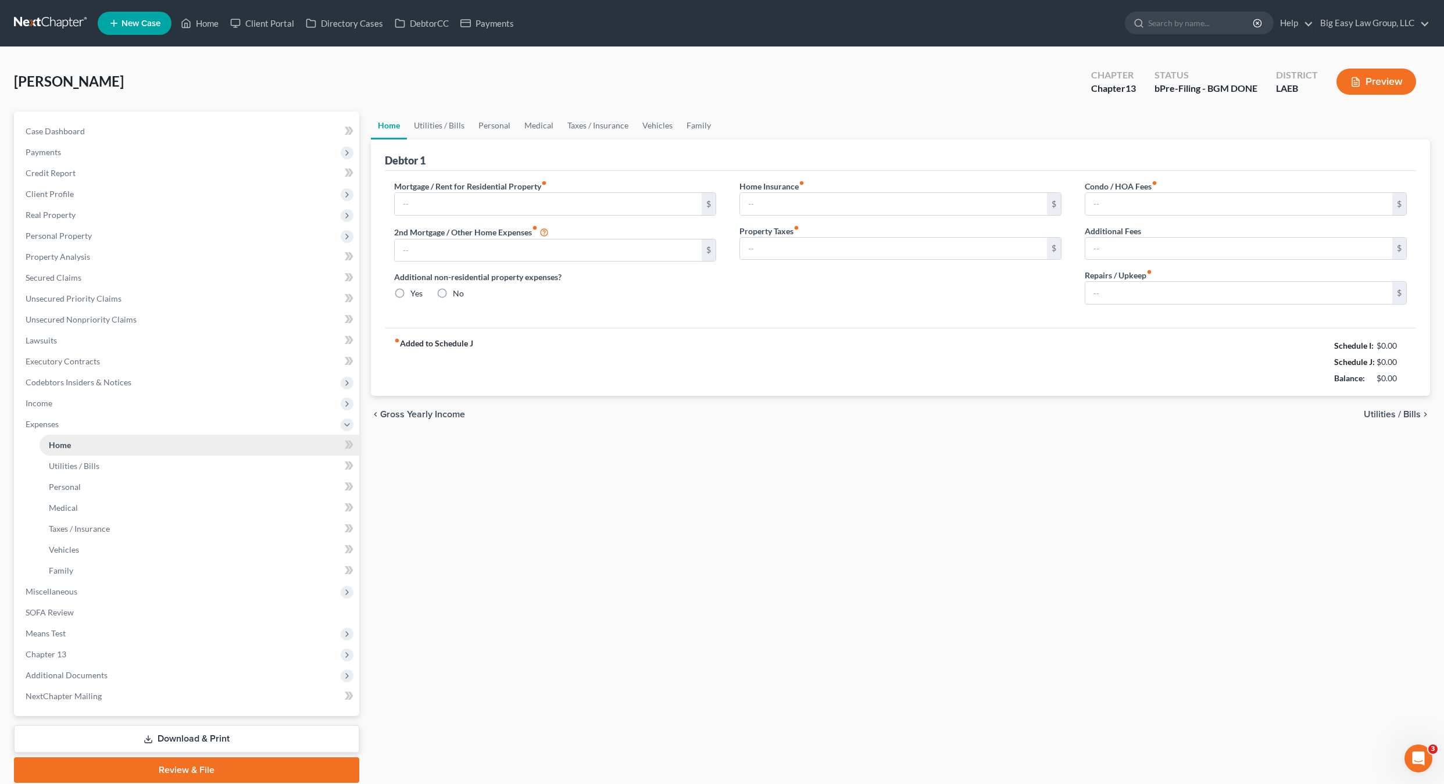
type input "1,035.00"
type input "0.00"
radio input "true"
type input "0.00"
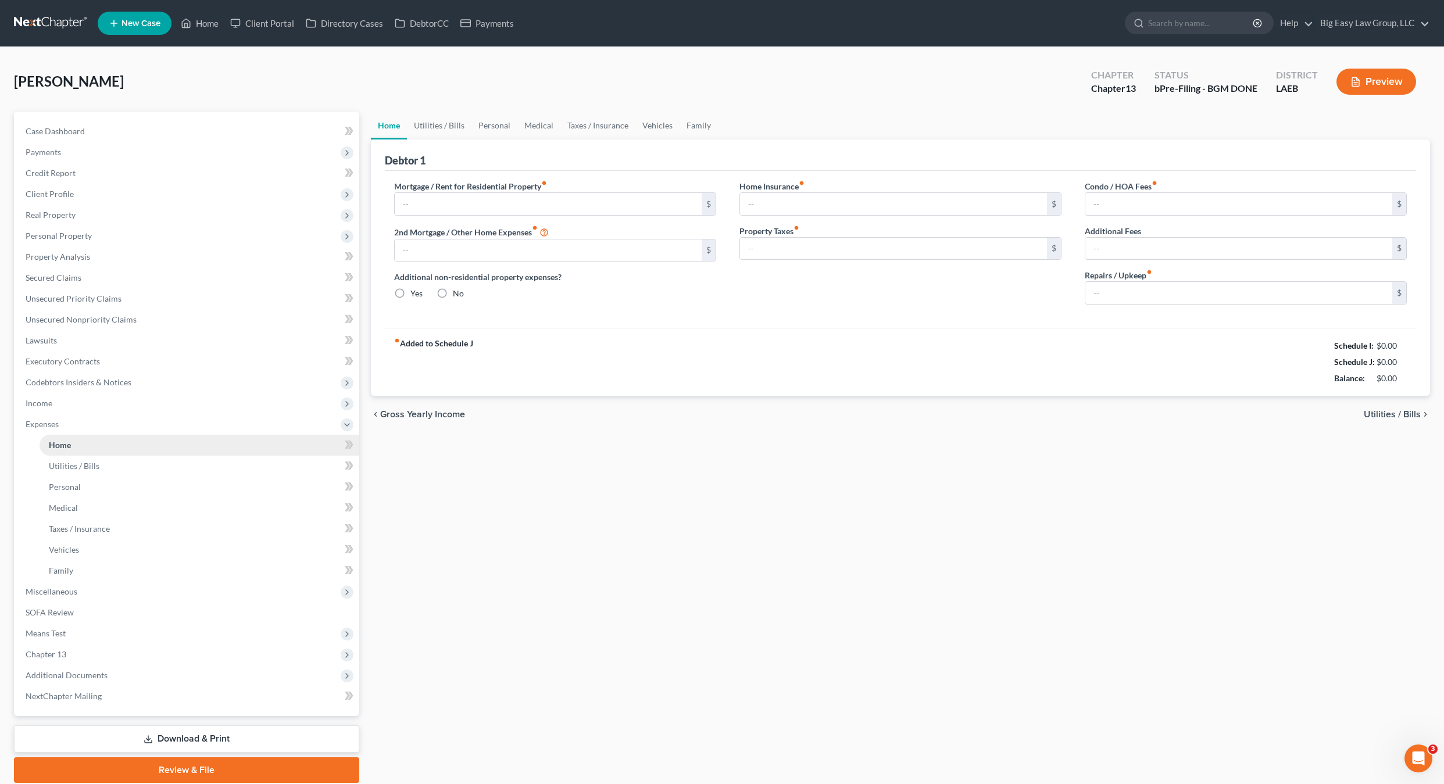
type input "0.00"
click at [593, 135] on link "Taxes / Insurance" at bounding box center [597, 126] width 75 height 28
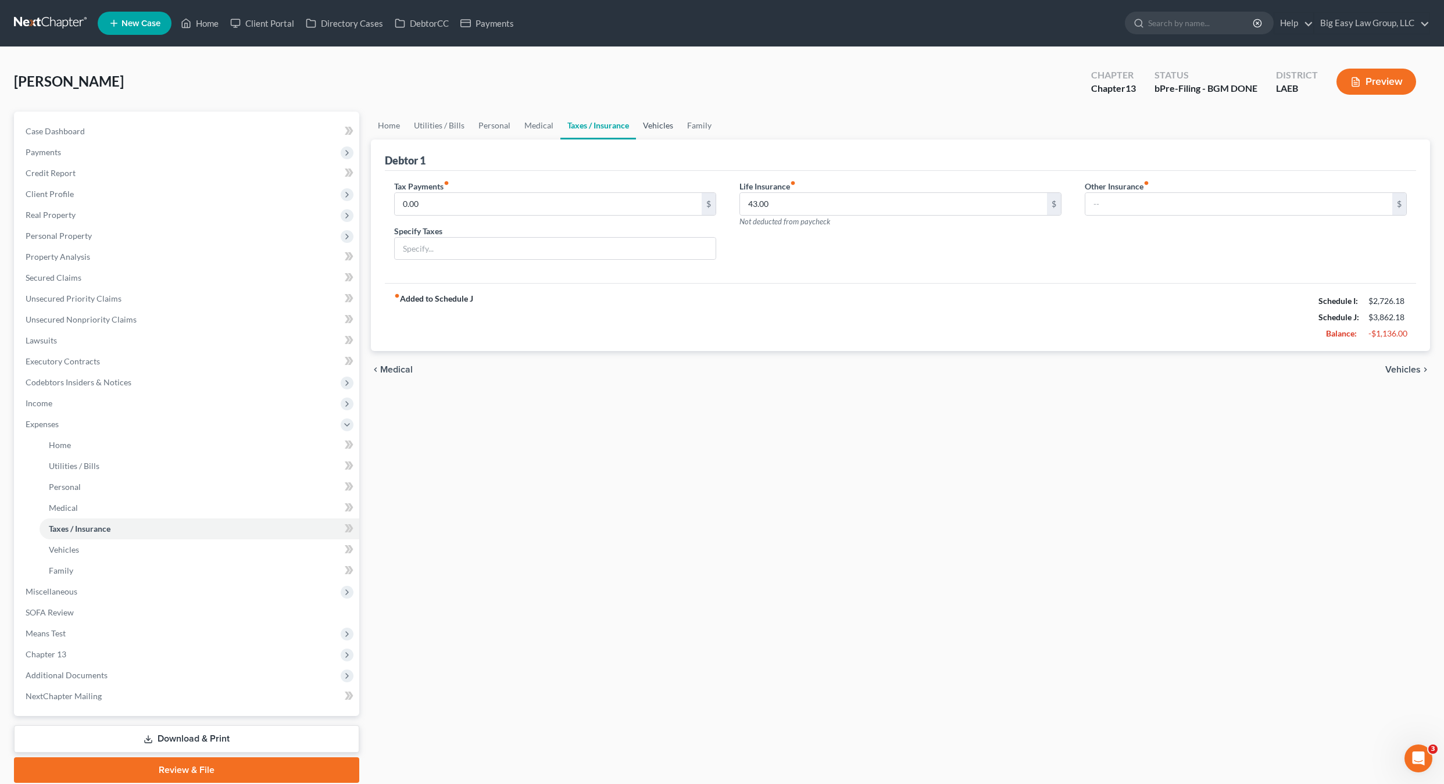
click at [654, 126] on link "Vehicles" at bounding box center [658, 126] width 44 height 28
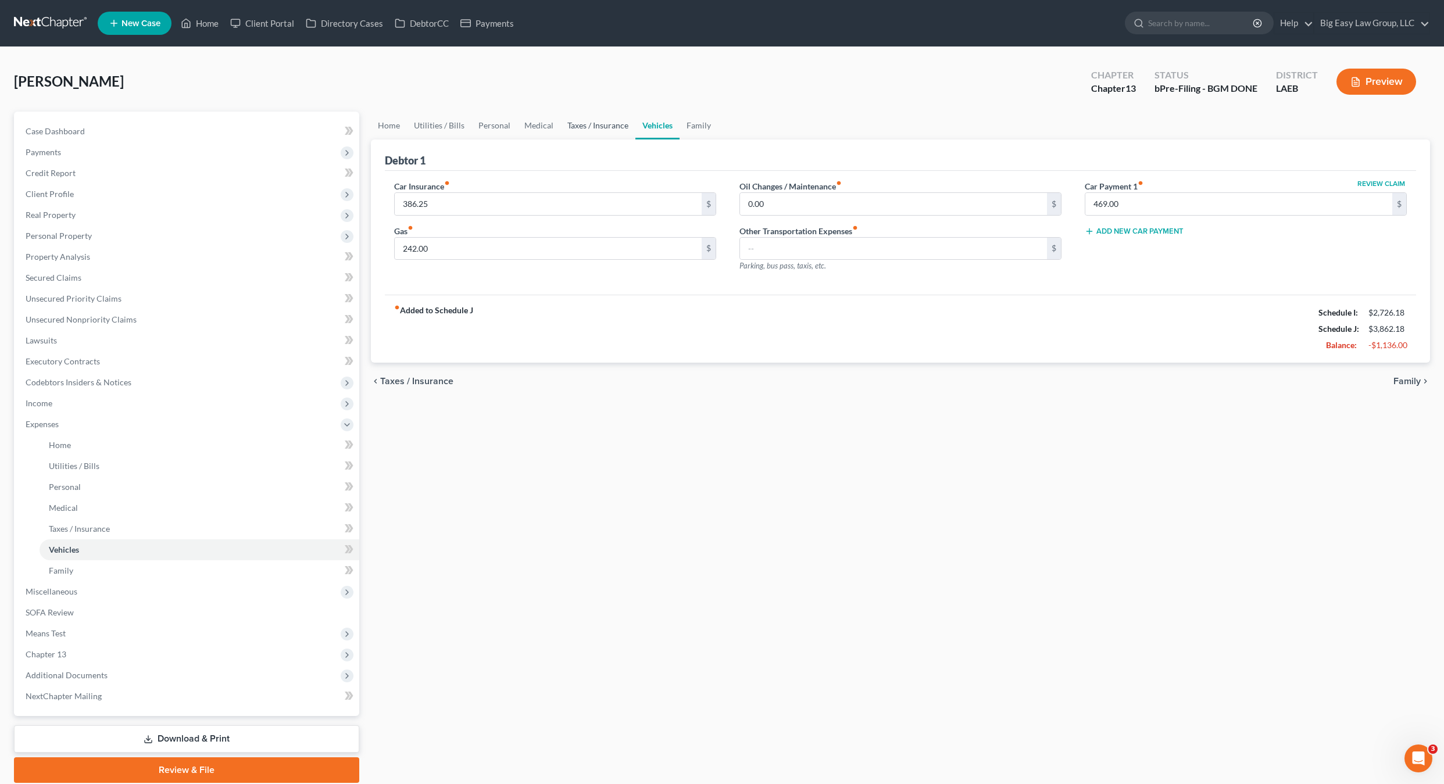
click at [600, 131] on link "Taxes / Insurance" at bounding box center [597, 126] width 75 height 28
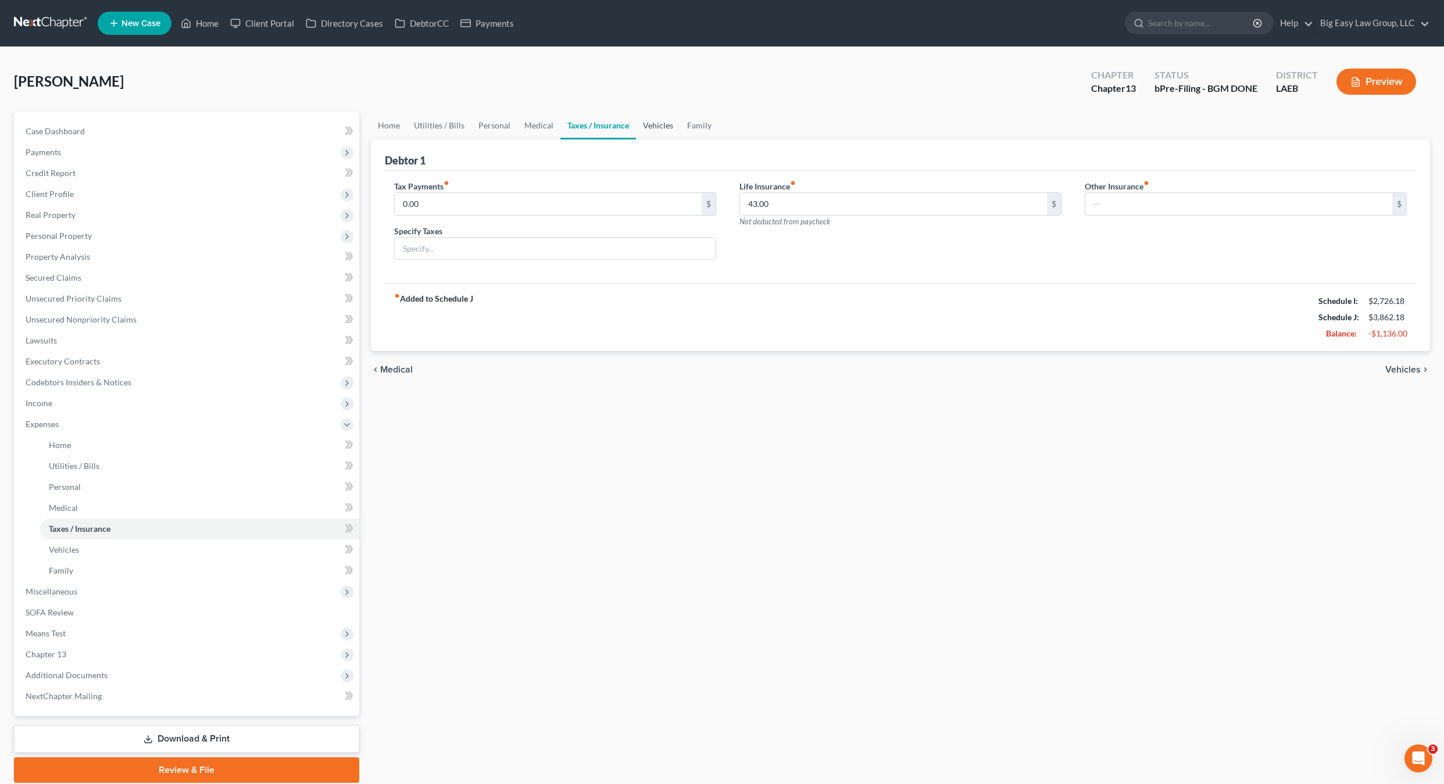
click at [646, 133] on link "Vehicles" at bounding box center [658, 126] width 44 height 28
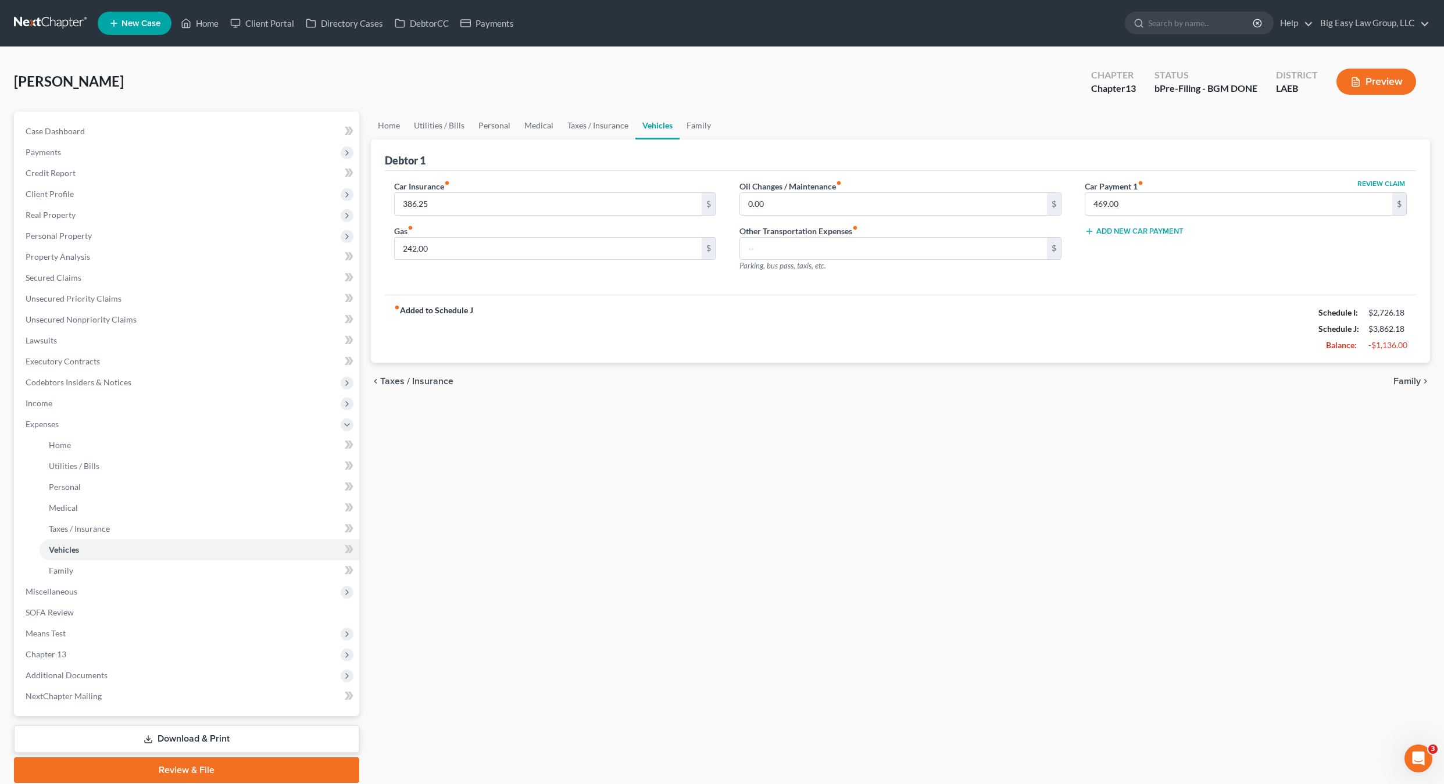
click at [511, 231] on div "Gas fiber_manual_record 242.00 $" at bounding box center [555, 242] width 322 height 35
click at [524, 206] on input "386.25" at bounding box center [548, 204] width 307 height 22
click at [208, 112] on div "Case Dashboard Payments Invoices Payments Payments Credit Report Client Profile…" at bounding box center [186, 414] width 345 height 604
click at [203, 38] on ul "New Case Home Client Portal Directory Cases DebtorCC Payments - No Result - See…" at bounding box center [764, 23] width 1332 height 30
click at [203, 31] on link "Home" at bounding box center [199, 23] width 49 height 21
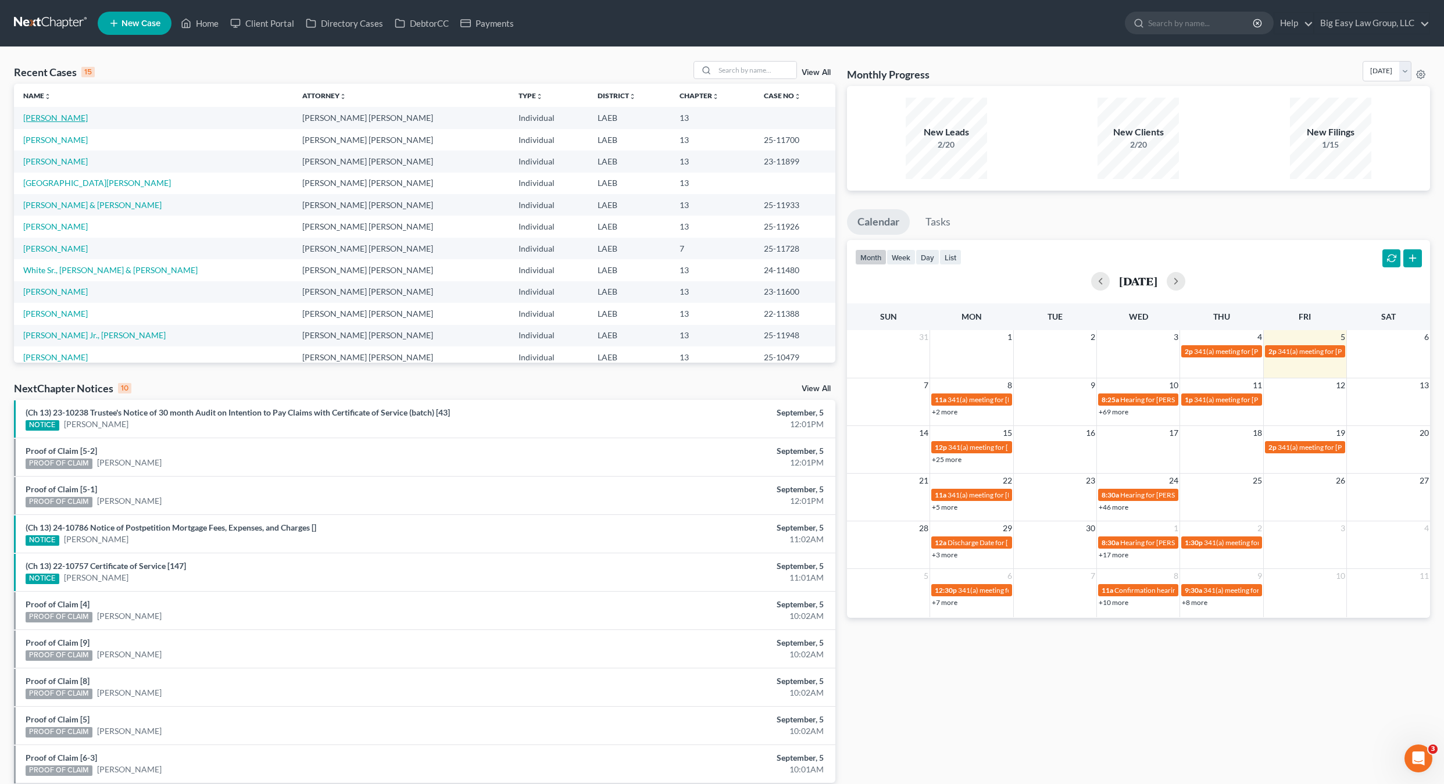
click at [67, 120] on link "[PERSON_NAME]" at bounding box center [55, 118] width 65 height 10
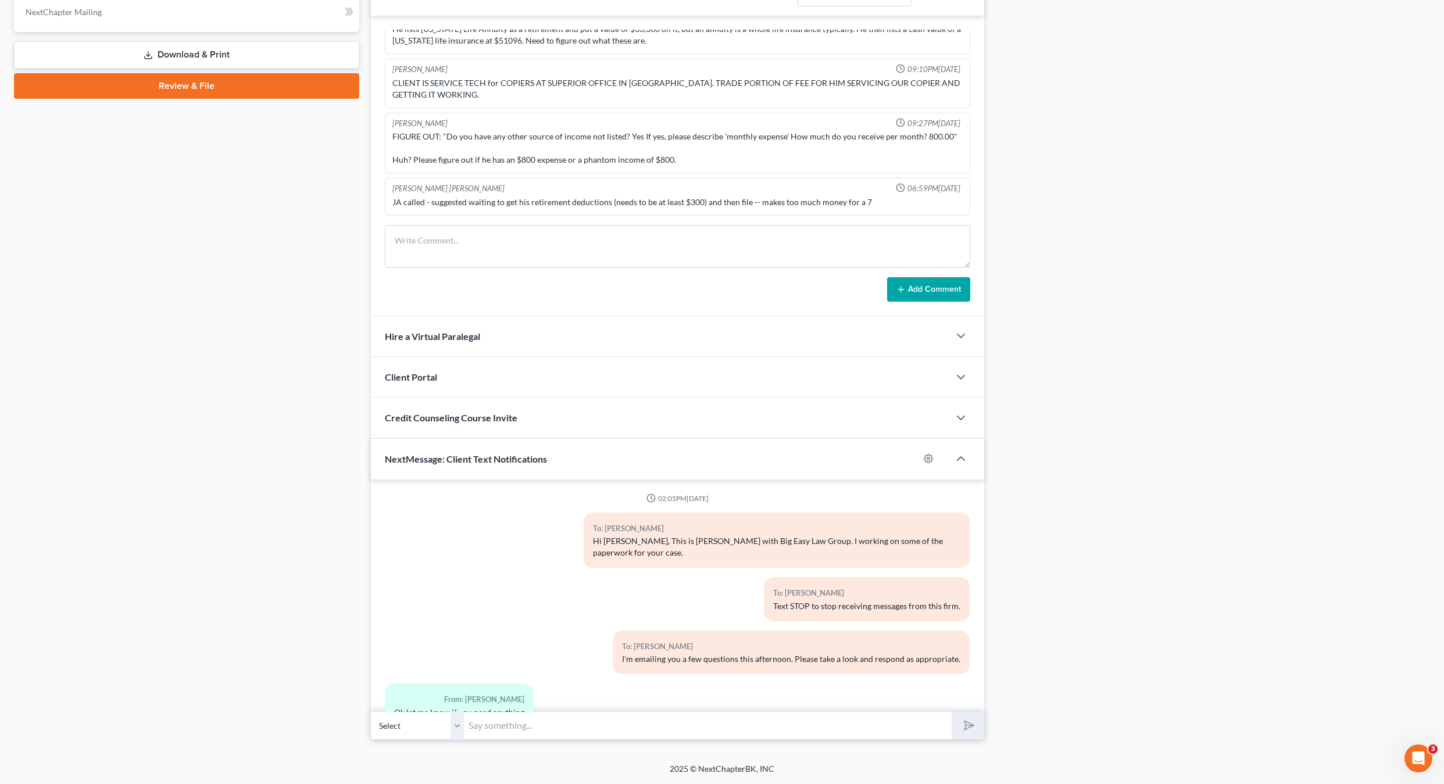
scroll to position [965, 0]
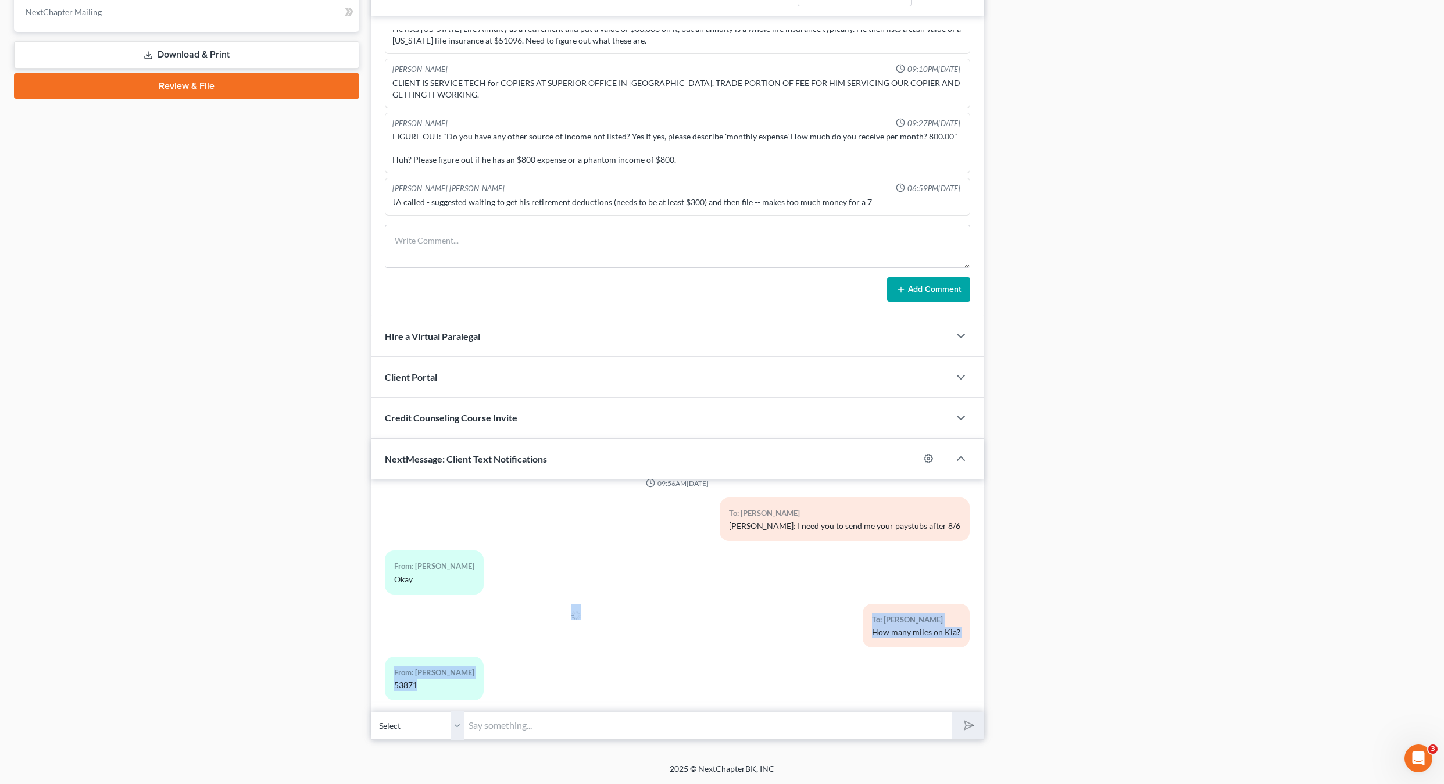
drag, startPoint x: 549, startPoint y: 620, endPoint x: 779, endPoint y: 679, distance: 237.7
click at [779, 679] on div "02:05PM[DATE] To: [PERSON_NAME] Hi [PERSON_NAME], This is [PERSON_NAME] with Bi…" at bounding box center [677, 119] width 585 height 1182
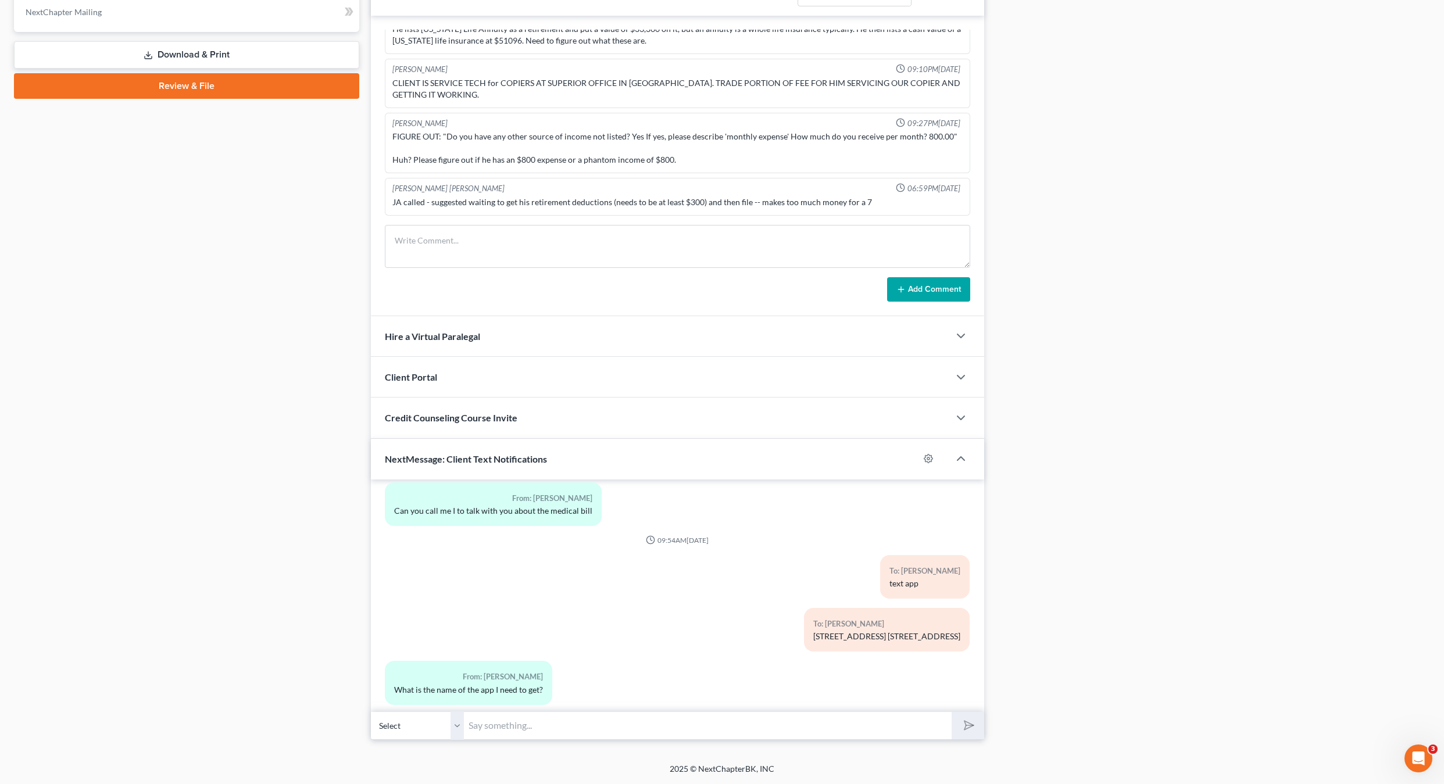
scroll to position [575, 0]
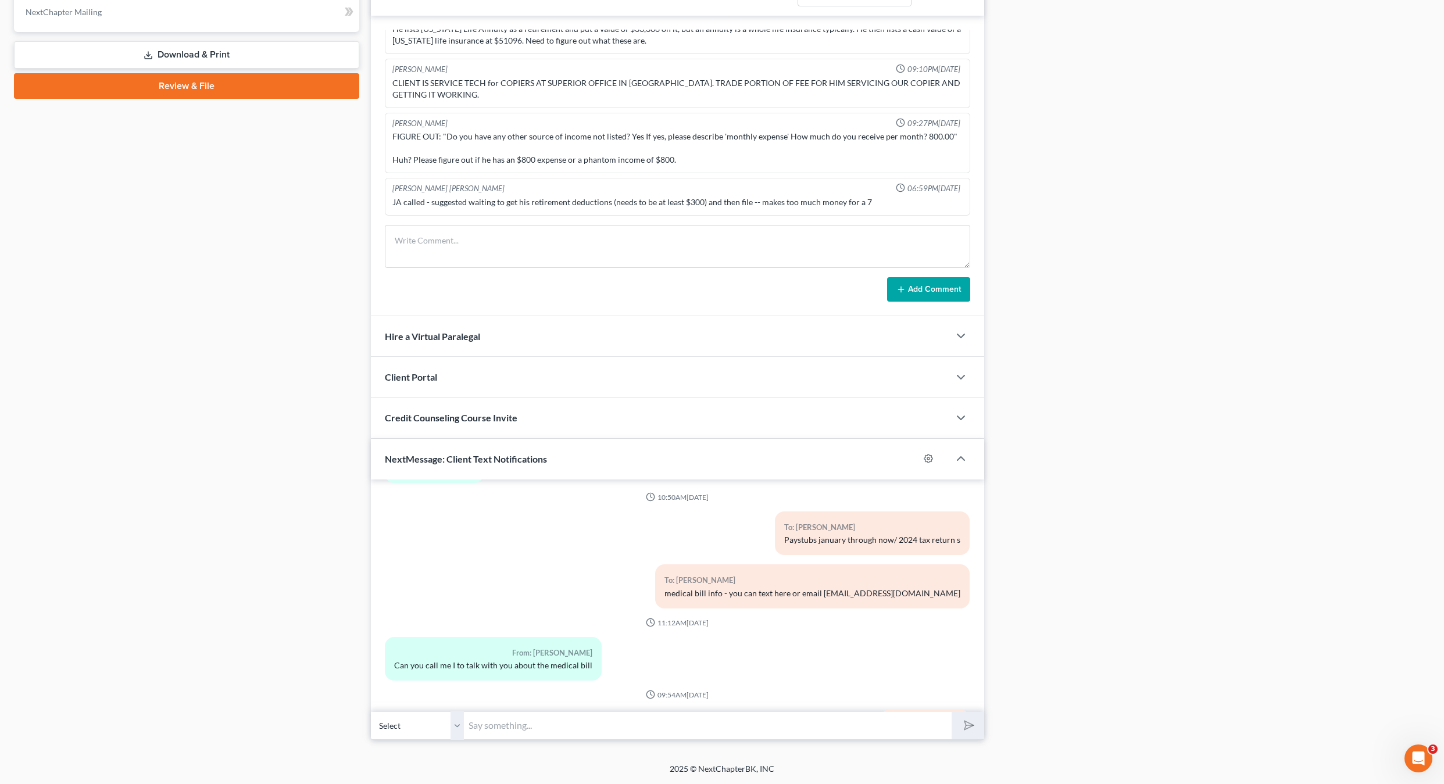
click at [1090, 460] on div "Docs Tasks Events Timer 35% Completed Nothing here yet! Drivers license Social …" at bounding box center [1213, 157] width 446 height 1166
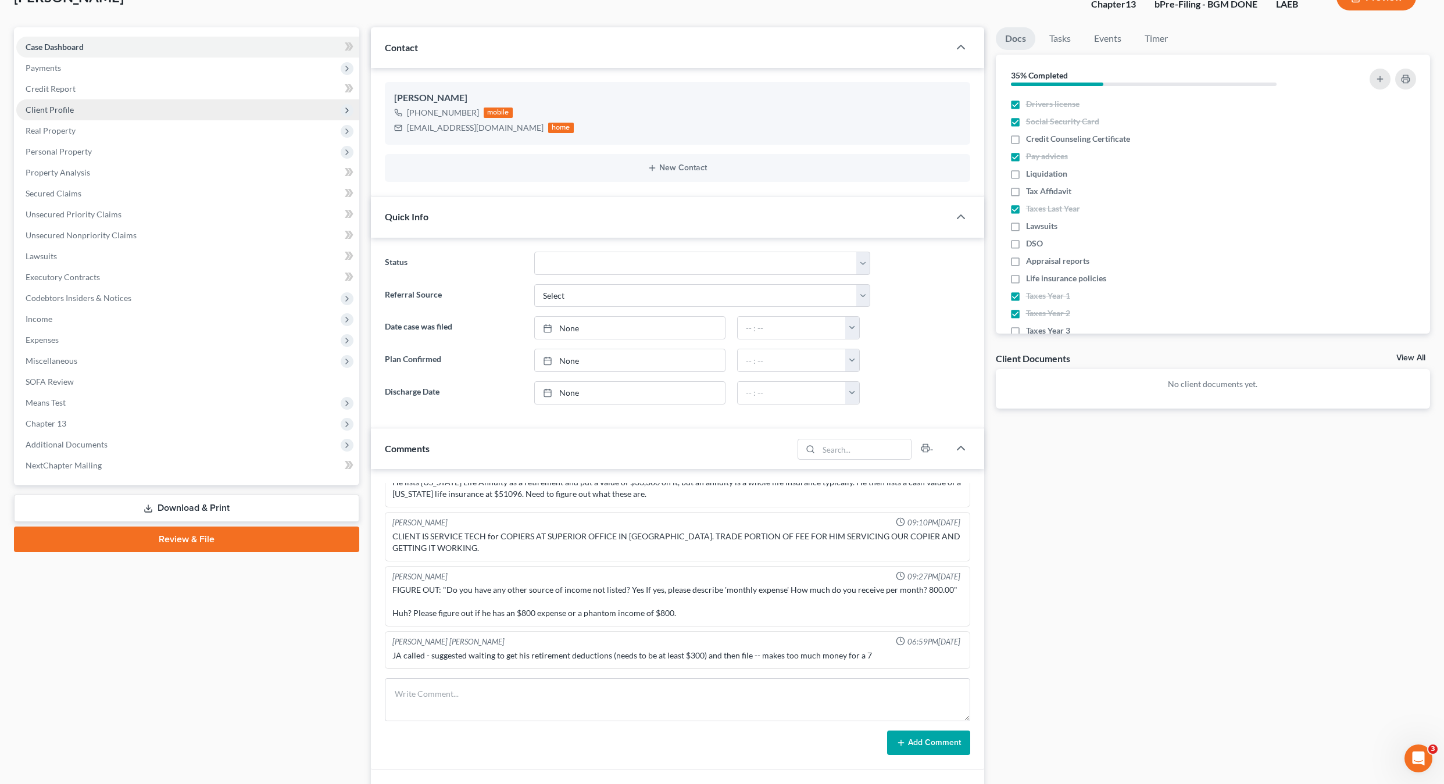
scroll to position [0, 0]
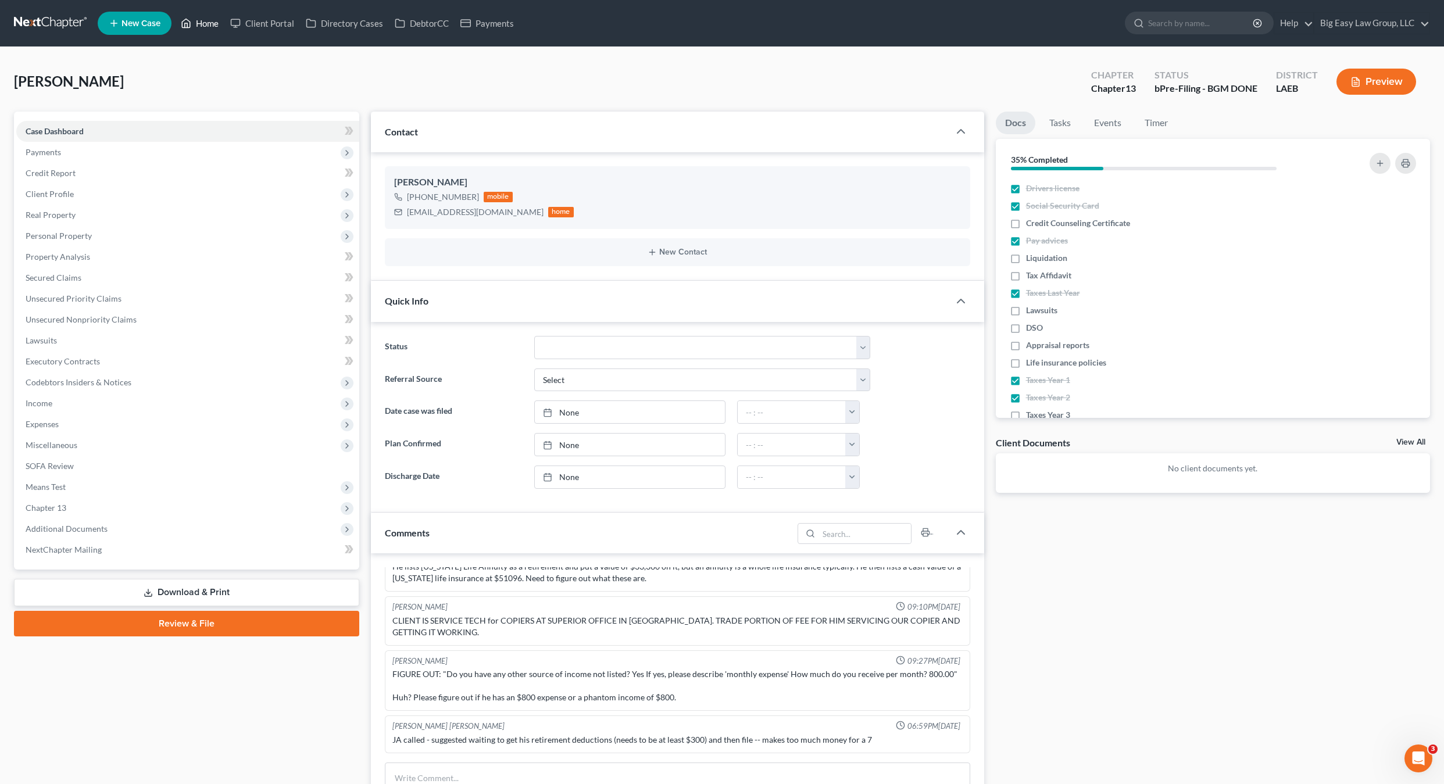
click at [183, 19] on icon at bounding box center [186, 23] width 10 height 14
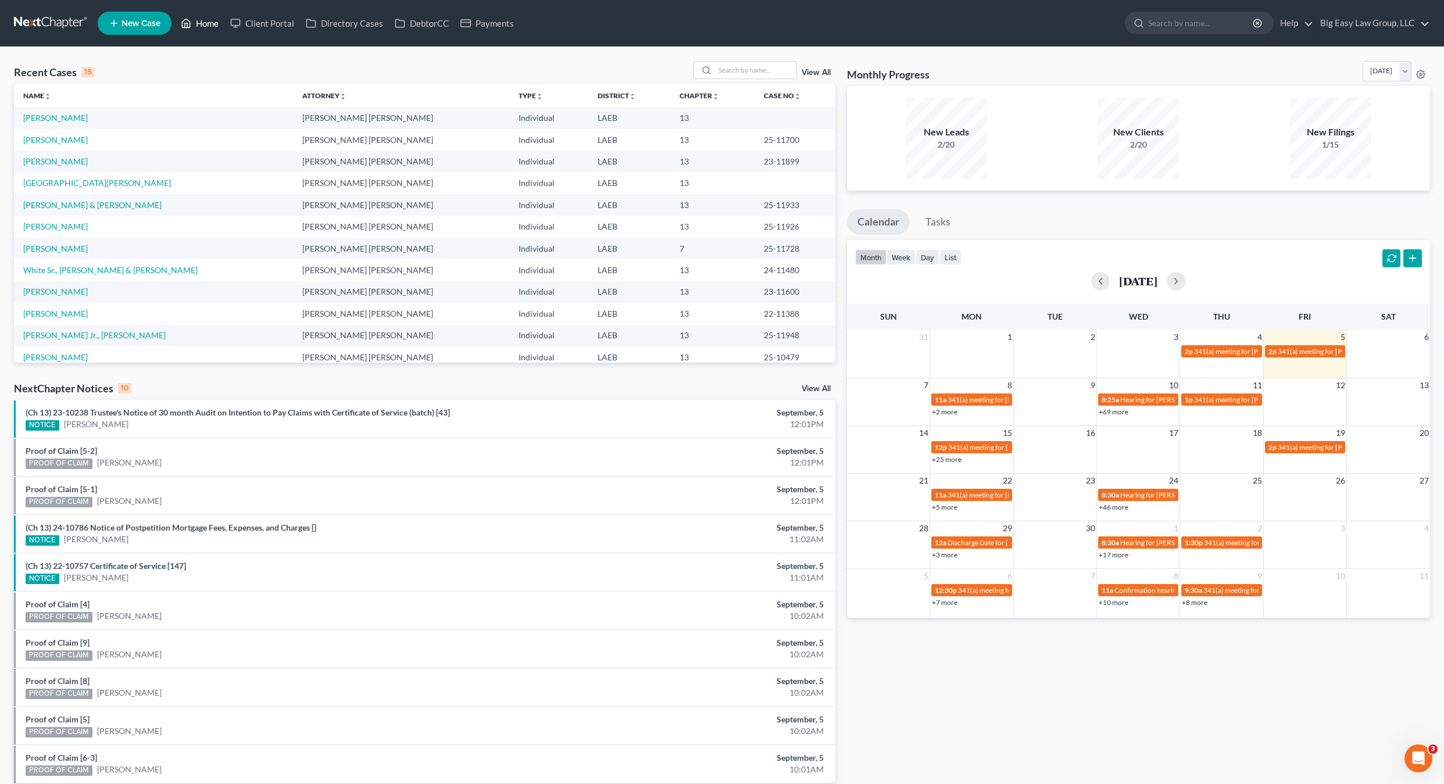
drag, startPoint x: 201, startPoint y: 19, endPoint x: 220, endPoint y: 22, distance: 19.9
click at [201, 19] on link "Home" at bounding box center [199, 23] width 49 height 21
click at [741, 73] on input "search" at bounding box center [755, 70] width 81 height 17
type input "[PERSON_NAME]"
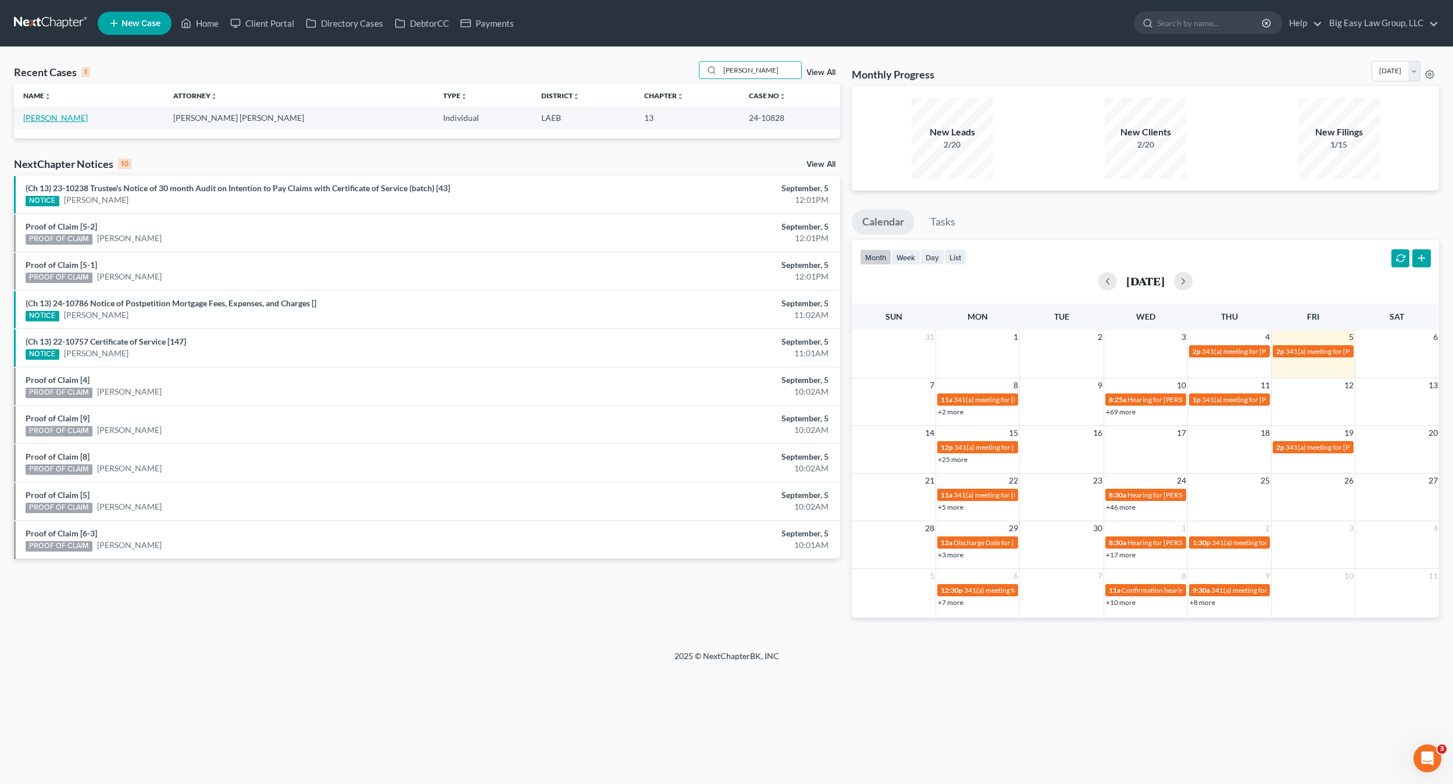
drag, startPoint x: 42, startPoint y: 109, endPoint x: 51, endPoint y: 119, distance: 12.8
click at [42, 109] on td "[PERSON_NAME]" at bounding box center [89, 118] width 150 height 22
drag, startPoint x: 50, startPoint y: 119, endPoint x: 66, endPoint y: 110, distance: 18.5
click at [50, 119] on link "[PERSON_NAME]" at bounding box center [55, 118] width 65 height 10
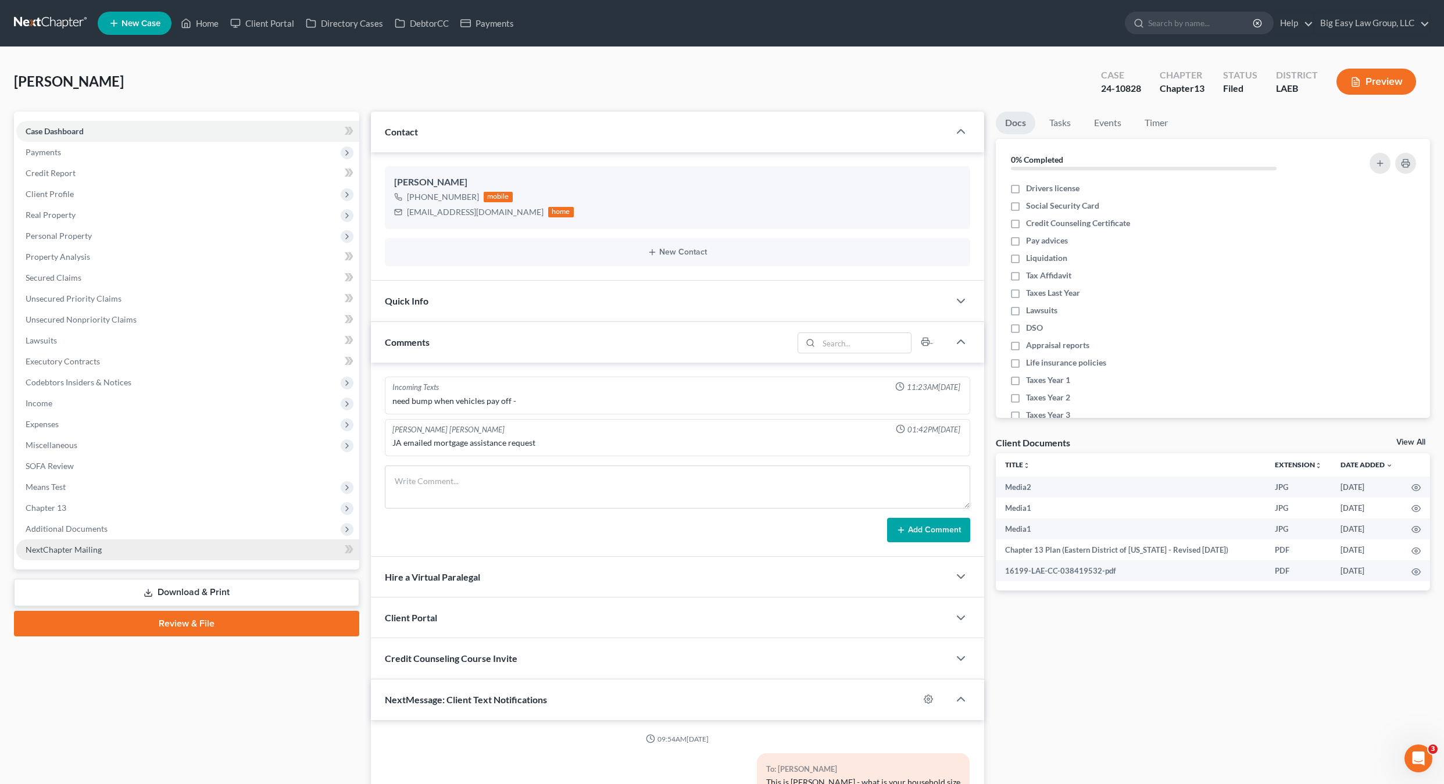
click at [70, 541] on link "NextChapter Mailing" at bounding box center [187, 549] width 343 height 21
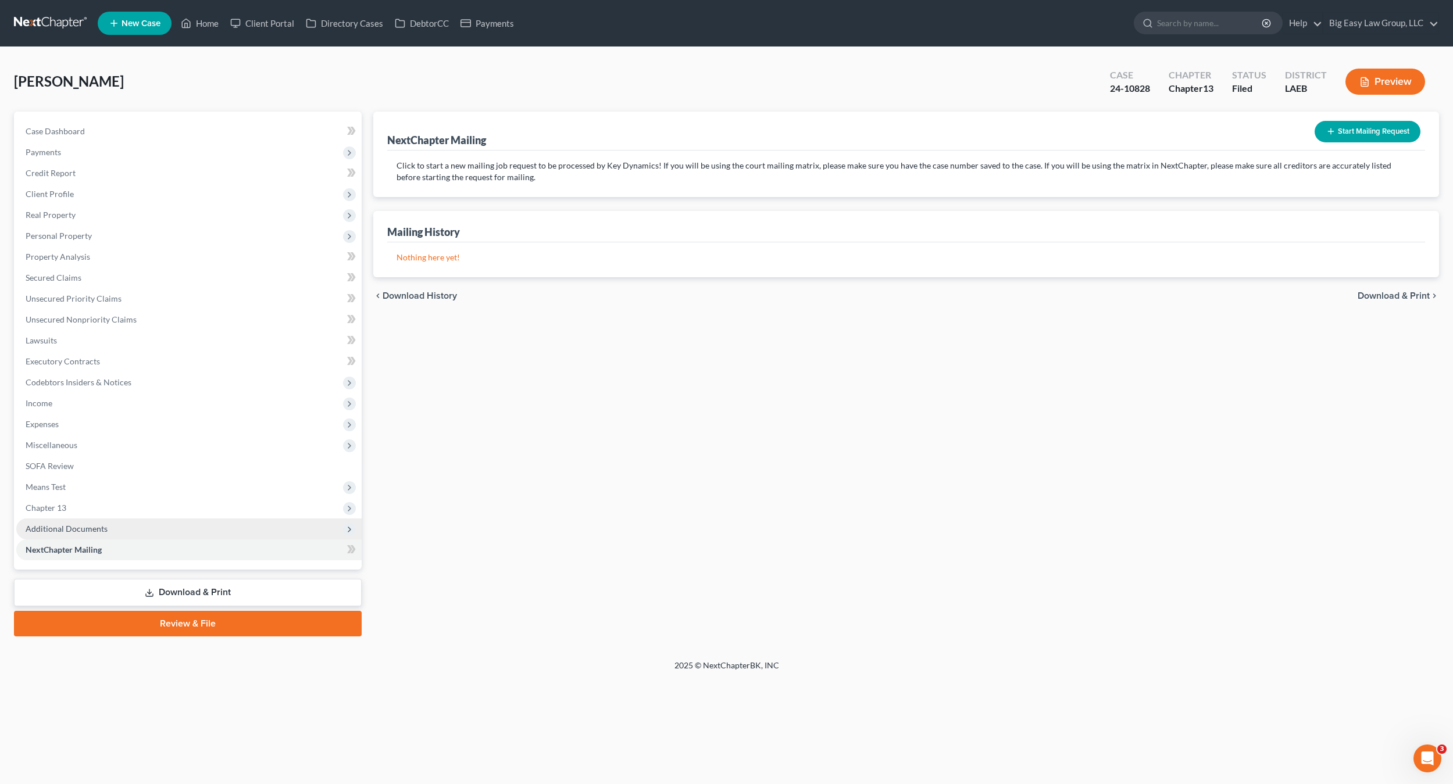
click at [73, 536] on span "Additional Documents" at bounding box center [188, 528] width 345 height 21
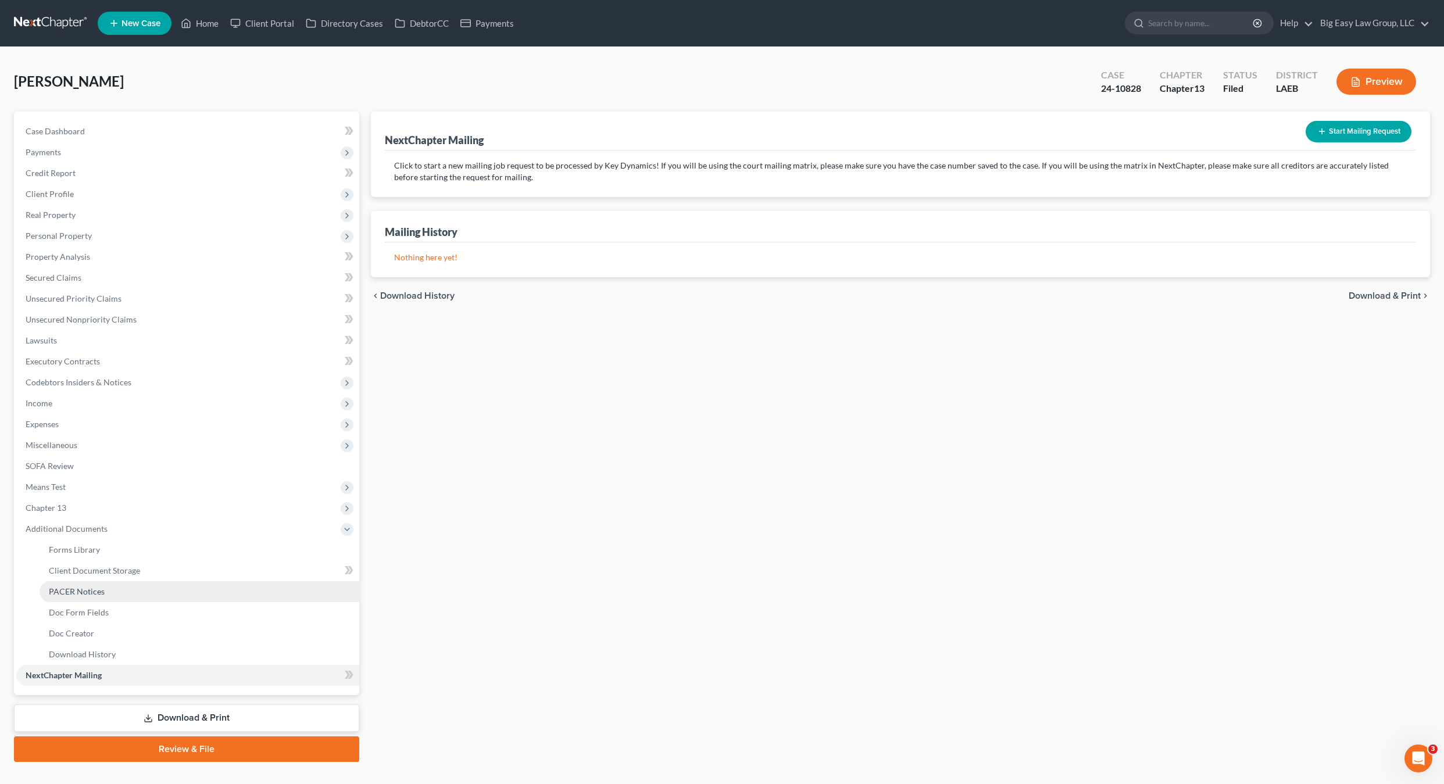
click at [72, 596] on link "PACER Notices" at bounding box center [200, 591] width 320 height 21
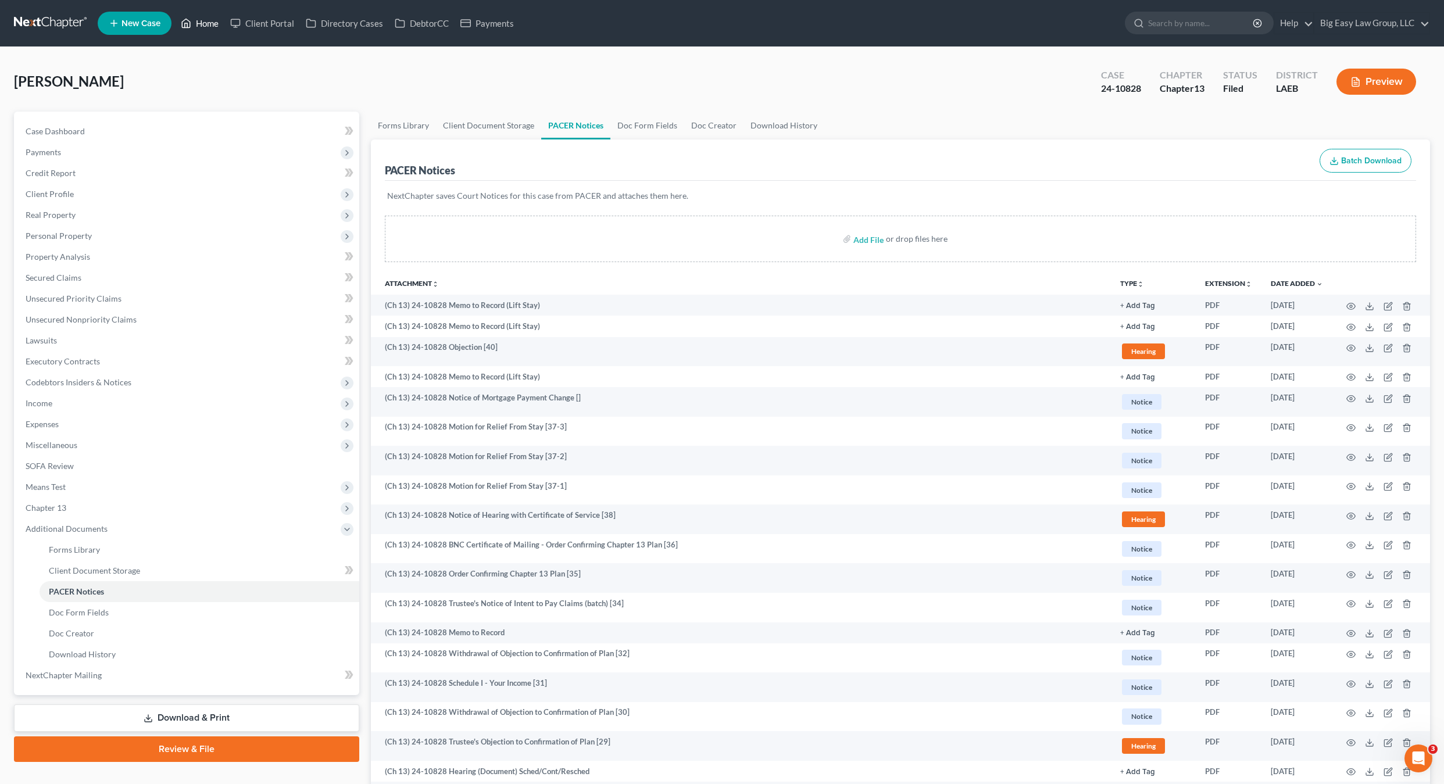
click at [179, 28] on link "Home" at bounding box center [199, 23] width 49 height 21
click at [206, 20] on link "Home" at bounding box center [199, 23] width 49 height 21
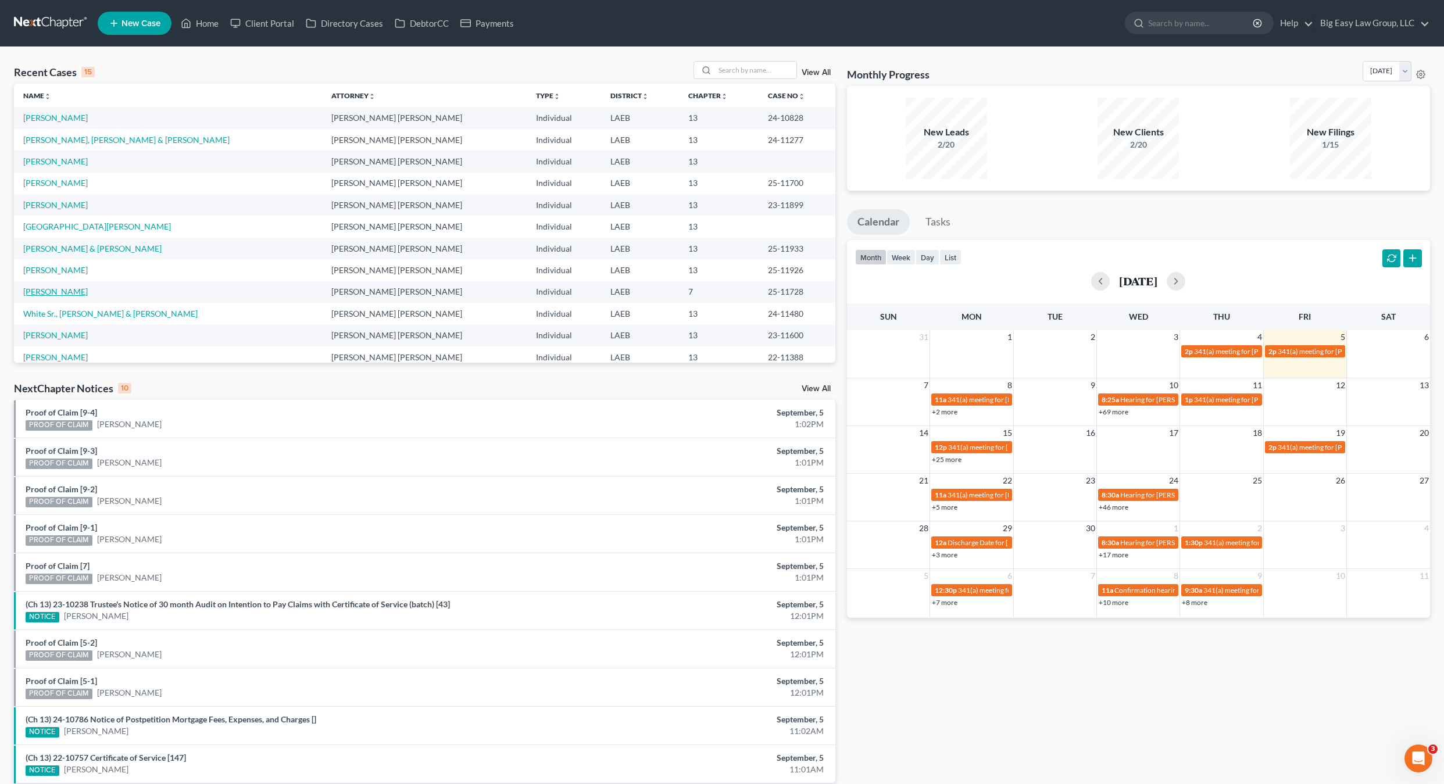
click at [59, 290] on link "[PERSON_NAME]" at bounding box center [55, 292] width 65 height 10
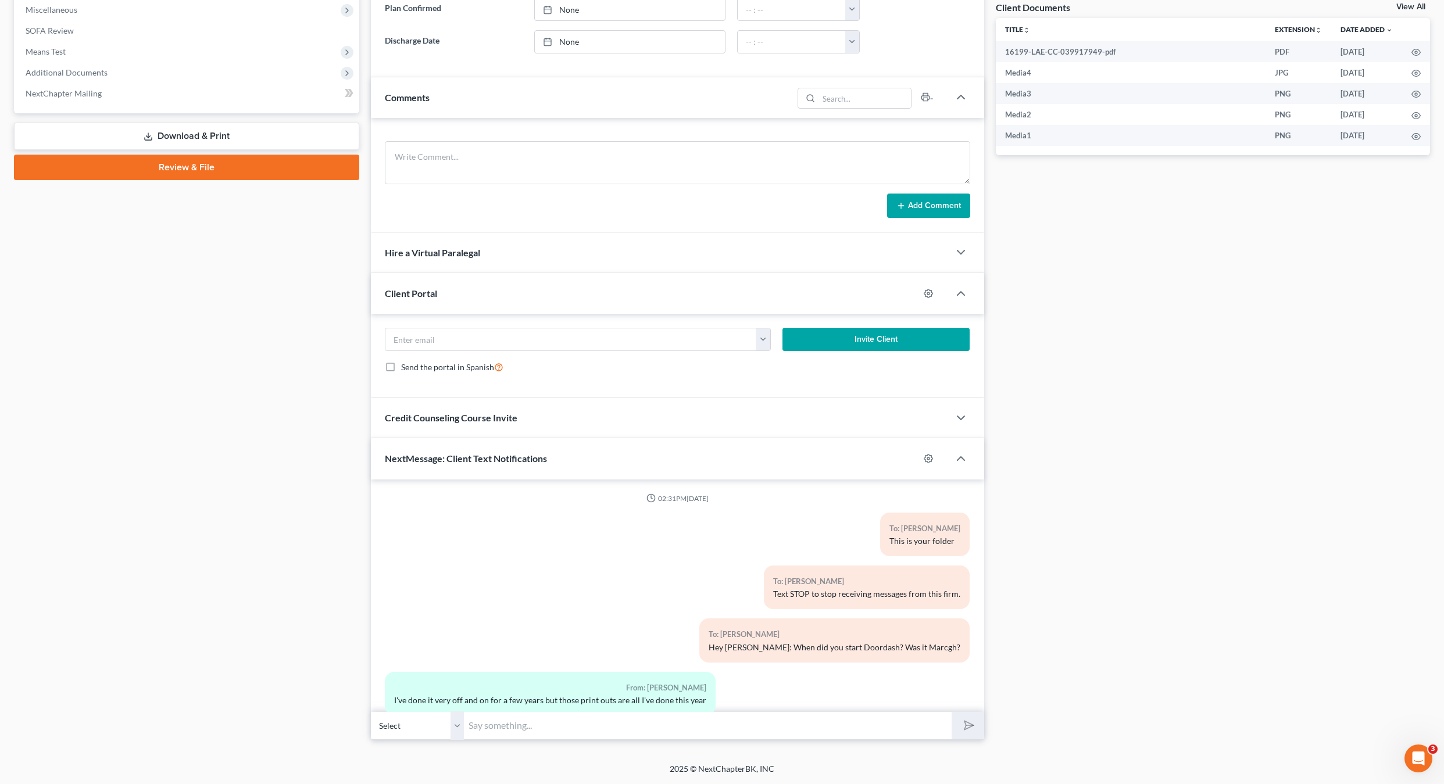
scroll to position [1268, 0]
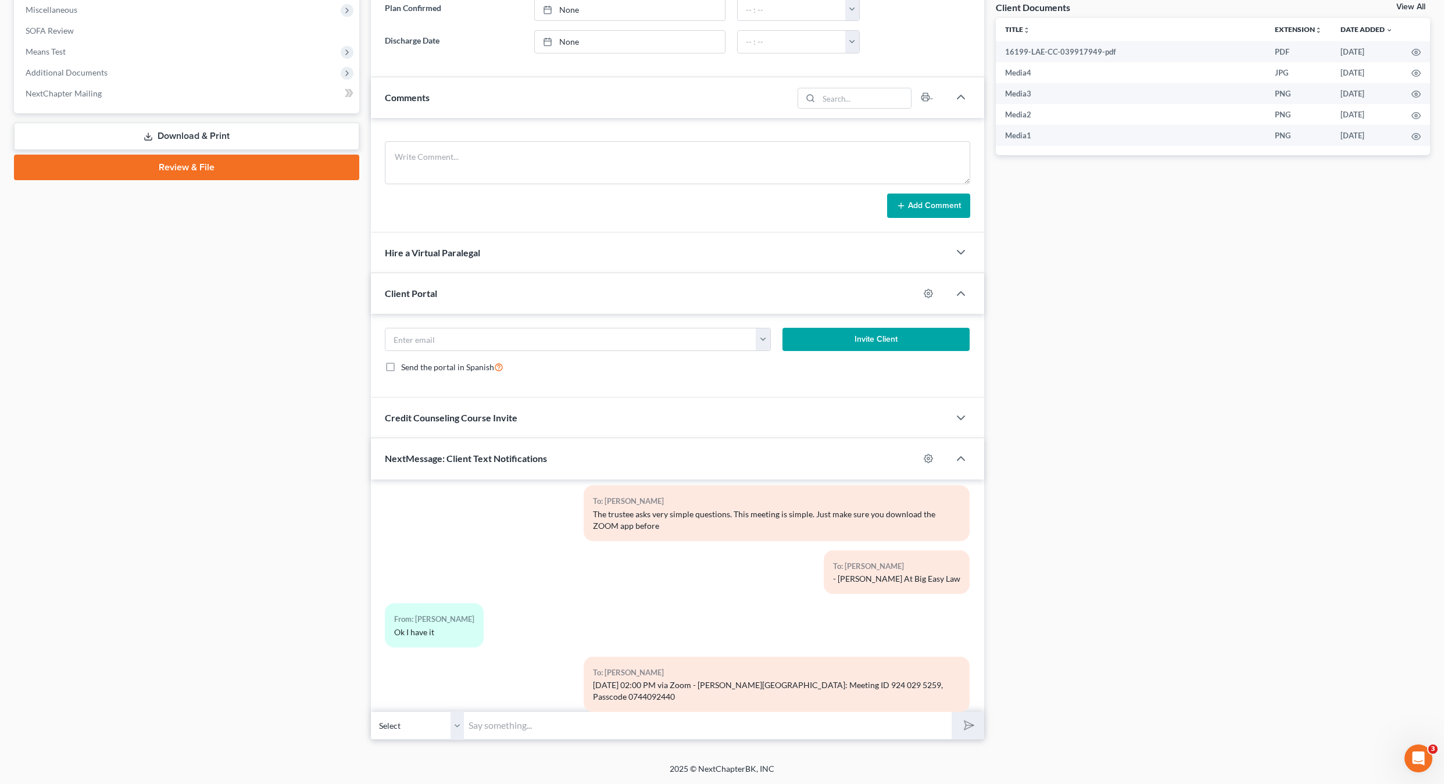
click at [741, 721] on input "text" at bounding box center [708, 725] width 488 height 28
type input "Do you have your 2024 state taxes? If so-can you email them to me?"
click at [952, 712] on button "submit" at bounding box center [968, 725] width 32 height 27
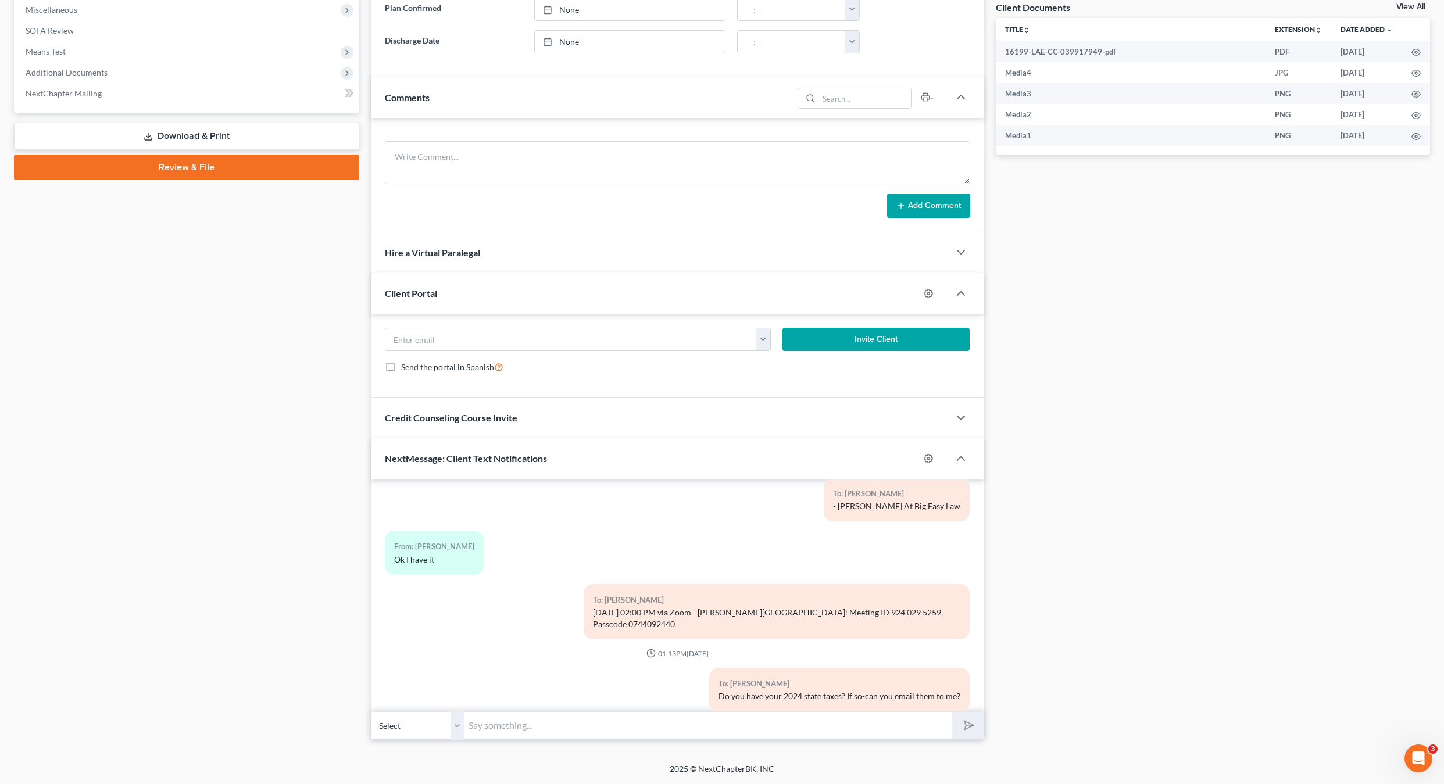
click at [1204, 415] on div "Docs Tasks Events Timer 0% Completed Nothing here yet! Drivers license Social S…" at bounding box center [1213, 208] width 446 height 1064
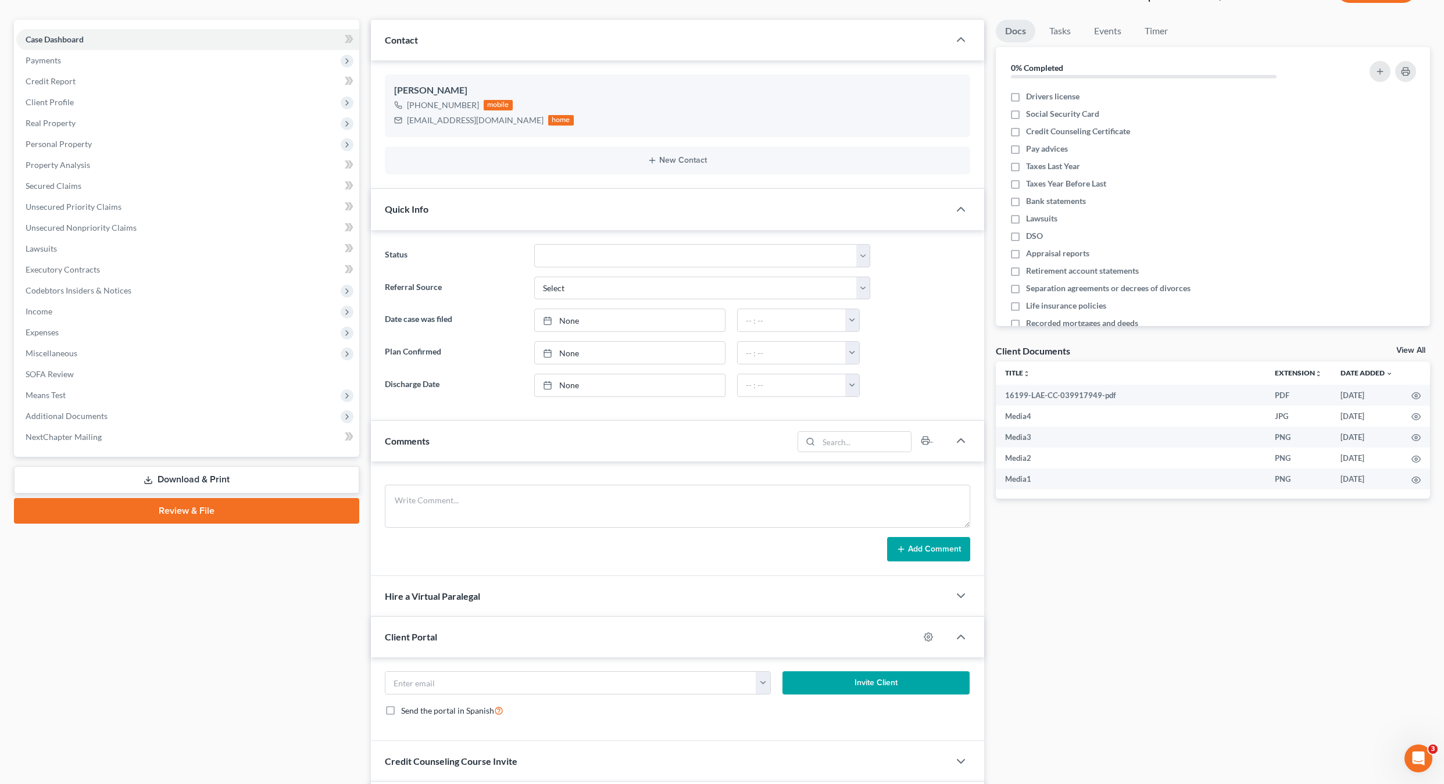
scroll to position [0, 0]
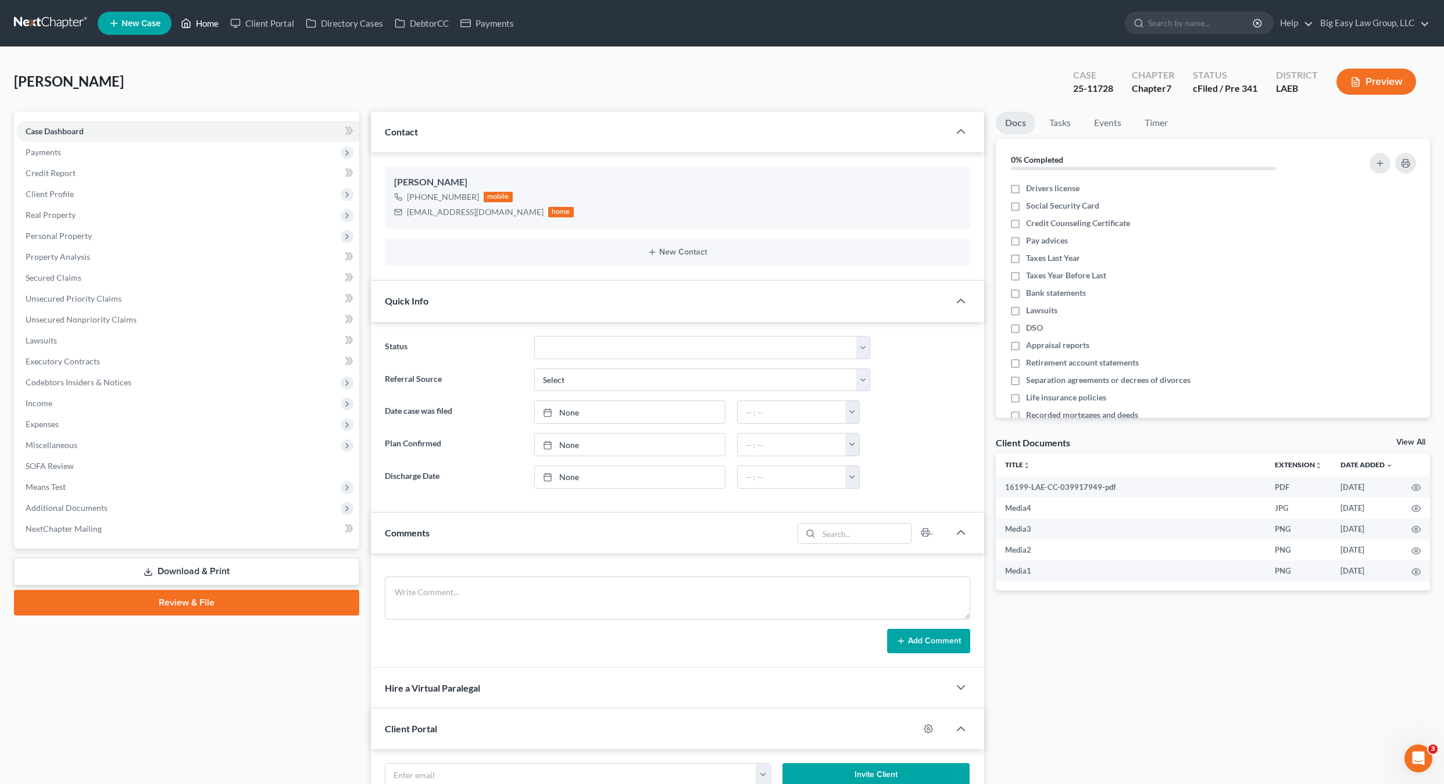
click at [208, 30] on link "Home" at bounding box center [199, 23] width 49 height 21
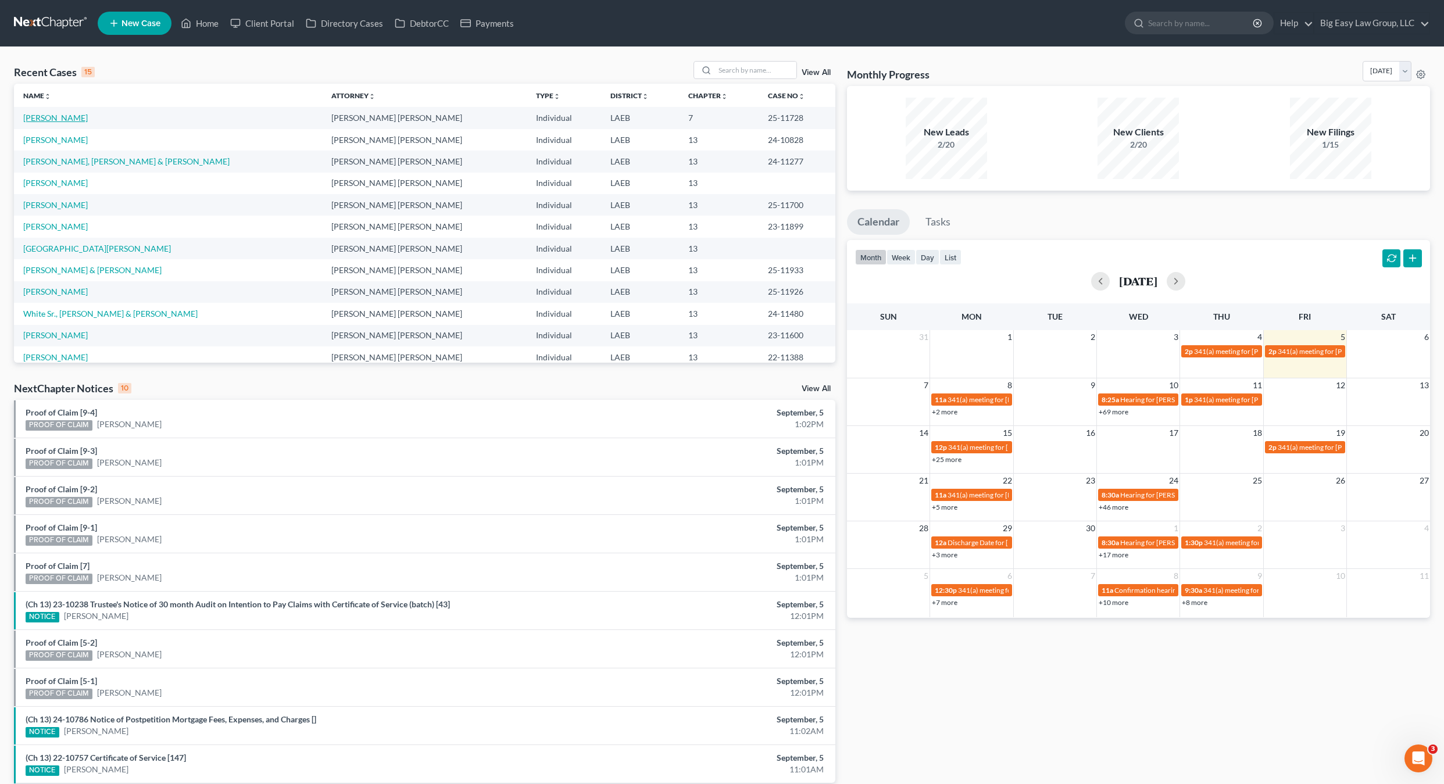
click at [53, 116] on link "[PERSON_NAME]" at bounding box center [55, 118] width 65 height 10
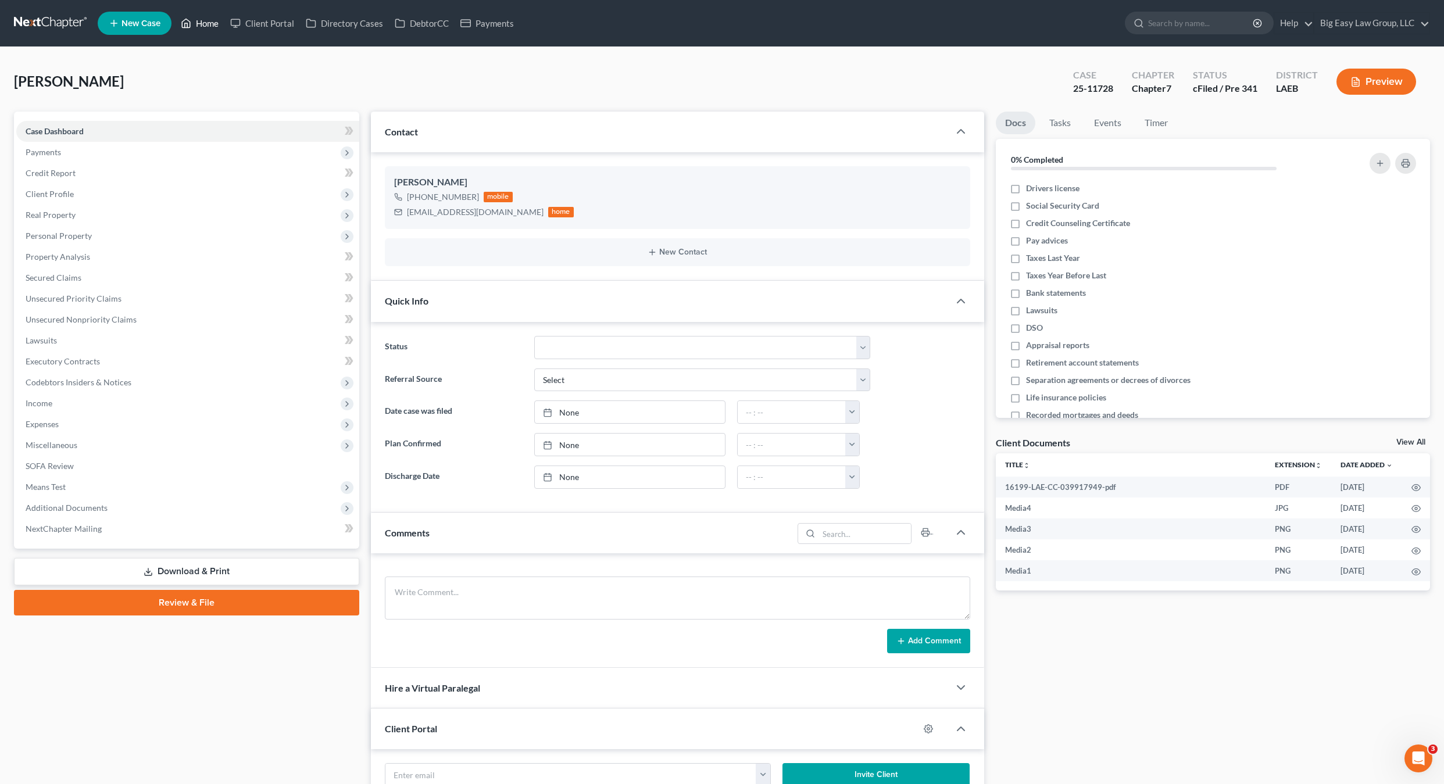
click at [196, 35] on ul "New Case Home Client Portal Directory Cases DebtorCC Payments - No Result - See…" at bounding box center [764, 23] width 1332 height 30
click at [201, 30] on link "Home" at bounding box center [199, 23] width 49 height 21
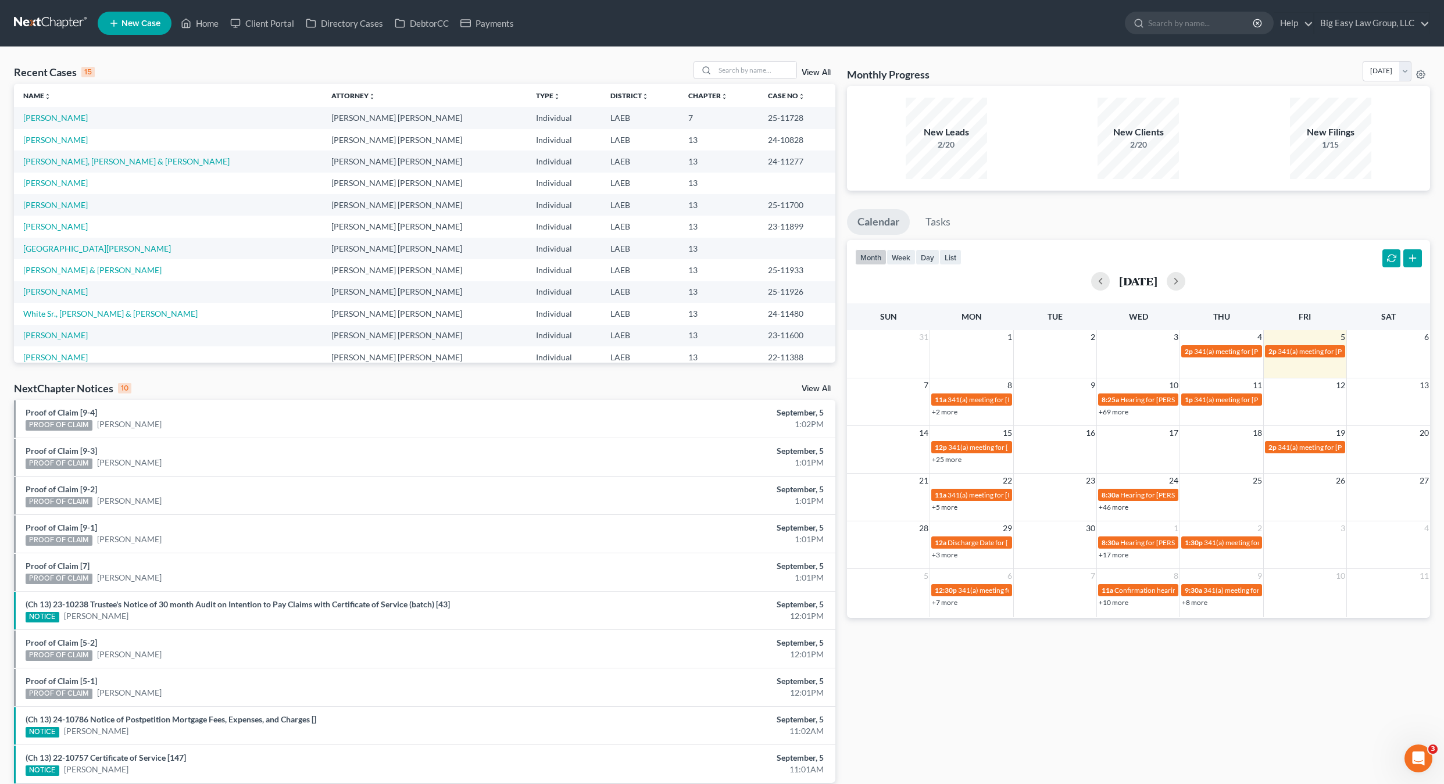
click at [141, 83] on div "Recent Cases 15 View All" at bounding box center [424, 72] width 821 height 23
drag, startPoint x: 199, startPoint y: 27, endPoint x: 189, endPoint y: 27, distance: 9.9
click at [199, 27] on link "Home" at bounding box center [199, 23] width 49 height 21
drag, startPoint x: 204, startPoint y: 10, endPoint x: 212, endPoint y: 20, distance: 12.9
click at [204, 10] on ul "New Case Home Client Portal Directory Cases DebtorCC Payments - No Result - See…" at bounding box center [764, 23] width 1332 height 30
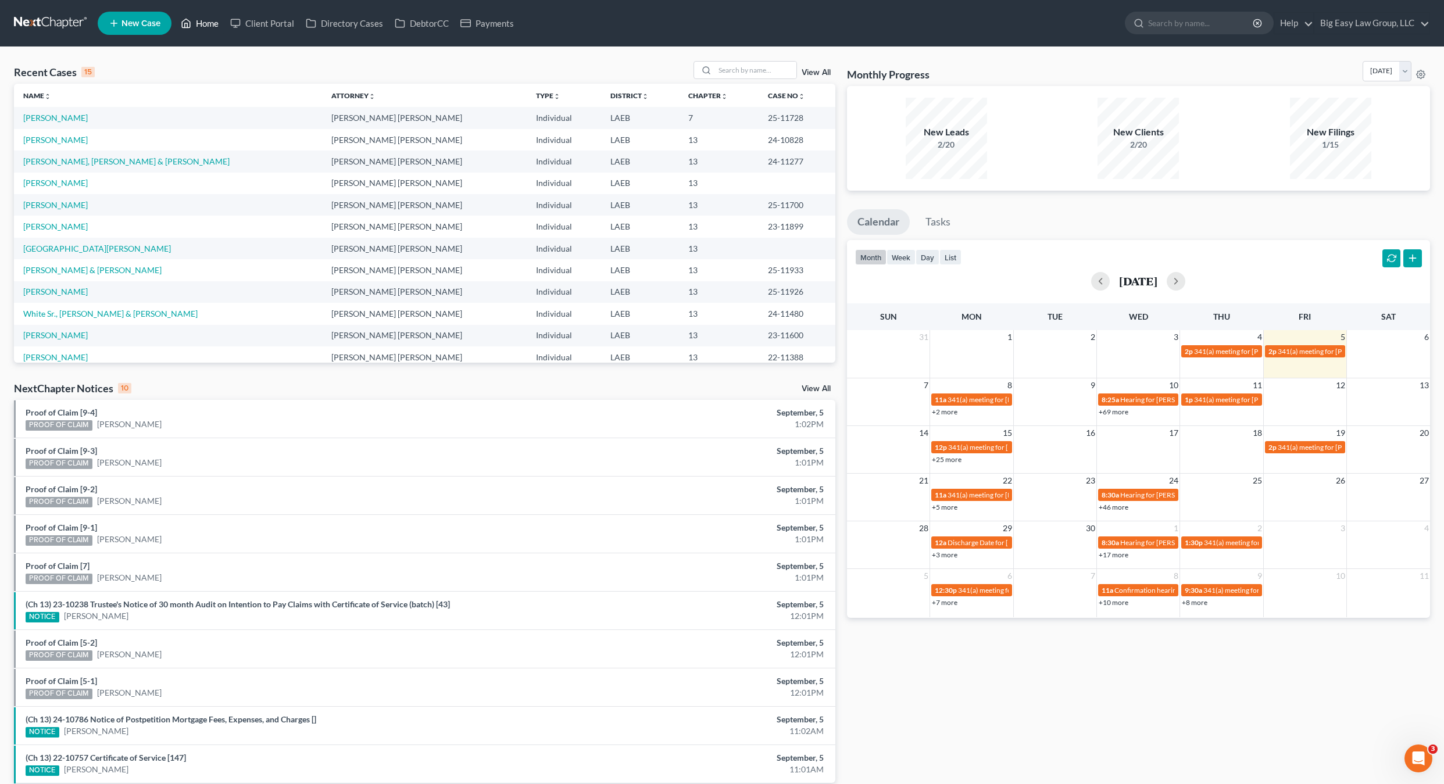
click at [212, 20] on link "Home" at bounding box center [199, 23] width 49 height 21
click at [754, 70] on input "search" at bounding box center [755, 70] width 81 height 17
type input "burns"
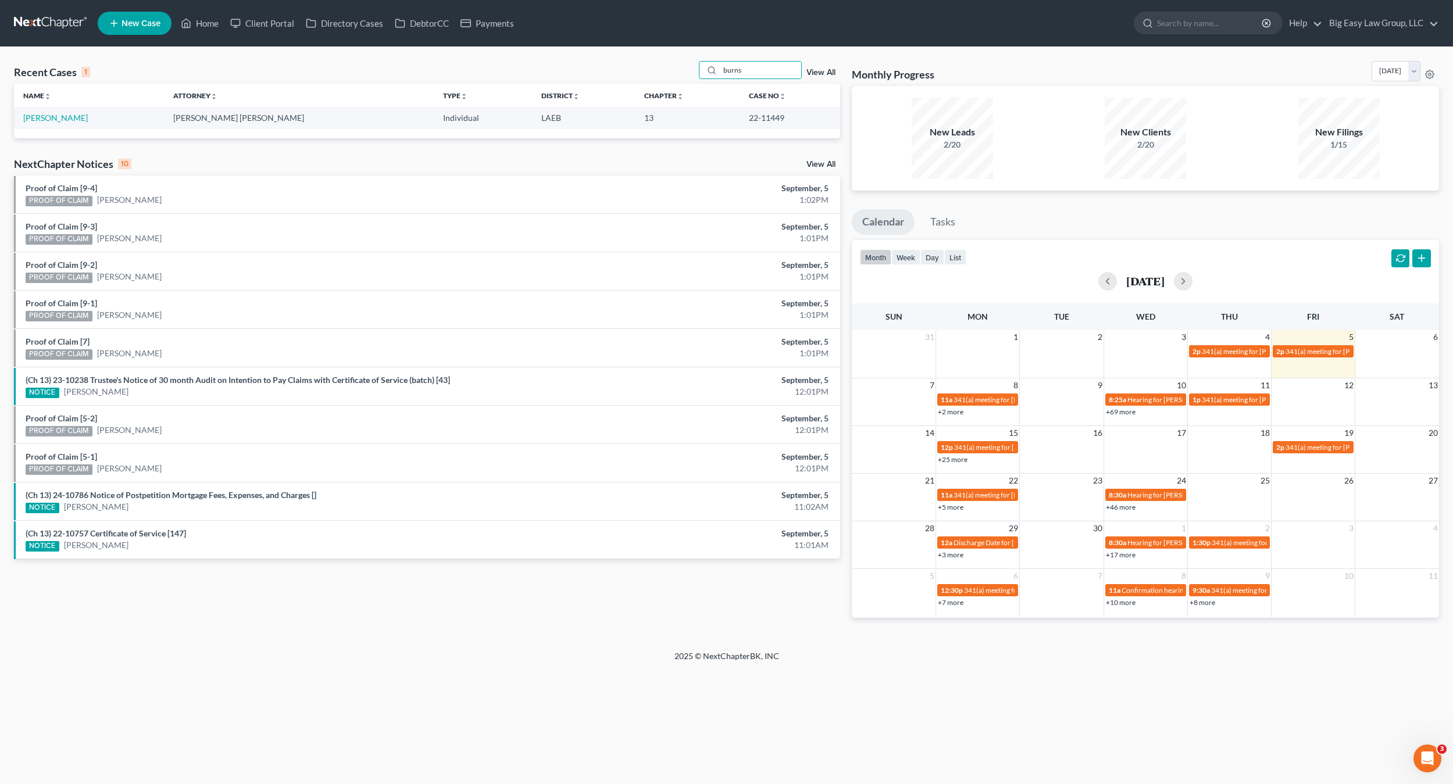
click at [41, 112] on td "[PERSON_NAME]" at bounding box center [89, 118] width 150 height 22
click at [46, 115] on link "[PERSON_NAME]" at bounding box center [55, 118] width 65 height 10
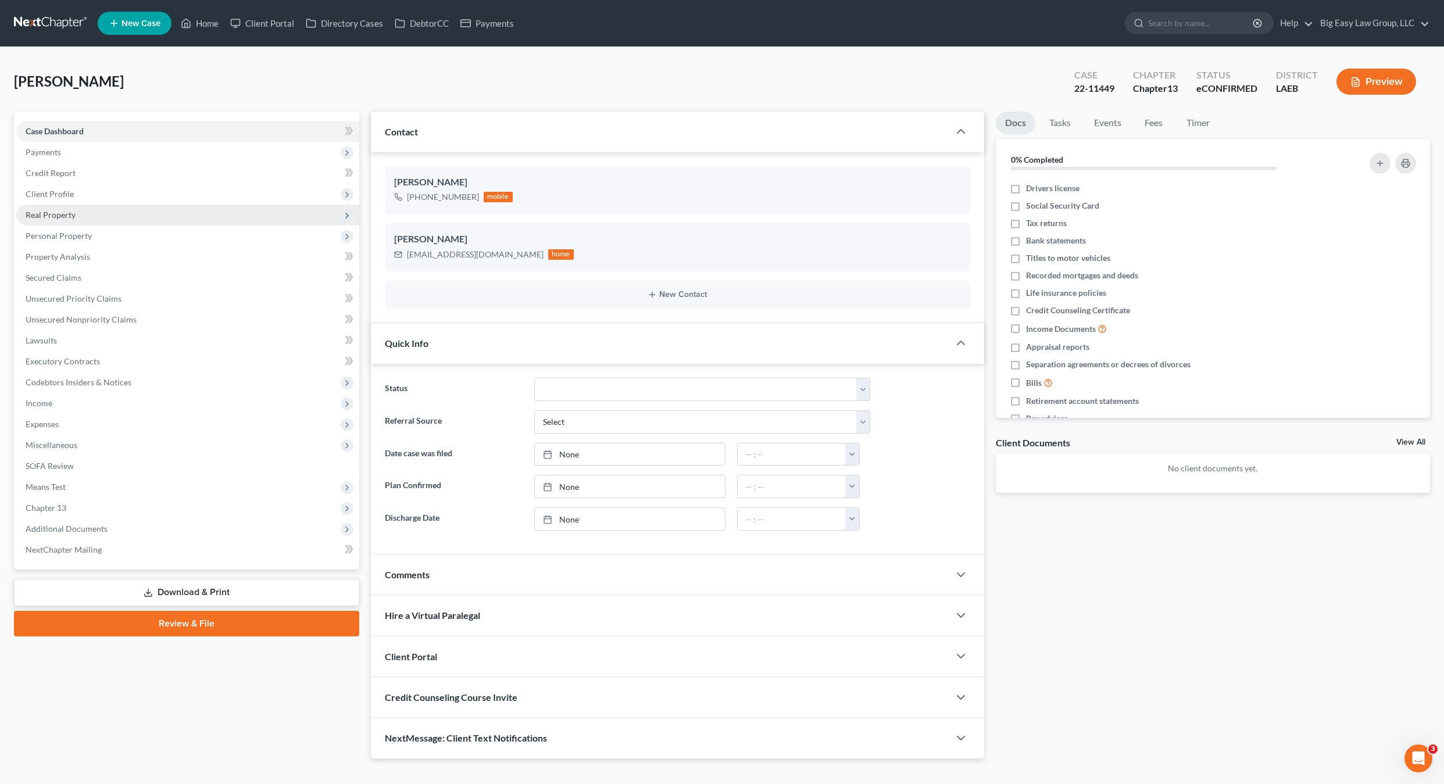
drag, startPoint x: 63, startPoint y: 195, endPoint x: 112, endPoint y: 223, distance: 56.7
click at [63, 196] on span "Client Profile" at bounding box center [50, 194] width 48 height 10
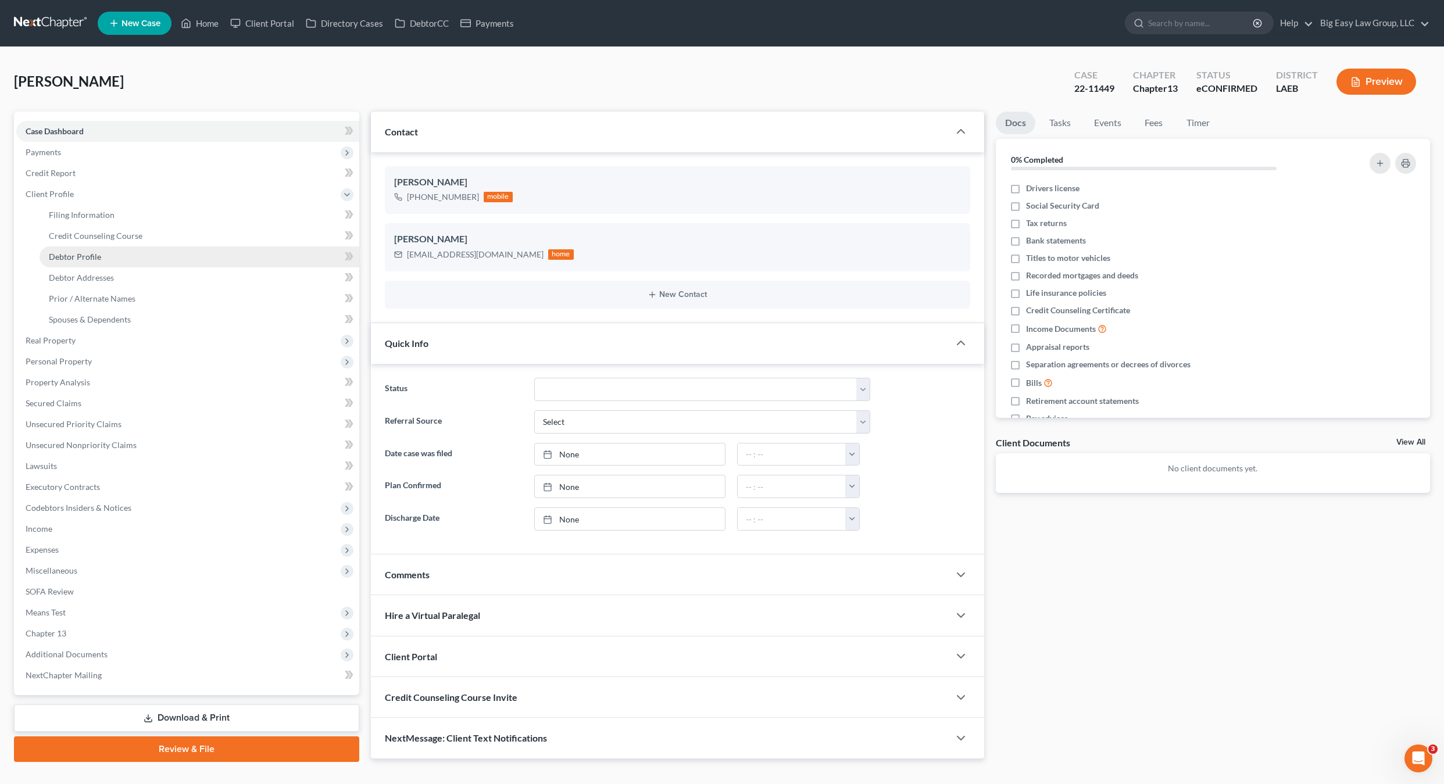
click at [95, 256] on span "Debtor Profile" at bounding box center [75, 257] width 52 height 10
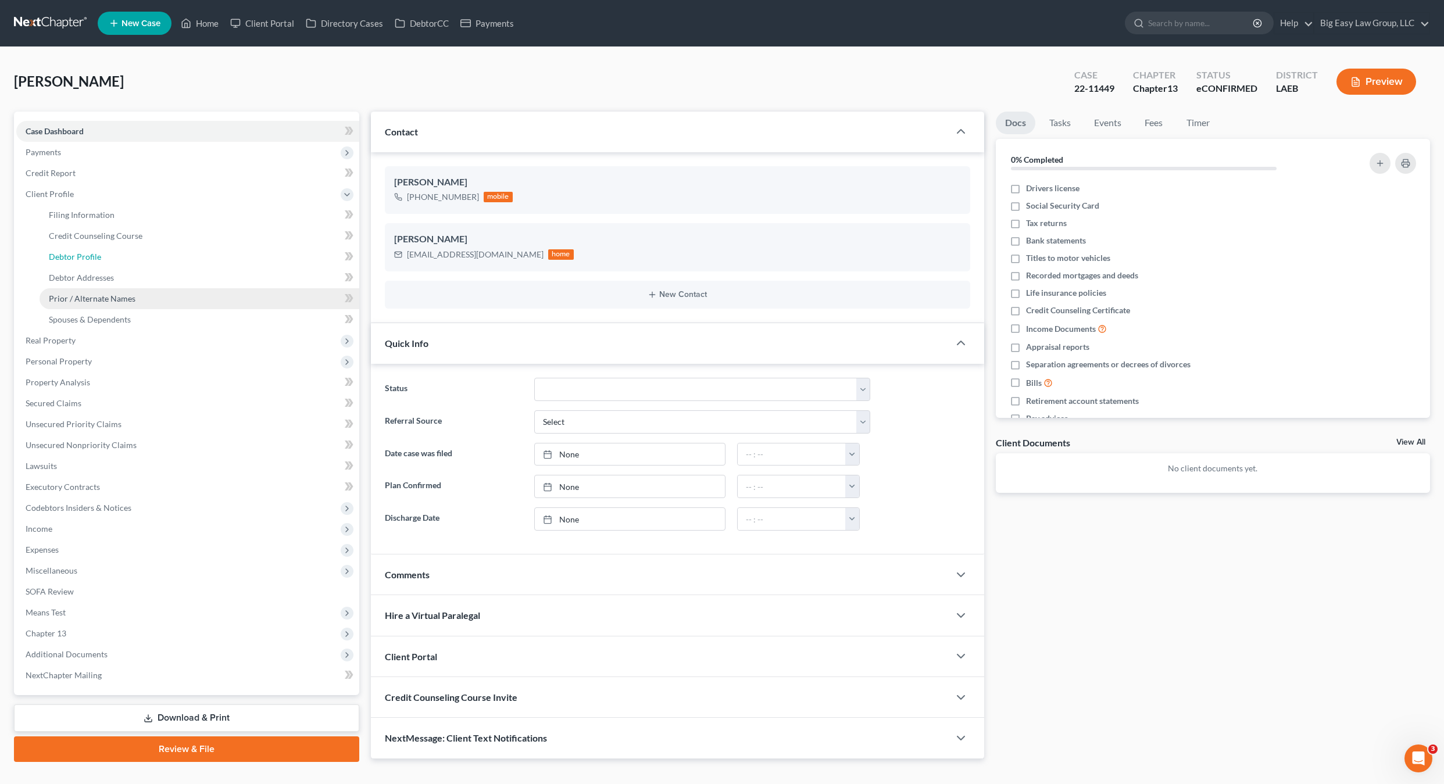
select select "0"
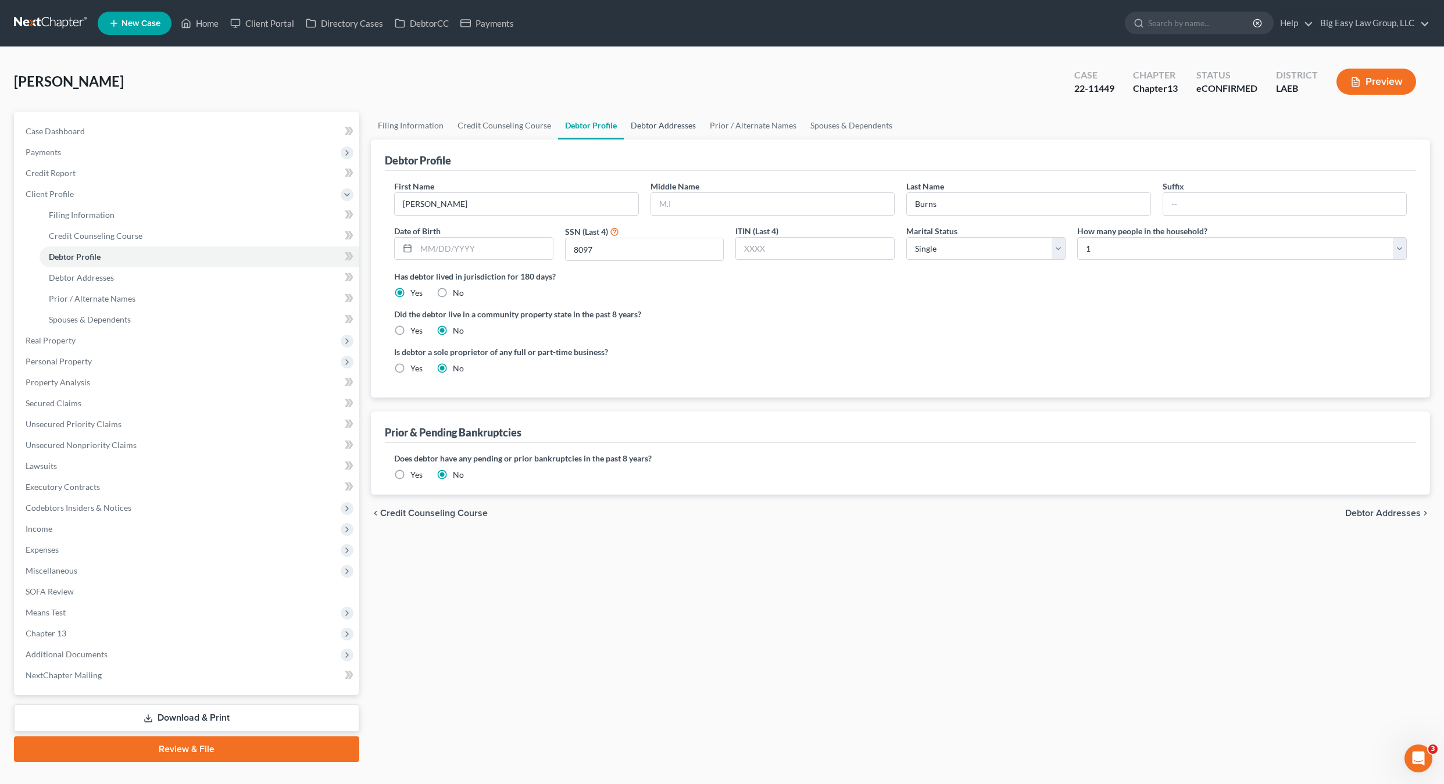
drag, startPoint x: 667, startPoint y: 126, endPoint x: 688, endPoint y: 135, distance: 23.4
click at [667, 126] on link "Debtor Addresses" at bounding box center [663, 126] width 79 height 28
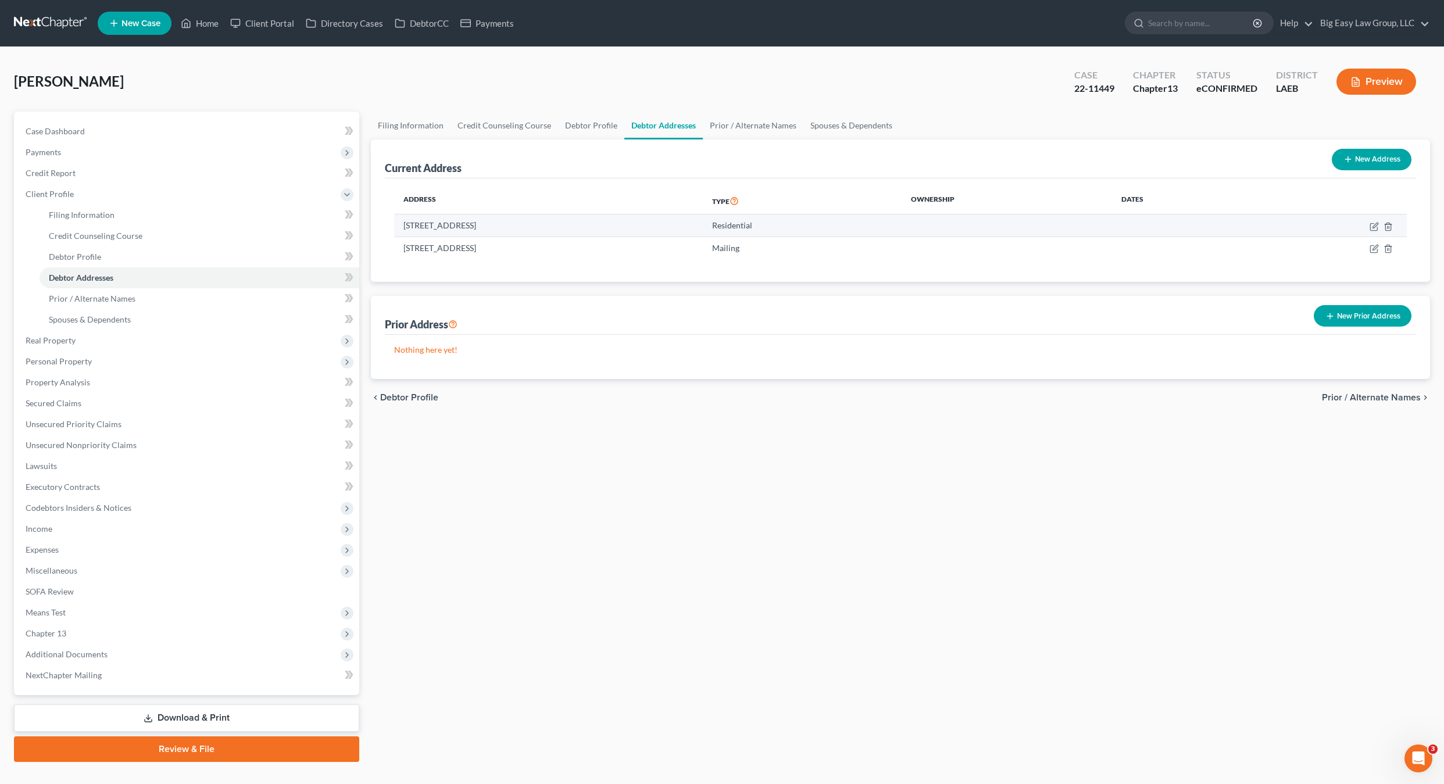
drag, startPoint x: 399, startPoint y: 223, endPoint x: 538, endPoint y: 227, distance: 139.5
click at [538, 227] on td "[STREET_ADDRESS]" at bounding box center [548, 225] width 309 height 22
copy td "[STREET_ADDRESS]"
click at [80, 348] on span "Real Property" at bounding box center [187, 340] width 343 height 21
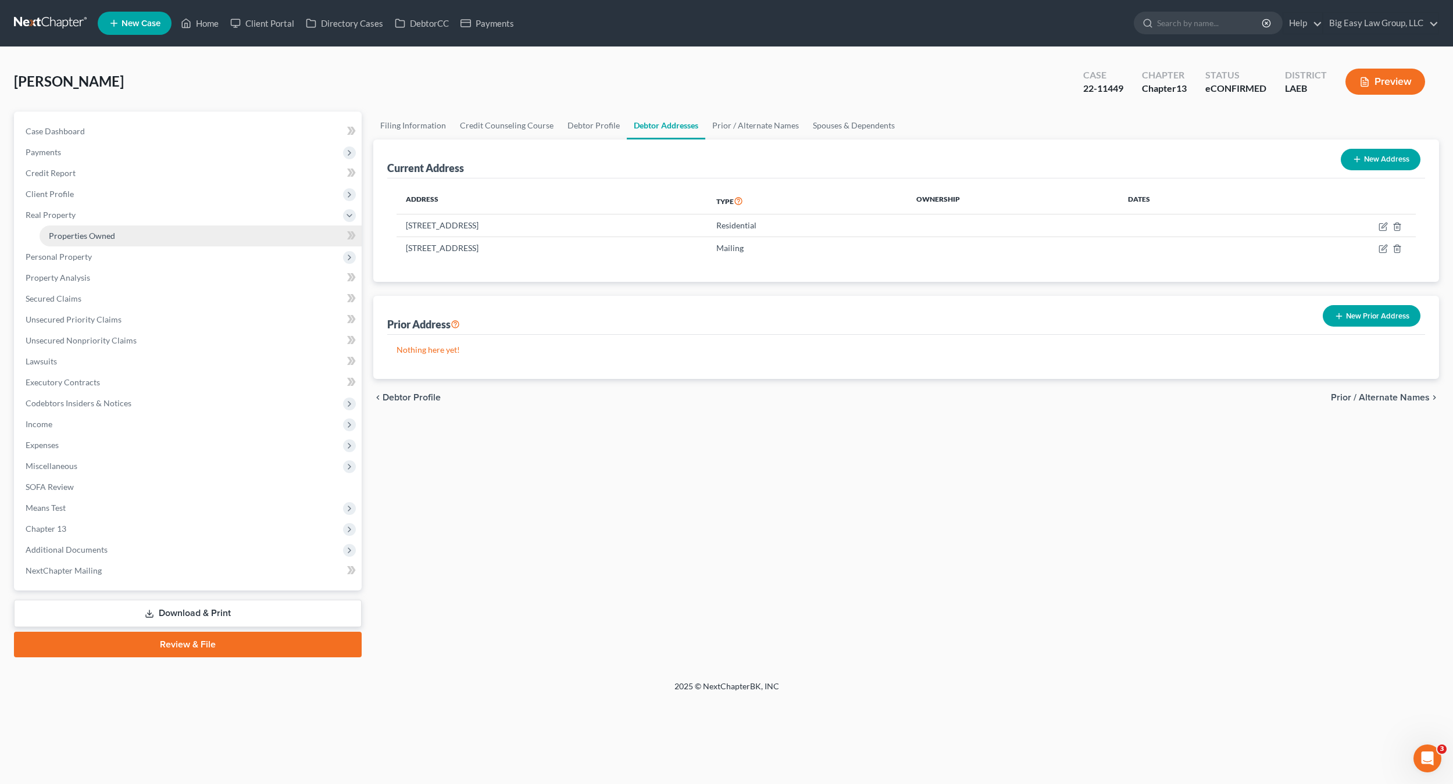
drag, startPoint x: 103, startPoint y: 234, endPoint x: 152, endPoint y: 240, distance: 49.7
click at [103, 234] on span "Properties Owned" at bounding box center [82, 236] width 66 height 10
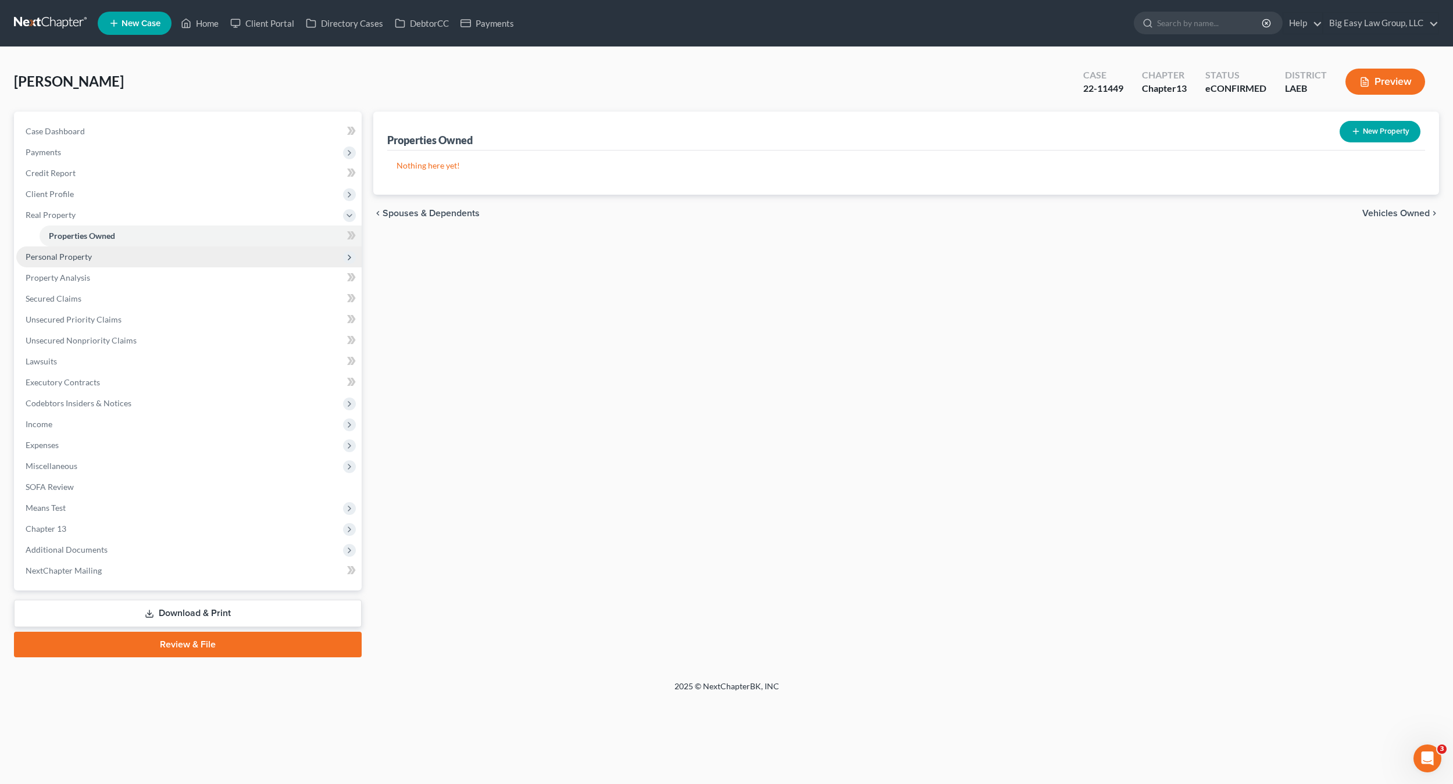
click at [108, 264] on span "Personal Property" at bounding box center [188, 256] width 345 height 21
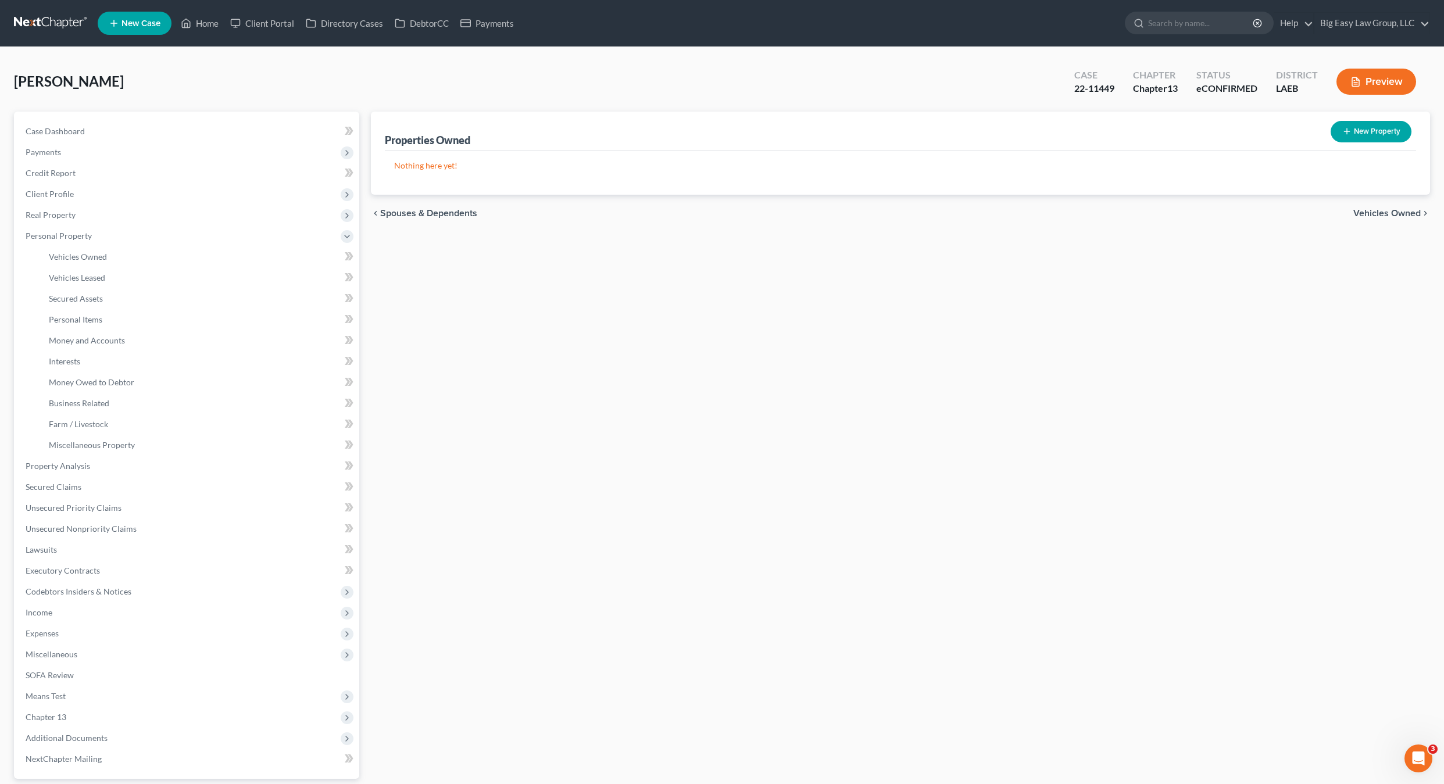
click at [109, 231] on span "Personal Property" at bounding box center [187, 236] width 343 height 21
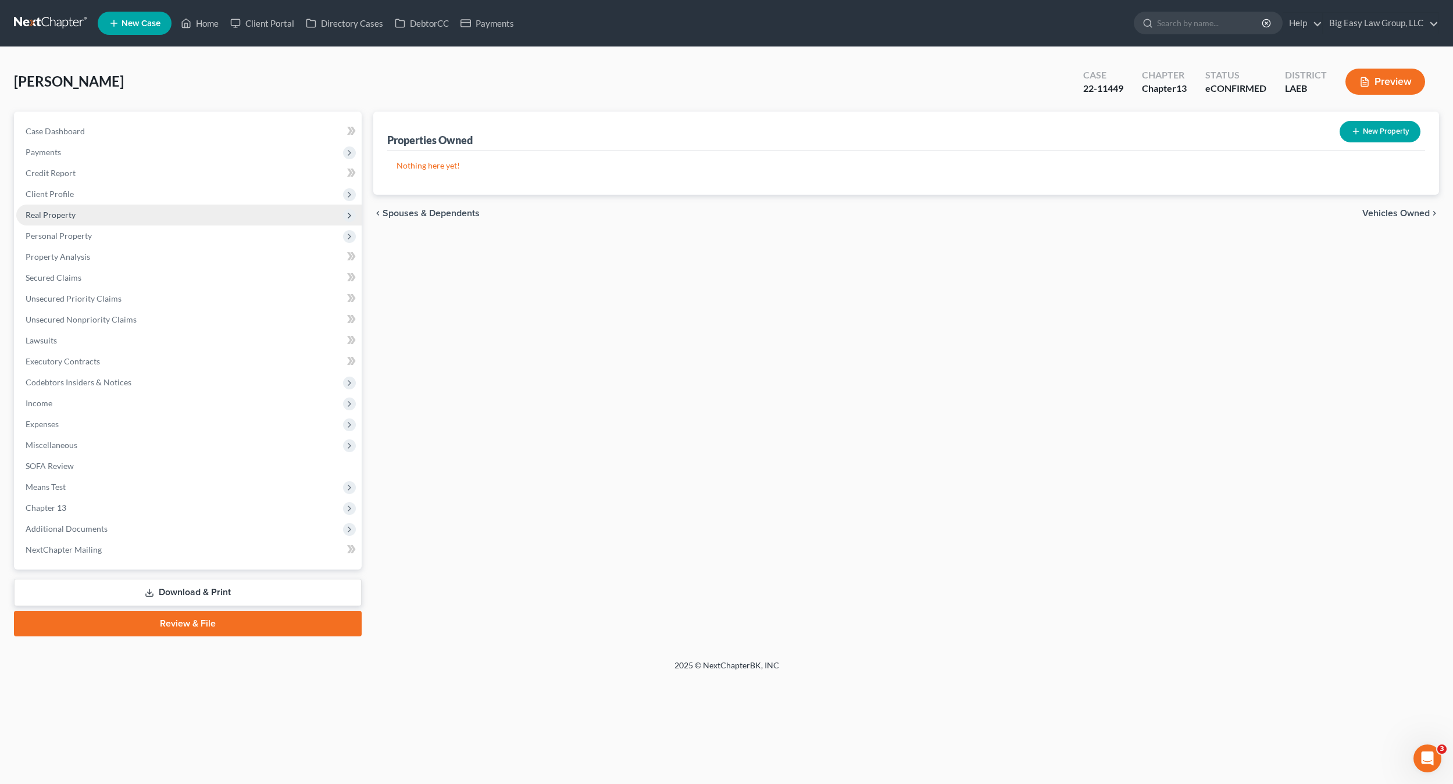
click at [105, 213] on span "Real Property" at bounding box center [188, 215] width 345 height 21
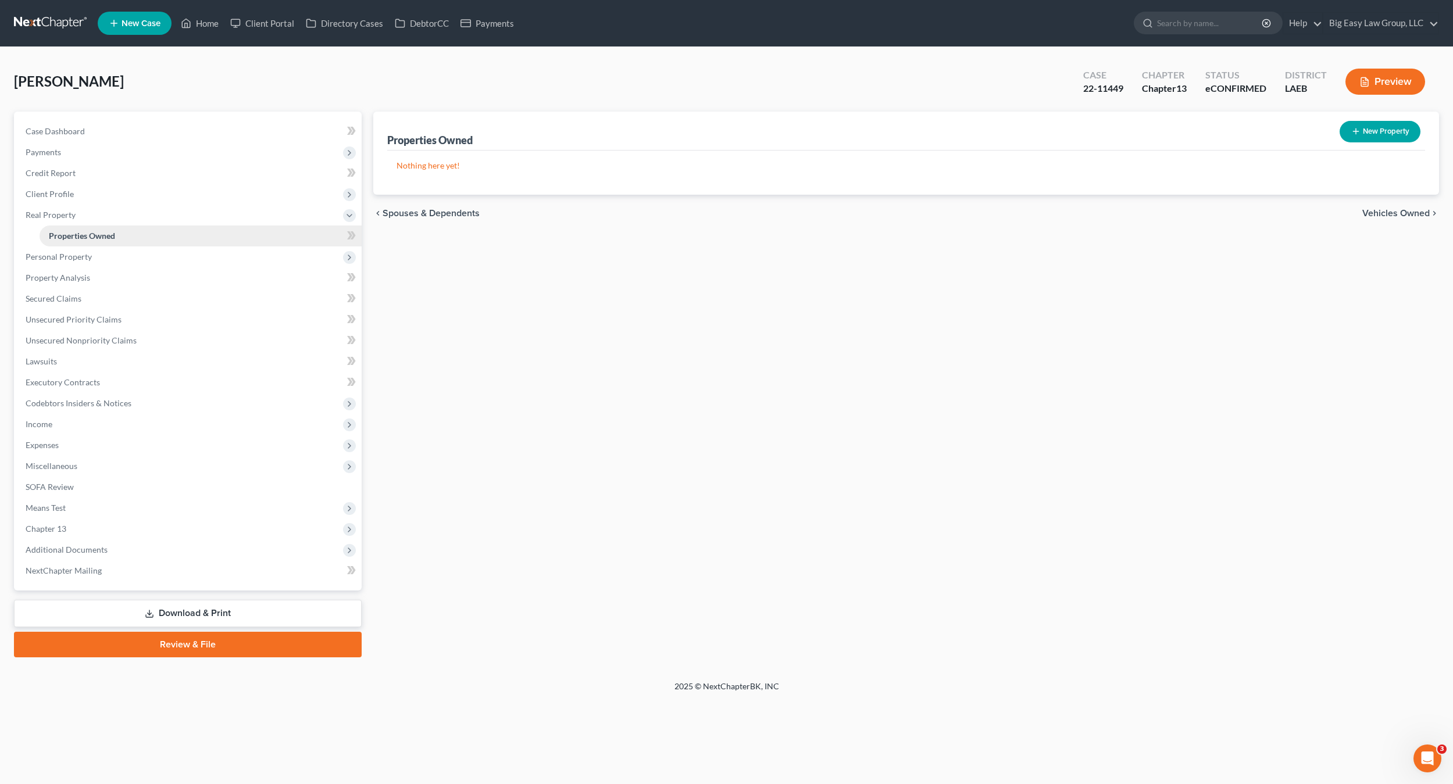
click at [110, 232] on span "Properties Owned" at bounding box center [82, 236] width 66 height 10
click at [76, 220] on span "Real Property" at bounding box center [188, 215] width 345 height 21
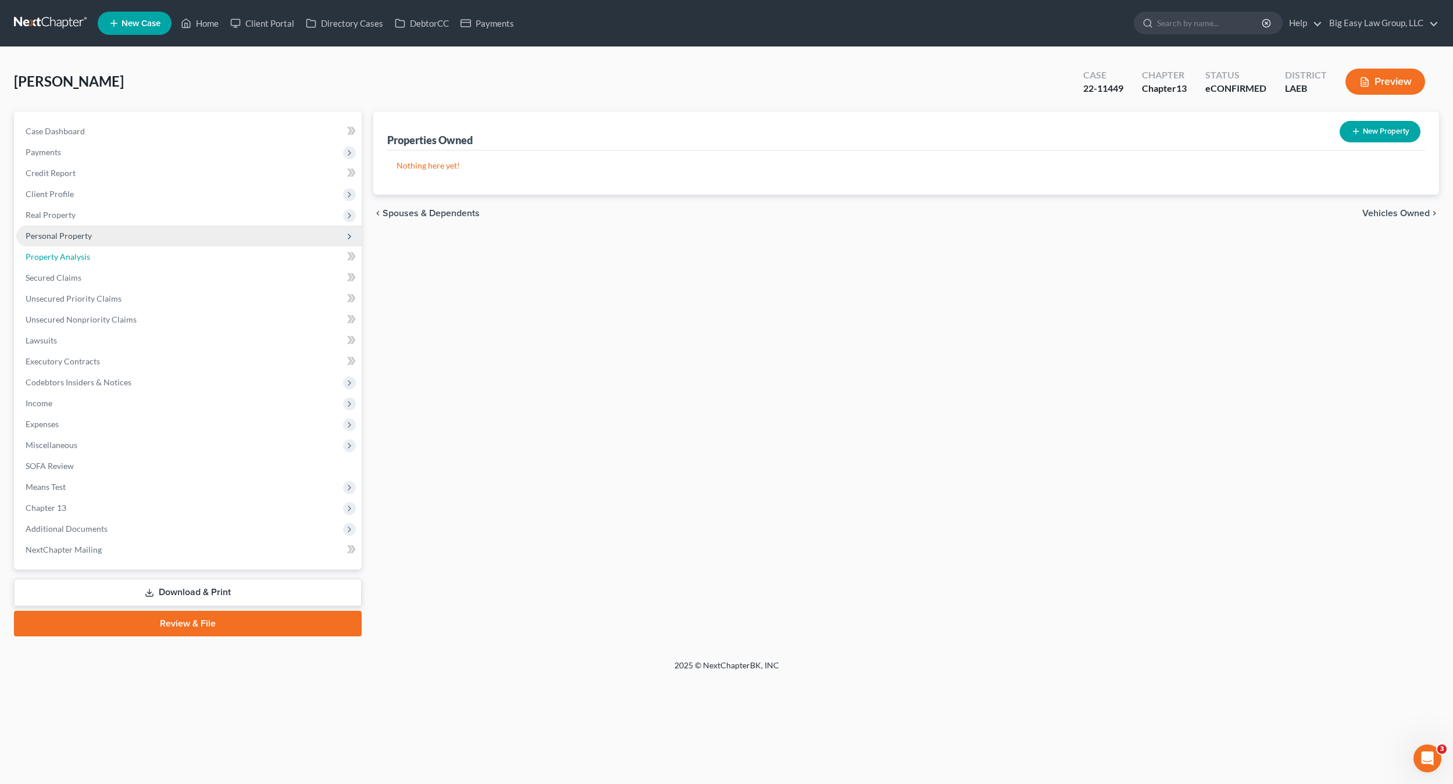
click at [92, 246] on link "Property Analysis" at bounding box center [188, 256] width 345 height 21
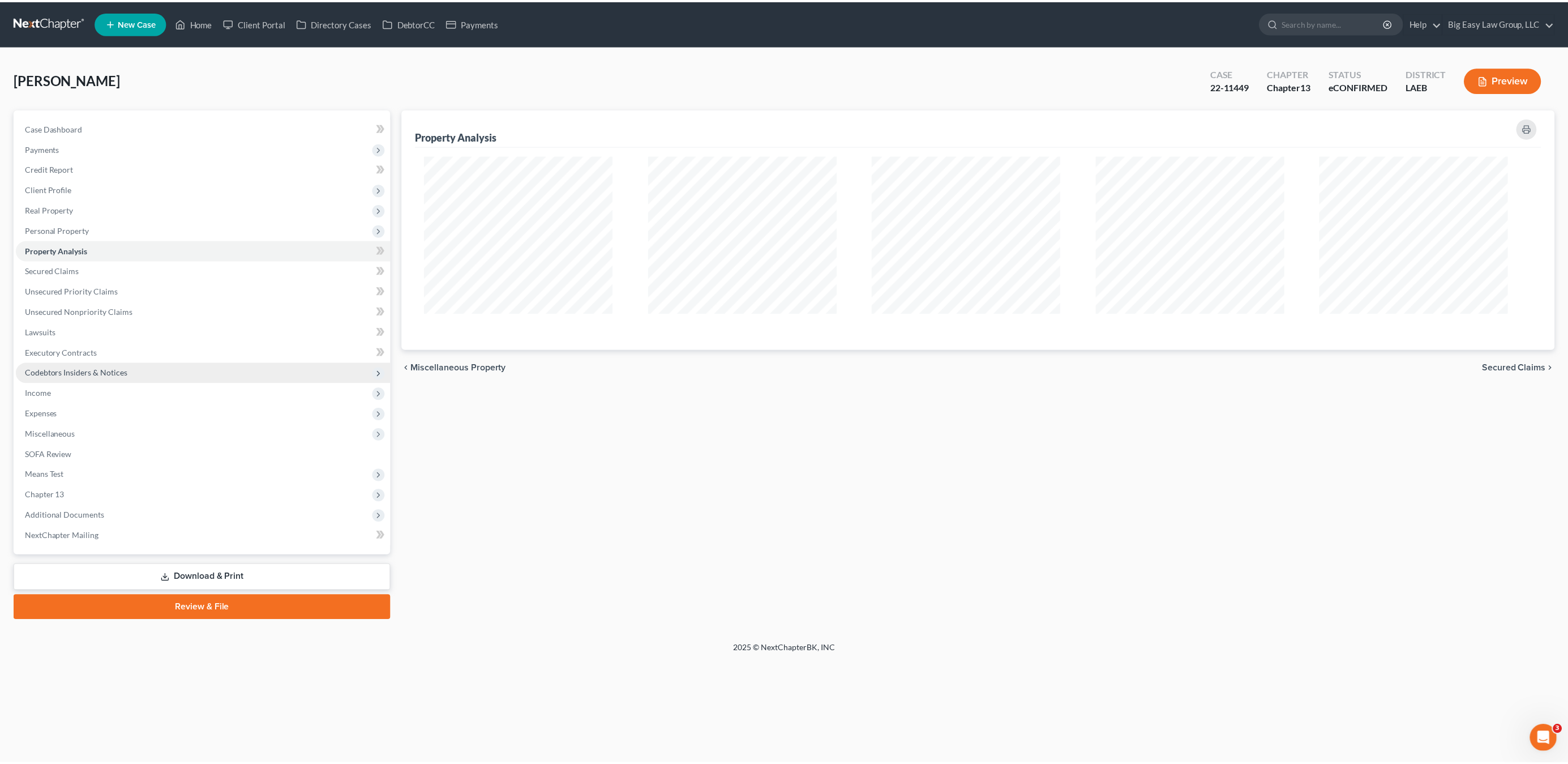
scroll to position [261, 1159]
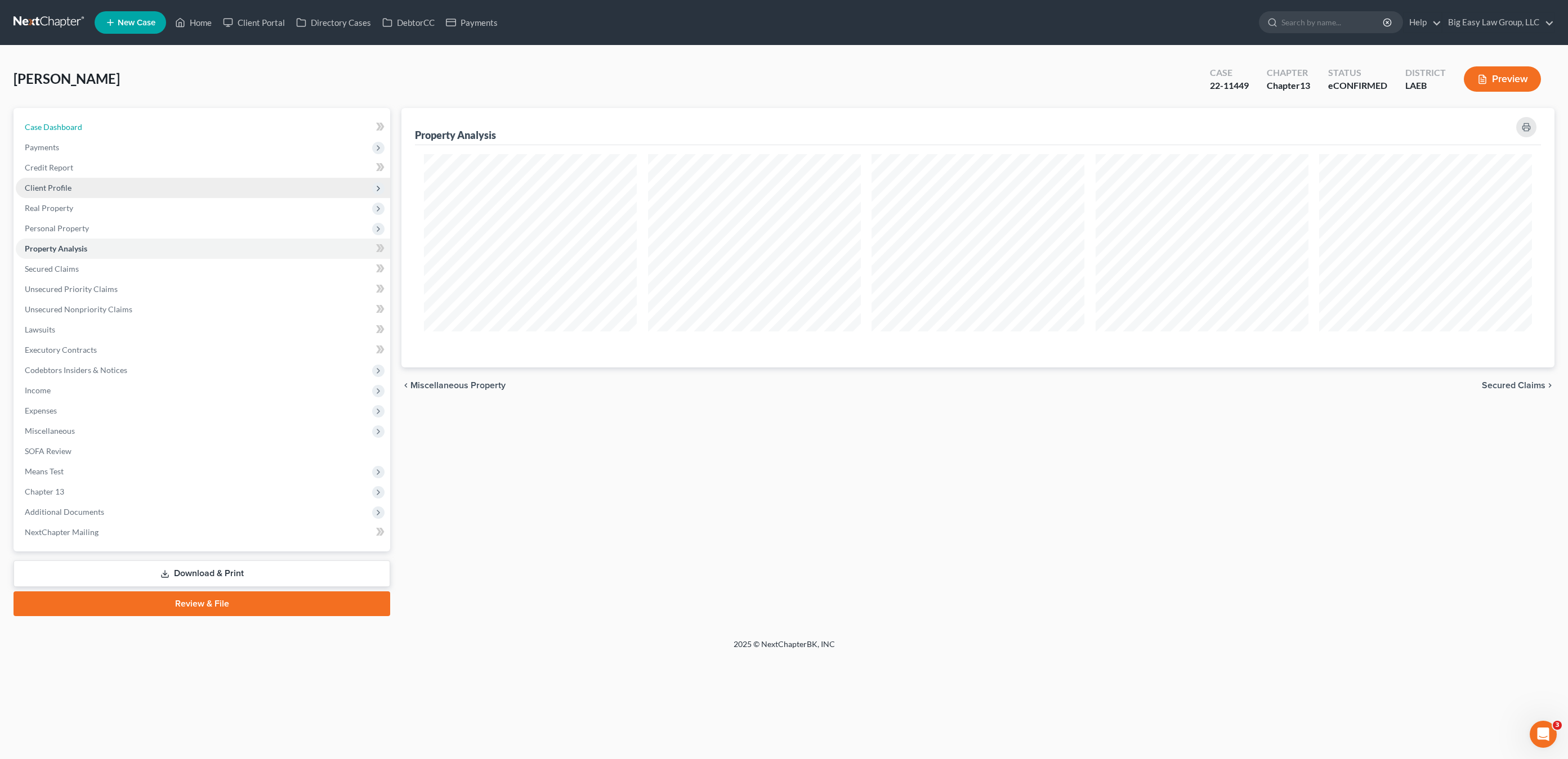
click at [88, 124] on link "Case Dashboard" at bounding box center [202, 127] width 375 height 20
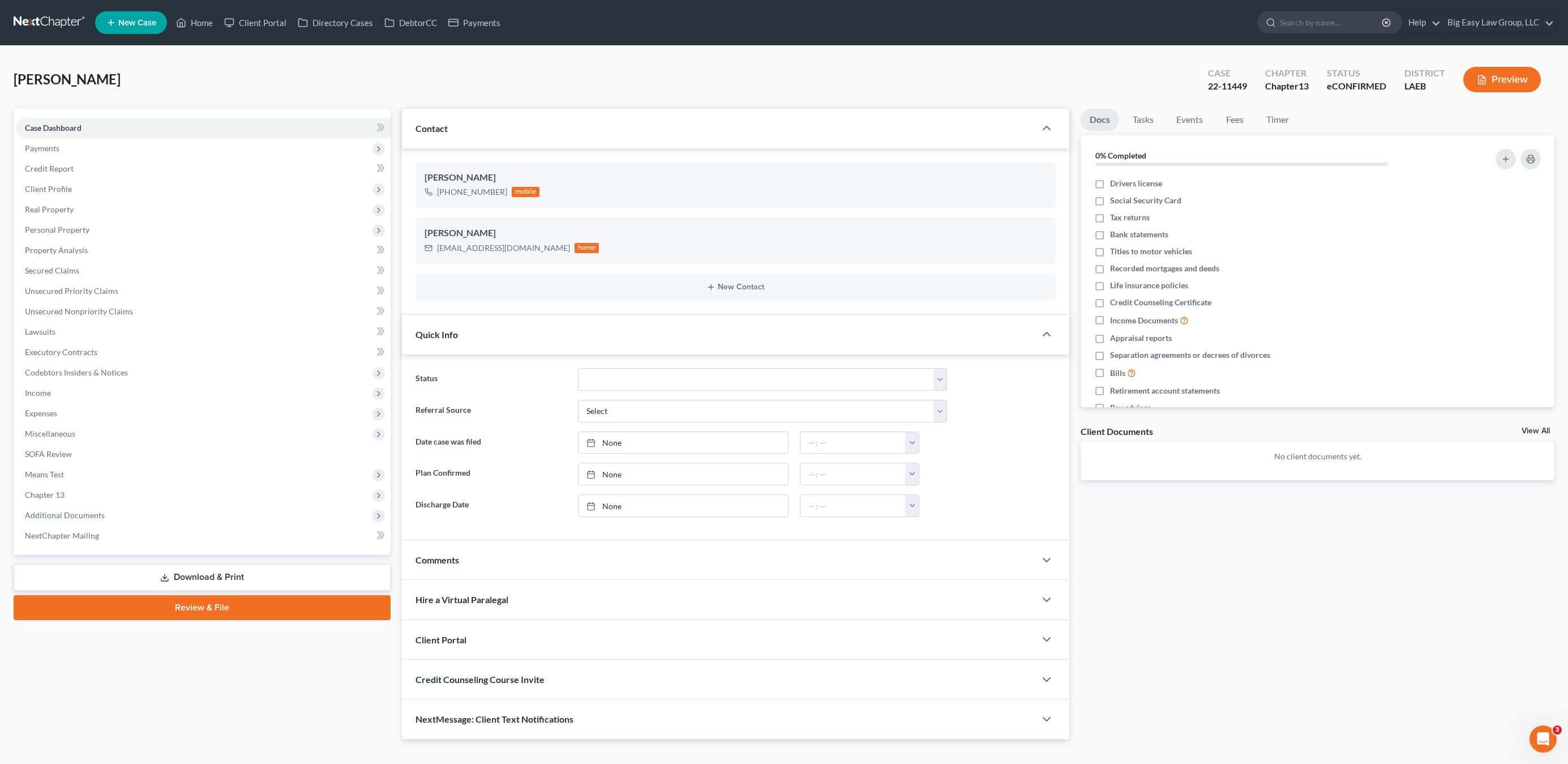
scroll to position [19, 0]
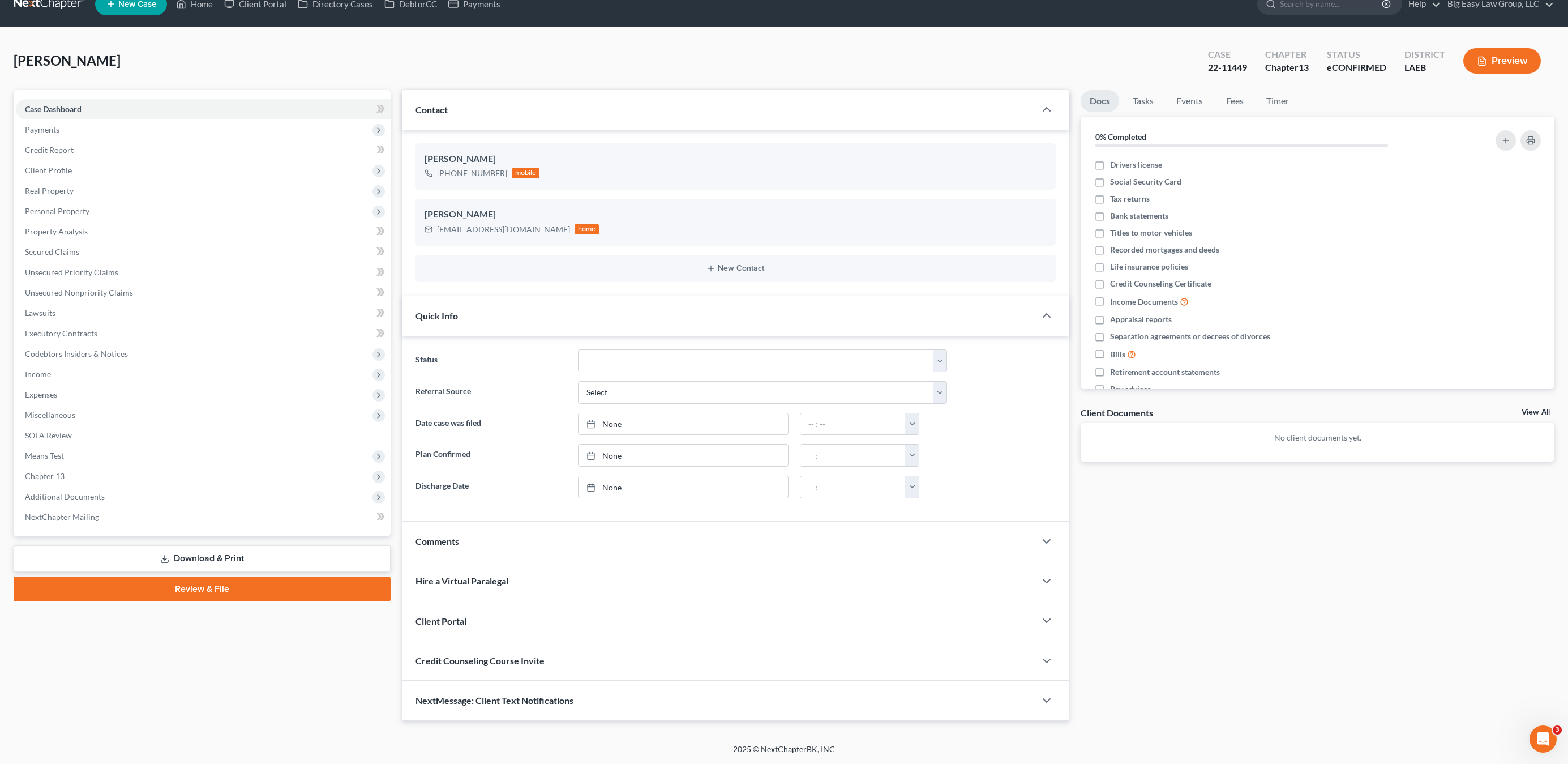
click at [646, 708] on div "NextMessage: Client Text Notifications" at bounding box center [719, 701] width 634 height 39
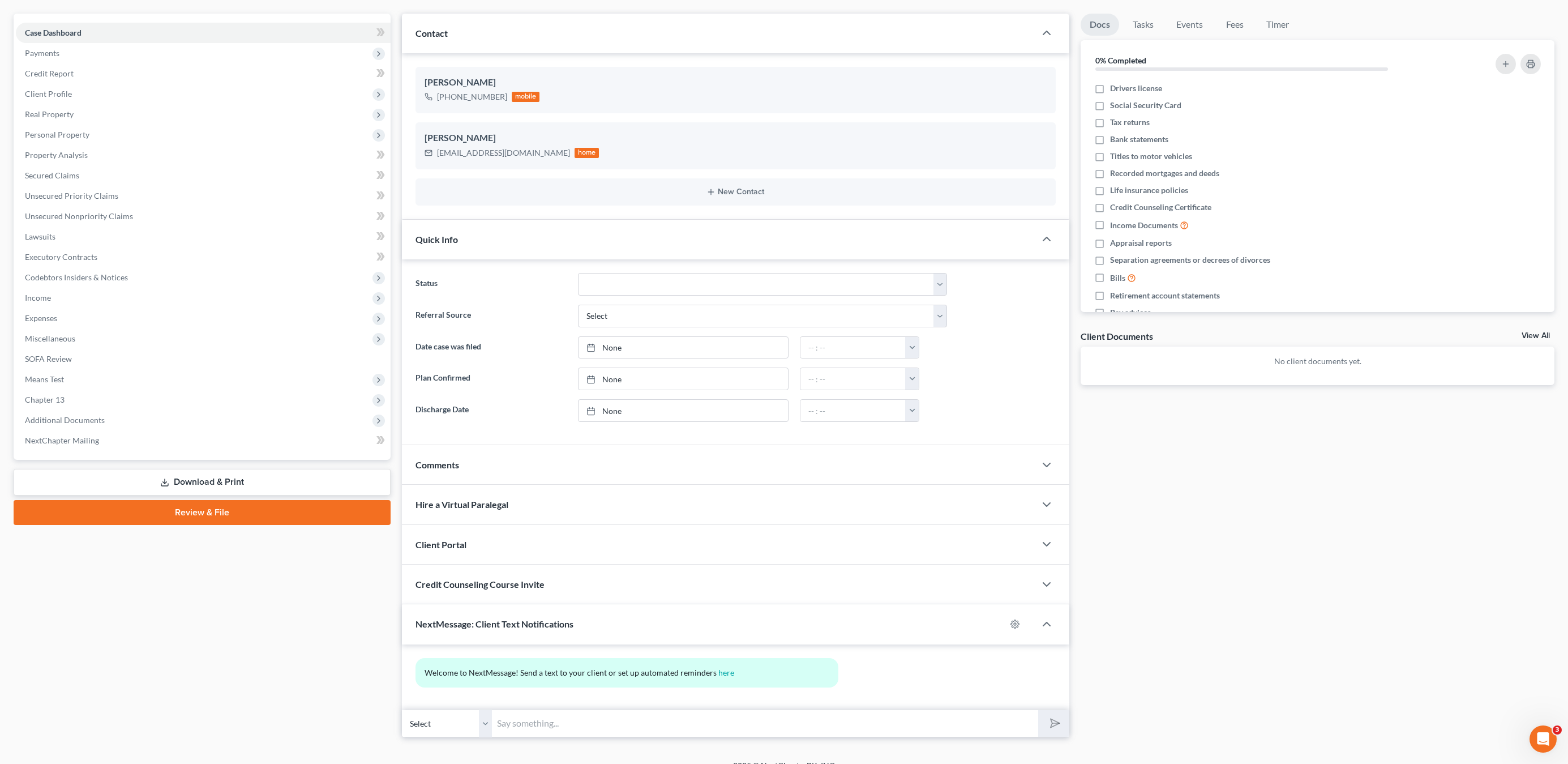
scroll to position [112, 0]
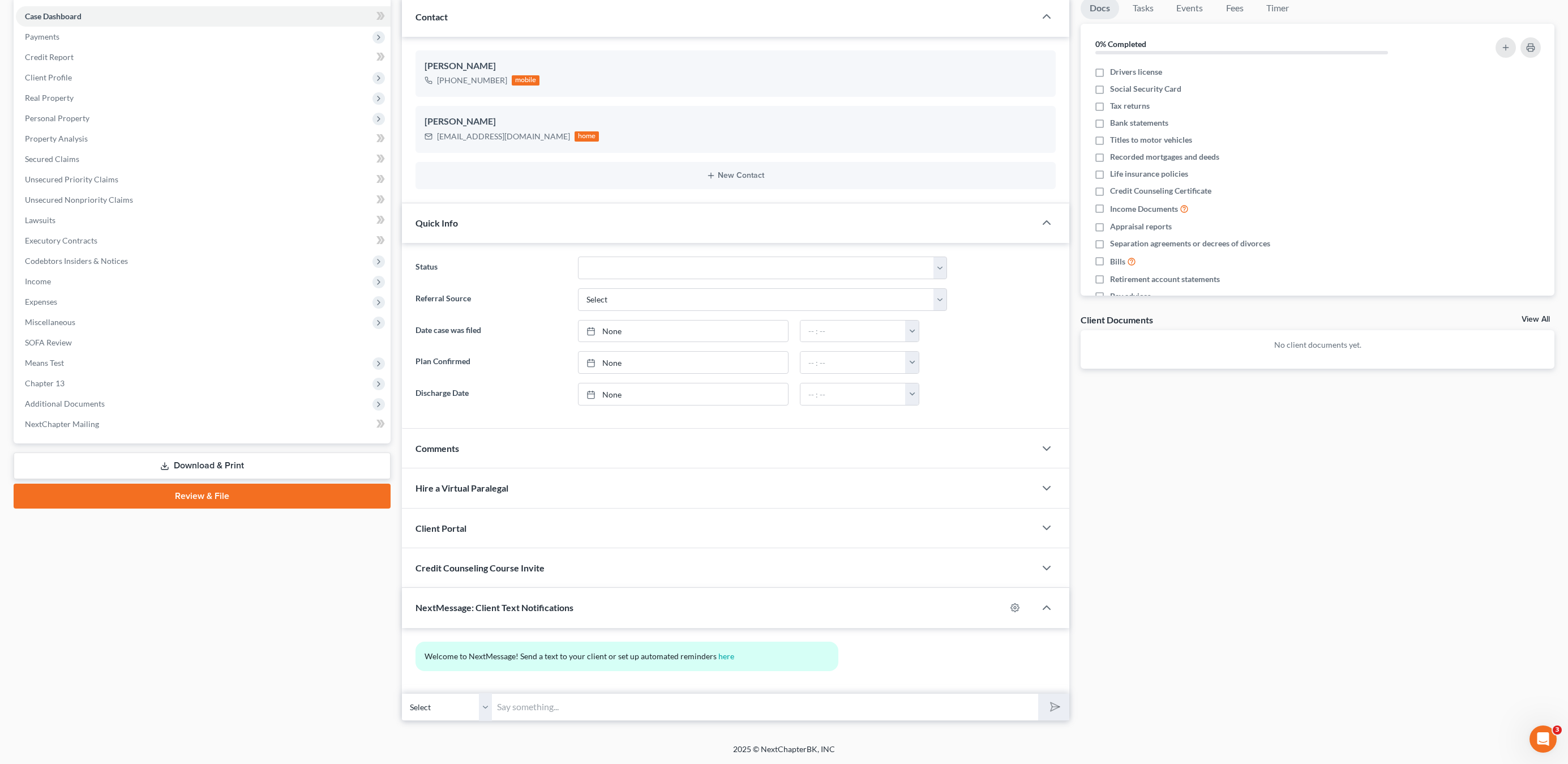
click at [706, 713] on input "text" at bounding box center [765, 707] width 545 height 27
click at [751, 699] on input "Please email the contract to [EMAIL_ADDRESS][DOMAIN_NAME]" at bounding box center [765, 707] width 545 height 27
click at [769, 708] on input "Please email the contract to [EMAIL_ADDRESS][DOMAIN_NAME]" at bounding box center [765, 707] width 545 height 27
click at [696, 700] on input "Please email the contract to [EMAIL_ADDRESS][DOMAIN_NAME]" at bounding box center [765, 707] width 545 height 27
click at [712, 700] on input "Please email the contract to [EMAIL_ADDRESS][DOMAIN_NAME]" at bounding box center [765, 707] width 545 height 27
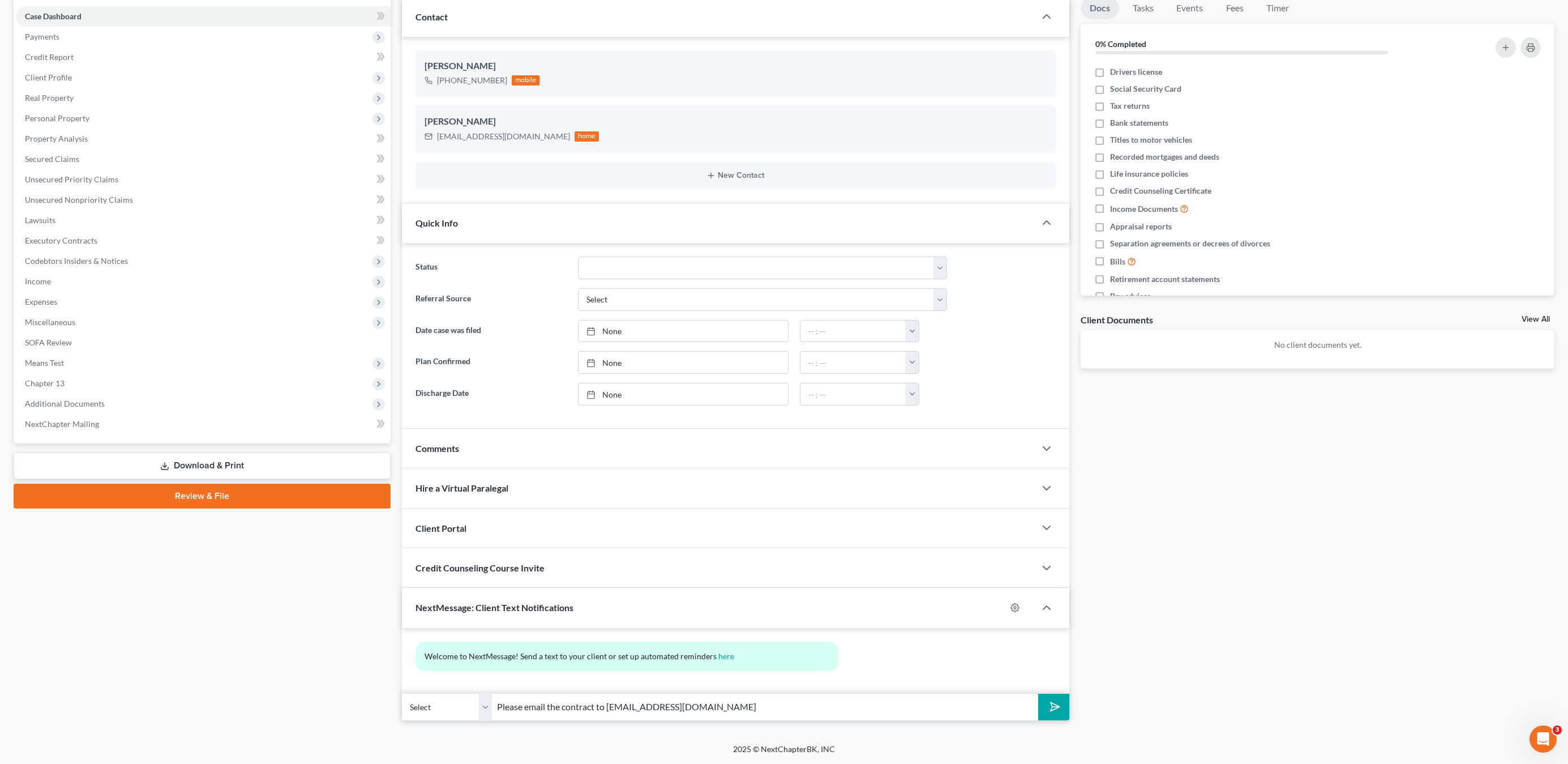
click at [715, 710] on input "Please email the contract to [EMAIL_ADDRESS][DOMAIN_NAME]" at bounding box center [765, 707] width 545 height 27
type input "Please email the contract to [EMAIL_ADDRESS][DOMAIN_NAME]"
click at [754, 709] on input "Please email the contract to [EMAIL_ADDRESS][DOMAIN_NAME]" at bounding box center [765, 707] width 545 height 27
click at [725, 709] on input "Please email the contract to [EMAIL_ADDRESS][DOMAIN_NAME]" at bounding box center [765, 707] width 545 height 27
click at [457, 710] on select "Select [PHONE_NUMBER] - [PERSON_NAME]" at bounding box center [447, 707] width 91 height 27
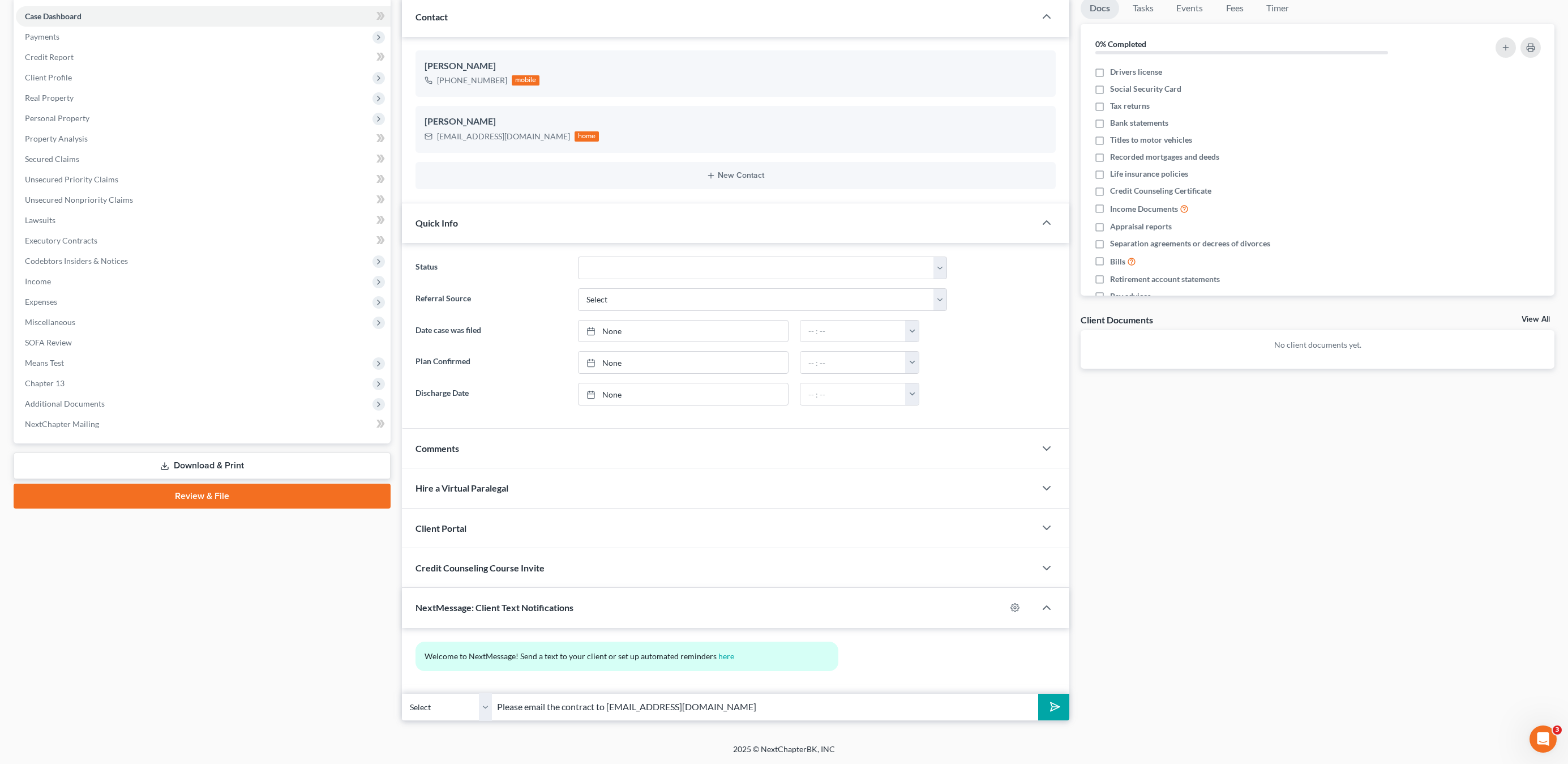
click at [402, 693] on select "Select [PHONE_NUMBER] - [PERSON_NAME]" at bounding box center [447, 707] width 91 height 27
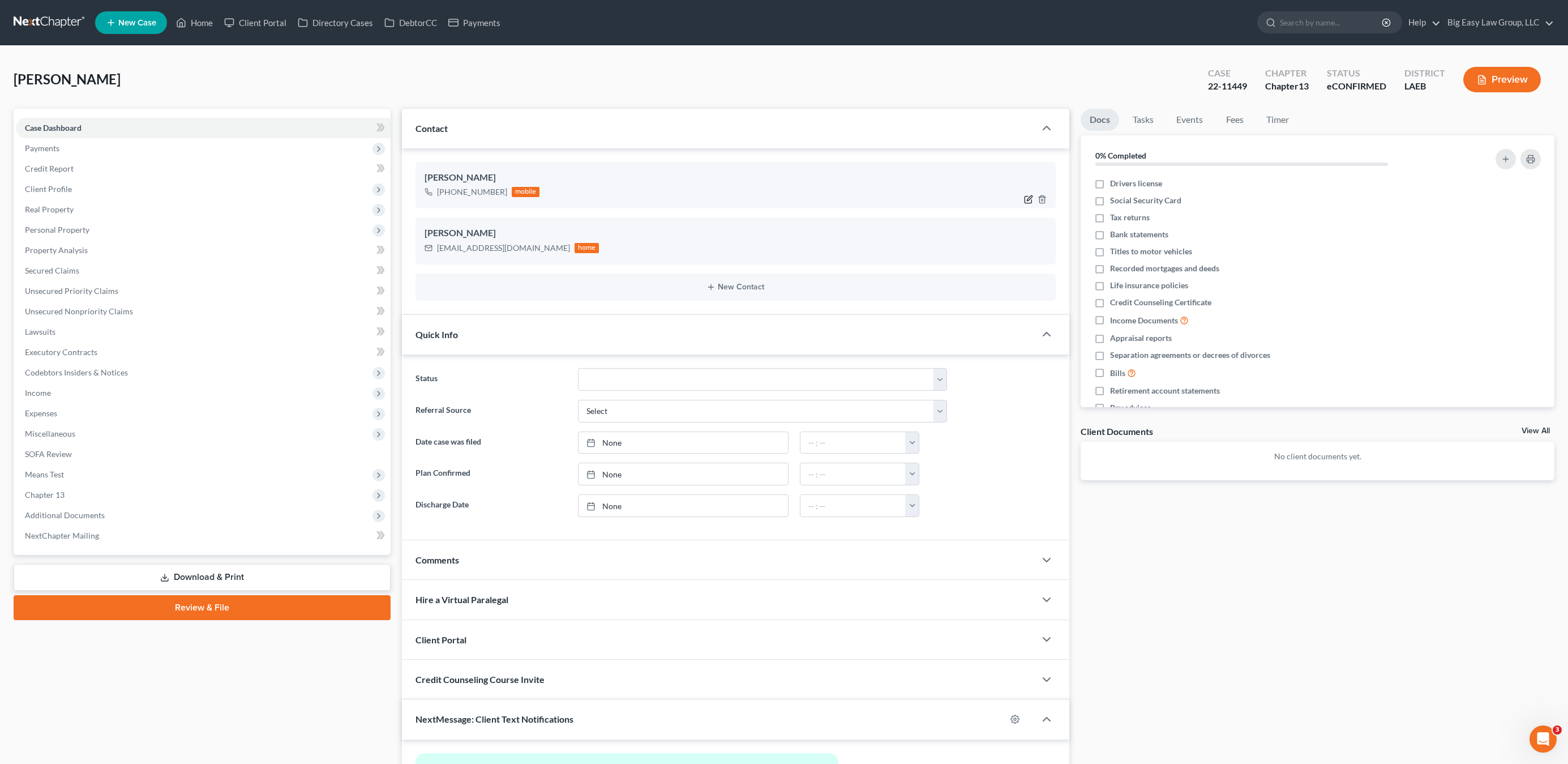
click at [1028, 201] on icon "button" at bounding box center [1028, 198] width 5 height 5
select select "0"
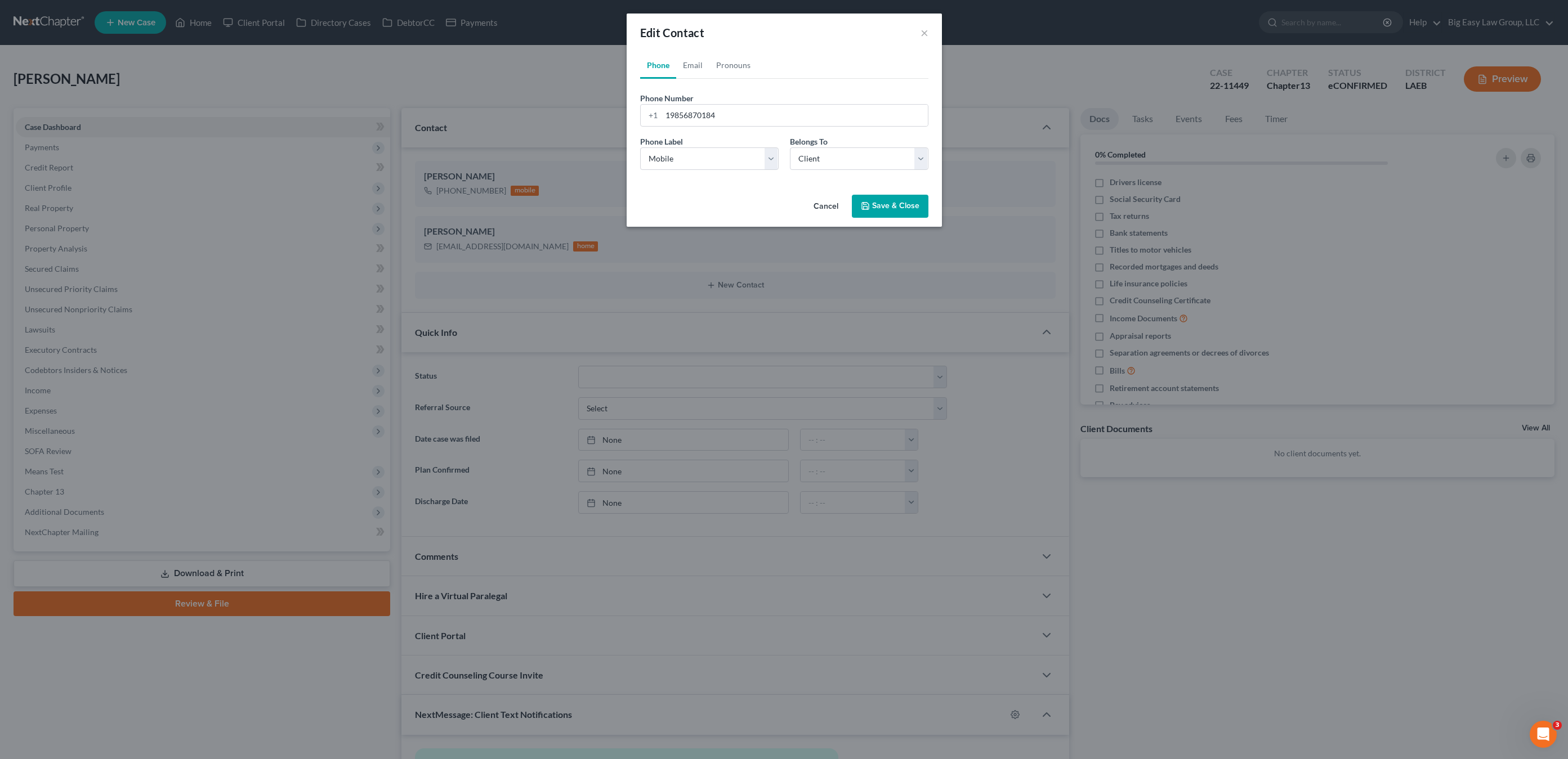
click at [878, 207] on button "Save & Close" at bounding box center [889, 206] width 77 height 23
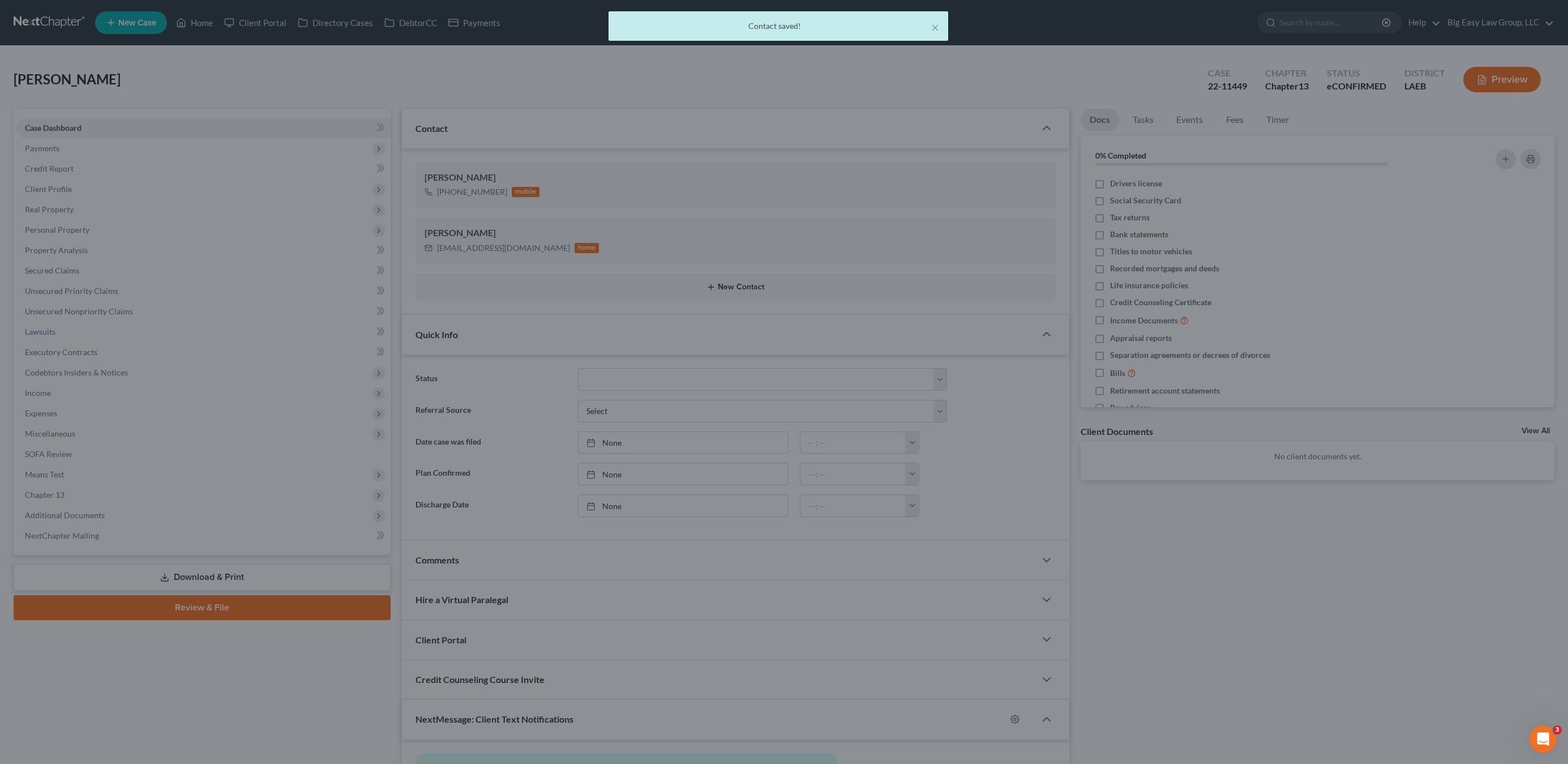
click at [711, 288] on line "button" at bounding box center [711, 286] width 0 height 5
click at [746, 290] on div "New Contact × Phone Email Pronouns Phone Number * +1 Ext. Phone Label * Select …" at bounding box center [788, 382] width 1577 height 764
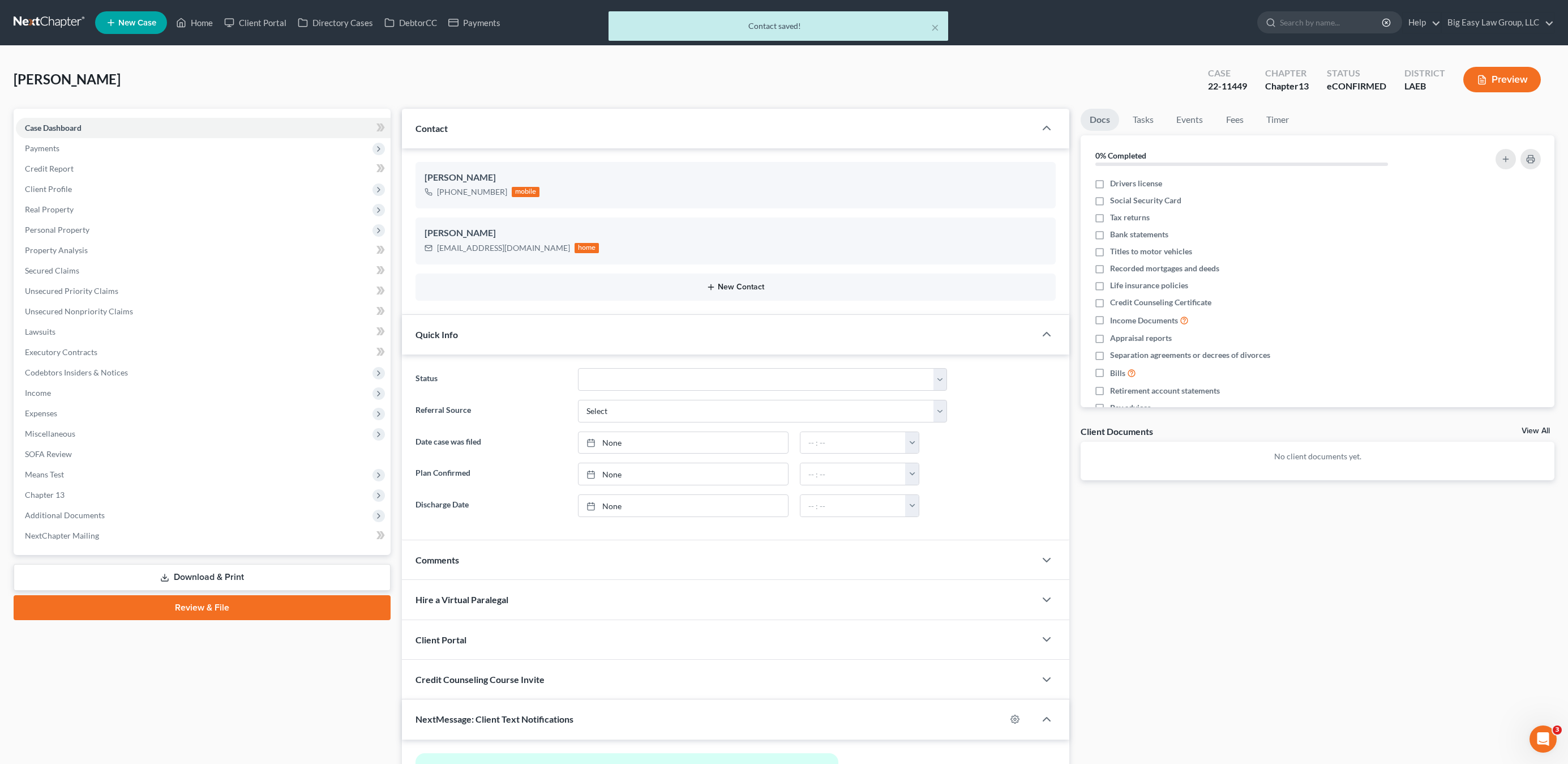
click at [729, 287] on button "New Contact" at bounding box center [735, 286] width 622 height 9
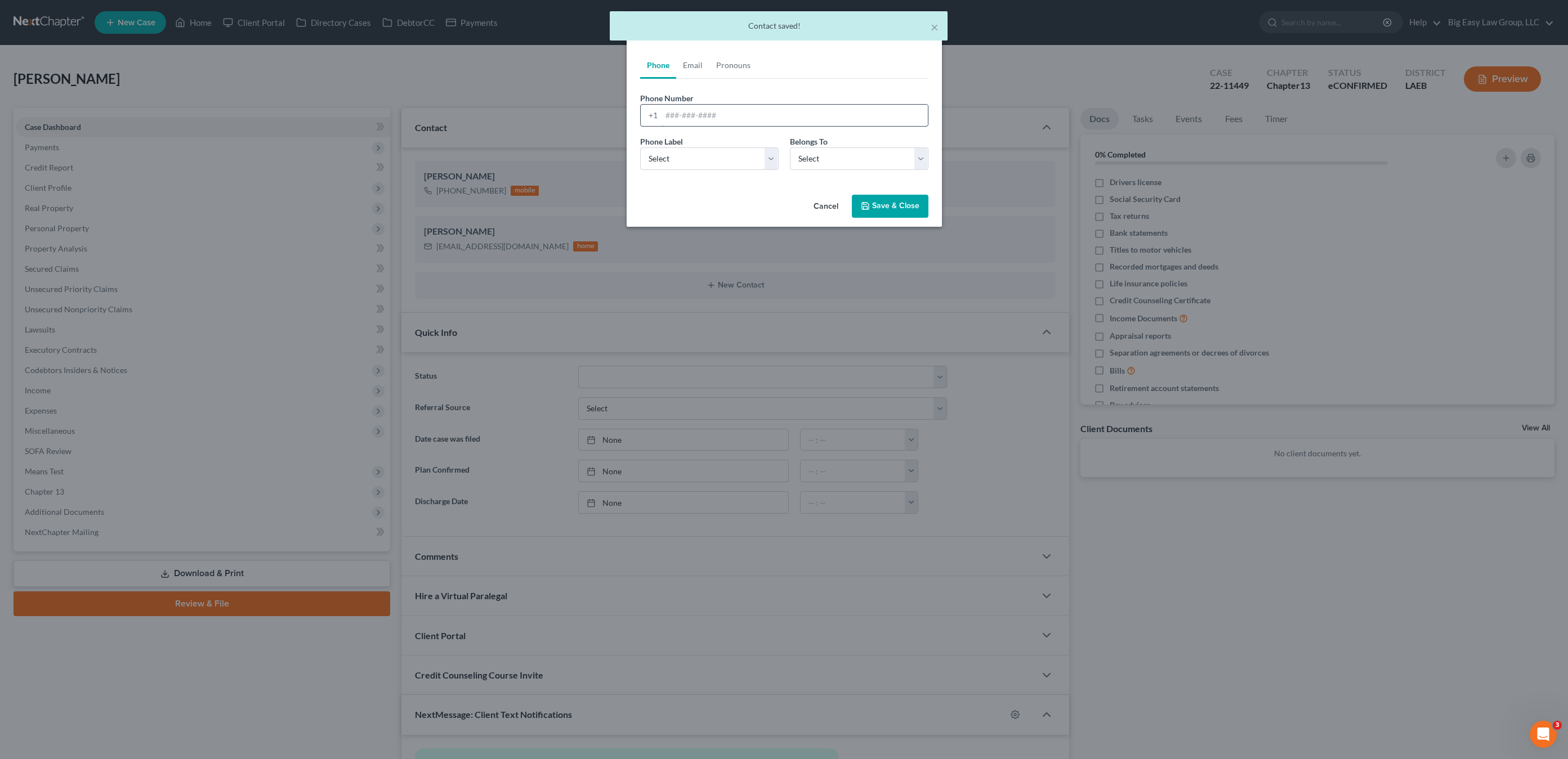
click at [677, 108] on input "tel" at bounding box center [794, 115] width 266 height 21
type input "9852129644"
click at [718, 170] on div "Phone Label * Select Mobile Home Work Other Belongs To * Select Client Other" at bounding box center [784, 157] width 299 height 44
click at [715, 164] on select "Select Mobile Home Work Other" at bounding box center [709, 158] width 138 height 22
select select "0"
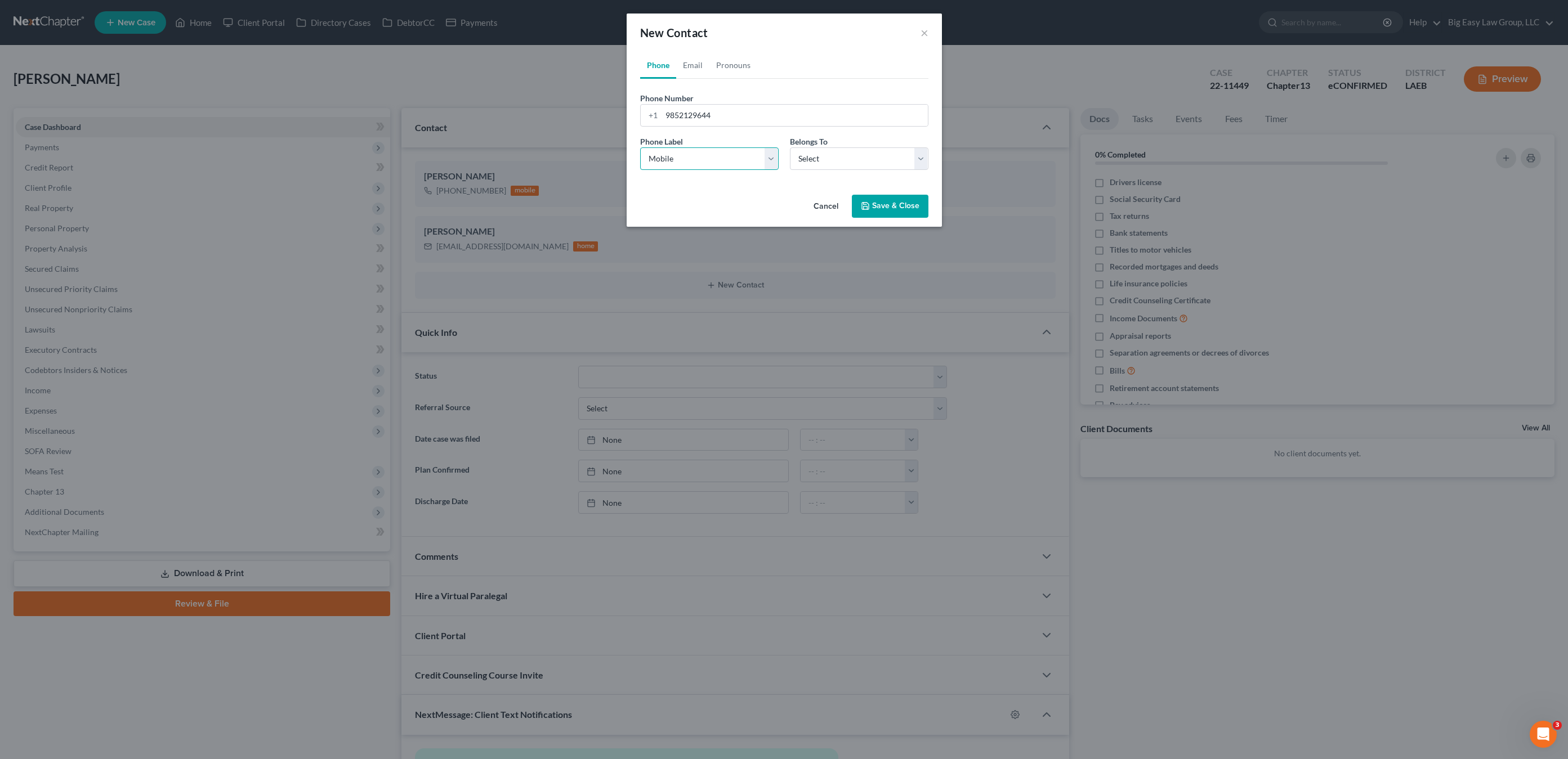
click at [640, 147] on select "Select Mobile Home Work Other" at bounding box center [709, 158] width 138 height 22
click at [878, 156] on select "Select Client Other" at bounding box center [858, 158] width 138 height 22
select select "0"
click at [789, 147] on select "Select Client Other" at bounding box center [858, 158] width 138 height 22
click at [882, 193] on div "Cancel Save & Close" at bounding box center [784, 208] width 315 height 37
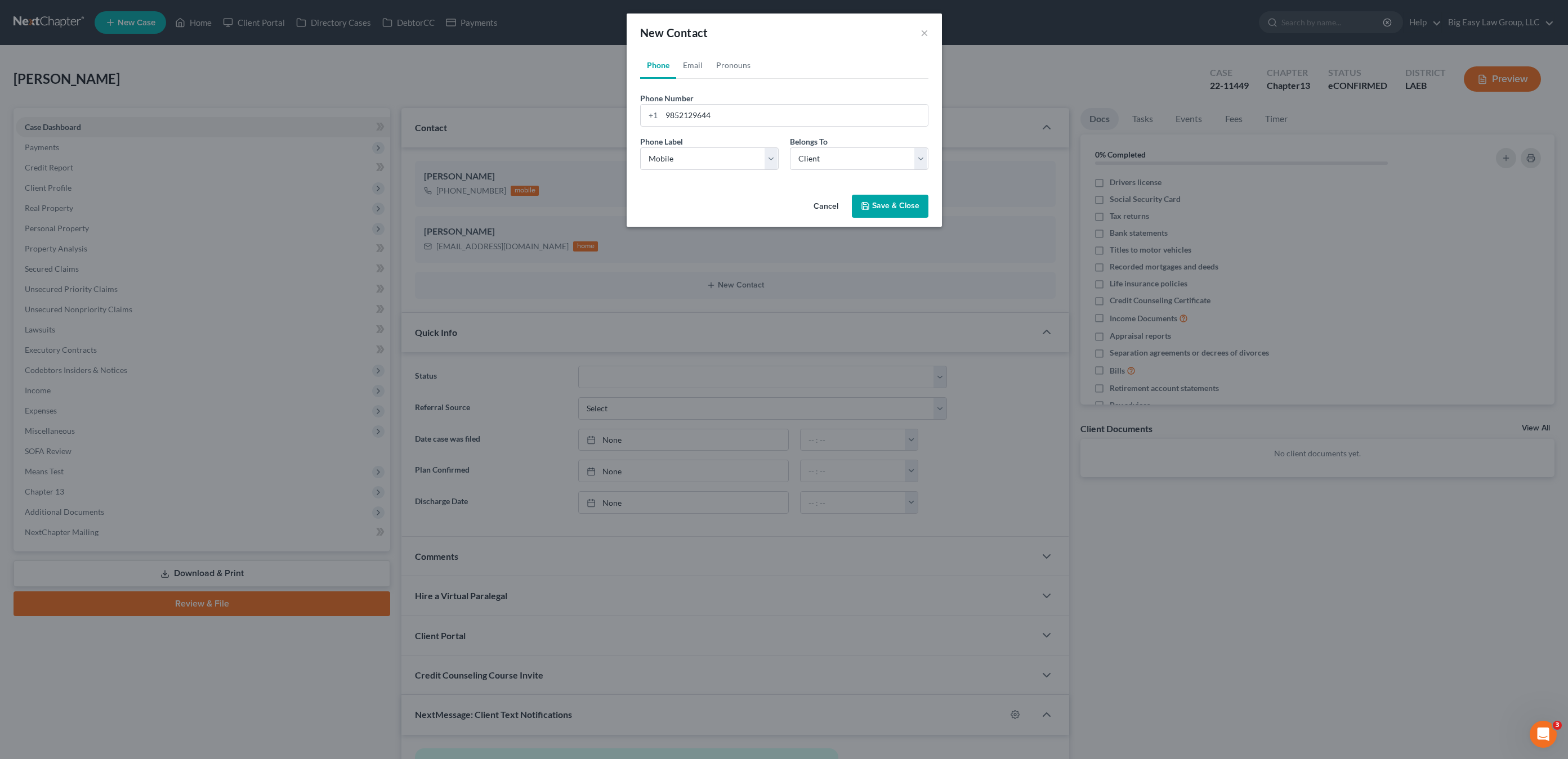
click at [878, 204] on button "Save & Close" at bounding box center [889, 206] width 77 height 23
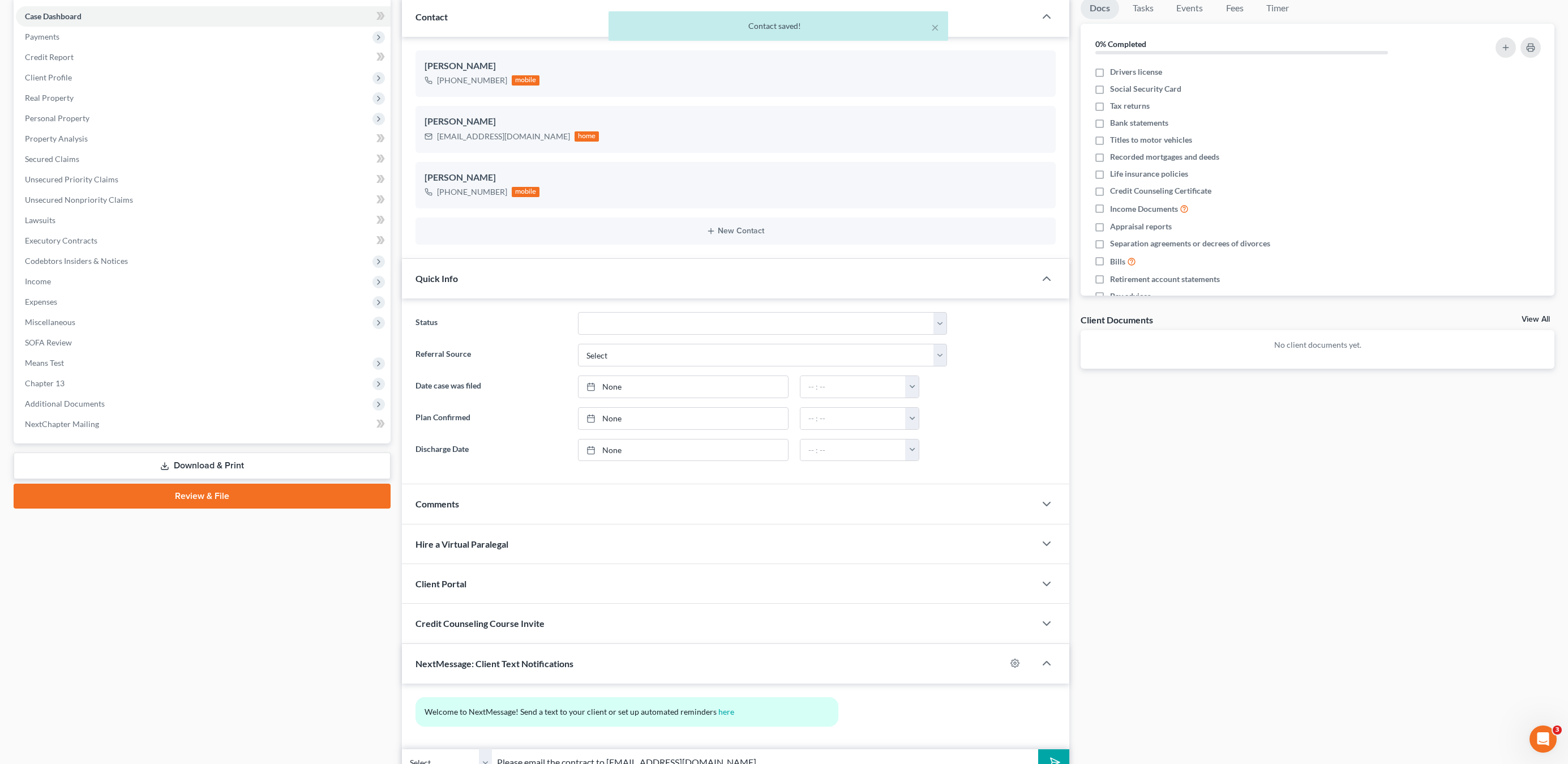
scroll to position [167, 0]
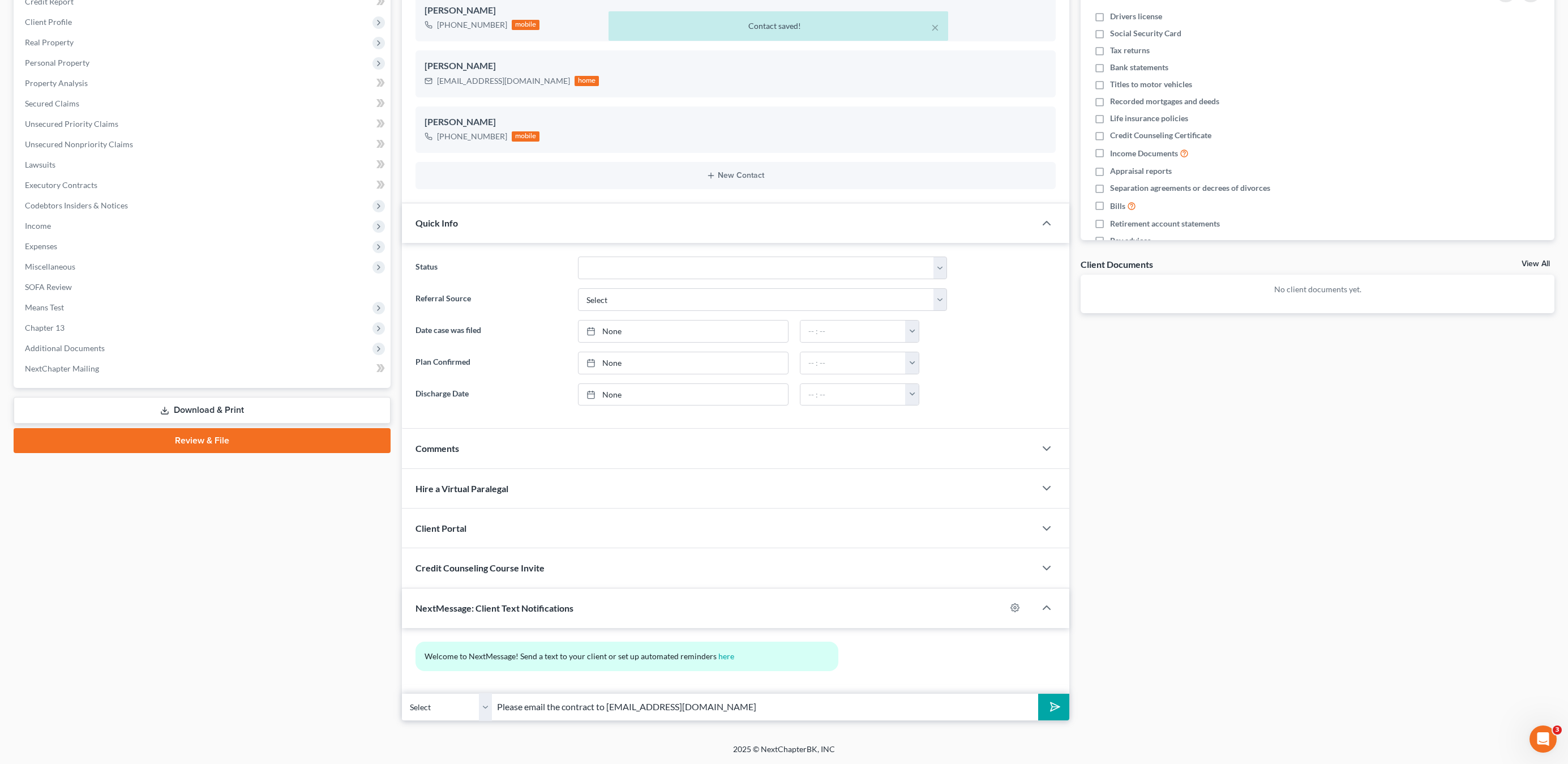
click at [467, 716] on select "Select [PHONE_NUMBER] - [PERSON_NAME] [PHONE_NUMBER] - [PERSON_NAME]" at bounding box center [447, 707] width 91 height 27
click at [745, 720] on input "Please email the contract to [EMAIL_ADDRESS][DOMAIN_NAME]" at bounding box center [765, 707] width 545 height 27
click at [428, 713] on select "Select [PHONE_NUMBER] - [PERSON_NAME] [PHONE_NUMBER] - [PERSON_NAME]" at bounding box center [447, 707] width 91 height 27
select select "1"
click at [402, 693] on select "Select [PHONE_NUMBER] - [PERSON_NAME] [PHONE_NUMBER] - [PERSON_NAME]" at bounding box center [447, 707] width 91 height 27
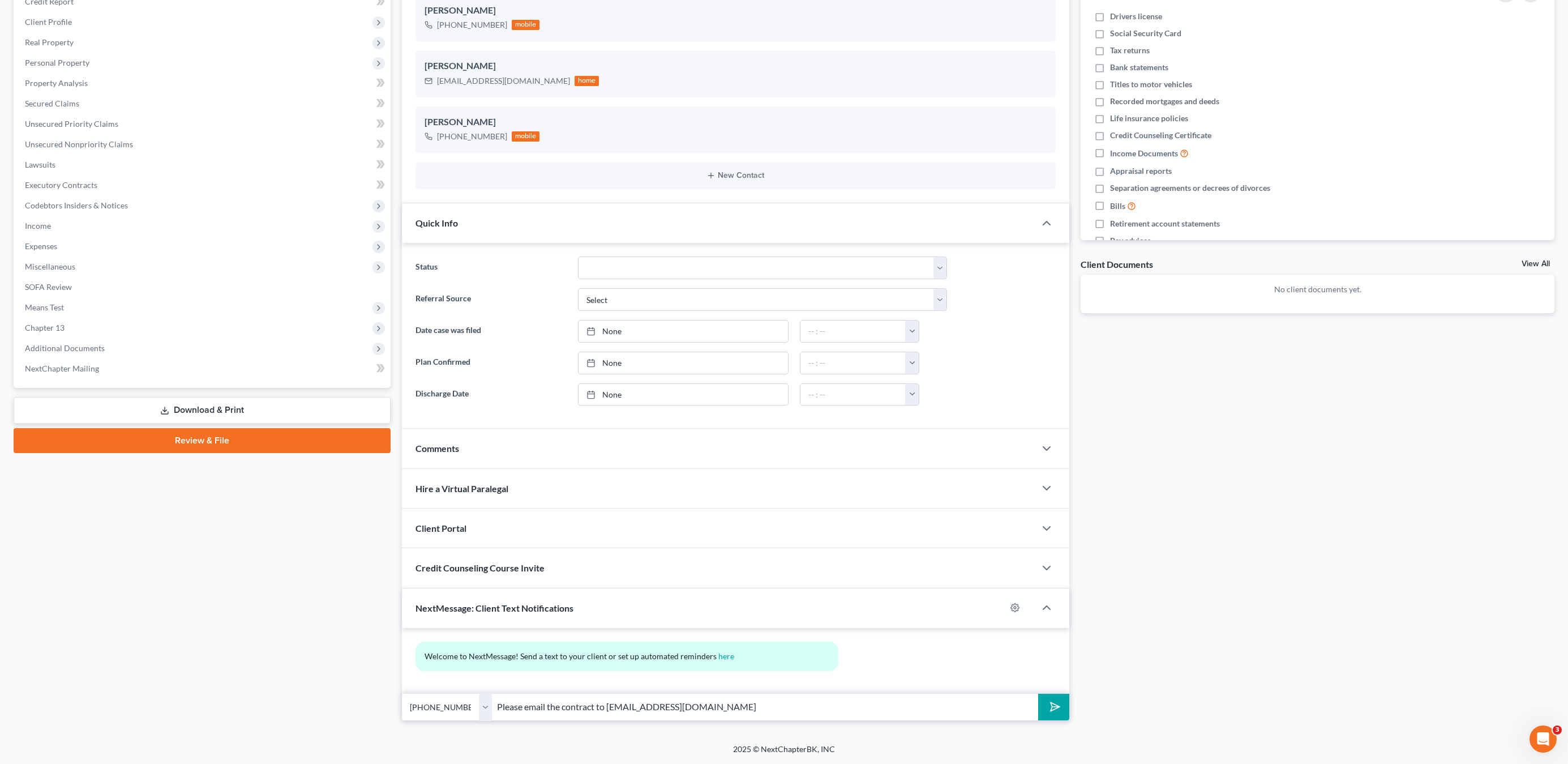
drag, startPoint x: 728, startPoint y: 703, endPoint x: 788, endPoint y: 702, distance: 60.0
click at [728, 703] on input "Please email the contract to [EMAIL_ADDRESS][DOMAIN_NAME]" at bounding box center [765, 707] width 545 height 27
click at [1047, 719] on button "submit" at bounding box center [1054, 707] width 31 height 26
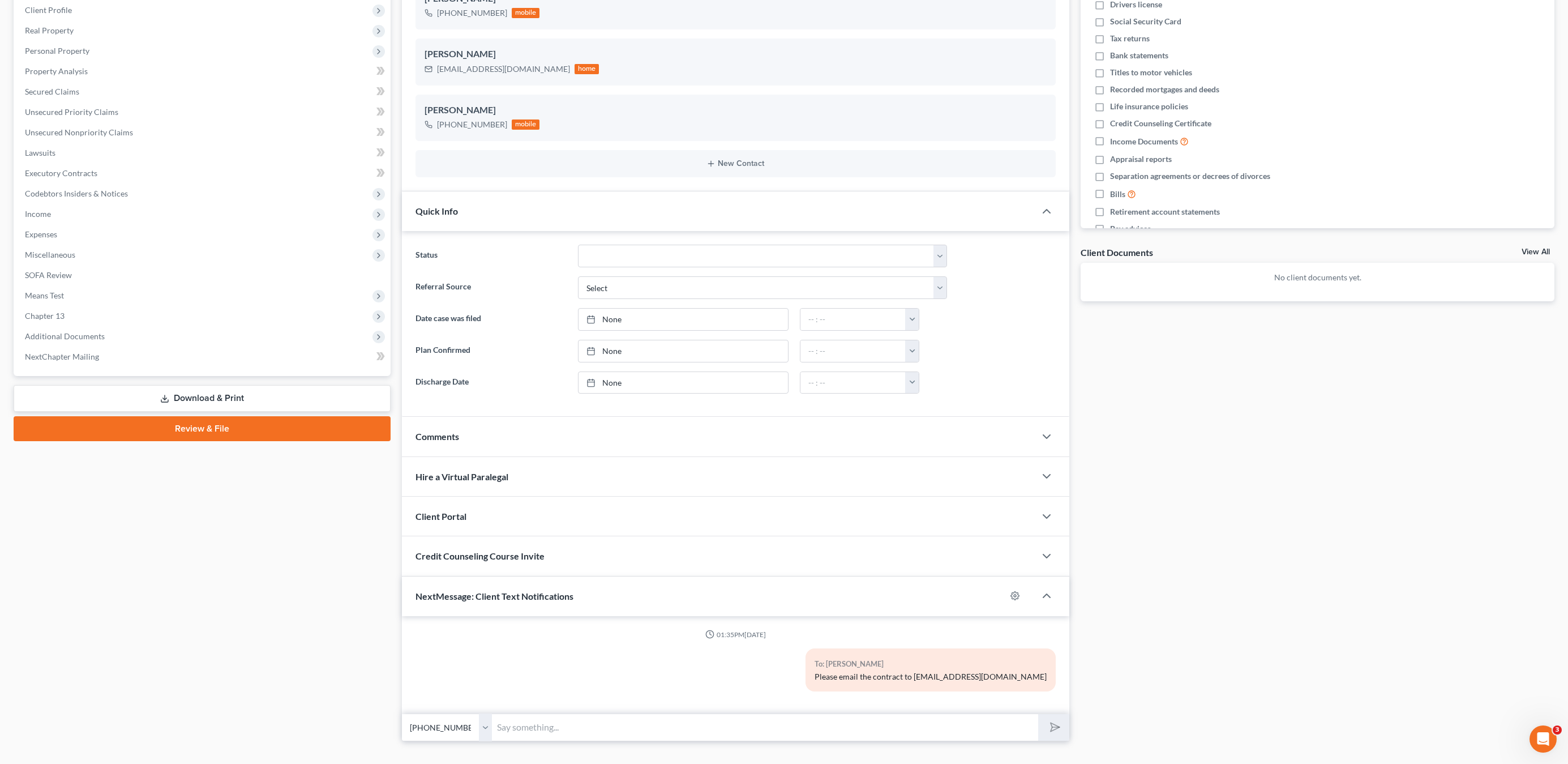
scroll to position [200, 0]
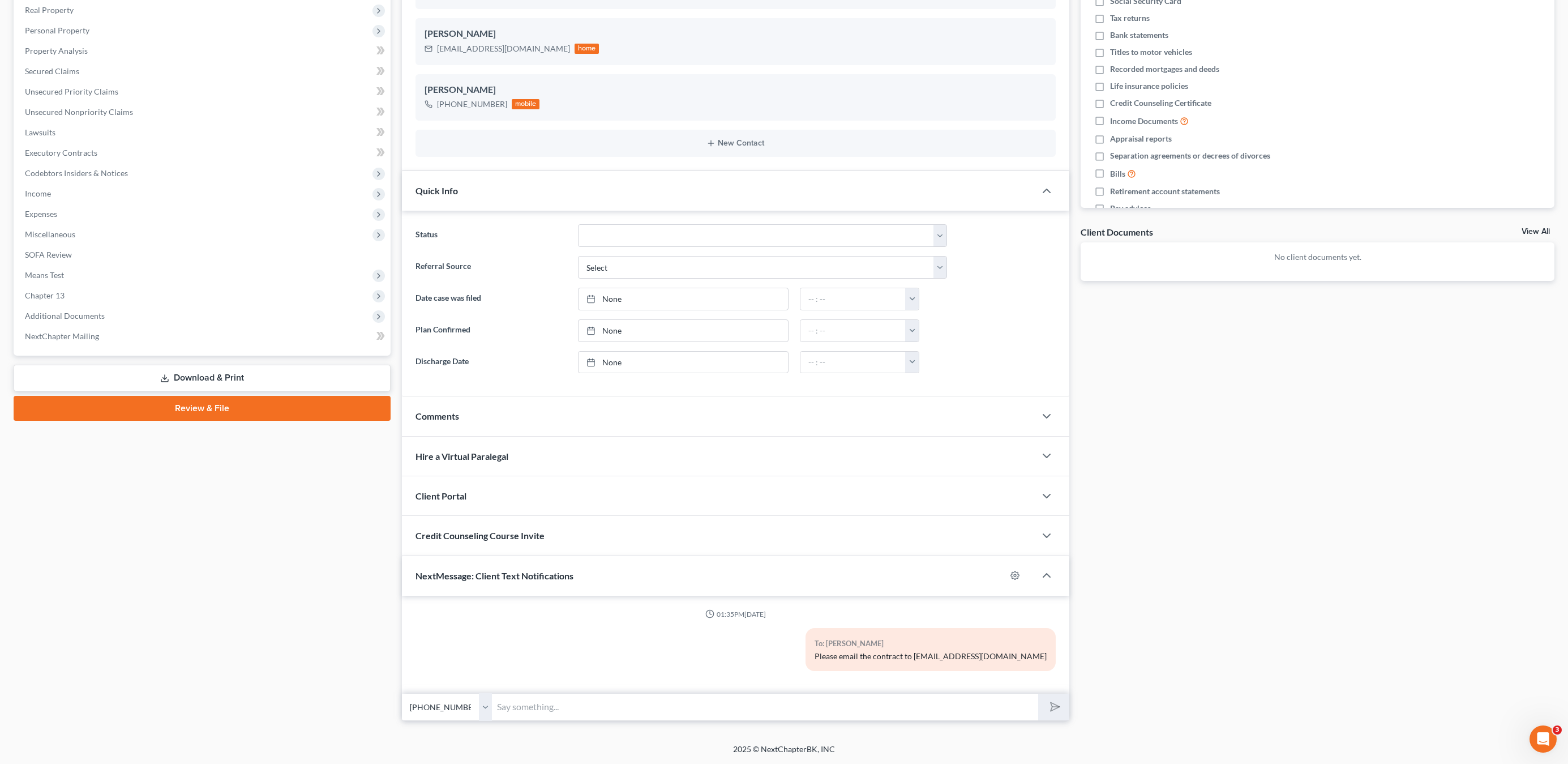
drag, startPoint x: 882, startPoint y: 651, endPoint x: 1024, endPoint y: 679, distance: 144.7
click at [994, 692] on div "01:35PM[DATE] To: [PERSON_NAME] Please email the contract to [EMAIL_ADDRESS][DO…" at bounding box center [736, 644] width 668 height 98
drag, startPoint x: 1024, startPoint y: 678, endPoint x: 1052, endPoint y: 683, distance: 28.4
click at [1024, 678] on div "To: [PERSON_NAME] Please email the contract to [EMAIL_ADDRESS][DOMAIN_NAME]" at bounding box center [843, 654] width 434 height 52
drag, startPoint x: 1016, startPoint y: 660, endPoint x: 928, endPoint y: 643, distance: 89.6
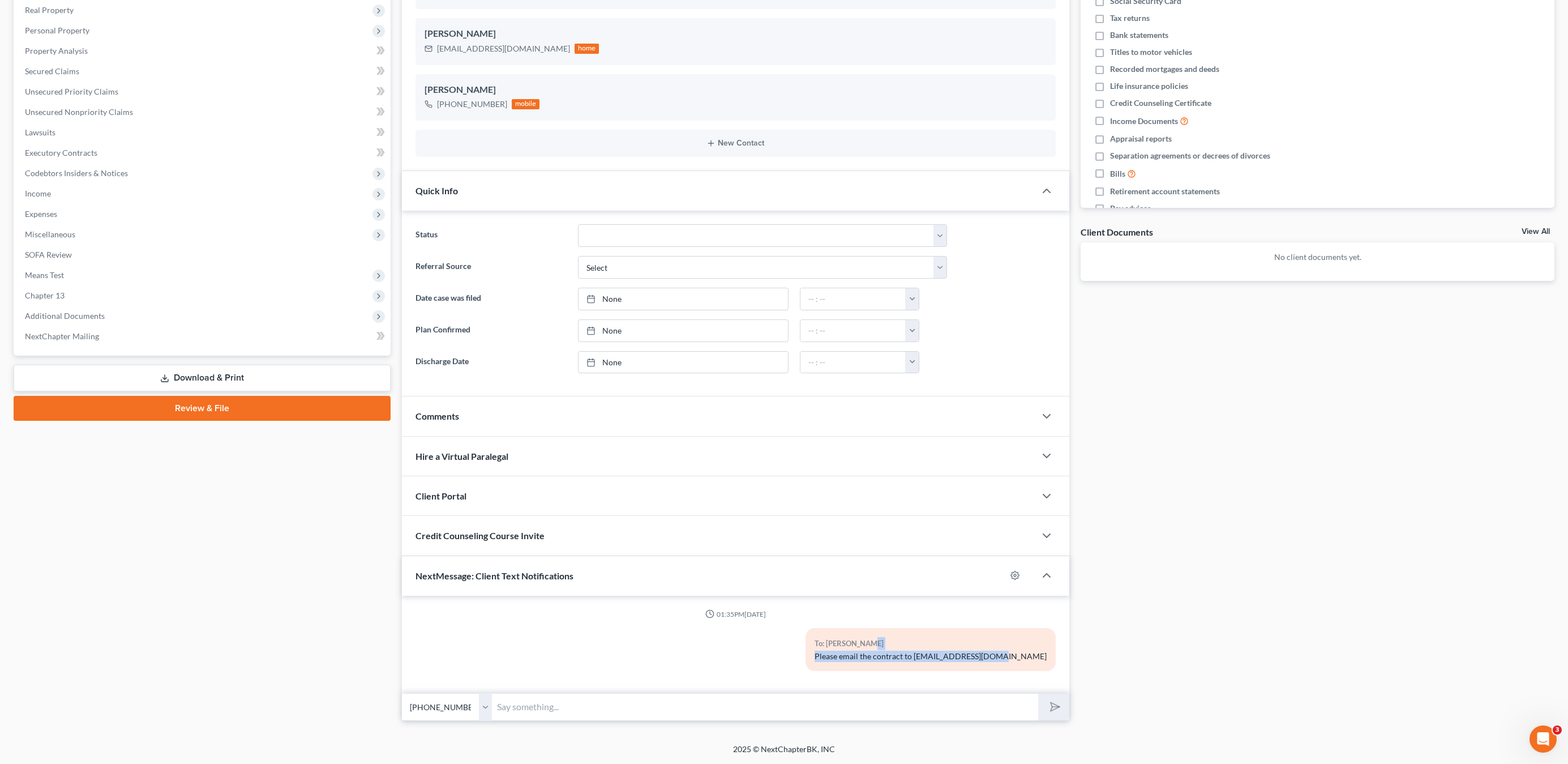
click at [928, 643] on div "To: [PERSON_NAME] Please email the contract to [EMAIL_ADDRESS][DOMAIN_NAME]" at bounding box center [843, 654] width 434 height 52
click at [928, 643] on div "To: [PERSON_NAME]" at bounding box center [930, 643] width 232 height 13
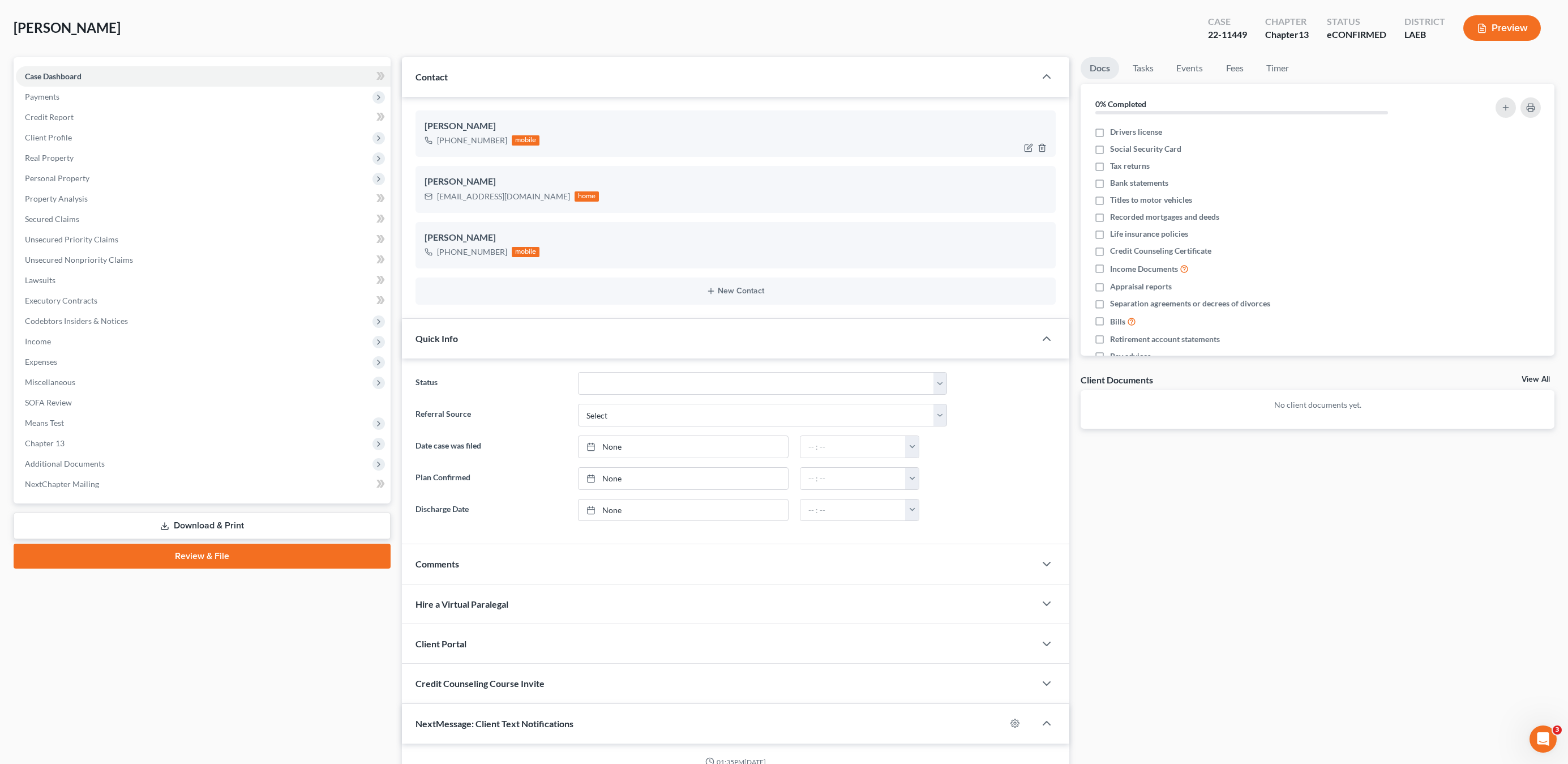
scroll to position [0, 0]
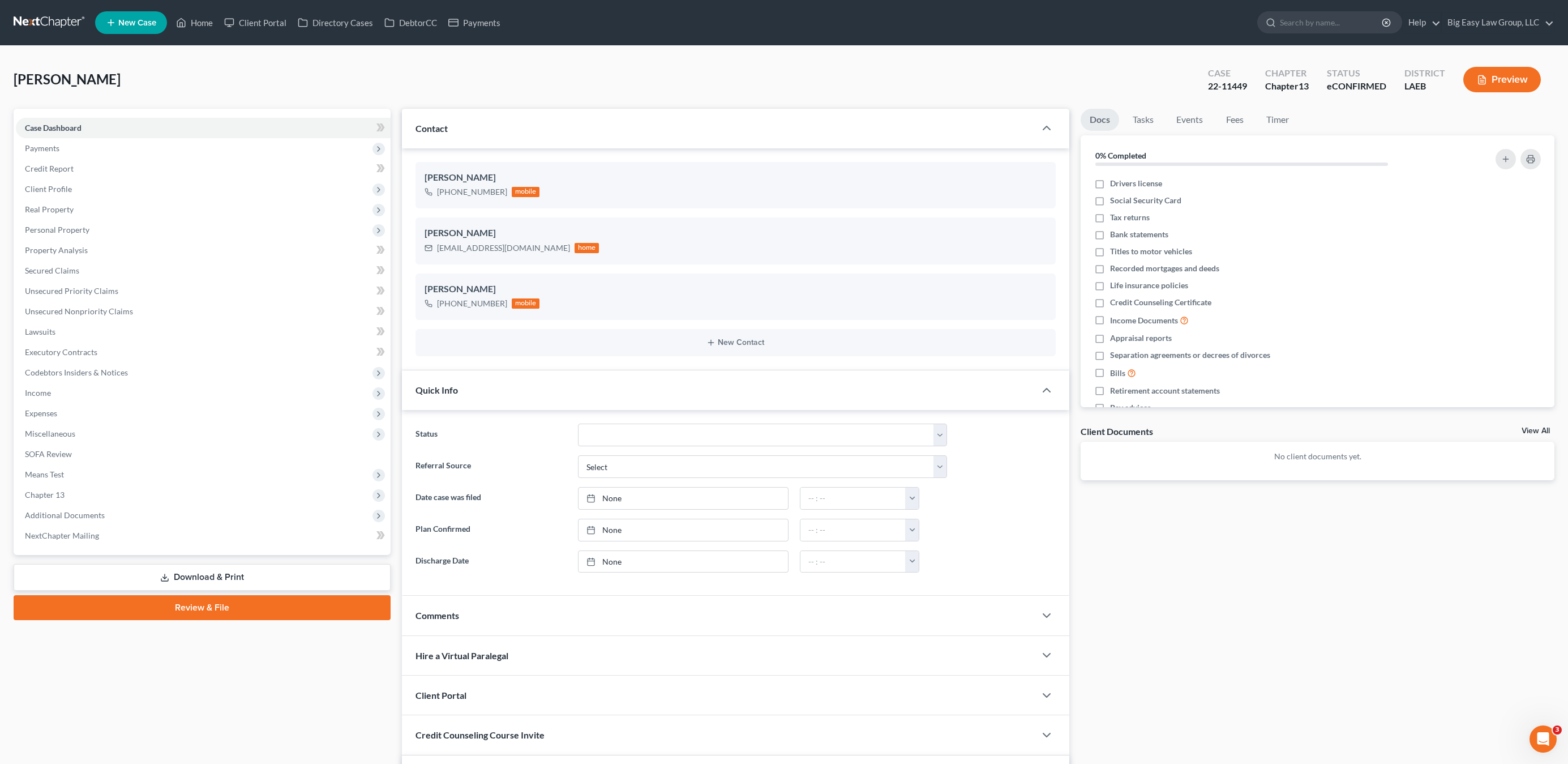
click at [580, 117] on div "Contact" at bounding box center [719, 129] width 634 height 39
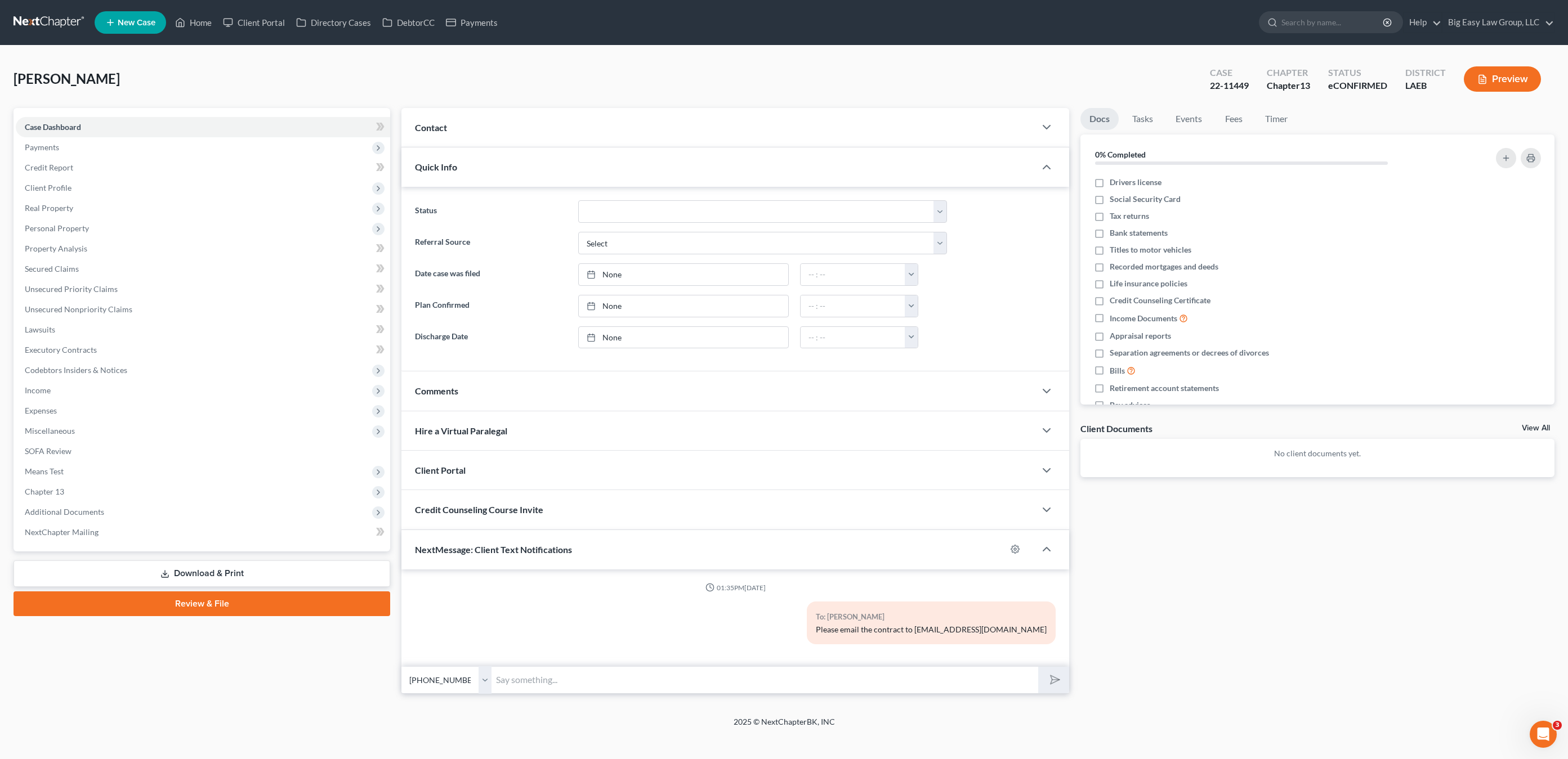
click at [489, 175] on div "Quick Info" at bounding box center [718, 167] width 633 height 39
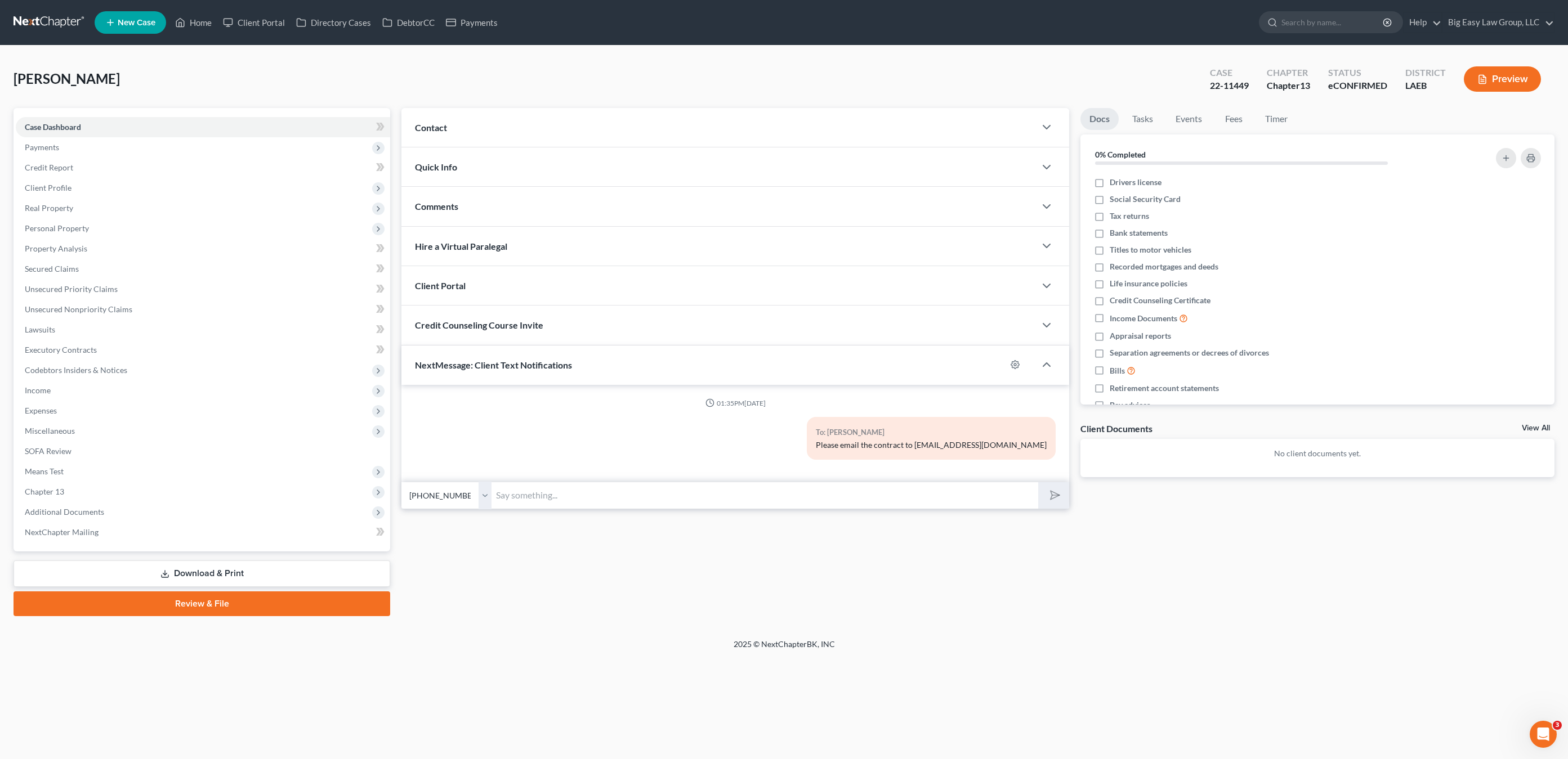
drag, startPoint x: 477, startPoint y: 355, endPoint x: 597, endPoint y: 385, distance: 123.7
click at [477, 355] on div "NextMessage: Client Text Notifications" at bounding box center [703, 365] width 604 height 39
click at [589, 367] on div "NextMessage: Client Text Notifications" at bounding box center [718, 365] width 633 height 39
drag, startPoint x: 933, startPoint y: 452, endPoint x: 990, endPoint y: 428, distance: 61.8
click at [977, 446] on div "To: [PERSON_NAME] Please email the contract to [EMAIL_ADDRESS][DOMAIN_NAME]" at bounding box center [844, 442] width 435 height 51
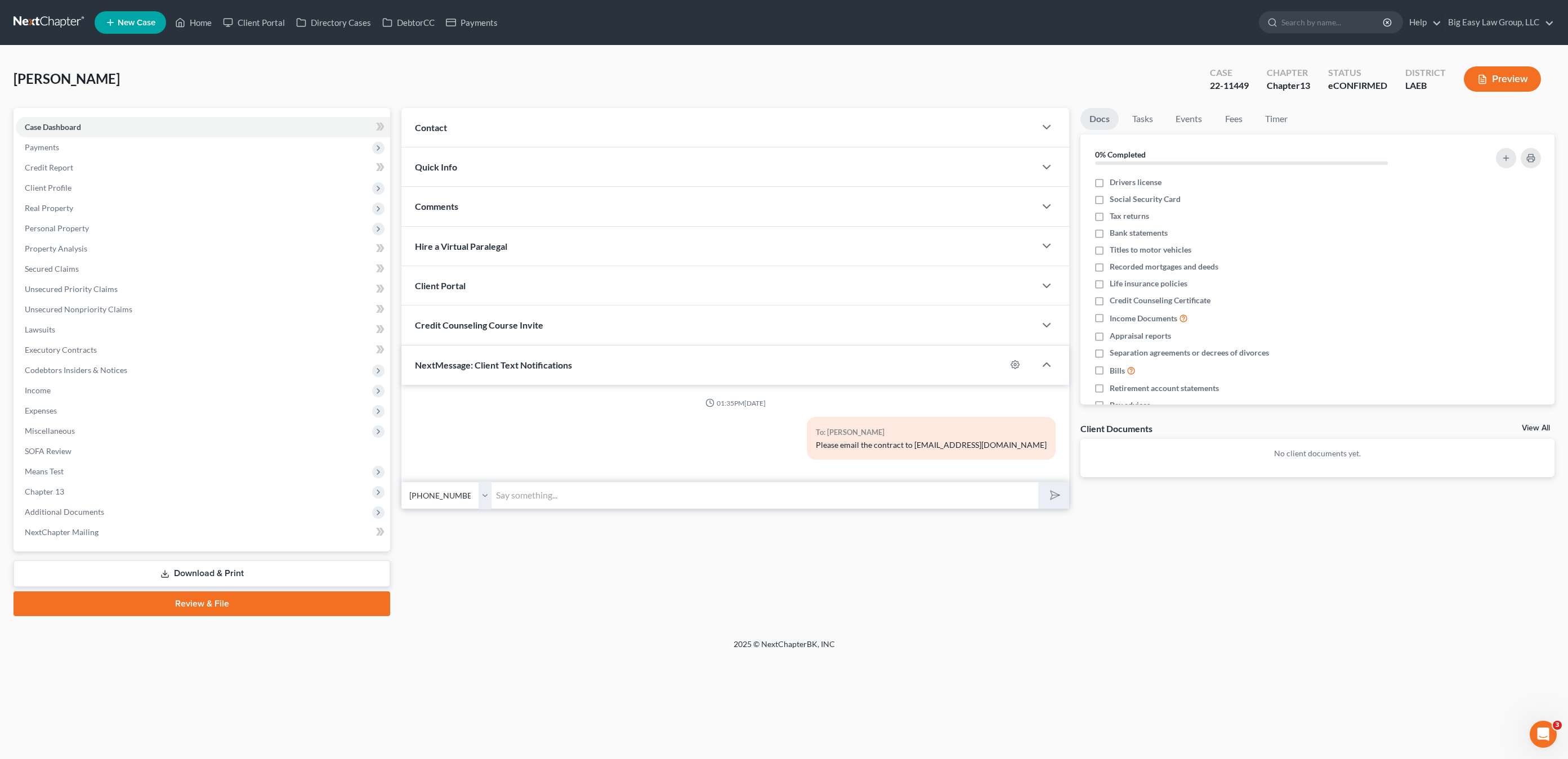
click at [991, 427] on div "To: [PERSON_NAME]" at bounding box center [931, 432] width 231 height 13
click at [528, 367] on span "NextMessage: Client Text Notifications" at bounding box center [493, 364] width 157 height 11
click at [552, 357] on div "NextMessage: Client Text Notifications" at bounding box center [718, 365] width 633 height 39
click at [88, 135] on link "Case Dashboard" at bounding box center [202, 127] width 375 height 20
drag, startPoint x: 92, startPoint y: 154, endPoint x: 89, endPoint y: 138, distance: 16.3
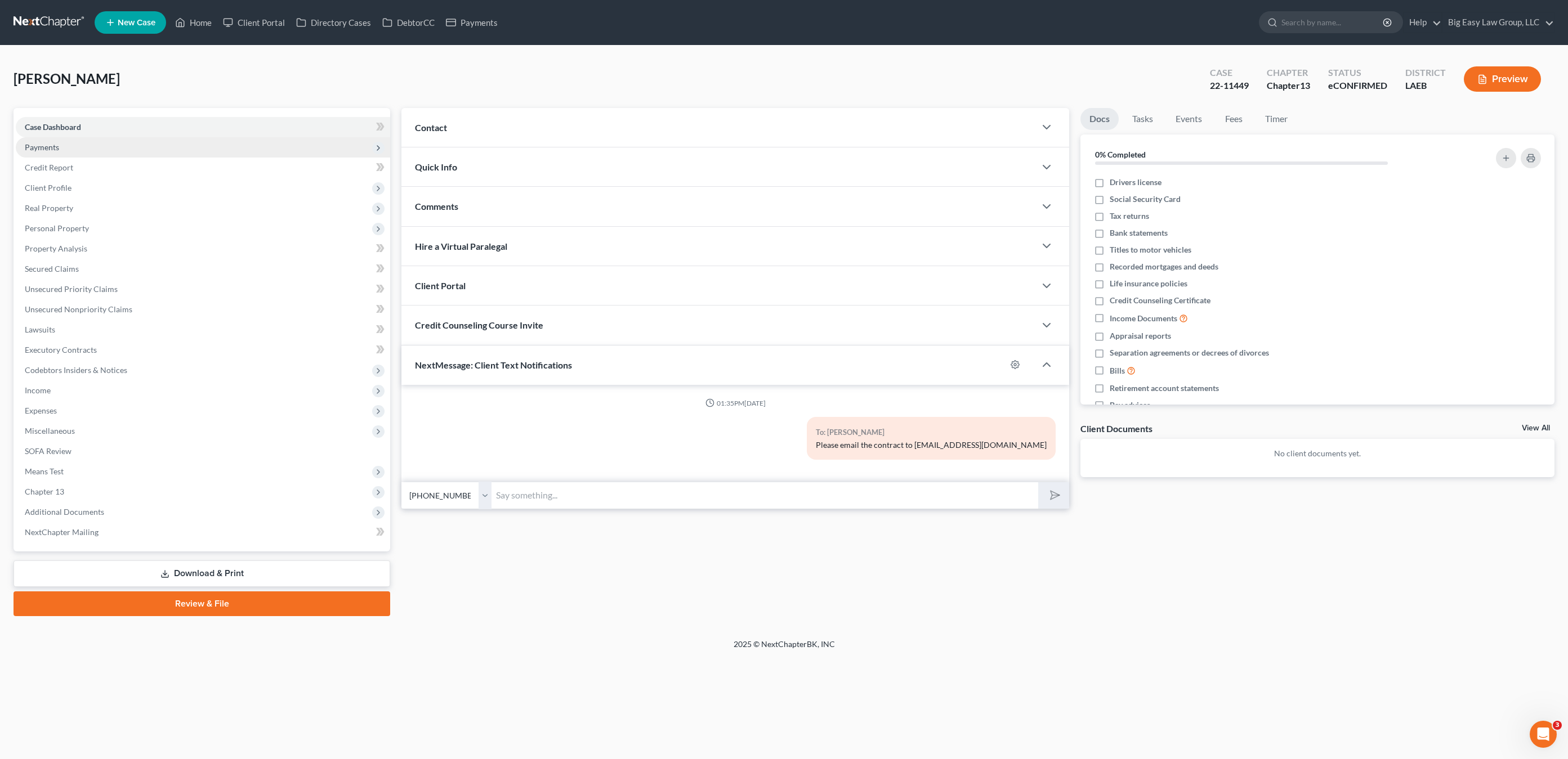
click at [92, 154] on span "Payments" at bounding box center [202, 147] width 375 height 20
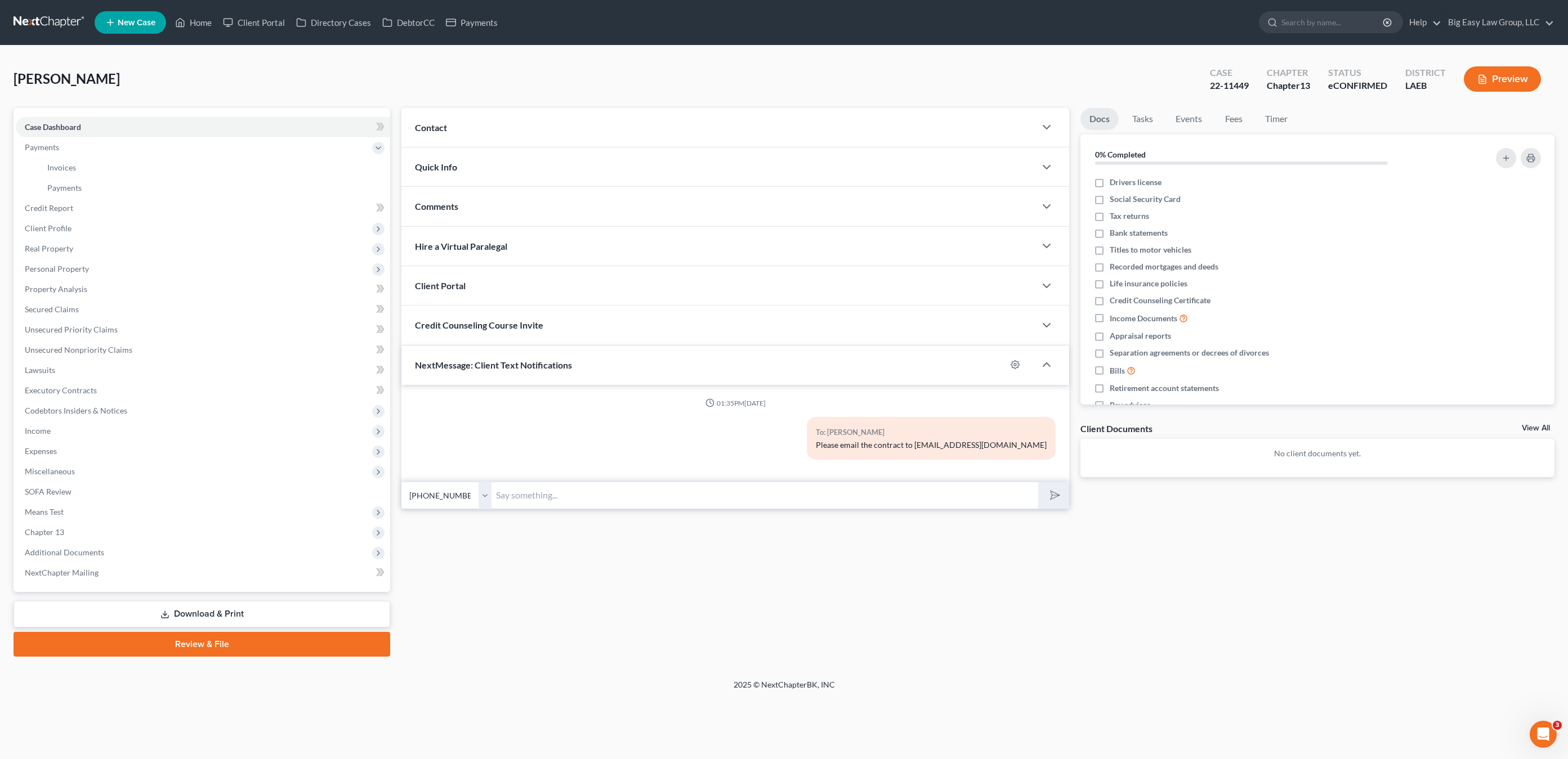
click at [89, 137] on li "Payments Invoices Payments" at bounding box center [202, 167] width 375 height 61
click at [81, 158] on link "Invoices" at bounding box center [214, 167] width 352 height 20
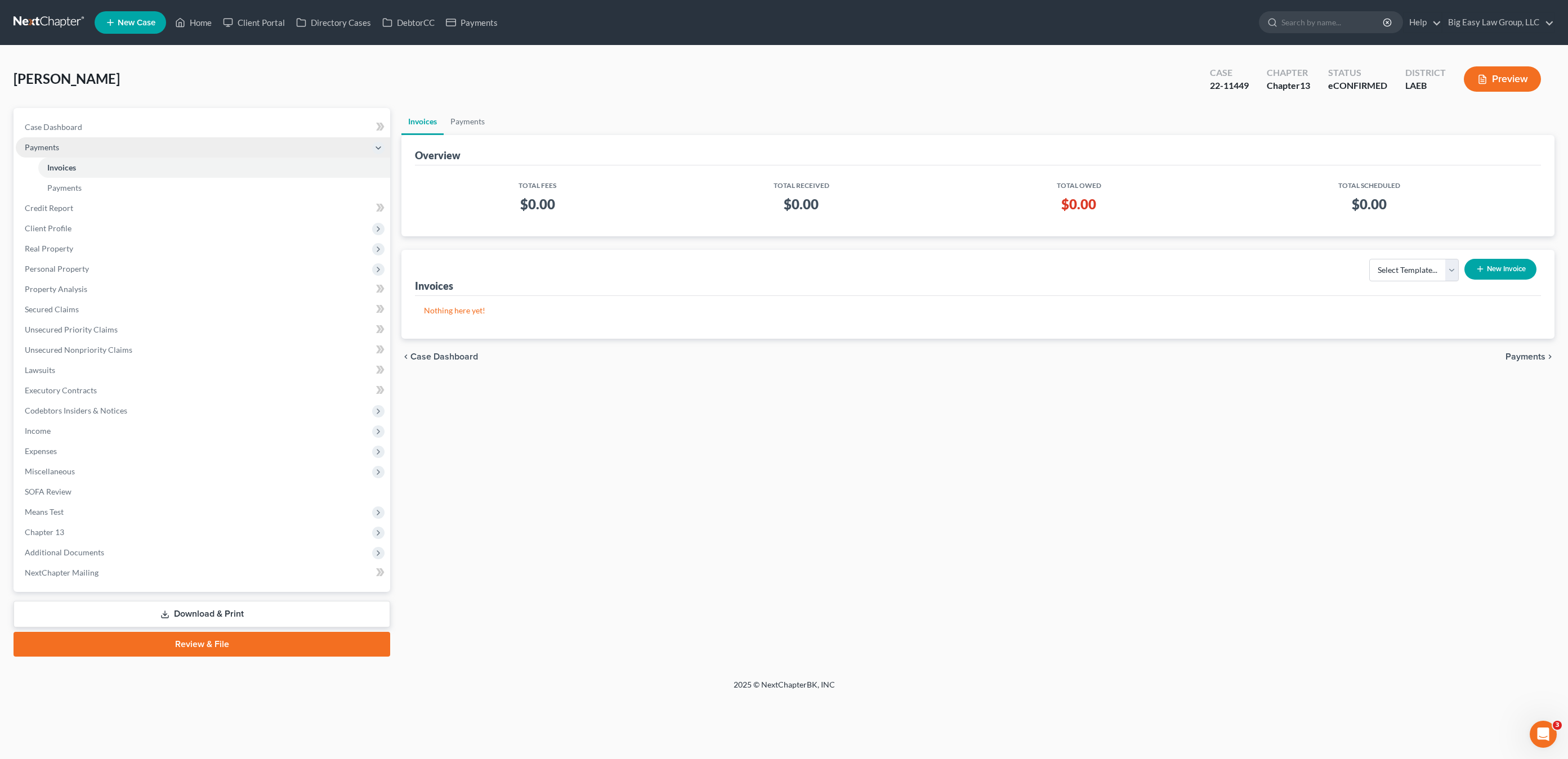
click at [71, 151] on span "Payments" at bounding box center [202, 147] width 375 height 20
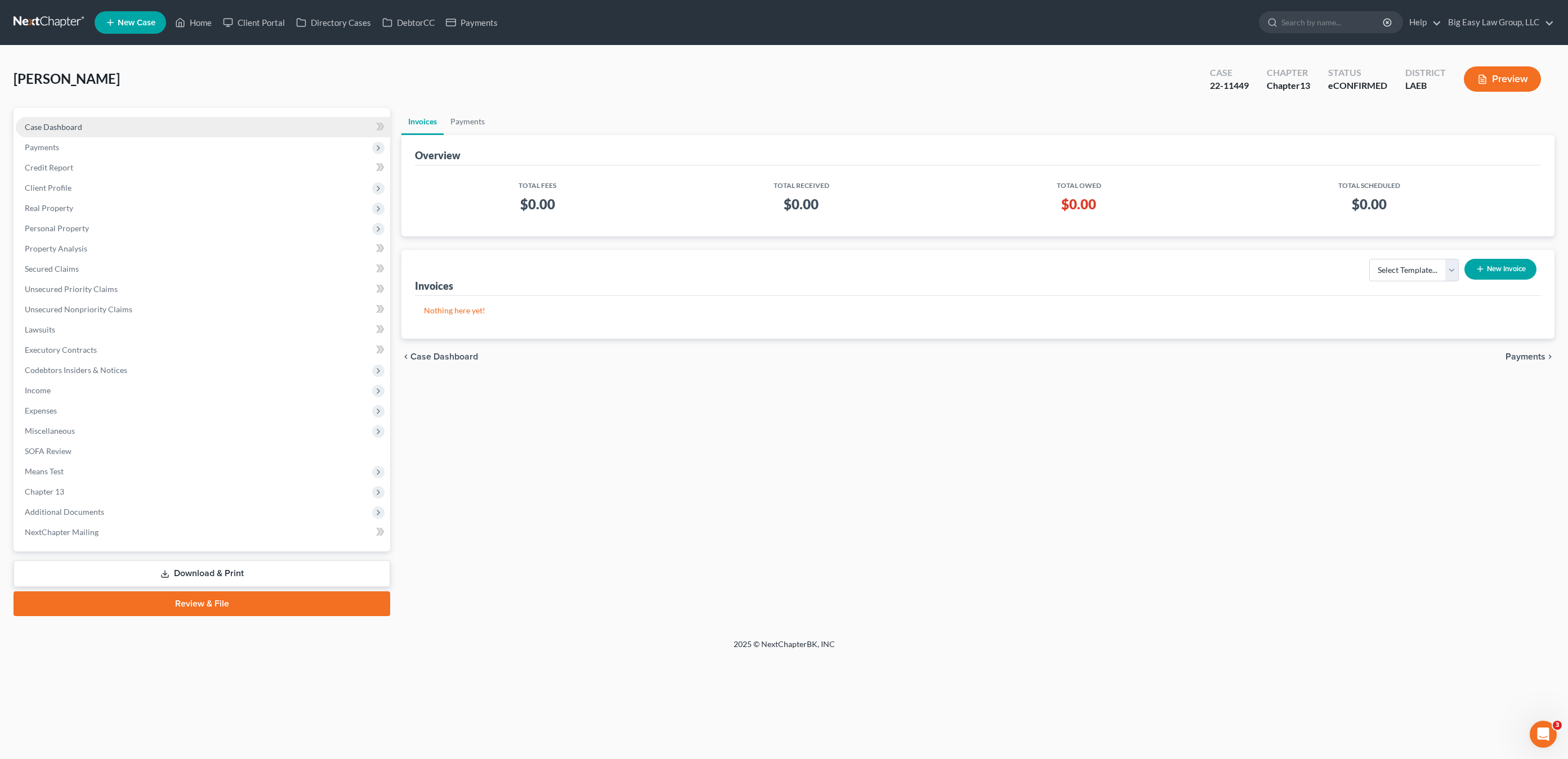
click at [117, 126] on link "Case Dashboard" at bounding box center [202, 127] width 375 height 20
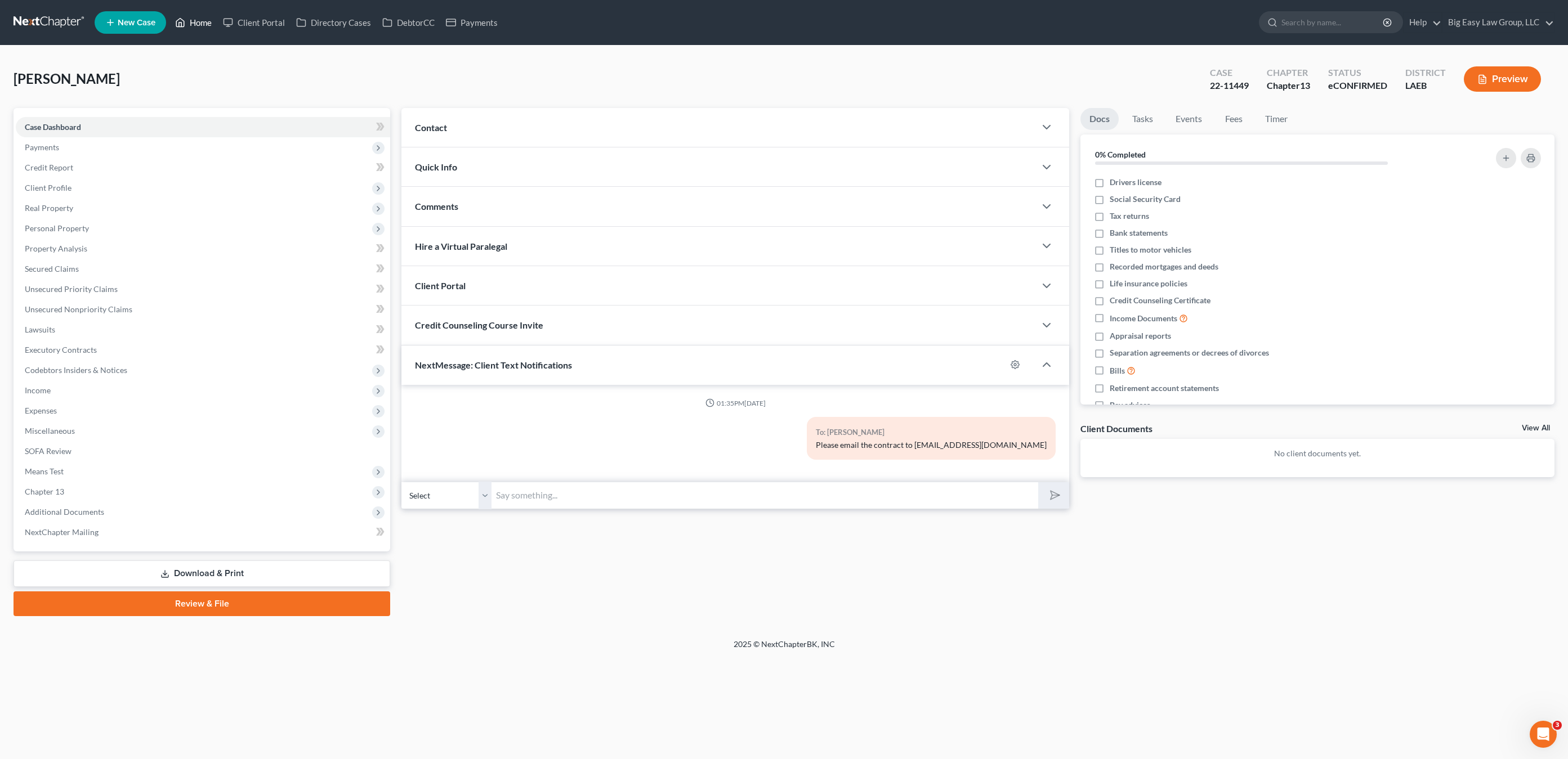
click at [199, 22] on link "Home" at bounding box center [193, 22] width 47 height 20
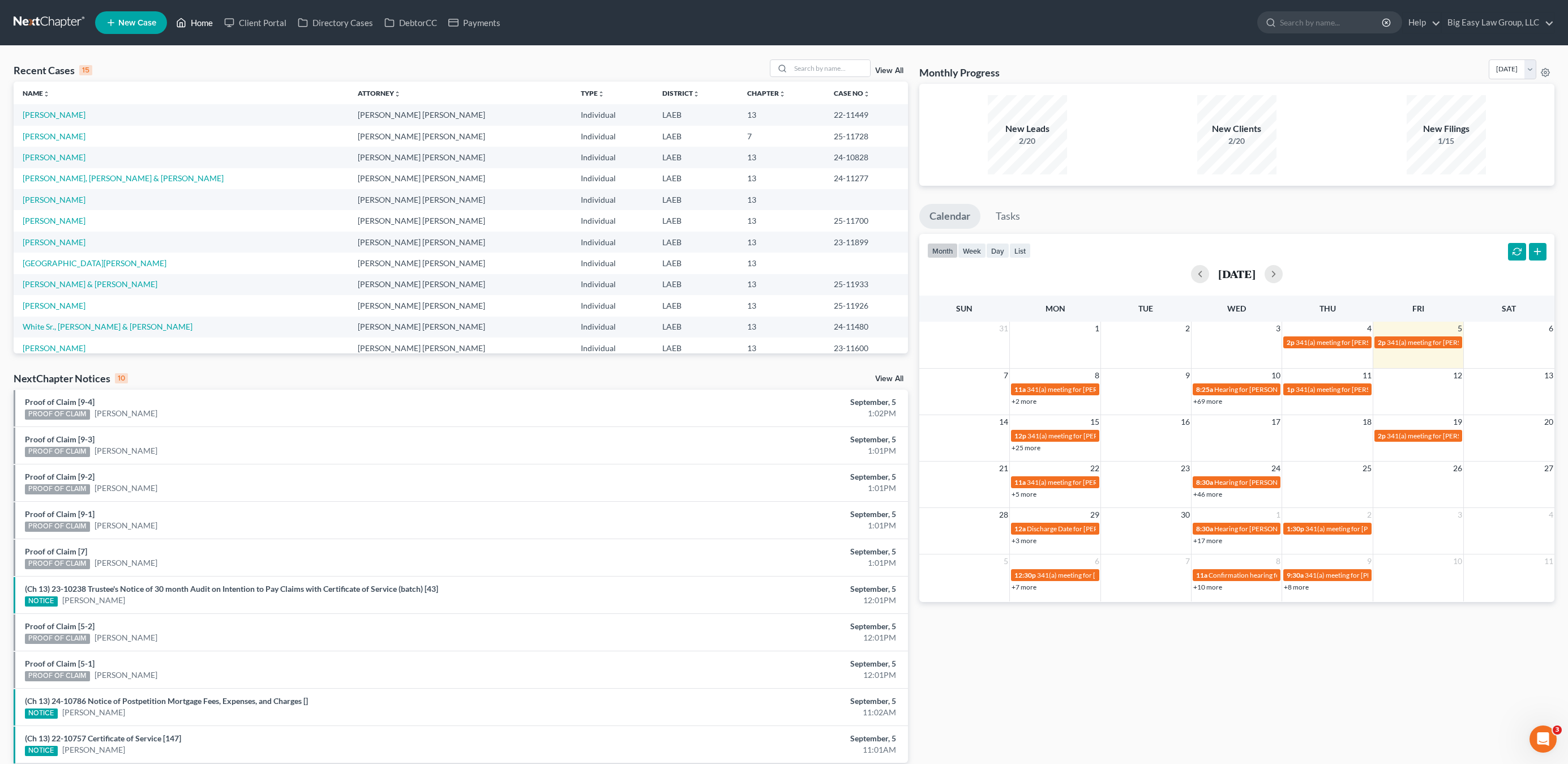
click at [195, 22] on link "Home" at bounding box center [194, 22] width 48 height 20
click at [194, 19] on link "Home" at bounding box center [194, 22] width 48 height 20
click at [816, 65] on input "search" at bounding box center [830, 68] width 79 height 17
type input "[PERSON_NAME]"
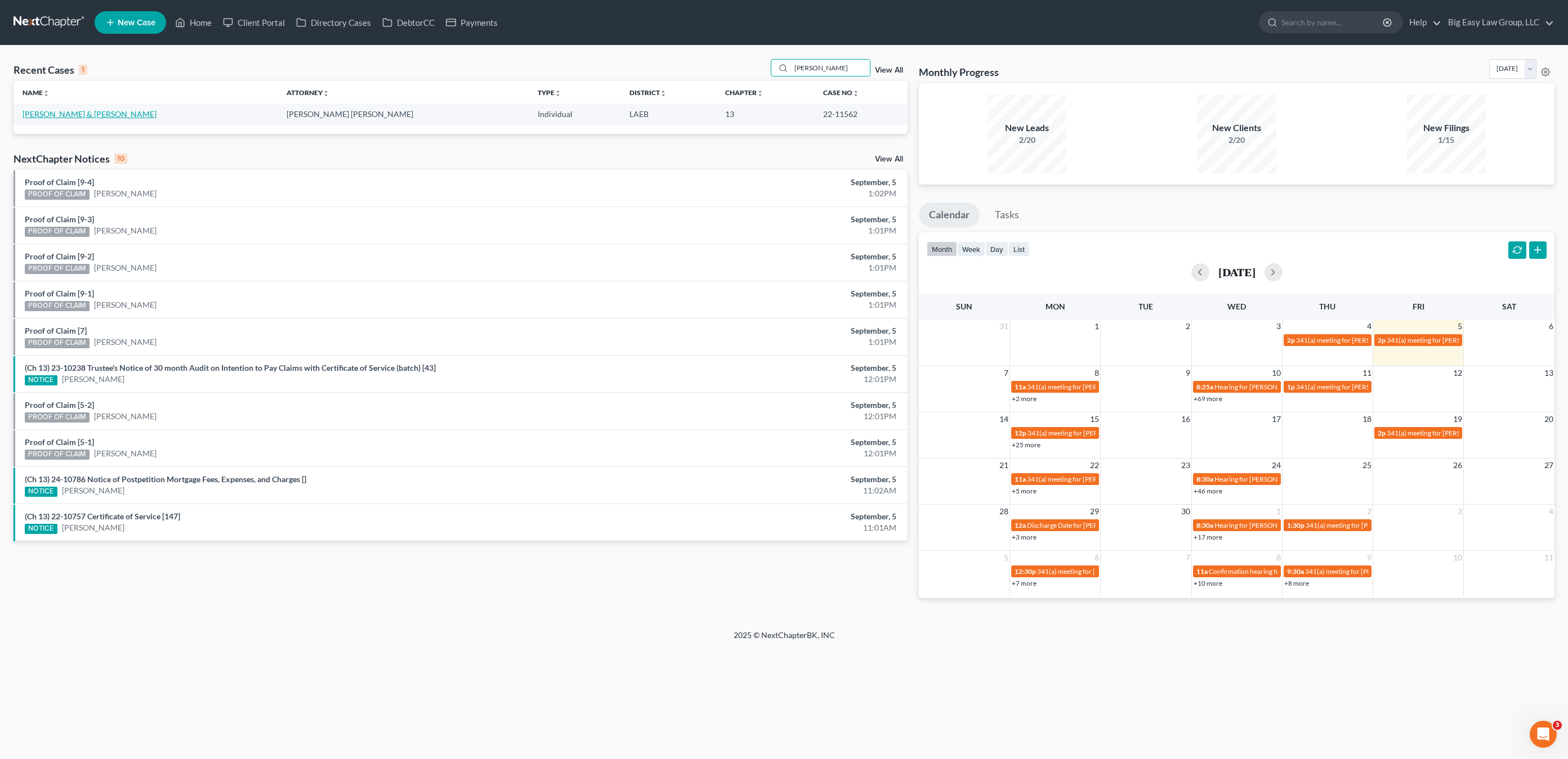
click at [77, 117] on link "[PERSON_NAME] & [PERSON_NAME]" at bounding box center [89, 114] width 134 height 10
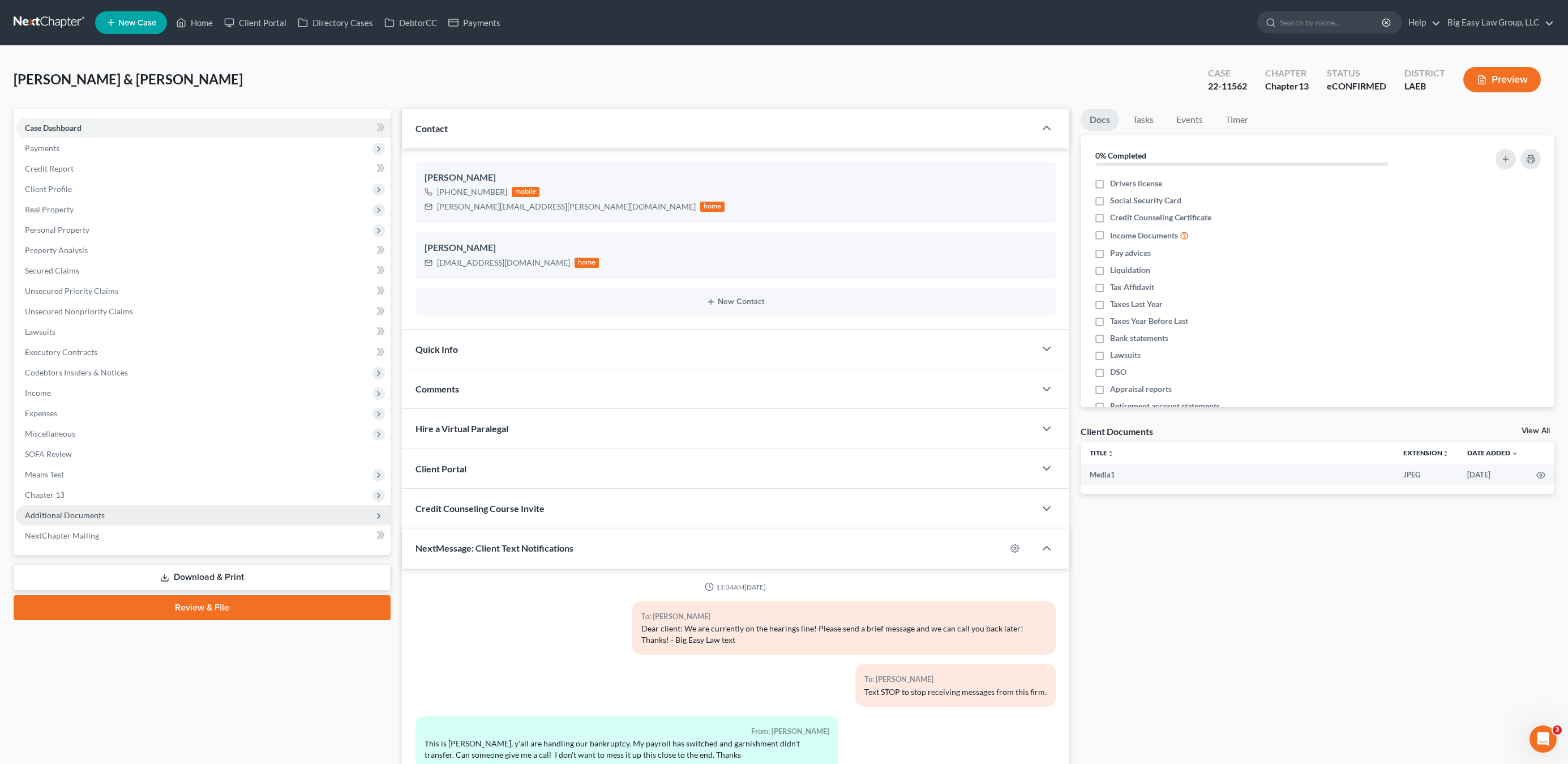
scroll to position [701, 0]
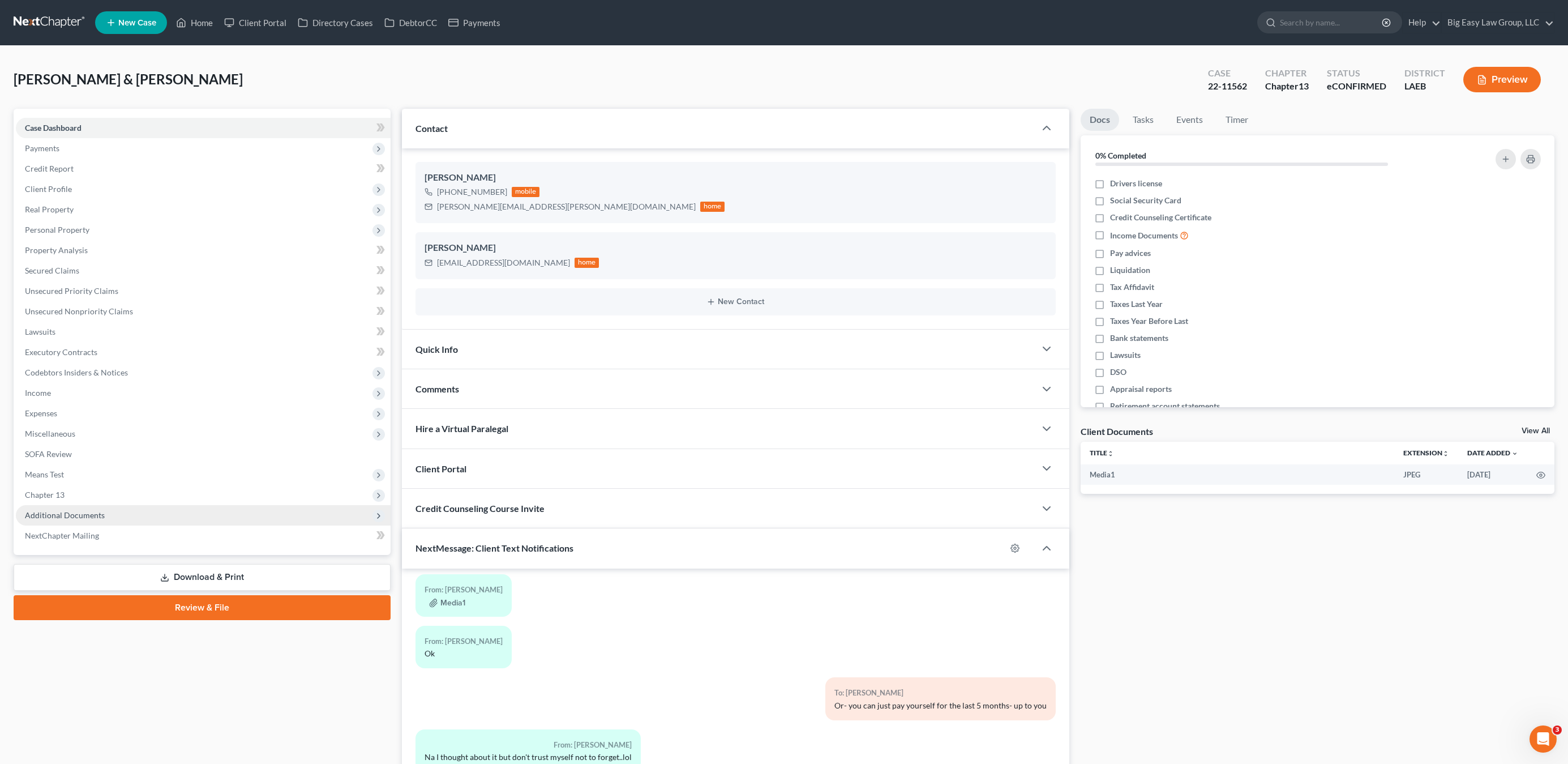
click at [83, 507] on span "Additional Documents" at bounding box center [203, 515] width 375 height 20
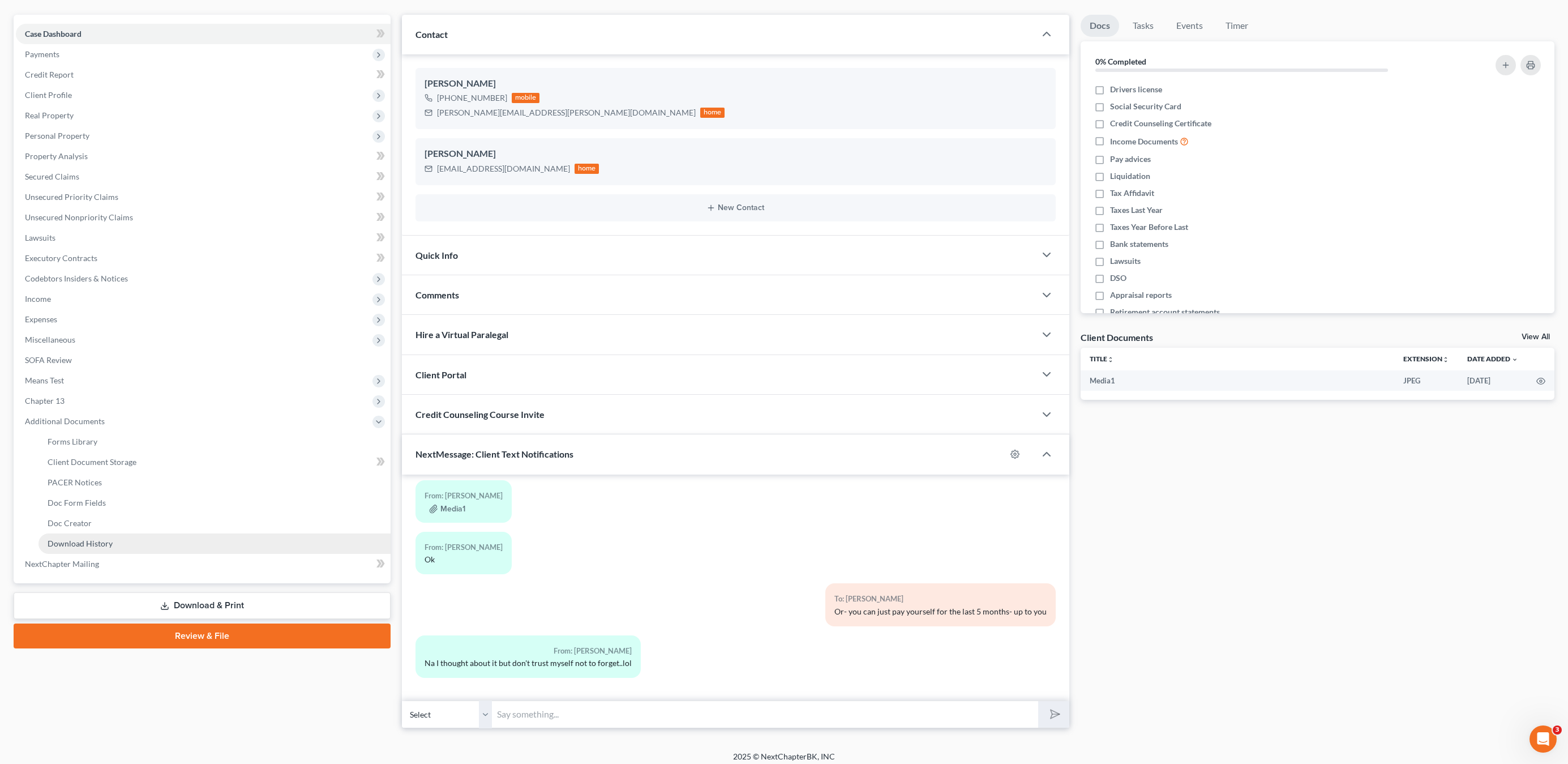
scroll to position [95, 0]
click at [171, 439] on link "Forms Library" at bounding box center [215, 440] width 353 height 20
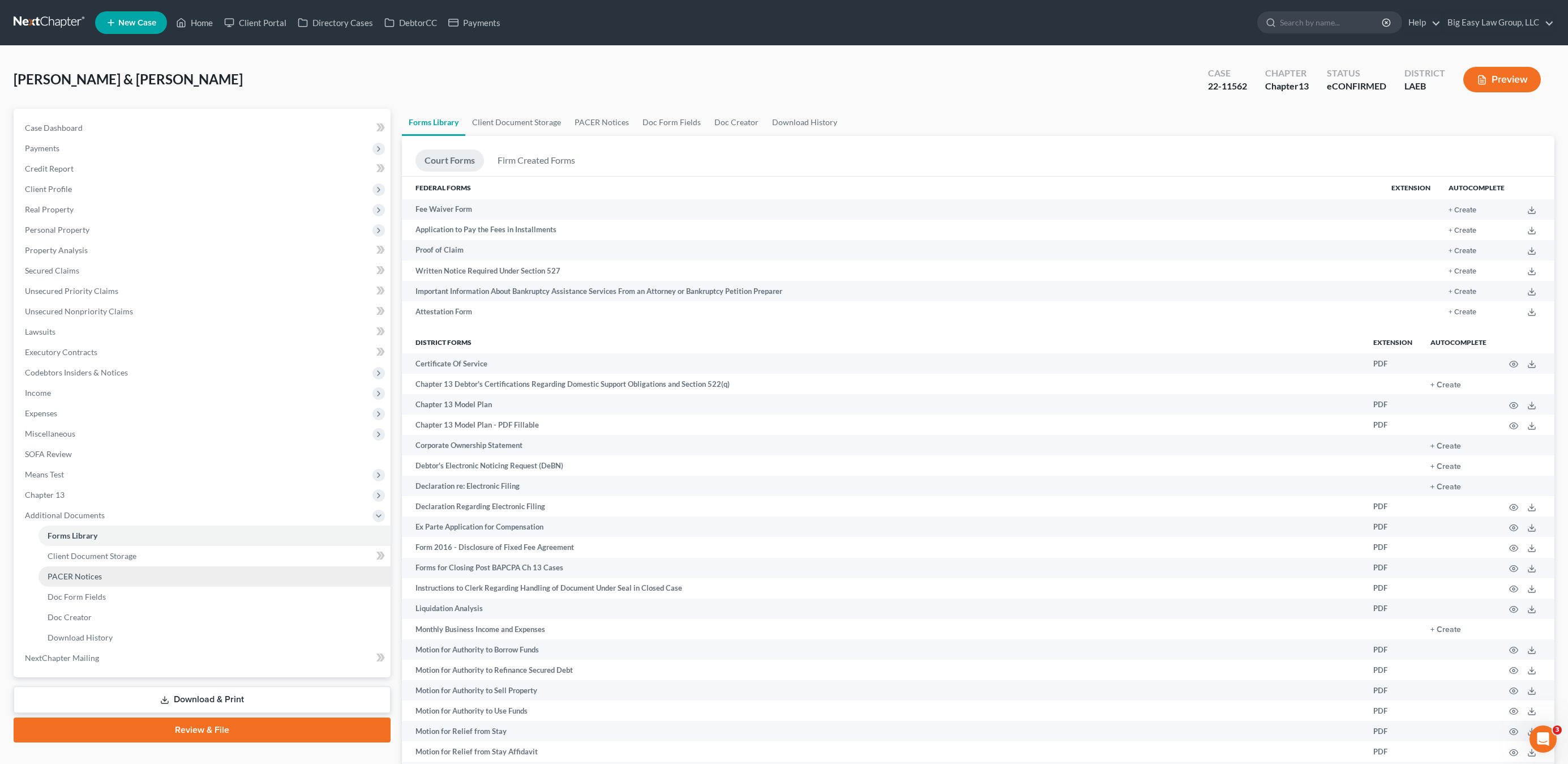
click at [95, 583] on link "PACER Notices" at bounding box center [215, 576] width 353 height 20
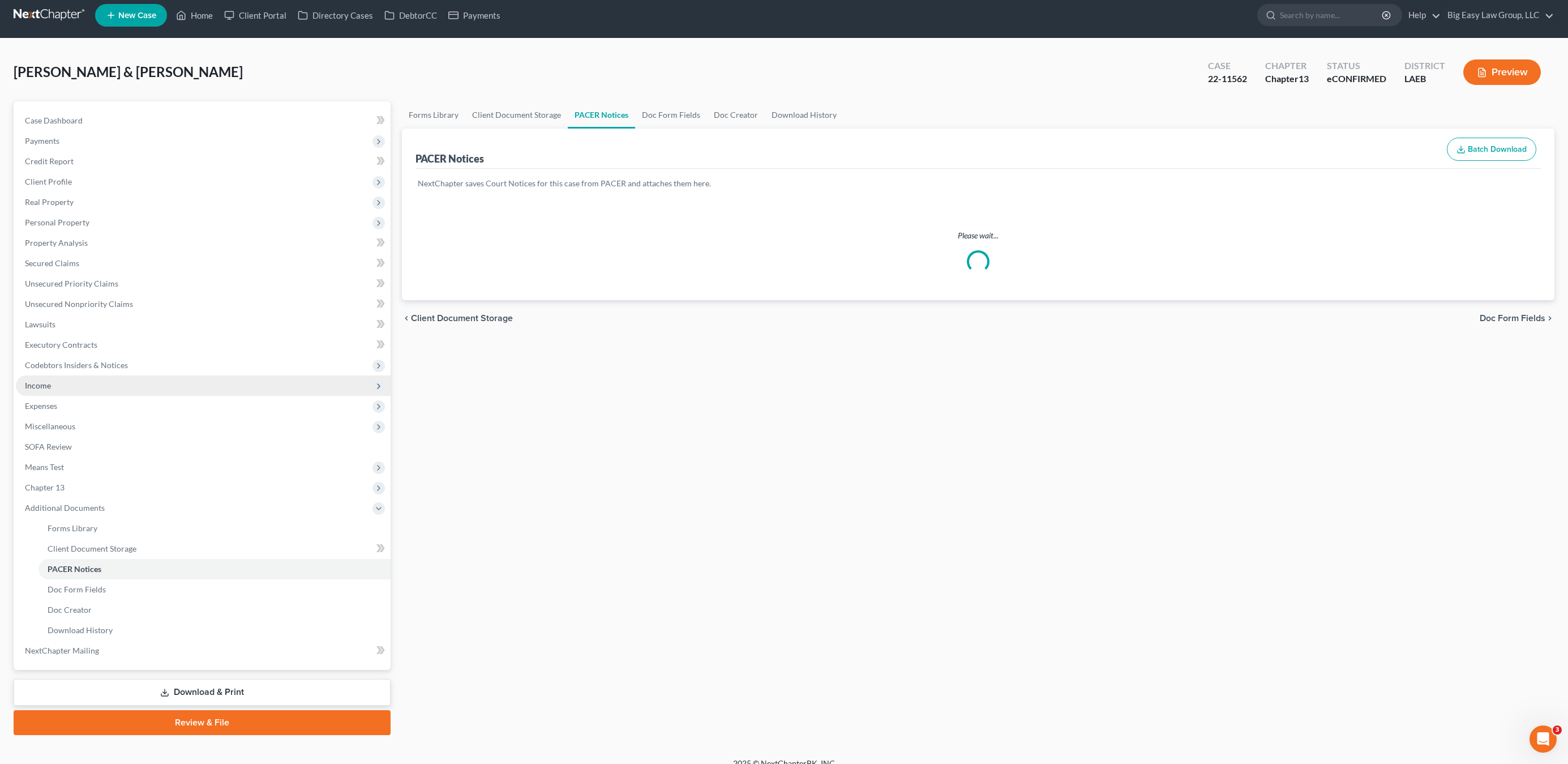
scroll to position [21, 0]
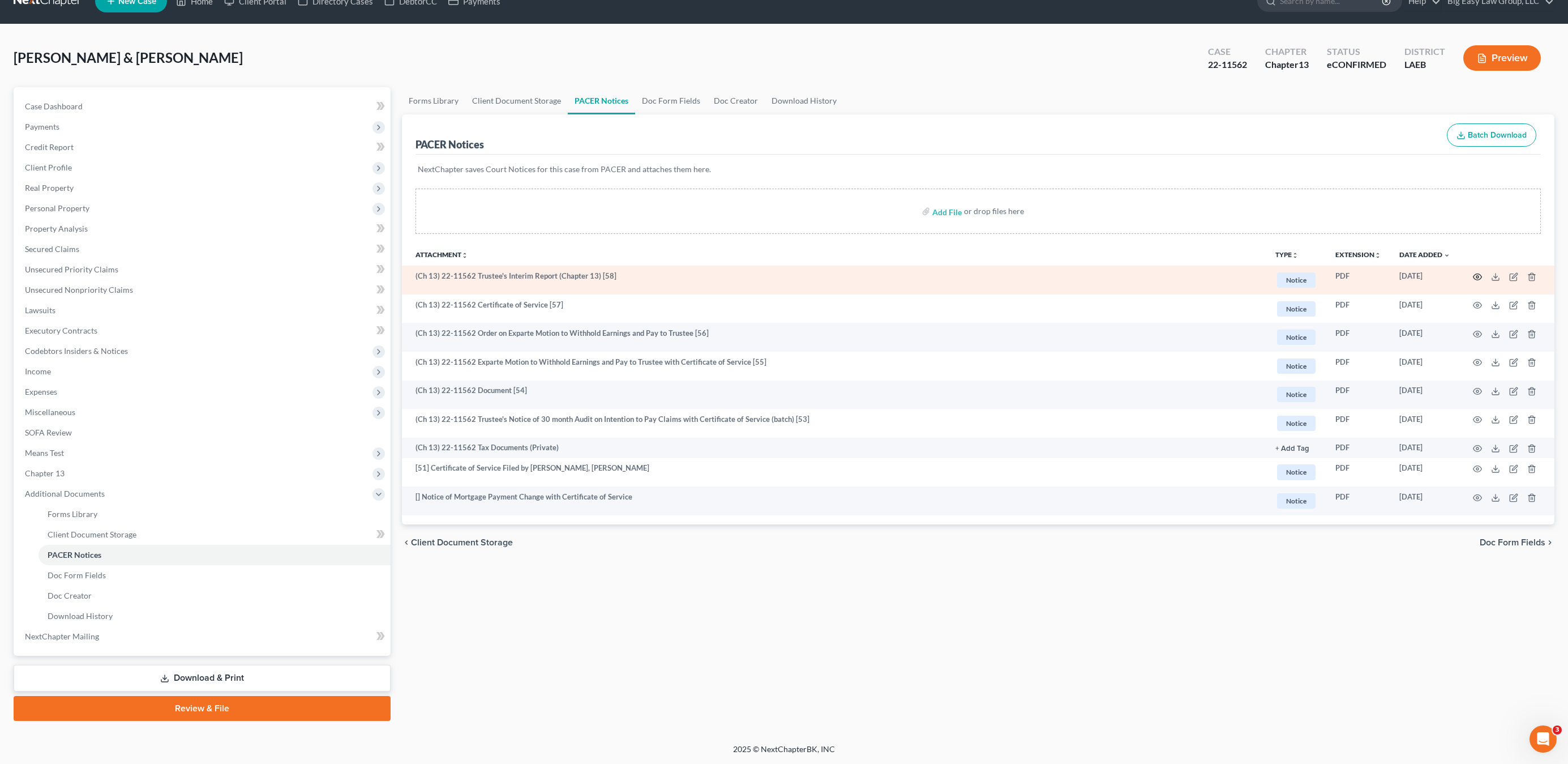
click at [1381, 274] on icon "button" at bounding box center [1476, 277] width 9 height 9
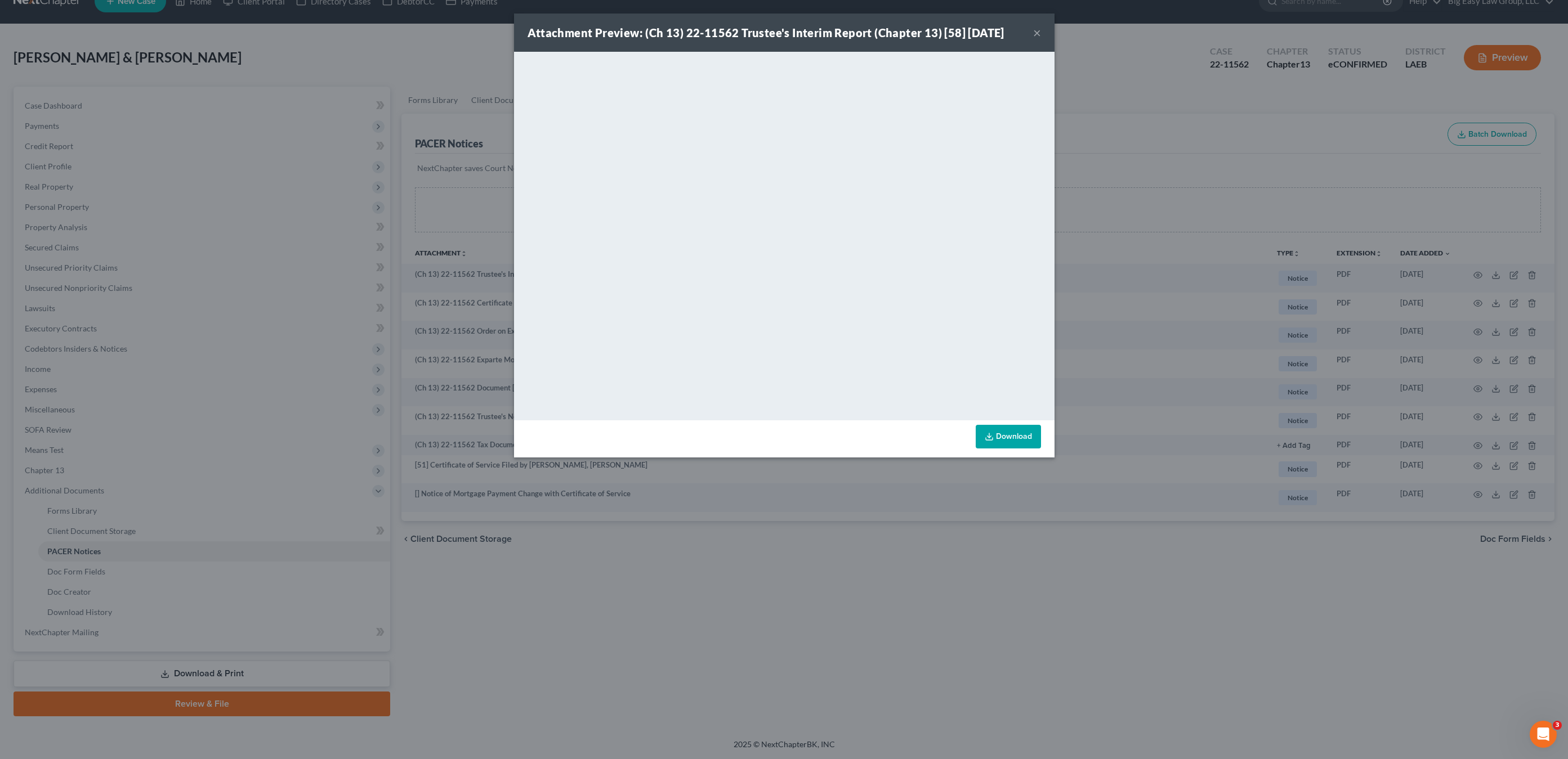
click at [347, 106] on div "Attachment Preview: (Ch 13) 22-11562 Trustee's Interim Report (Chapter 13) [58]…" at bounding box center [784, 380] width 1568 height 759
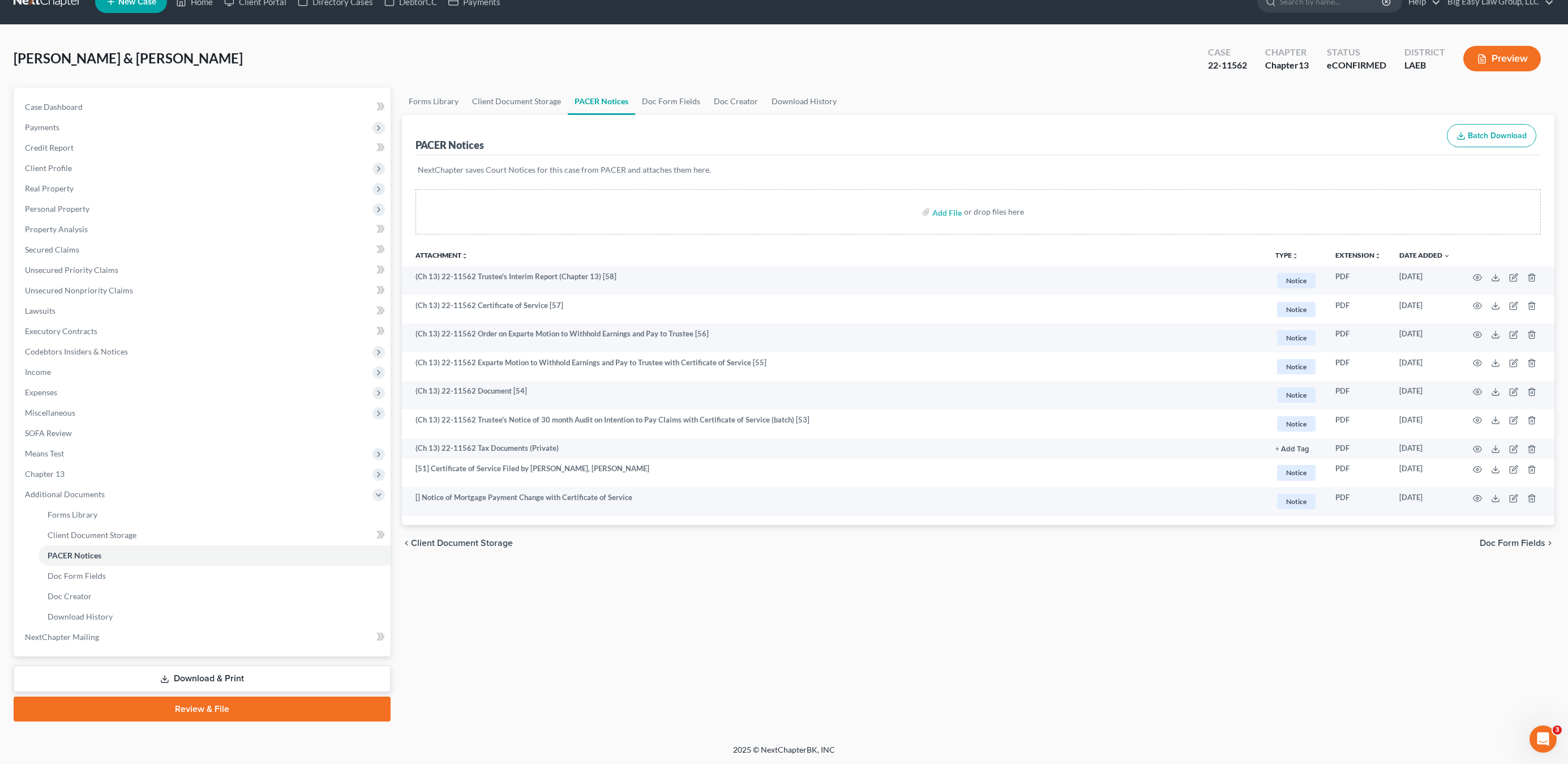
scroll to position [19, 0]
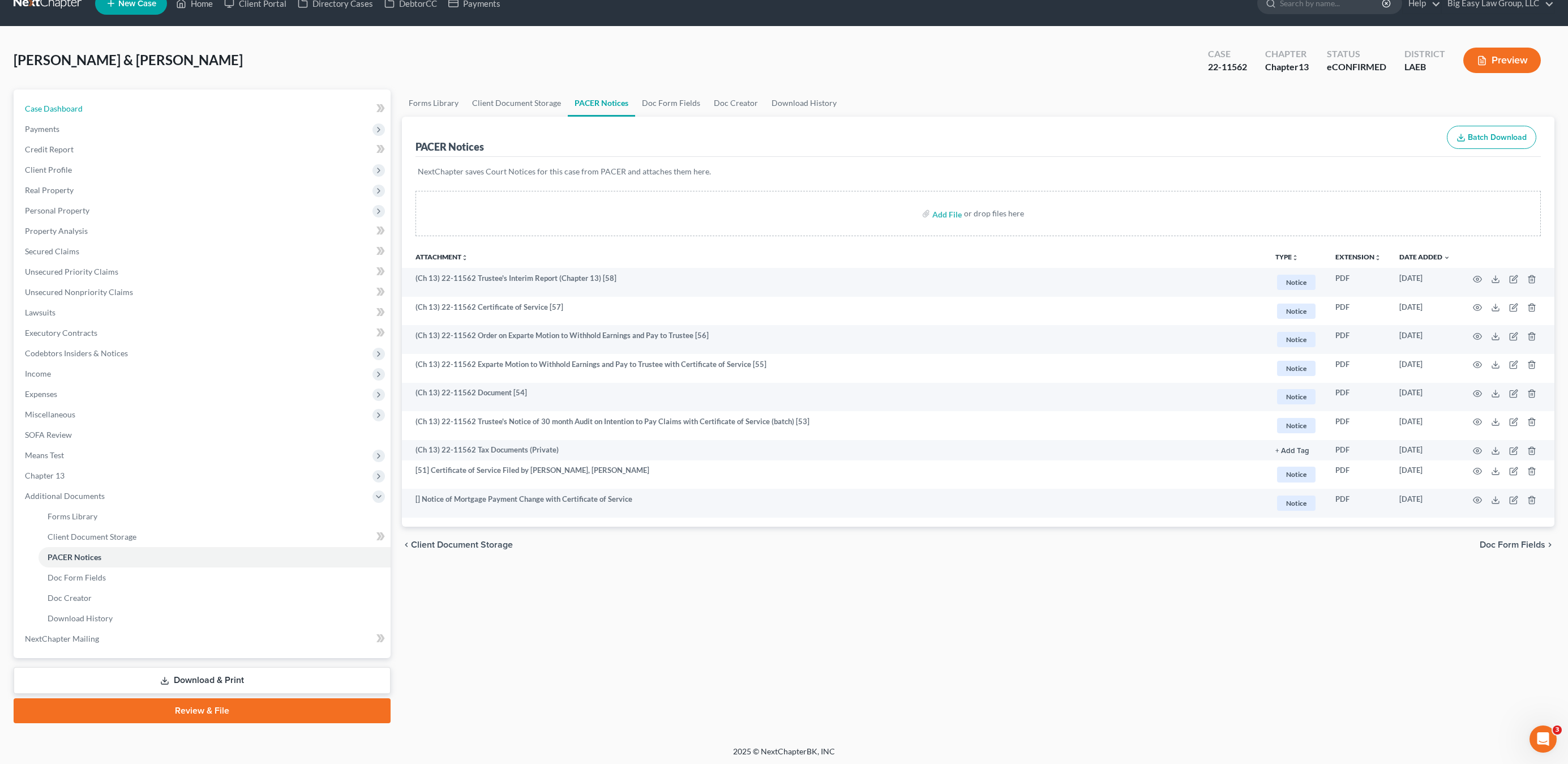
click at [86, 113] on link "Case Dashboard" at bounding box center [203, 108] width 375 height 20
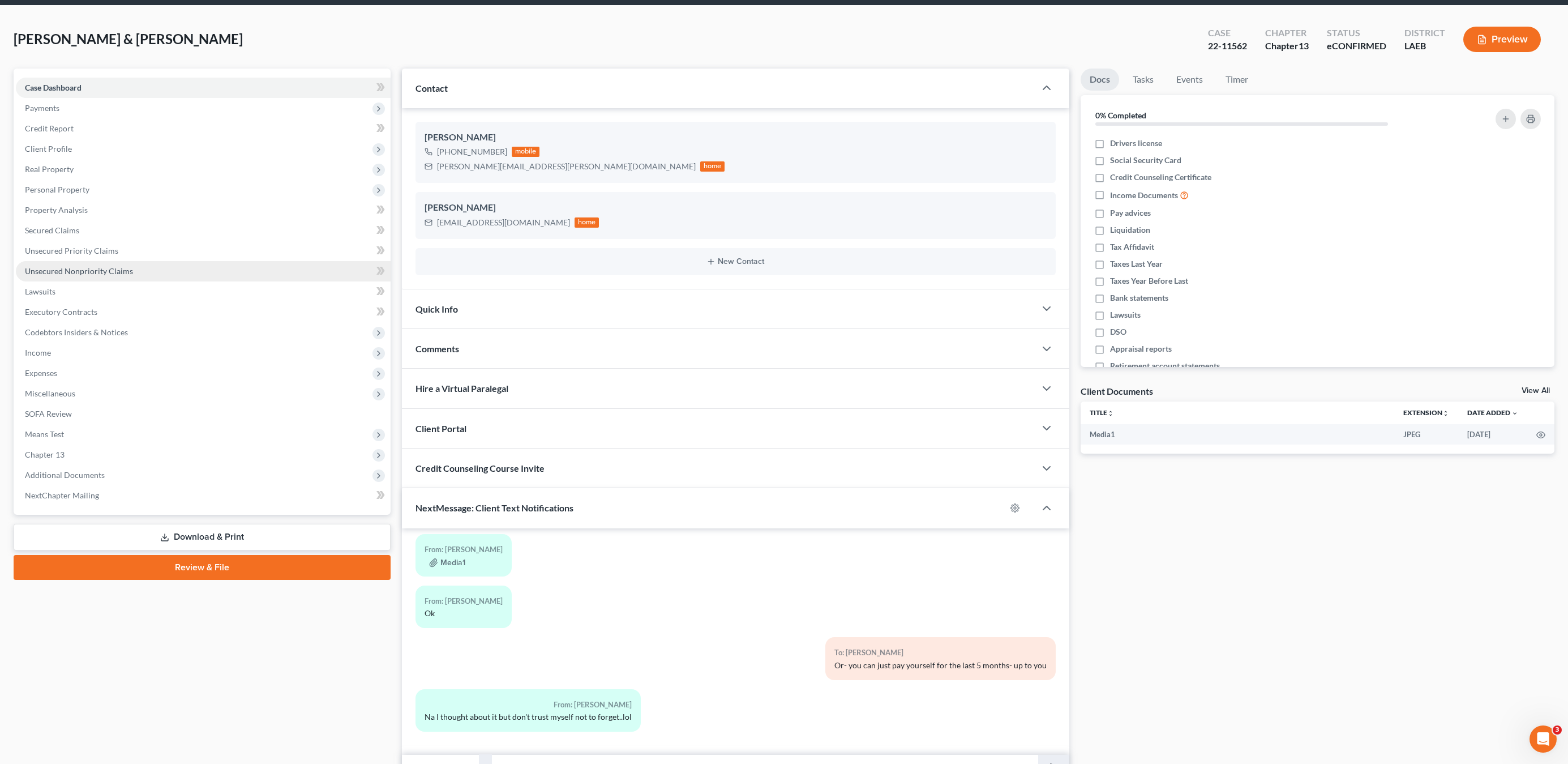
scroll to position [101, 0]
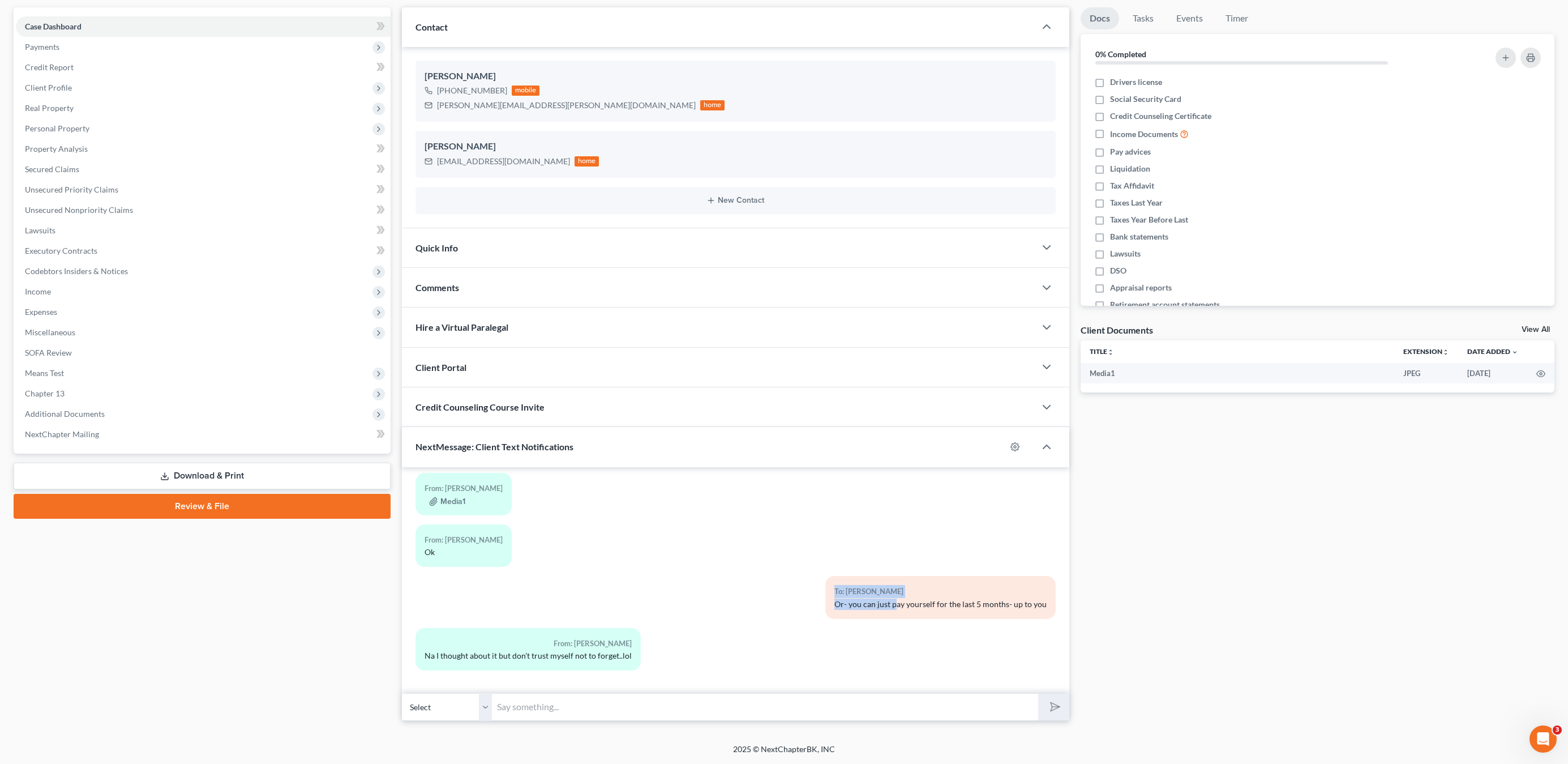
drag, startPoint x: 838, startPoint y: 598, endPoint x: 922, endPoint y: 611, distance: 85.0
click at [904, 609] on div "To: [PERSON_NAME] Or- you can just pay yourself for the last 5 months- up to you" at bounding box center [843, 601] width 434 height 52
click at [803, 630] on div "From: [PERSON_NAME] Na I thought about it but don't trust myself not to forget.…" at bounding box center [627, 654] width 434 height 52
drag, startPoint x: 498, startPoint y: 608, endPoint x: 587, endPoint y: 621, distance: 89.9
click at [534, 625] on div "To: [PERSON_NAME] Or- you can just pay yourself for the last 5 months- up to you" at bounding box center [736, 601] width 653 height 52
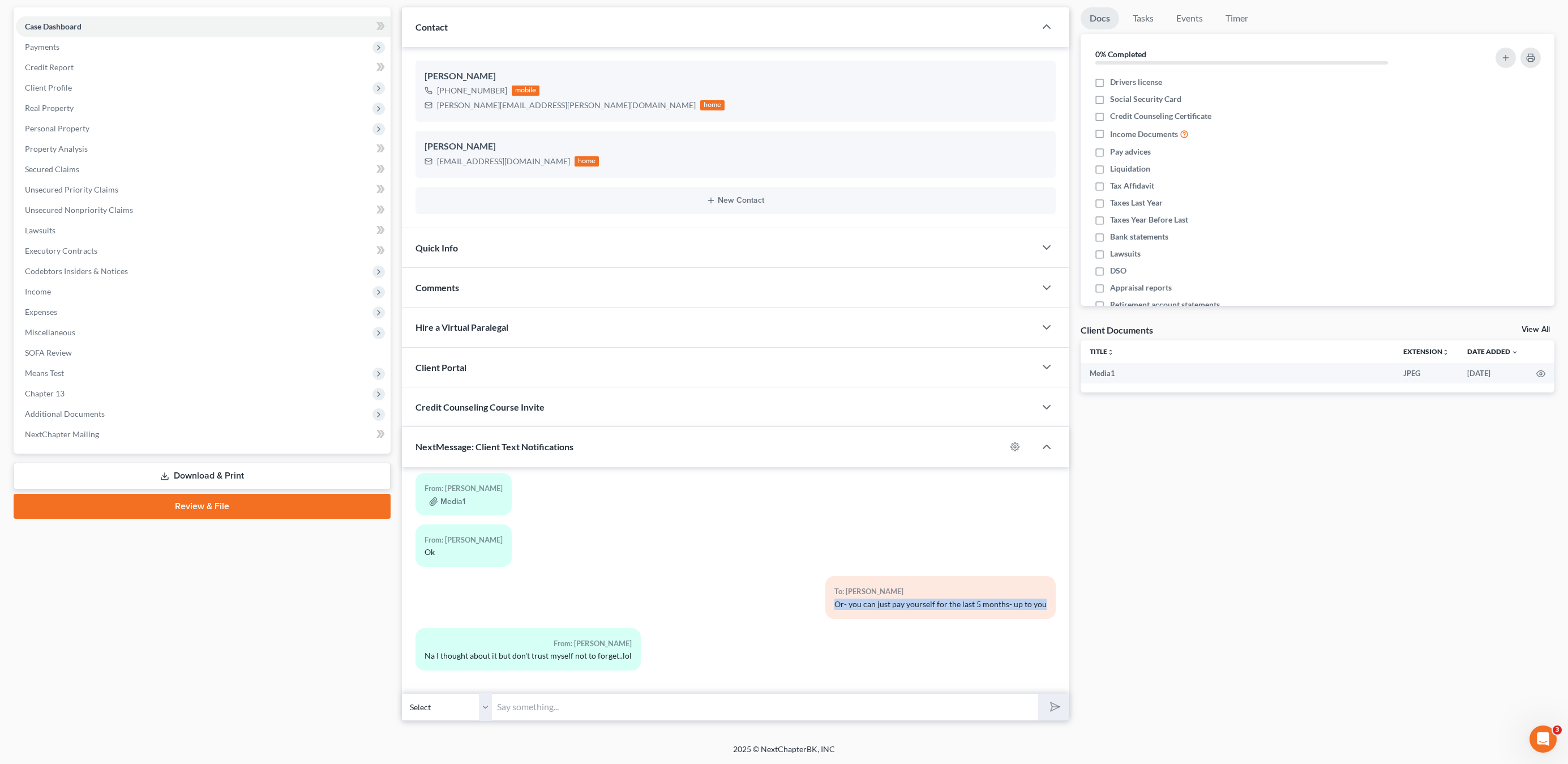
click at [587, 621] on div "To: [PERSON_NAME] Or- you can just pay yourself for the last 5 months- up to you" at bounding box center [736, 601] width 653 height 52
drag, startPoint x: 665, startPoint y: 633, endPoint x: 669, endPoint y: 644, distance: 11.7
click at [563, 674] on div "From: [PERSON_NAME] Na I thought about it but don't trust myself not to forget.…" at bounding box center [627, 654] width 434 height 52
drag, startPoint x: 669, startPoint y: 644, endPoint x: 772, endPoint y: 637, distance: 103.2
click at [669, 644] on div "From: [PERSON_NAME] Na I thought about it but don't trust myself not to forget.…" at bounding box center [627, 654] width 434 height 52
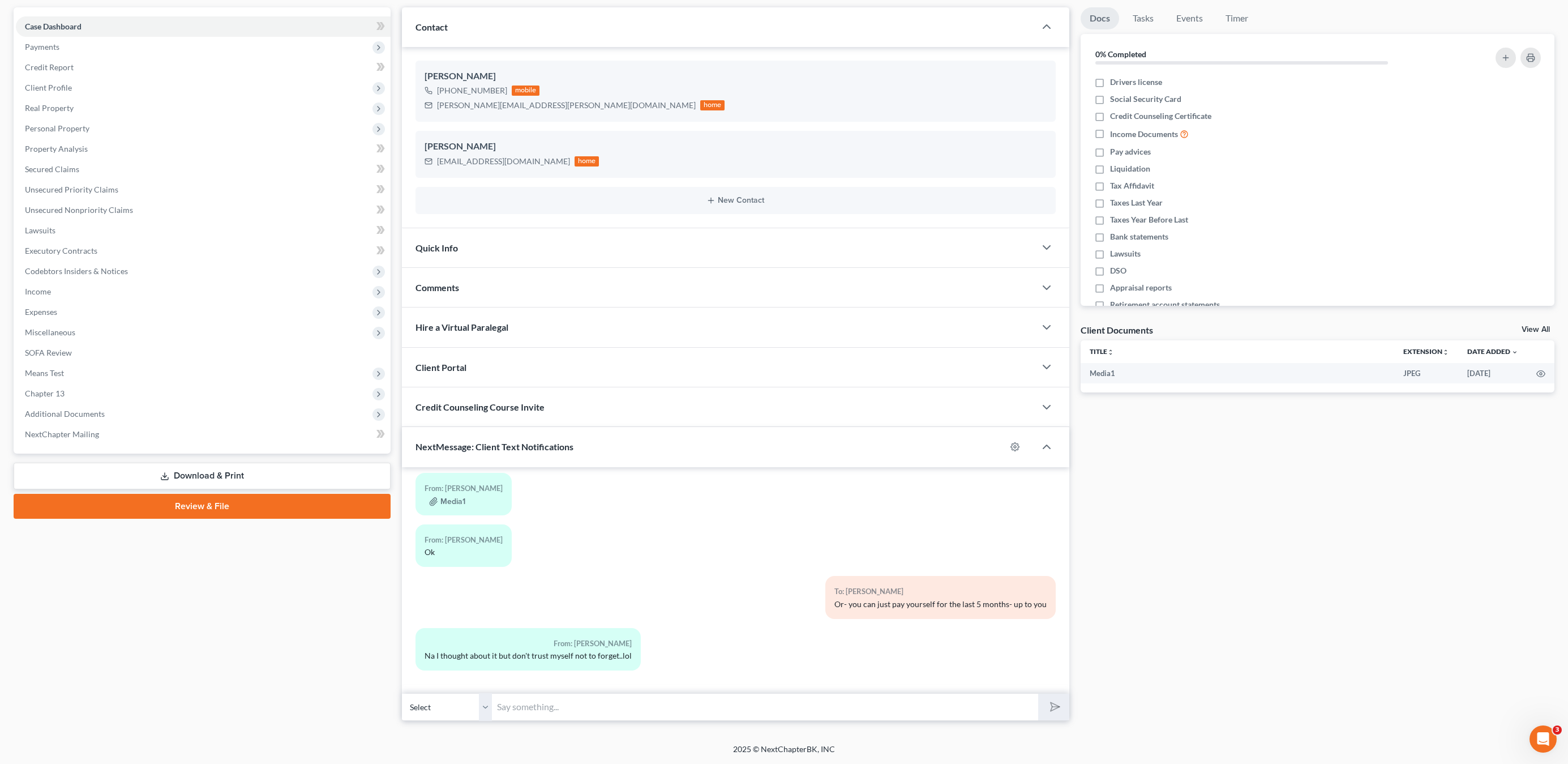
click at [526, 560] on div "From: [PERSON_NAME] Ok" at bounding box center [627, 550] width 434 height 52
drag, startPoint x: 579, startPoint y: 594, endPoint x: 803, endPoint y: 592, distance: 224.0
click at [691, 632] on div "11:34AM[DATE] To: [PERSON_NAME] Dear client: We are currently on the hearings l…" at bounding box center [736, 231] width 641 height 900
click at [803, 592] on div "To: [PERSON_NAME] Or- you can just pay yourself for the last 5 months- up to you" at bounding box center [843, 602] width 434 height 52
click at [687, 696] on input "text" at bounding box center [765, 707] width 545 height 27
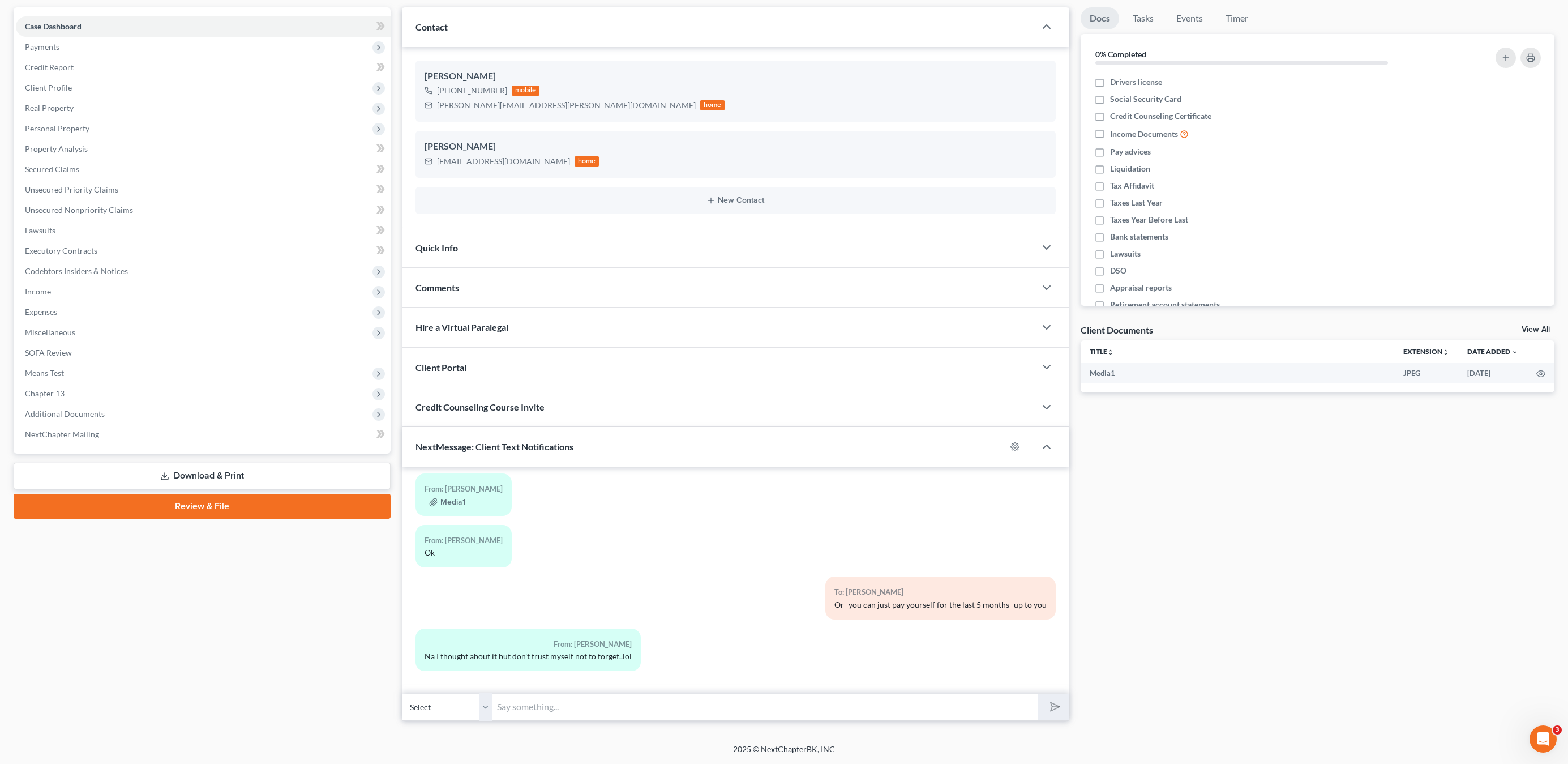
click at [677, 710] on input "text" at bounding box center [765, 707] width 545 height 27
type input "T"
type input "[DOMAIN_NAME]"
click at [1038, 694] on button "submit" at bounding box center [1054, 707] width 31 height 26
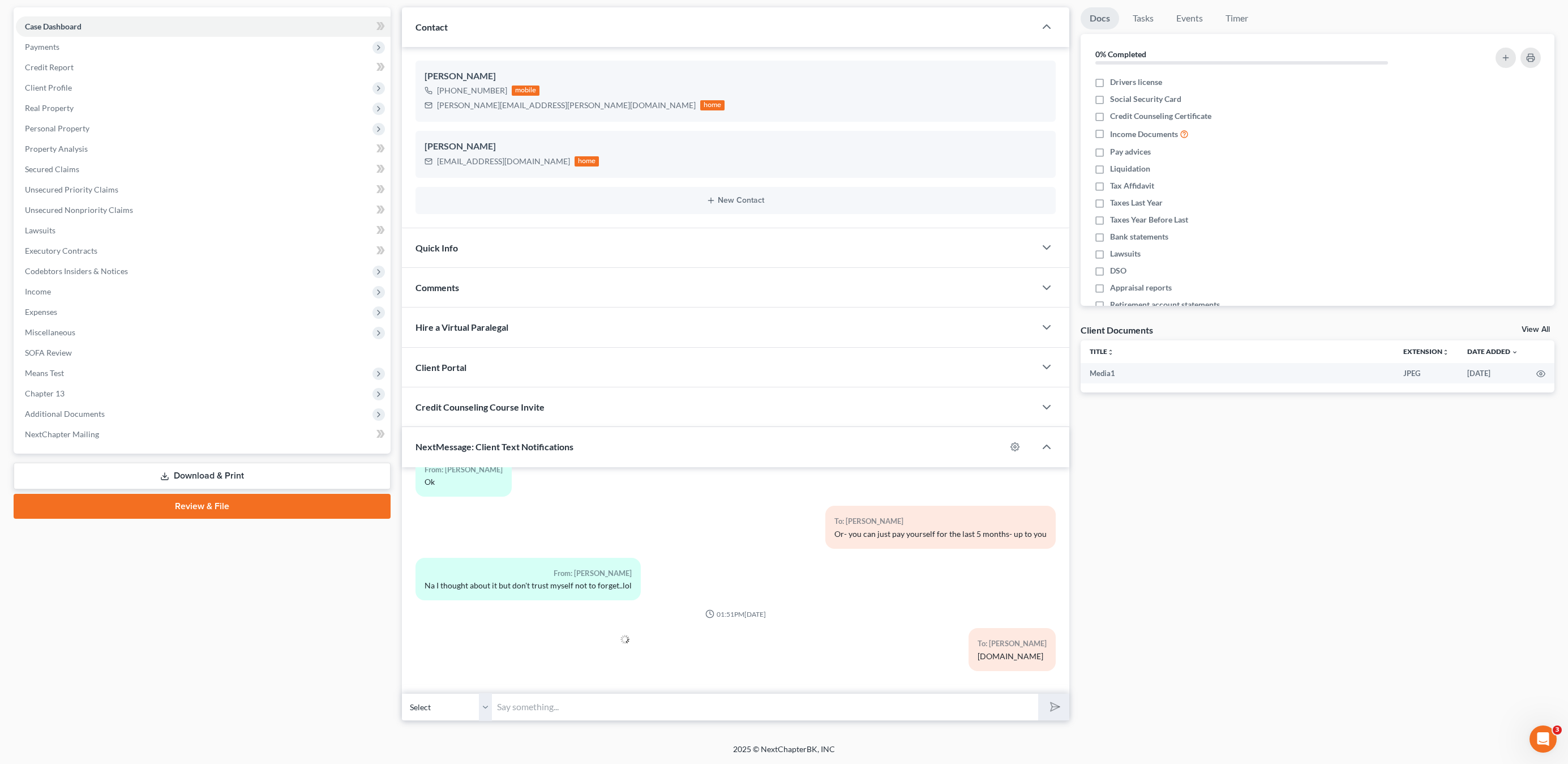
drag, startPoint x: 848, startPoint y: 556, endPoint x: 880, endPoint y: 632, distance: 82.5
click at [863, 671] on div "11:34AM[DATE] To: [PERSON_NAME] Dear client: We are currently on the hearings l…" at bounding box center [736, 195] width 641 height 971
click at [884, 626] on div "11:34AM[DATE] To: [PERSON_NAME] Dear client: We are currently on the hearings l…" at bounding box center [736, 195] width 641 height 971
drag, startPoint x: 426, startPoint y: 566, endPoint x: 671, endPoint y: 602, distance: 247.6
click at [639, 613] on div "11:34AM[DATE] To: [PERSON_NAME] Dear client: We are currently on the hearings l…" at bounding box center [736, 195] width 641 height 971
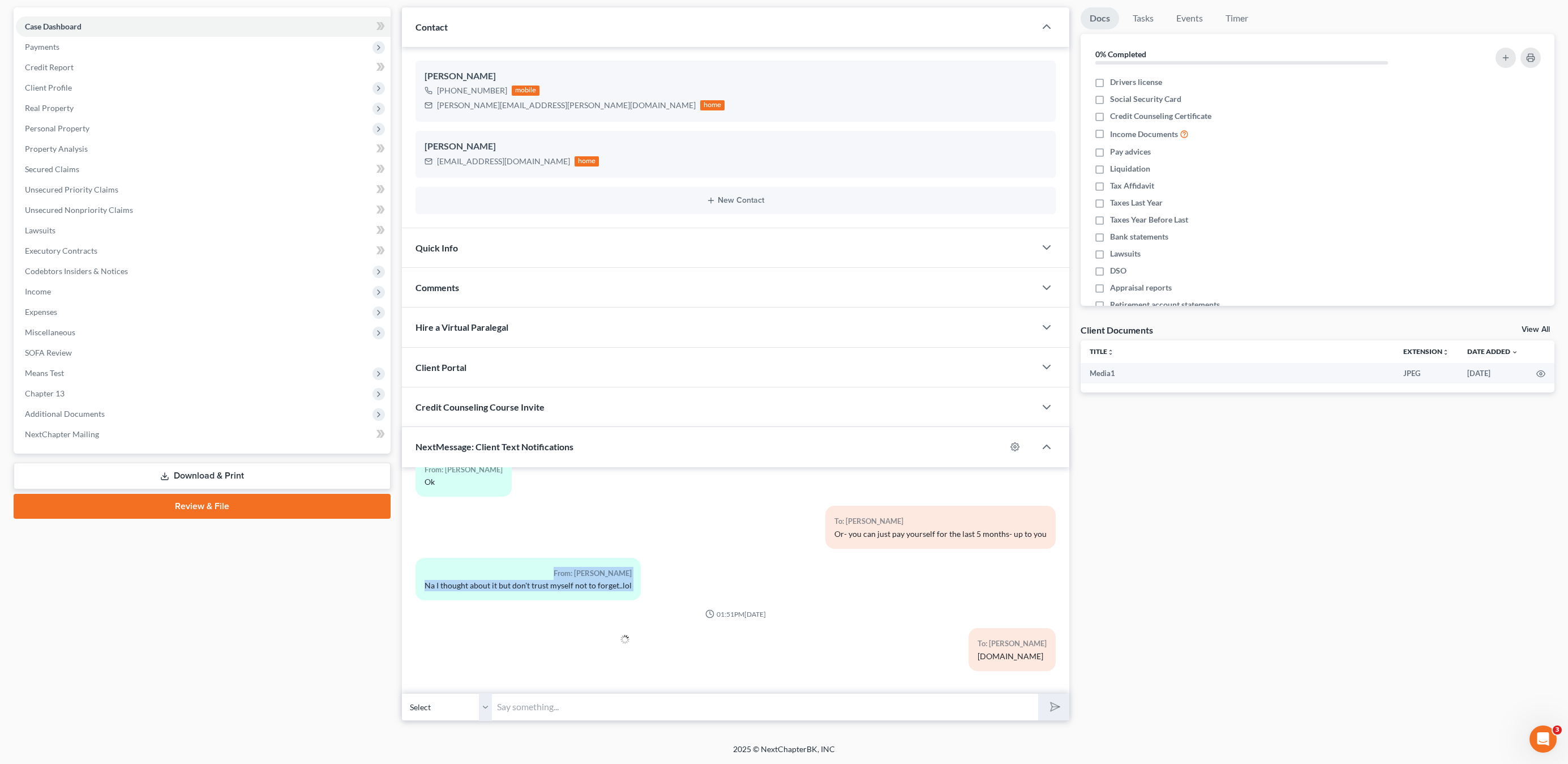
click at [671, 602] on div "From: [PERSON_NAME] Na I thought about it but don't trust myself not to forget.…" at bounding box center [627, 584] width 434 height 52
drag, startPoint x: 536, startPoint y: 699, endPoint x: 628, endPoint y: 698, distance: 92.0
click at [536, 699] on input "text" at bounding box center [765, 707] width 545 height 27
type input "[DOMAIN_NAME]"
click at [1038, 694] on button "submit" at bounding box center [1054, 707] width 31 height 26
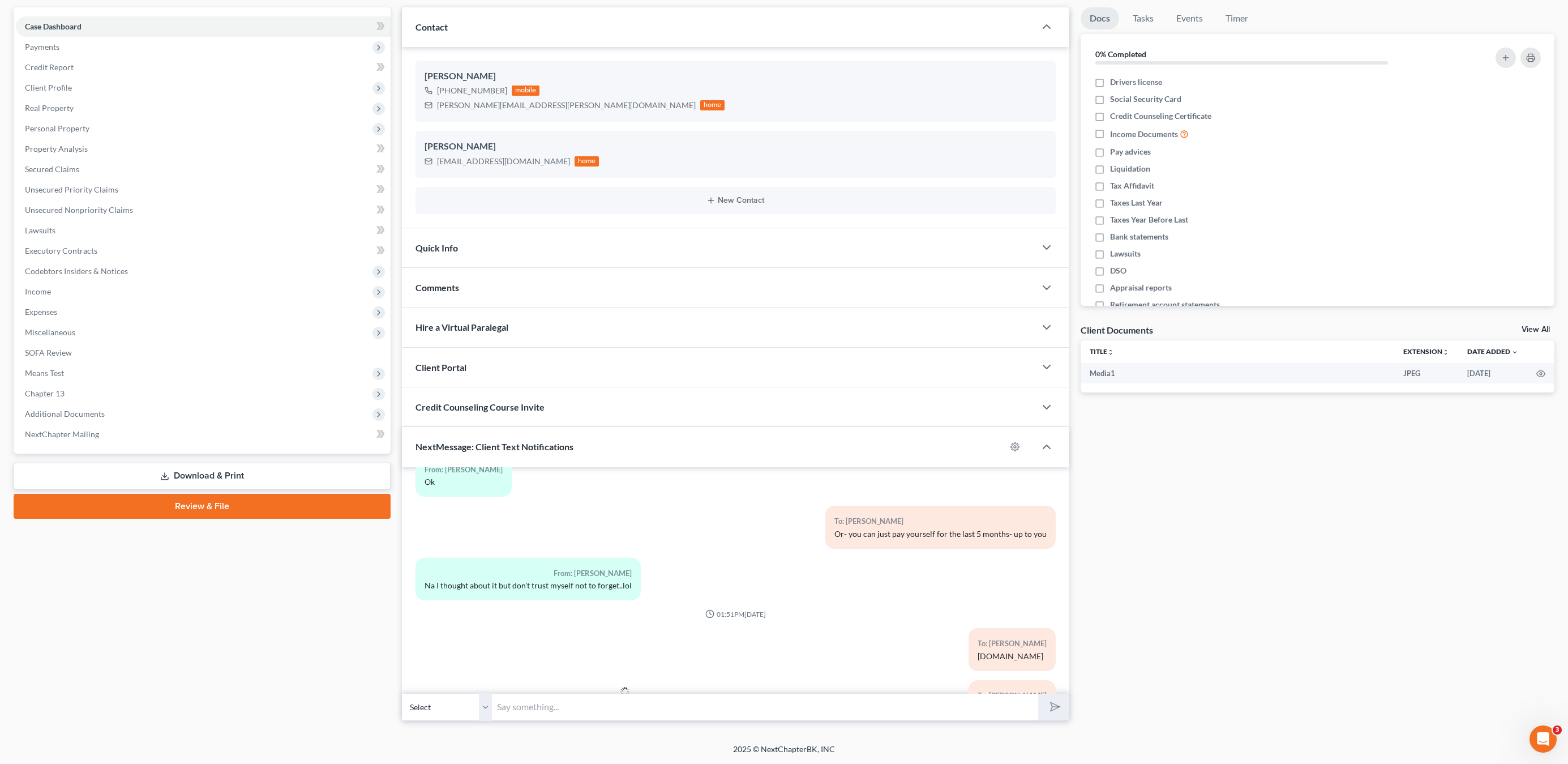
scroll to position [822, 0]
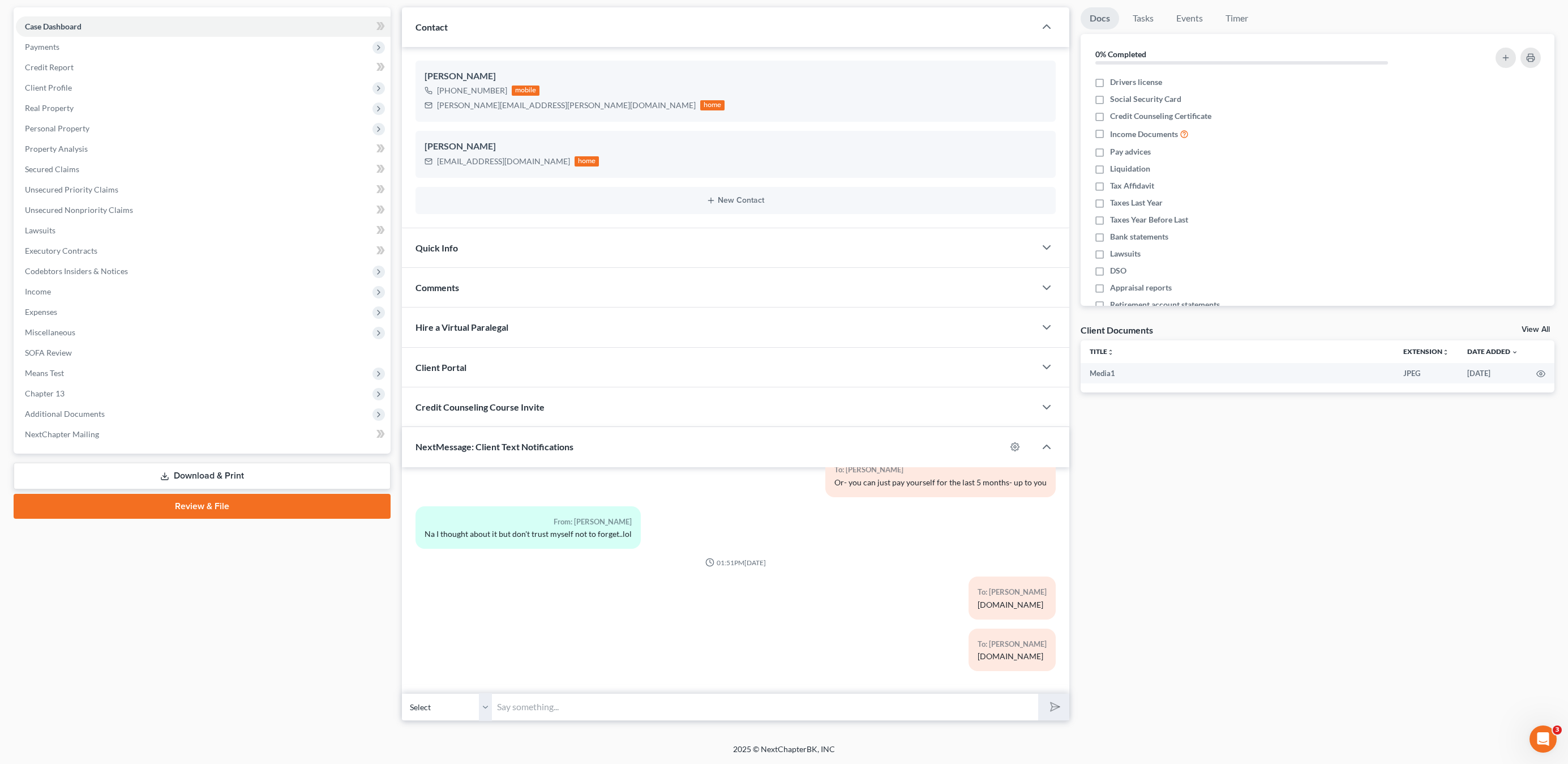
click at [540, 716] on input "text" at bounding box center [765, 707] width 545 height 27
type input "$490.68 due now"
click at [1038, 694] on button "submit" at bounding box center [1054, 707] width 31 height 26
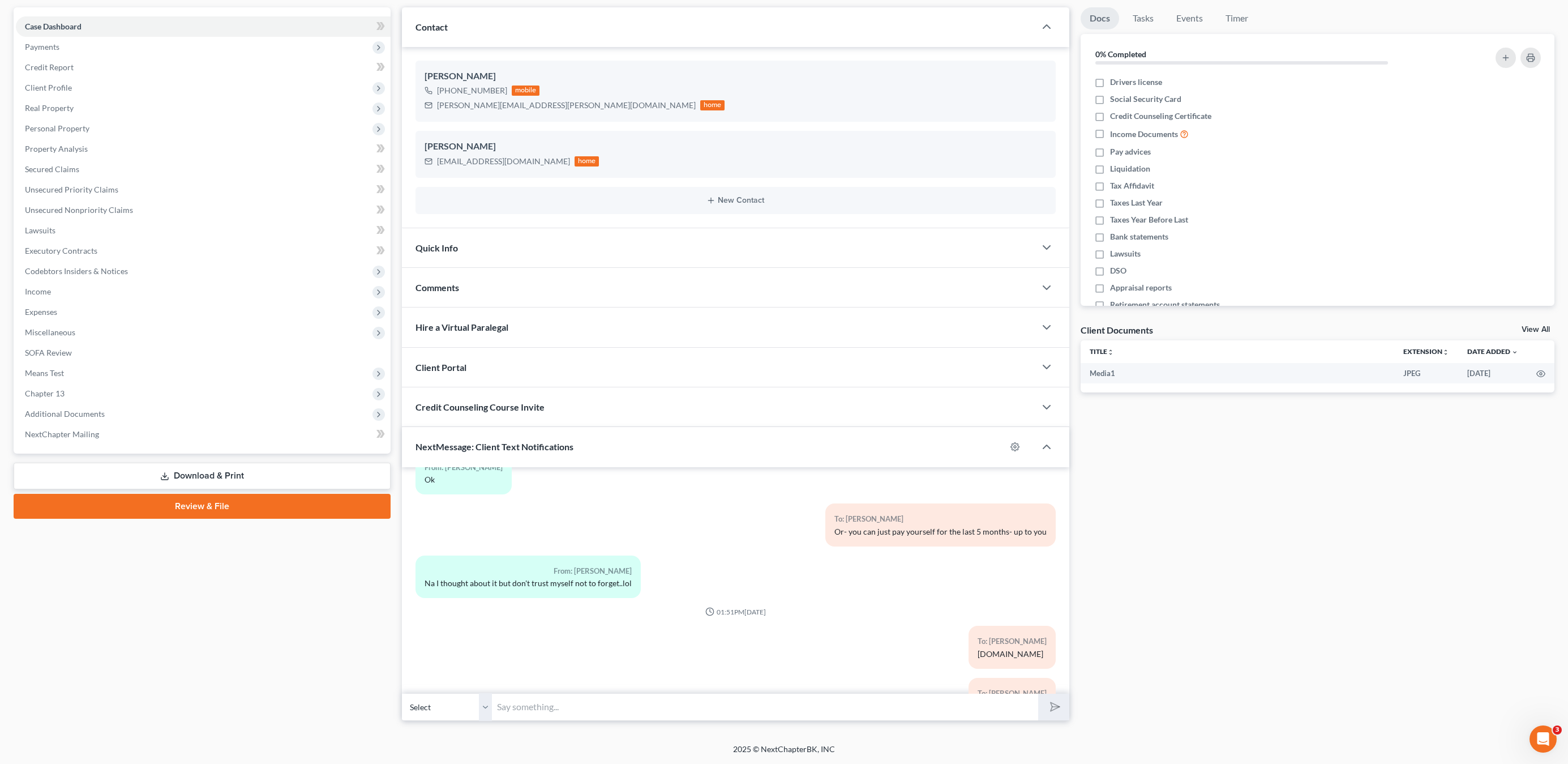
scroll to position [673, 0]
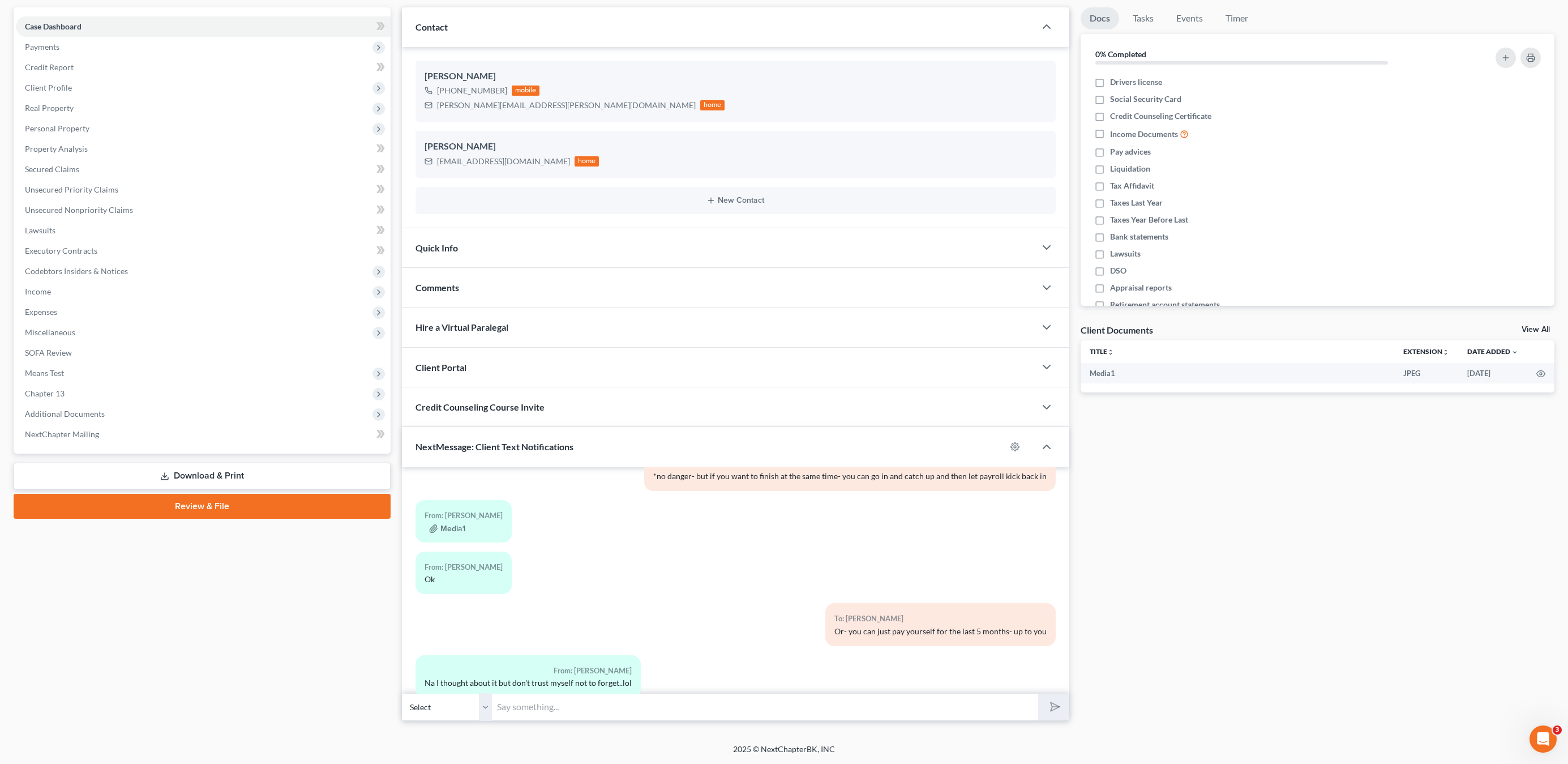
drag, startPoint x: 765, startPoint y: 641, endPoint x: 957, endPoint y: 623, distance: 192.8
click at [886, 642] on div "To: [PERSON_NAME] Or- you can just pay yourself for the last 5 months- up to you" at bounding box center [843, 629] width 434 height 52
click at [957, 622] on div "To: [PERSON_NAME]" at bounding box center [941, 618] width 212 height 13
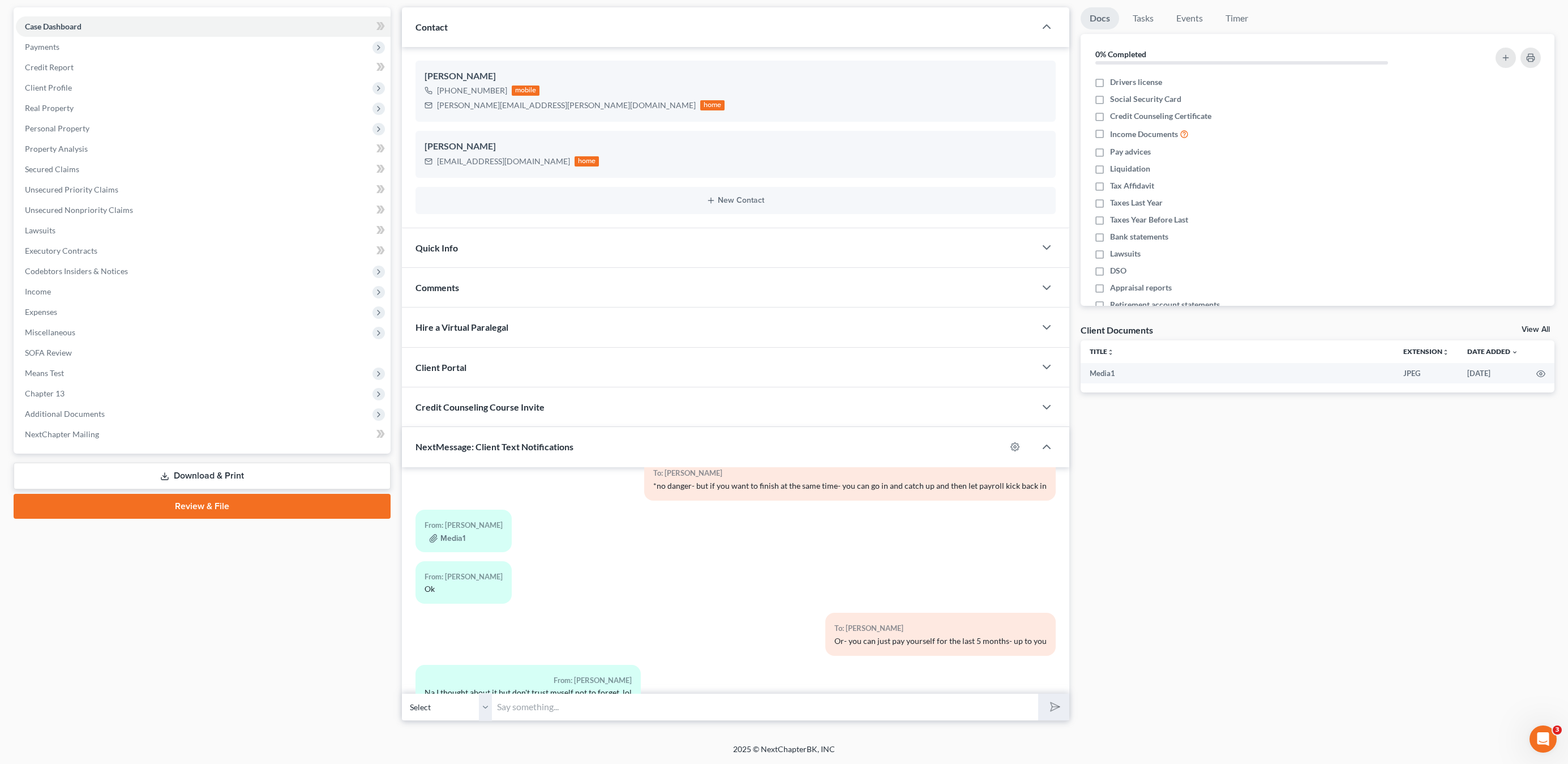
scroll to position [654, 0]
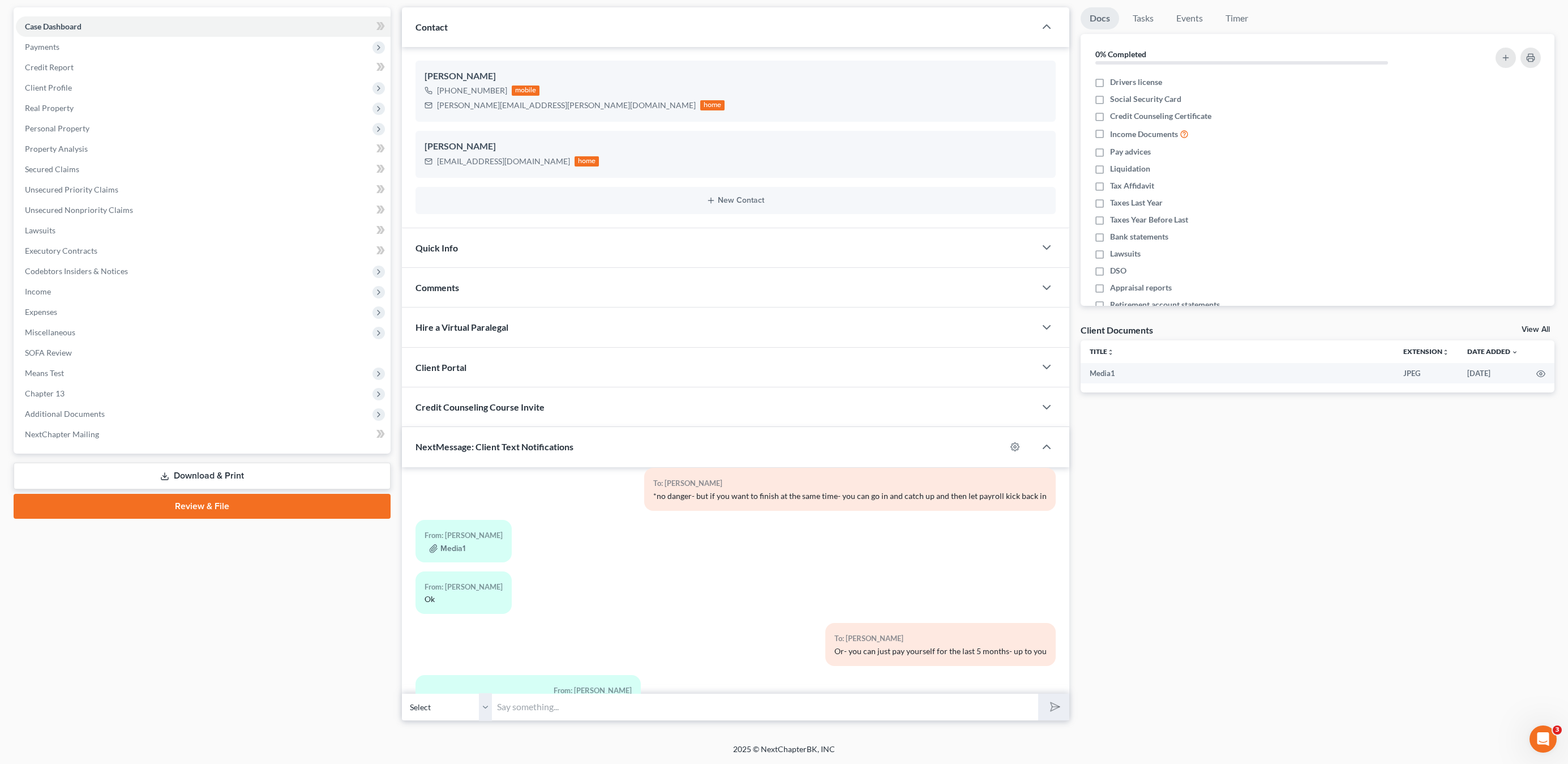
drag, startPoint x: 823, startPoint y: 659, endPoint x: 984, endPoint y: 639, distance: 162.2
click at [978, 643] on div "To: [PERSON_NAME] Or- you can just pay yourself for the last 5 months- up to you" at bounding box center [940, 644] width 231 height 43
click at [984, 639] on div "To: [PERSON_NAME]" at bounding box center [941, 638] width 212 height 13
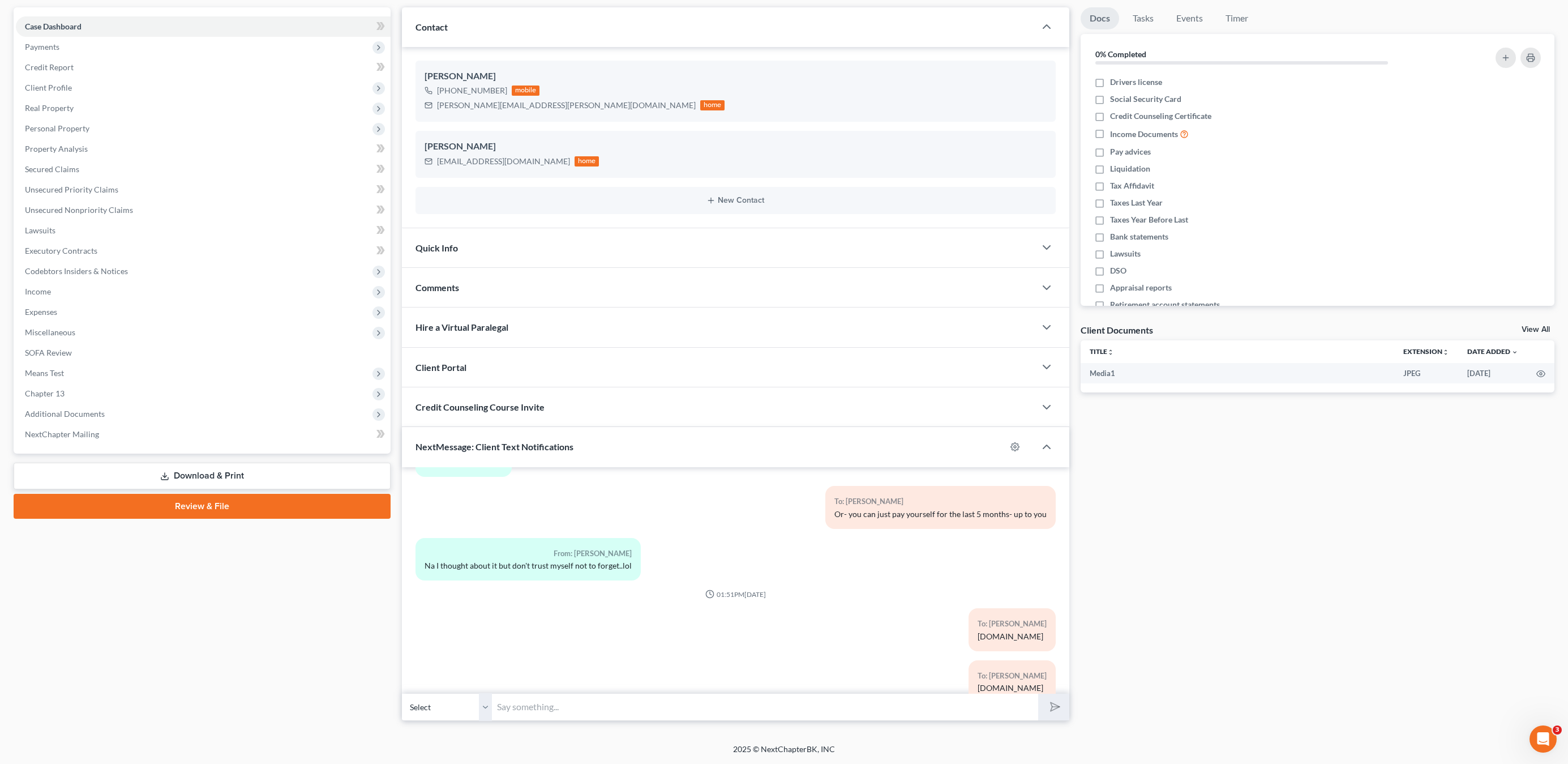
scroll to position [874, 0]
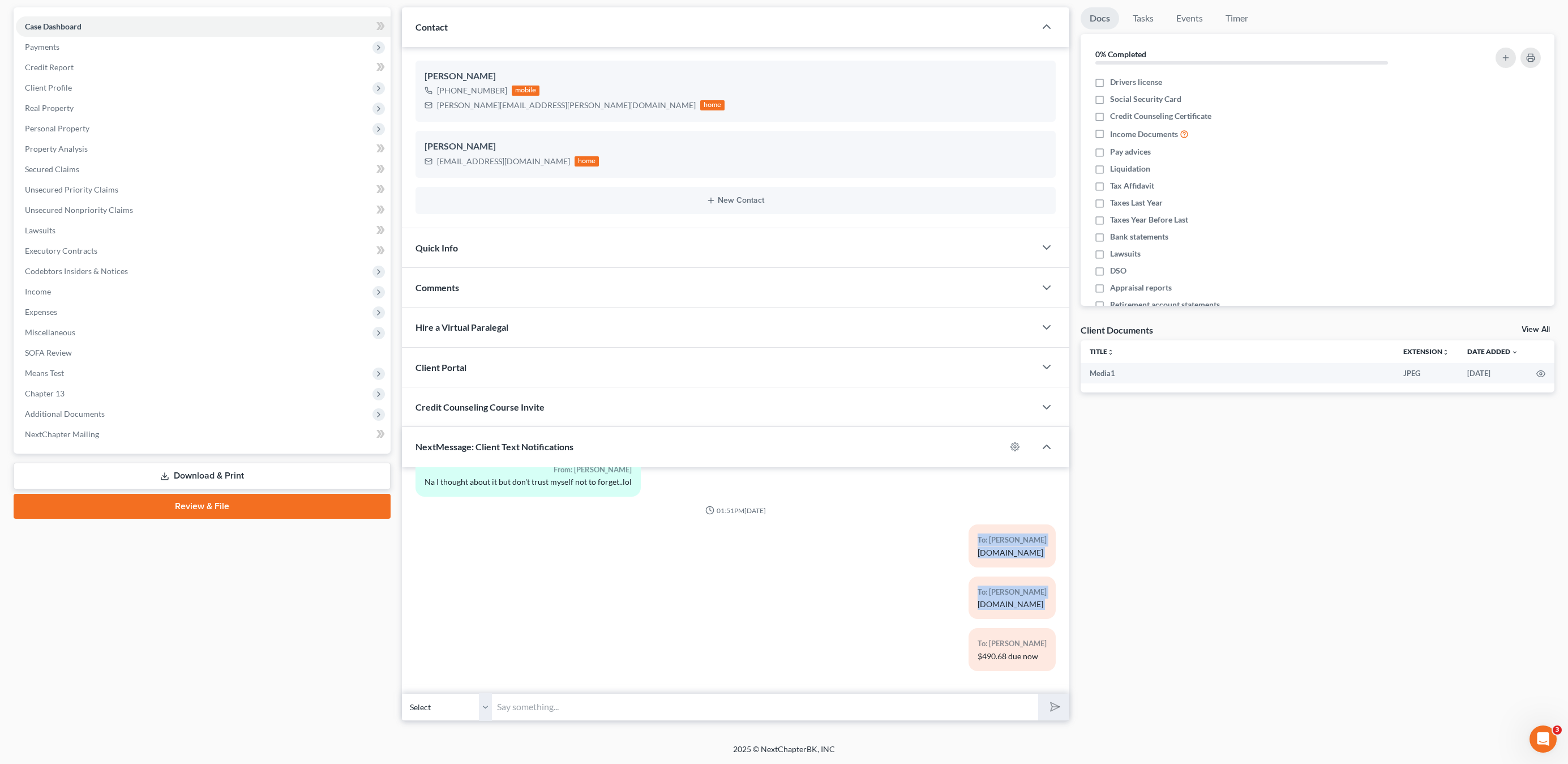
drag, startPoint x: 927, startPoint y: 598, endPoint x: 948, endPoint y: 637, distance: 44.3
click at [943, 641] on div "11:34AM[DATE] To: [PERSON_NAME] Dear client: We are currently on the hearings l…" at bounding box center [736, 143] width 641 height 1074
drag, startPoint x: 948, startPoint y: 637, endPoint x: 702, endPoint y: 717, distance: 258.7
click at [948, 637] on div "To: [PERSON_NAME] $490.68 due now" at bounding box center [843, 654] width 434 height 52
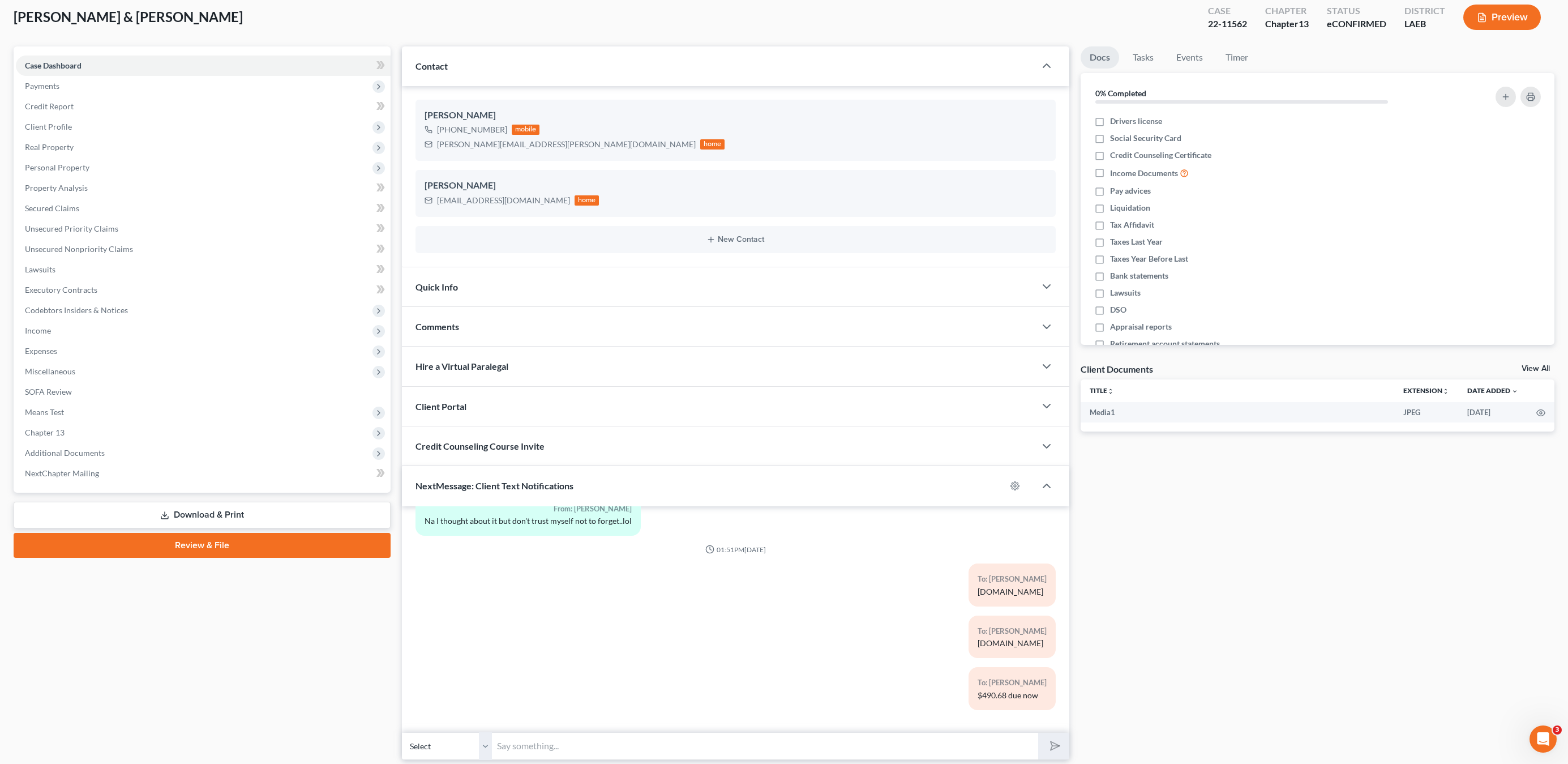
scroll to position [101, 0]
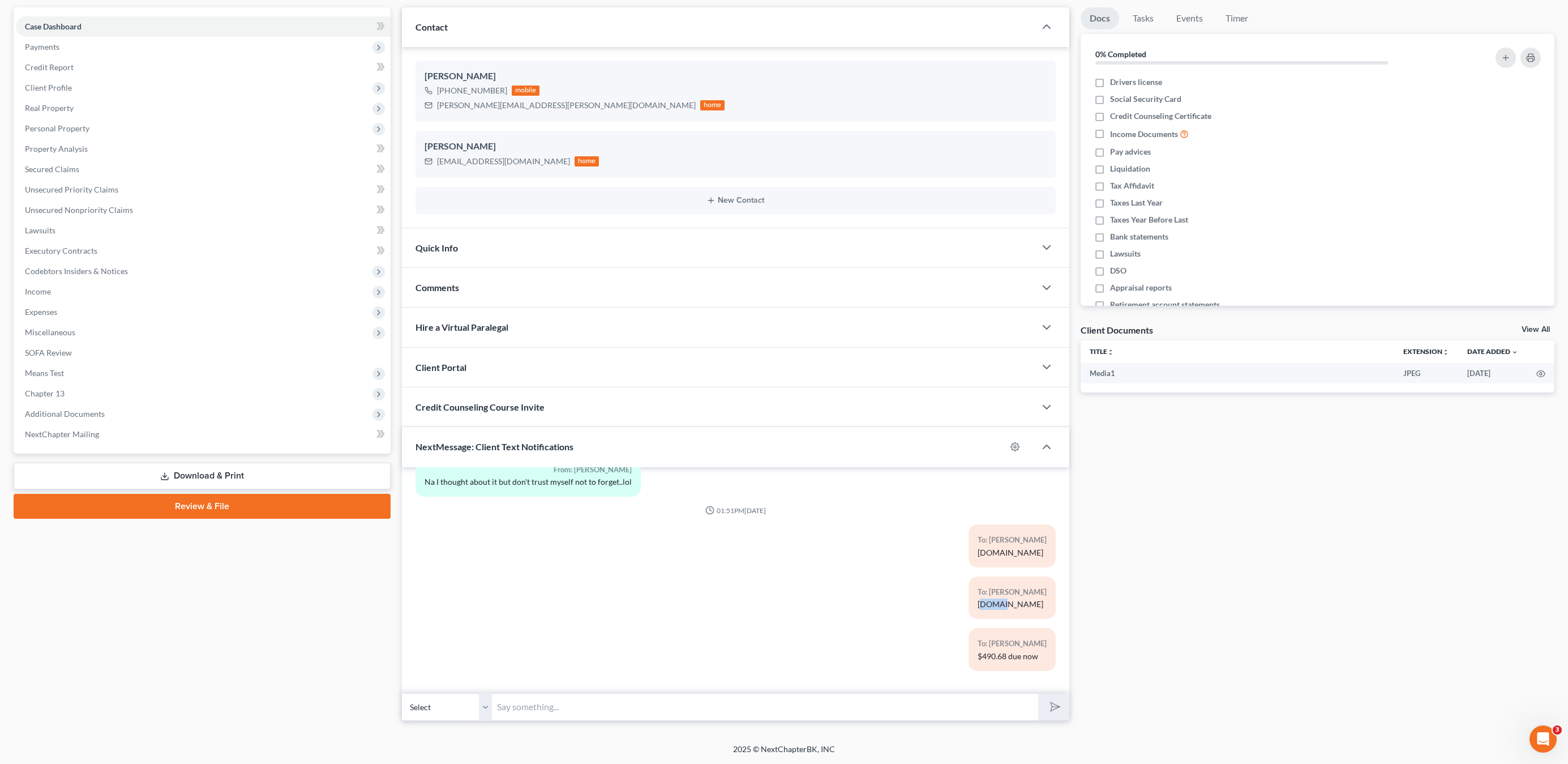
drag, startPoint x: 1004, startPoint y: 608, endPoint x: 1025, endPoint y: 604, distance: 21.4
click at [987, 610] on div "[DOMAIN_NAME]" at bounding box center [1012, 604] width 69 height 12
click at [1024, 604] on div "[DOMAIN_NAME]" at bounding box center [1012, 604] width 69 height 12
drag, startPoint x: 856, startPoint y: 656, endPoint x: 954, endPoint y: 654, distance: 98.0
click at [876, 656] on div "To: [PERSON_NAME] $490.68 due now" at bounding box center [843, 654] width 434 height 52
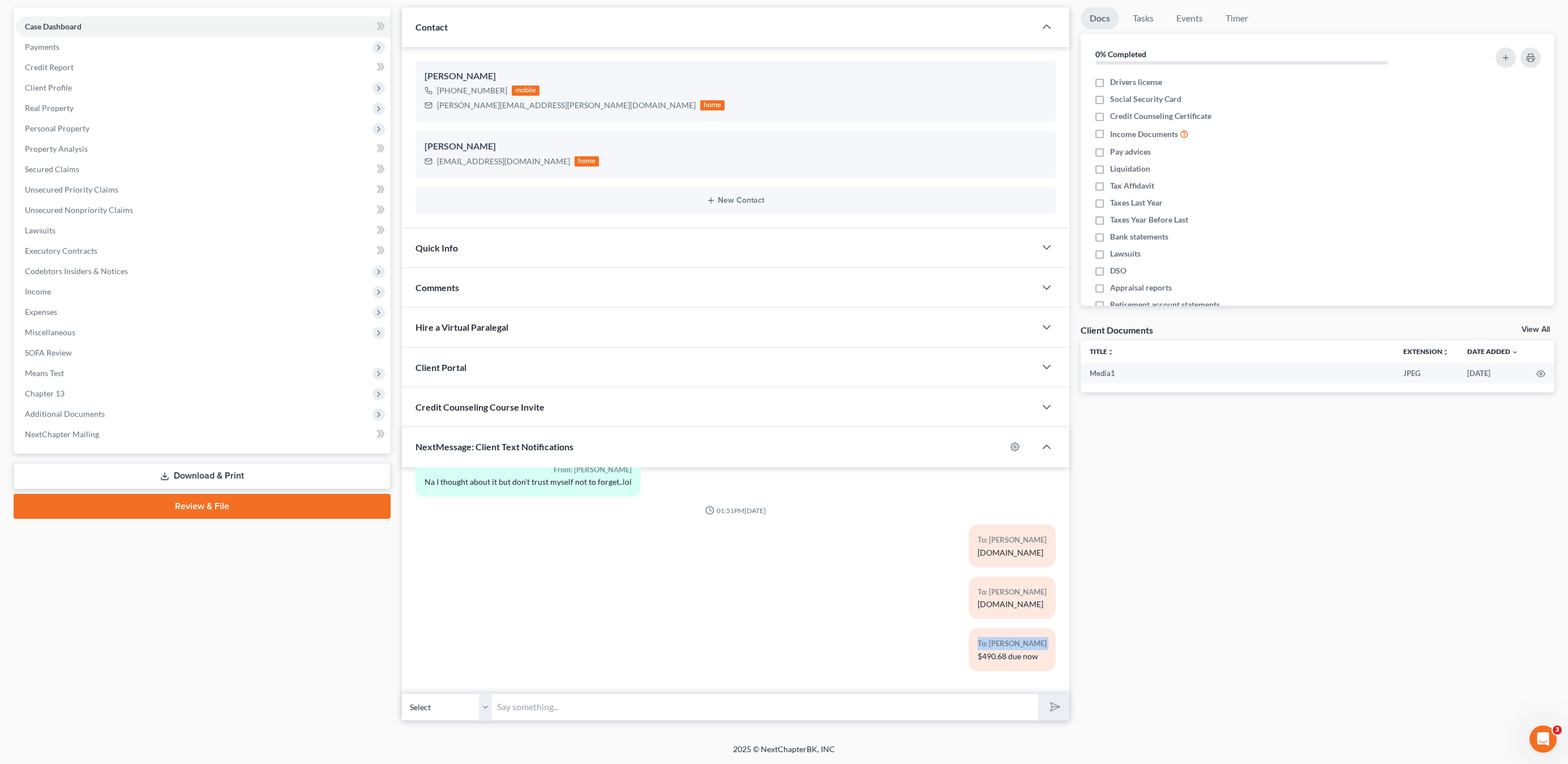
drag, startPoint x: 954, startPoint y: 654, endPoint x: 1022, endPoint y: 656, distance: 68.0
click at [1006, 660] on div "To: [PERSON_NAME] $490.68 due now" at bounding box center [843, 654] width 434 height 52
drag, startPoint x: 1022, startPoint y: 656, endPoint x: 856, endPoint y: 752, distance: 191.8
click at [1021, 657] on div "$490.68 due now" at bounding box center [1012, 657] width 69 height 12
click at [625, 702] on input "text" at bounding box center [765, 707] width 545 height 27
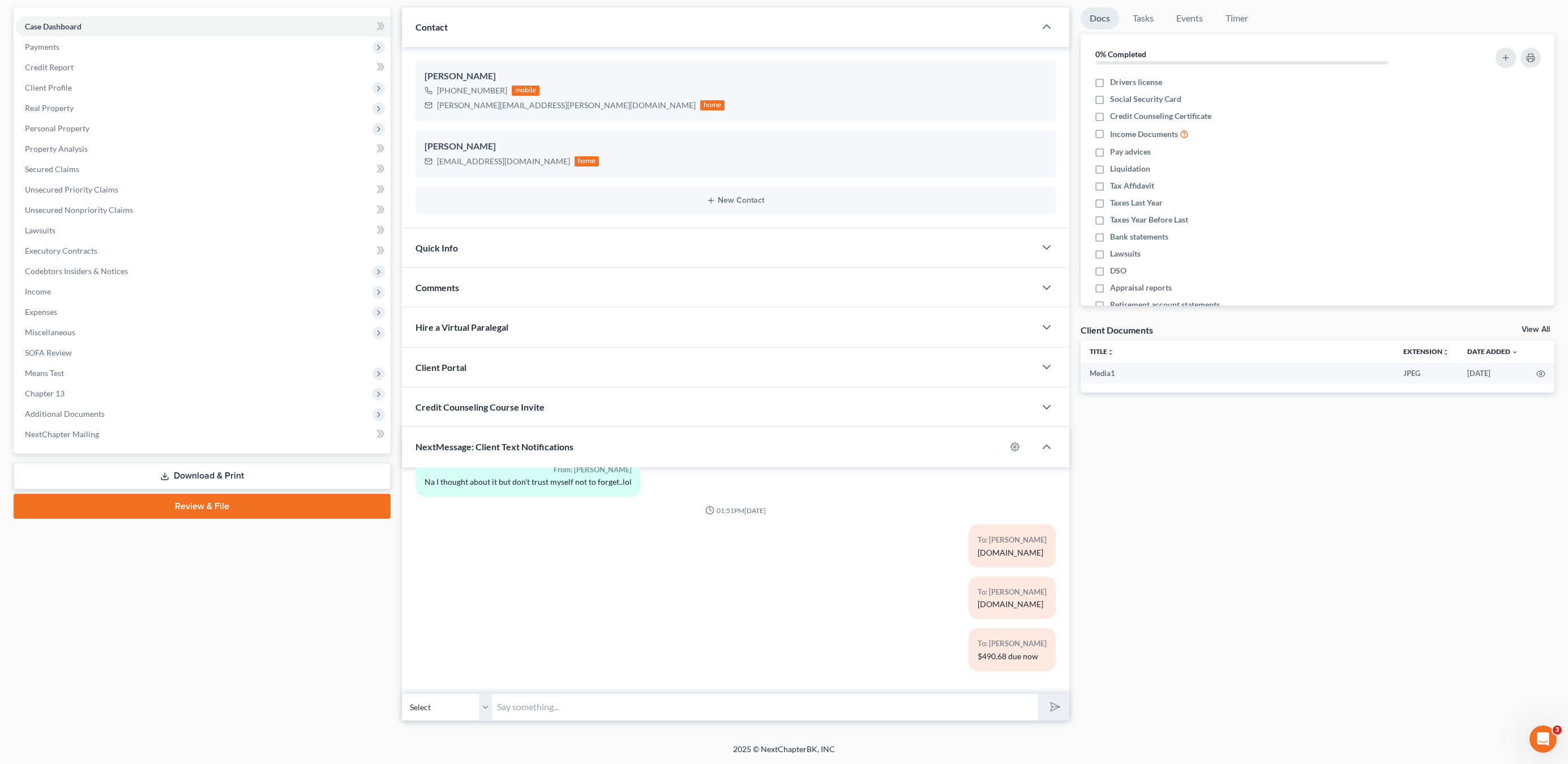
click at [951, 407] on div "Credit Counseling Course Invite" at bounding box center [719, 407] width 634 height 39
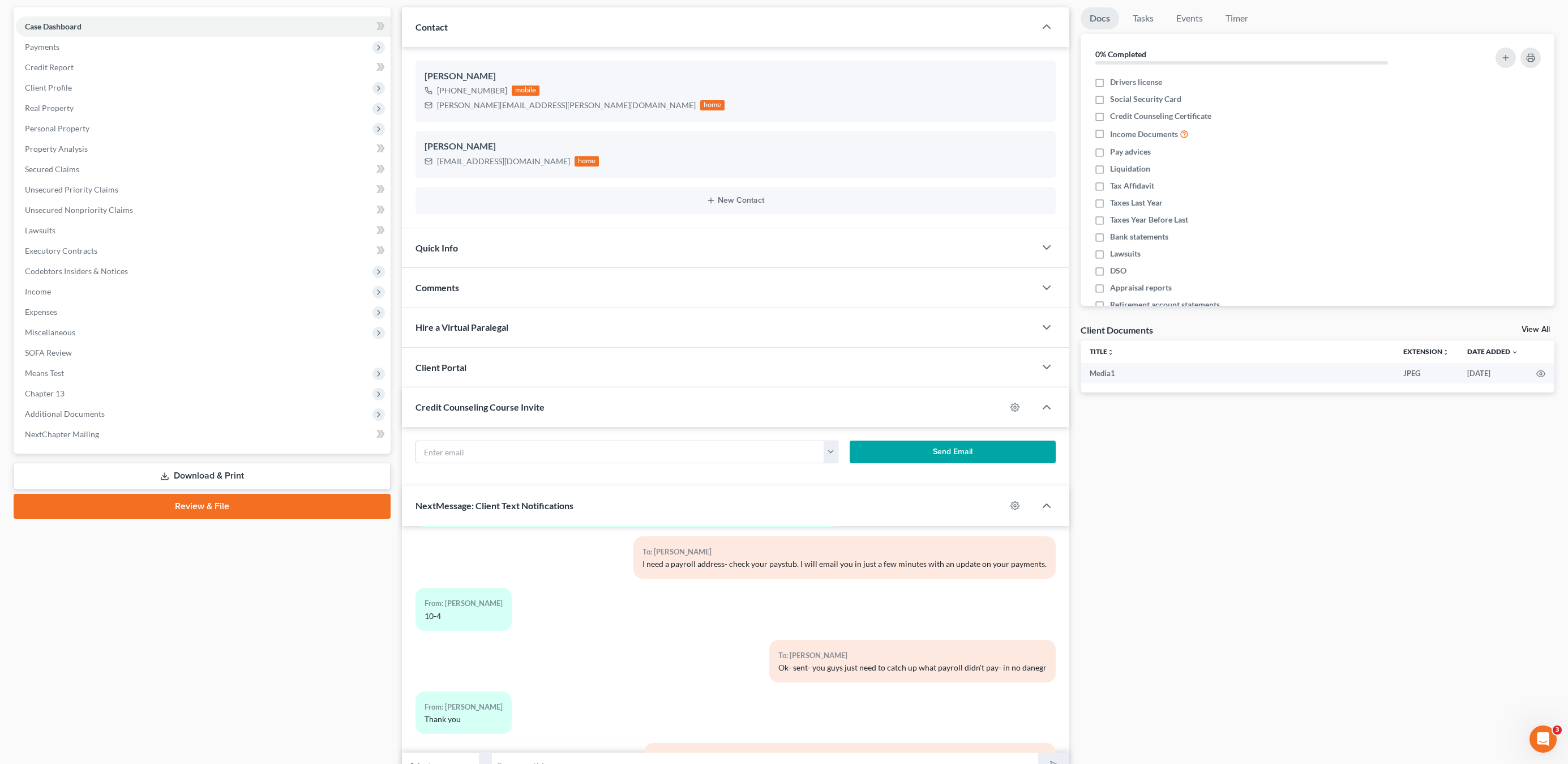
scroll to position [328, 0]
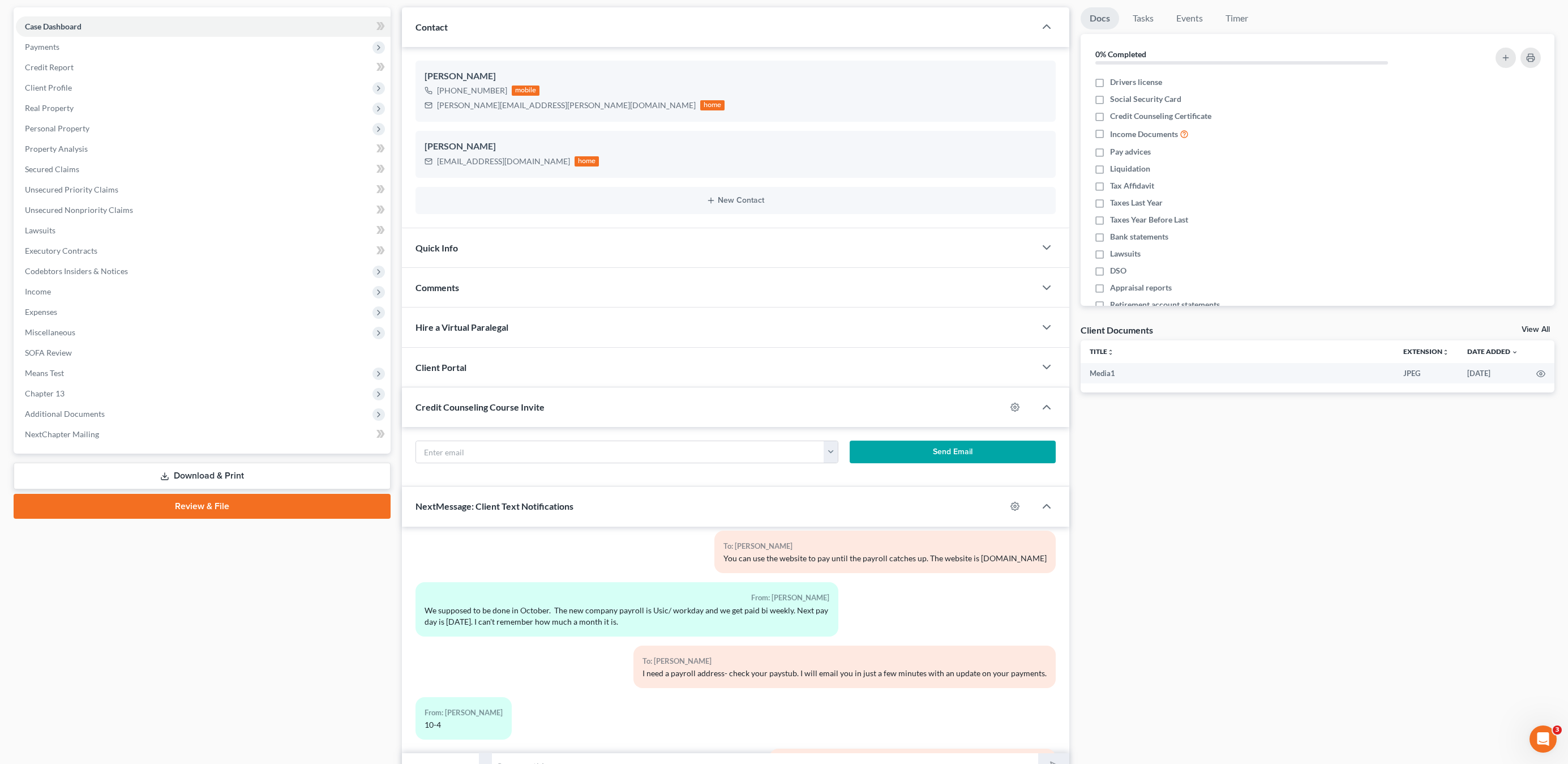
drag, startPoint x: 234, startPoint y: 640, endPoint x: 263, endPoint y: 741, distance: 105.1
click at [234, 640] on div "Case Dashboard Payments Invoices Payments Payments Credit Report Client Profile" at bounding box center [202, 394] width 389 height 773
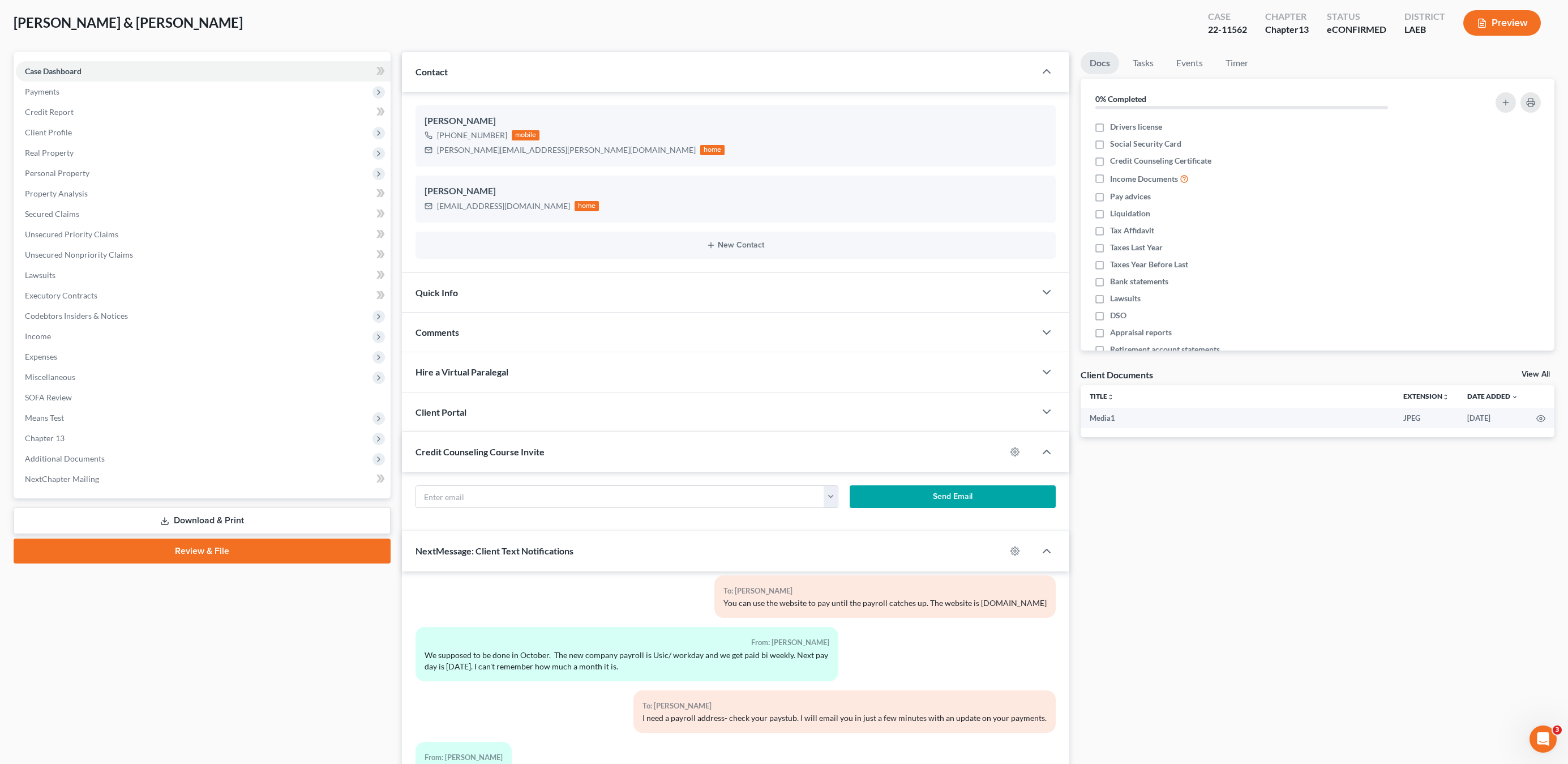
scroll to position [0, 0]
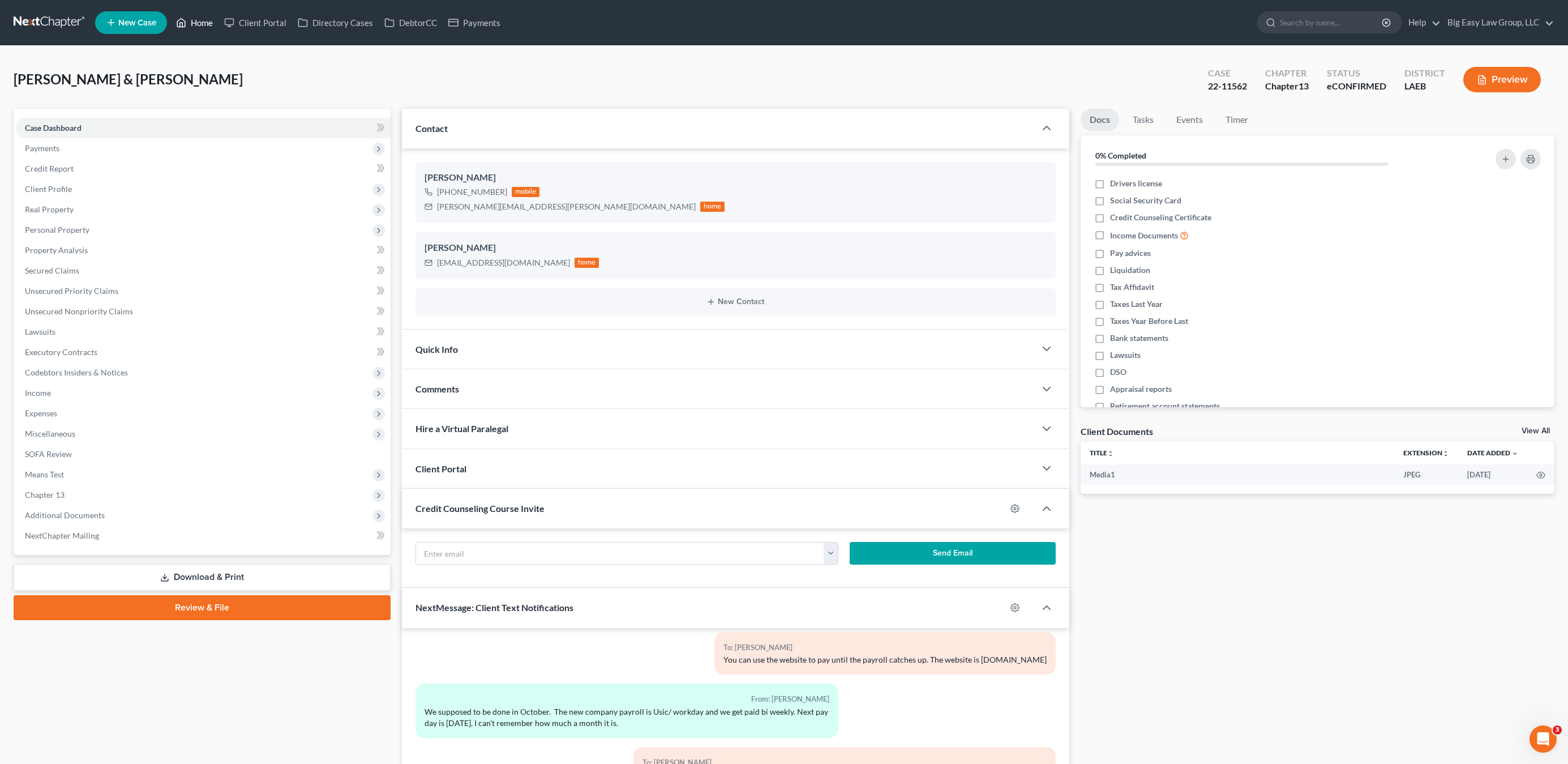
click at [216, 19] on link "Home" at bounding box center [194, 22] width 48 height 20
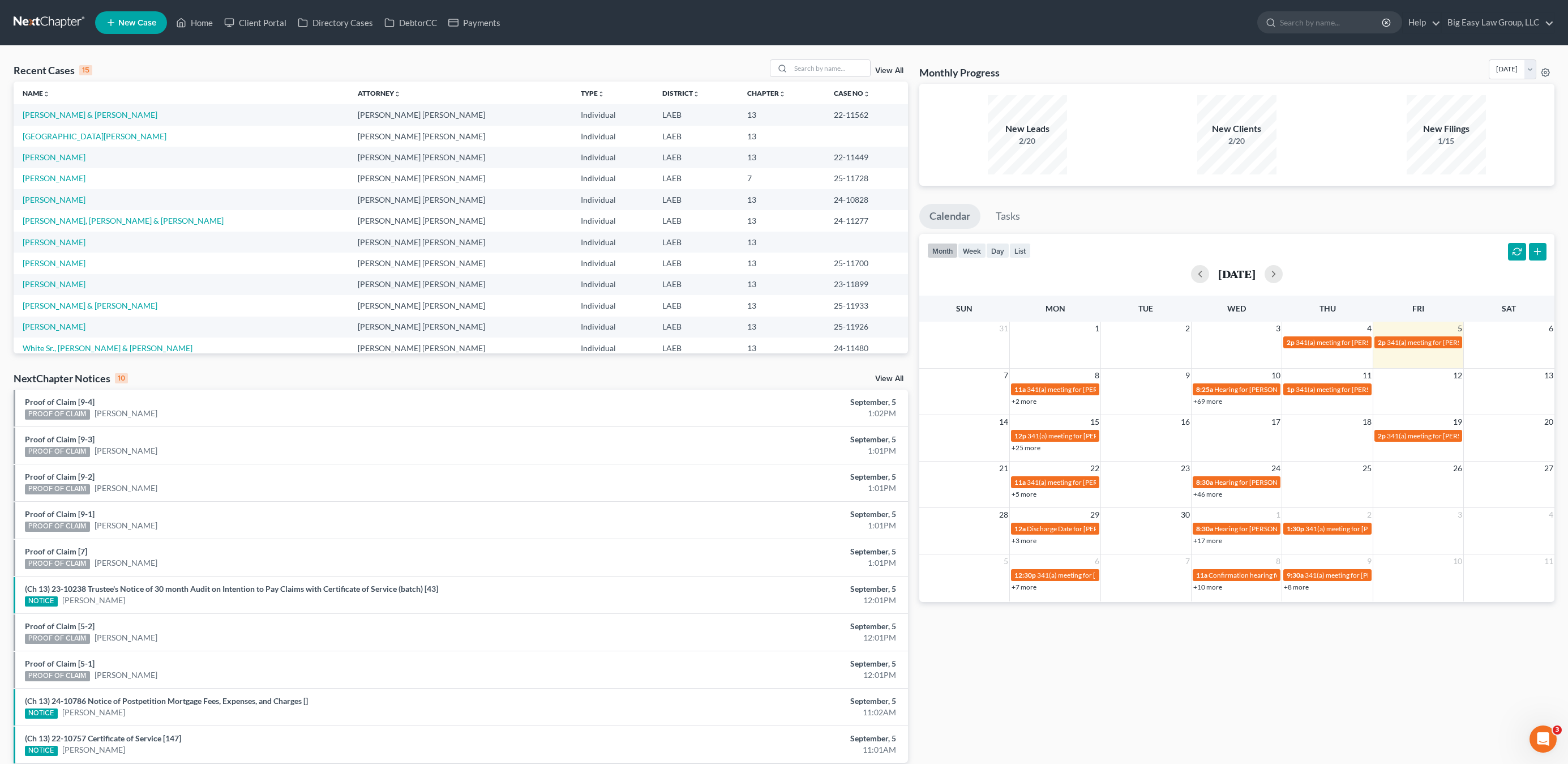
click at [172, 57] on div "Recent Cases 15 View All Name unfold_more expand_more expand_less Attorney unfo…" at bounding box center [784, 420] width 1568 height 748
click at [196, 15] on link "Home" at bounding box center [194, 22] width 48 height 20
click at [50, 179] on link "[PERSON_NAME]" at bounding box center [54, 178] width 63 height 10
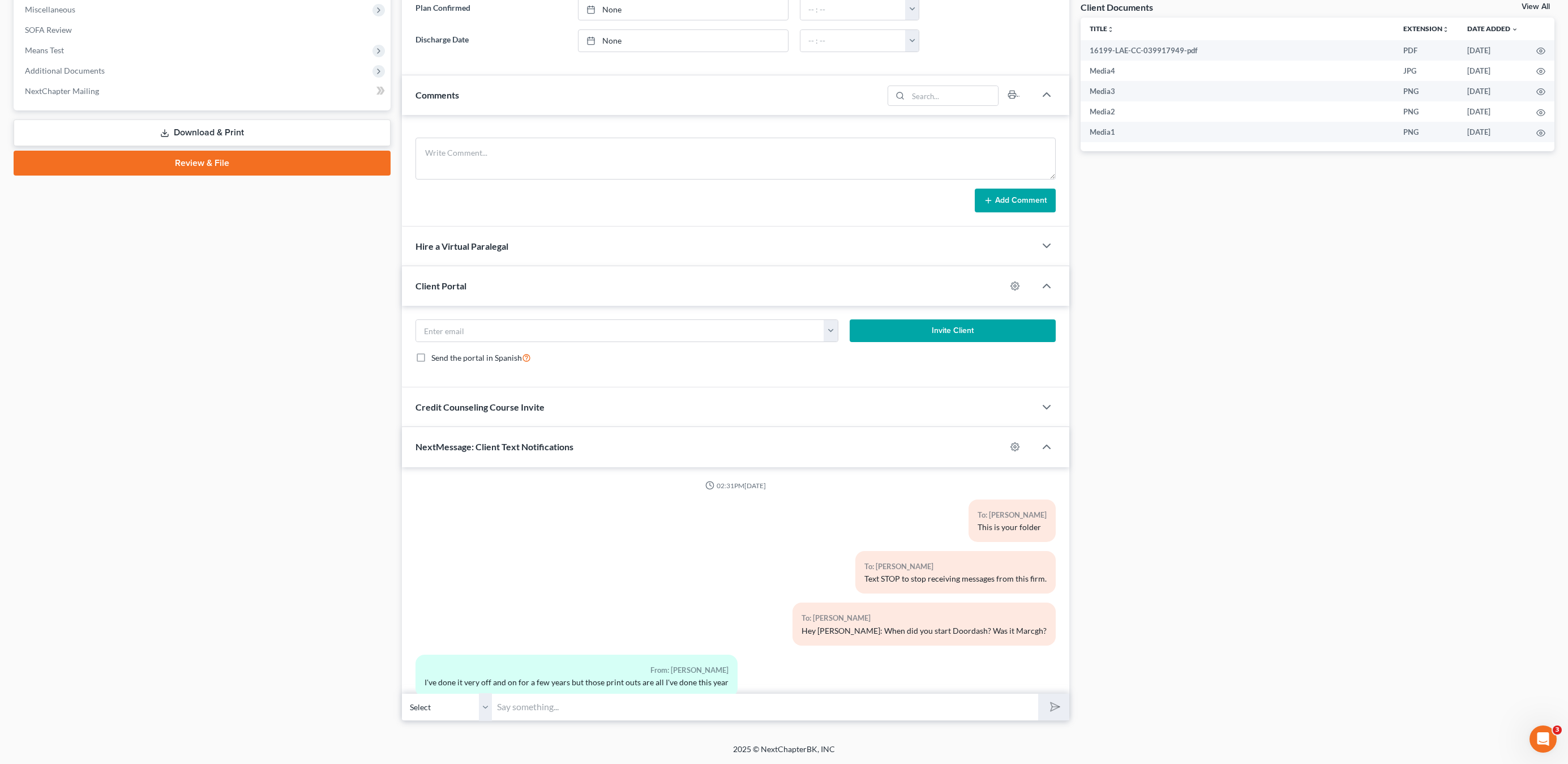
scroll to position [1458, 0]
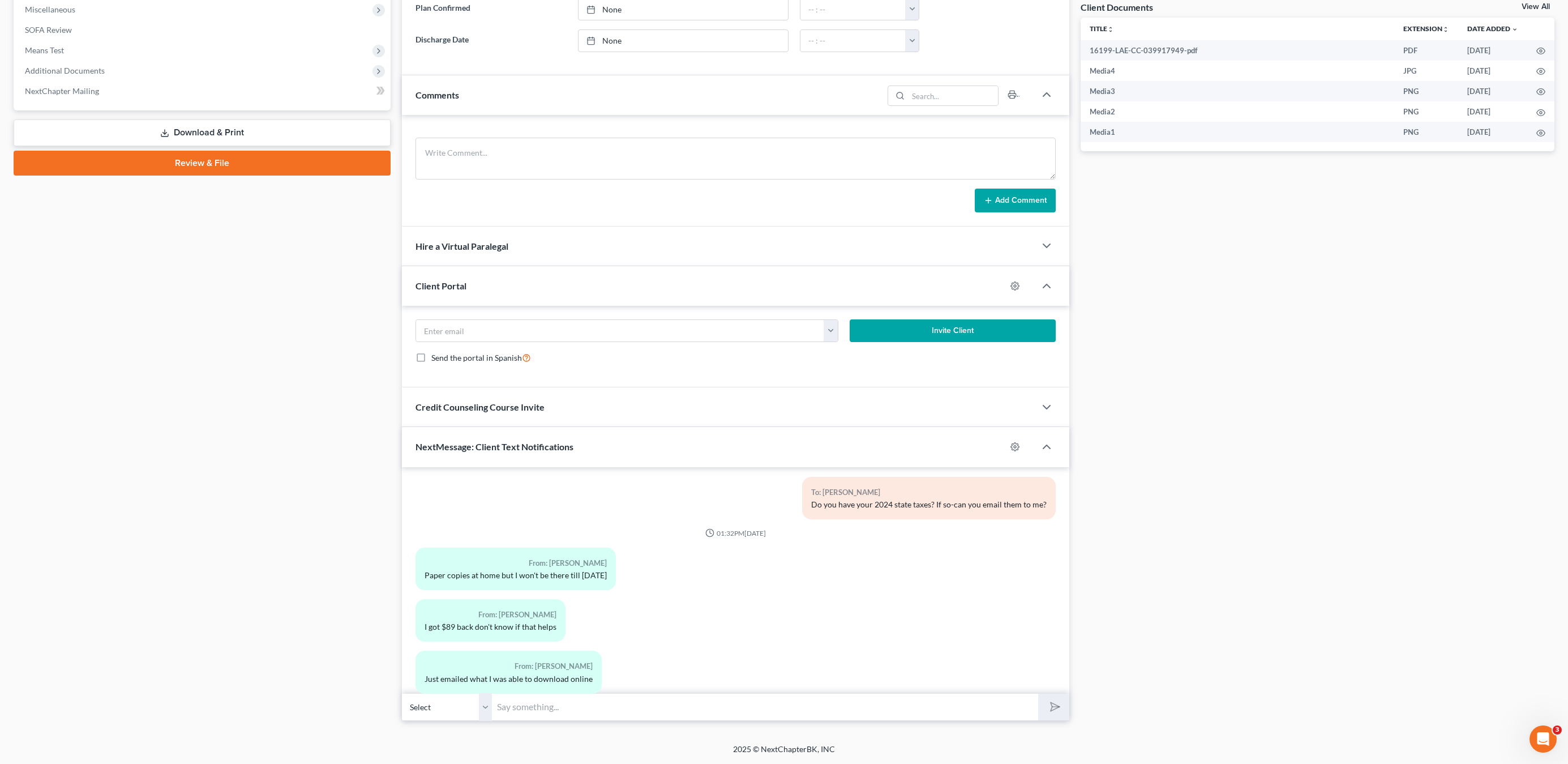
click at [648, 706] on input "text" at bounding box center [765, 707] width 545 height 27
type input "That's ok - just mention it to her when she asks. [PERSON_NAME] will explain as…"
click at [1038, 694] on button "submit" at bounding box center [1054, 707] width 31 height 26
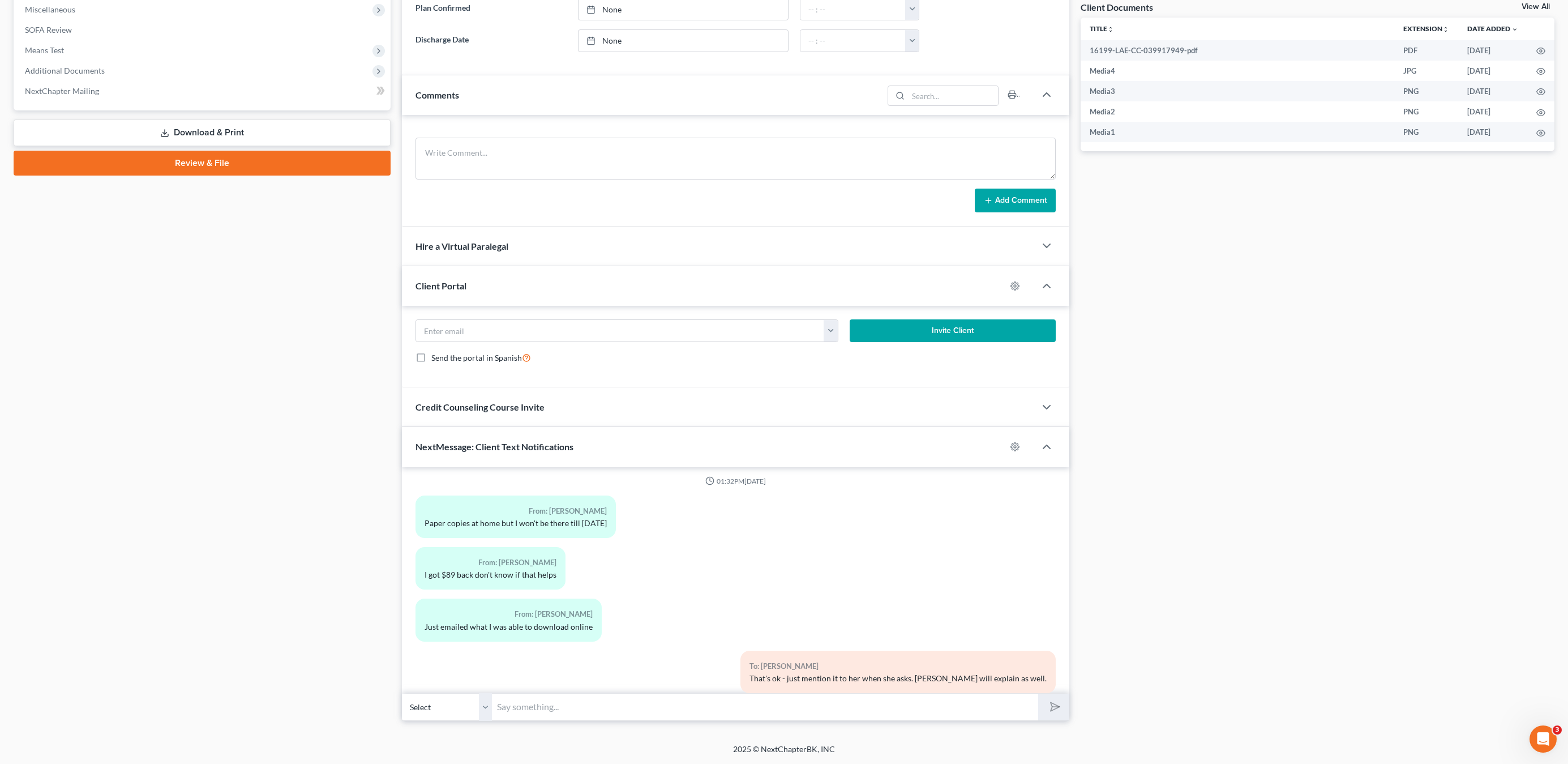
scroll to position [1509, 0]
click at [692, 707] on input "text" at bounding box center [765, 707] width 545 height 27
drag, startPoint x: 317, startPoint y: 627, endPoint x: 491, endPoint y: 547, distance: 191.5
click at [317, 627] on div "Case Dashboard Payments Invoices Payments Payments Credit Report Client Profile" at bounding box center [202, 203] width 389 height 1037
click at [534, 708] on input "text" at bounding box center [765, 707] width 545 height 27
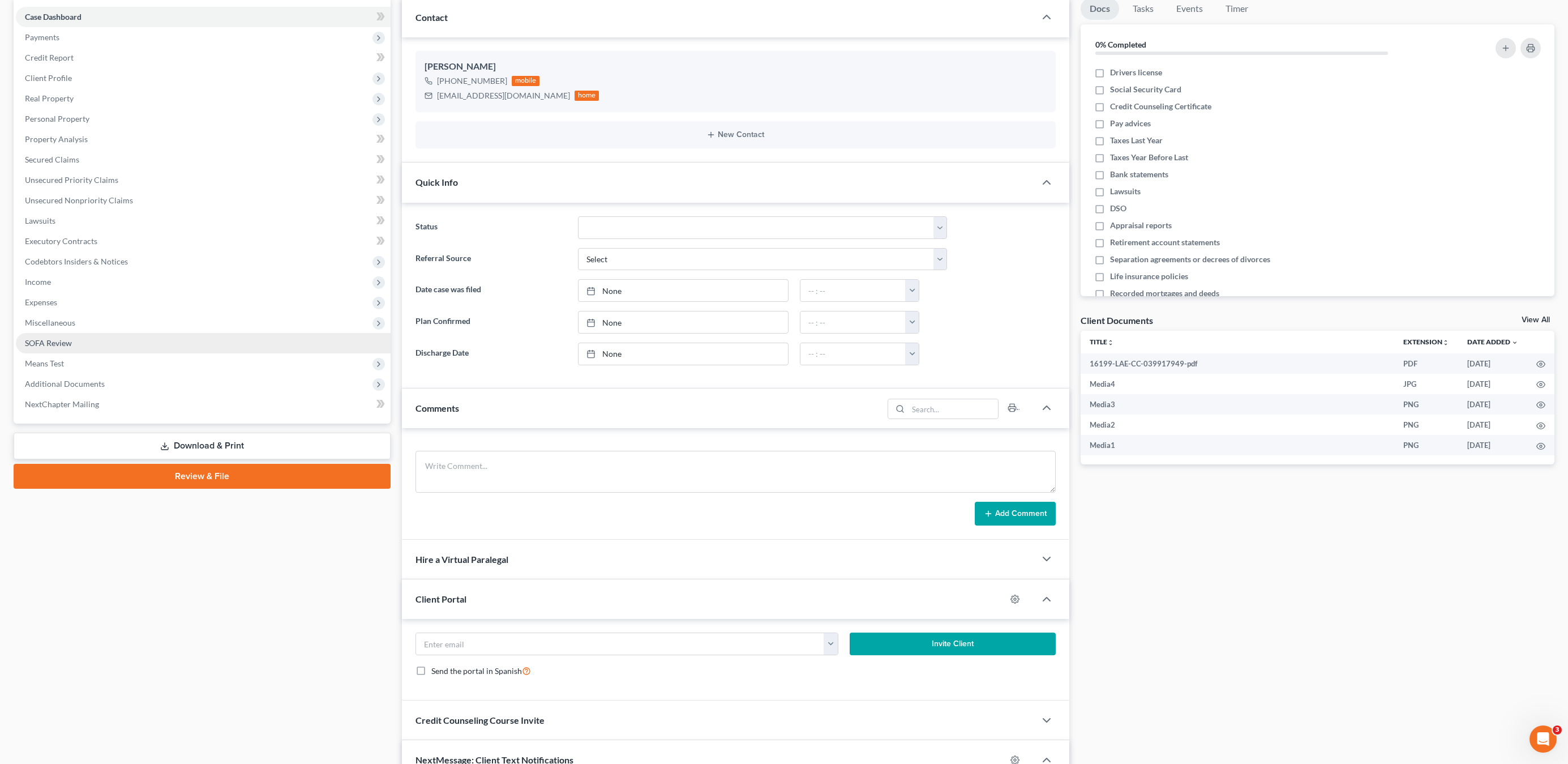
scroll to position [0, 0]
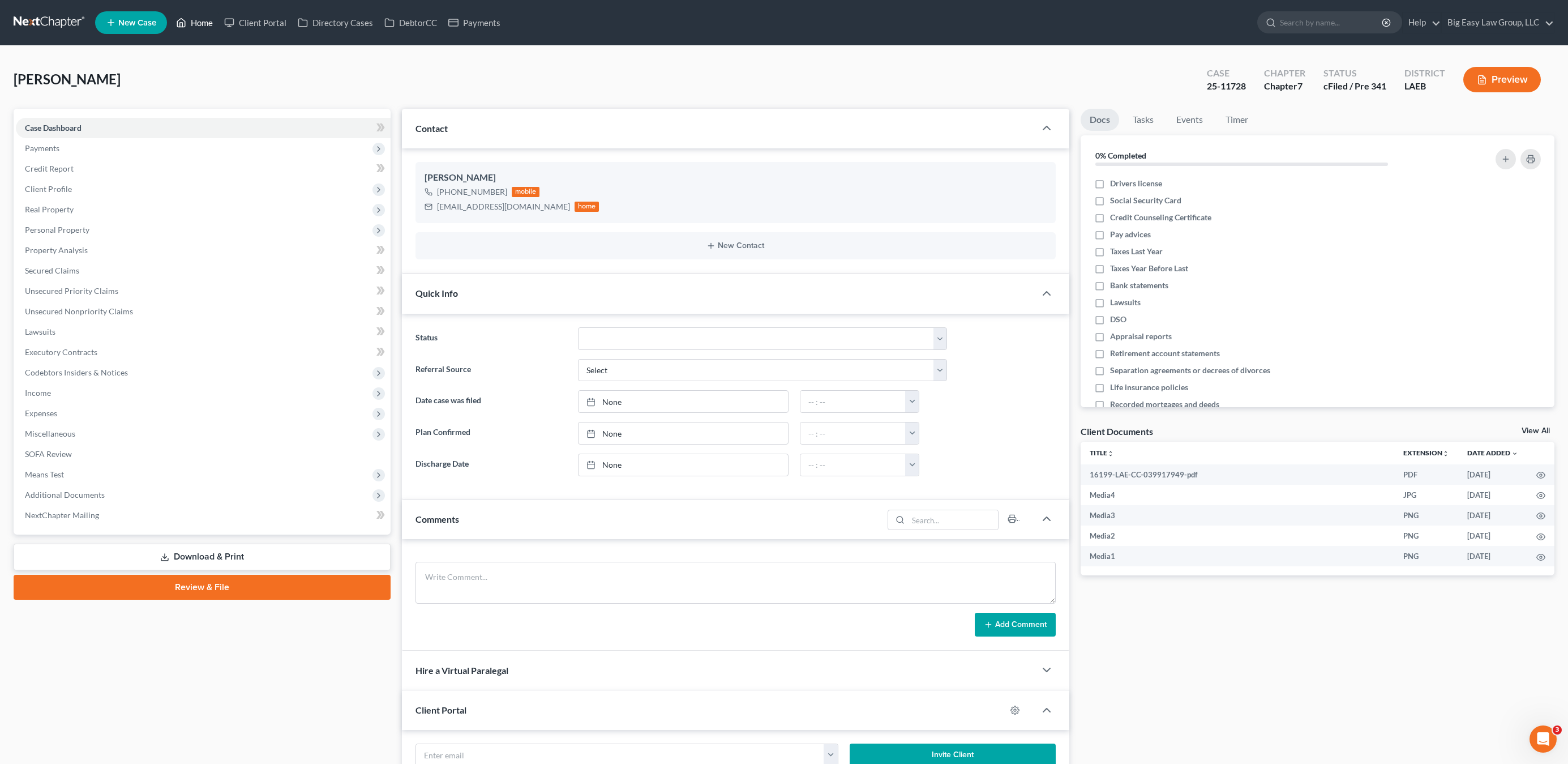
drag, startPoint x: 183, startPoint y: 22, endPoint x: 242, endPoint y: 39, distance: 61.4
click at [183, 22] on icon at bounding box center [181, 22] width 10 height 14
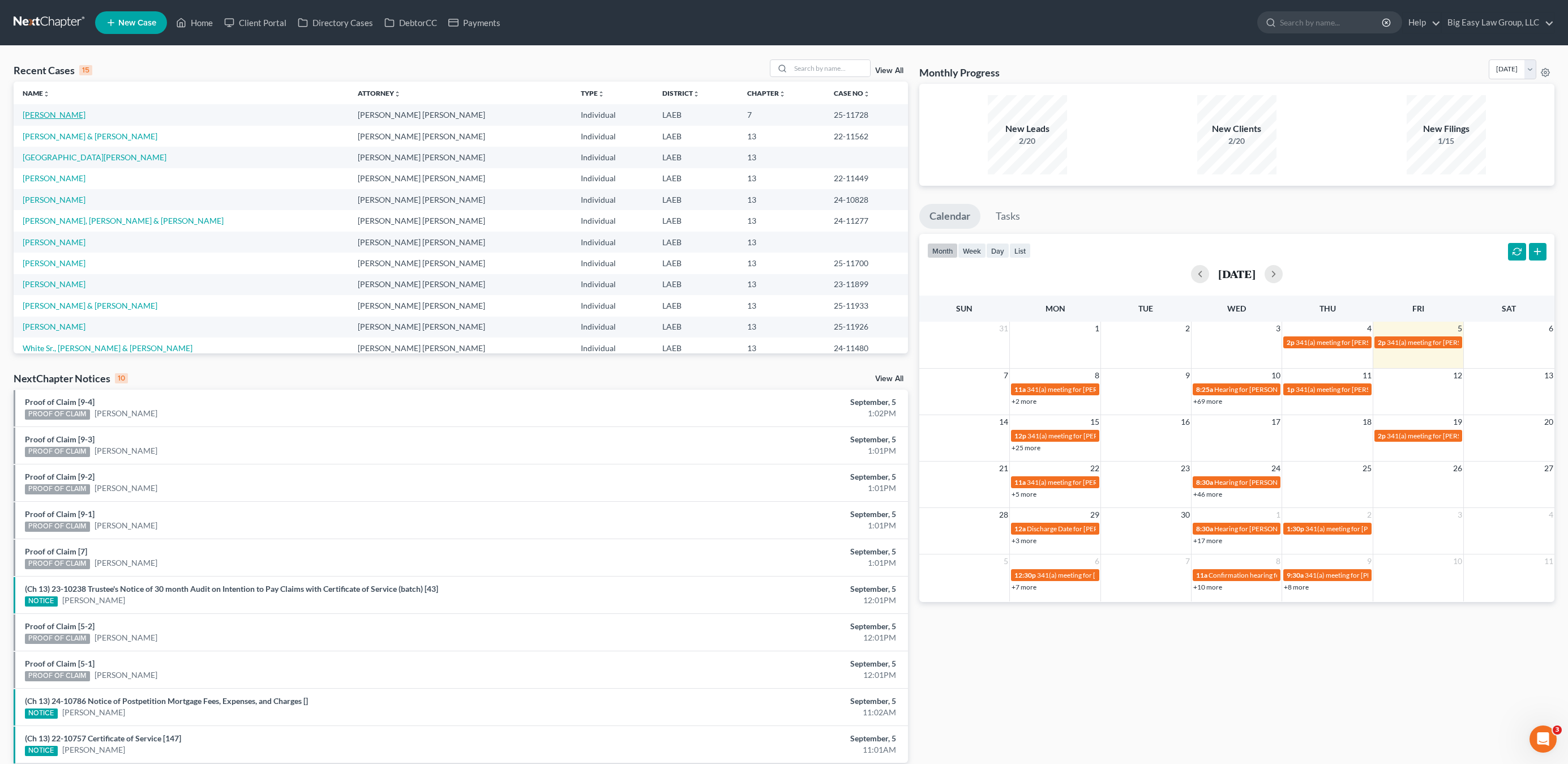
click at [36, 116] on link "[PERSON_NAME]" at bounding box center [54, 115] width 63 height 10
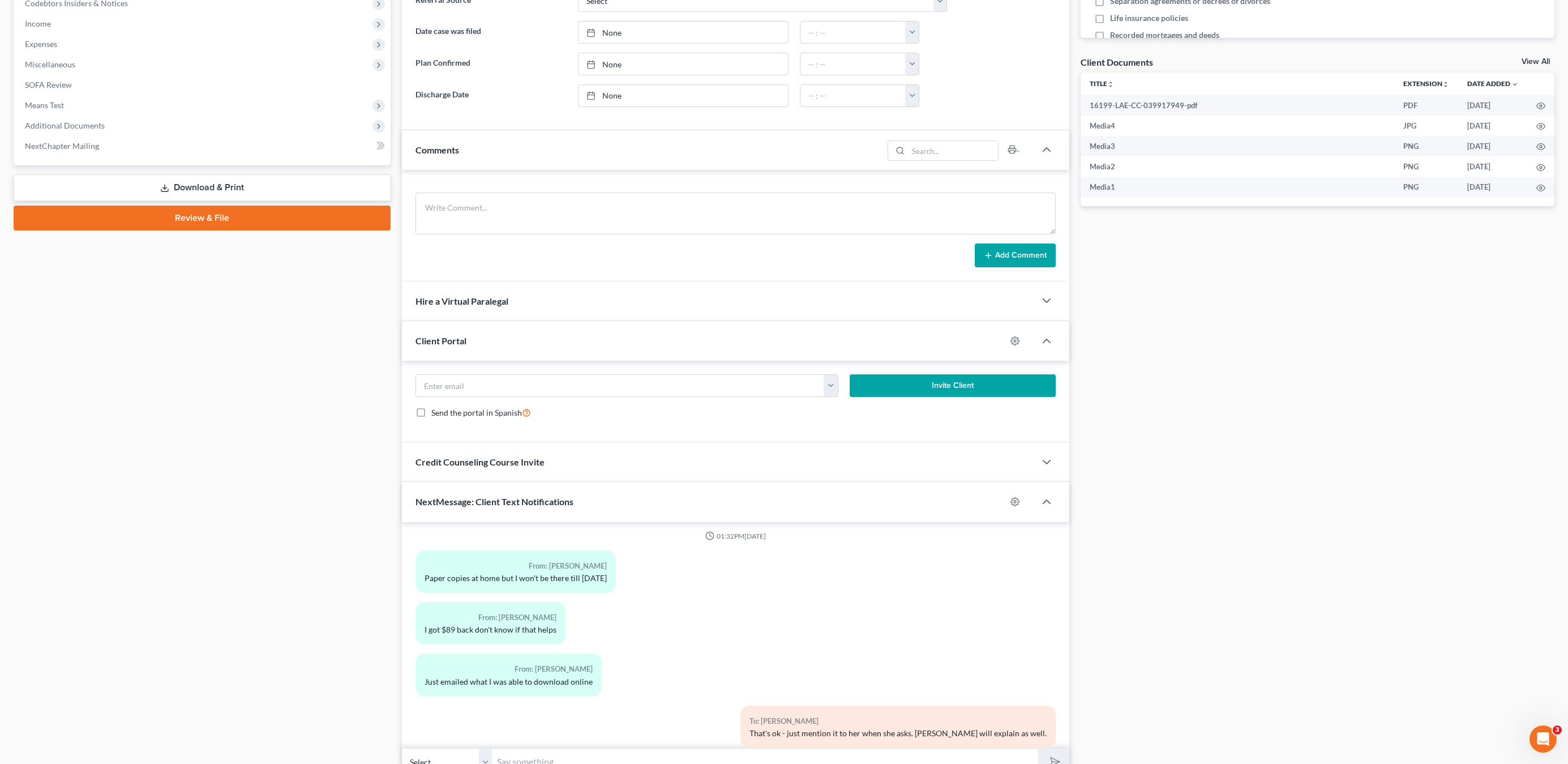
scroll to position [424, 0]
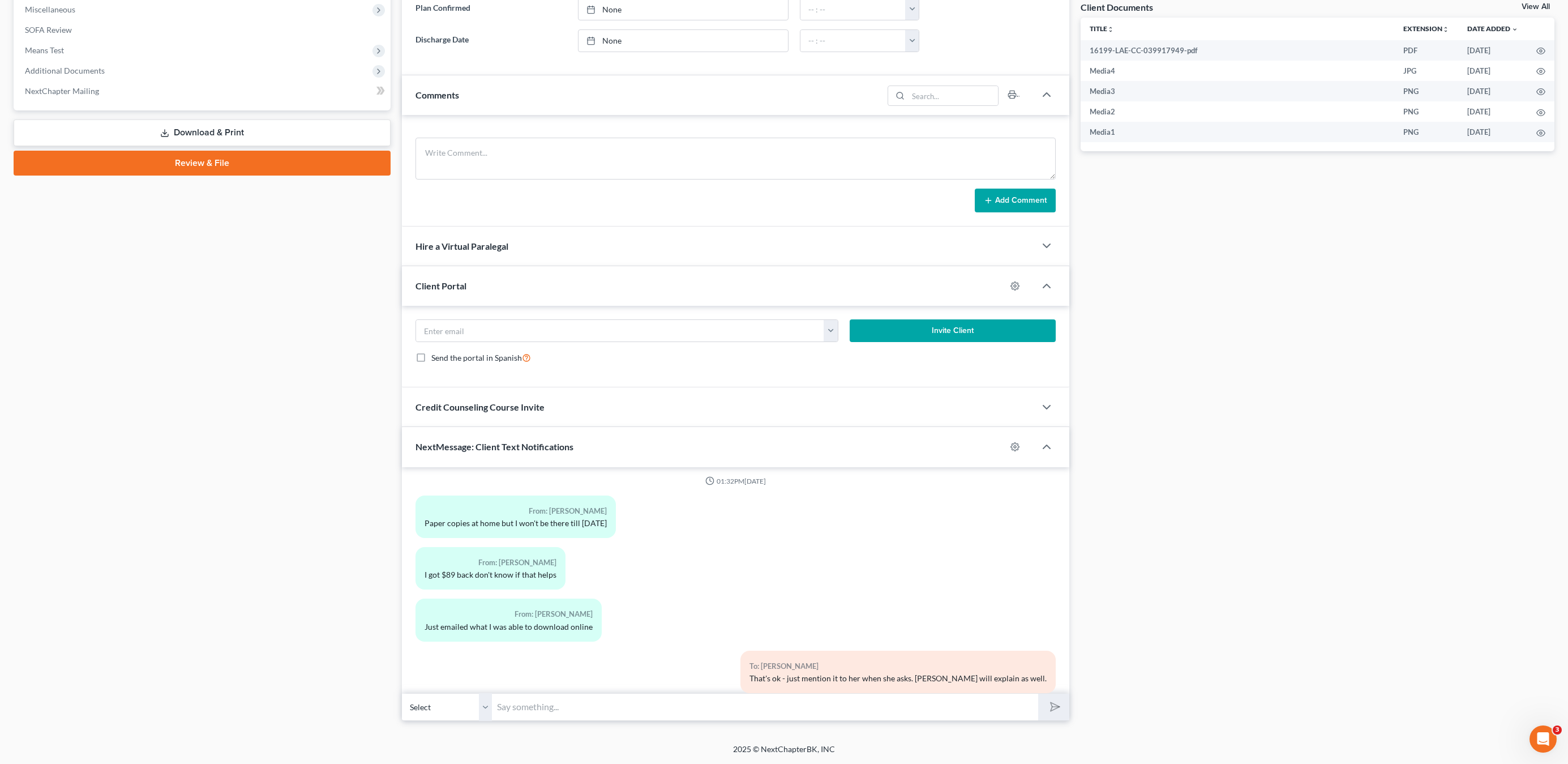
click at [615, 724] on div "Petition Navigation Case Dashboard Payments Invoices Payments Payments Credit R…" at bounding box center [784, 207] width 1541 height 1046
type input "She will keep you in the awaisting room until your turn usually."
click at [1038, 694] on button "submit" at bounding box center [1054, 707] width 31 height 26
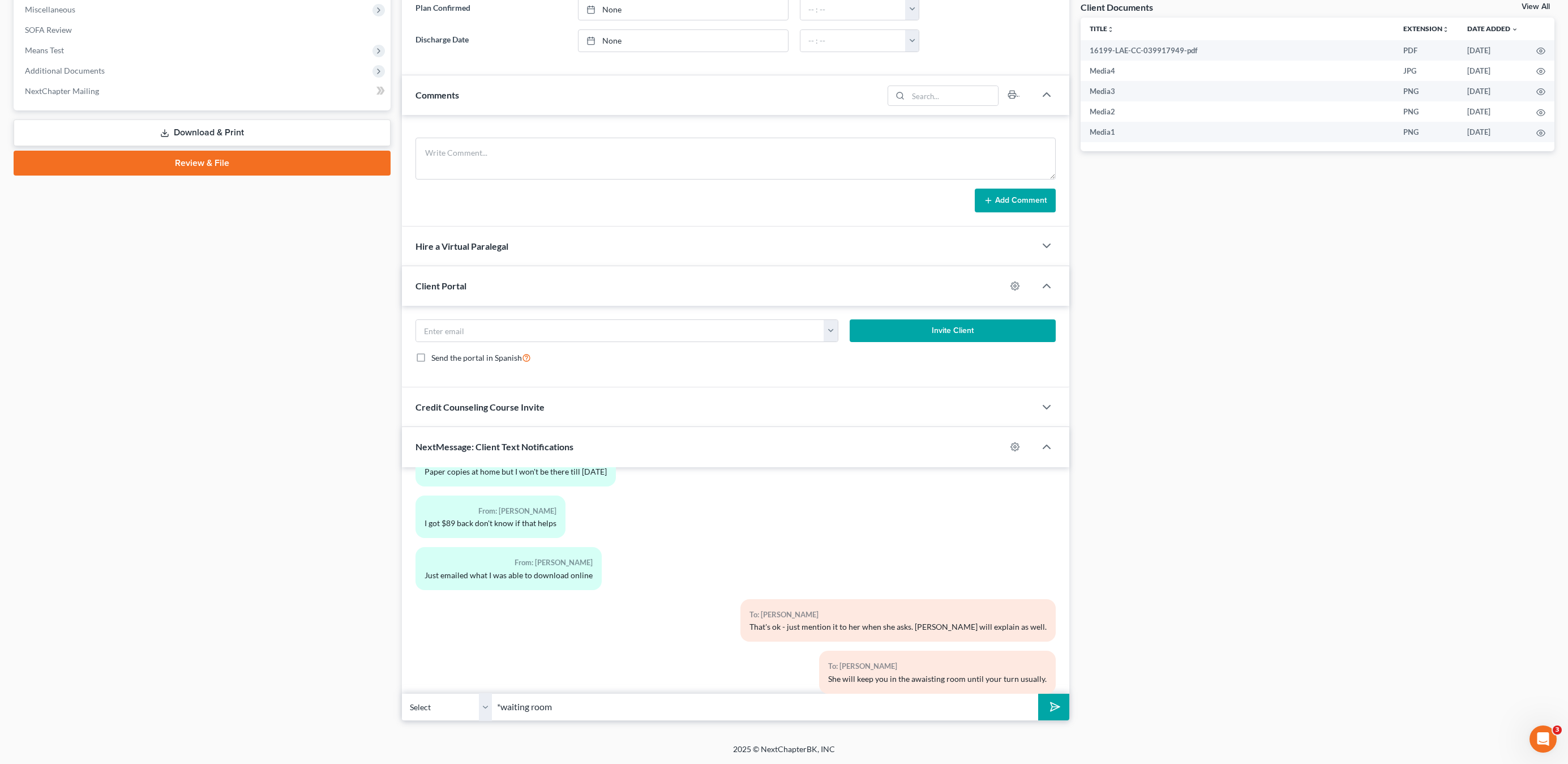
type input "*waiting room"
click at [1038, 694] on button "submit" at bounding box center [1054, 707] width 31 height 26
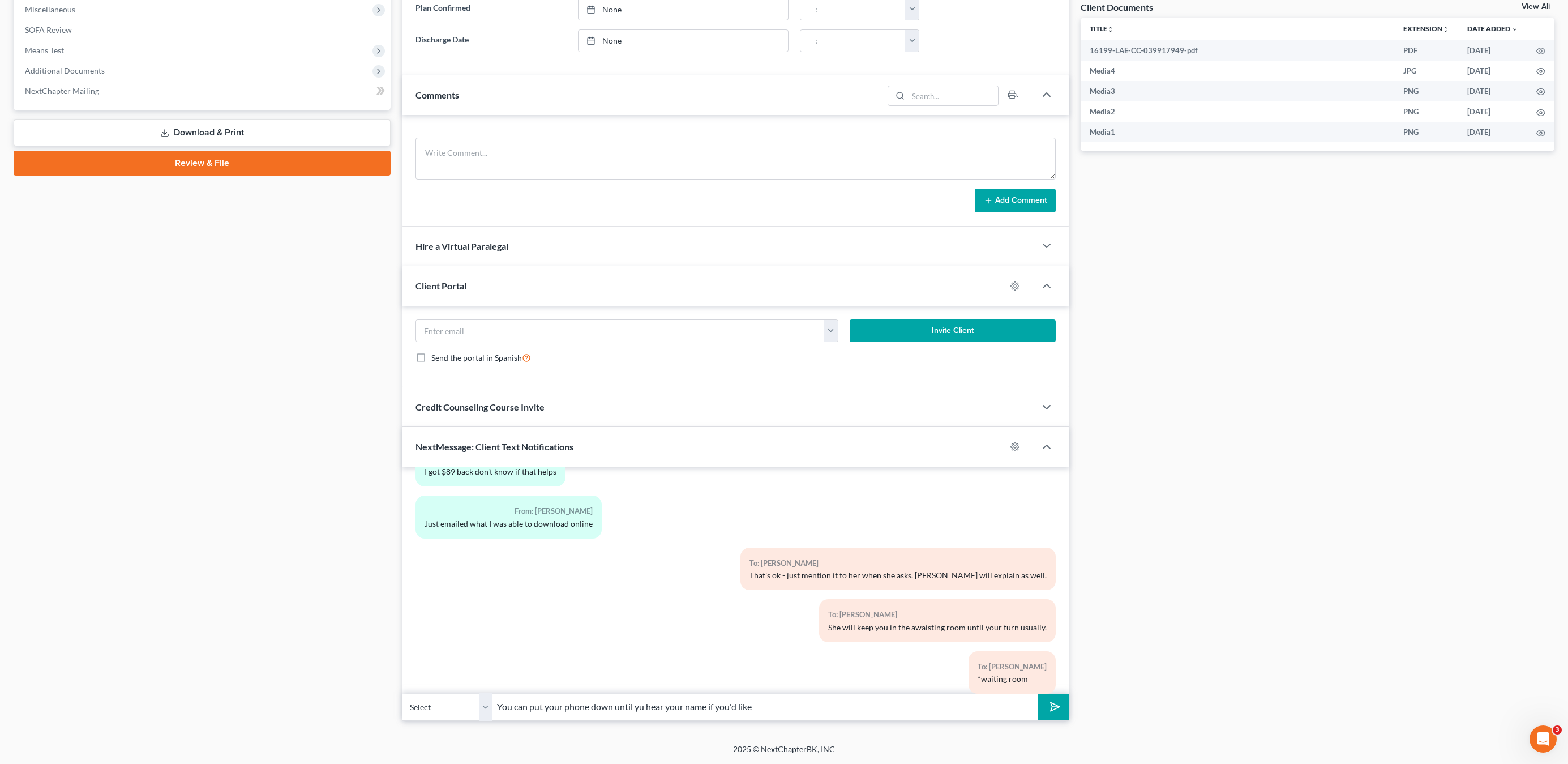
type input "You can put your phone down until yu hear your name if you'd like"
click at [1038, 694] on button "submit" at bounding box center [1054, 707] width 31 height 26
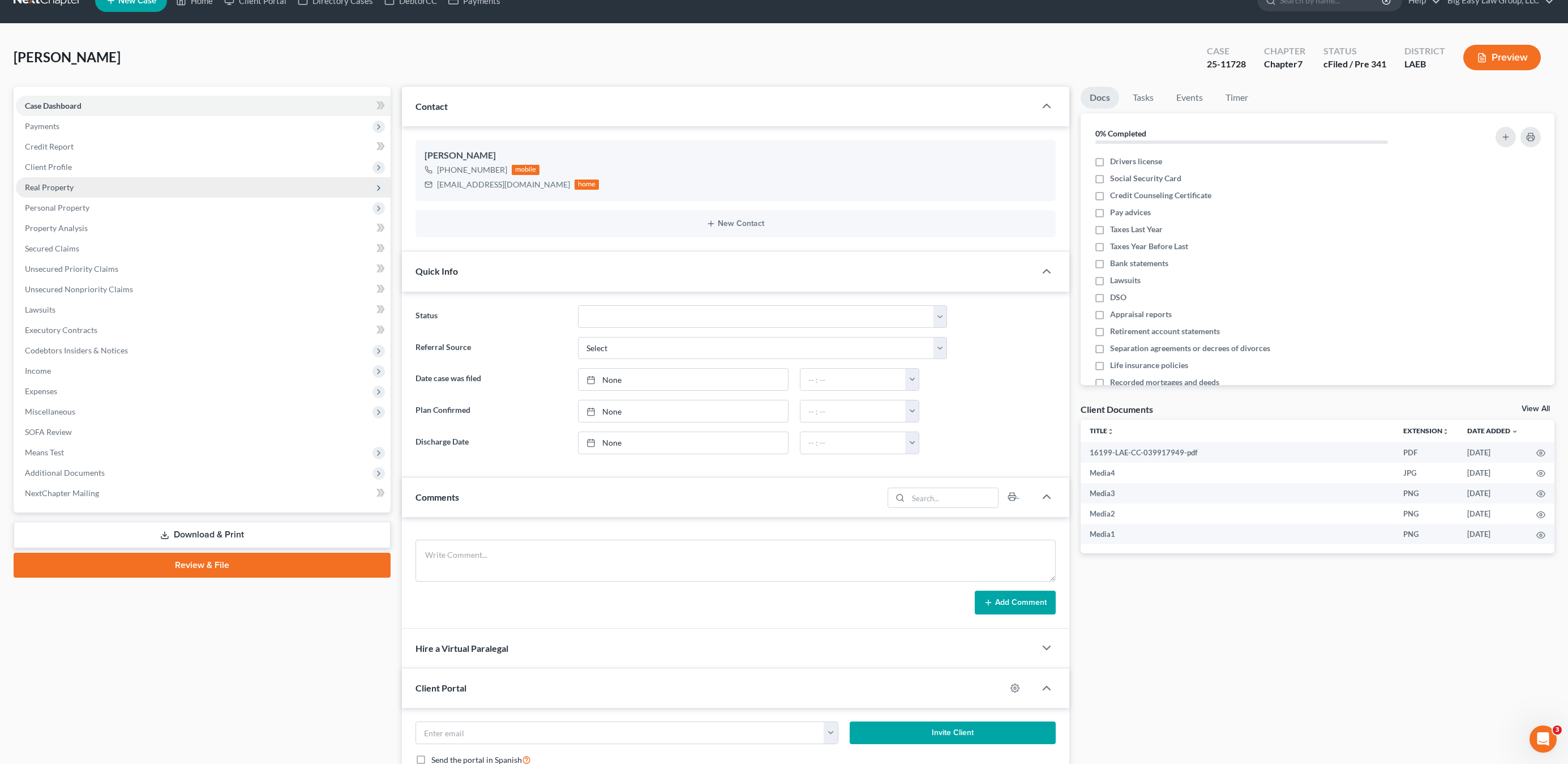
scroll to position [1664, 0]
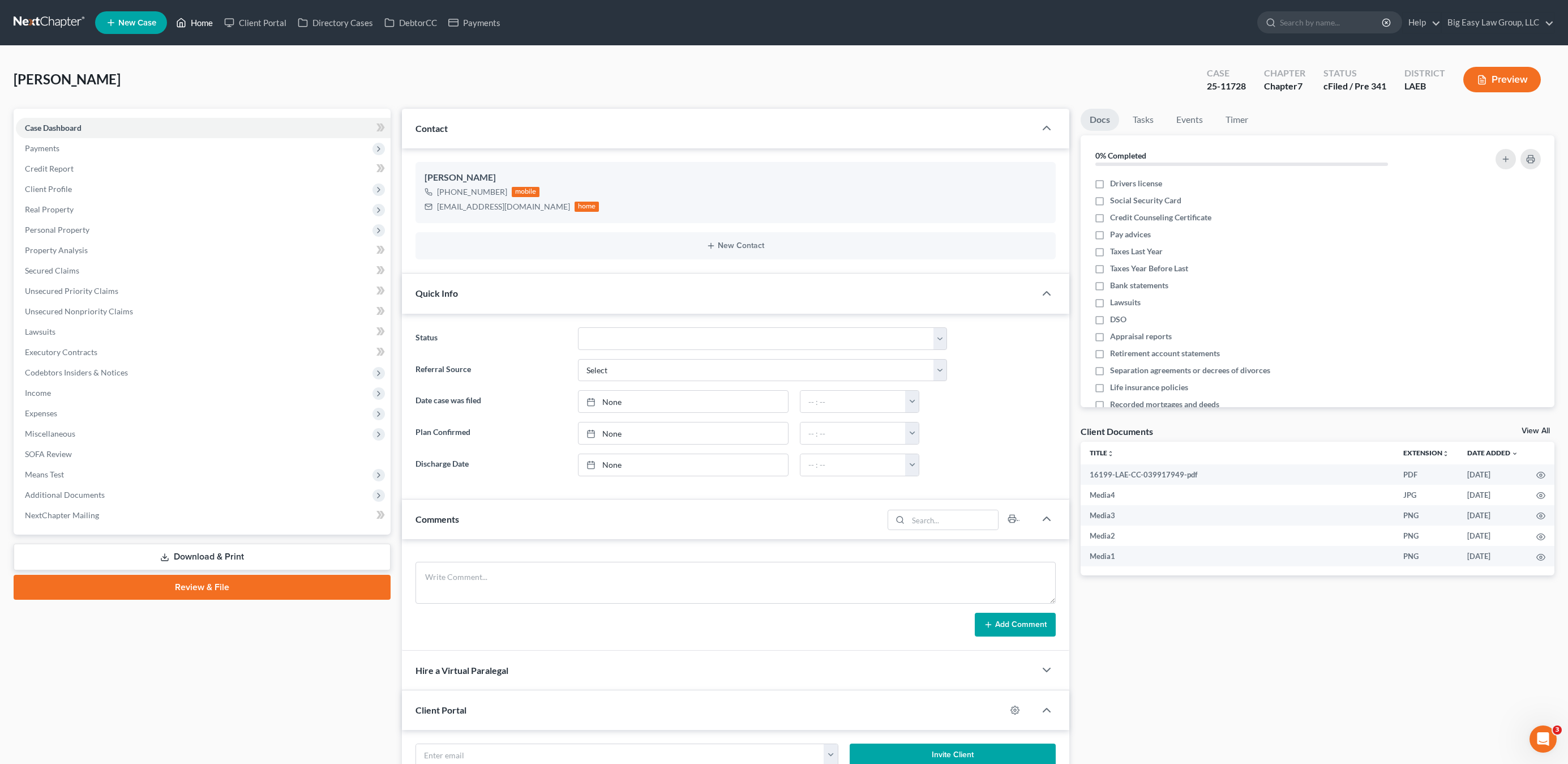
drag, startPoint x: 200, startPoint y: 21, endPoint x: 269, endPoint y: 3, distance: 71.3
click at [201, 21] on link "Home" at bounding box center [194, 22] width 48 height 20
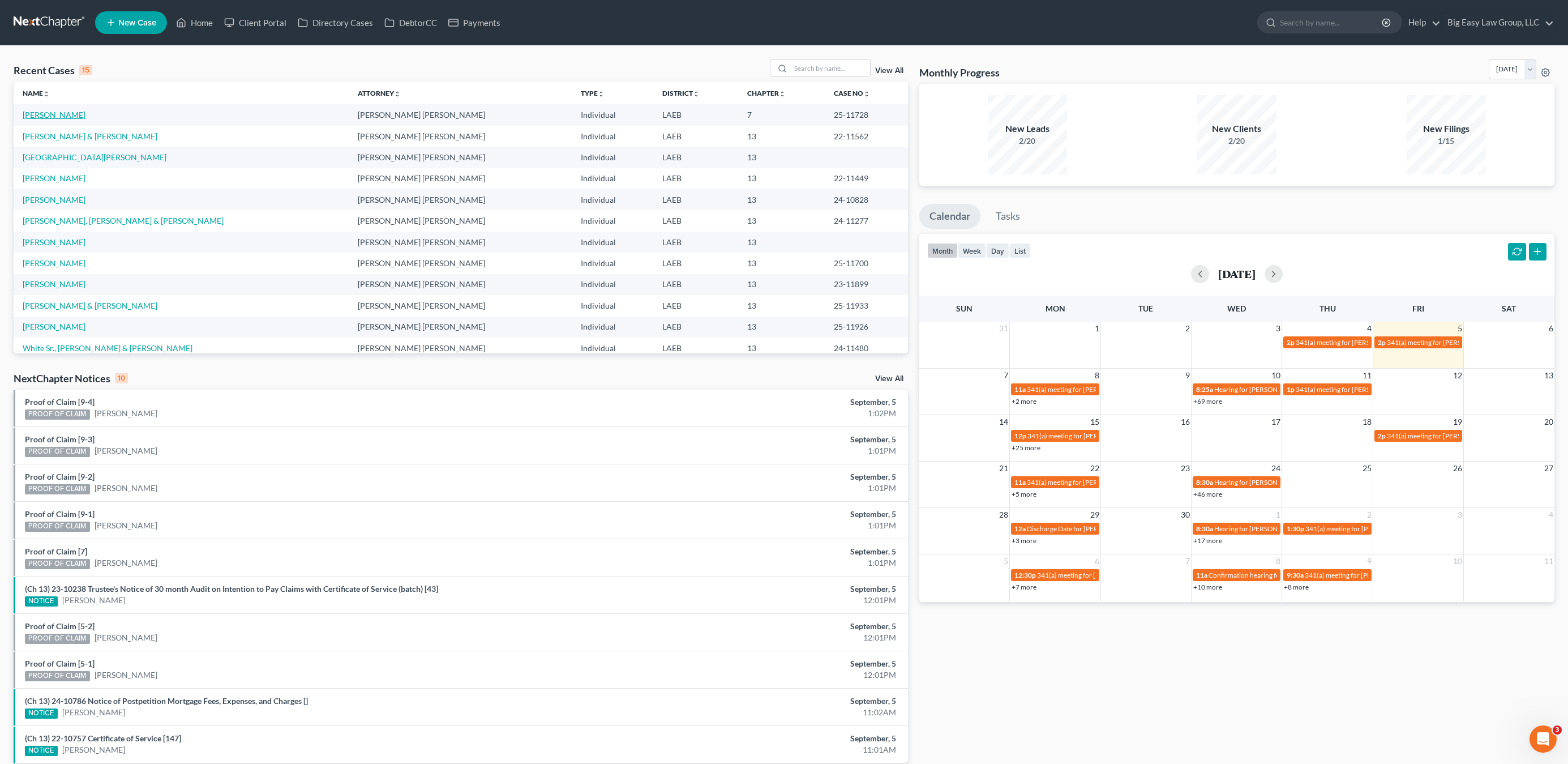
click at [27, 114] on link "[PERSON_NAME]" at bounding box center [54, 115] width 63 height 10
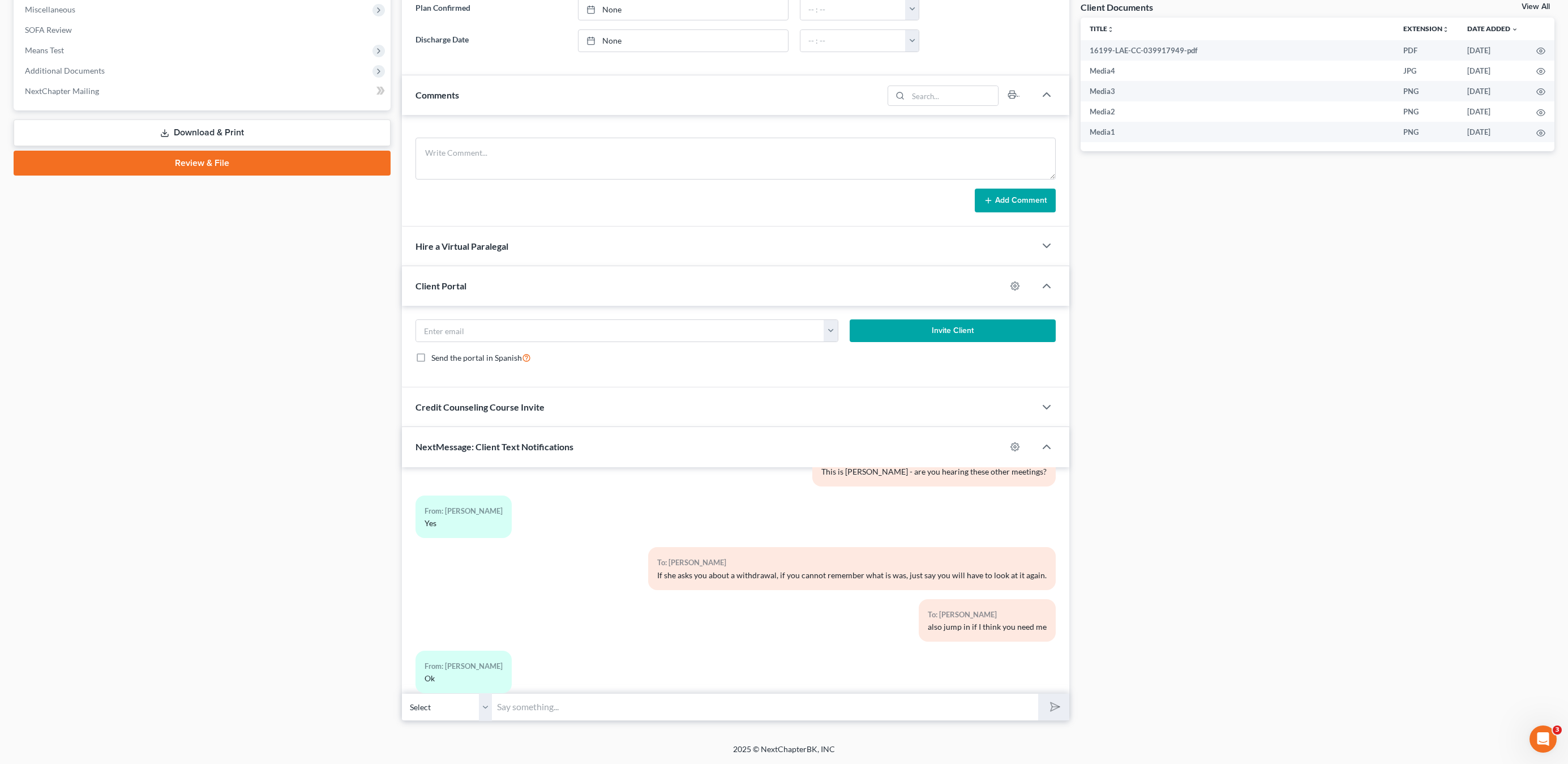
scroll to position [1923, 0]
click at [884, 692] on div "02:31PM[DATE] To: [PERSON_NAME] This is your folder To: [PERSON_NAME] Text STOP…" at bounding box center [736, 581] width 668 height 226
drag, startPoint x: 901, startPoint y: 696, endPoint x: 1076, endPoint y: 742, distance: 180.9
click at [901, 696] on input "text" at bounding box center [765, 707] width 545 height 27
click at [785, 576] on div "To: [PERSON_NAME] If she asks you about a withdrawal, if you cannot remember wh…" at bounding box center [843, 573] width 434 height 52
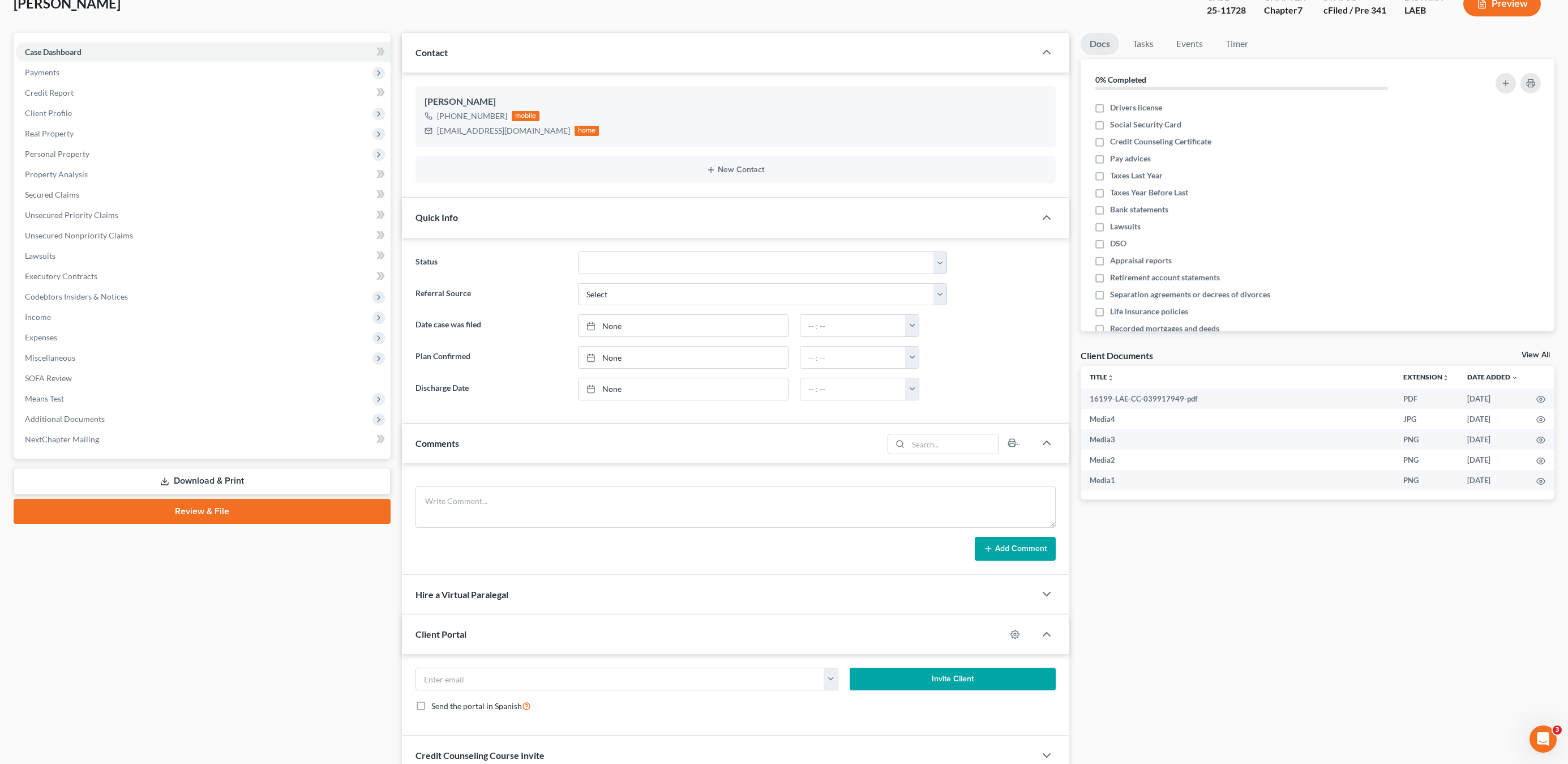
scroll to position [0, 0]
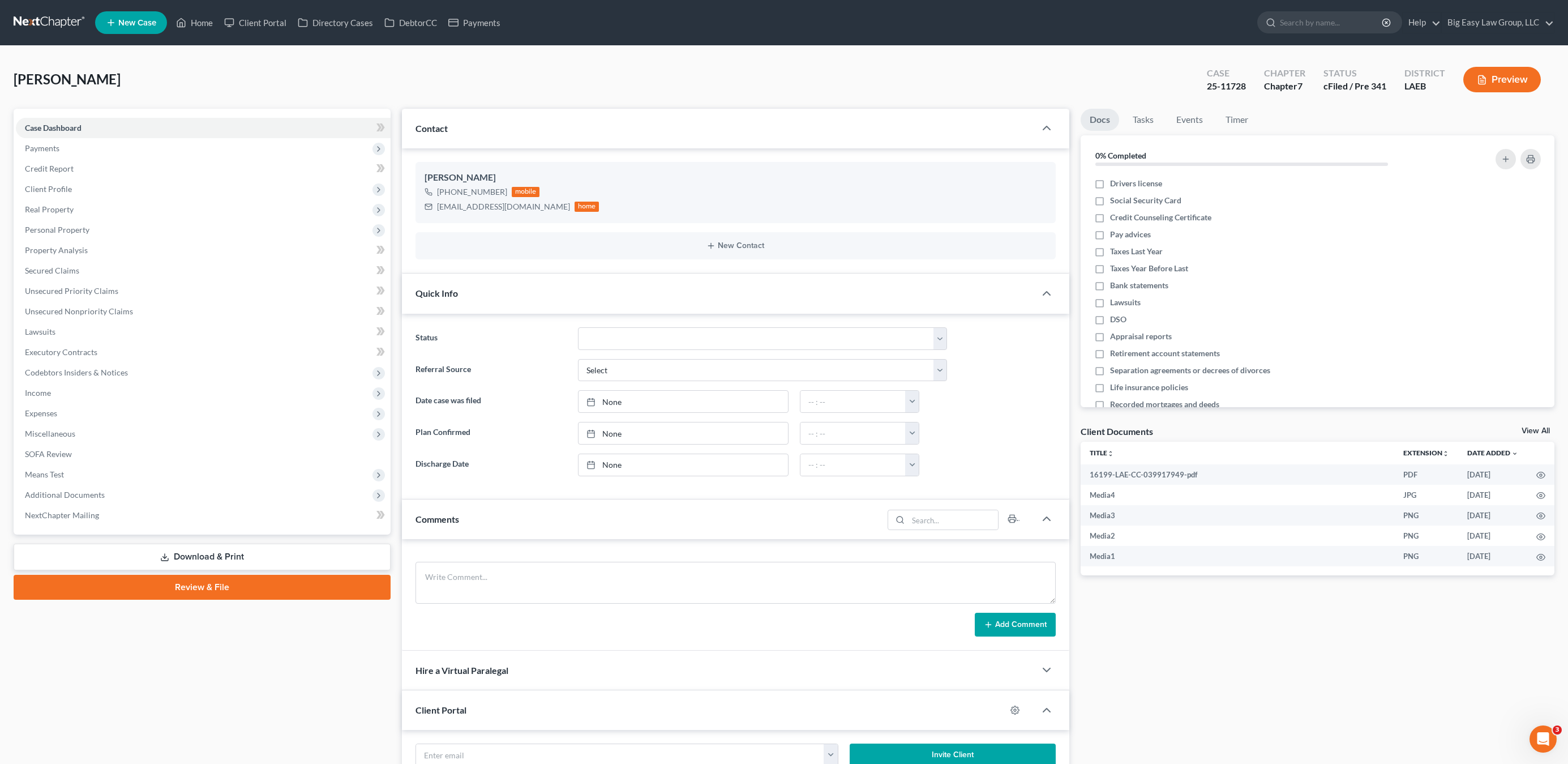
click at [100, 502] on span "Additional Documents" at bounding box center [203, 495] width 375 height 20
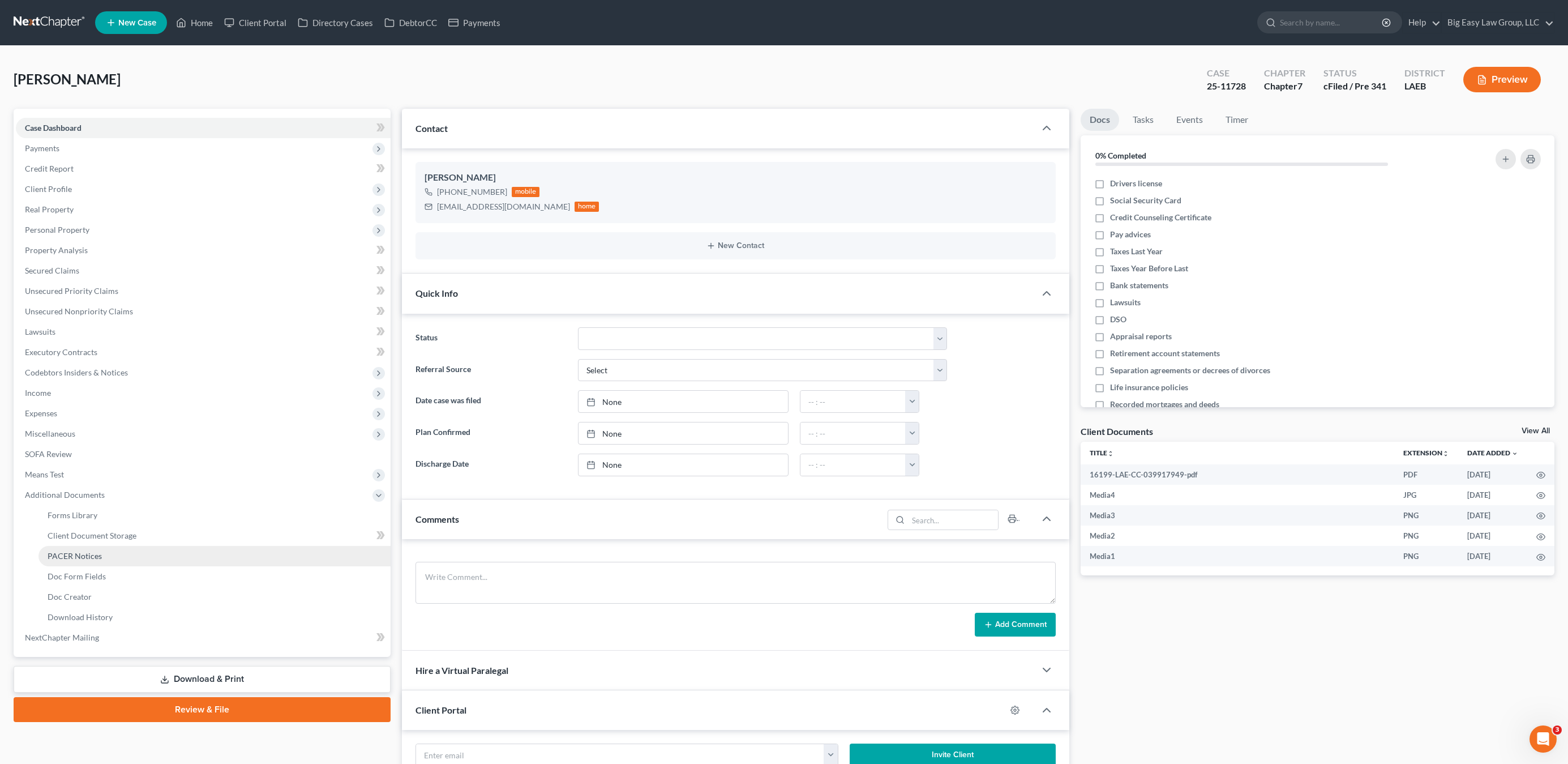
click at [132, 549] on link "PACER Notices" at bounding box center [215, 555] width 353 height 20
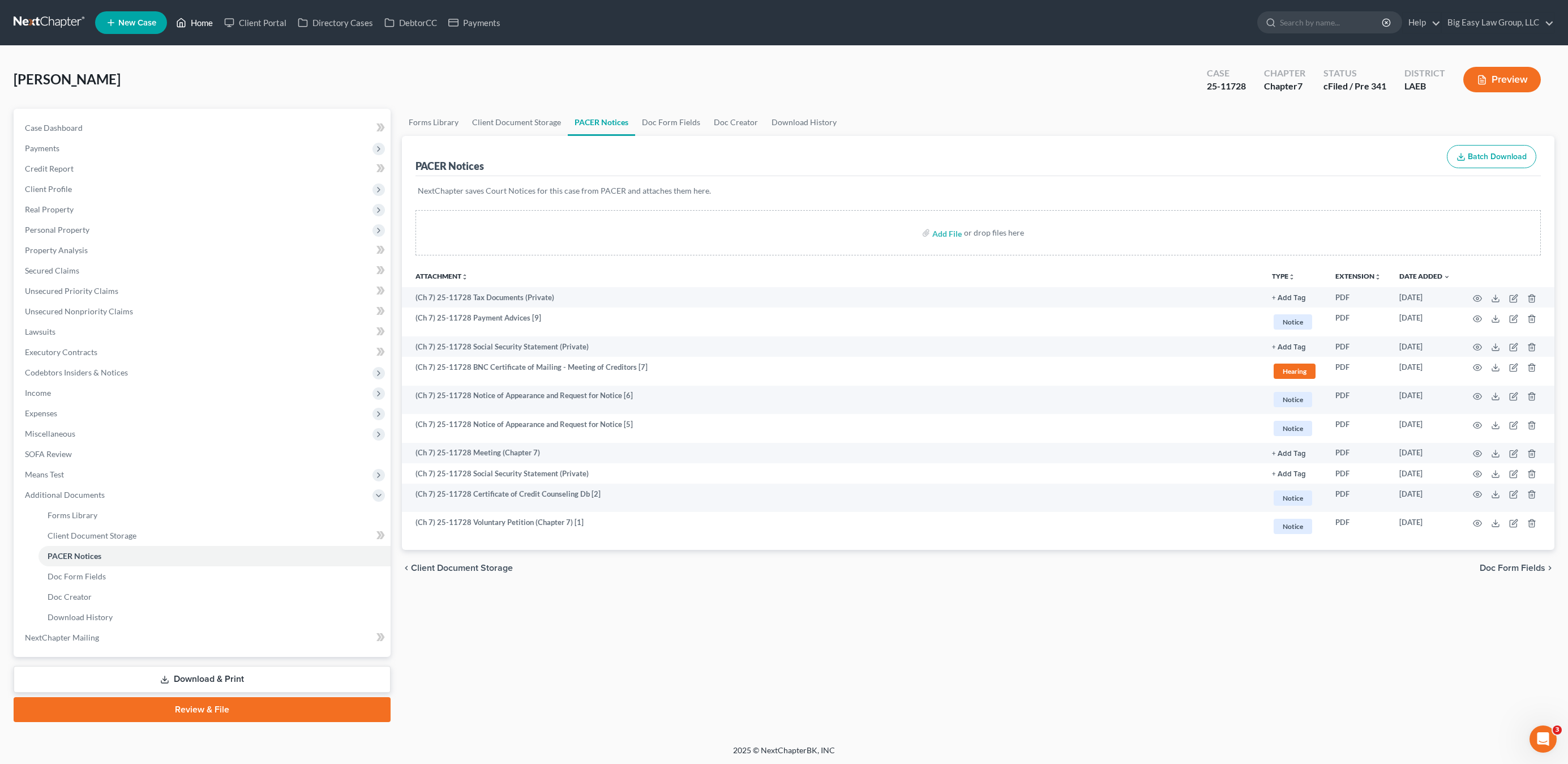
click at [183, 25] on polyline at bounding box center [181, 24] width 3 height 5
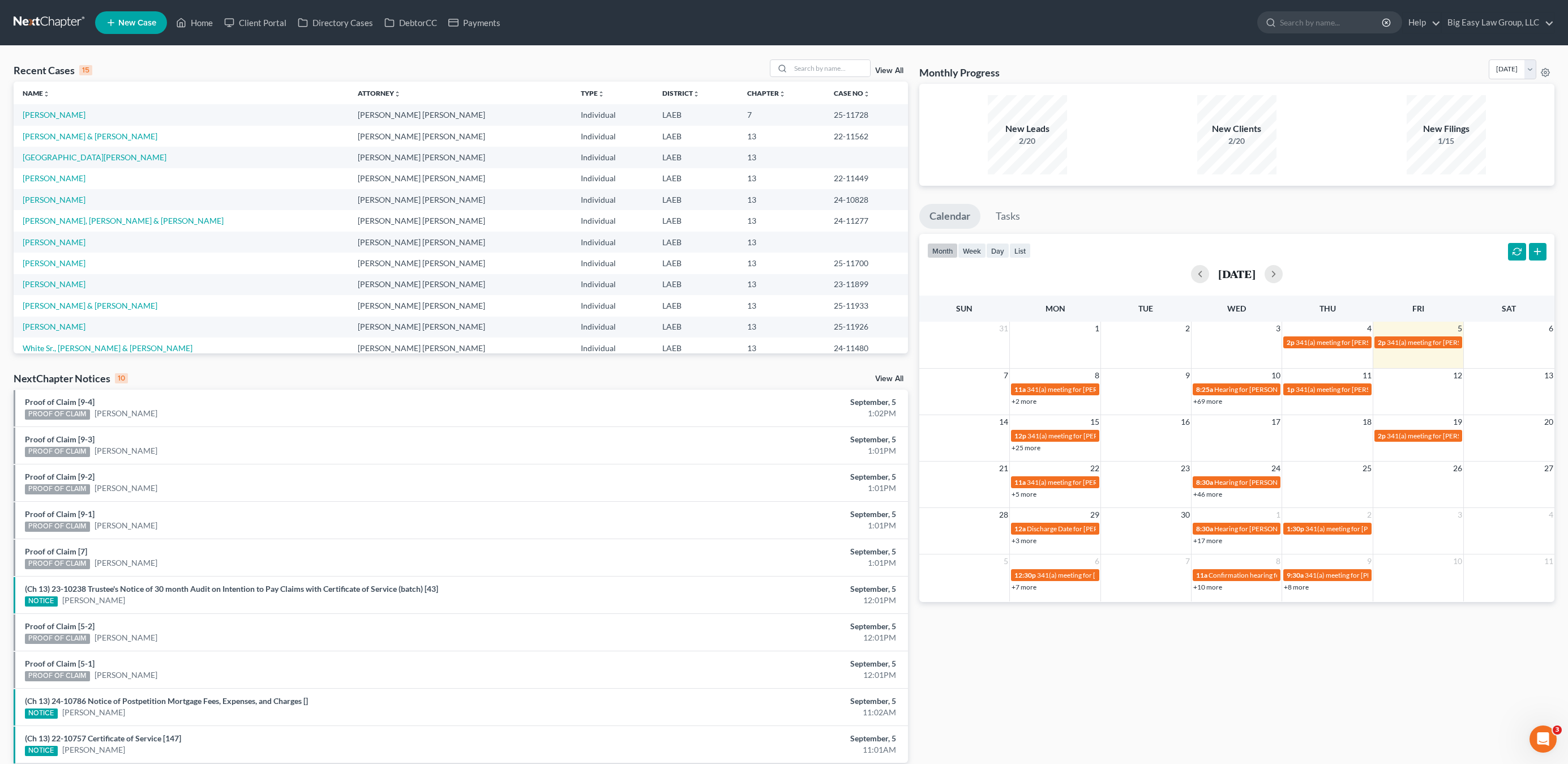
click at [200, 9] on ul "New Case Home Client Portal Directory Cases DebtorCC Payments - No Result - See…" at bounding box center [825, 22] width 1459 height 29
click at [200, 15] on link "Home" at bounding box center [194, 22] width 48 height 20
click at [809, 62] on input "search" at bounding box center [830, 68] width 79 height 17
type input "[PERSON_NAME]"
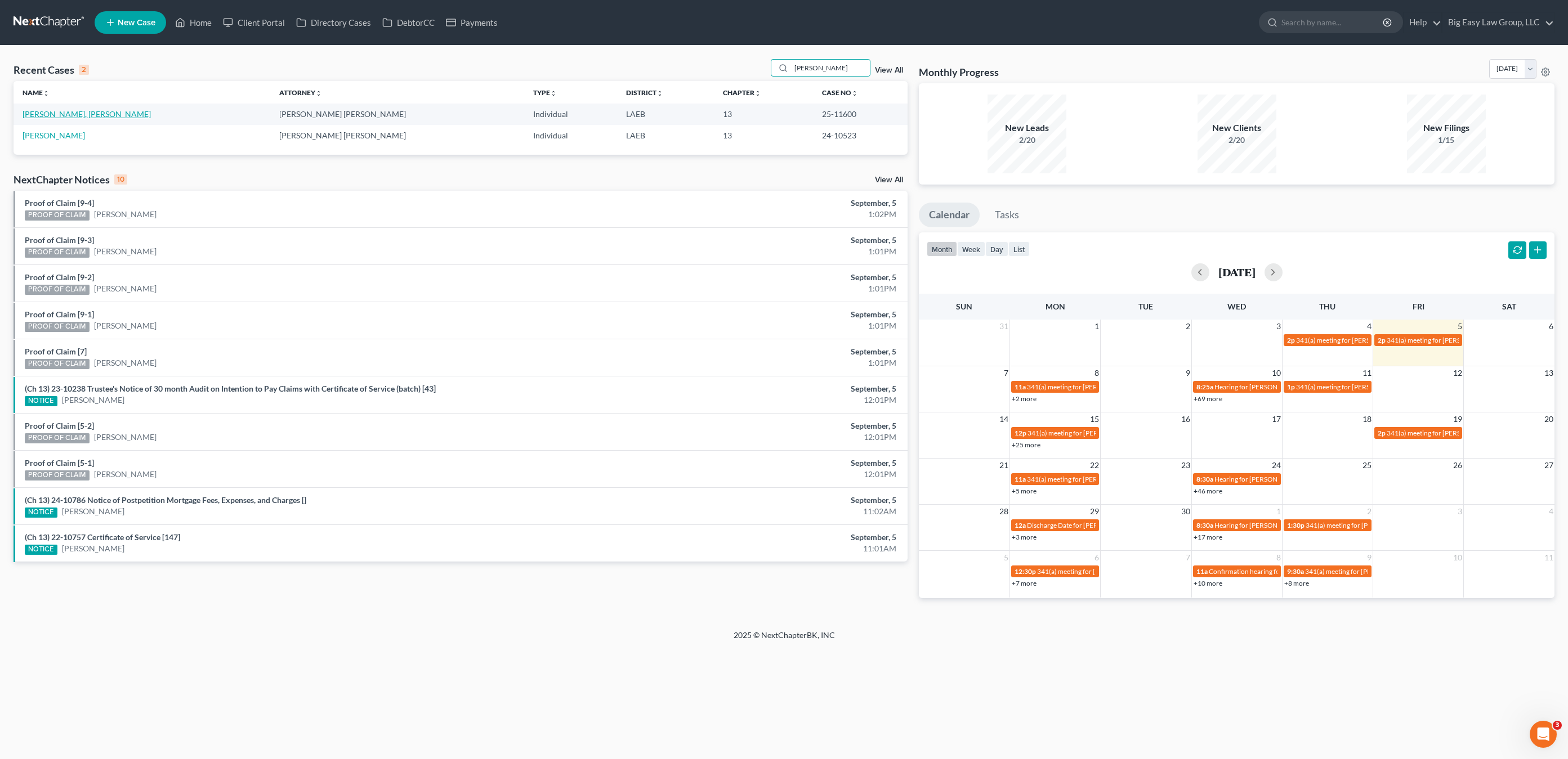
click at [34, 122] on td "[PERSON_NAME], [PERSON_NAME]" at bounding box center [141, 114] width 257 height 21
click at [51, 109] on link "[PERSON_NAME], [PERSON_NAME]" at bounding box center [86, 114] width 129 height 10
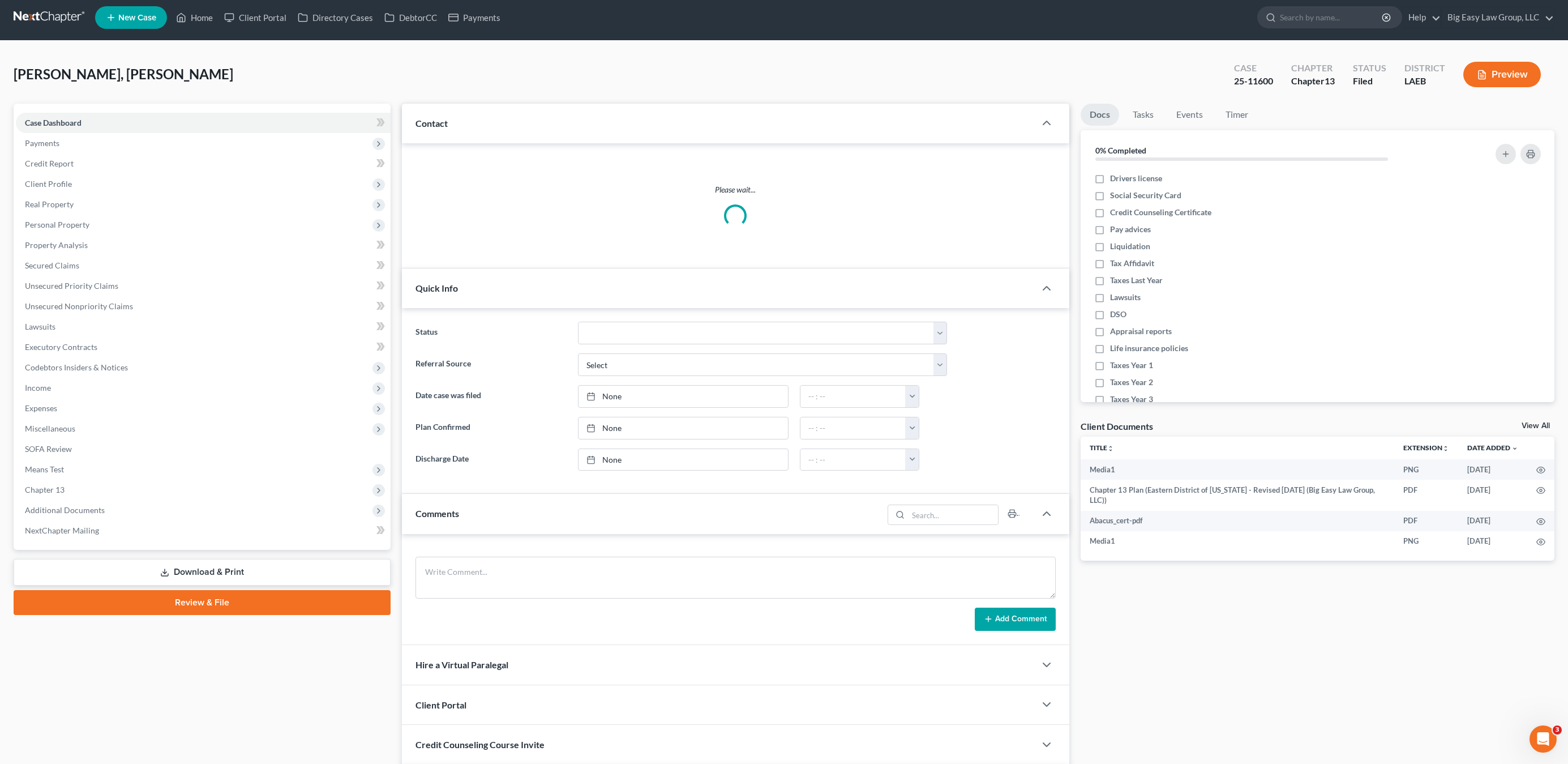
scroll to position [187, 0]
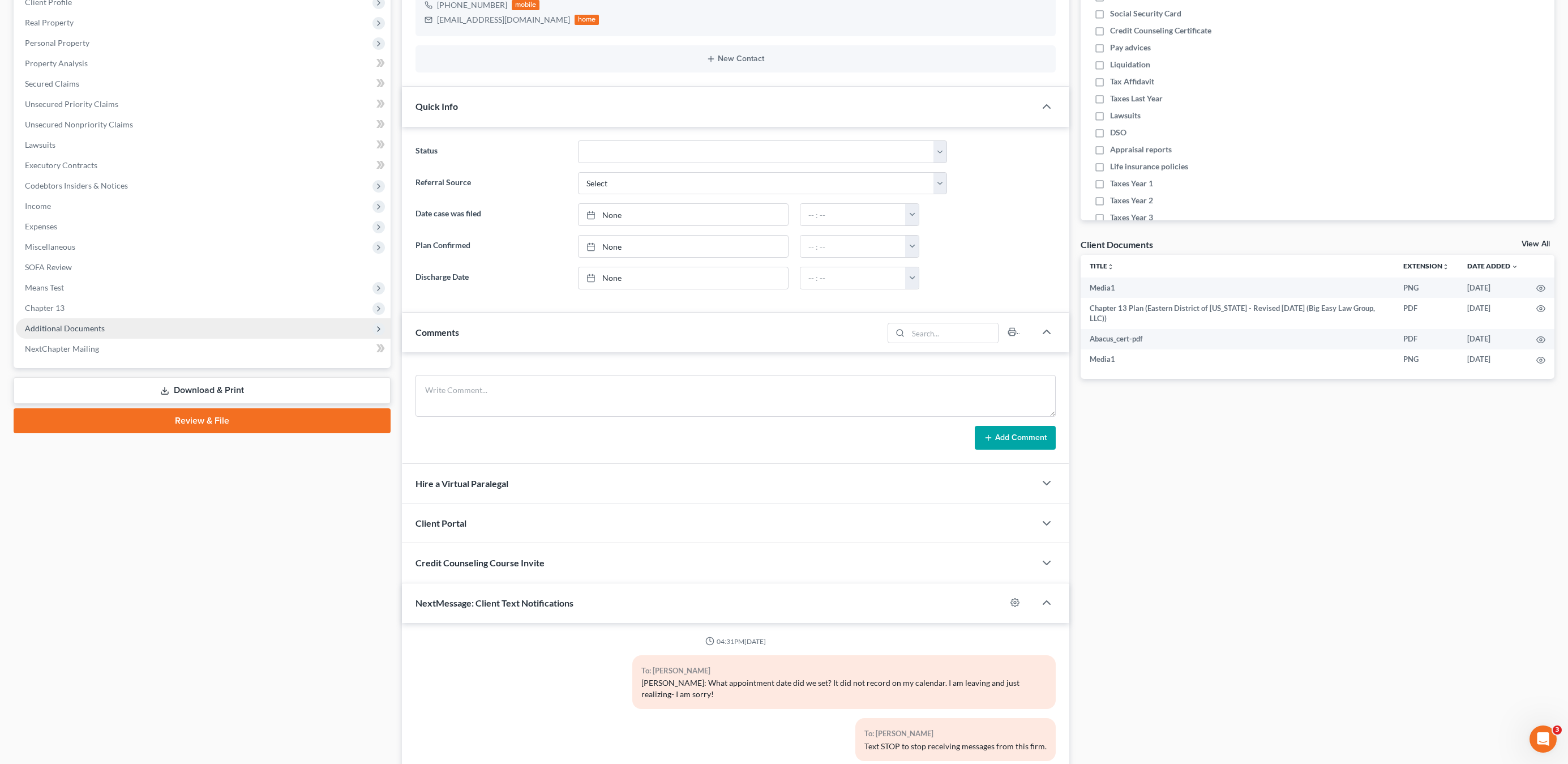
click at [73, 322] on span "Additional Documents" at bounding box center [203, 328] width 375 height 20
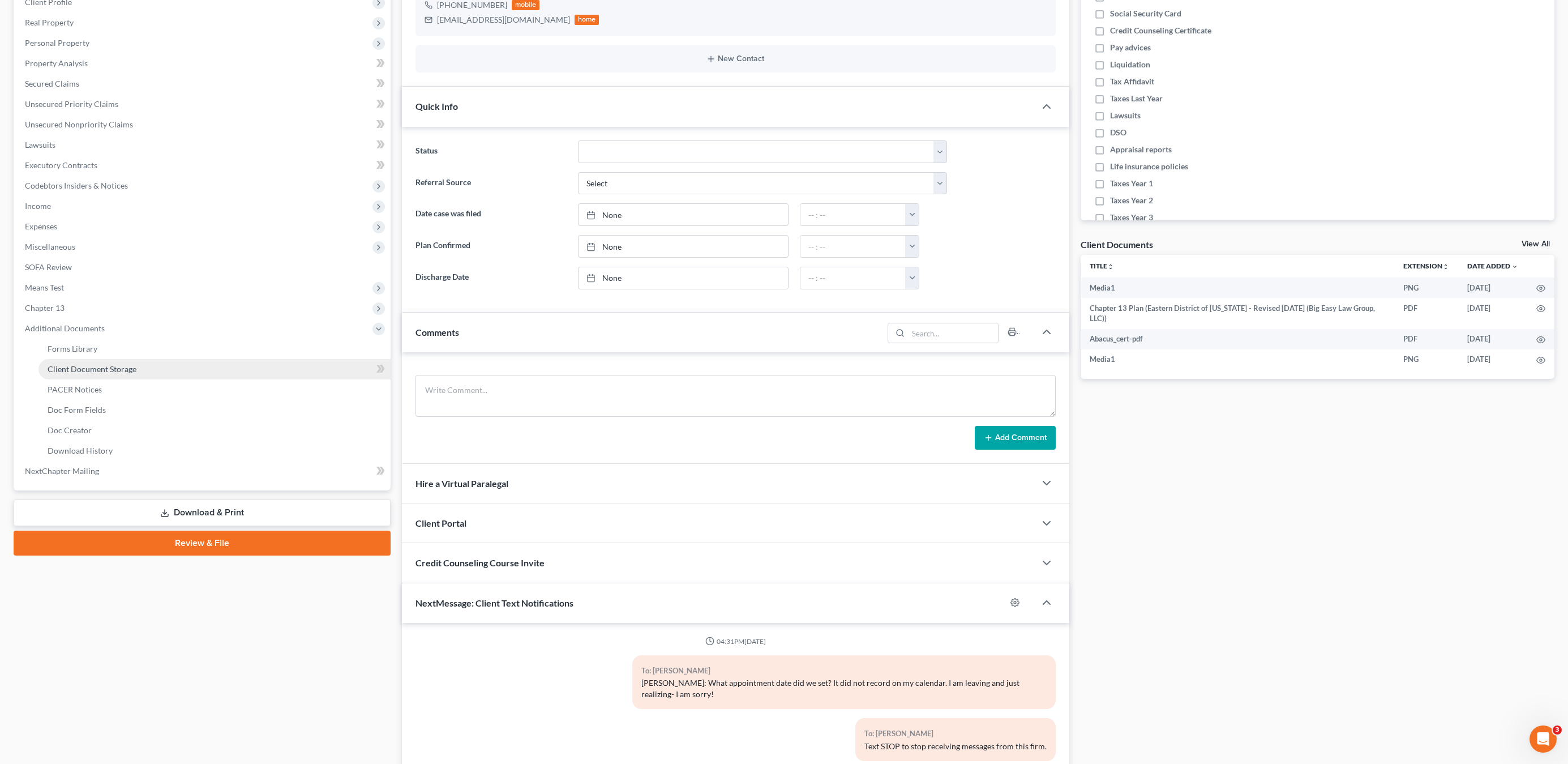
scroll to position [4073, 0]
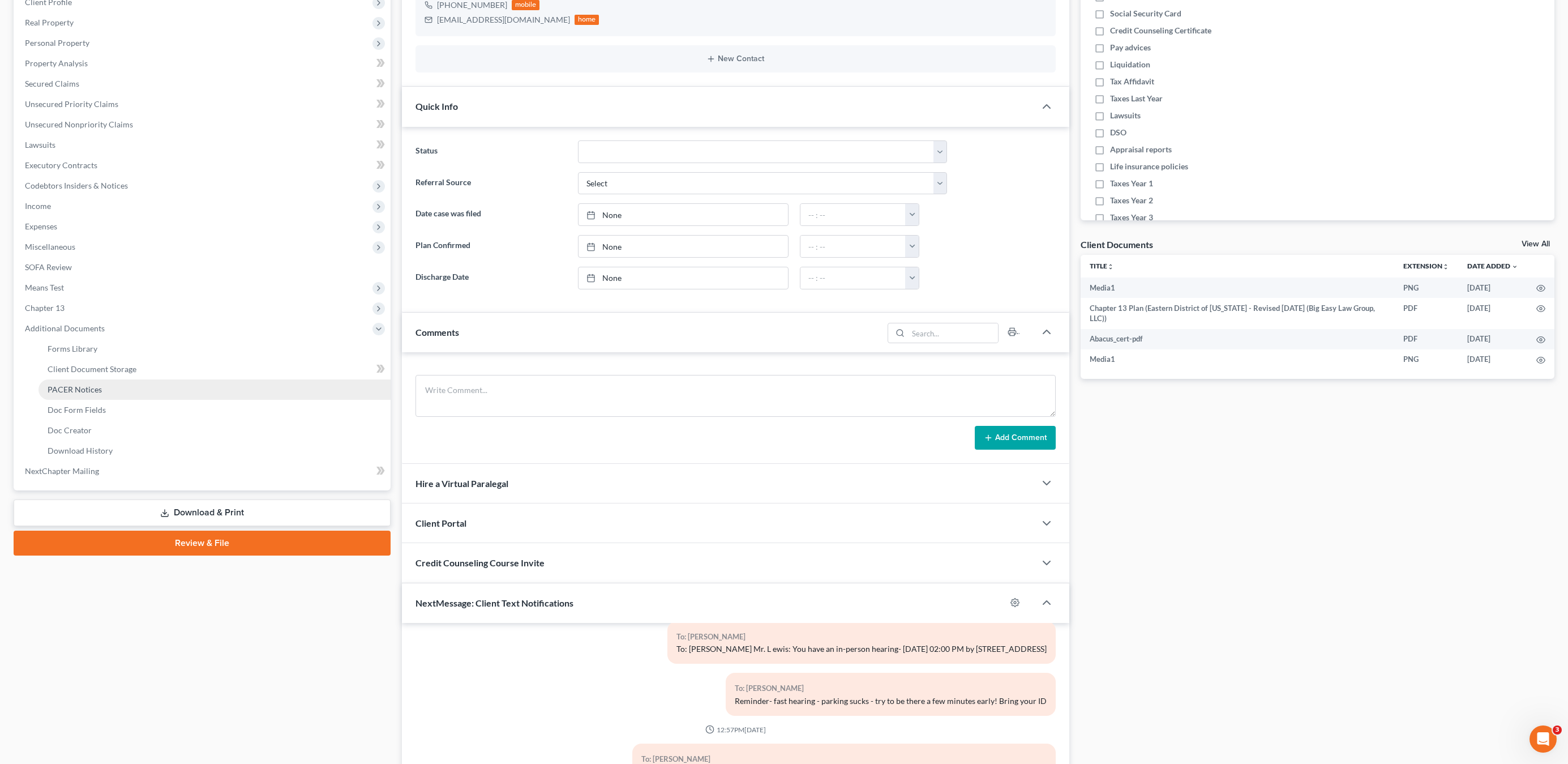
click at [103, 390] on link "PACER Notices" at bounding box center [215, 389] width 353 height 20
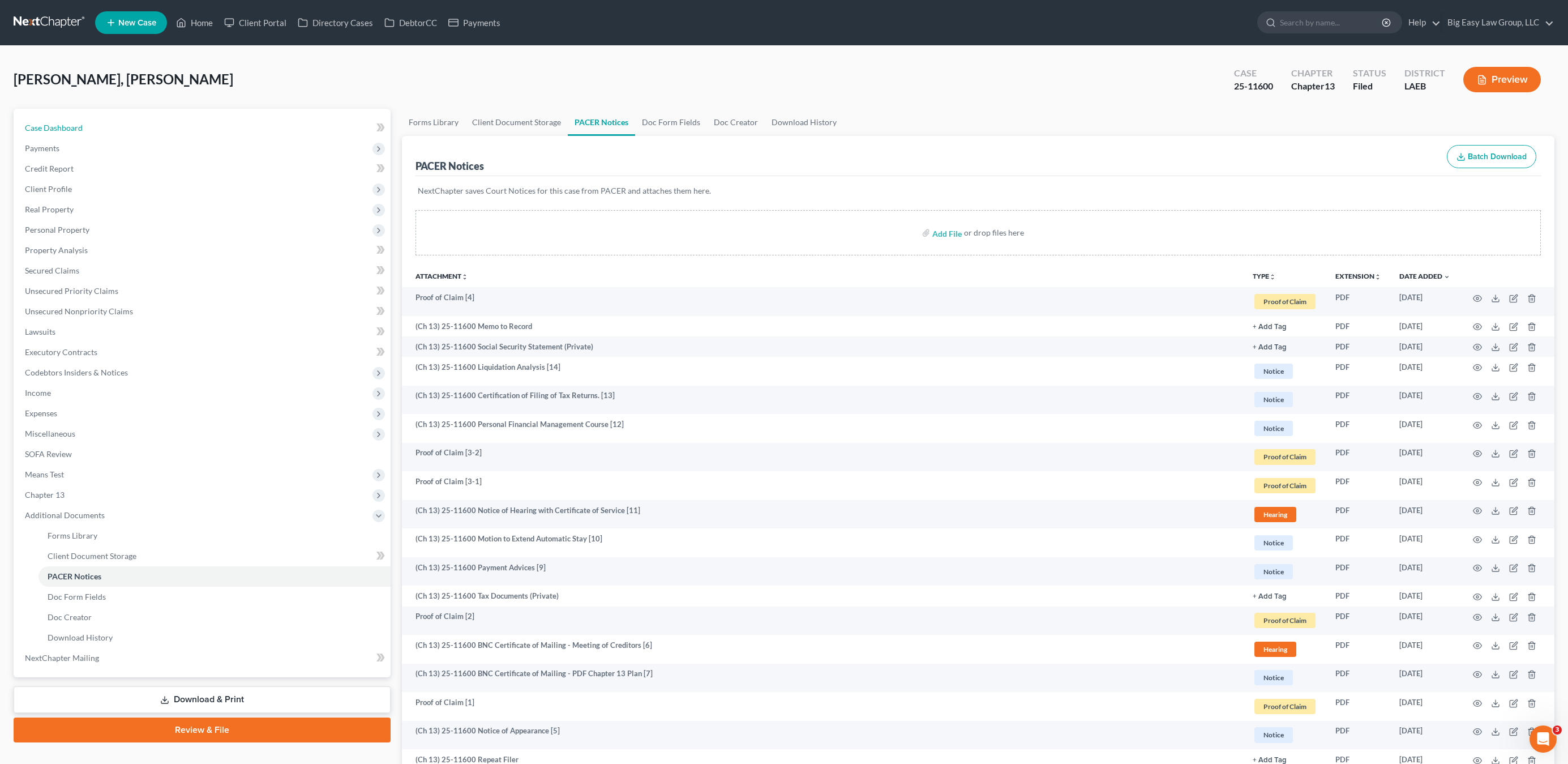
drag, startPoint x: 63, startPoint y: 133, endPoint x: 520, endPoint y: 254, distance: 472.7
click at [63, 133] on link "Case Dashboard" at bounding box center [203, 128] width 375 height 20
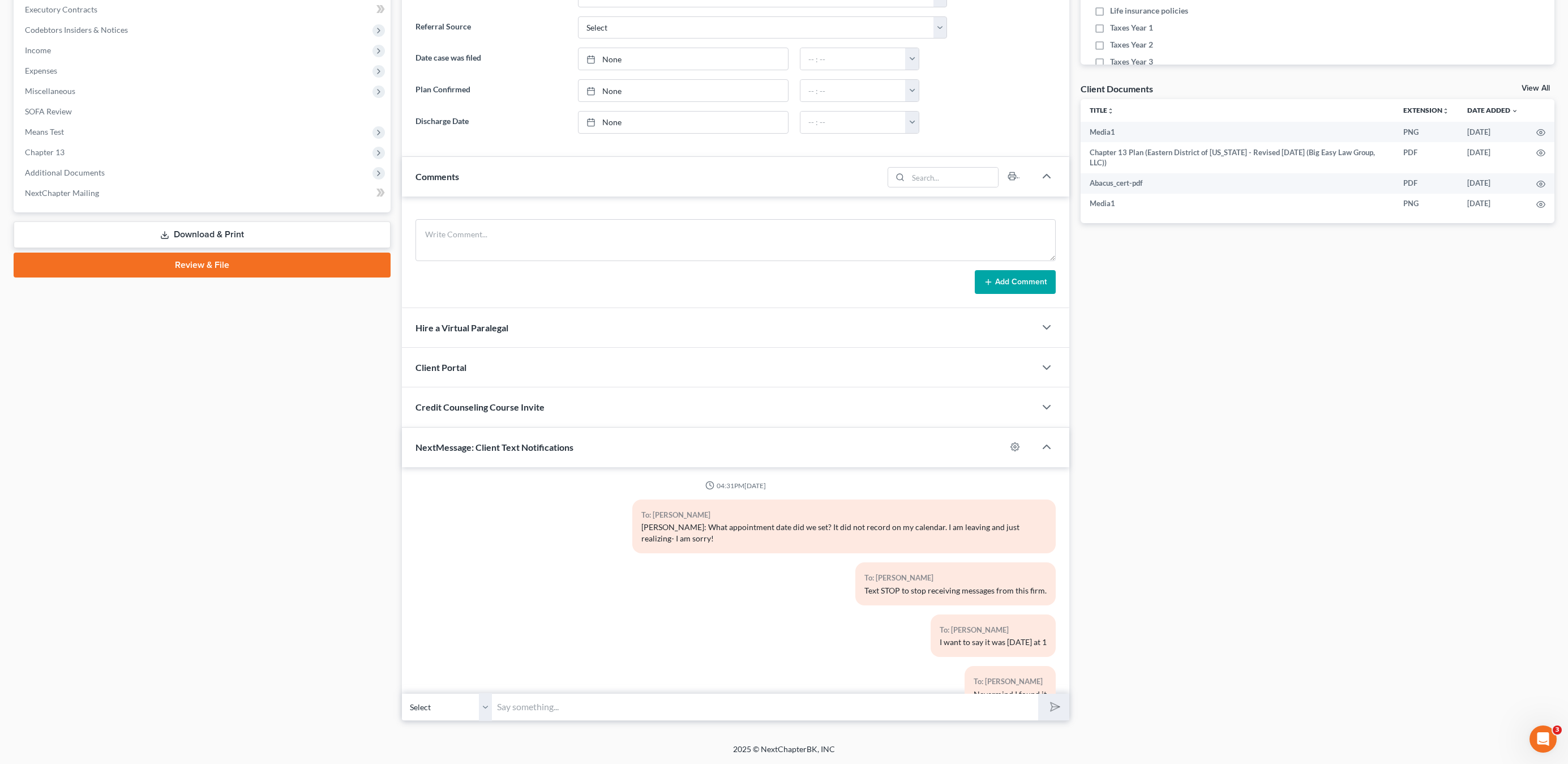
scroll to position [4072, 0]
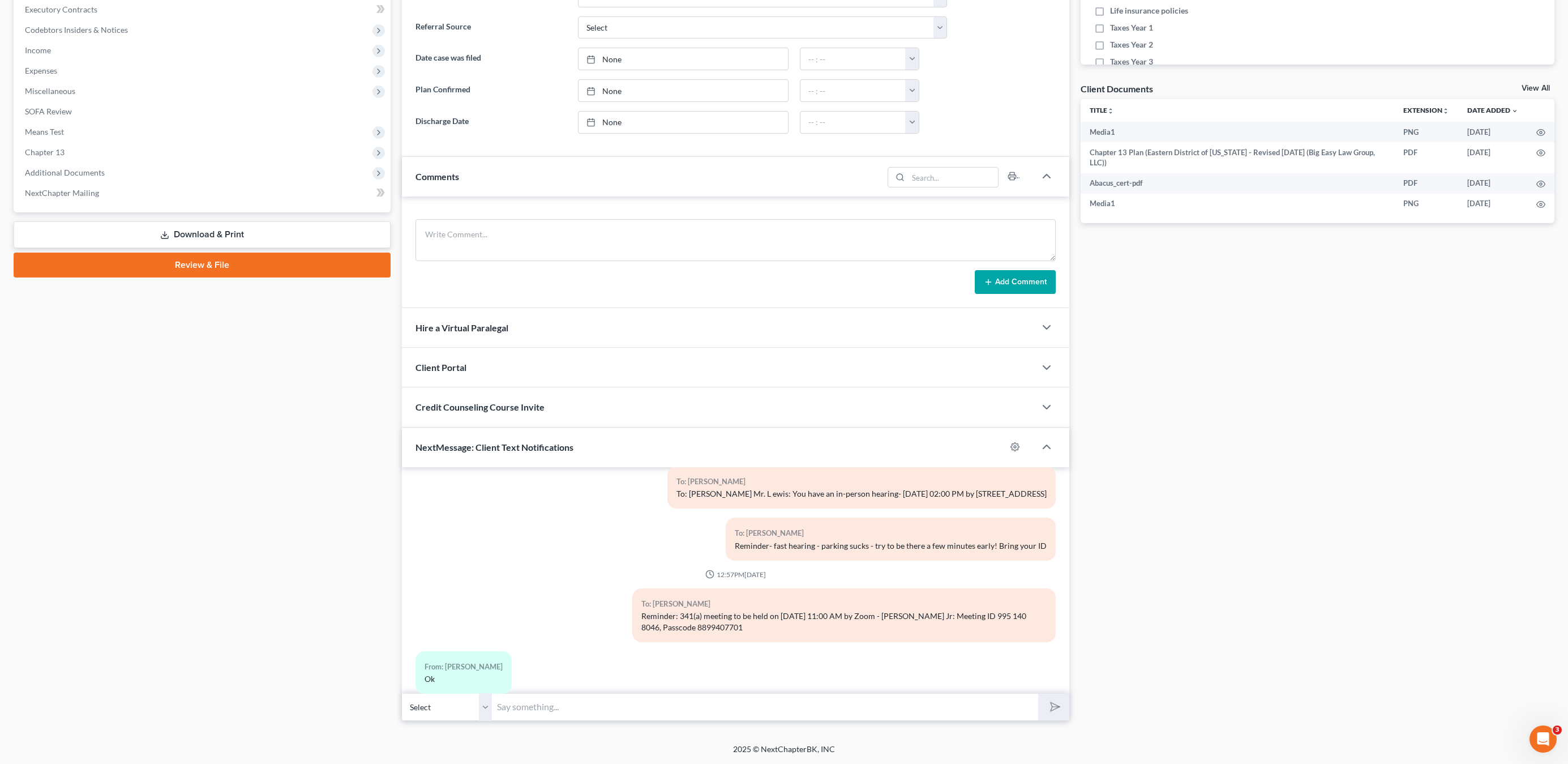
drag, startPoint x: 814, startPoint y: 741, endPoint x: 820, endPoint y: 722, distance: 19.9
click at [814, 740] on div "[PERSON_NAME], [PERSON_NAME] Upgraded Case 25-11600 Chapter Chapter 13 Status F…" at bounding box center [784, 223] width 1568 height 1041
click at [820, 722] on div "Petition Navigation Case Dashboard Payments Invoices Payments Payments Credit R…" at bounding box center [784, 248] width 1541 height 964
click at [823, 711] on input "text" at bounding box center [765, 707] width 545 height 27
paste input "[DATE] 11:00 AM by [PERSON_NAME]: Meeting ID 995 140 8046, Passcode 8899407701"
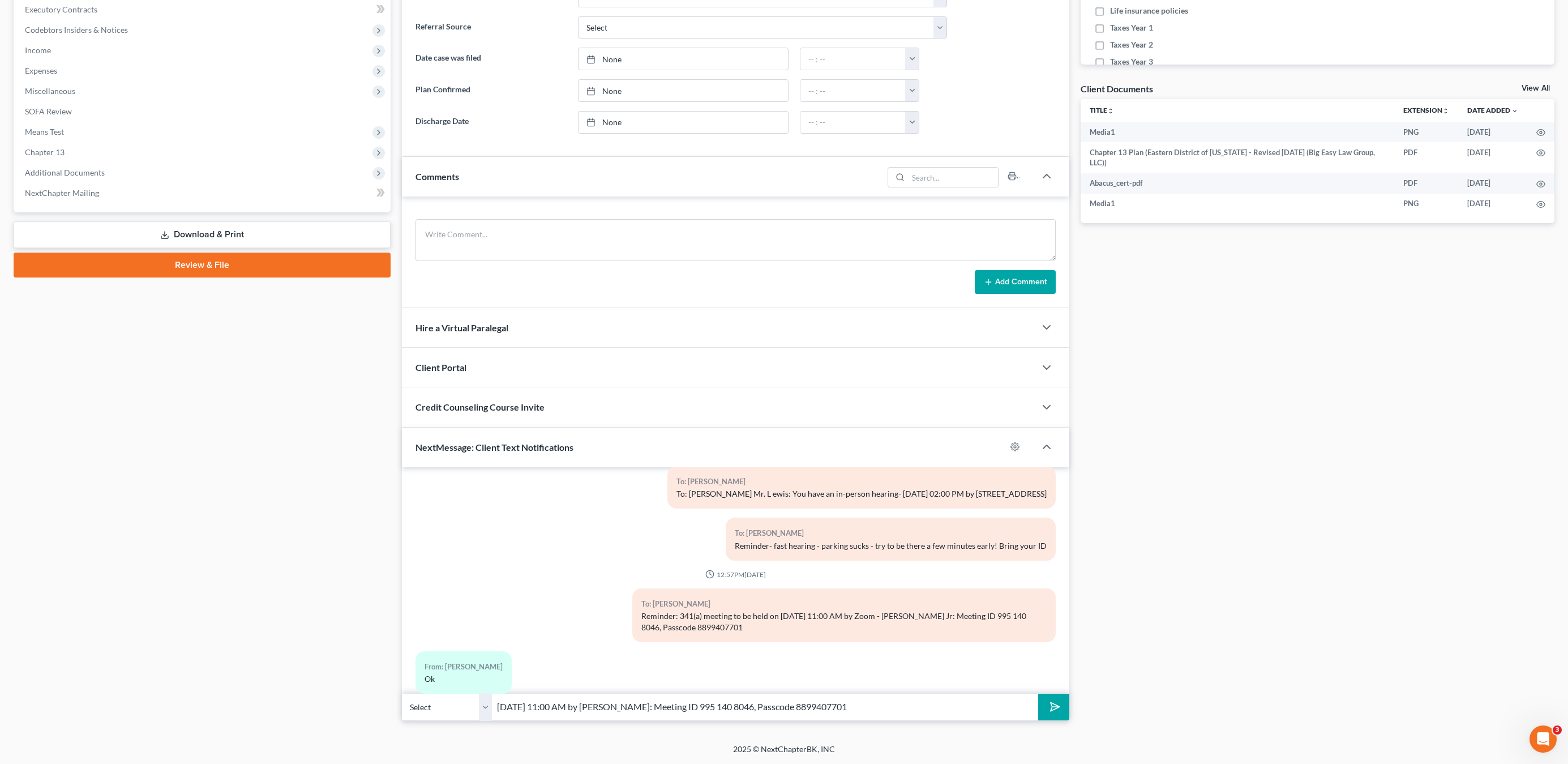
type input "[DATE] 11:00 AM by [PERSON_NAME]: Meeting ID 995 140 8046, Passcode 8899407701"
click at [1048, 718] on button "submit" at bounding box center [1054, 707] width 31 height 26
drag, startPoint x: 959, startPoint y: 715, endPoint x: 1126, endPoint y: 758, distance: 172.4
click at [959, 715] on input "text" at bounding box center [765, 707] width 545 height 27
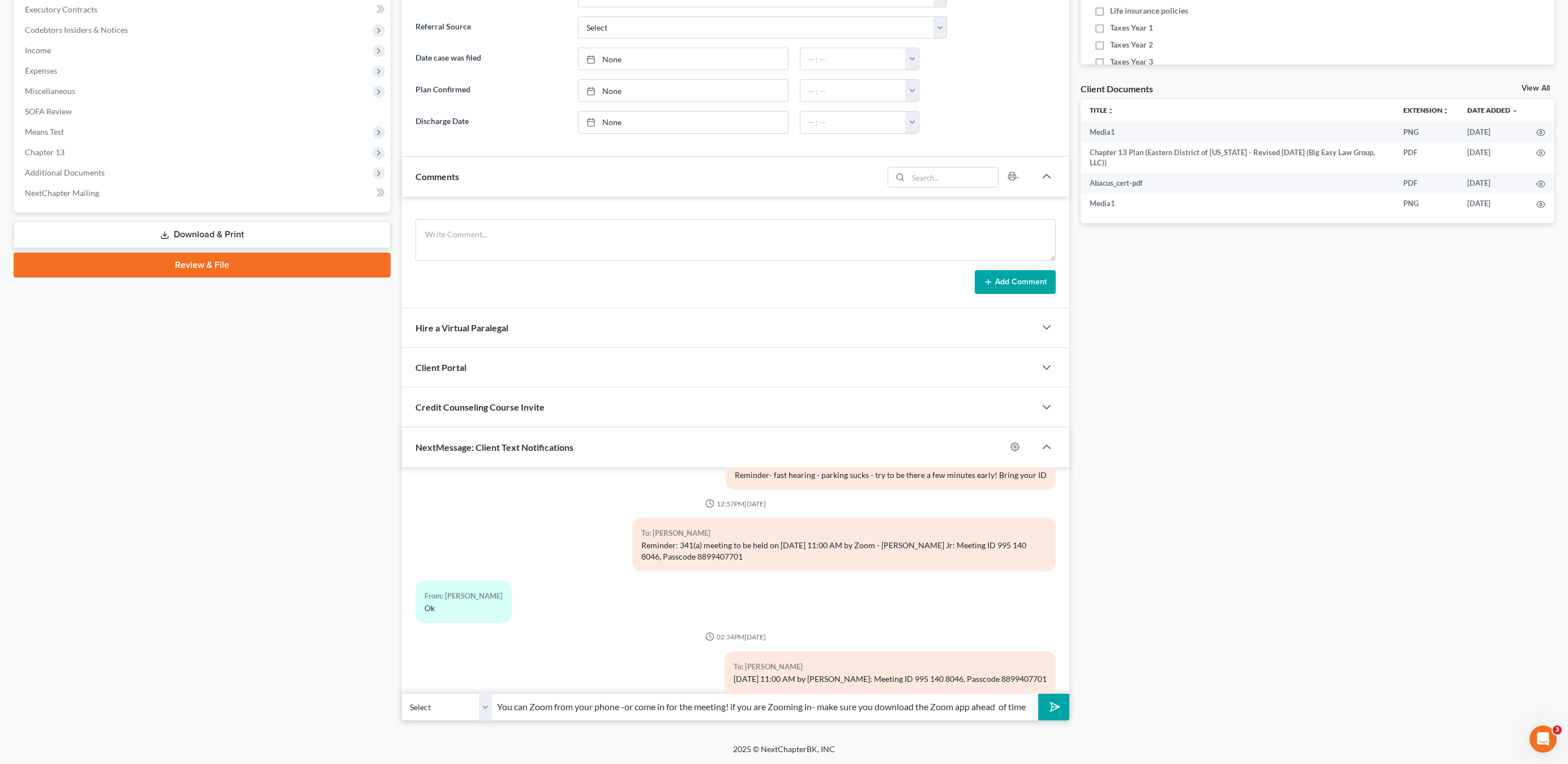
scroll to position [0, 1]
type input "You can Zoom from your phone -or come in for the meeting! if you are Zooming in…"
click at [1038, 694] on button "submit" at bounding box center [1054, 707] width 31 height 26
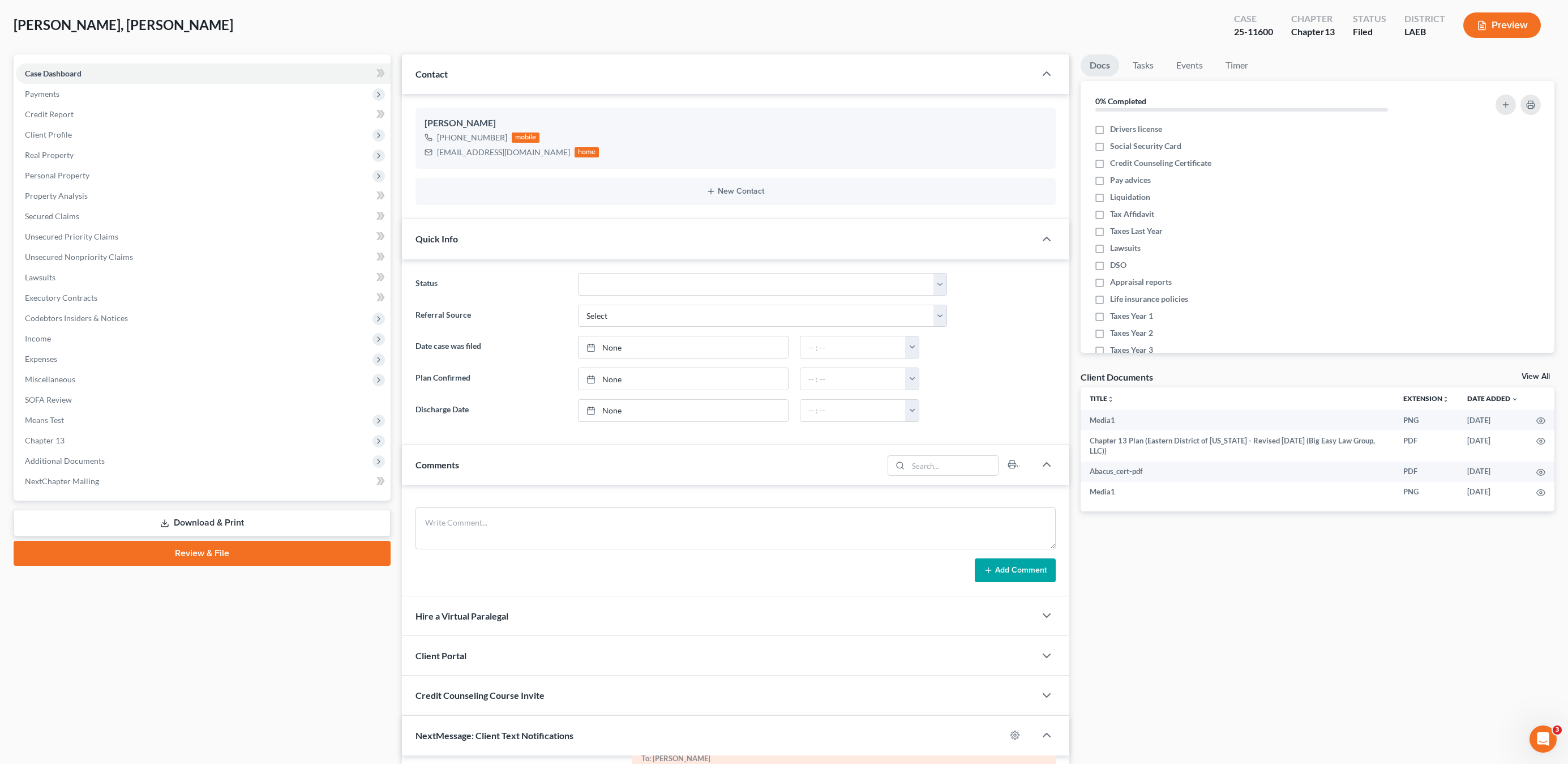
scroll to position [0, 0]
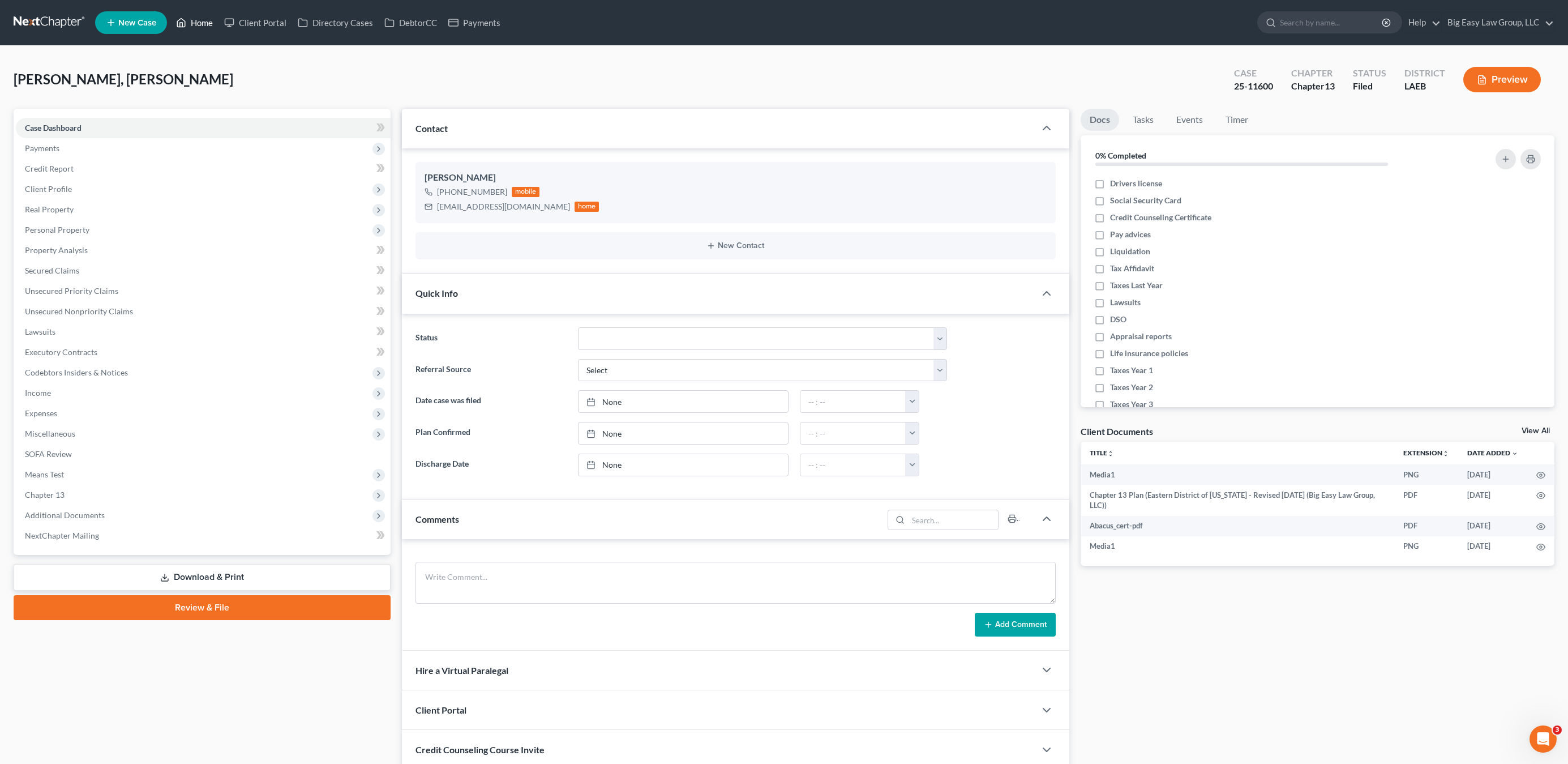
click at [198, 19] on link "Home" at bounding box center [194, 22] width 48 height 20
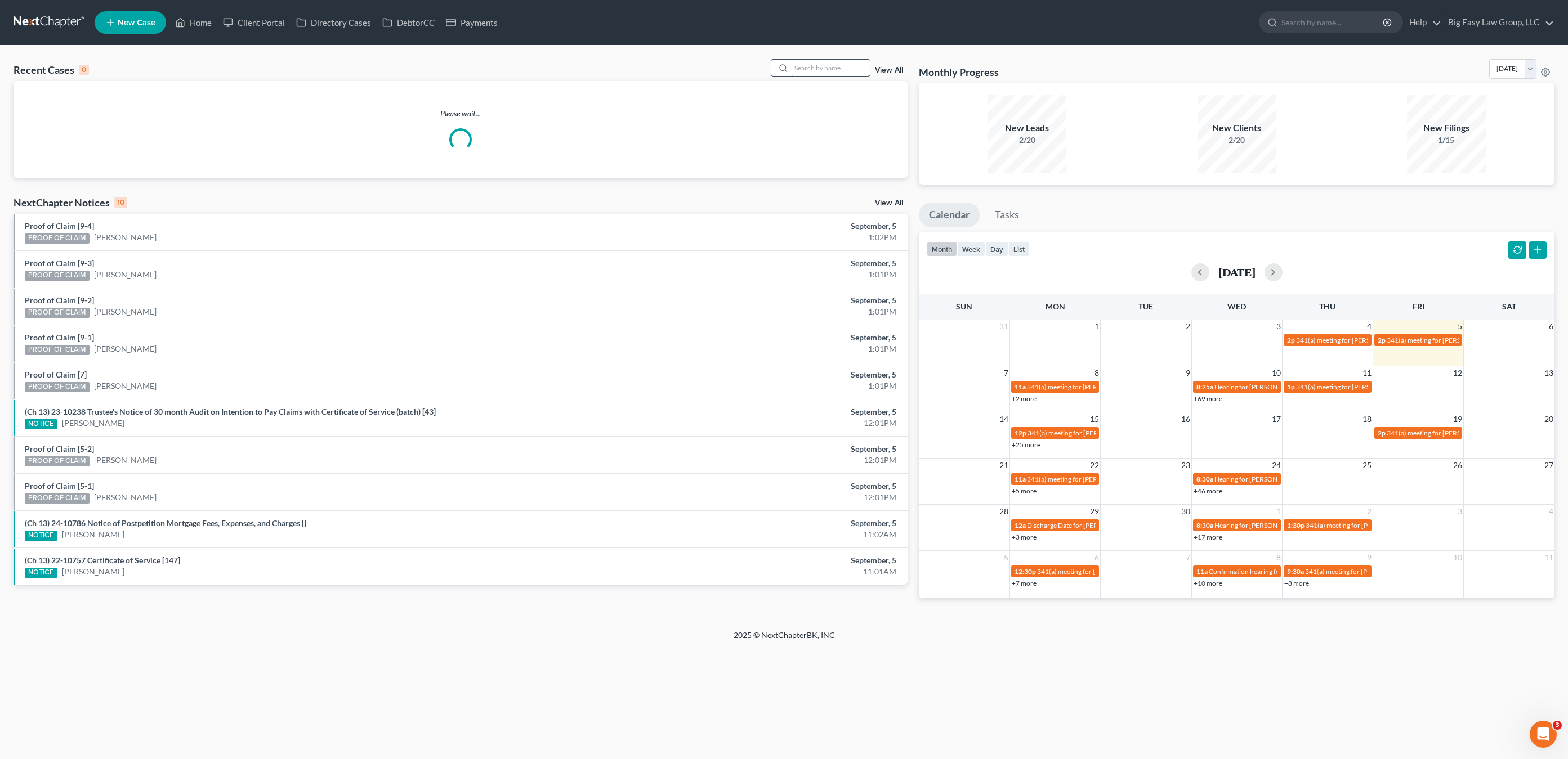
click at [828, 74] on input "search" at bounding box center [830, 68] width 78 height 16
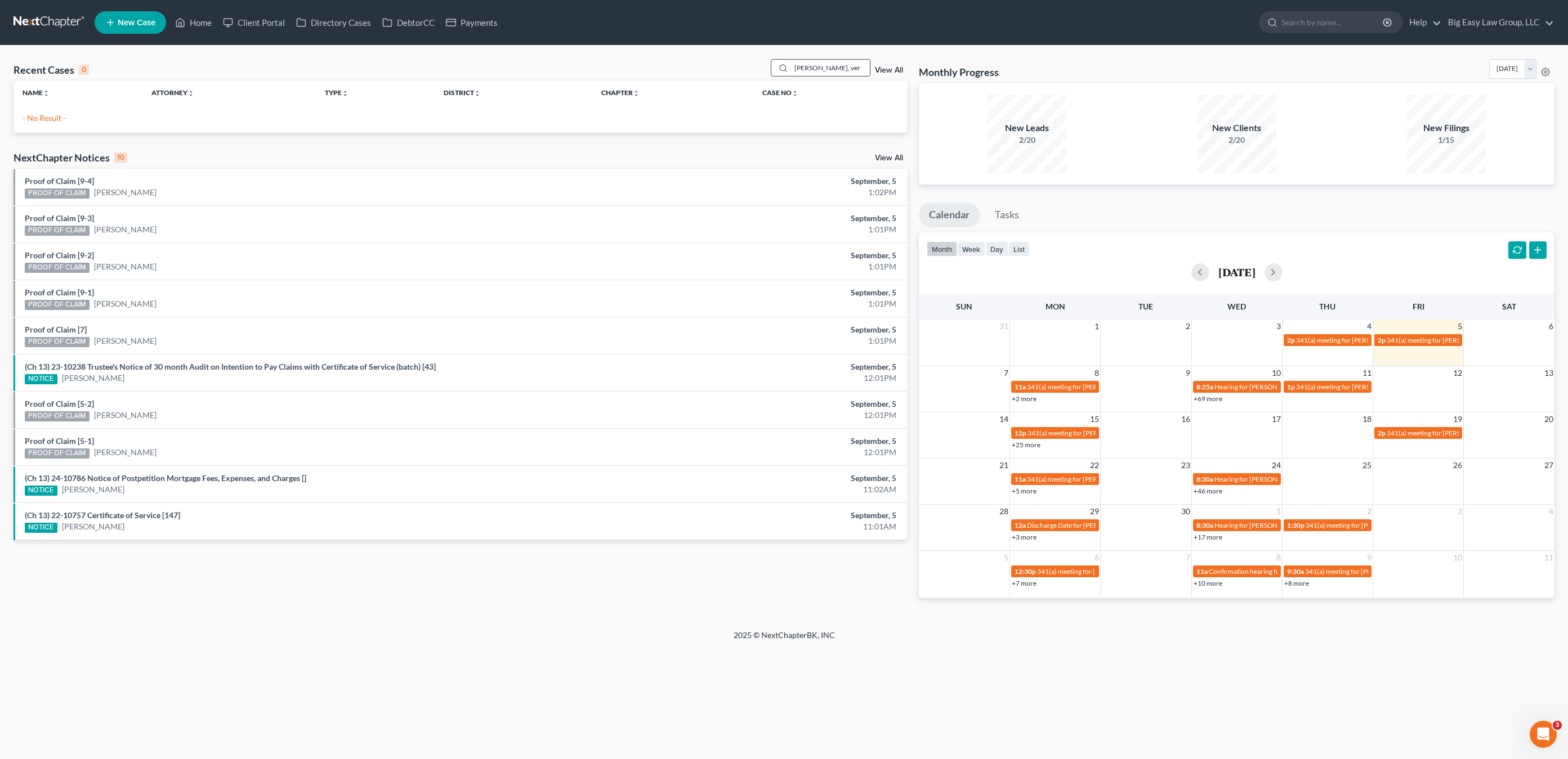
drag, startPoint x: 871, startPoint y: 66, endPoint x: 784, endPoint y: 64, distance: 87.0
click at [784, 64] on div "[PERSON_NAME], ver View All" at bounding box center [840, 68] width 138 height 17
type input "[PERSON_NAME]"
click at [68, 119] on td "[PERSON_NAME]" at bounding box center [94, 114] width 162 height 21
click at [77, 115] on link "[PERSON_NAME]" at bounding box center [53, 114] width 63 height 10
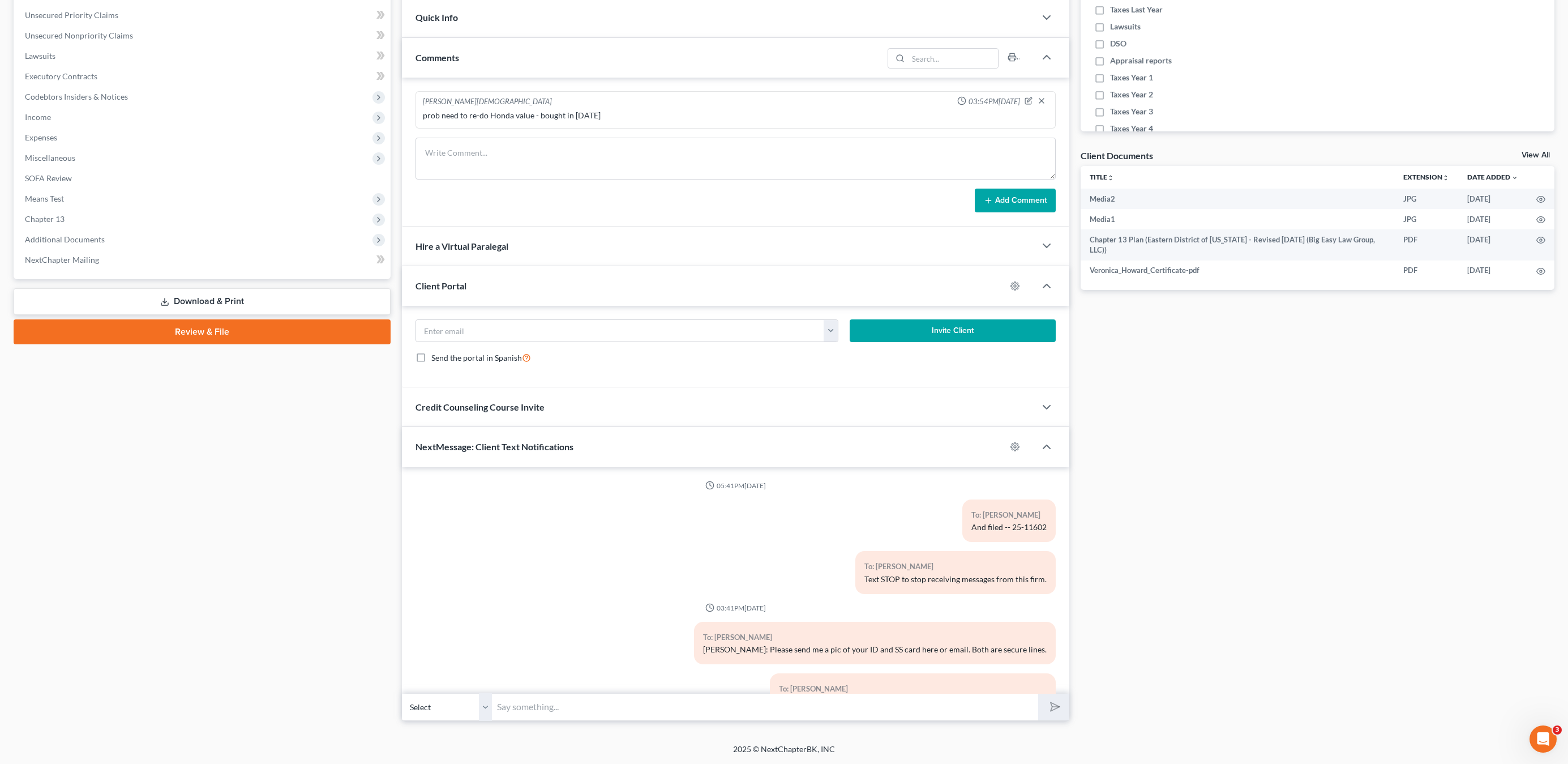
scroll to position [260, 0]
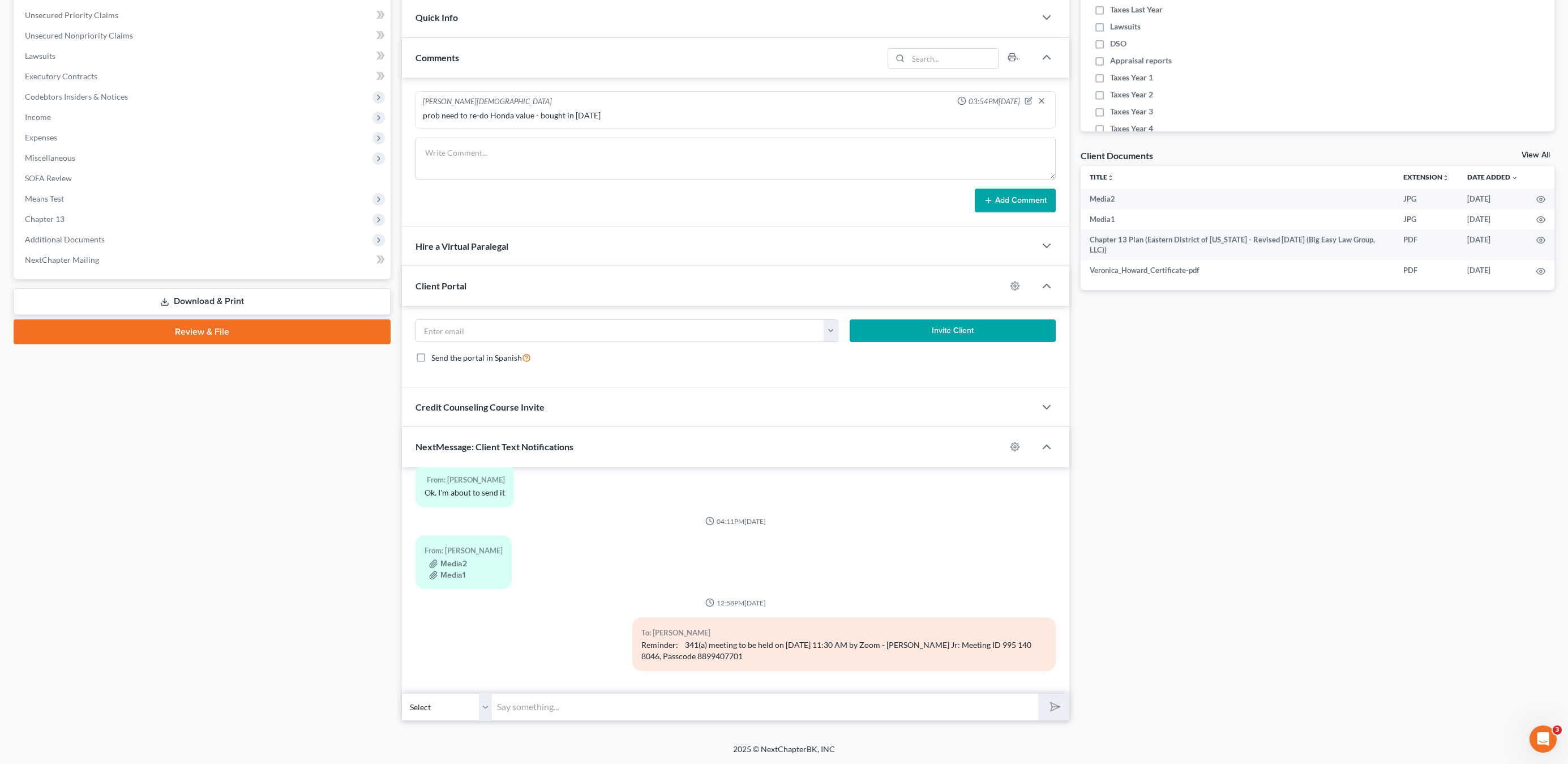
click at [728, 700] on input "text" at bounding box center [765, 707] width 545 height 27
paste input "[DATE] 11:30 AM by [PERSON_NAME]: Meeting ID 995 140 8046, Passcode 8899407701"
drag, startPoint x: 495, startPoint y: 707, endPoint x: 840, endPoint y: 763, distance: 349.5
click at [495, 707] on input "[DATE] 11:30 AM by [PERSON_NAME]: Meeting ID 995 140 8046, Passcode 8899407701" at bounding box center [765, 707] width 545 height 27
type input "Last reminder ! [DATE] 11:30 AM by [PERSON_NAME]: Meeting ID 995 140 8046, Pass…"
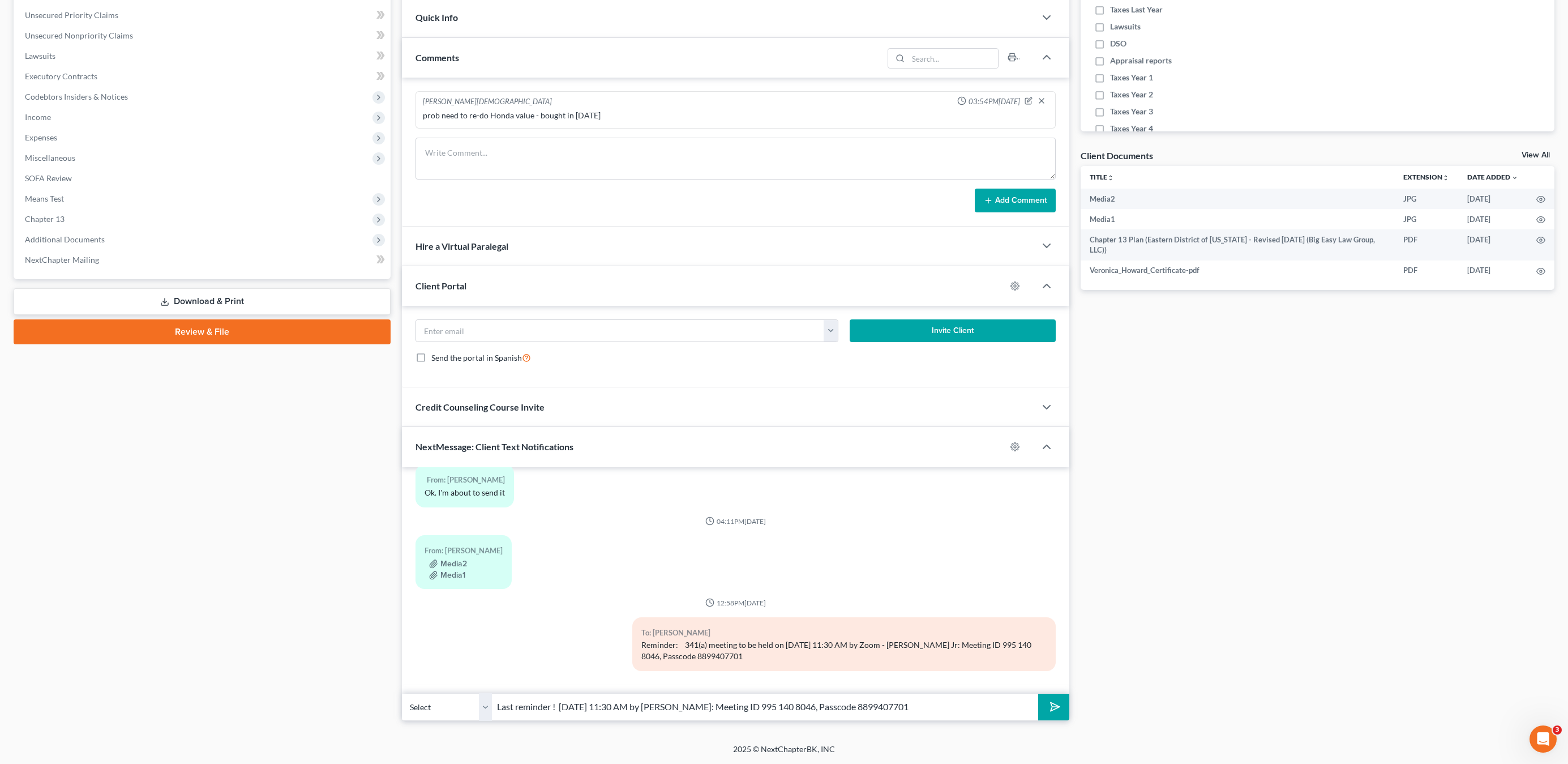
click at [1058, 699] on button "submit" at bounding box center [1054, 707] width 31 height 26
click at [823, 693] on input "text" at bounding box center [765, 707] width 545 height 27
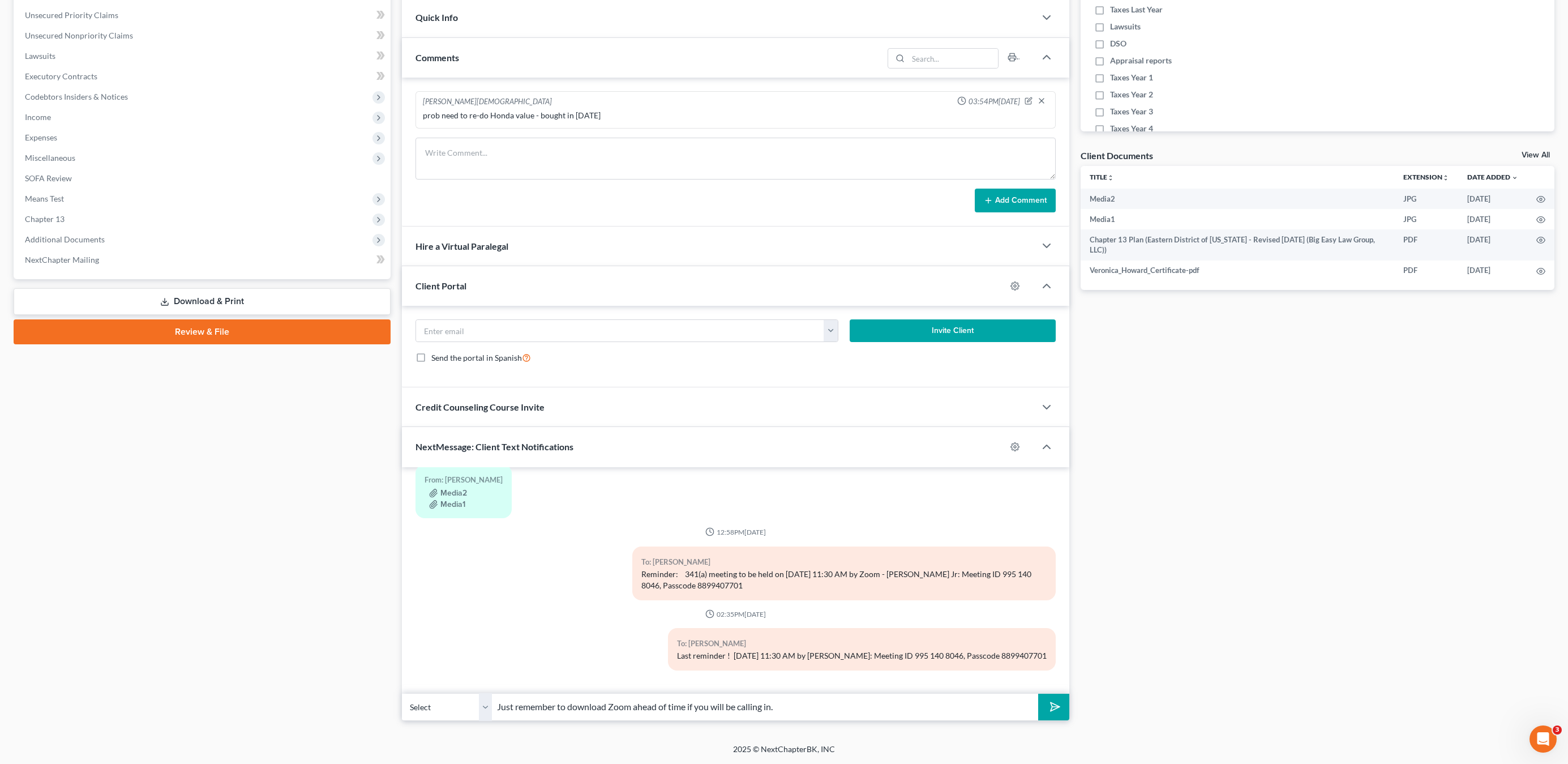
type input "Just remember to download Zoom ahead of time if you will be calling in."
click at [1038, 694] on button "submit" at bounding box center [1054, 707] width 31 height 26
